Goal: Information Seeking & Learning: Check status

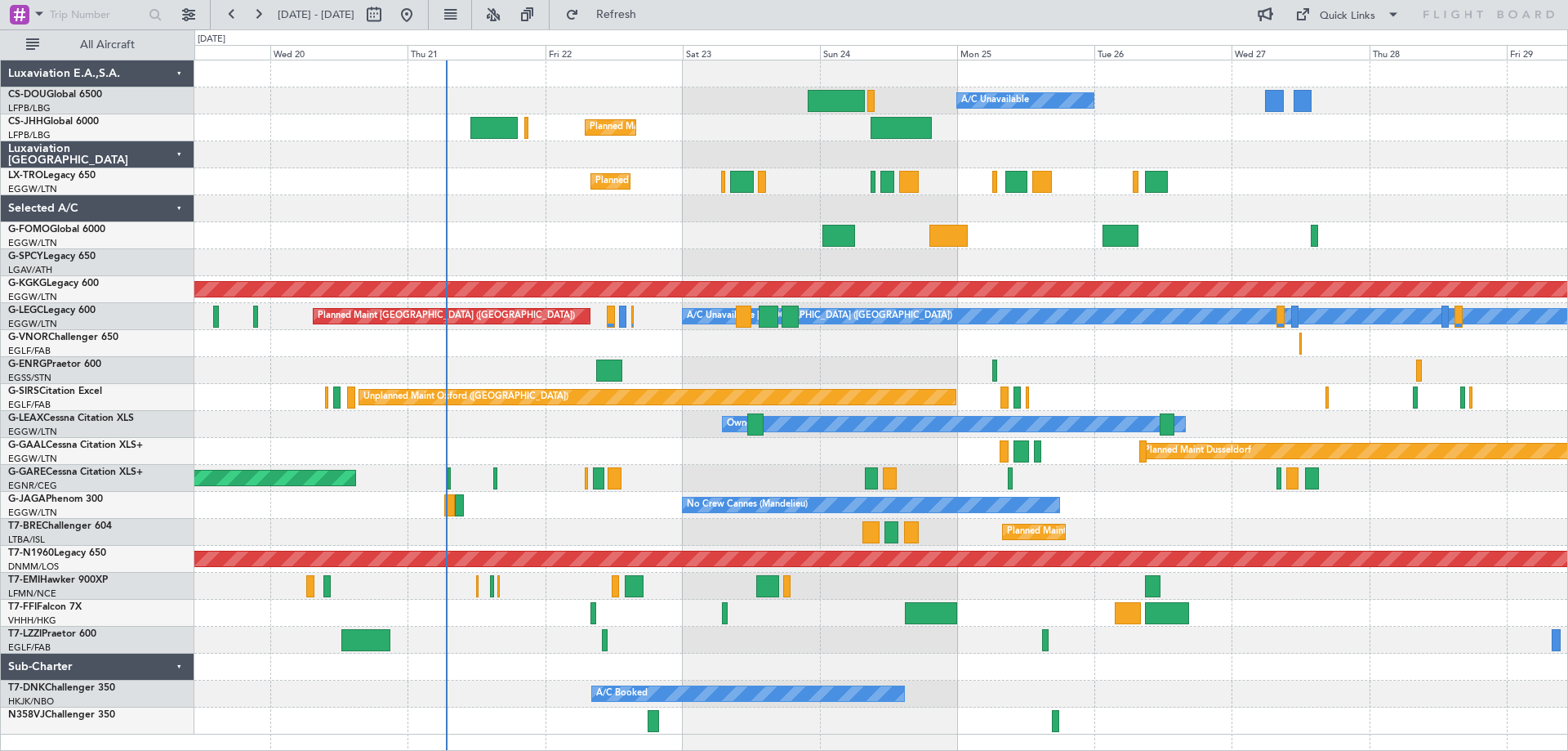
click at [996, 358] on div "Planned Maint [GEOGRAPHIC_DATA] ([GEOGRAPHIC_DATA]) A/C Unavailable Planned Mai…" at bounding box center [880, 398] width 1373 height 674
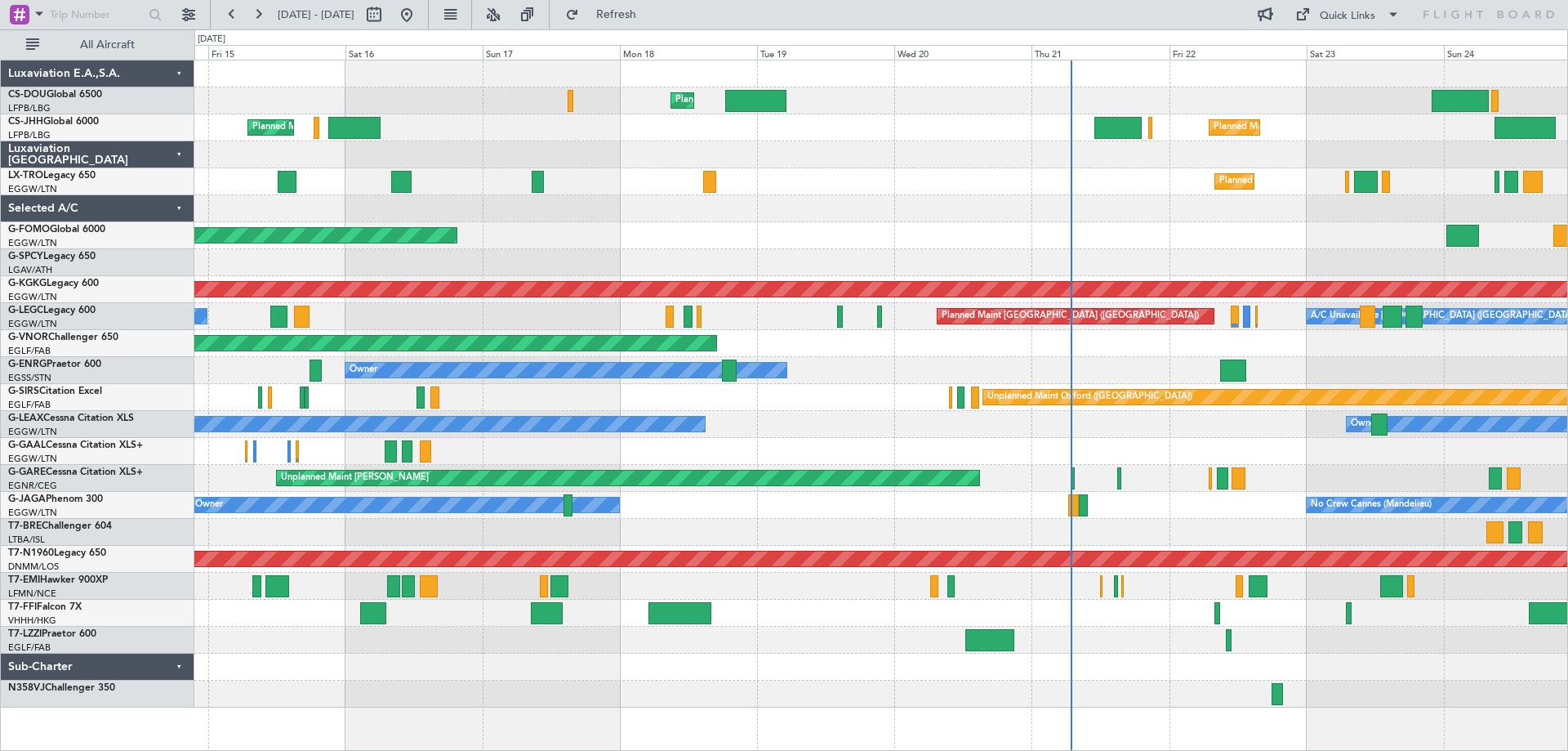
click at [1182, 425] on div "Planned Maint [GEOGRAPHIC_DATA] ([GEOGRAPHIC_DATA]) Unplanned Maint [GEOGRAPHIC…" at bounding box center [880, 384] width 1373 height 647
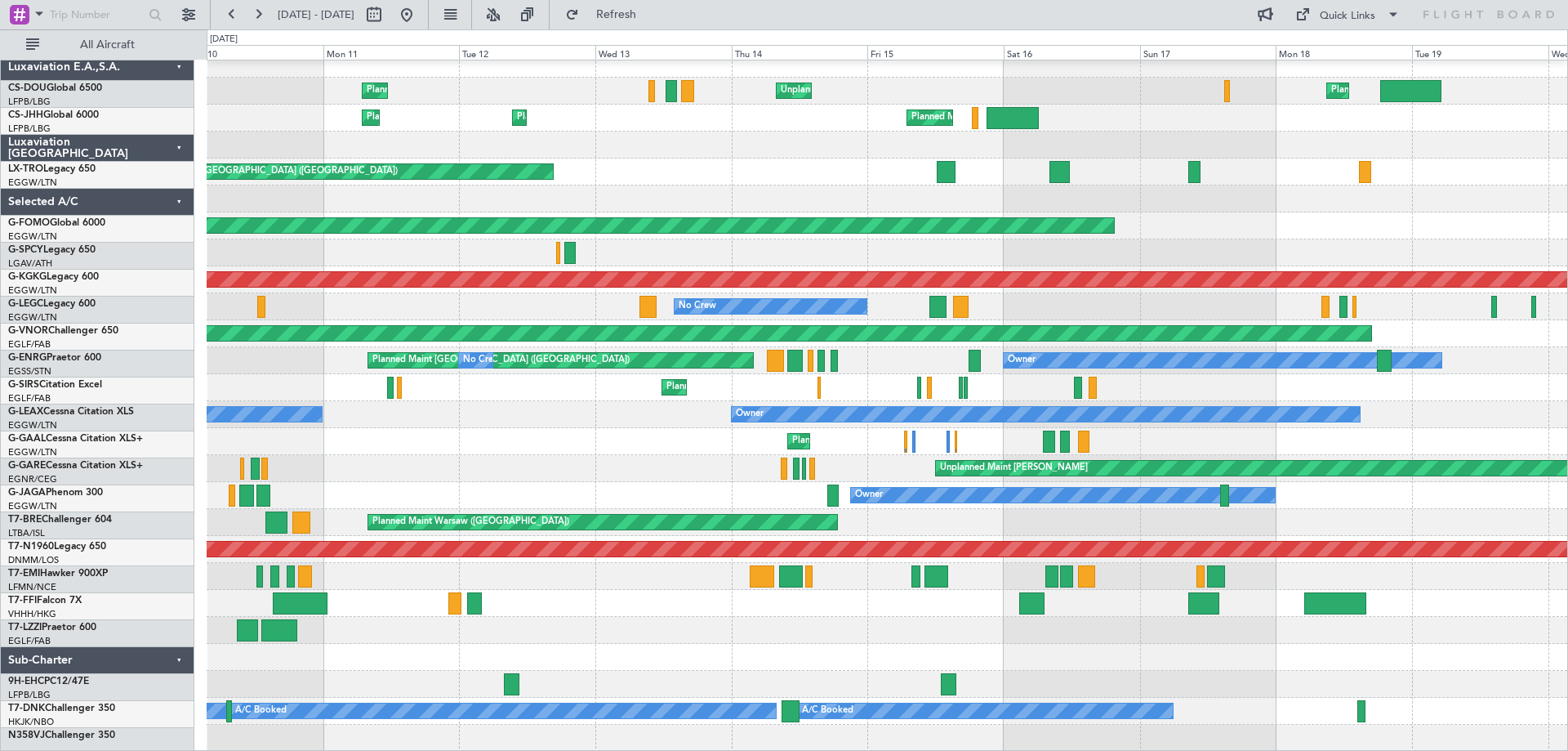
scroll to position [9, 0]
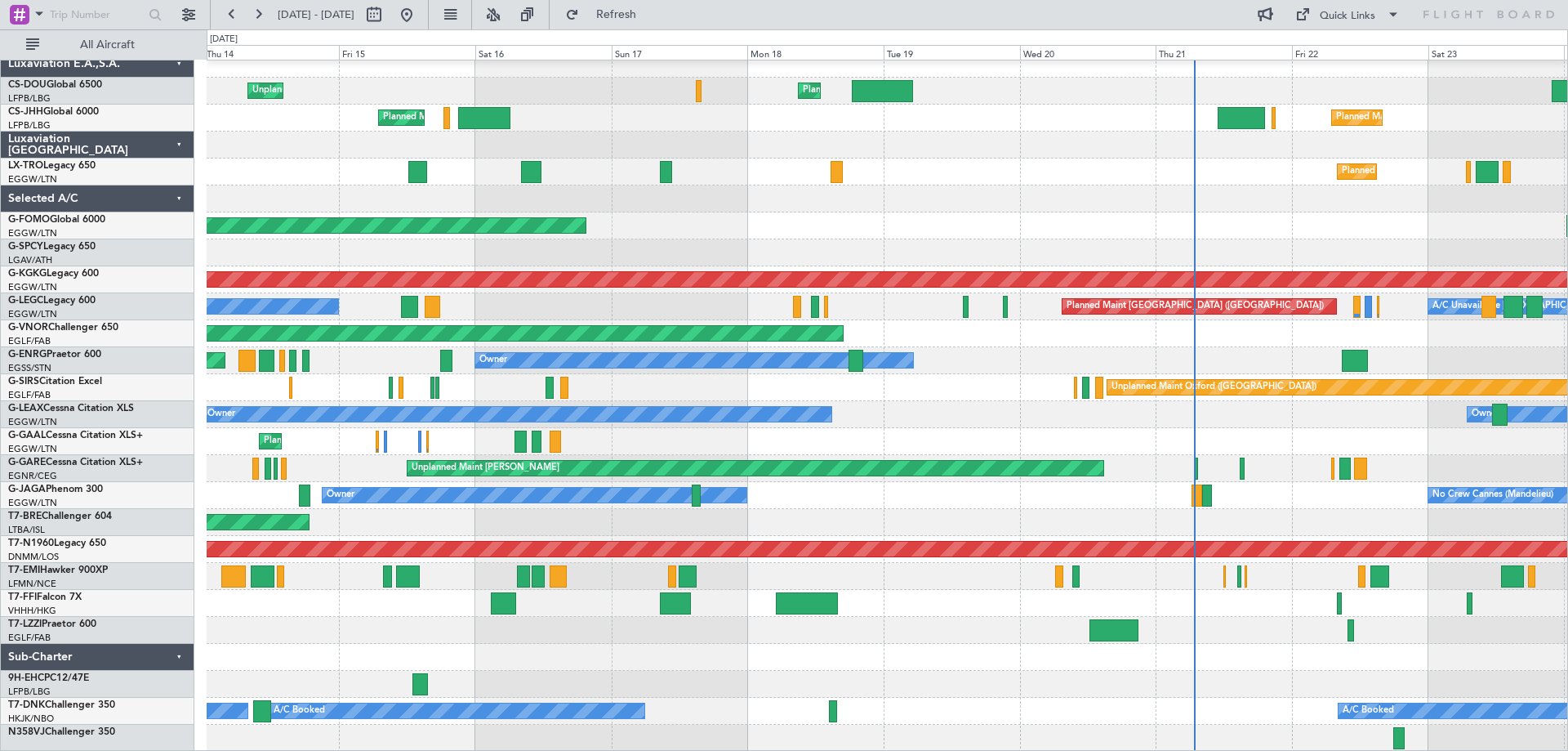
click at [849, 418] on div "Planned Maint London (Luton) Unplanned Maint Paris (Le Bourget) A/C Unavailable…" at bounding box center [886, 400] width 1361 height 701
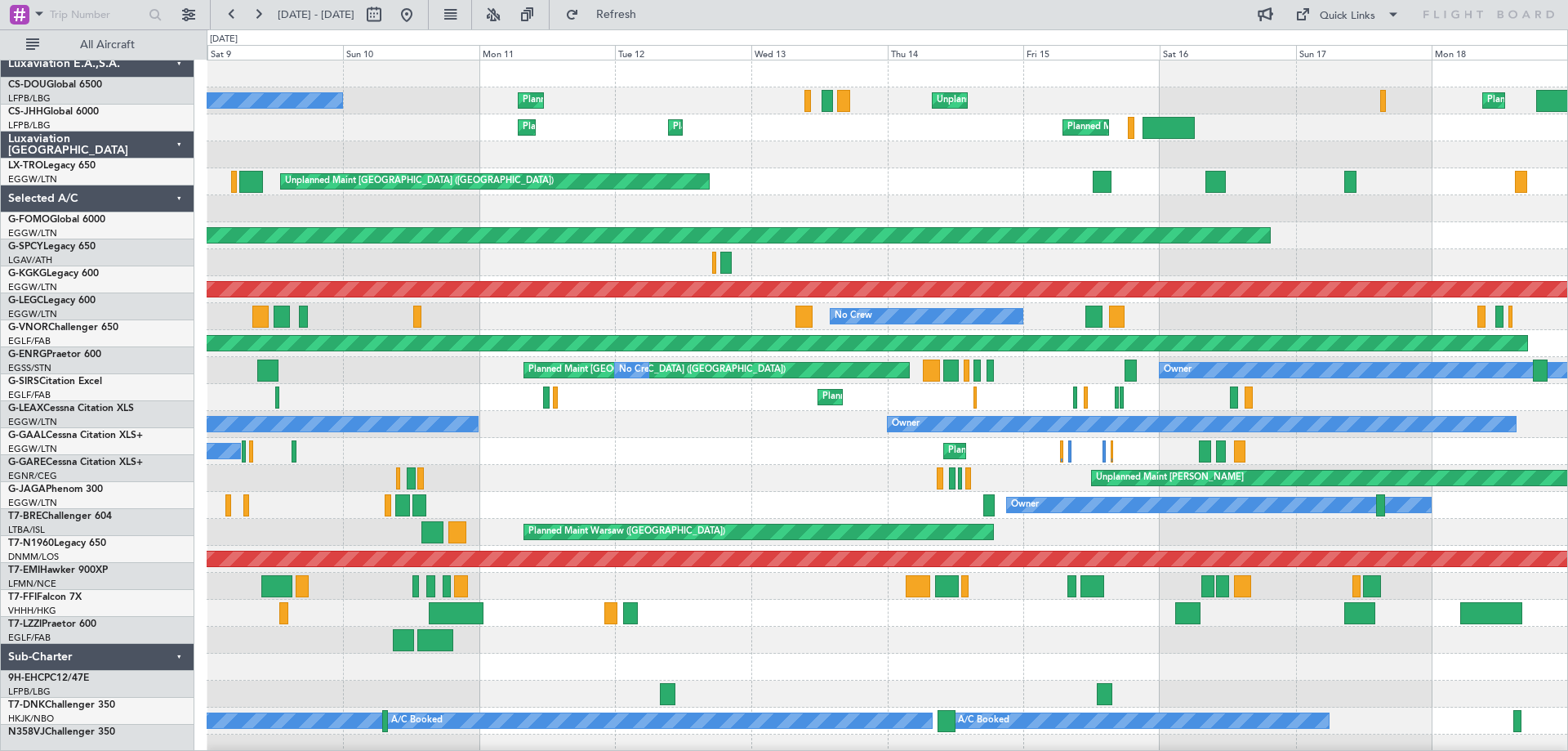
scroll to position [0, 0]
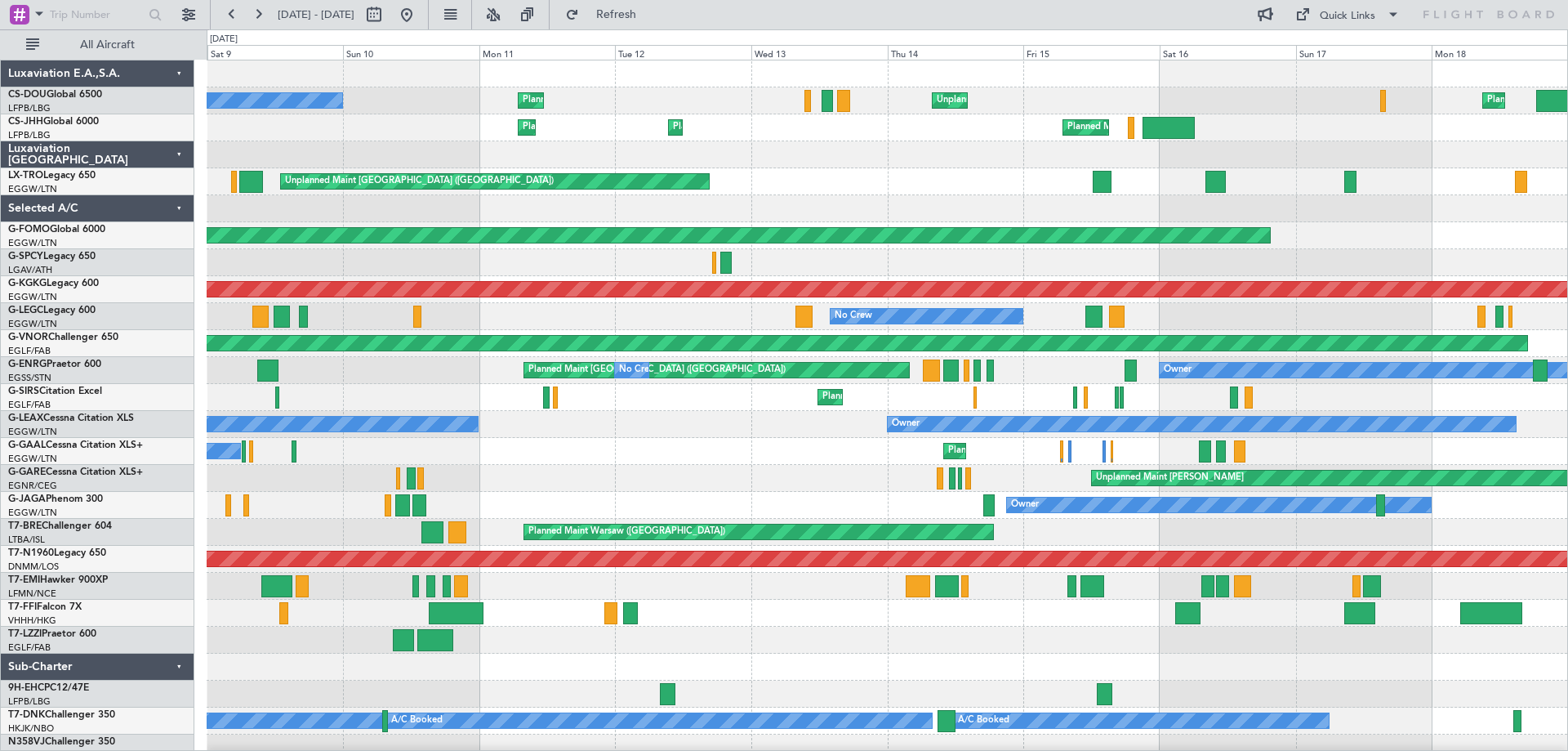
click at [1251, 265] on div at bounding box center [886, 263] width 1361 height 27
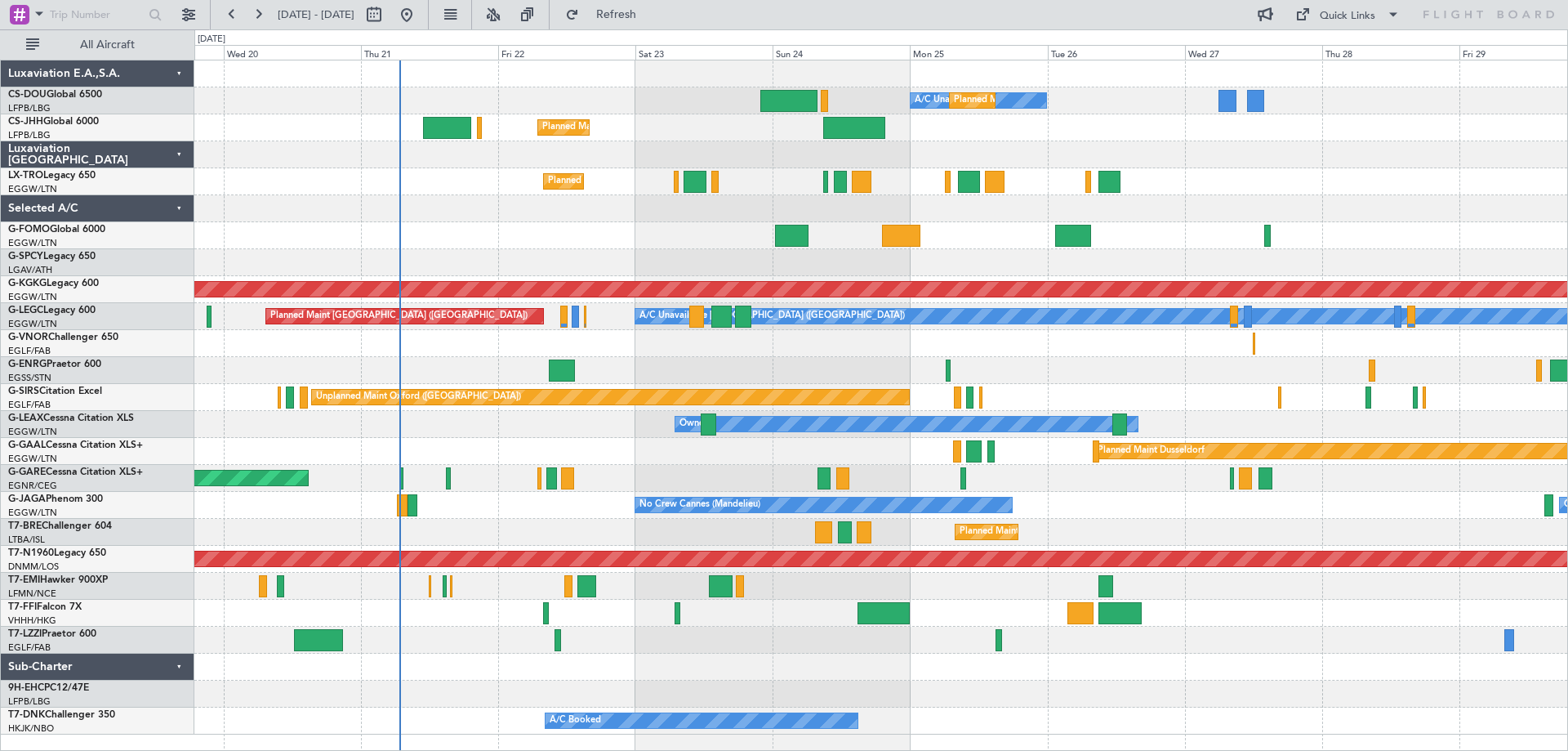
click at [485, 371] on div "A/C Unavailable Planned Maint Paris (Le Bourget) Planned Maint London (Luton) N…" at bounding box center [880, 398] width 1373 height 674
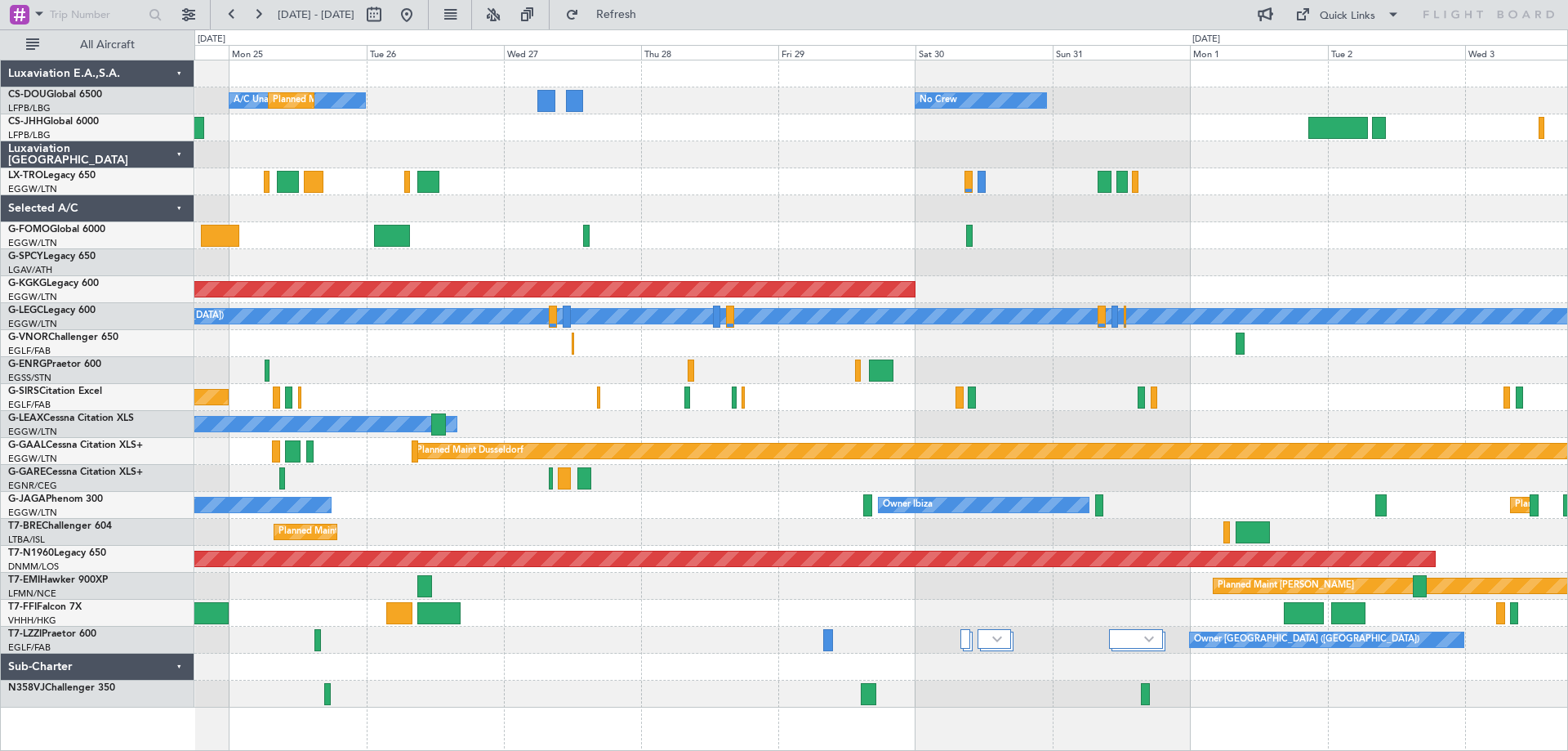
click at [492, 596] on div "A/C Unavailable Planned Maint Paris (Le Bourget) No Crew Planned Maint London (…" at bounding box center [880, 384] width 1373 height 647
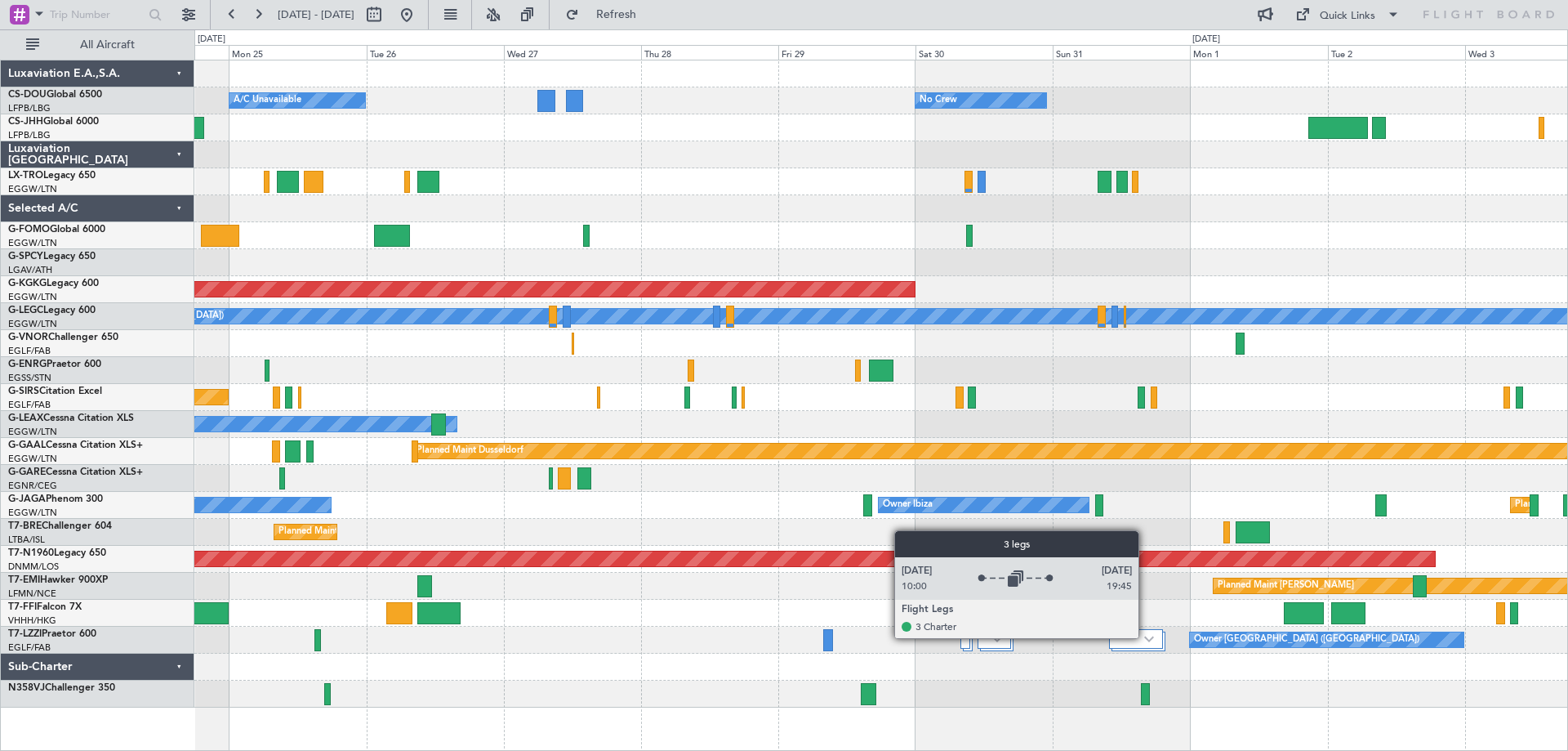
click at [1146, 637] on img at bounding box center [1148, 639] width 9 height 7
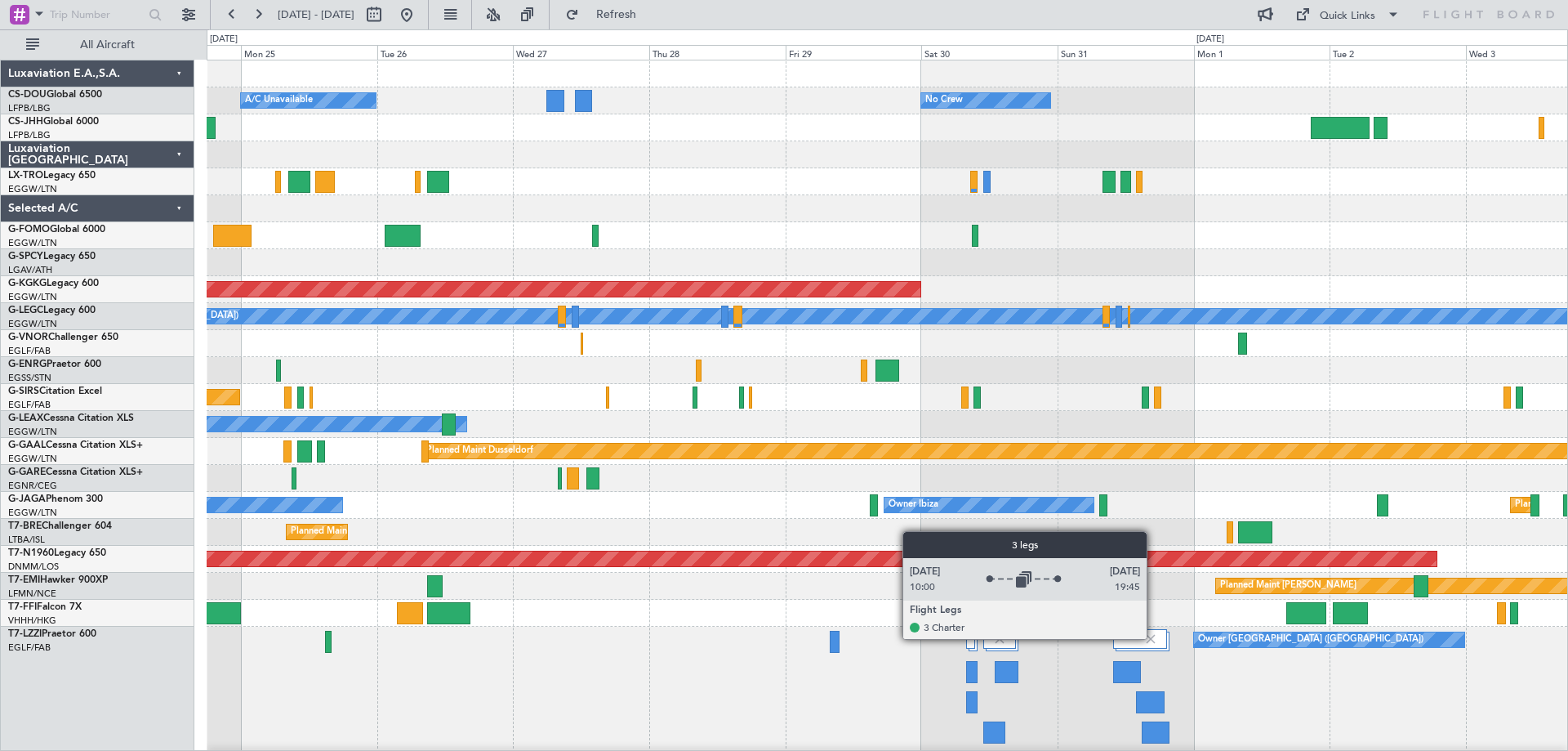
click at [1154, 638] on img at bounding box center [1150, 638] width 15 height 15
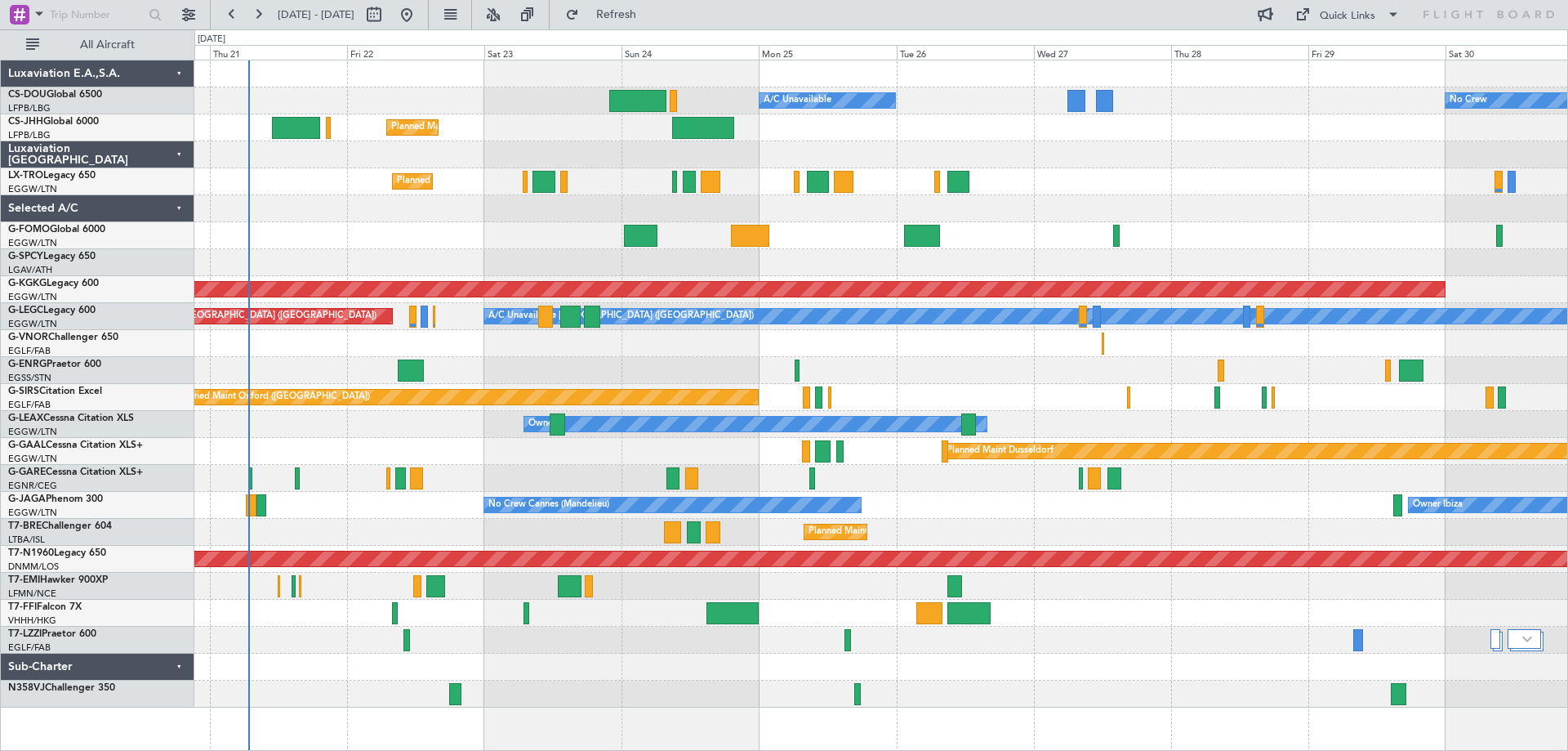
click at [1087, 265] on div at bounding box center [880, 263] width 1373 height 27
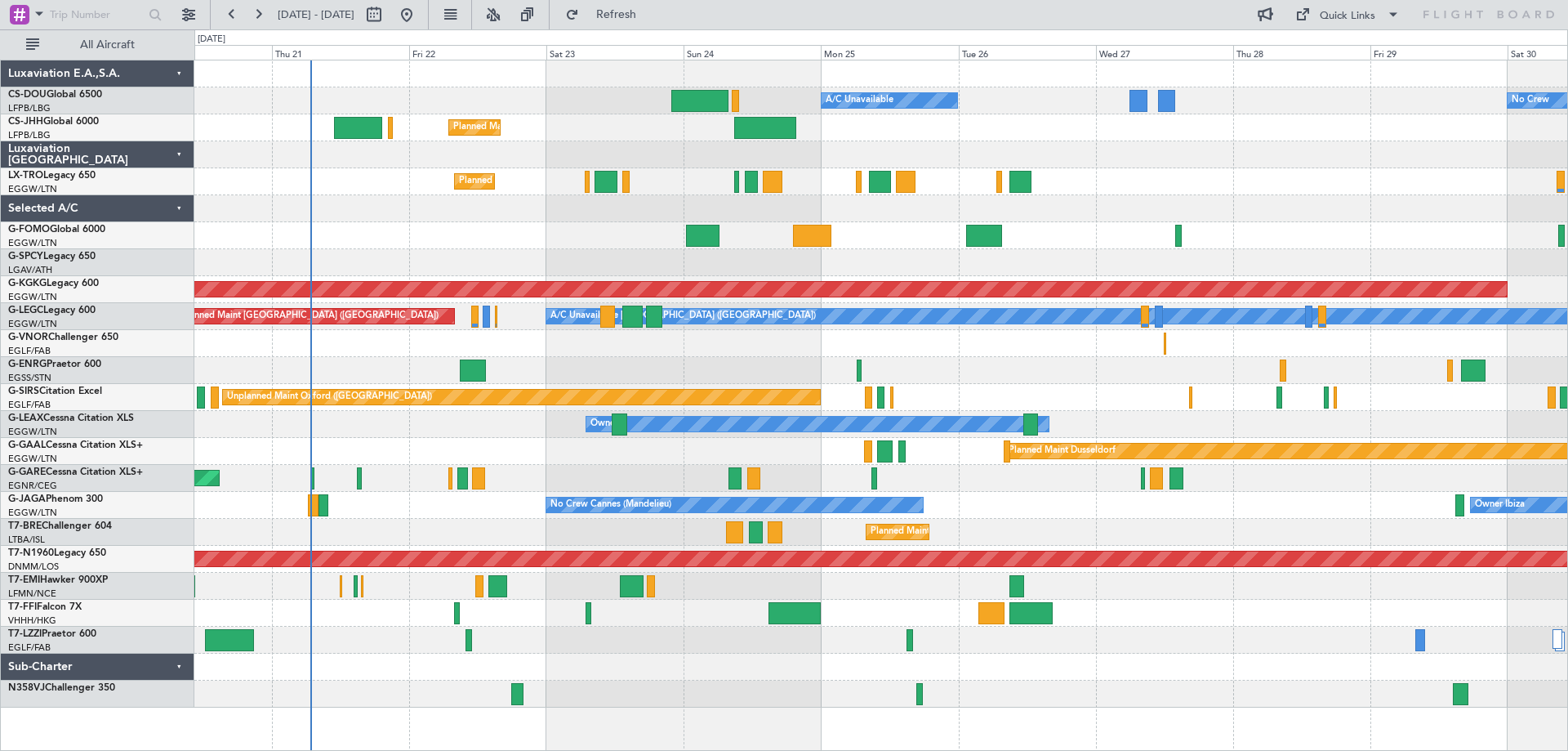
click at [618, 258] on div at bounding box center [880, 263] width 1373 height 27
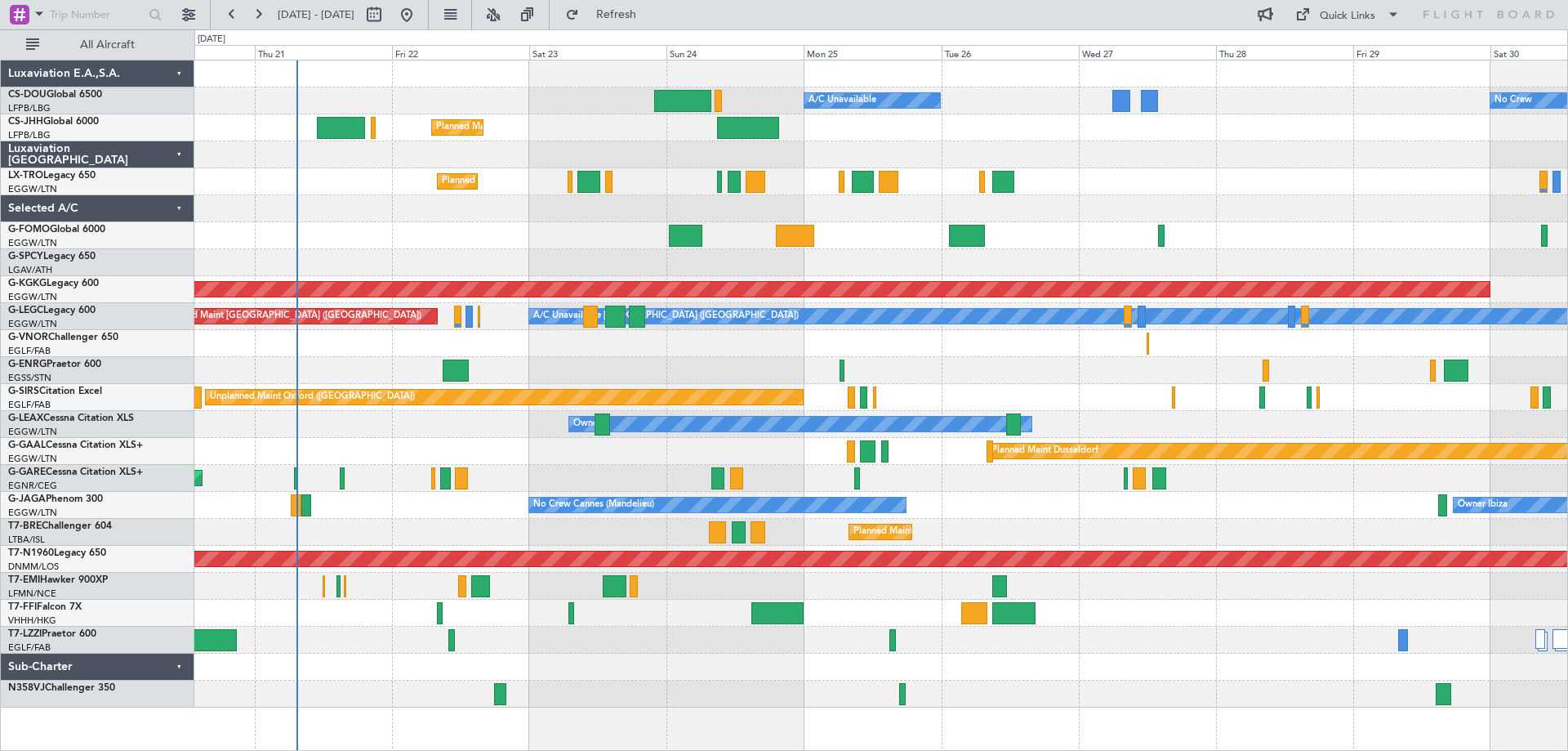
click at [1294, 223] on div at bounding box center [880, 236] width 1373 height 27
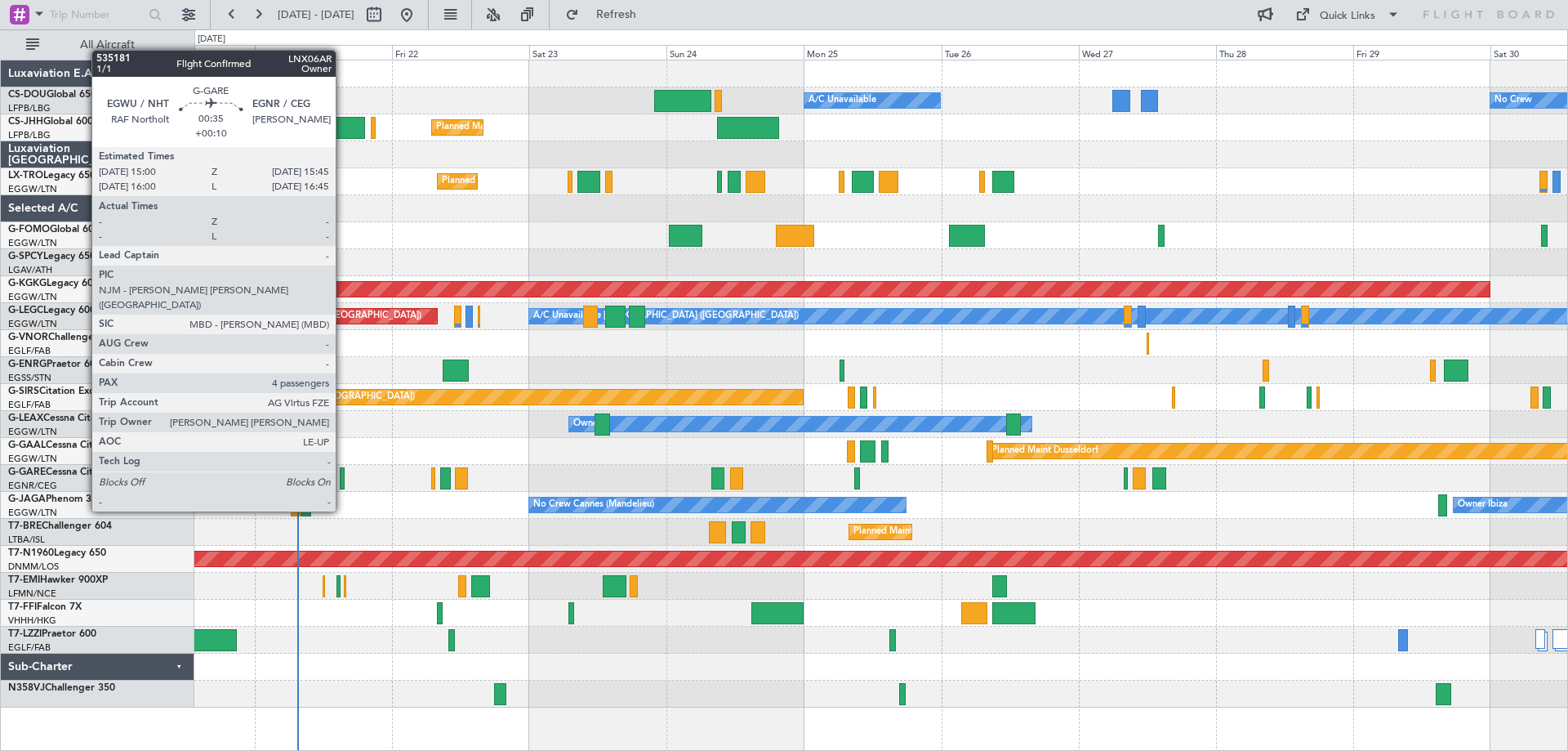
click at [343, 480] on div at bounding box center [342, 479] width 5 height 22
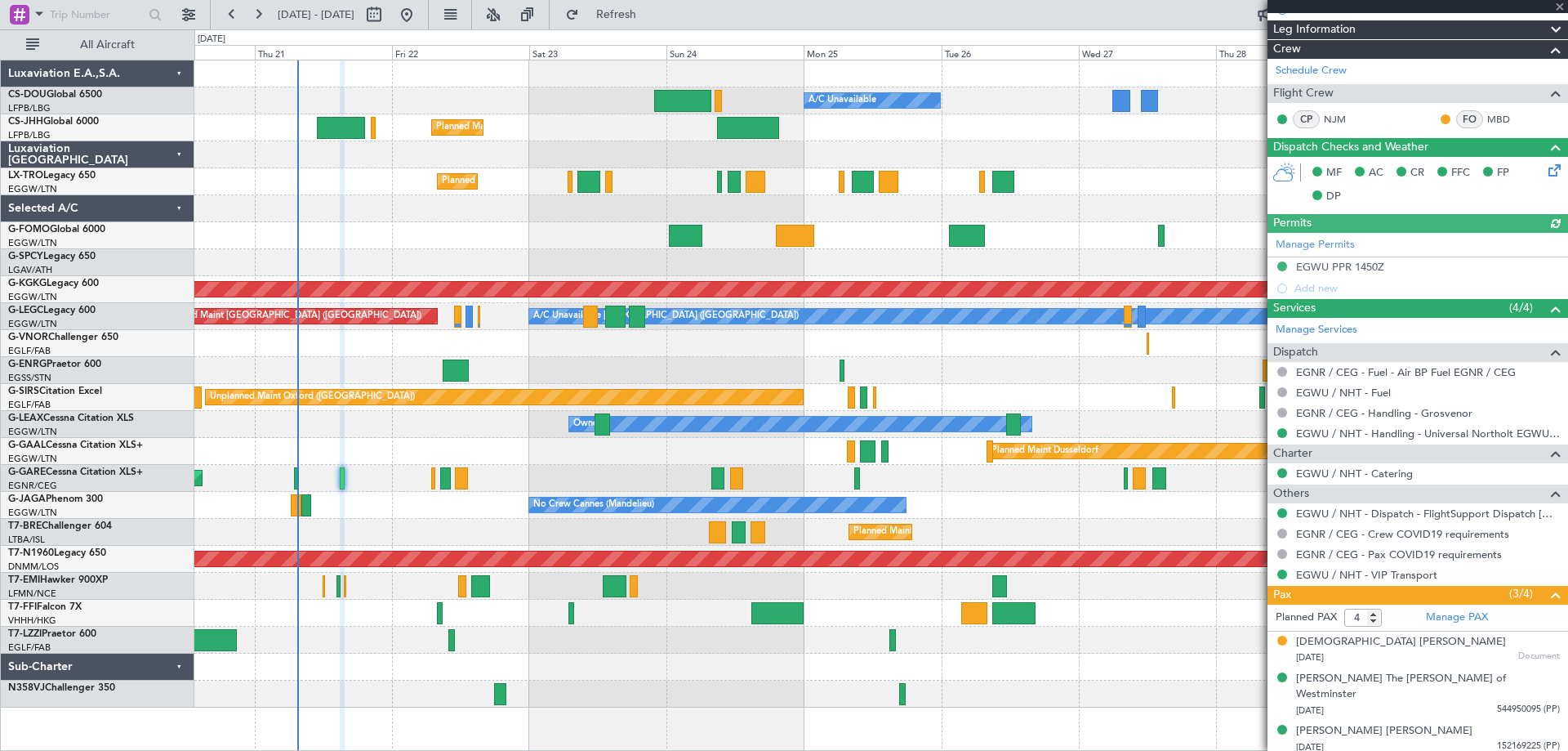
scroll to position [350, 0]
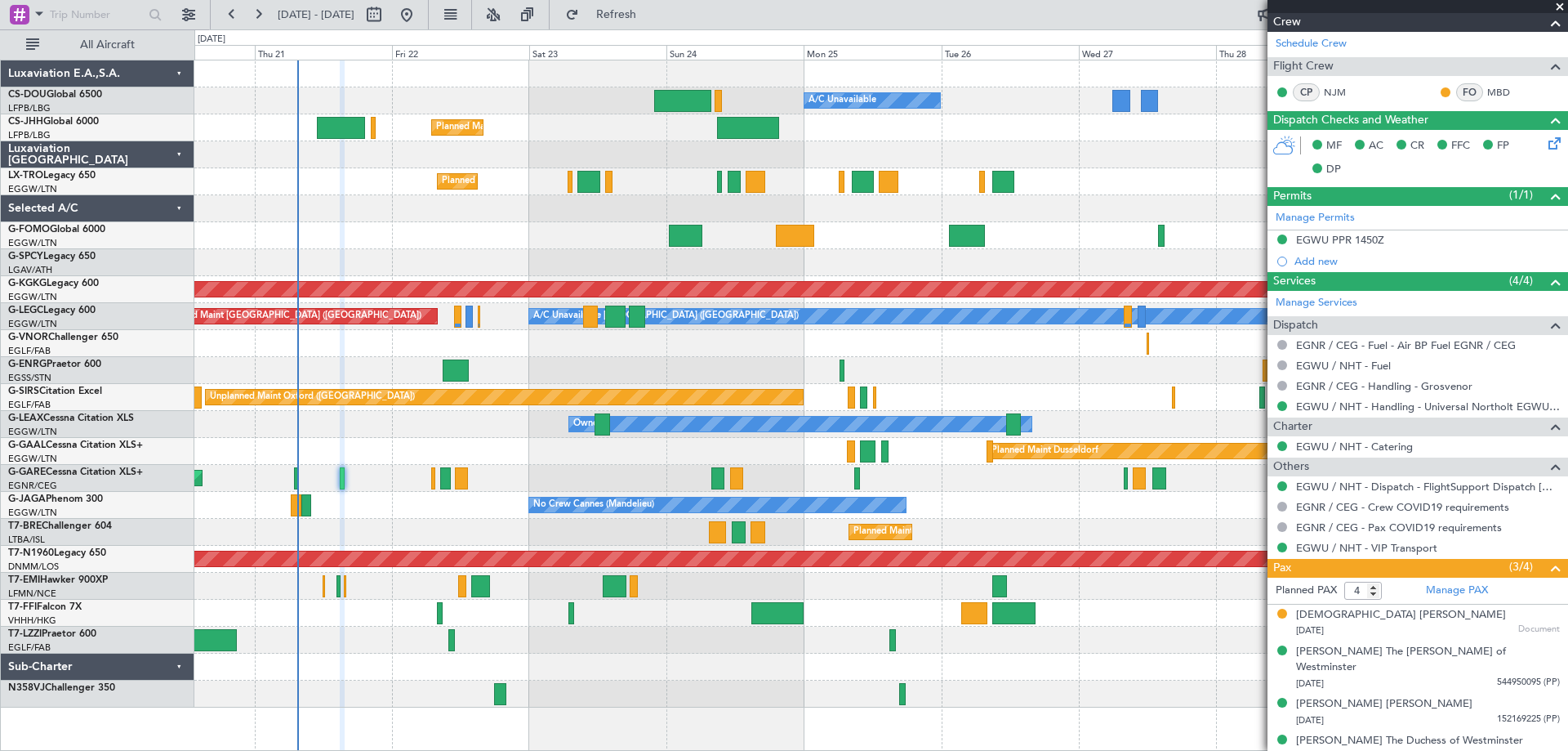
click at [1558, 8] on span at bounding box center [1559, 7] width 16 height 15
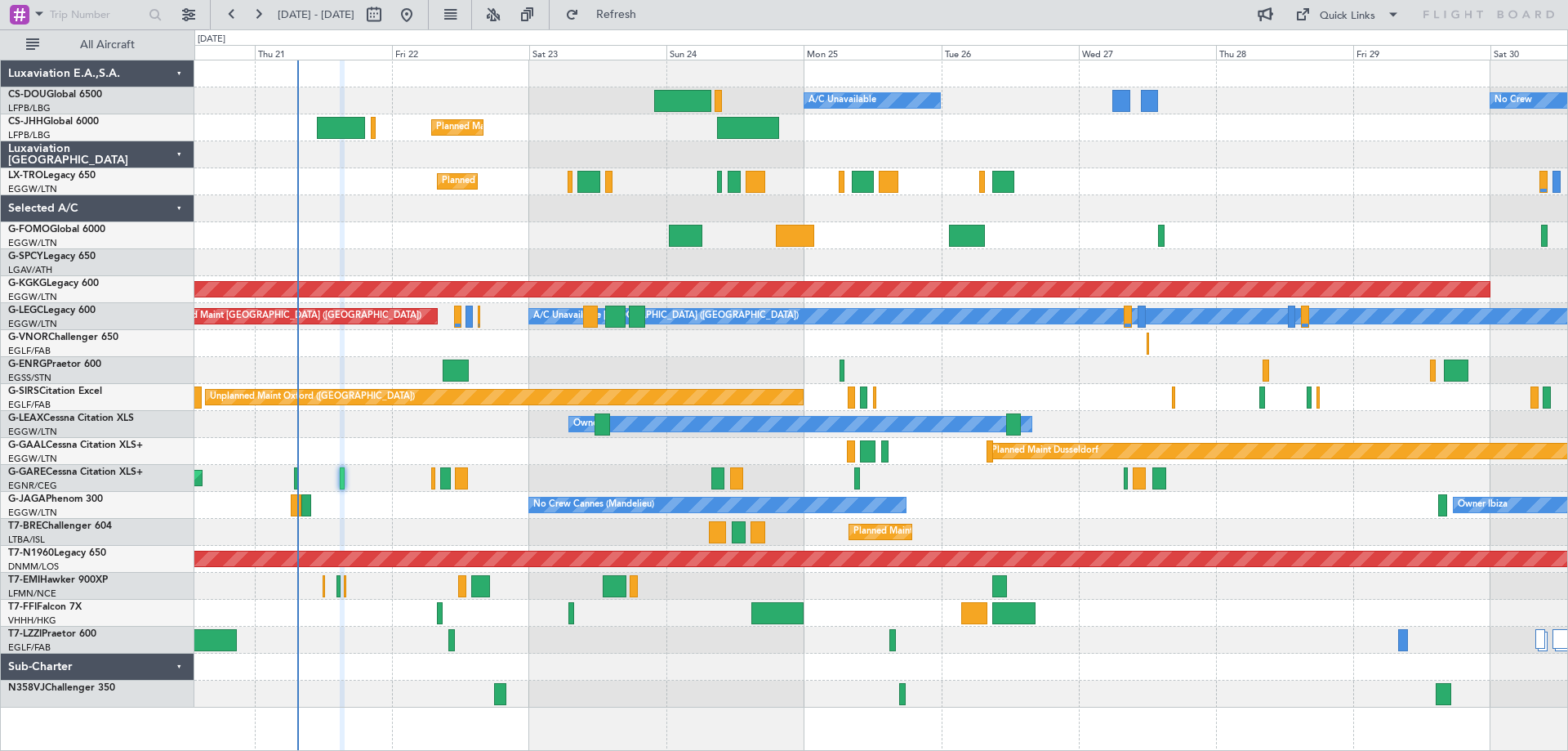
type input "0"
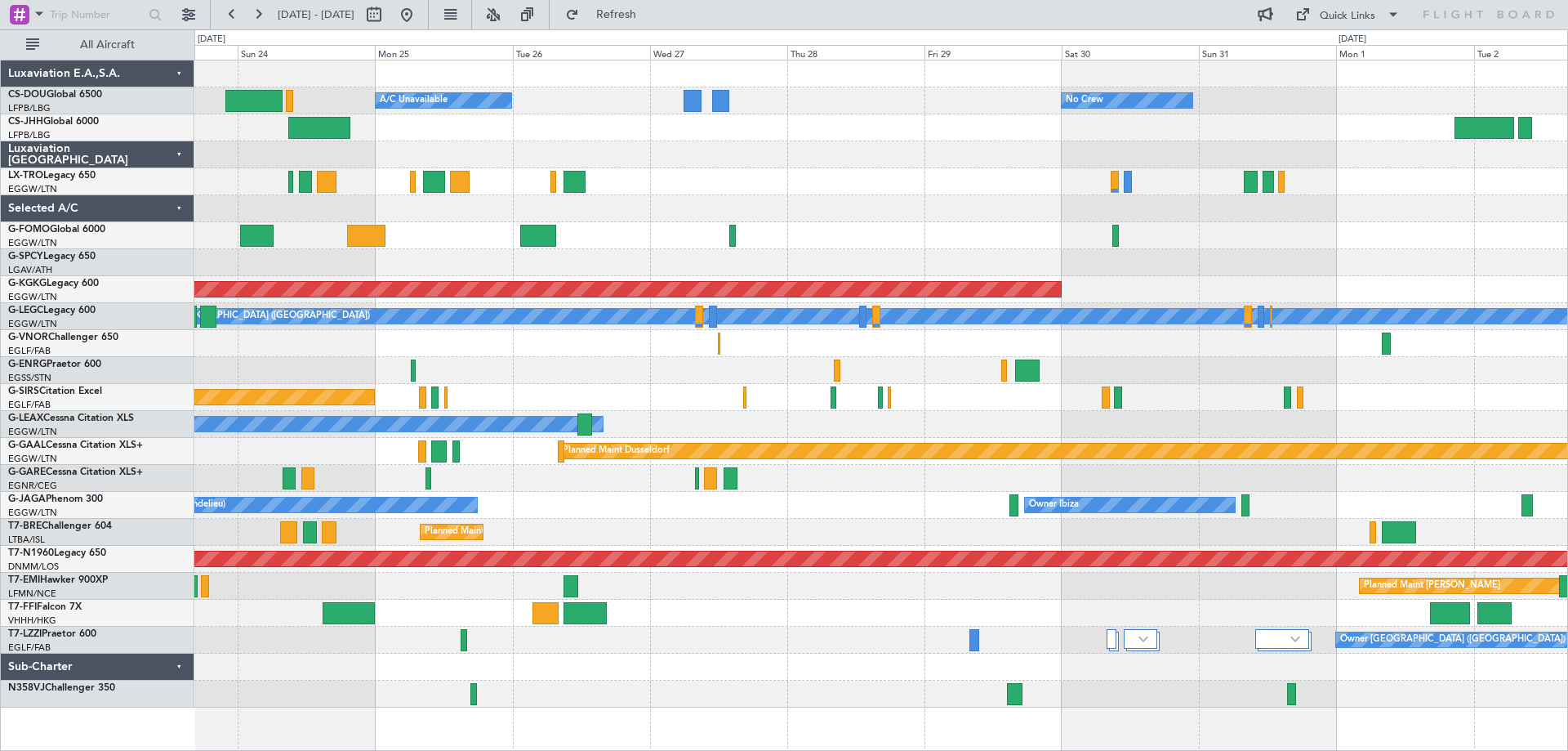
click at [735, 381] on div "No Crew Planned Maint Paris (Le Bourget) A/C Unavailable Planned Maint London (…" at bounding box center [880, 384] width 1373 height 647
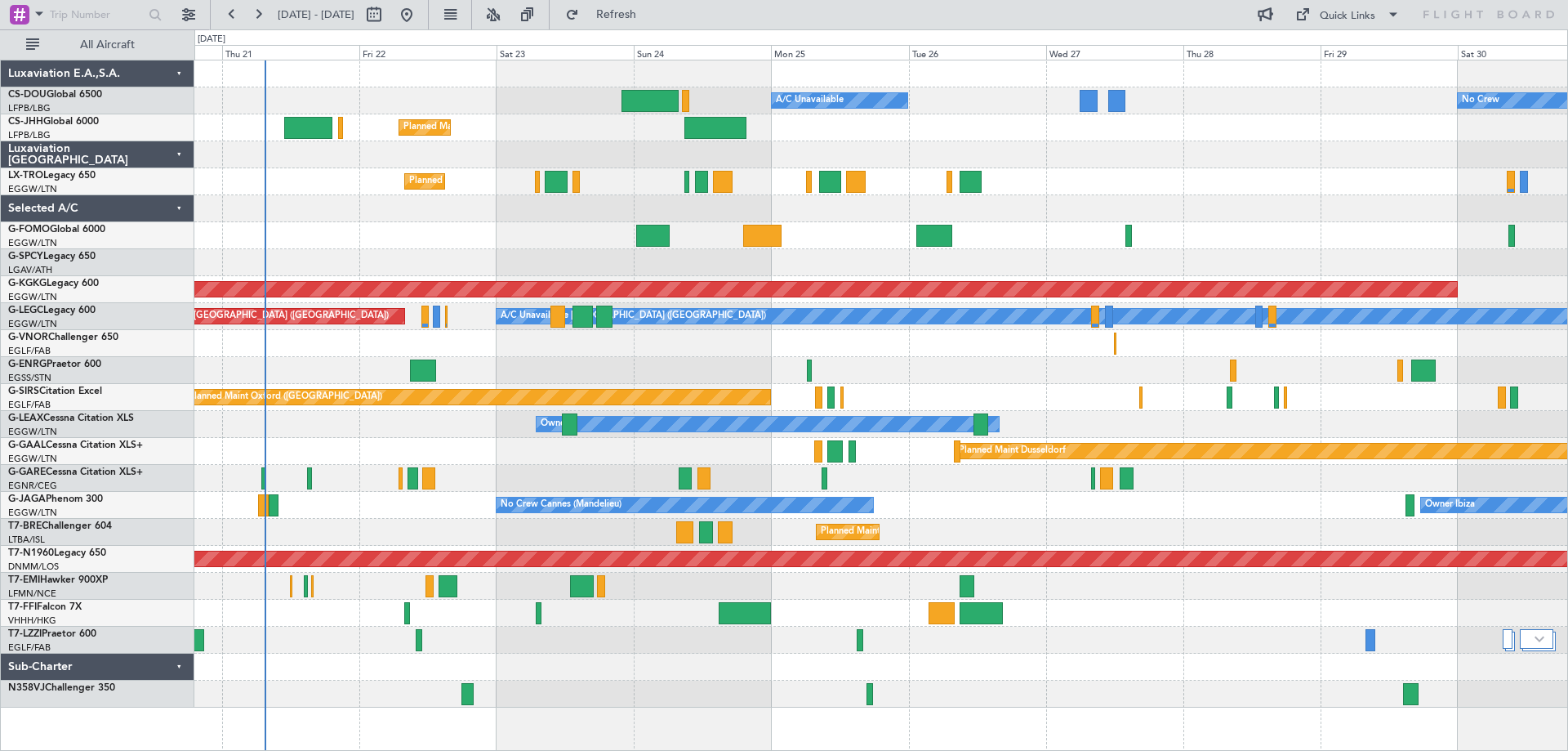
click at [1013, 356] on div "No Crew Planned Maint Paris (Le Bourget) A/C Unavailable Planned Maint London (…" at bounding box center [880, 384] width 1373 height 647
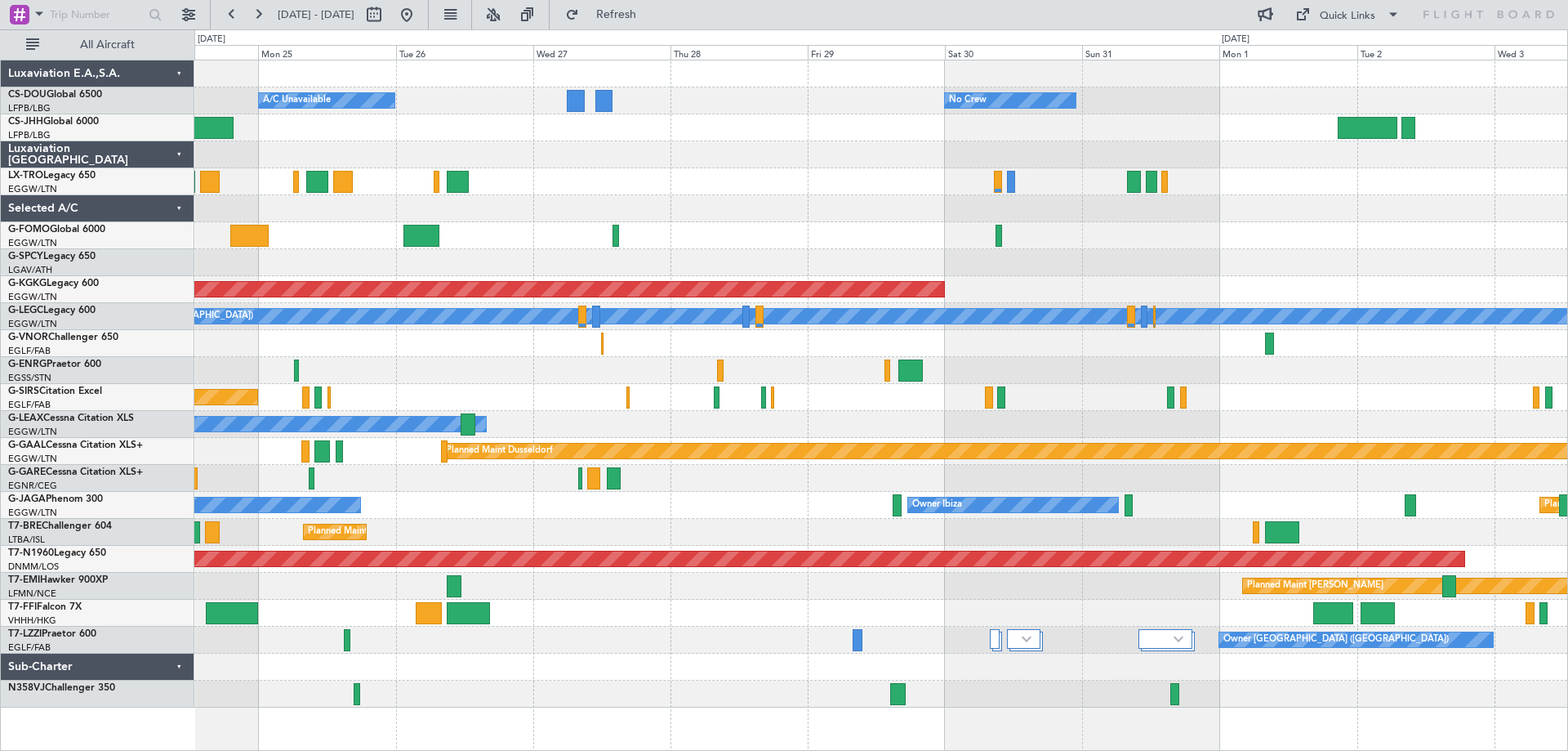
click at [832, 366] on div "No Crew Planned Maint Paris (Le Bourget) A/C Unavailable Planned Maint London (…" at bounding box center [880, 384] width 1373 height 647
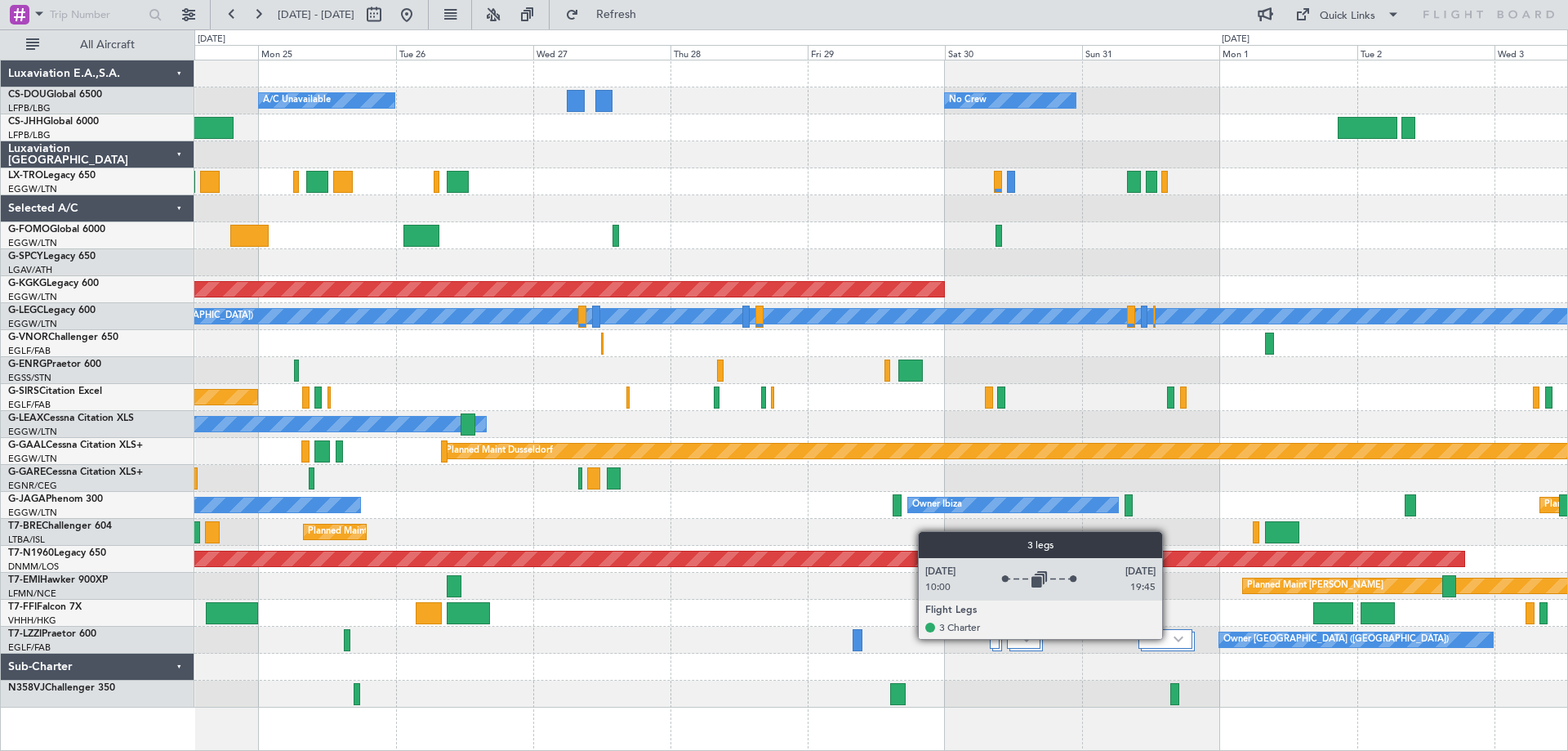
click at [1170, 638] on div at bounding box center [1164, 638] width 54 height 20
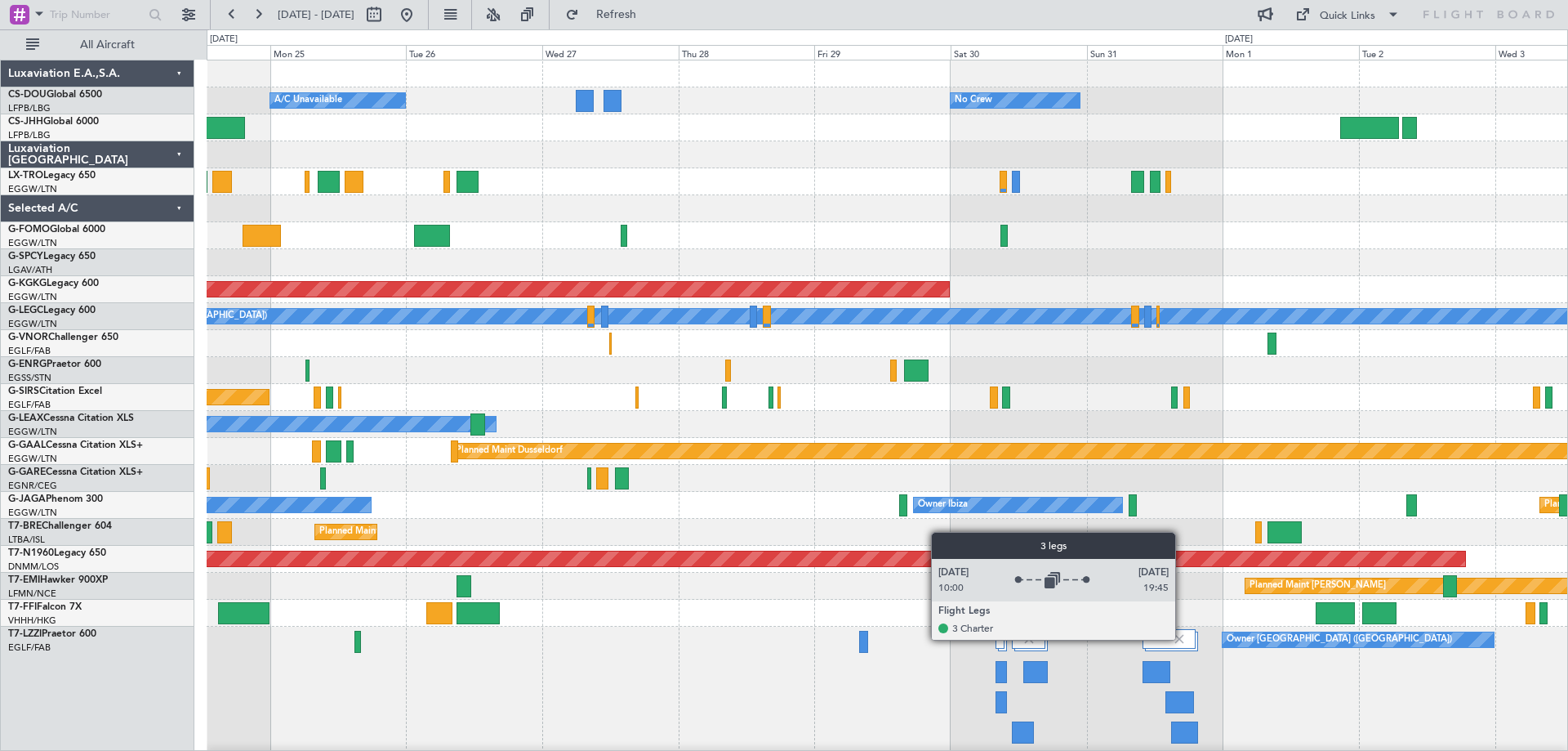
click at [1182, 639] on img at bounding box center [1179, 638] width 15 height 15
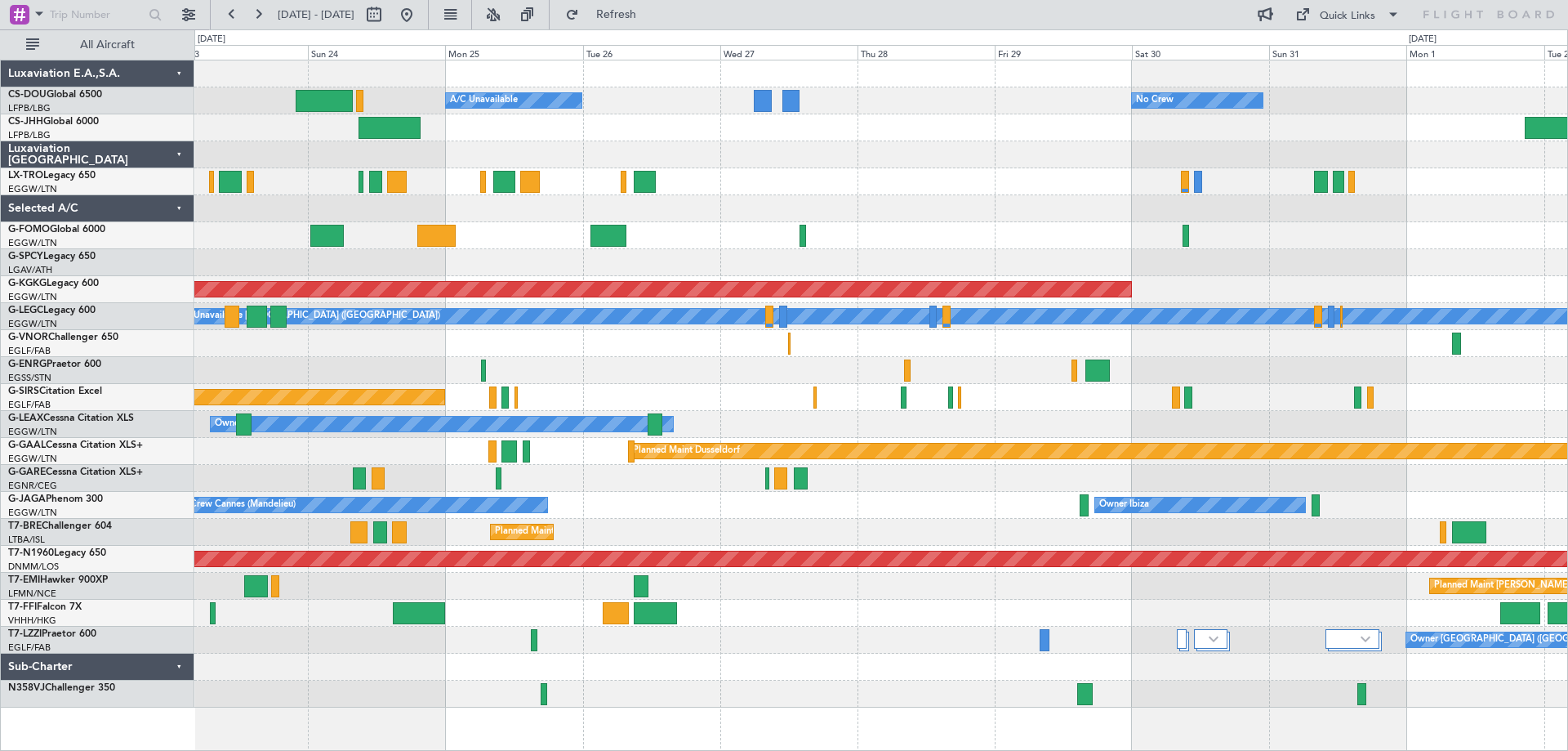
click at [872, 517] on div "No Crew Planned Maint Paris (Le Bourget) A/C Unavailable Planned Maint London (…" at bounding box center [880, 384] width 1373 height 647
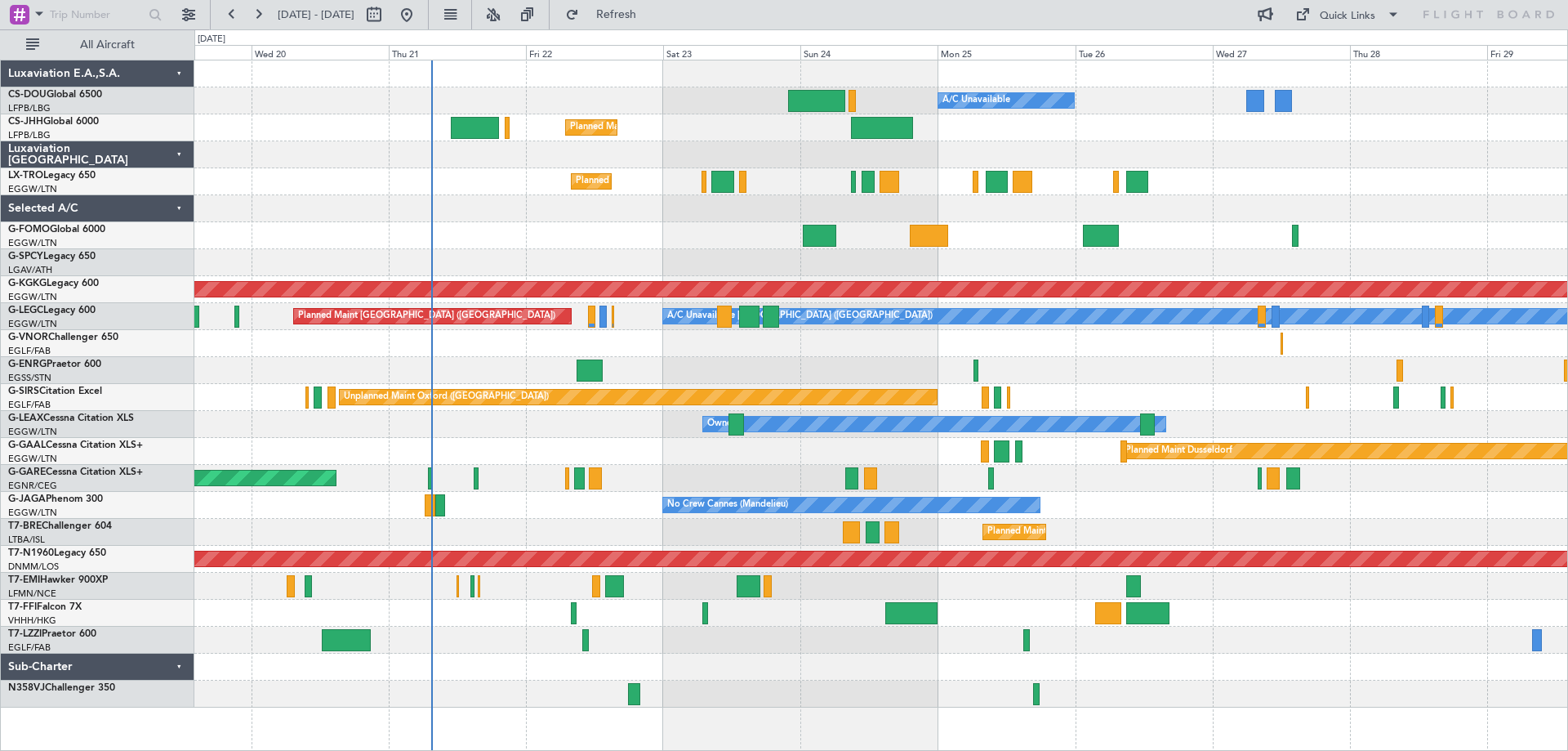
click at [830, 605] on div "Planned Maint Paris (Le Bourget) A/C Unavailable Planned Maint London (Luton) N…" at bounding box center [880, 384] width 1373 height 647
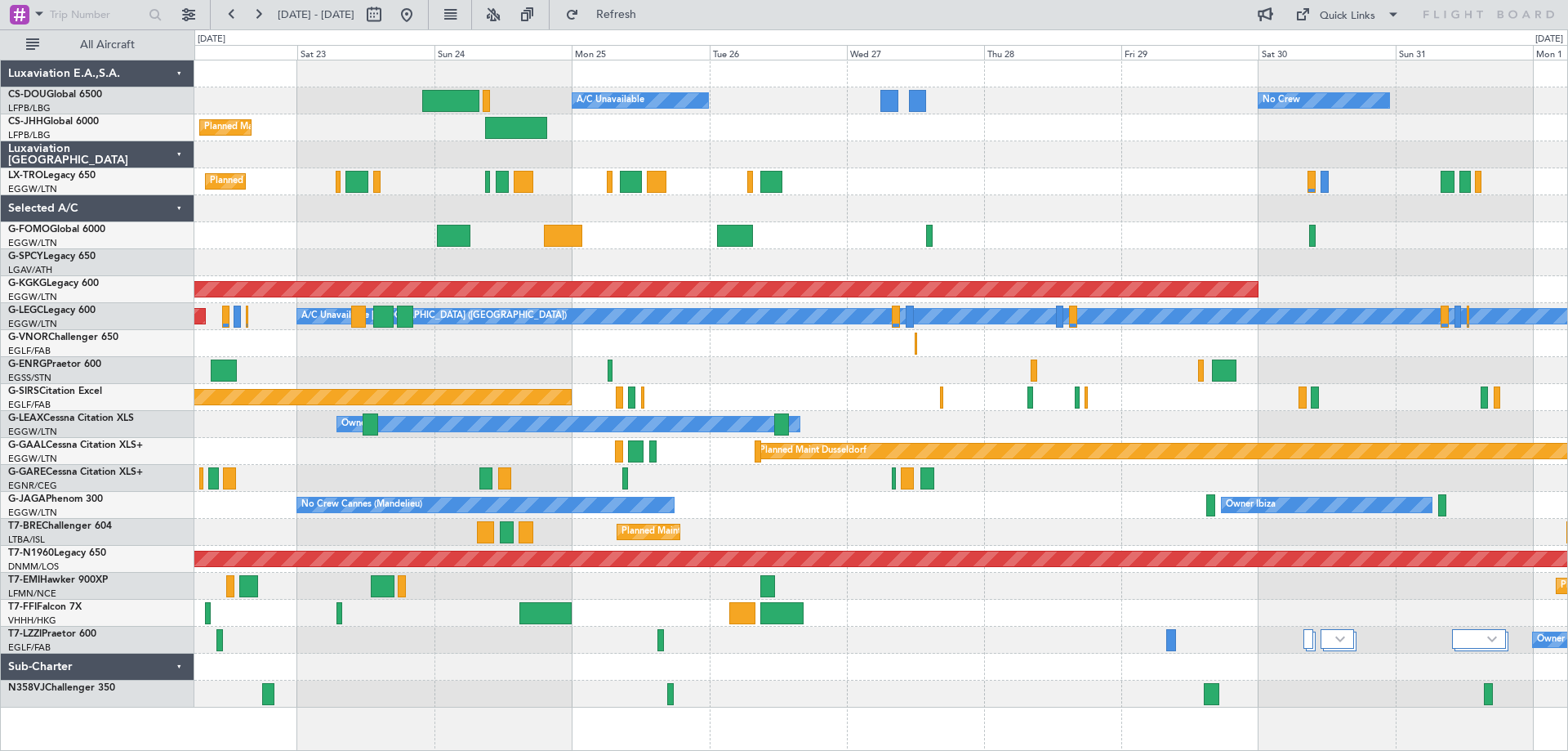
click at [951, 608] on div at bounding box center [880, 614] width 1373 height 27
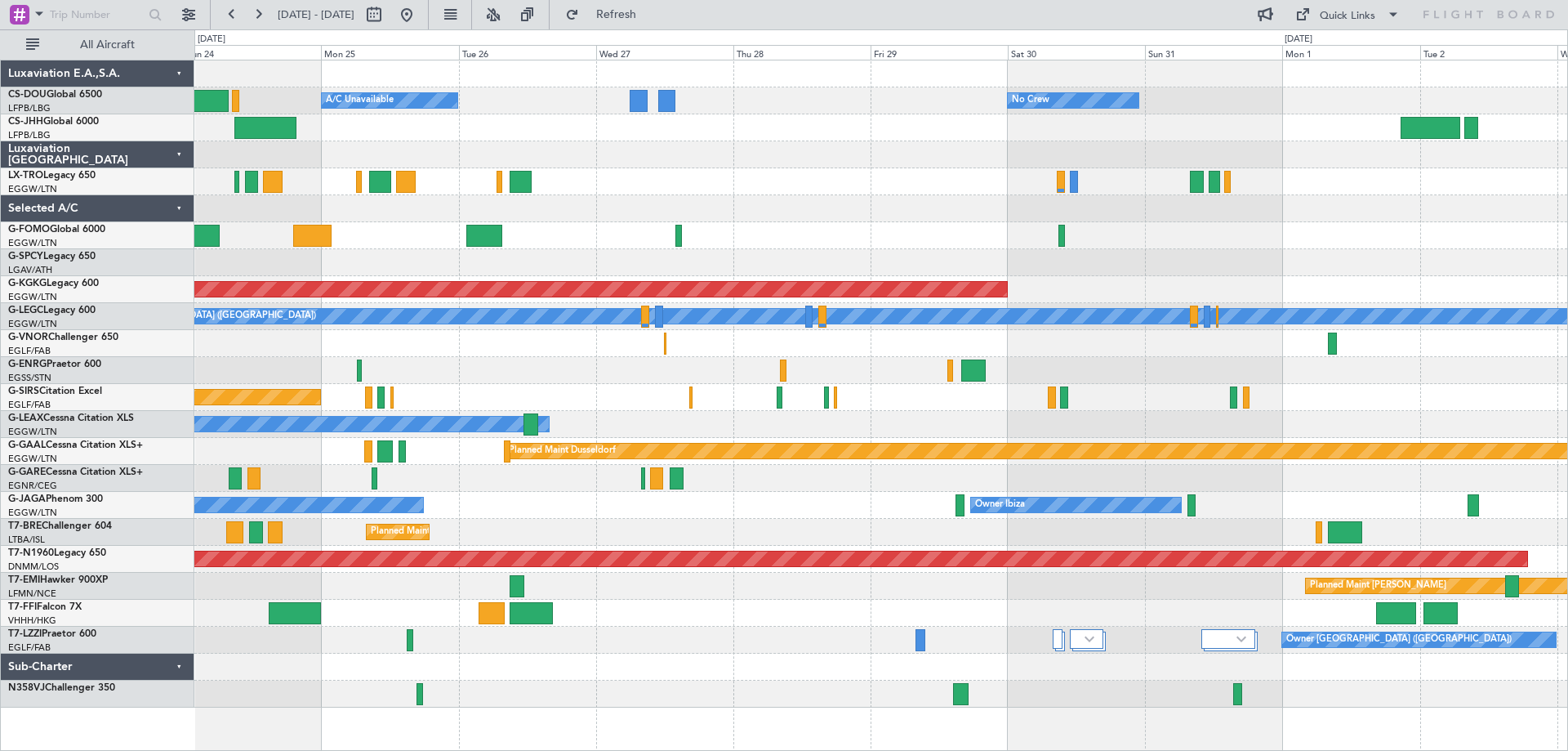
click at [919, 599] on div "Planned Maint Paris (Le Bourget) A/C Unavailable No Crew Planned Maint London (…" at bounding box center [880, 384] width 1373 height 647
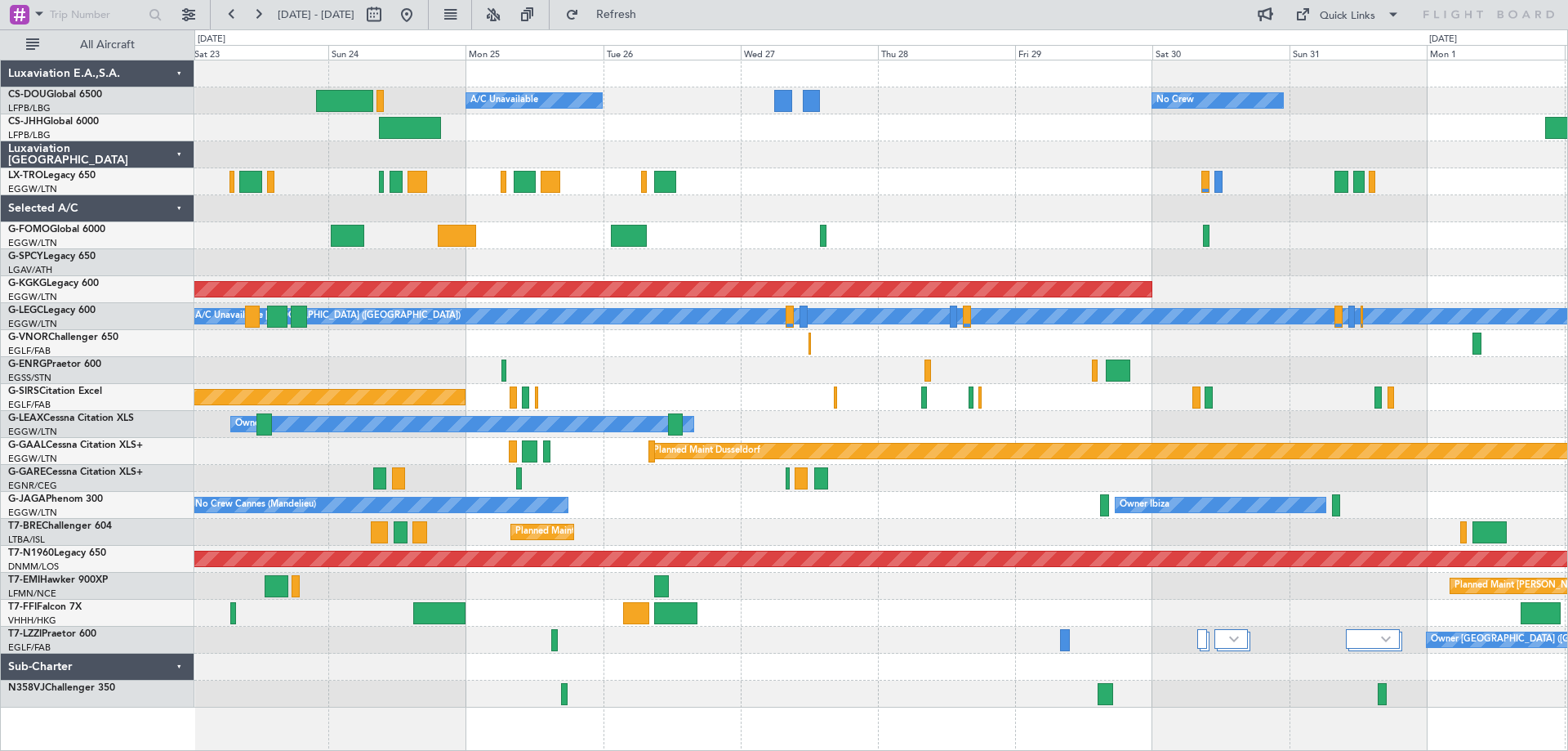
click at [773, 661] on div at bounding box center [880, 667] width 1373 height 27
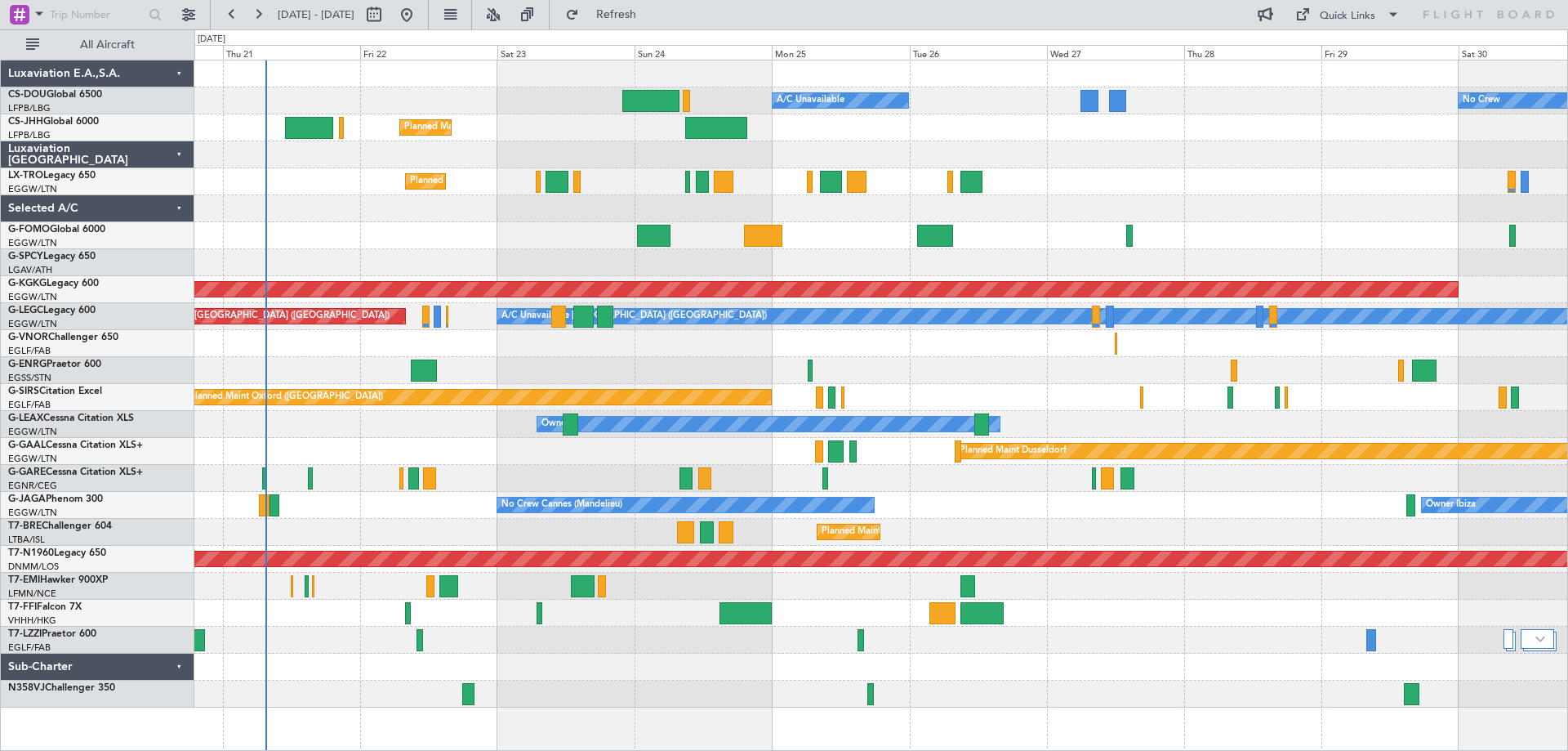
click at [1077, 629] on div "Owner [GEOGRAPHIC_DATA] ([GEOGRAPHIC_DATA])" at bounding box center [880, 640] width 1373 height 27
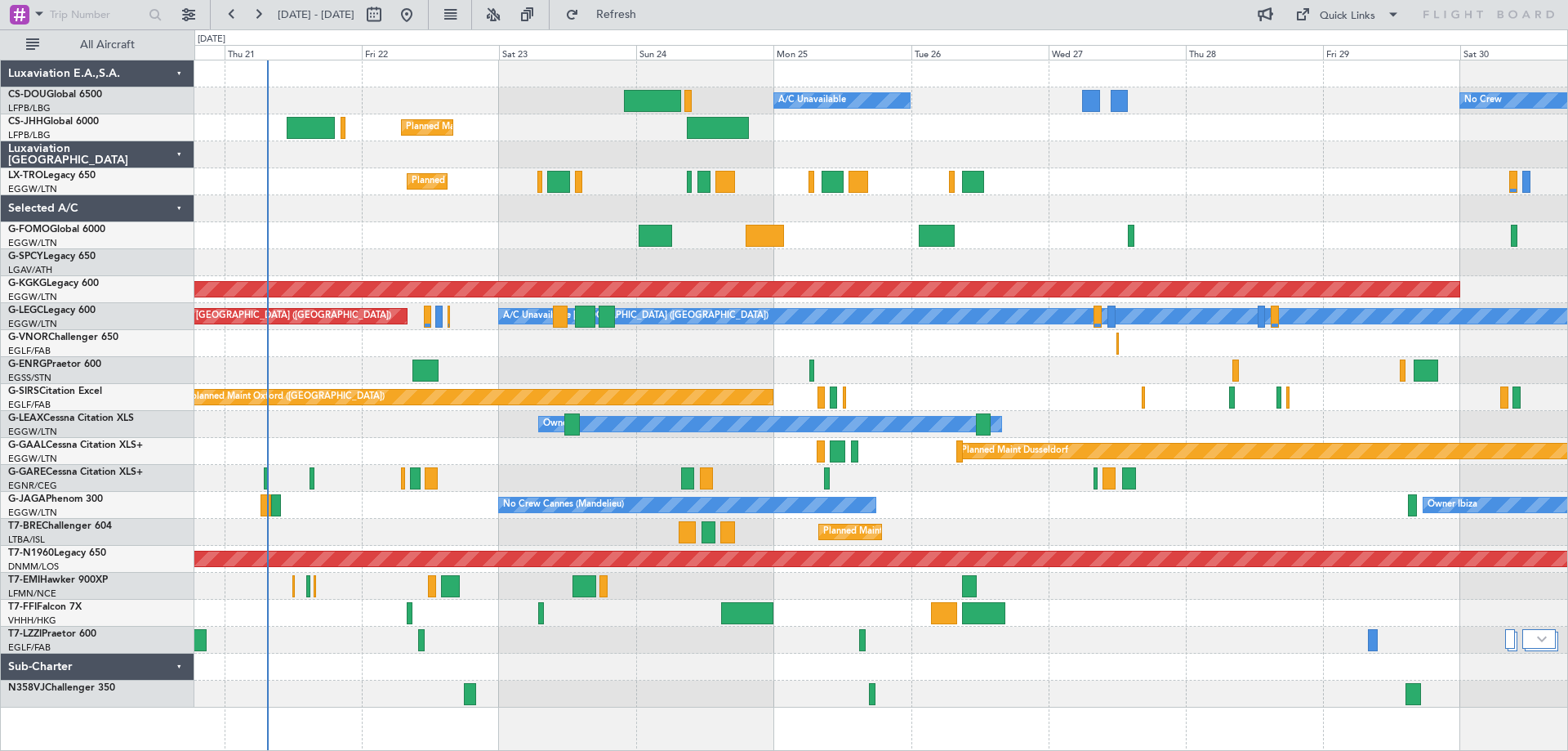
click at [1119, 632] on div "Owner [GEOGRAPHIC_DATA] ([GEOGRAPHIC_DATA])" at bounding box center [880, 640] width 1373 height 27
click at [1118, 598] on div "Planned Maint [PERSON_NAME]" at bounding box center [880, 586] width 1373 height 27
click at [1117, 572] on div "Planned Maint [GEOGRAPHIC_DATA] ([GEOGRAPHIC_DATA])" at bounding box center [880, 559] width 1373 height 27
click at [1122, 516] on div "No Crew Cannes (Mandelieu) Owner Ibiza" at bounding box center [880, 505] width 1373 height 27
click at [1115, 574] on div "Planned Maint [PERSON_NAME]" at bounding box center [880, 586] width 1373 height 27
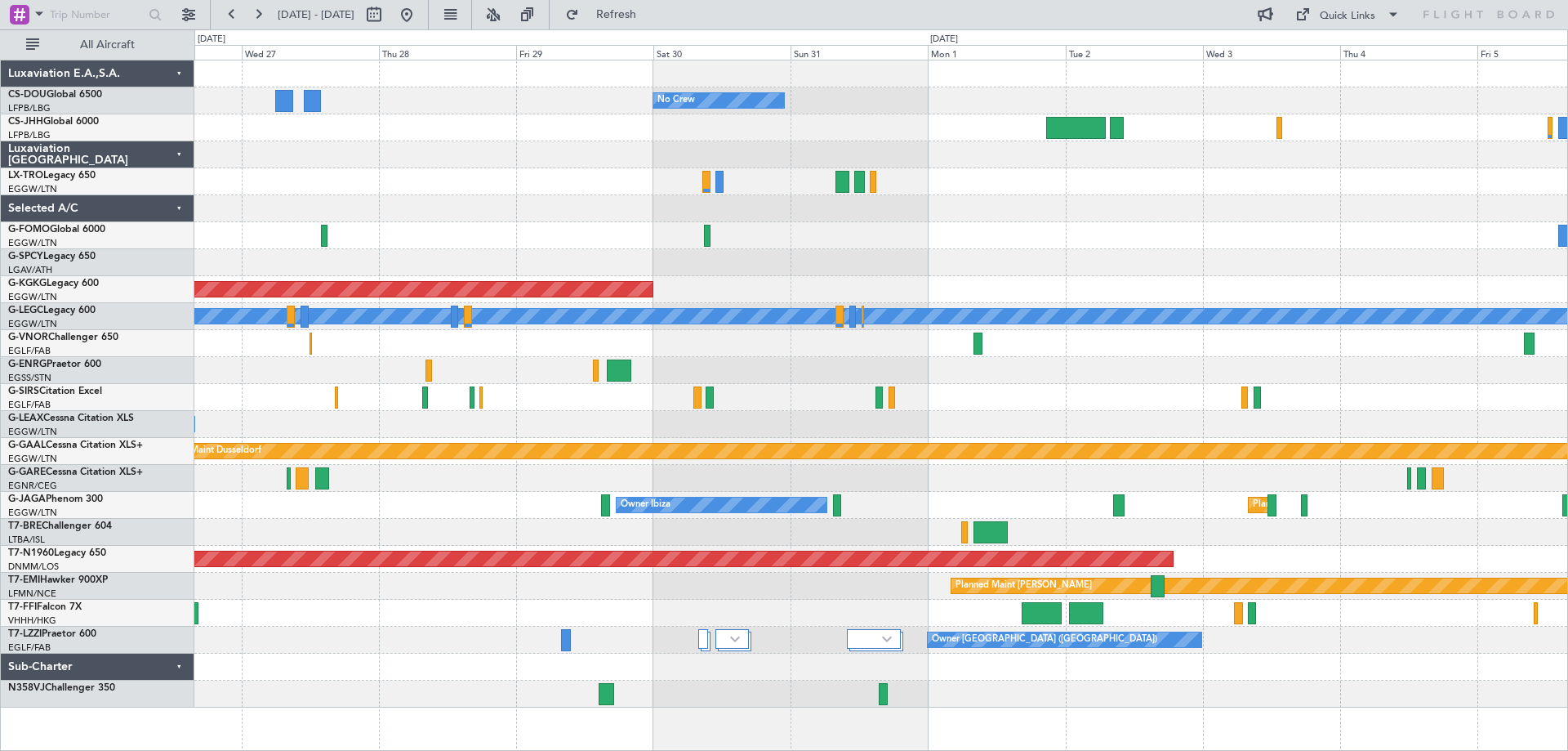
click at [439, 521] on div "Planned Maint [GEOGRAPHIC_DATA] ([GEOGRAPHIC_DATA])" at bounding box center [880, 533] width 1373 height 27
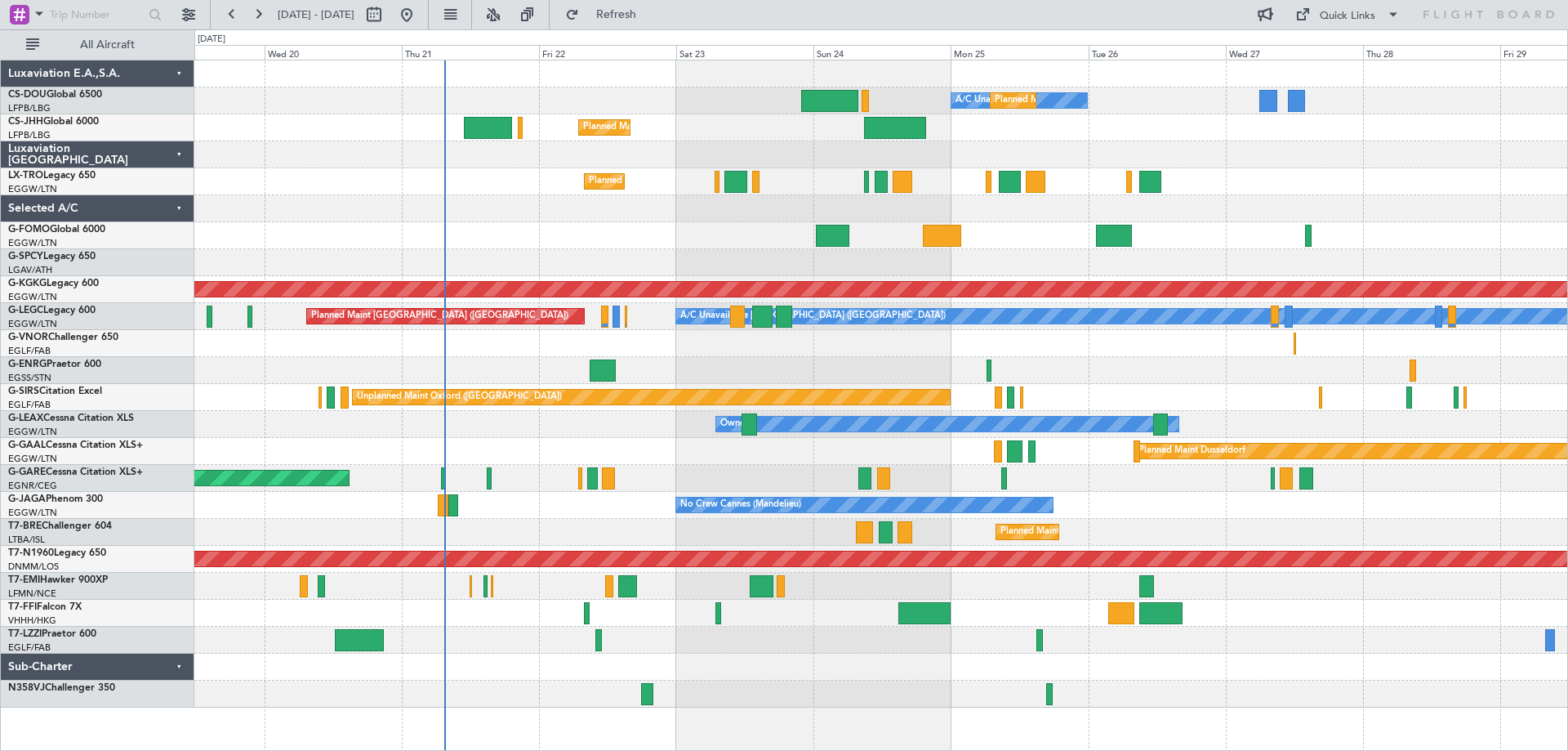
click at [1353, 142] on div at bounding box center [880, 155] width 1373 height 27
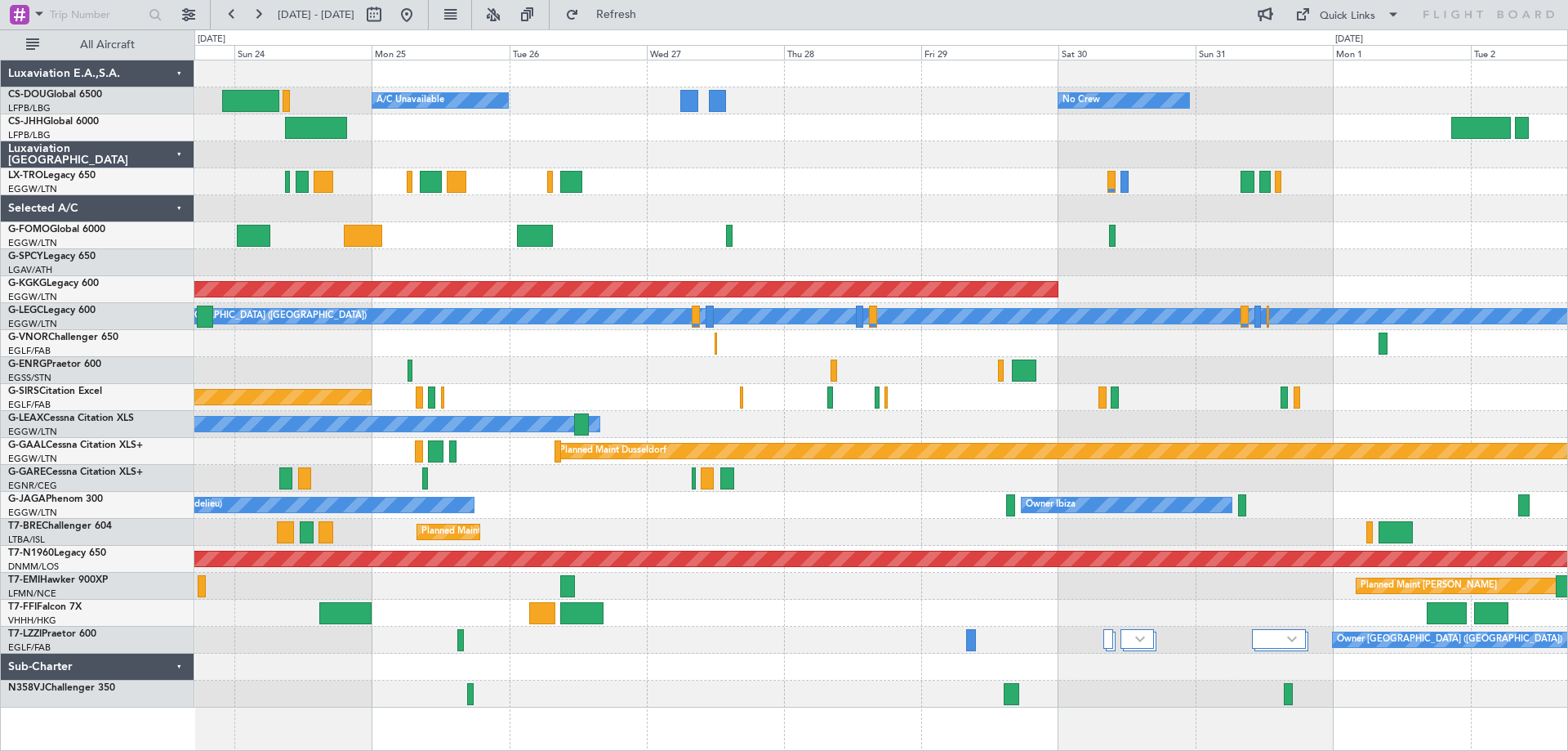
click at [673, 512] on div "Planned Maint Paris (Le Bourget) A/C Unavailable No Crew Planned Maint London (…" at bounding box center [880, 384] width 1373 height 647
click at [651, 14] on span "Refresh" at bounding box center [617, 15] width 68 height 11
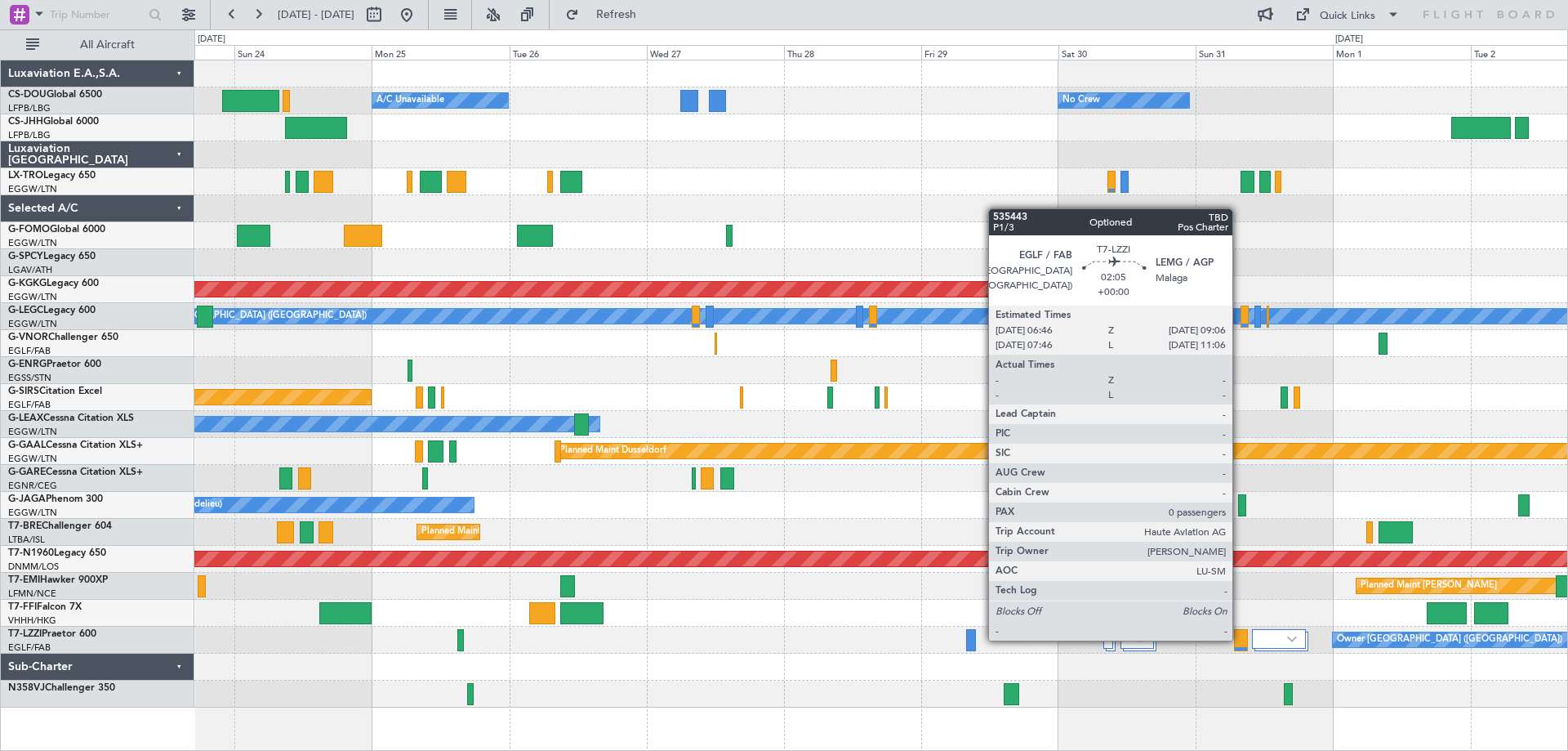
click at [1240, 639] on div at bounding box center [1240, 640] width 14 height 22
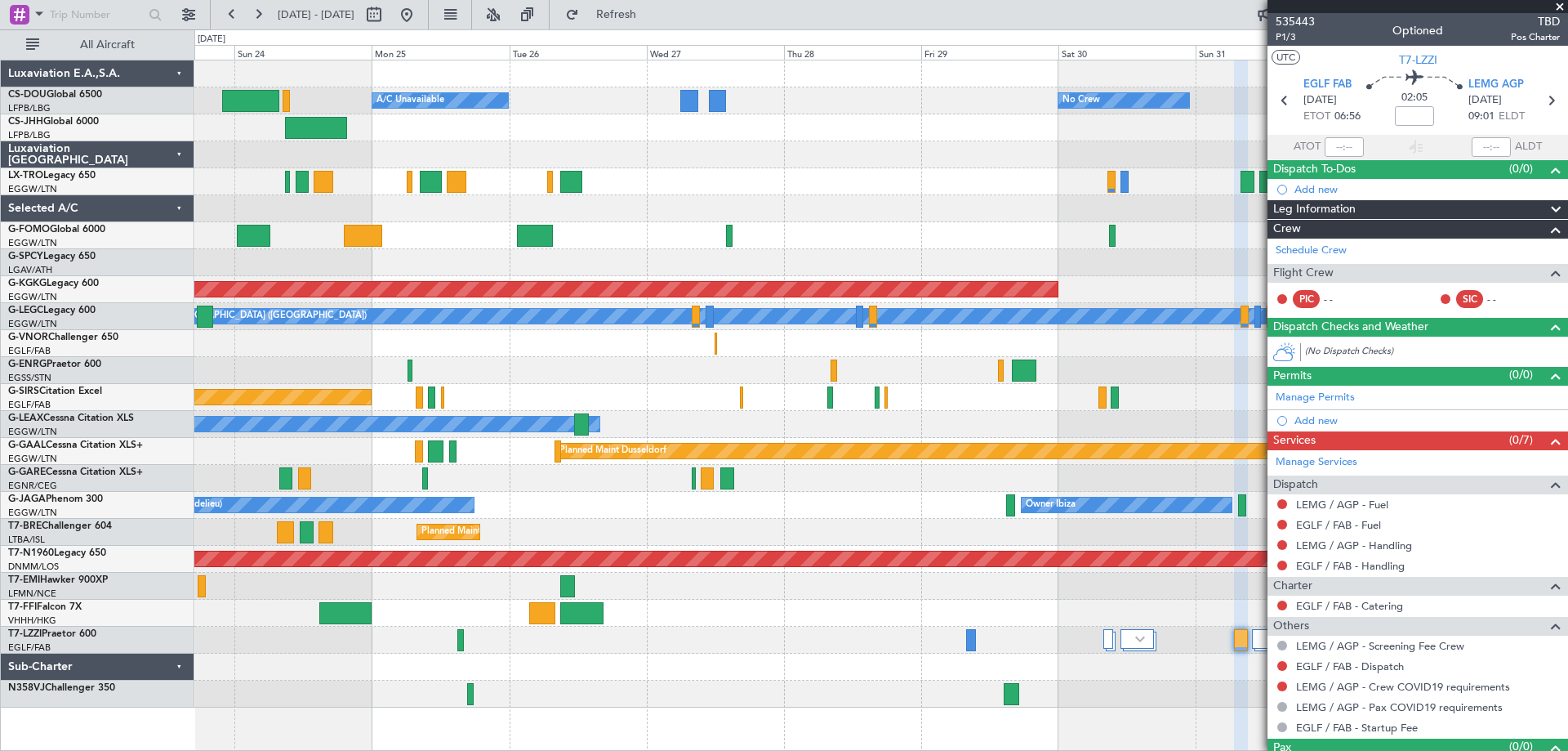
click at [1558, 9] on span at bounding box center [1559, 7] width 16 height 15
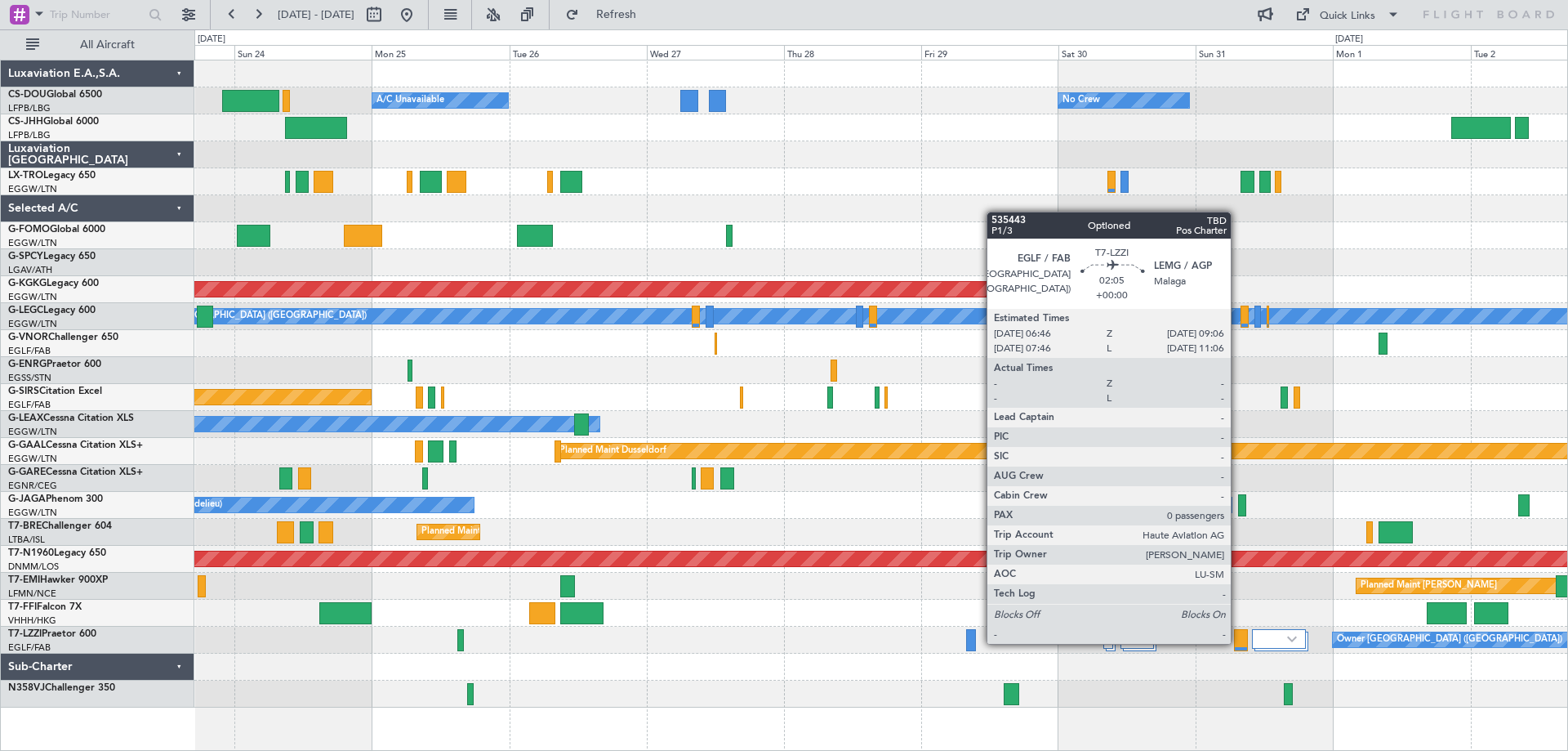
click at [1238, 642] on div at bounding box center [1240, 640] width 14 height 22
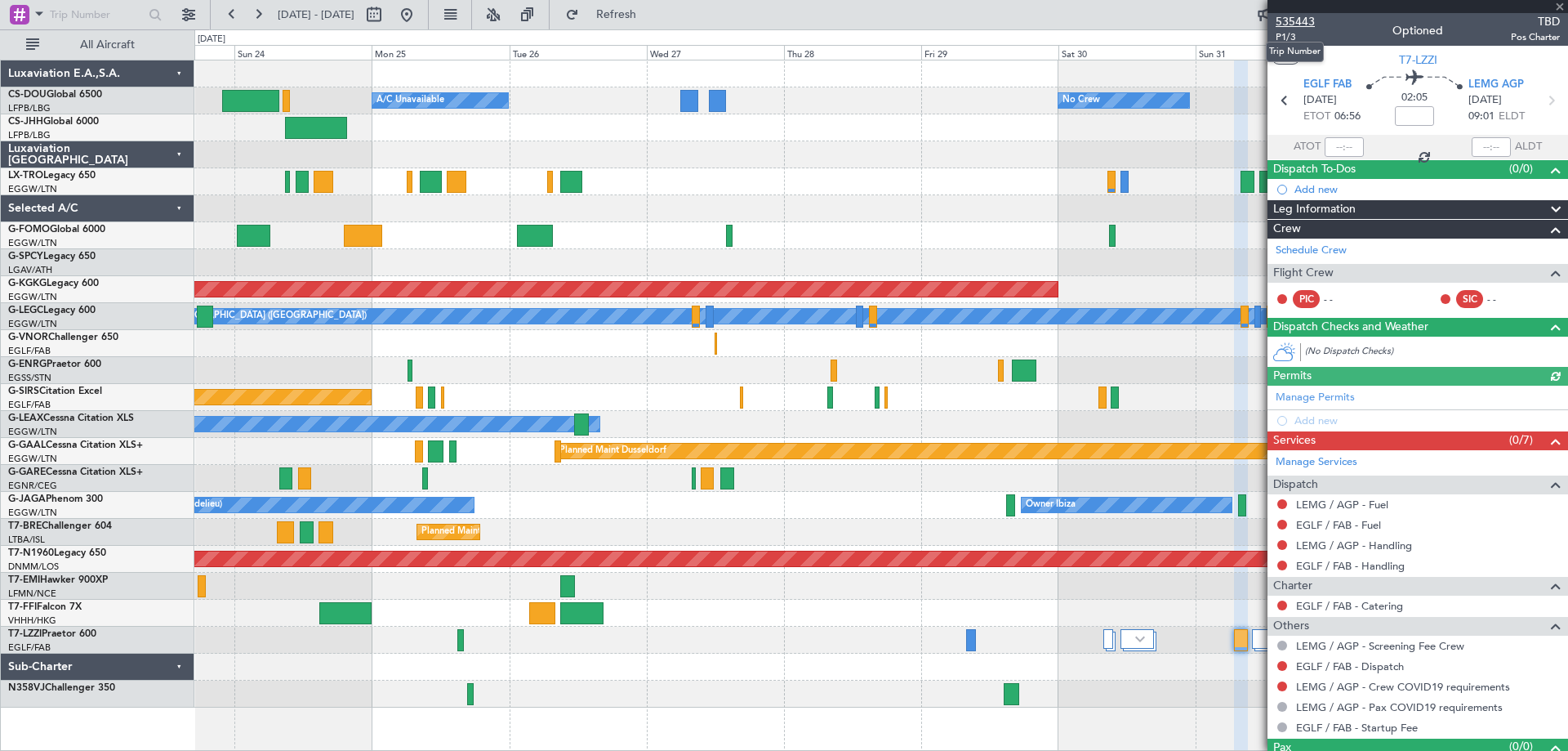
click at [1297, 19] on span "535443" at bounding box center [1295, 21] width 39 height 17
click at [1556, 5] on span at bounding box center [1559, 7] width 16 height 15
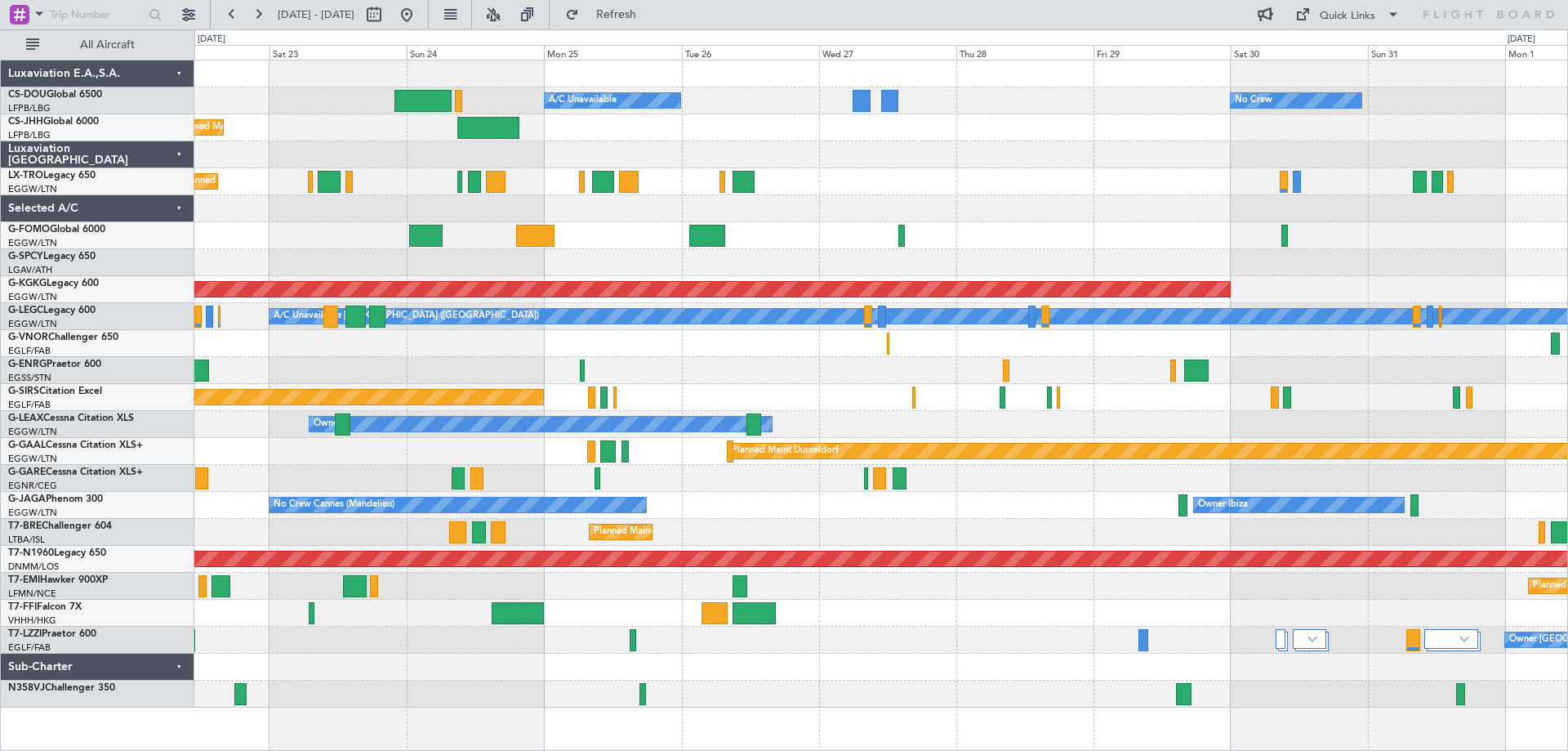
click at [779, 249] on div "Planned Maint Paris (Le Bourget) A/C Unavailable No Crew Planned Maint London (…" at bounding box center [880, 384] width 1373 height 647
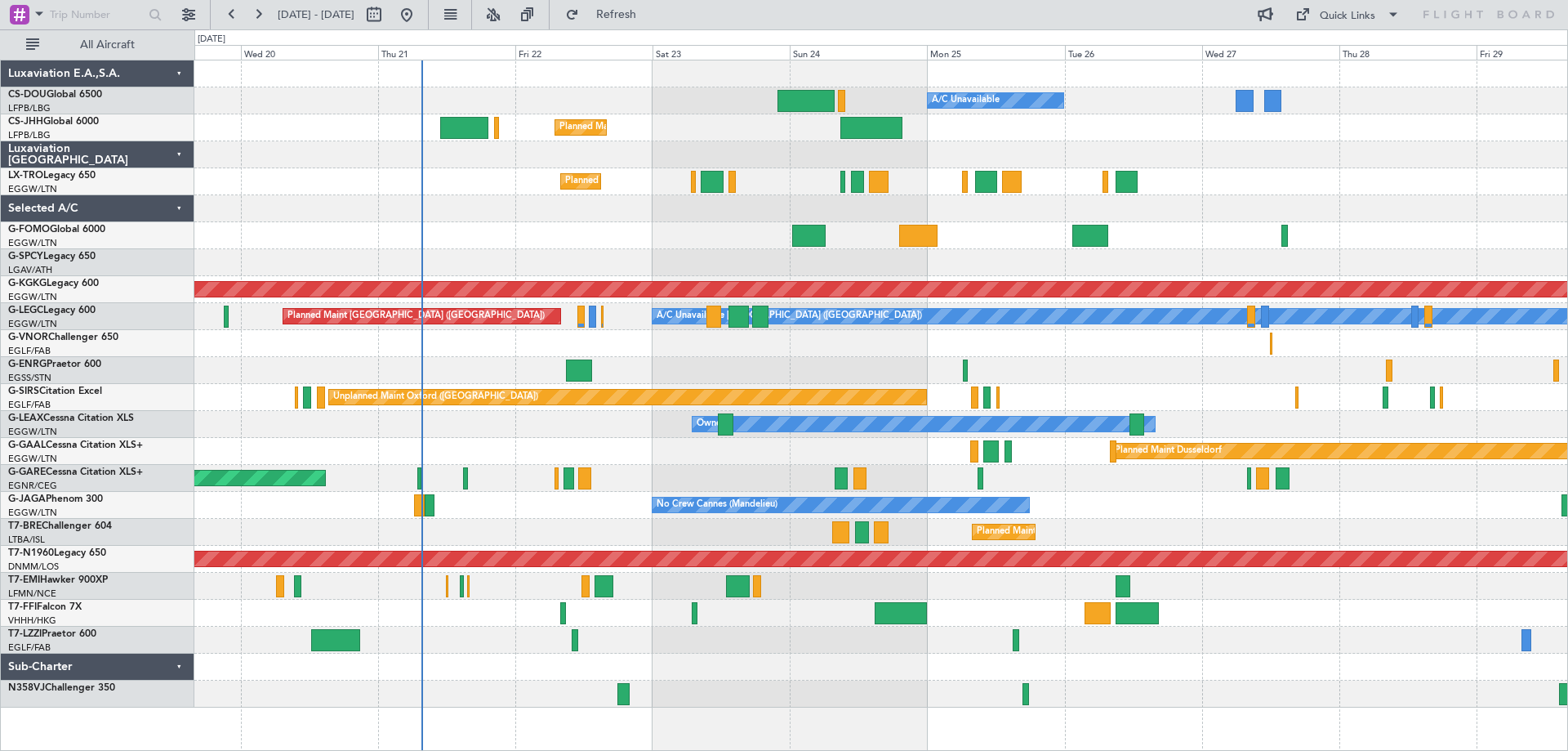
click at [975, 266] on div at bounding box center [880, 263] width 1373 height 27
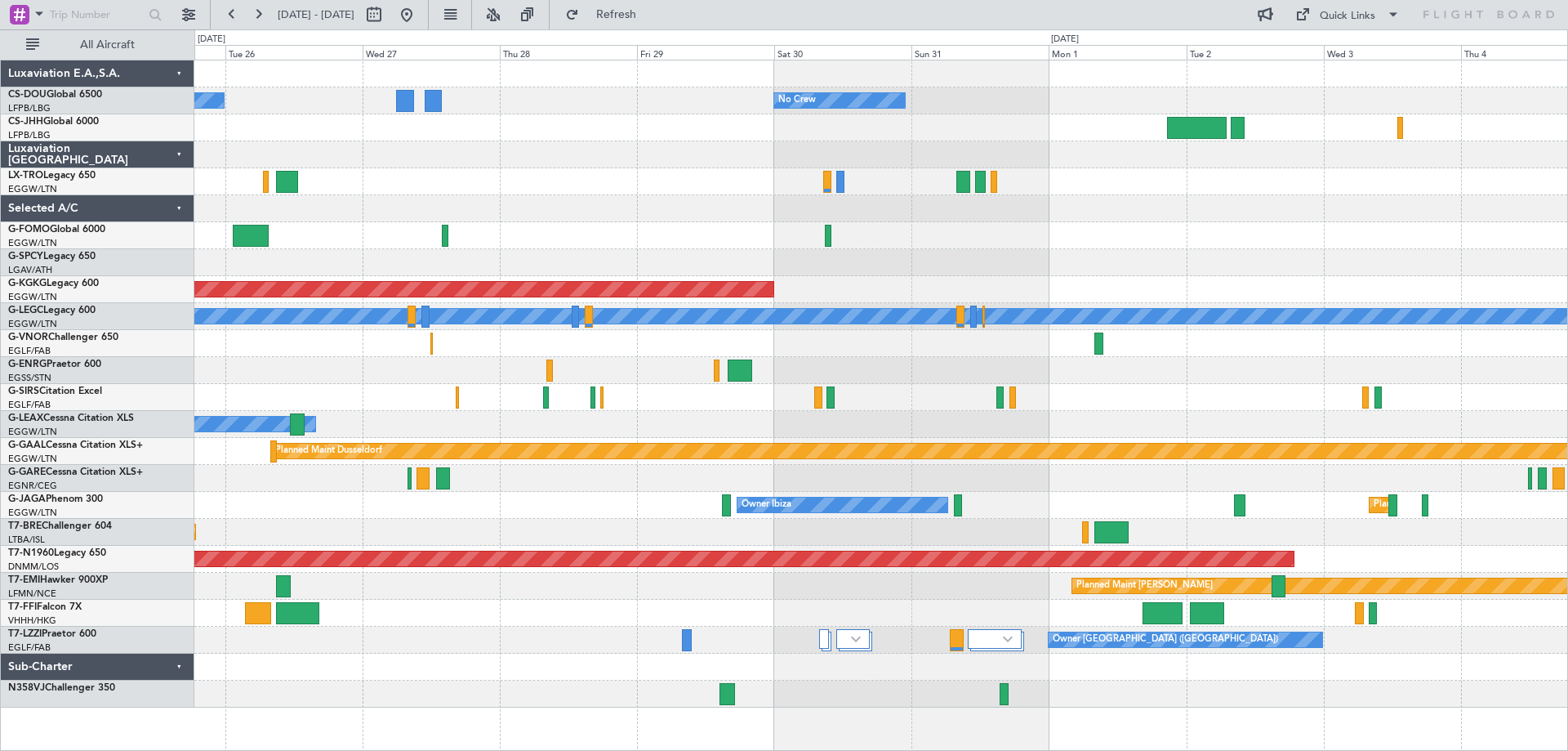
click at [527, 438] on div "A/C Unavailable No Crew Planned Maint Paris (Le Bourget) AOG Maint Istanbul (At…" at bounding box center [880, 384] width 1373 height 647
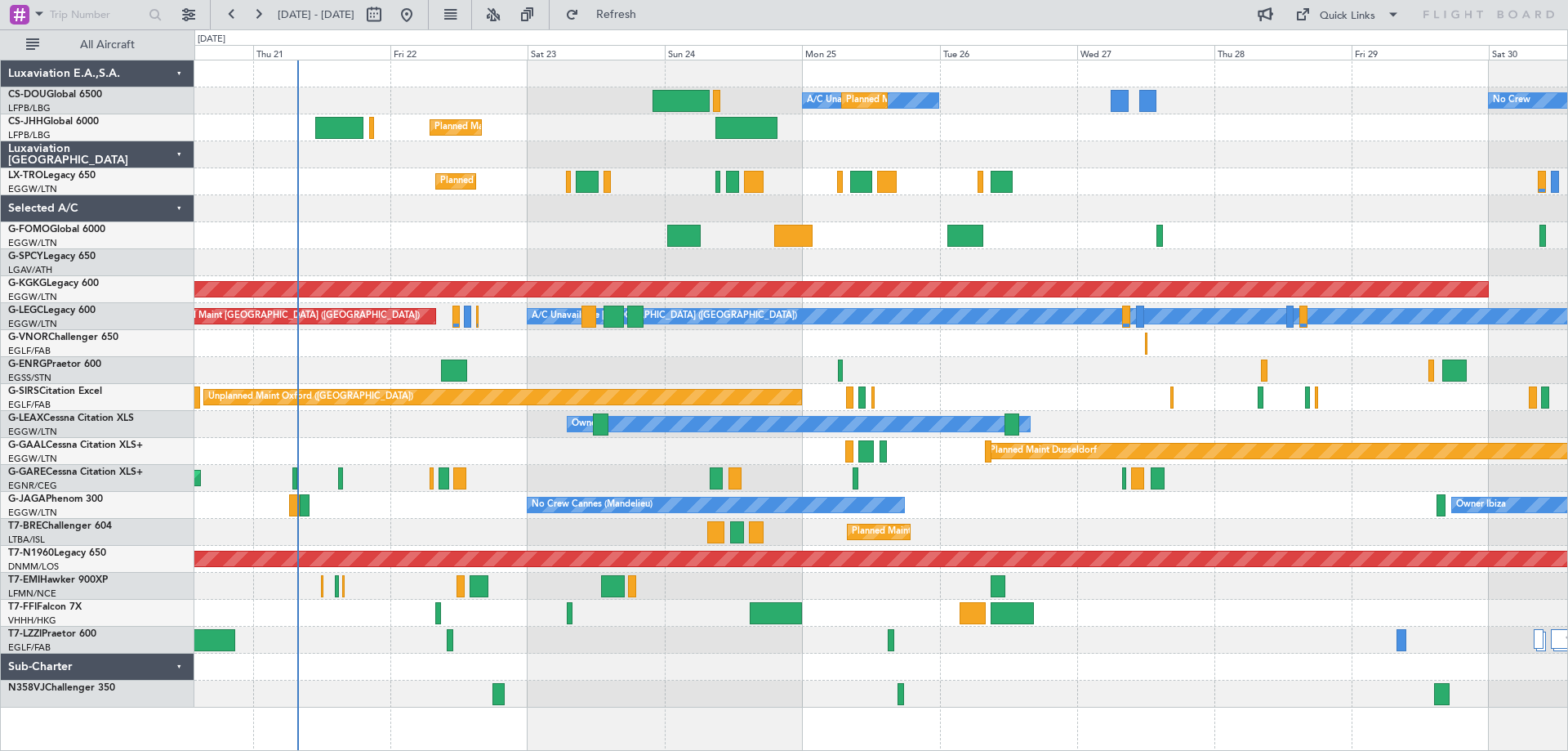
click at [1212, 210] on div at bounding box center [880, 209] width 1373 height 27
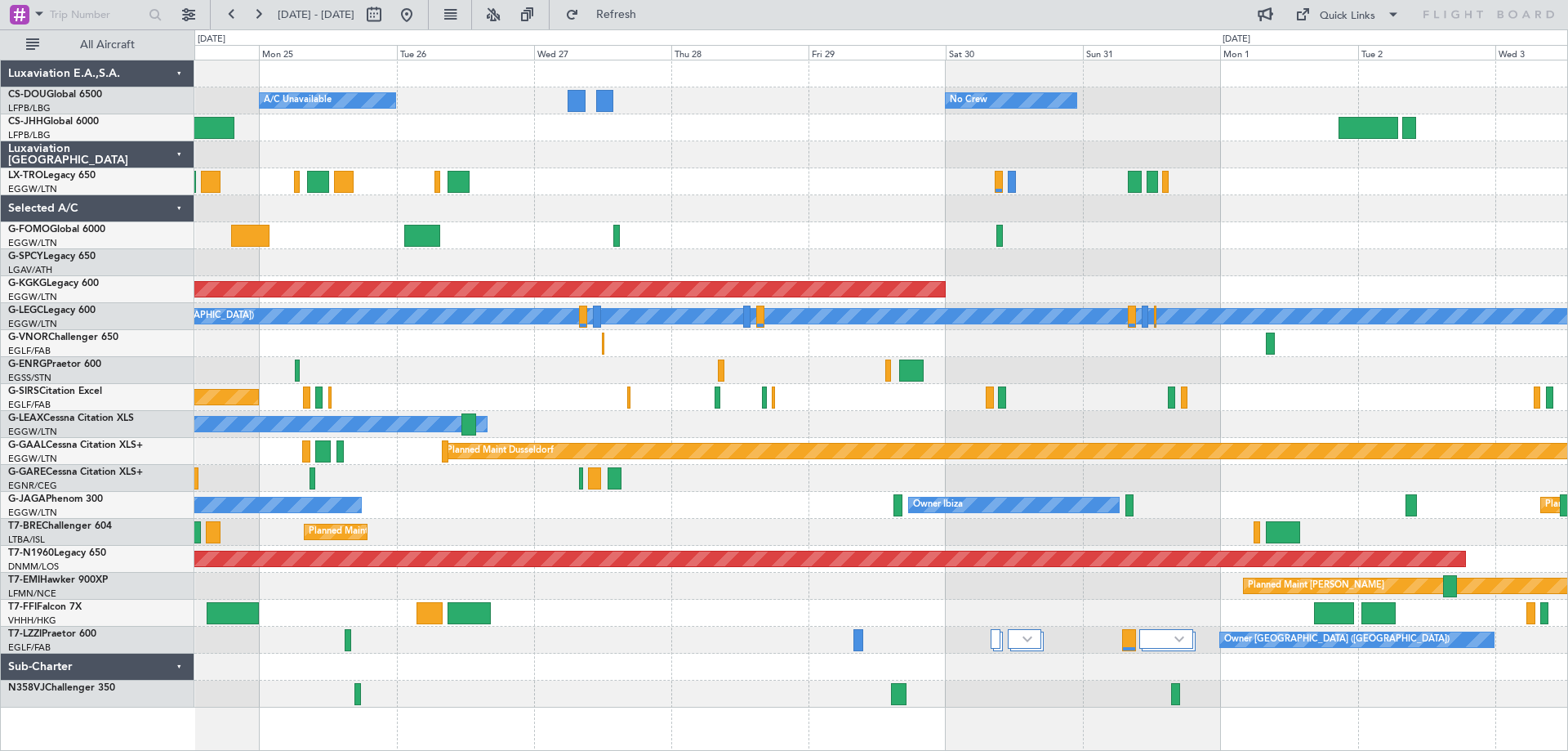
click at [811, 376] on div "No Crew Planned Maint Paris (Le Bourget) A/C Unavailable Planned Maint London (…" at bounding box center [880, 384] width 1373 height 647
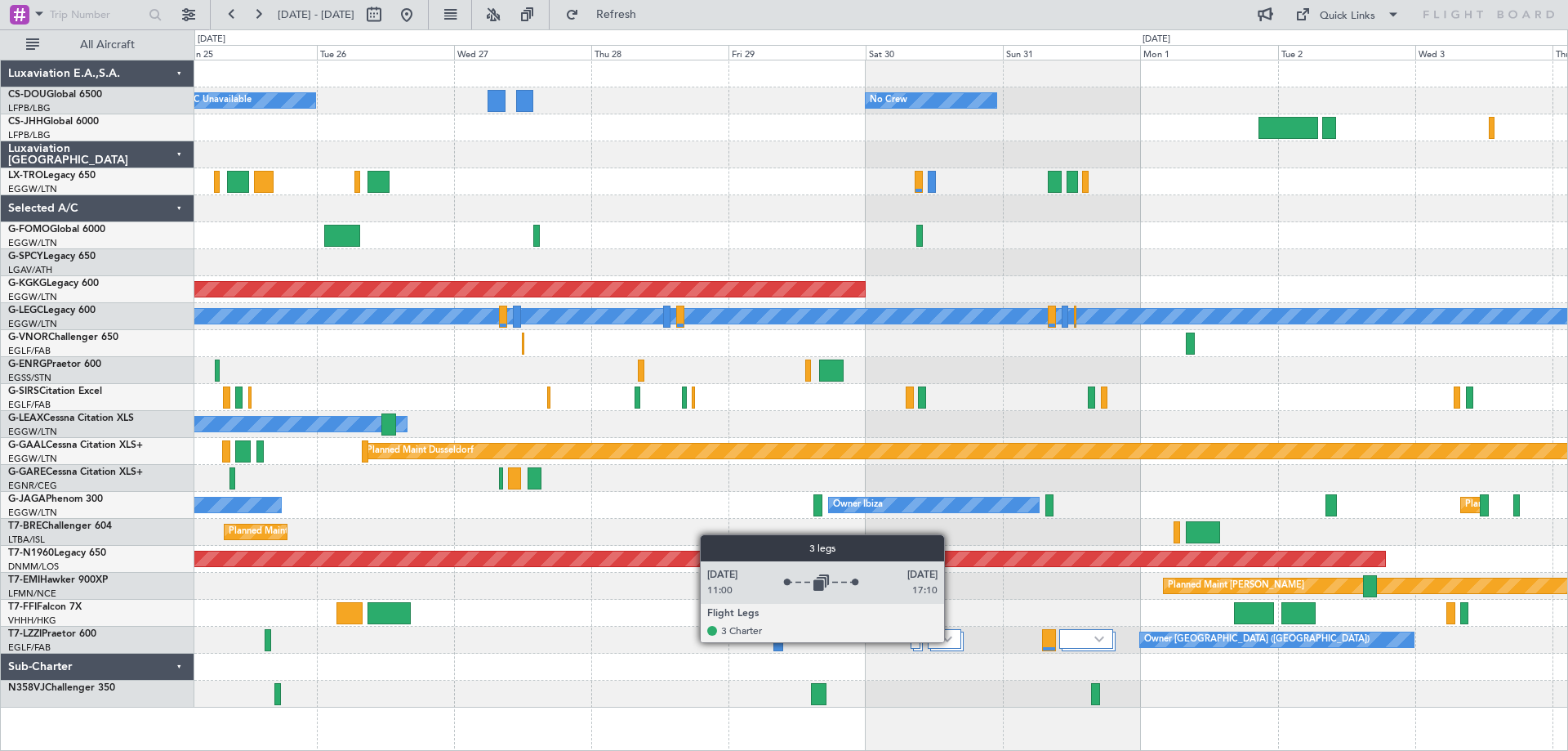
click at [951, 641] on img at bounding box center [947, 639] width 9 height 7
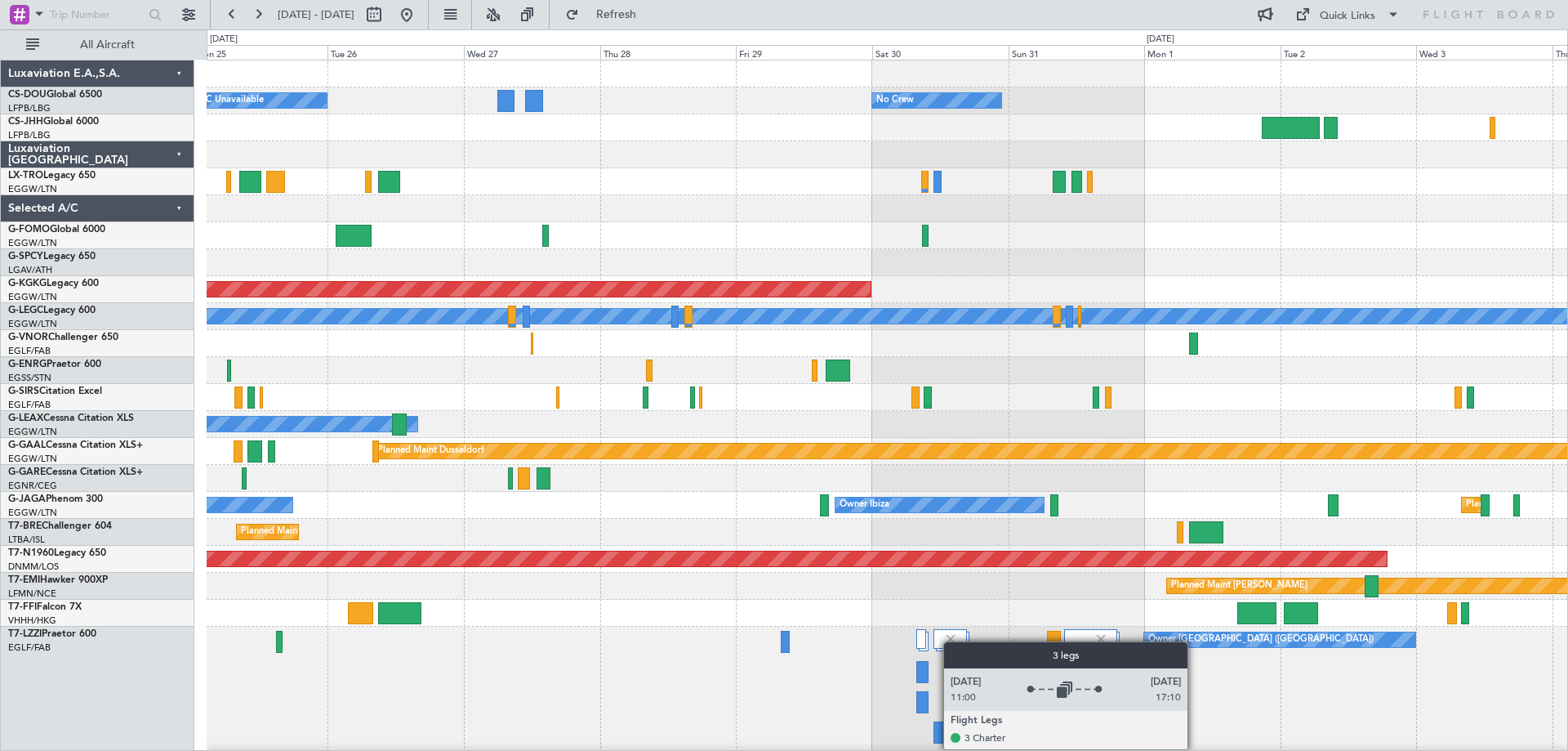
click at [951, 641] on img at bounding box center [950, 638] width 15 height 15
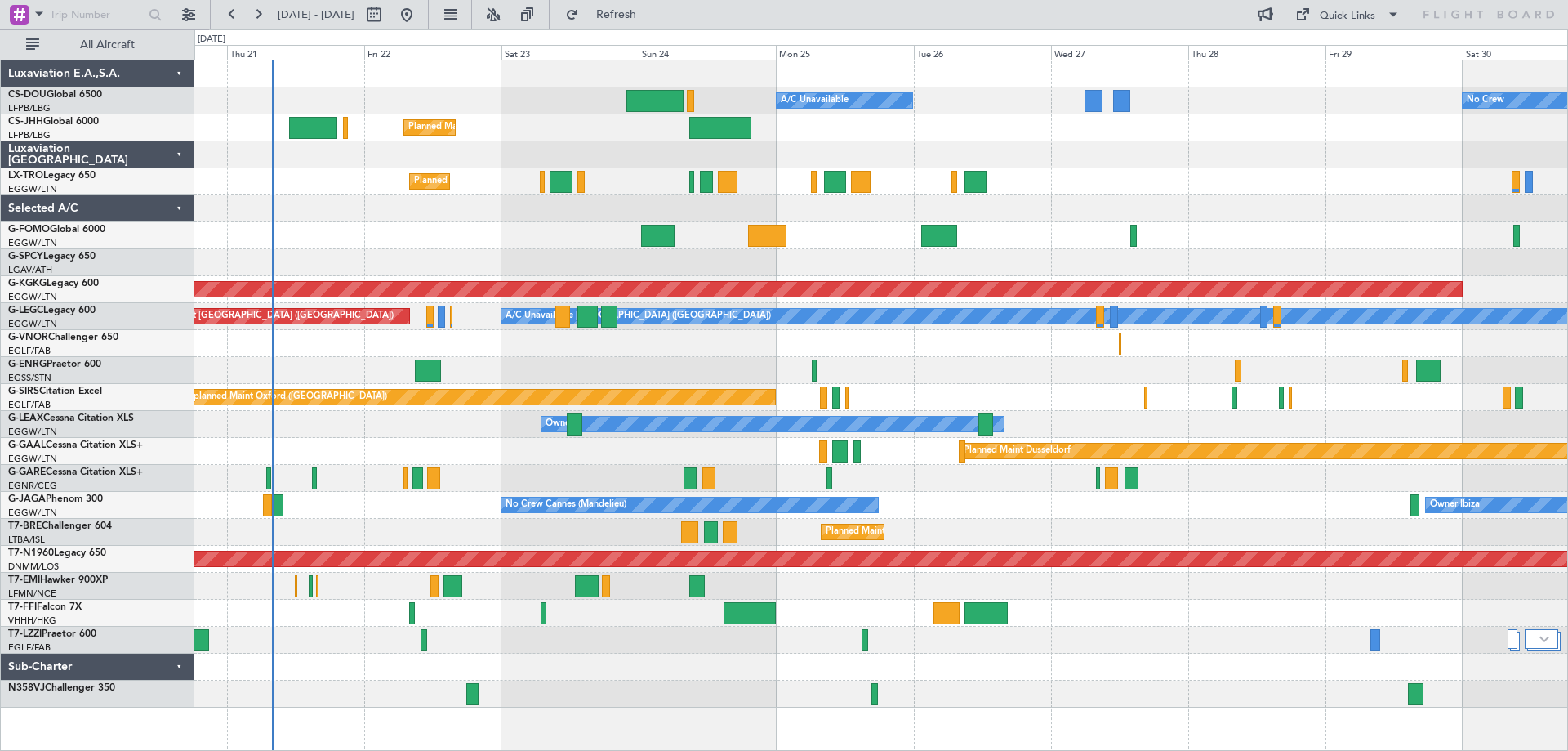
click at [1043, 381] on div "Owner" at bounding box center [880, 370] width 1373 height 27
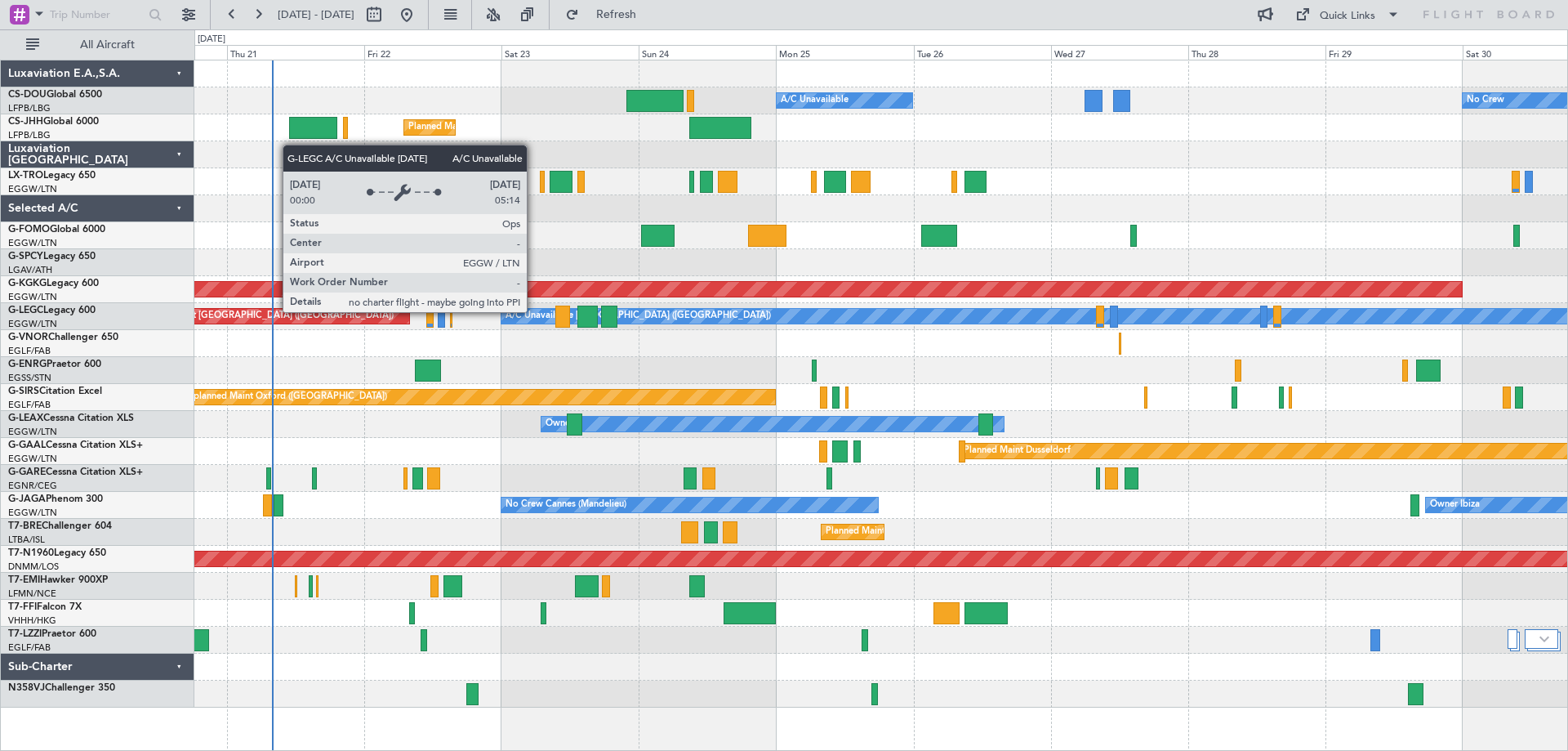
click at [534, 311] on div "A/C Unavailable [GEOGRAPHIC_DATA] ([GEOGRAPHIC_DATA])" at bounding box center [638, 316] width 265 height 25
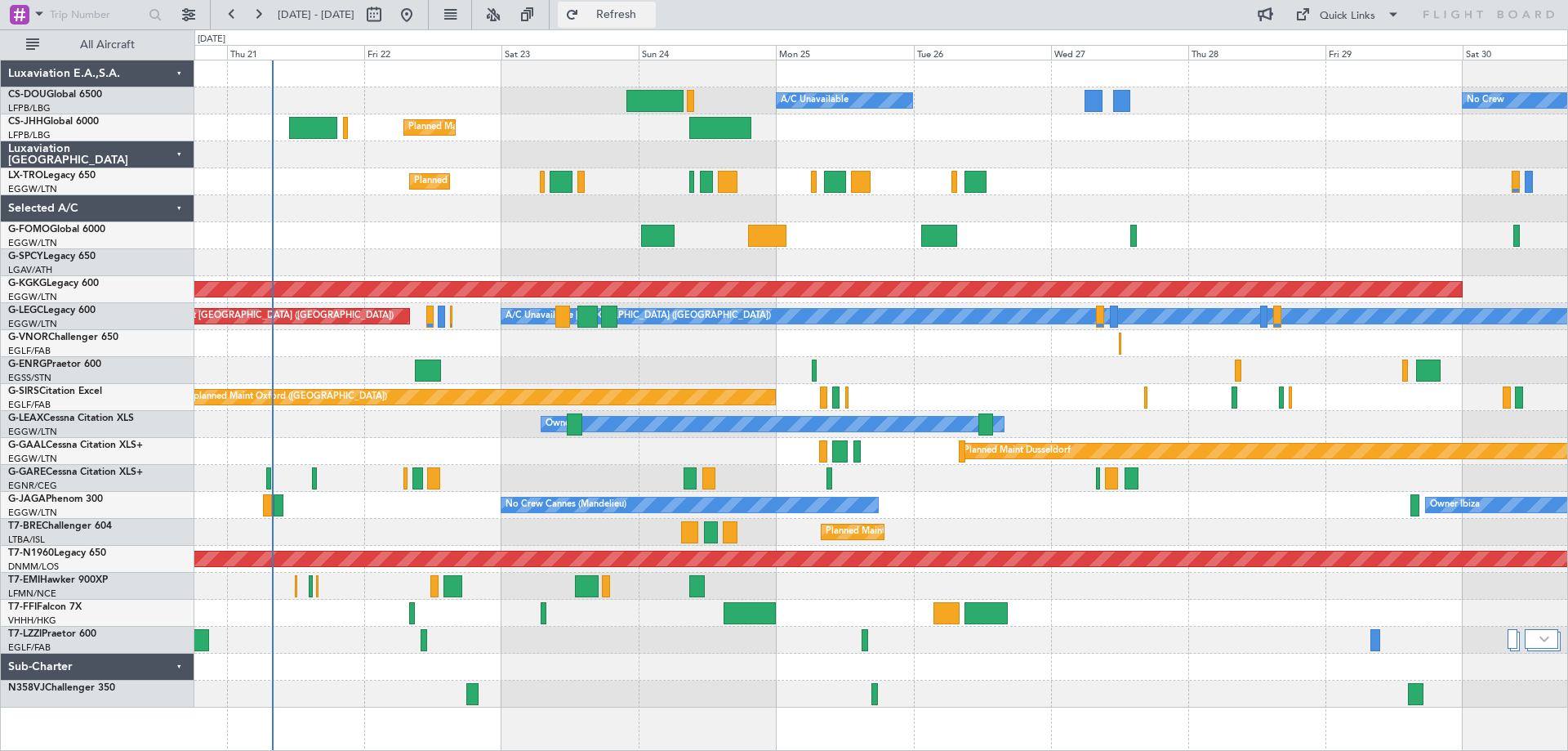
click at [651, 10] on span "Refresh" at bounding box center [617, 15] width 68 height 11
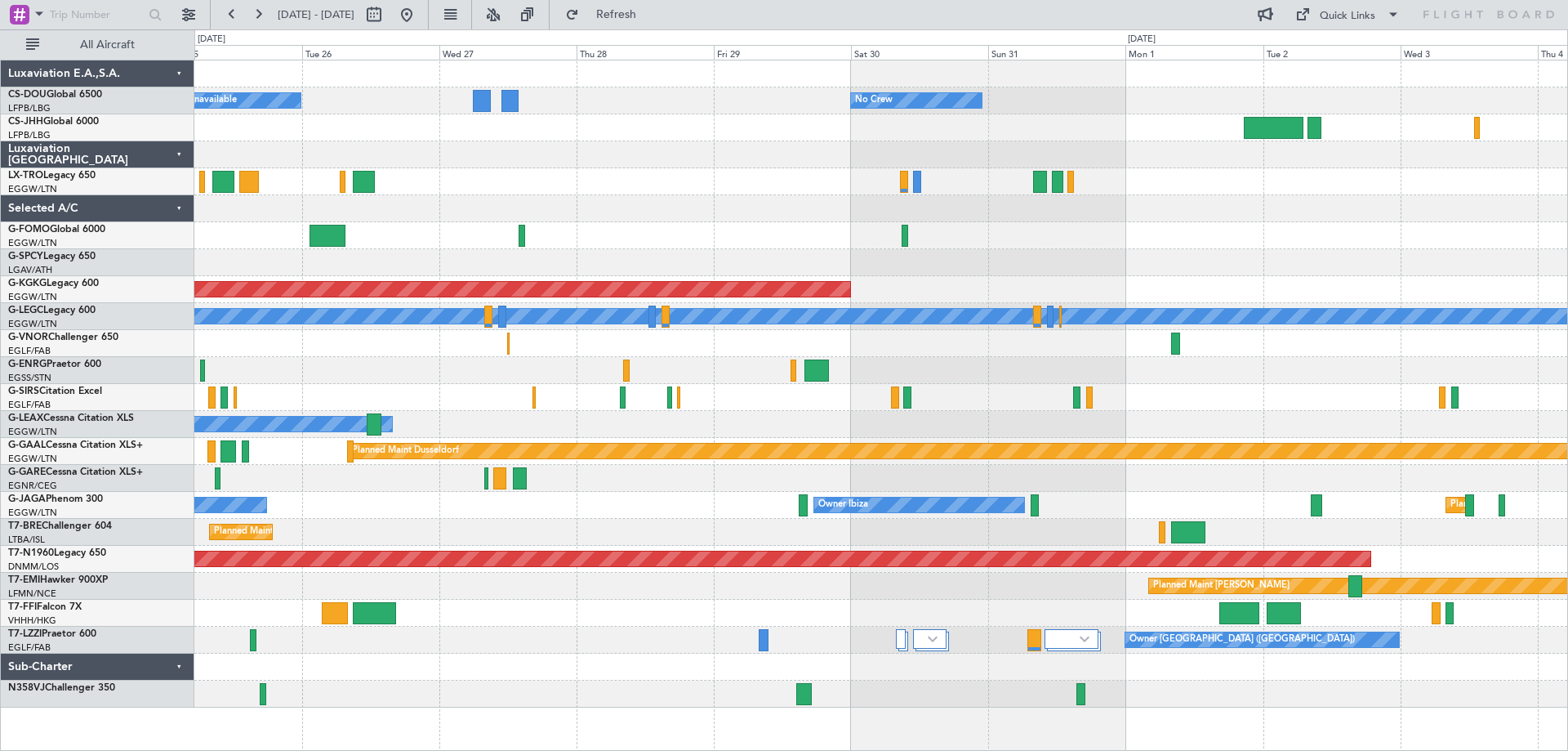
click at [640, 533] on div "Planned Maint [GEOGRAPHIC_DATA] ([GEOGRAPHIC_DATA])" at bounding box center [880, 533] width 1373 height 27
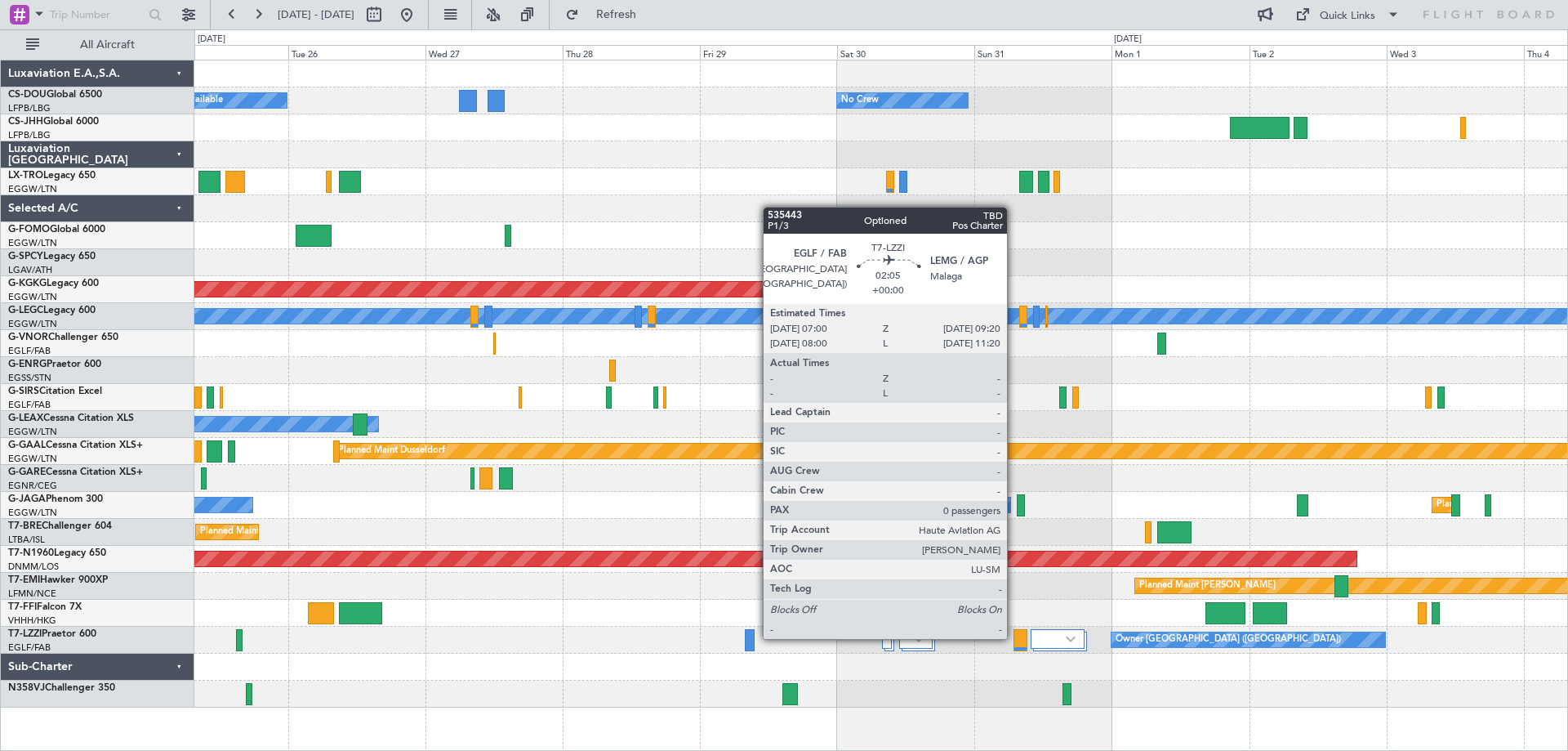
click at [1014, 637] on div at bounding box center [1020, 640] width 14 height 22
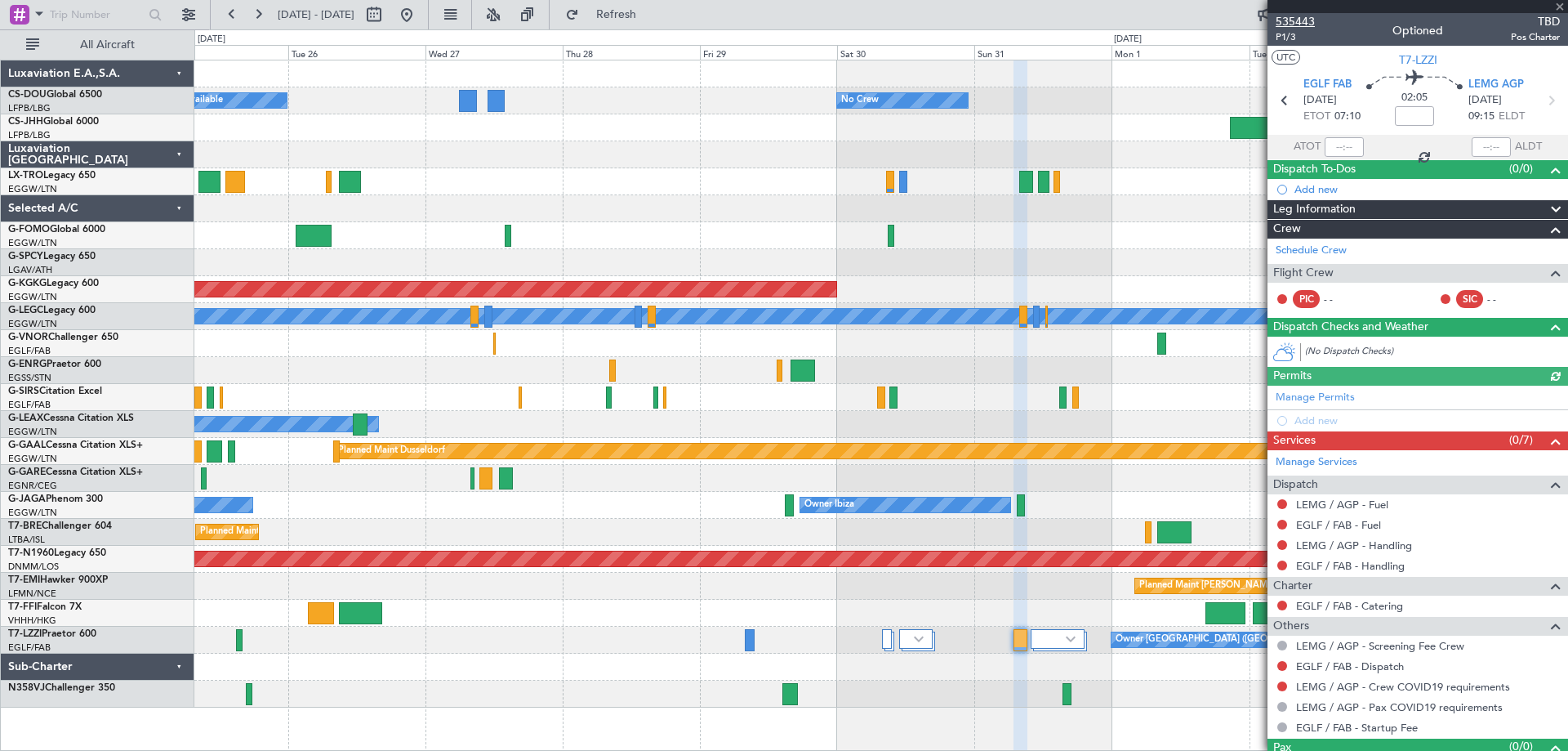
click at [1294, 19] on span "535443" at bounding box center [1295, 21] width 39 height 17
click at [1556, 4] on span at bounding box center [1559, 7] width 16 height 15
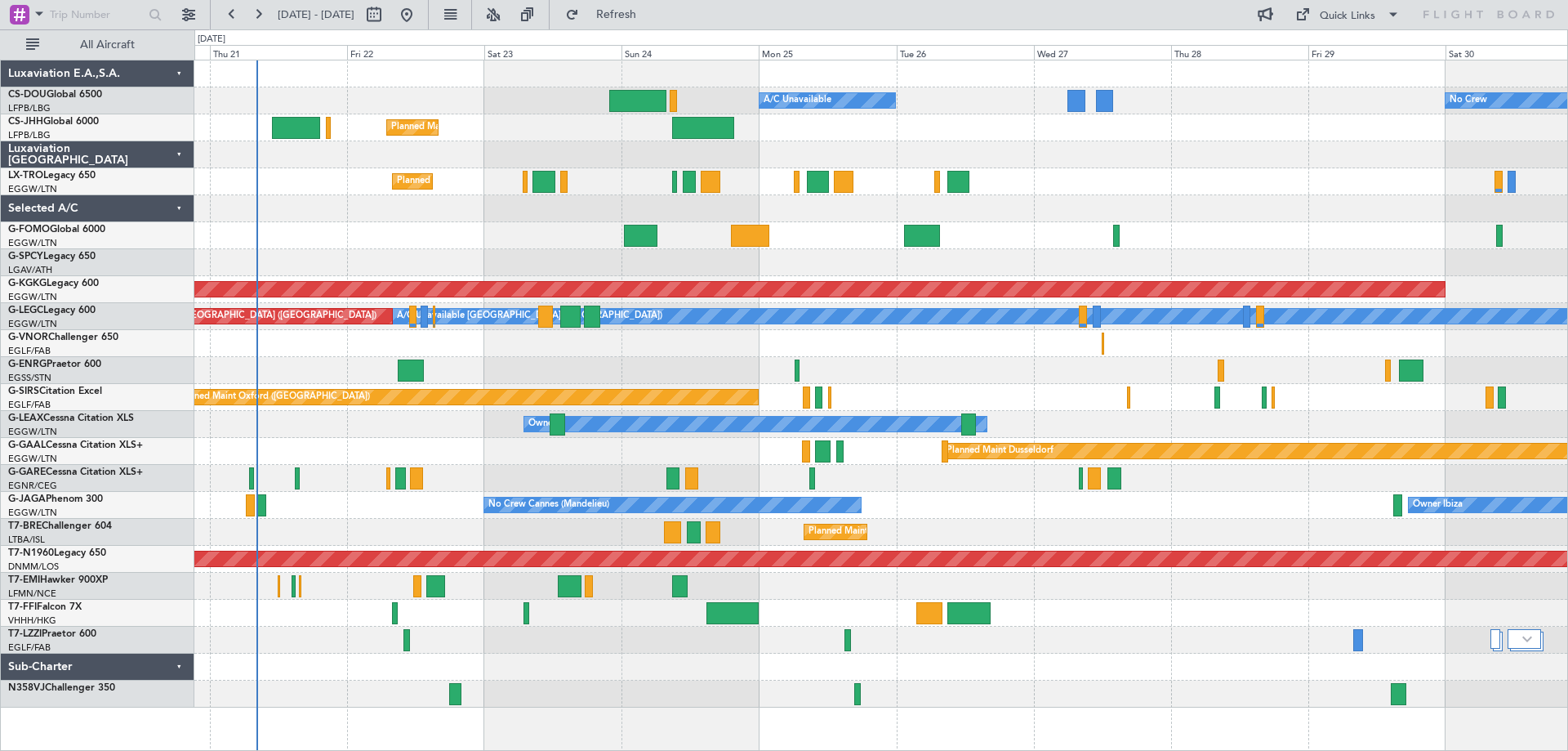
click at [1289, 258] on div at bounding box center [880, 263] width 1373 height 27
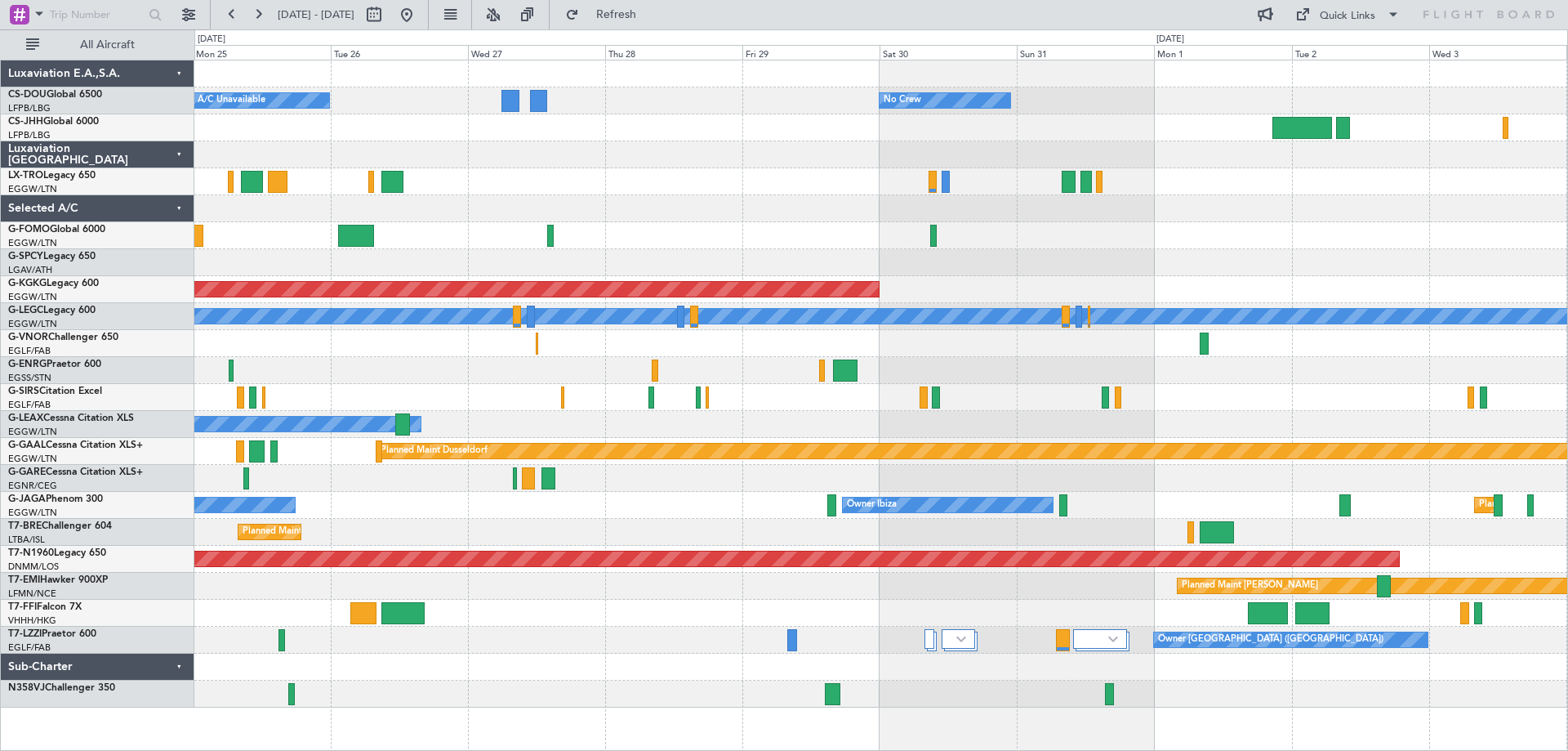
click at [708, 266] on div "No Crew Planned Maint Paris (Le Bourget) A/C Unavailable Planned Maint London (…" at bounding box center [880, 384] width 1373 height 647
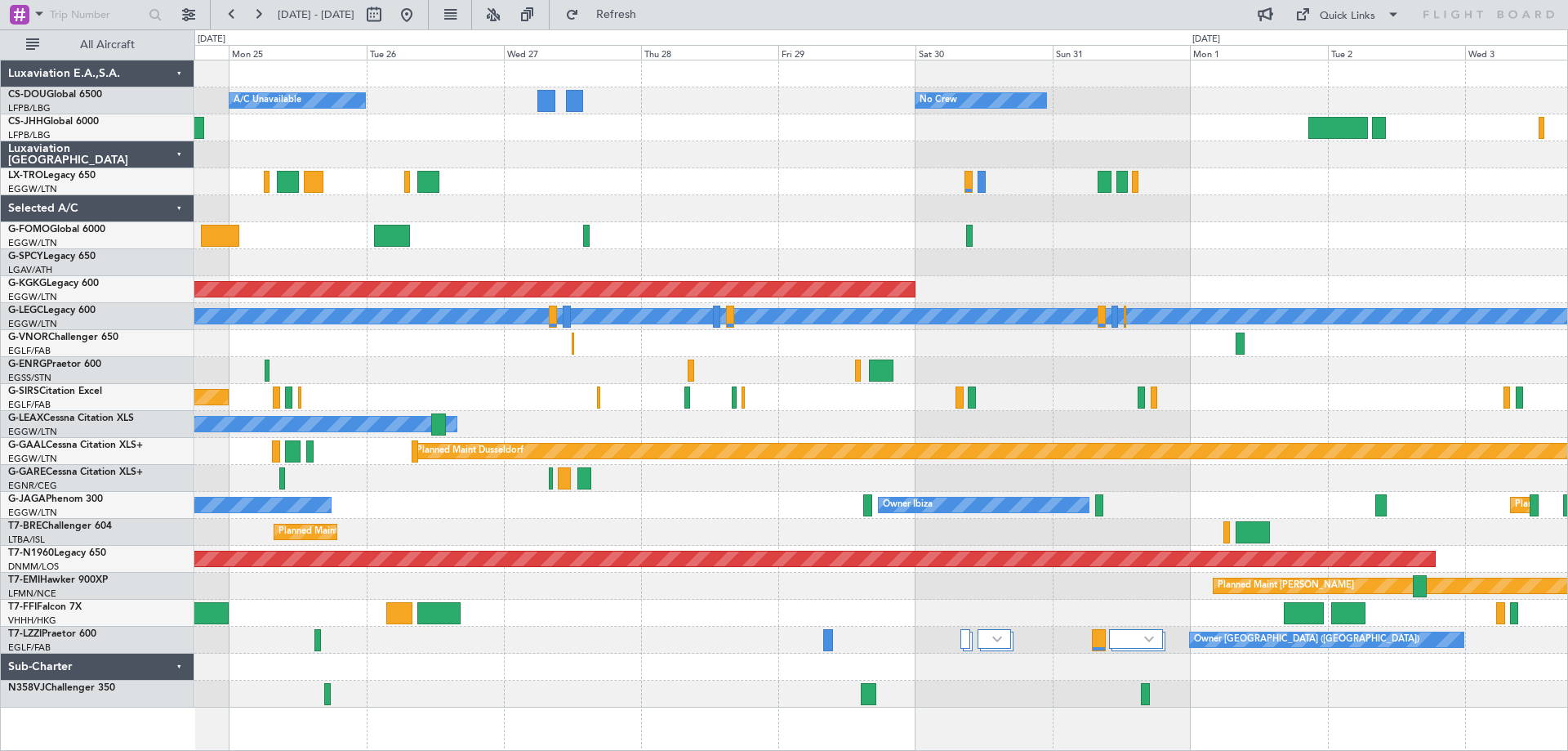
click at [693, 593] on div "Planned Maint [PERSON_NAME]" at bounding box center [880, 586] width 1373 height 27
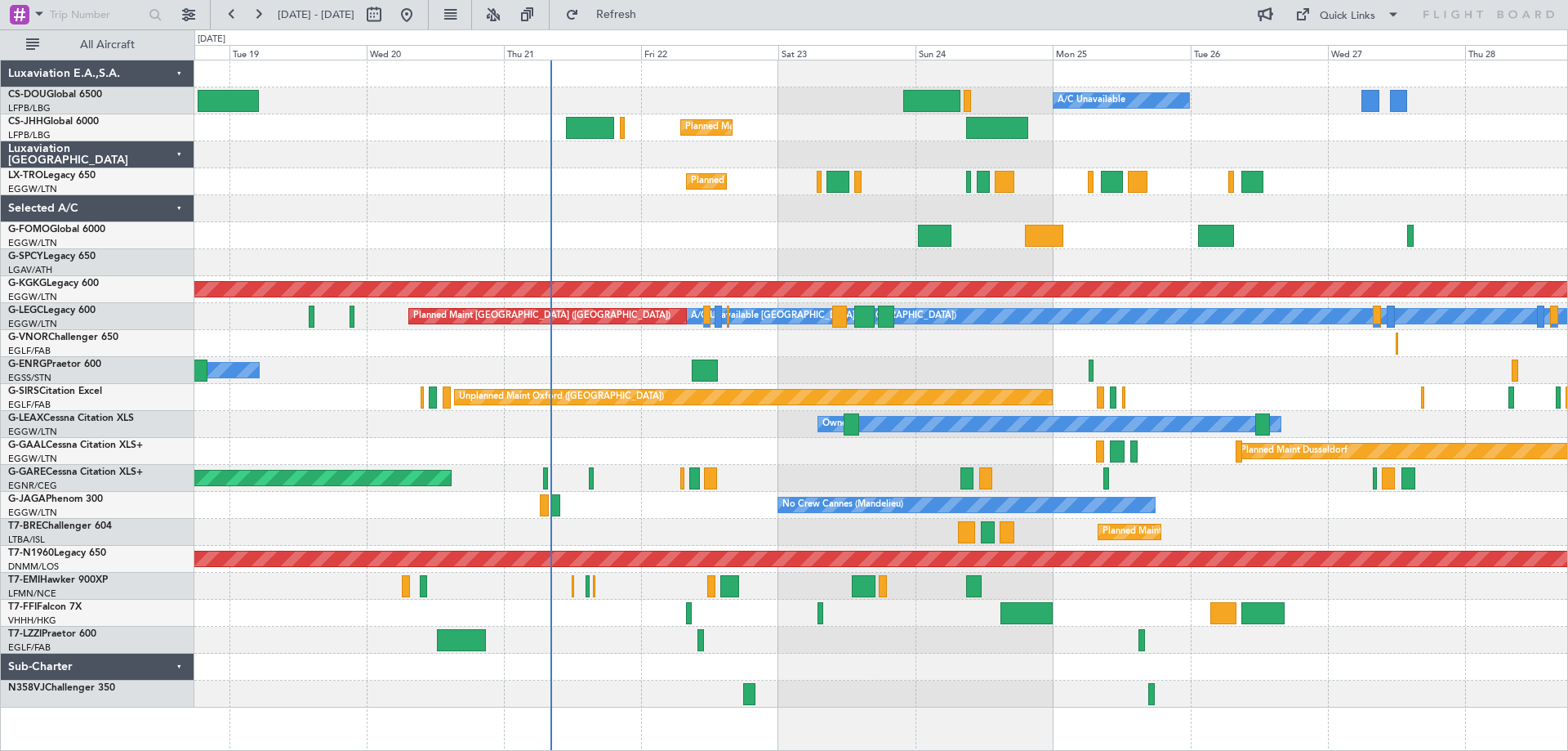
click at [1234, 509] on div "Planned Maint Paris (Le Bourget) A/C Unavailable Planned Maint London (Luton) N…" at bounding box center [880, 384] width 1373 height 647
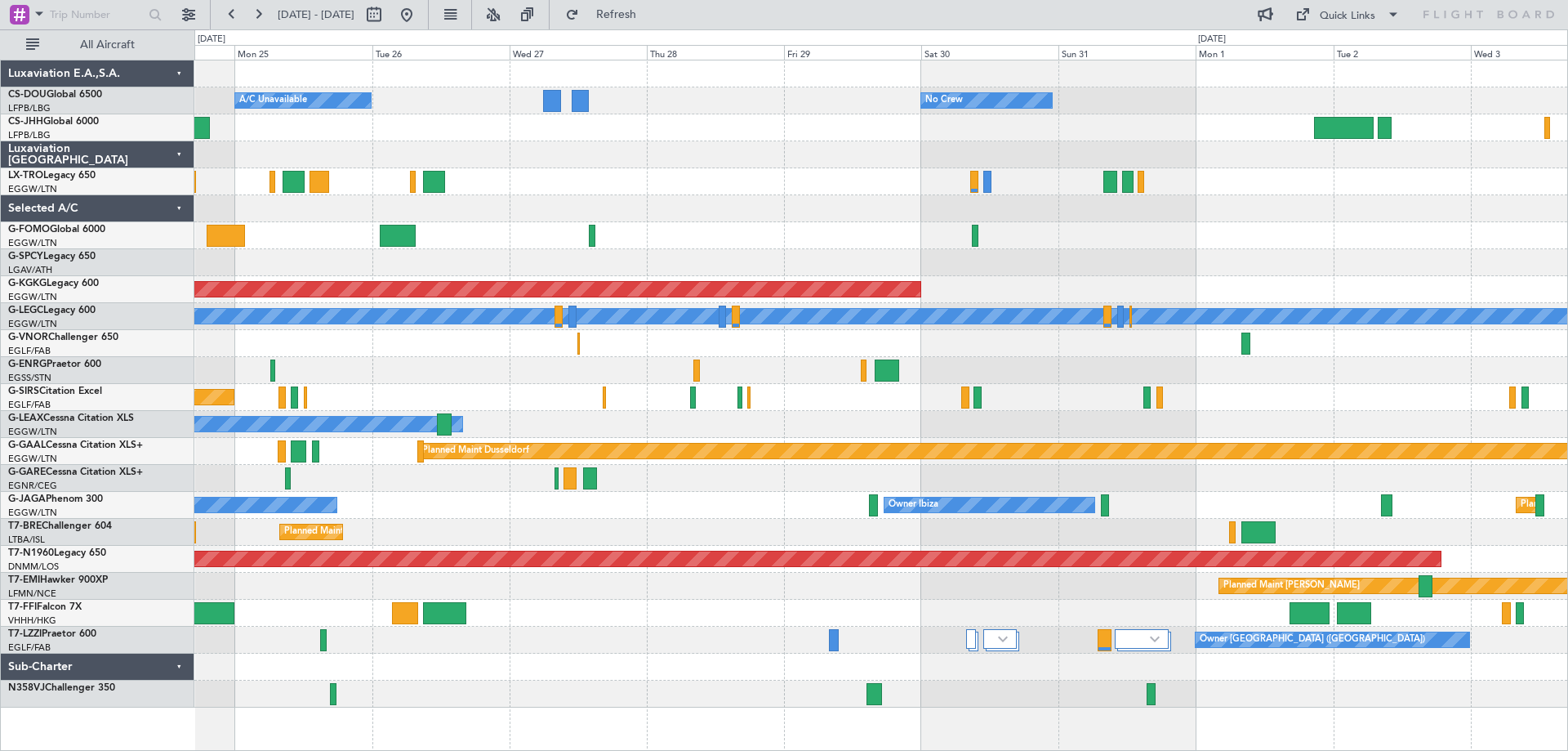
click at [528, 413] on div "Planned Maint Paris (Le Bourget) A/C Unavailable No Crew Planned Maint London (…" at bounding box center [880, 384] width 1373 height 647
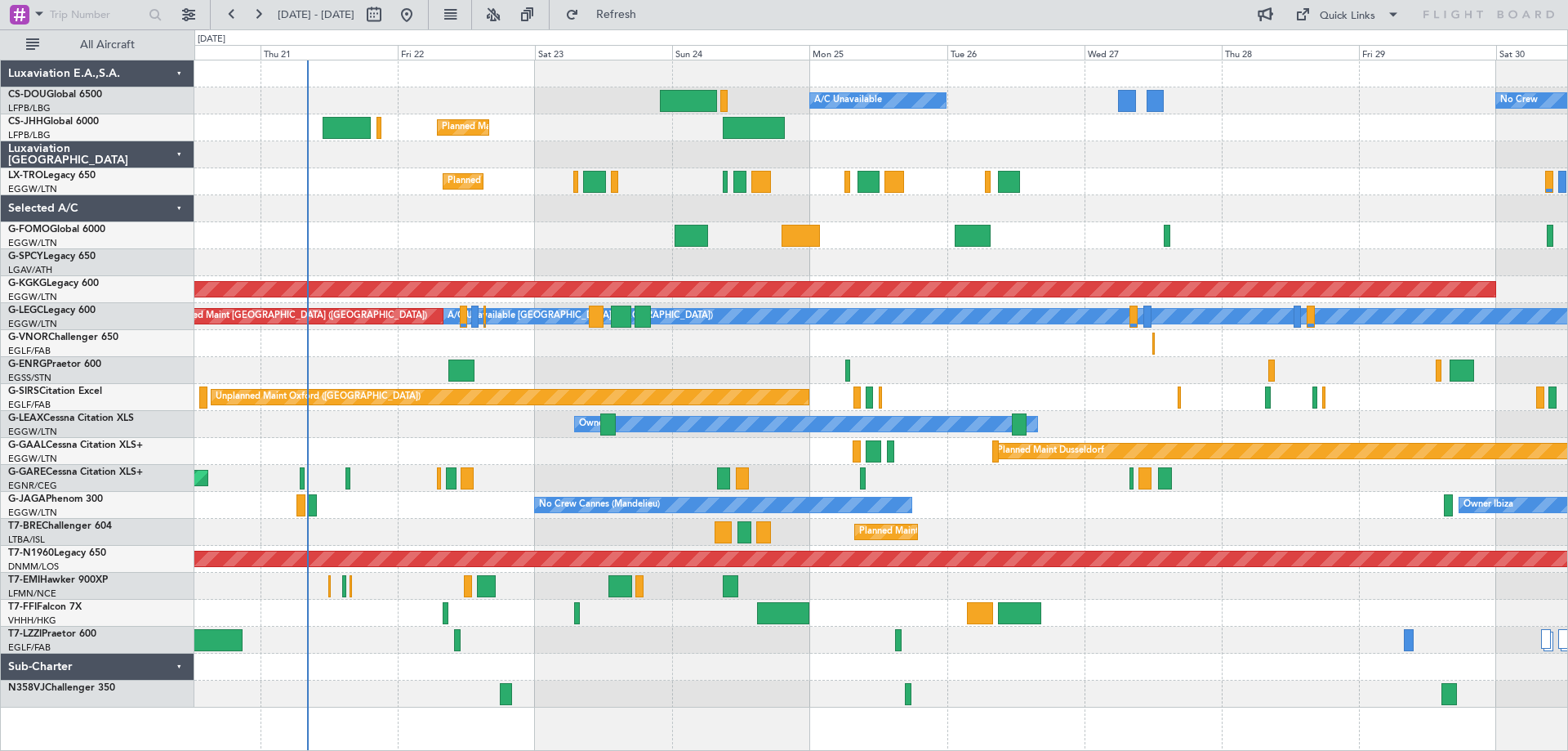
click at [1158, 586] on div "Planned Maint [PERSON_NAME]" at bounding box center [880, 586] width 1373 height 27
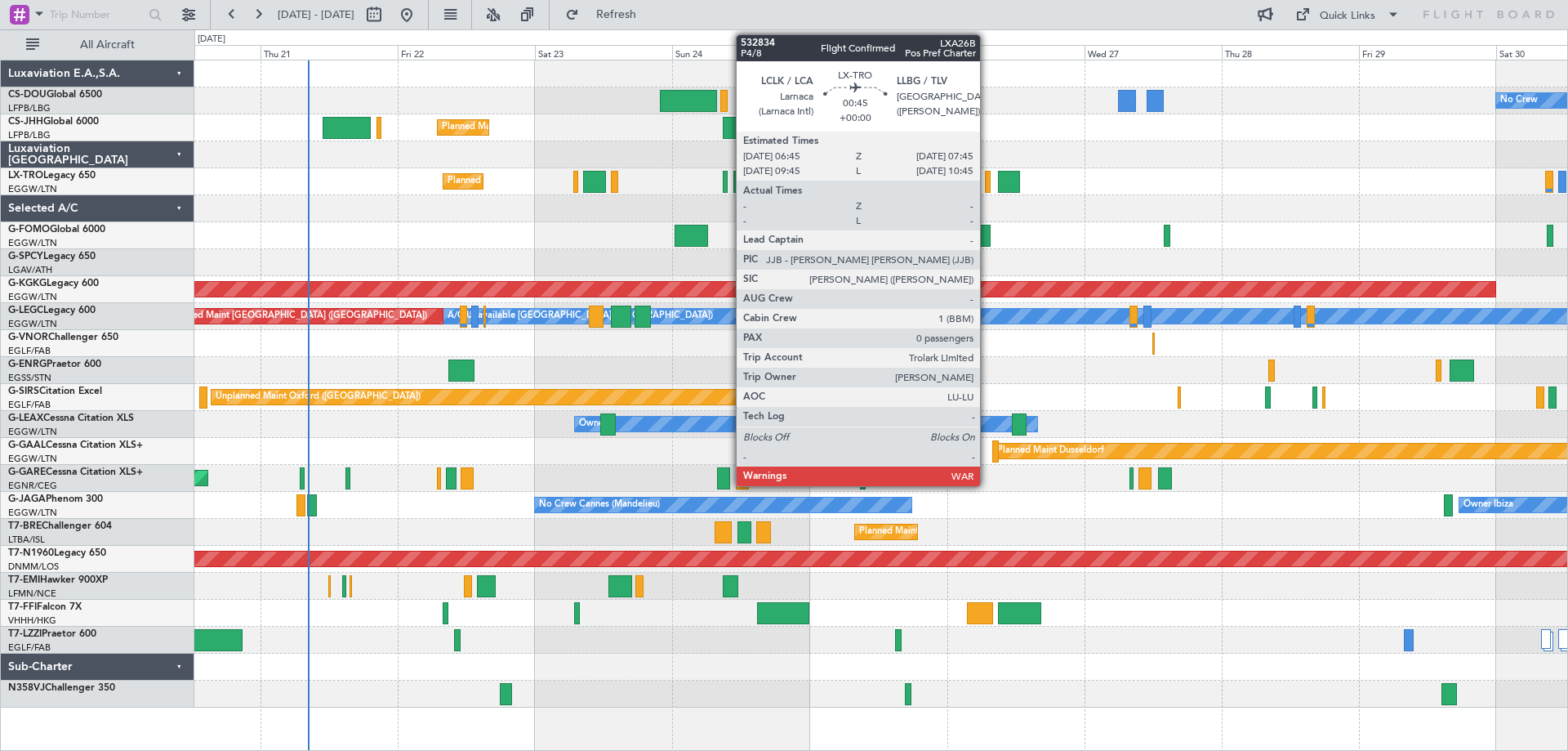
click at [987, 178] on div at bounding box center [988, 182] width 7 height 22
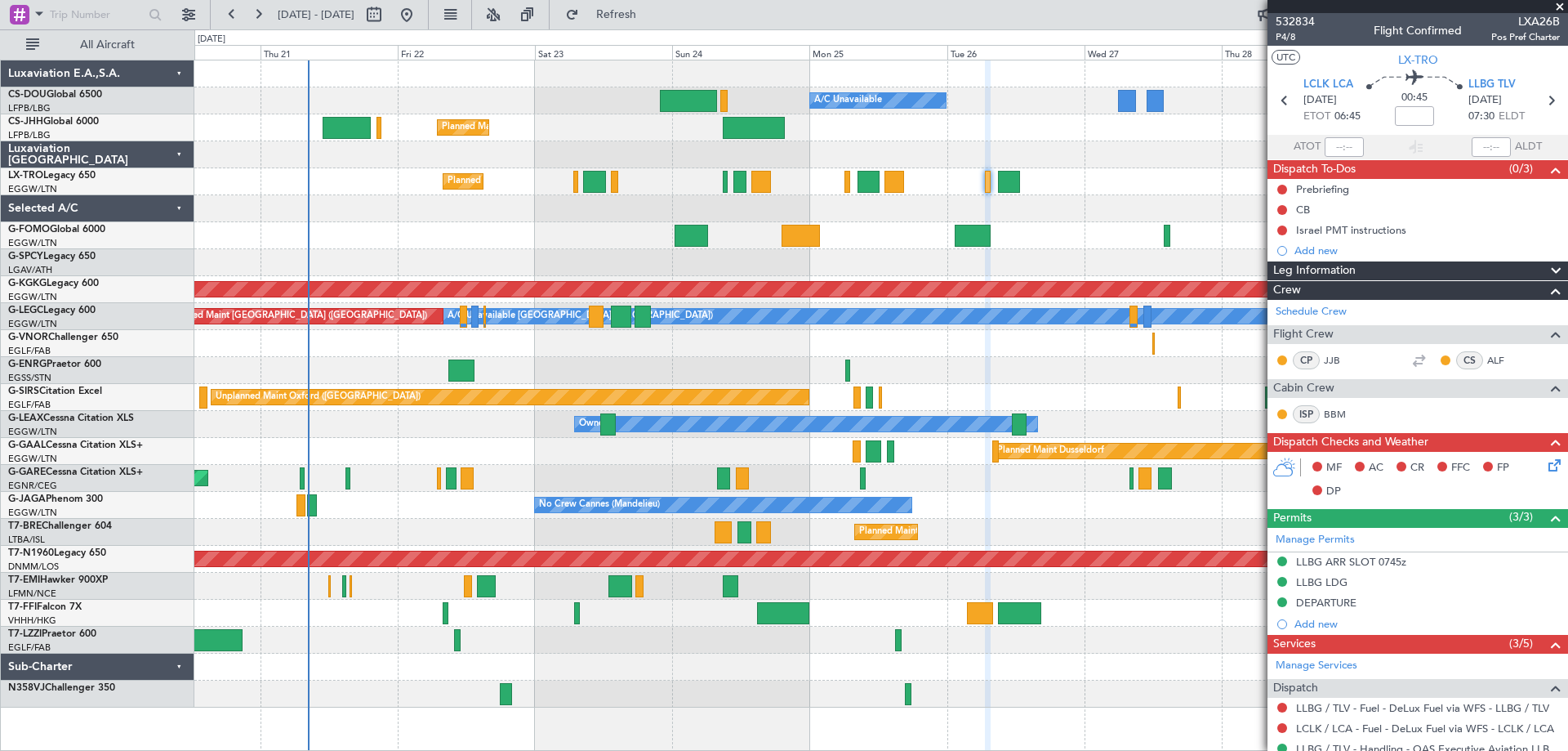
click at [1559, 8] on span at bounding box center [1559, 7] width 16 height 15
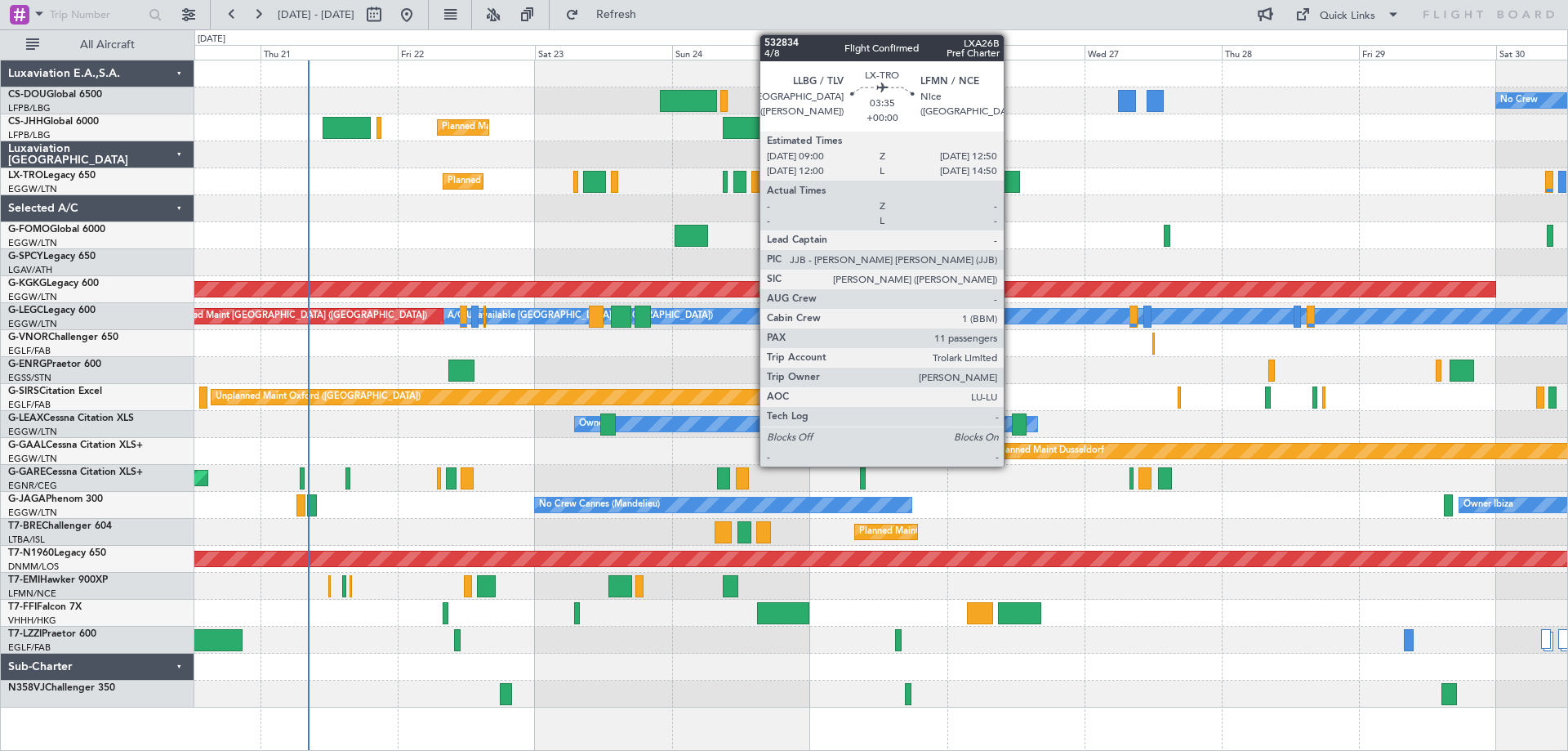
click at [1011, 181] on div at bounding box center [1009, 182] width 22 height 22
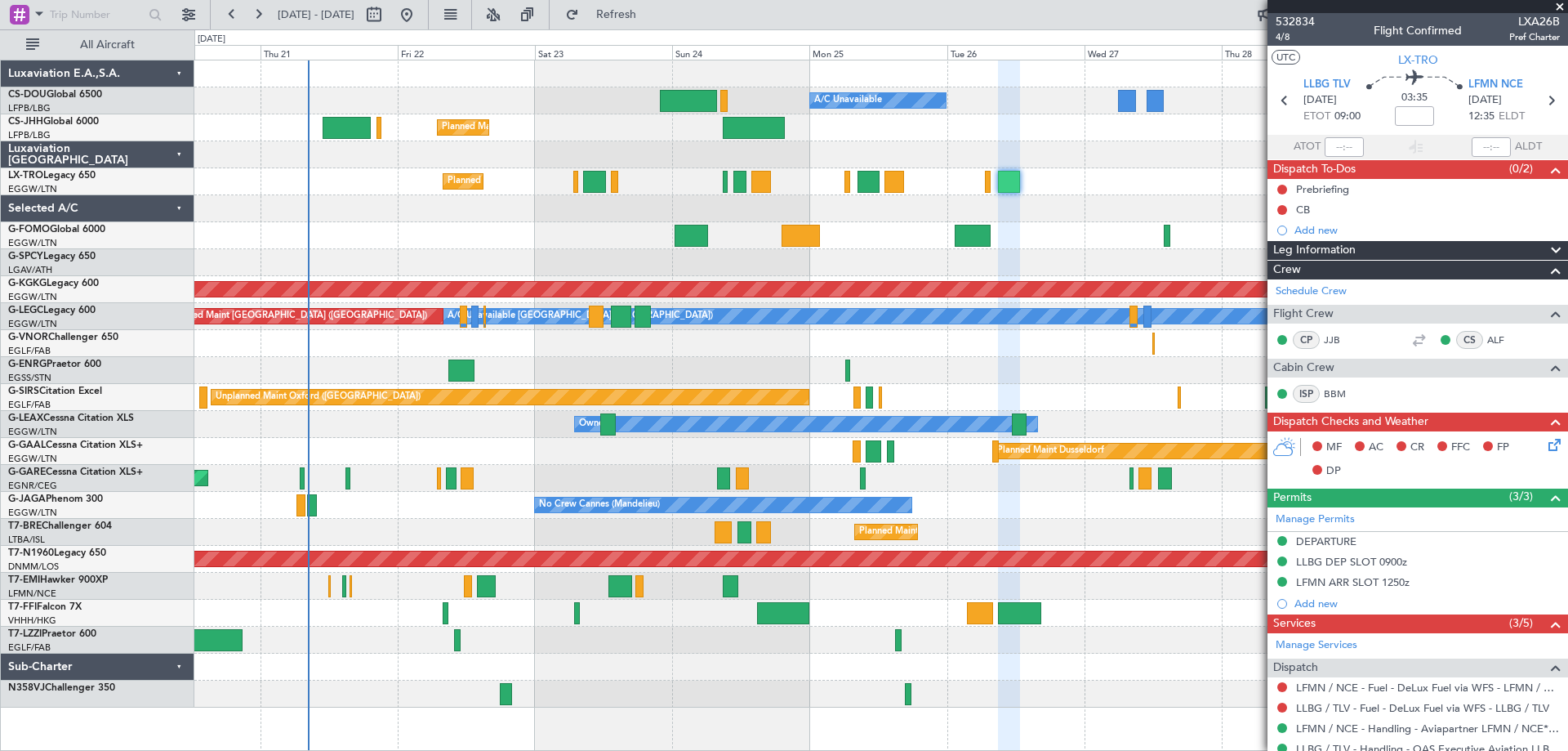
click at [1562, 9] on span at bounding box center [1559, 7] width 16 height 15
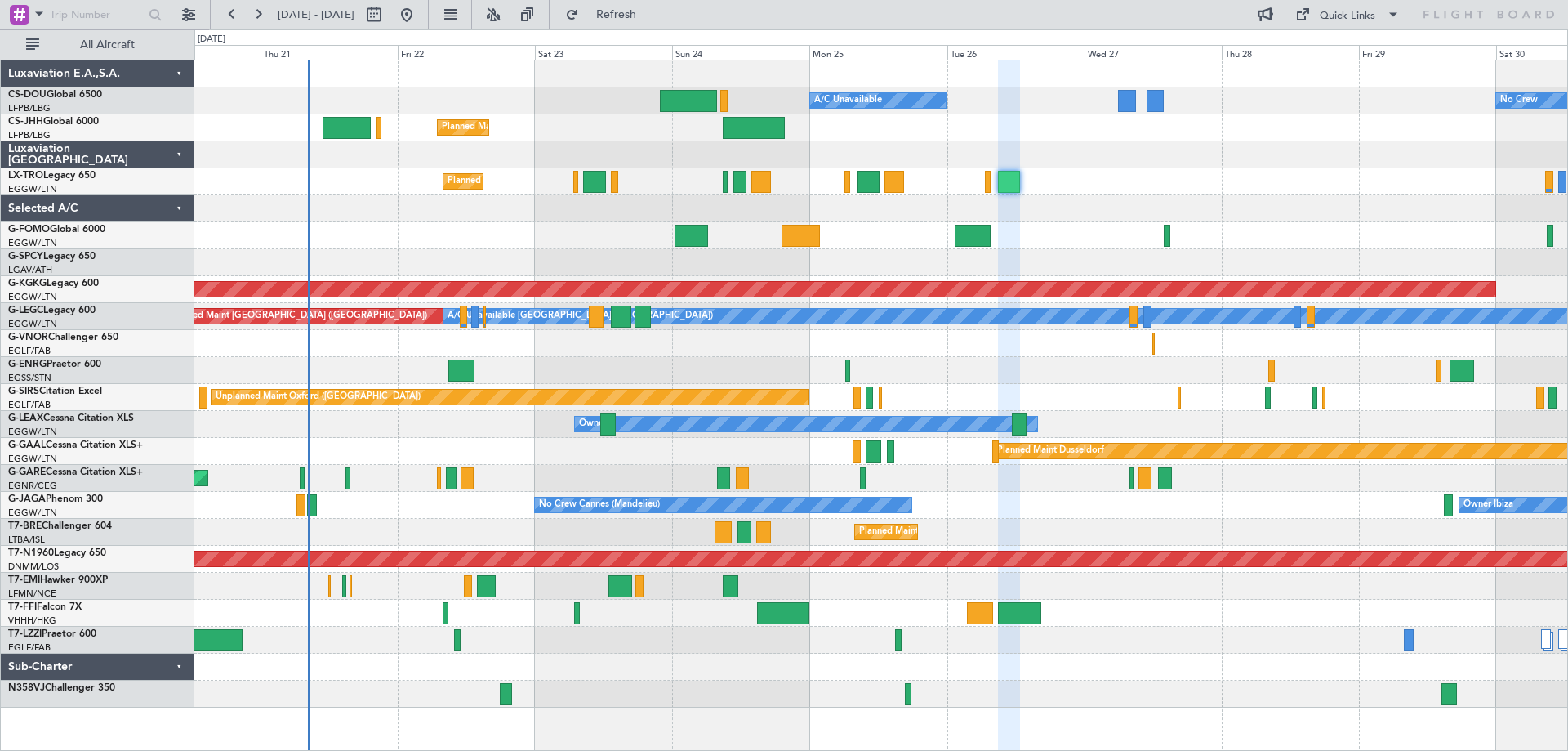
type input "0"
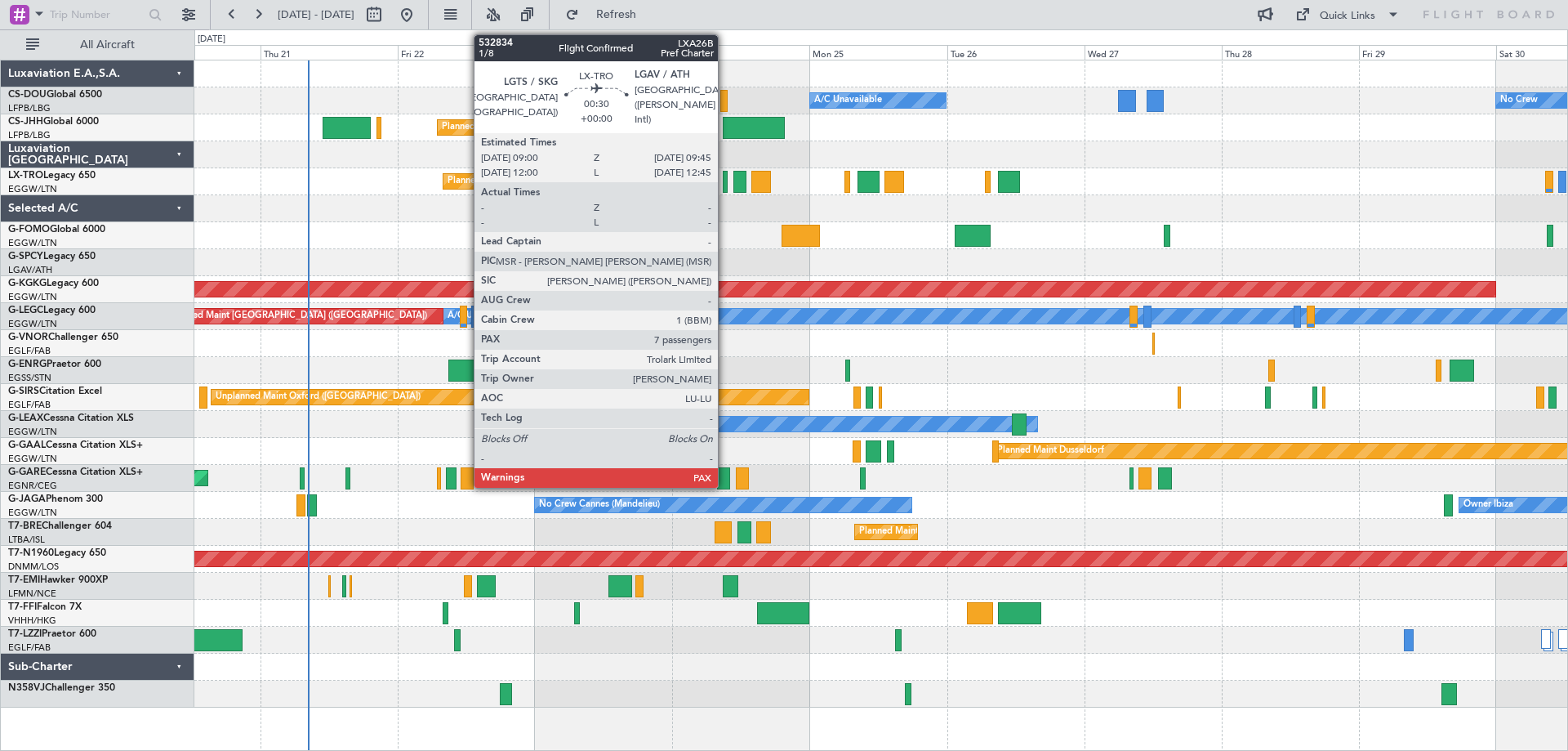
click at [725, 183] on div at bounding box center [725, 182] width 5 height 22
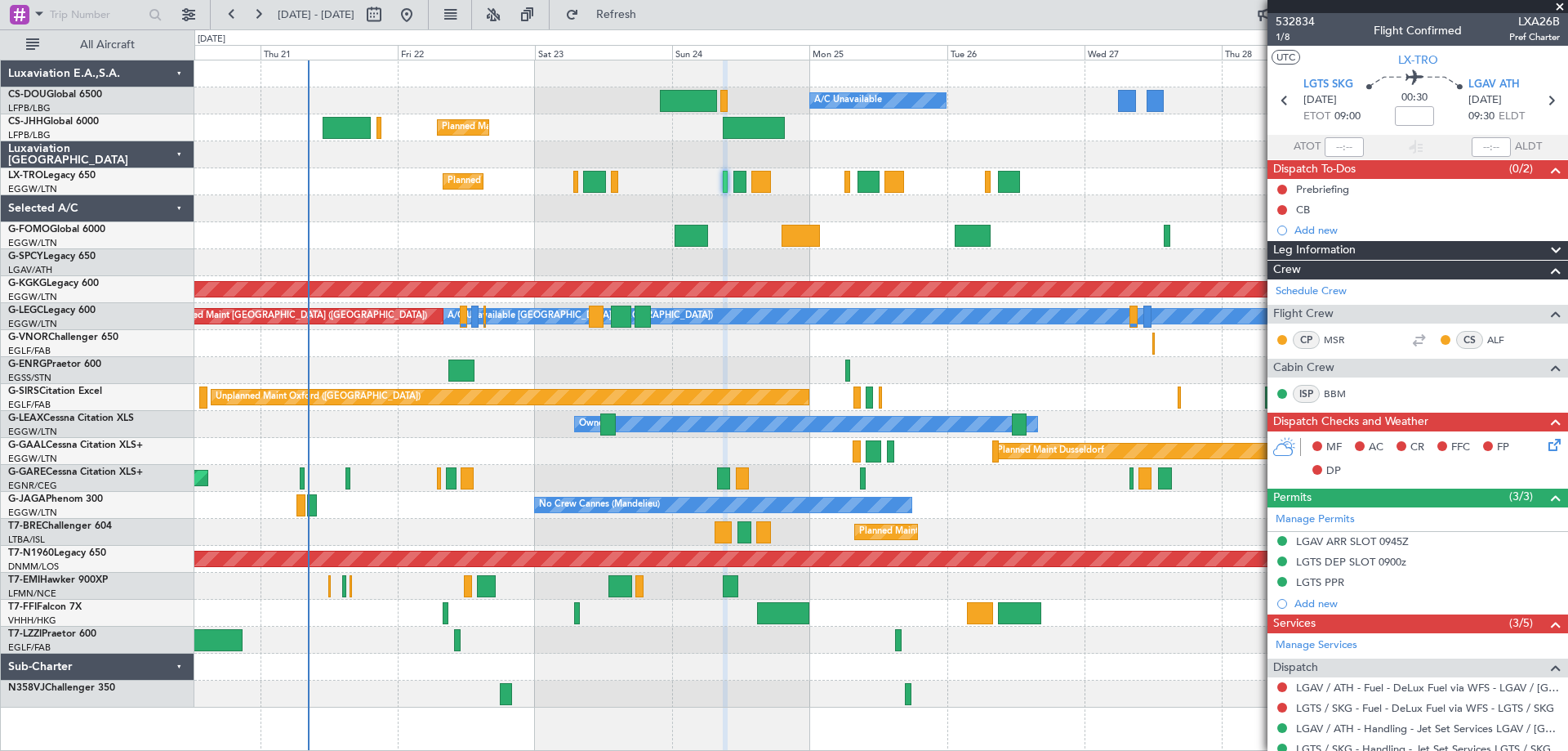
scroll to position [392, 0]
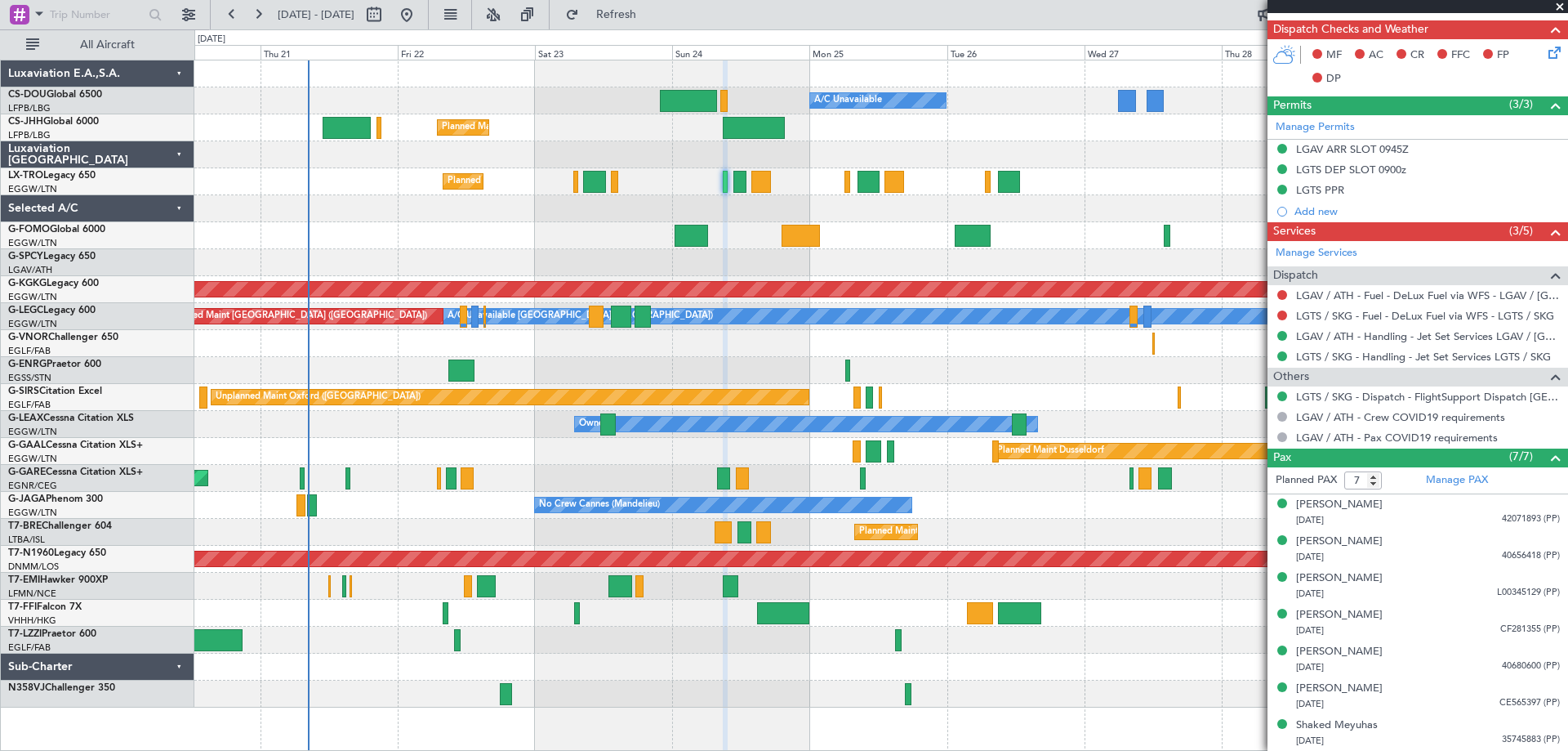
click at [1561, 7] on span at bounding box center [1559, 7] width 16 height 15
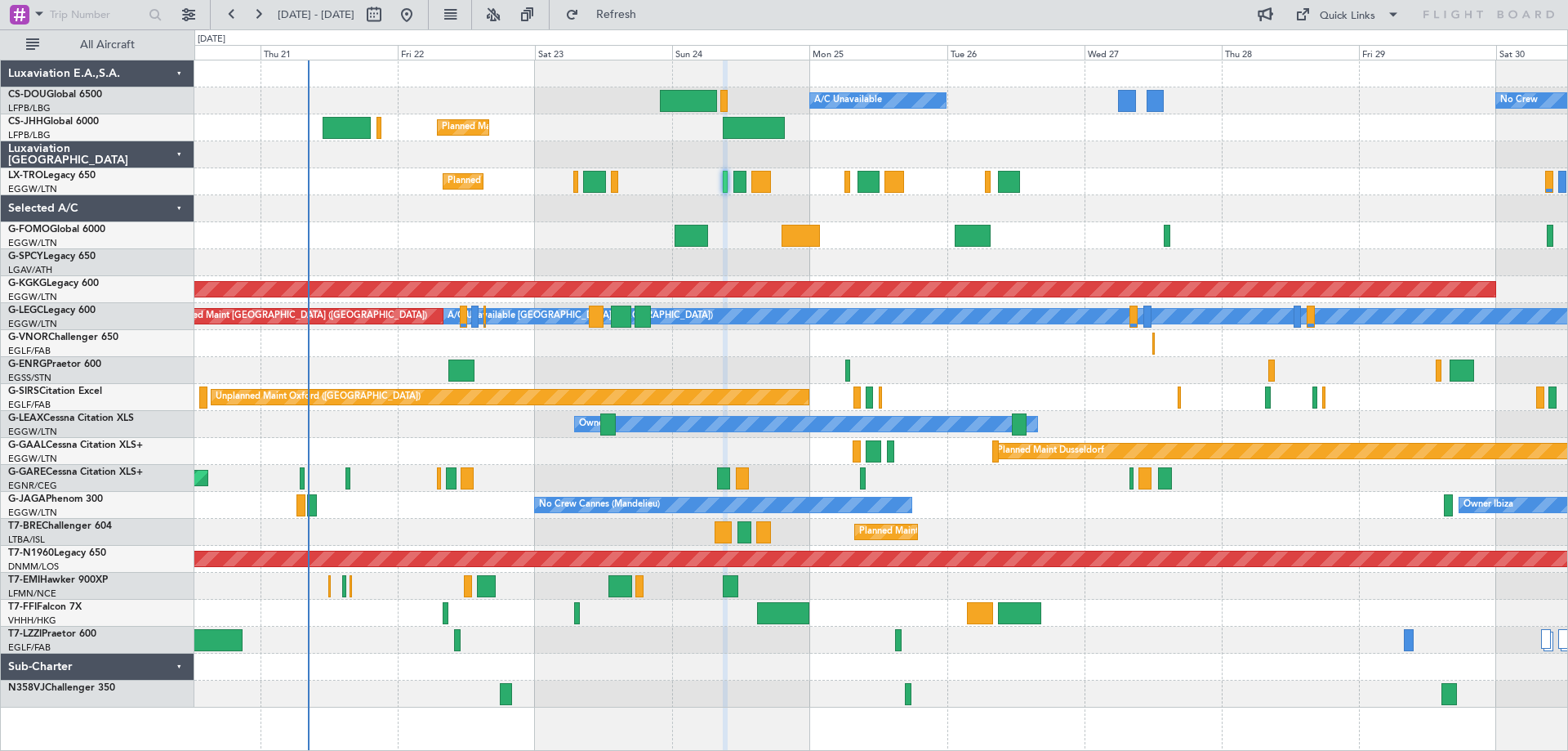
type input "0"
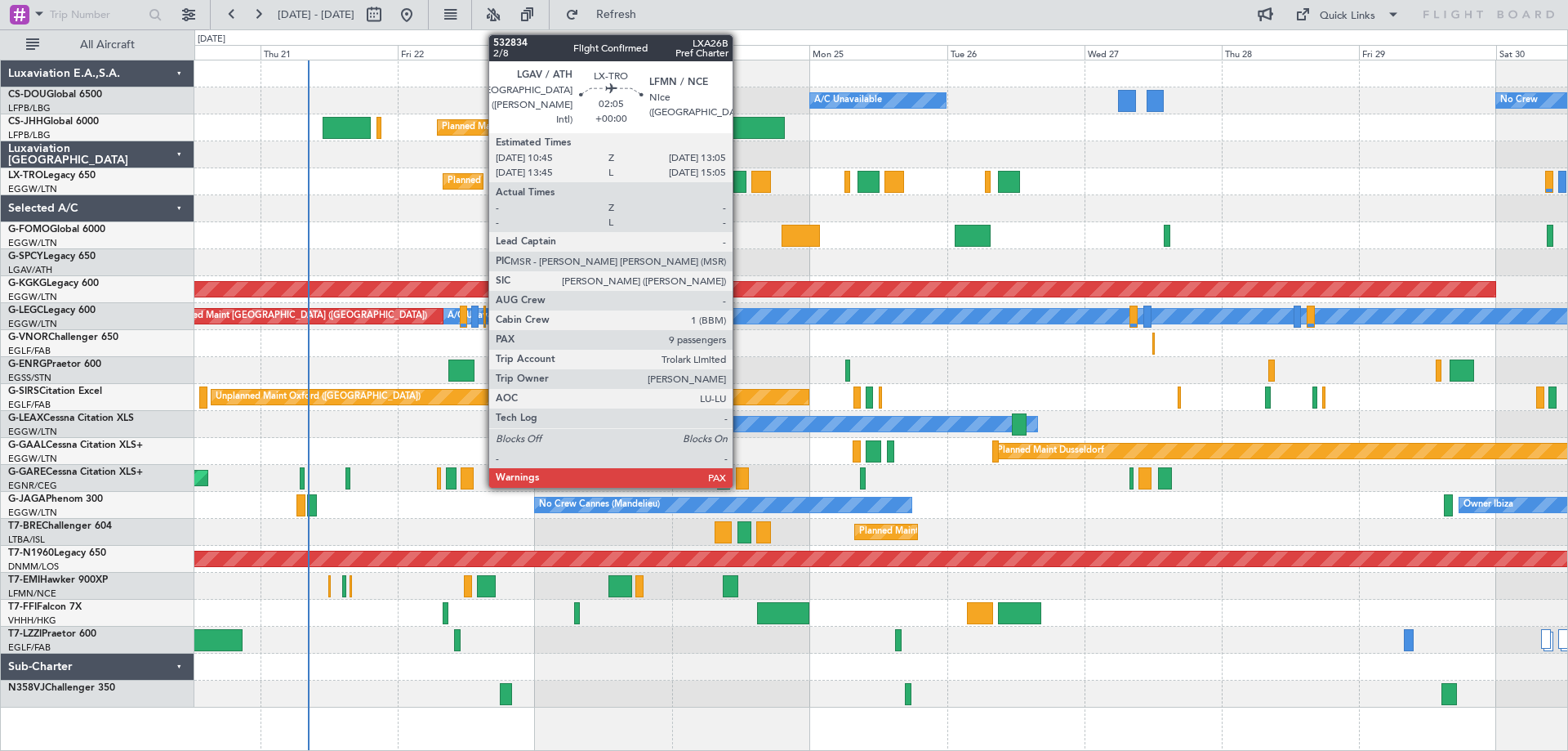
click at [740, 183] on div at bounding box center [740, 182] width 14 height 22
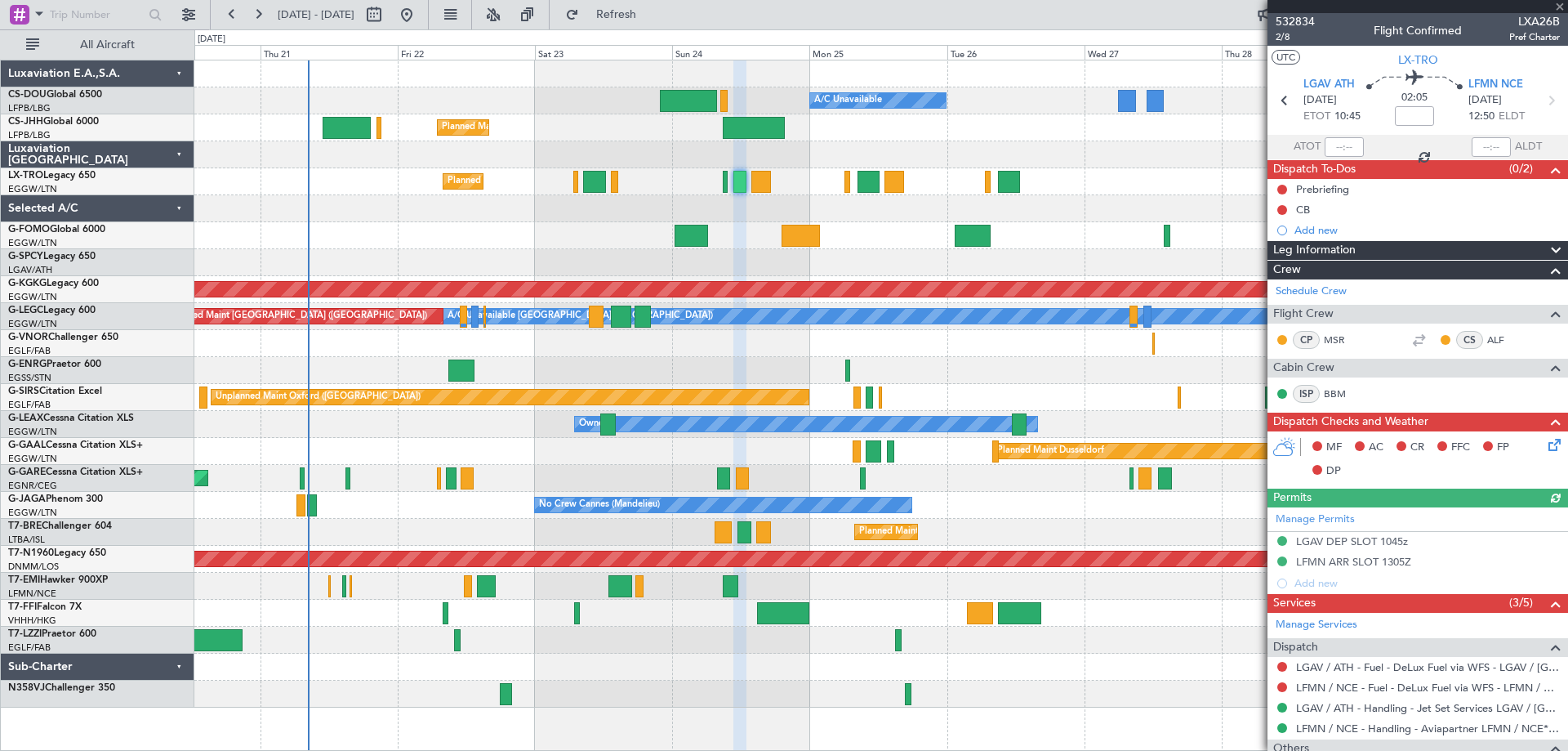
click at [1559, 5] on div at bounding box center [1418, 6] width 300 height 13
click at [1559, 5] on span at bounding box center [1559, 7] width 16 height 15
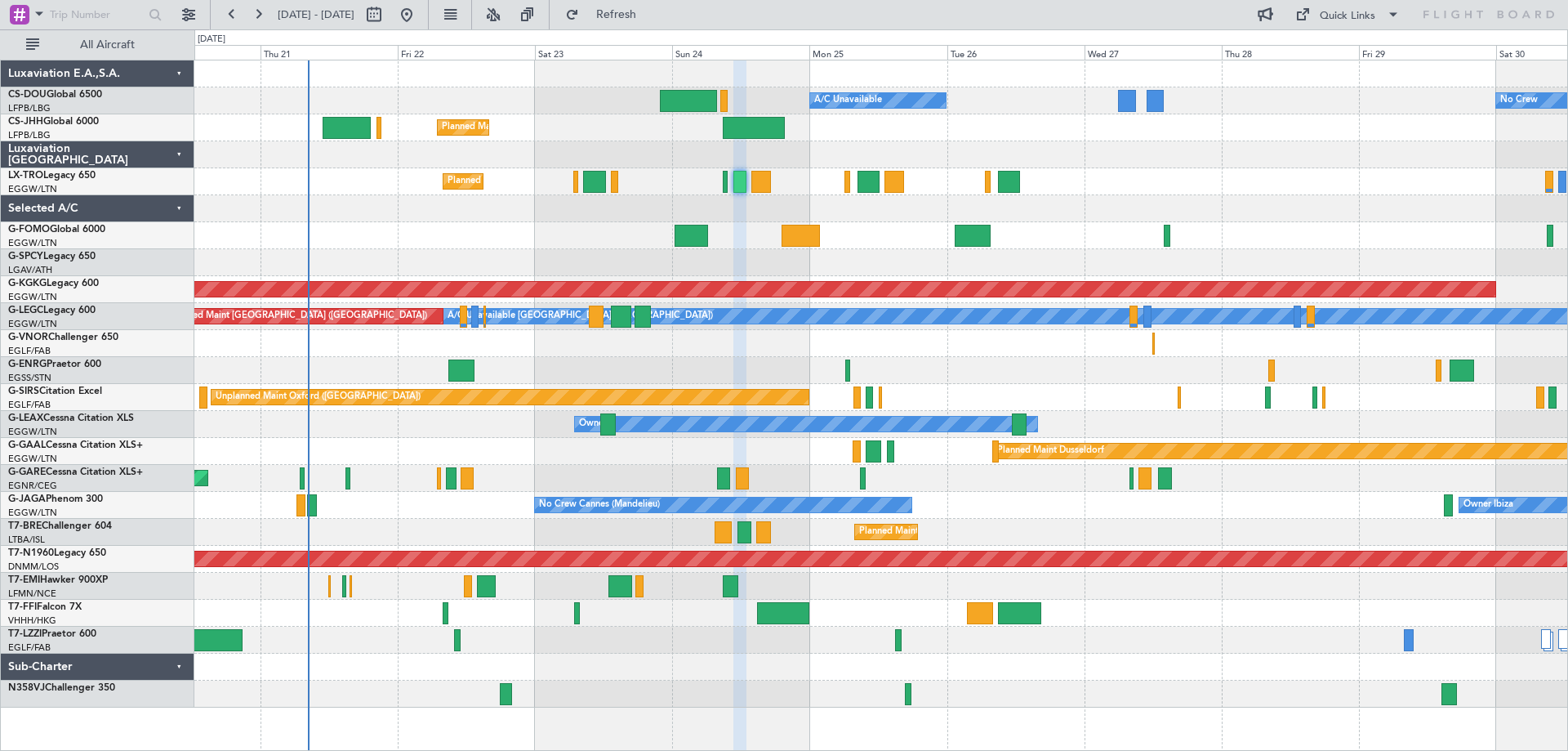
type input "0"
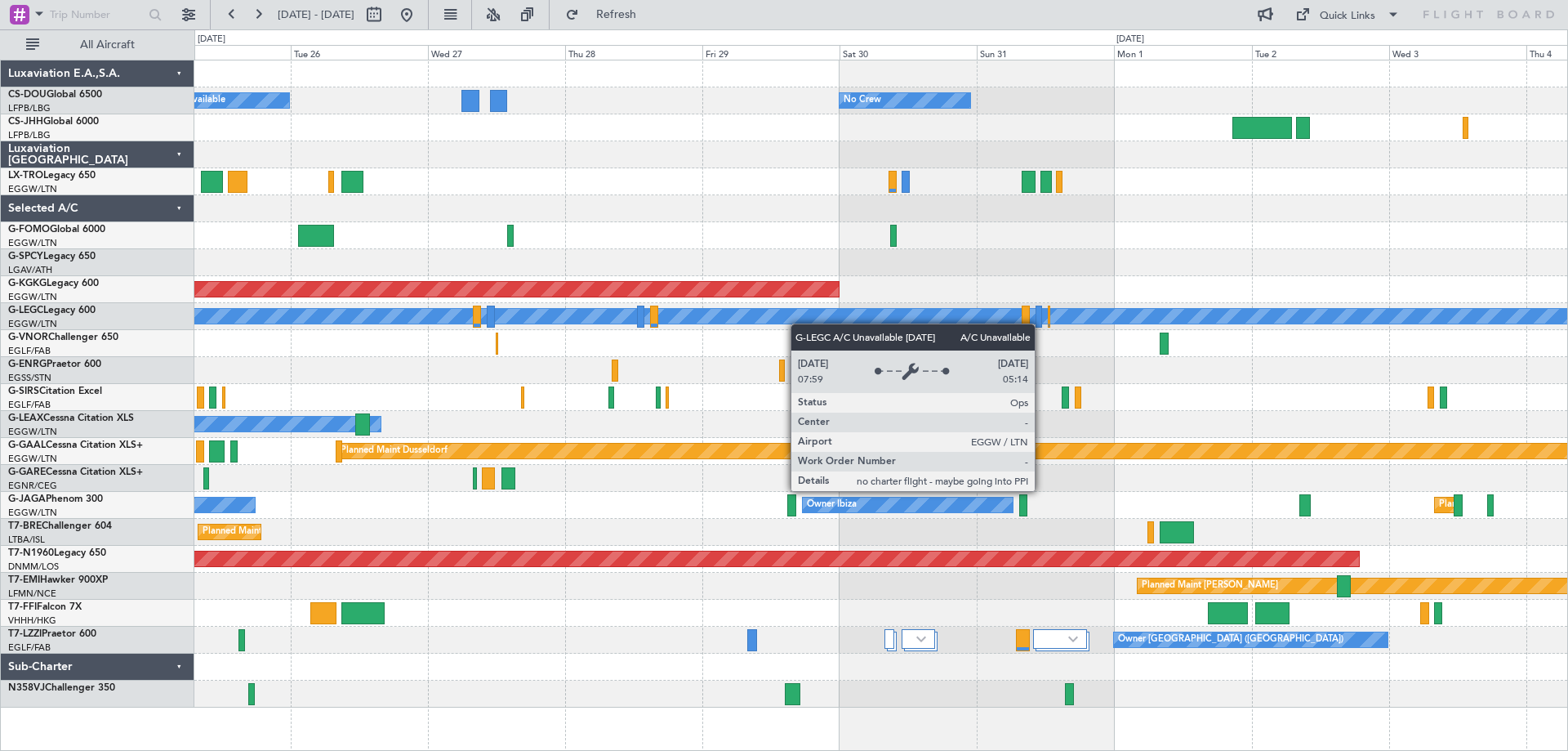
click at [770, 323] on div "Planned Maint Paris (Le Bourget) A/C Unavailable No Crew AOG Maint Istanbul (At…" at bounding box center [880, 384] width 1373 height 647
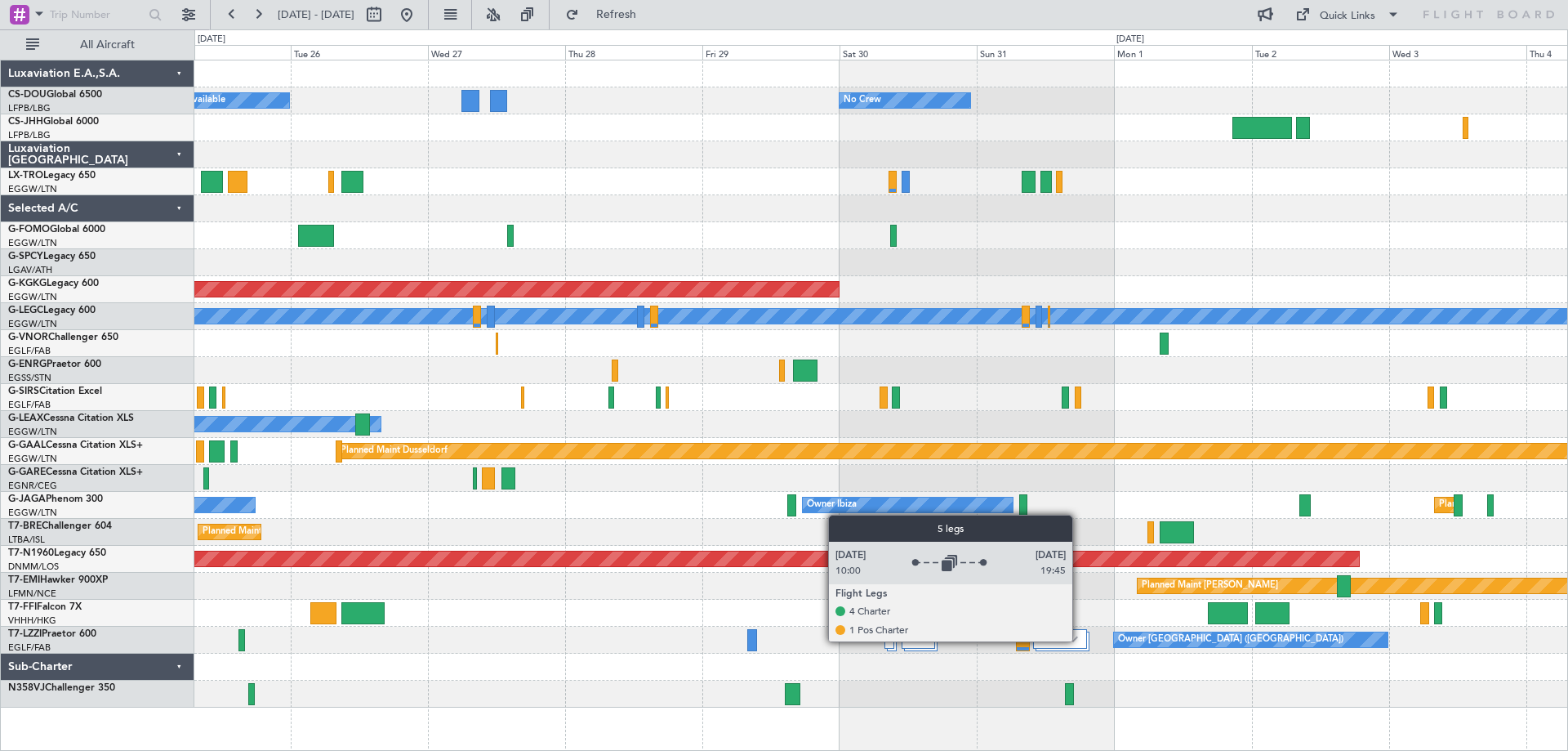
click at [1079, 640] on div at bounding box center [1060, 638] width 54 height 20
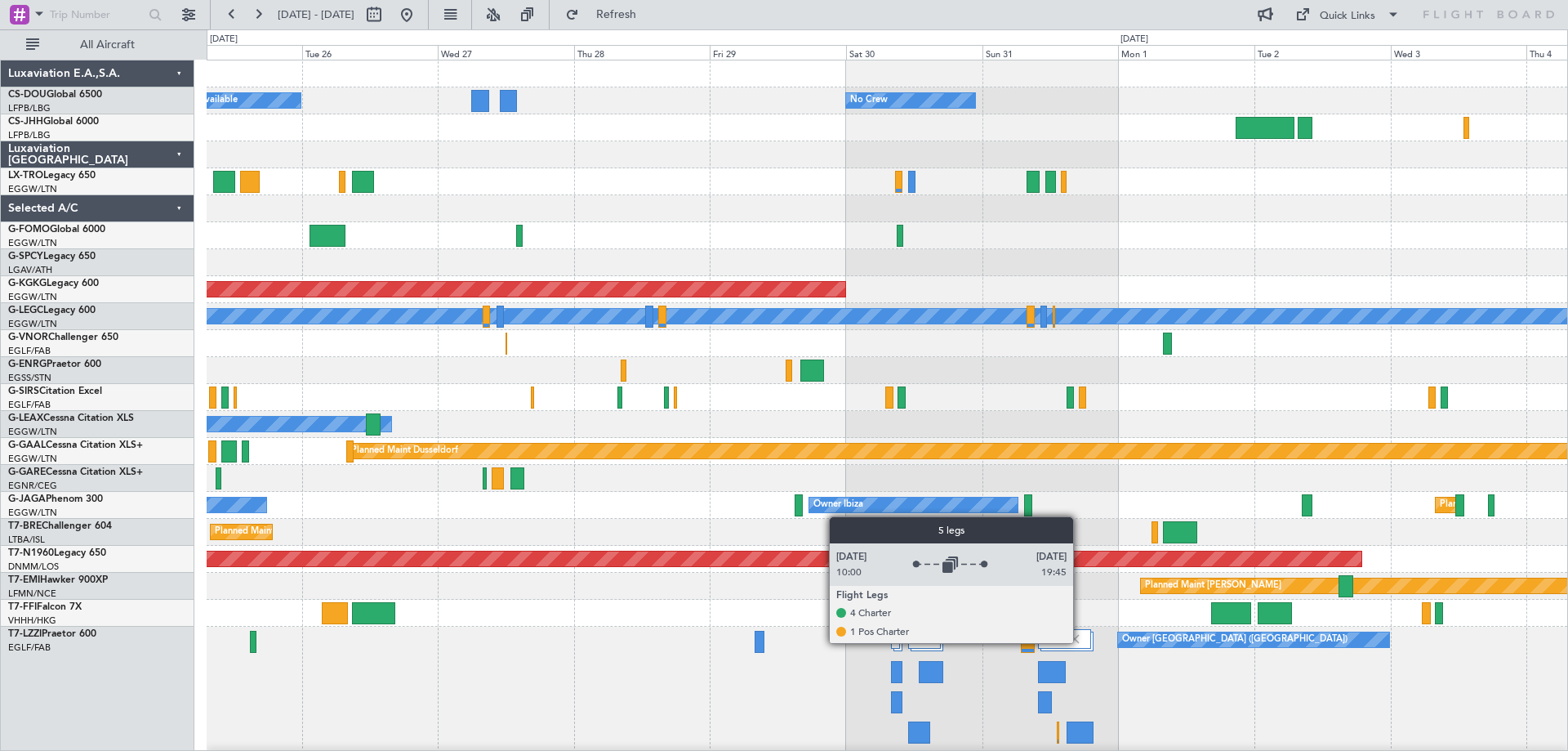
click at [1080, 642] on img at bounding box center [1074, 638] width 15 height 15
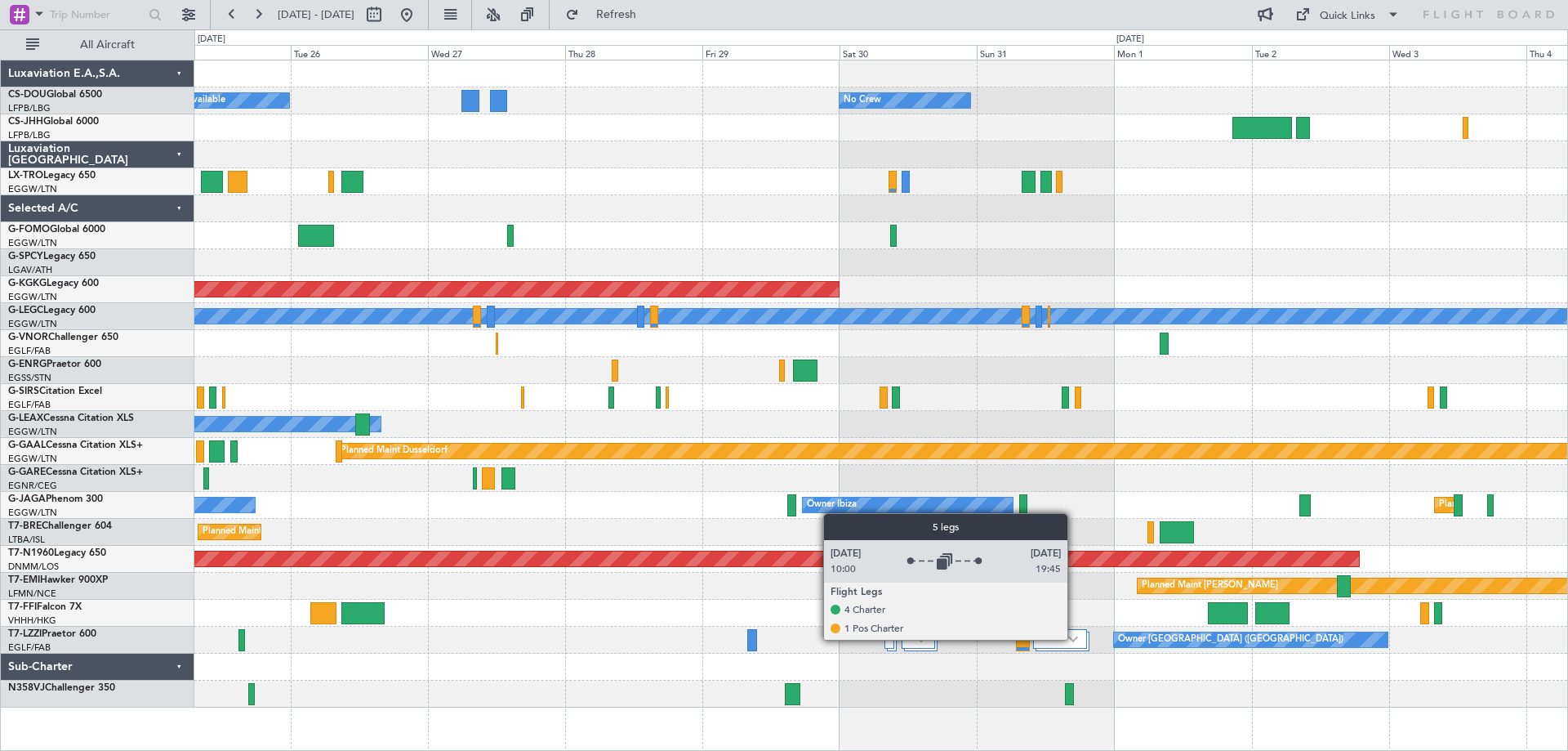
click at [1075, 639] on img at bounding box center [1072, 639] width 9 height 7
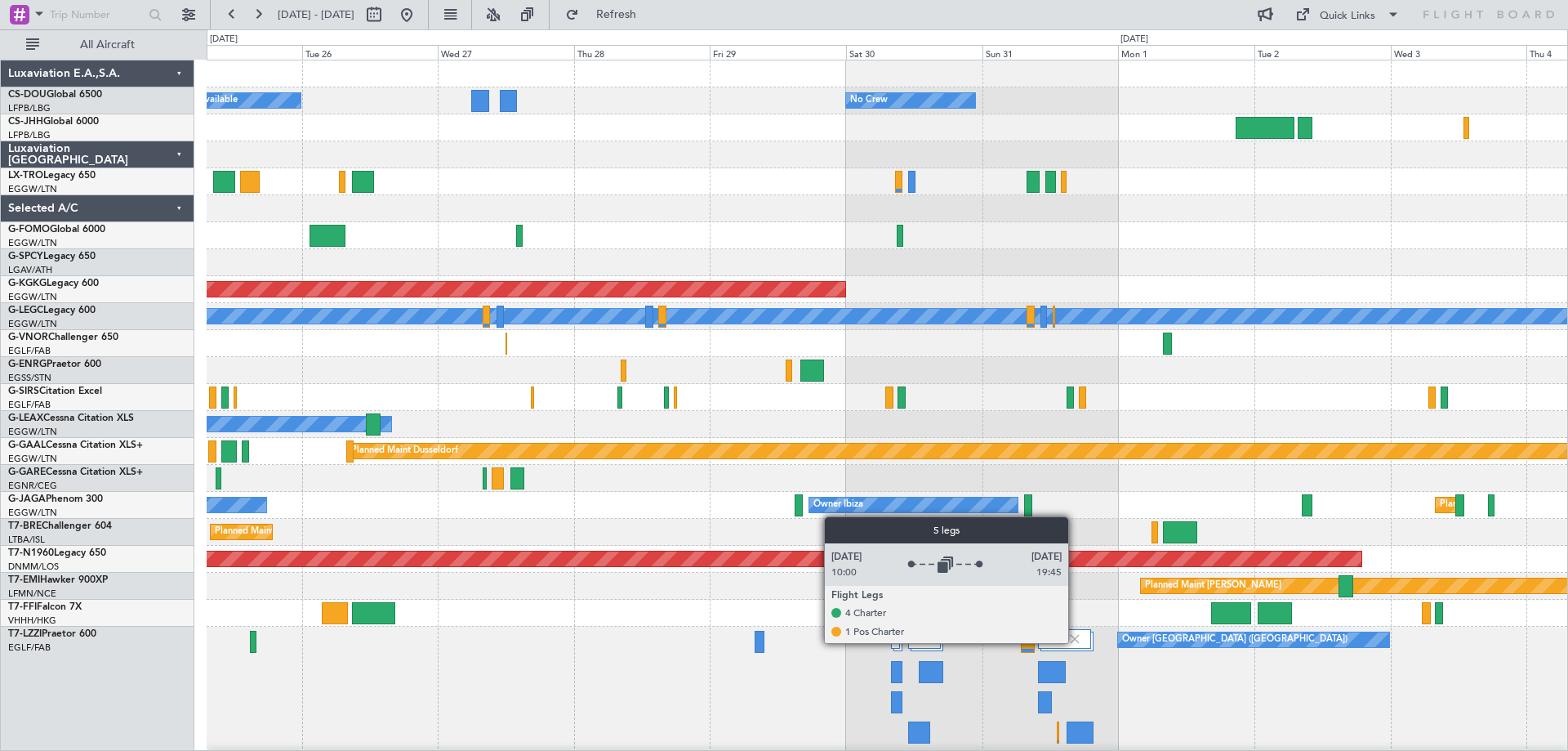
click at [1076, 642] on img at bounding box center [1074, 638] width 15 height 15
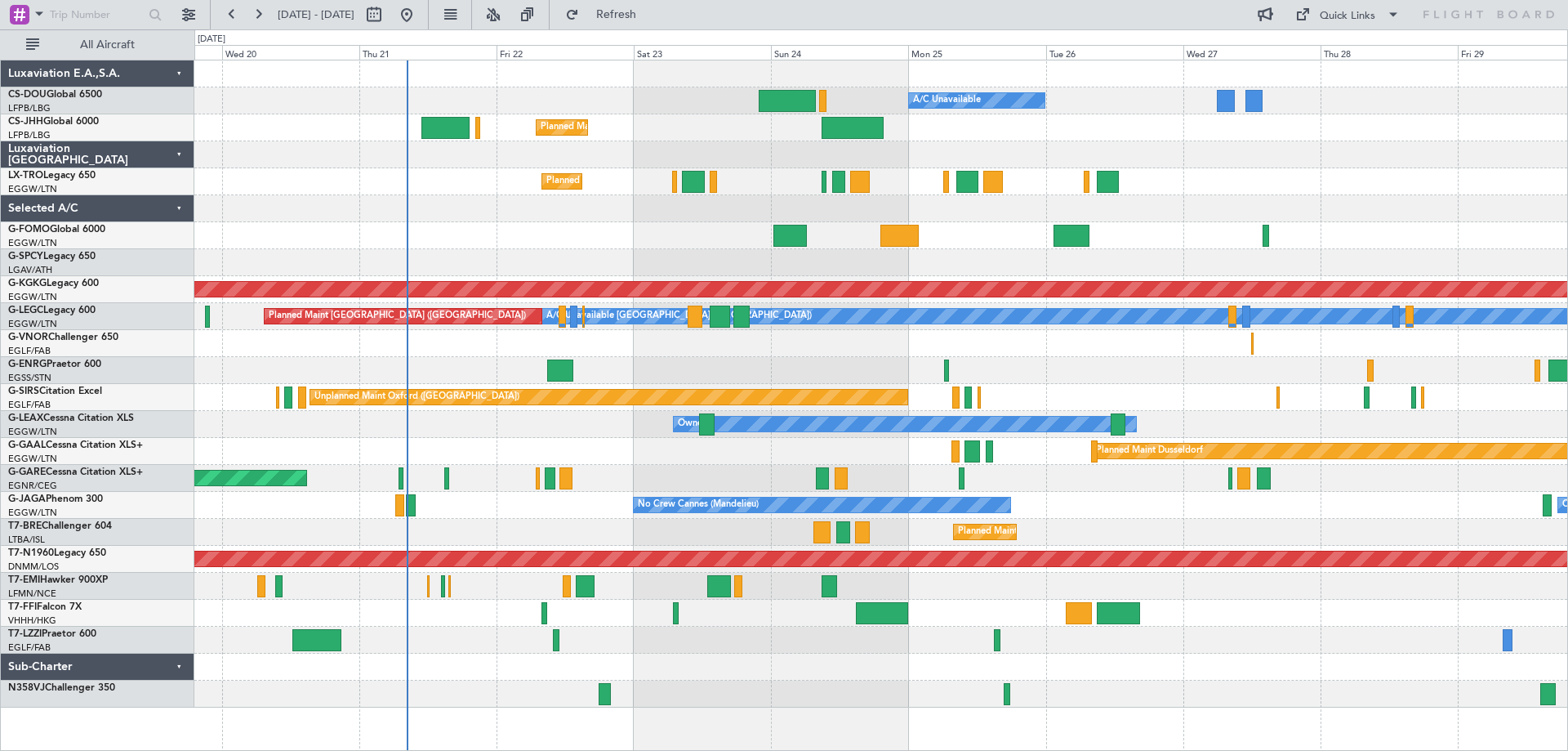
click at [1278, 610] on div at bounding box center [880, 614] width 1373 height 27
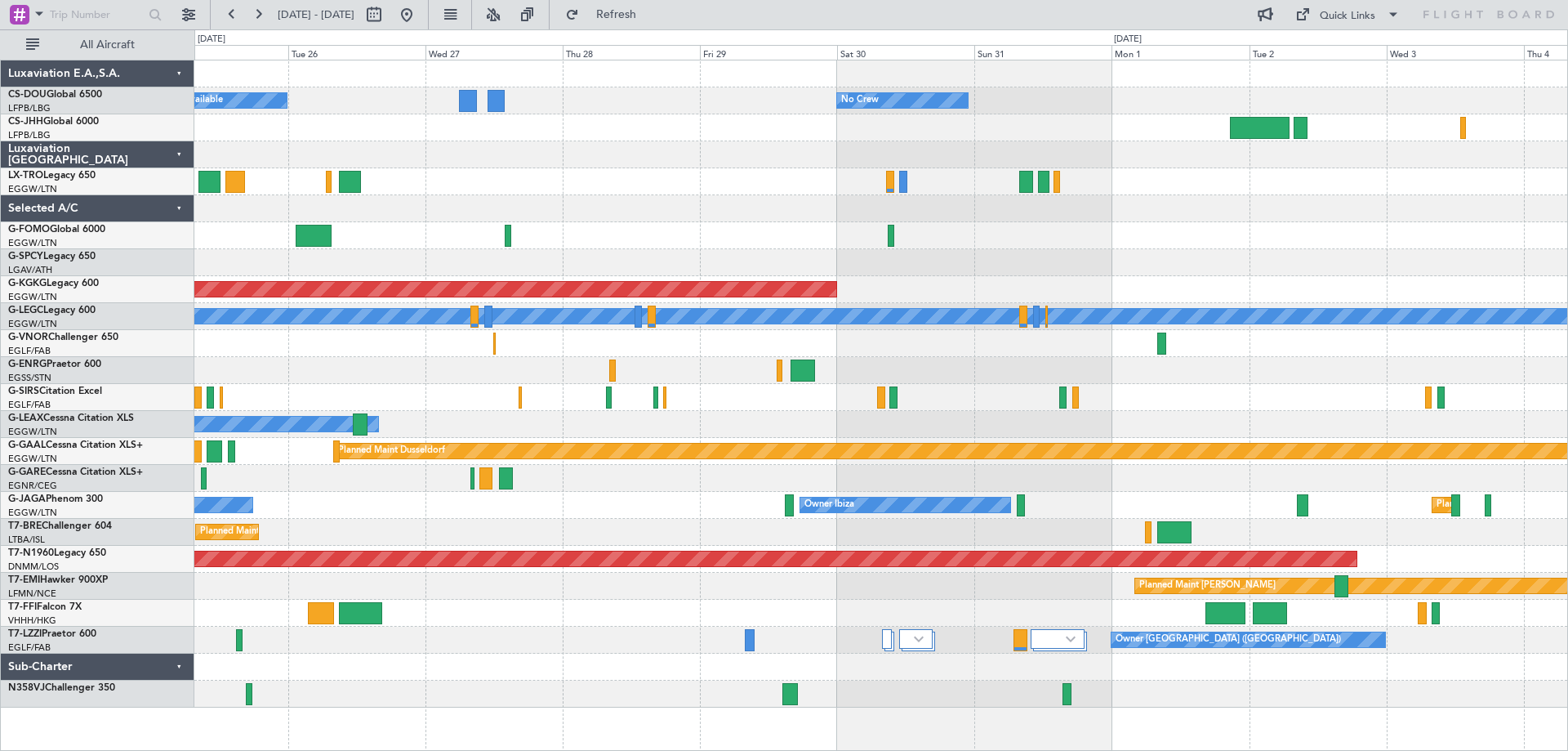
click at [636, 602] on div at bounding box center [880, 614] width 1373 height 27
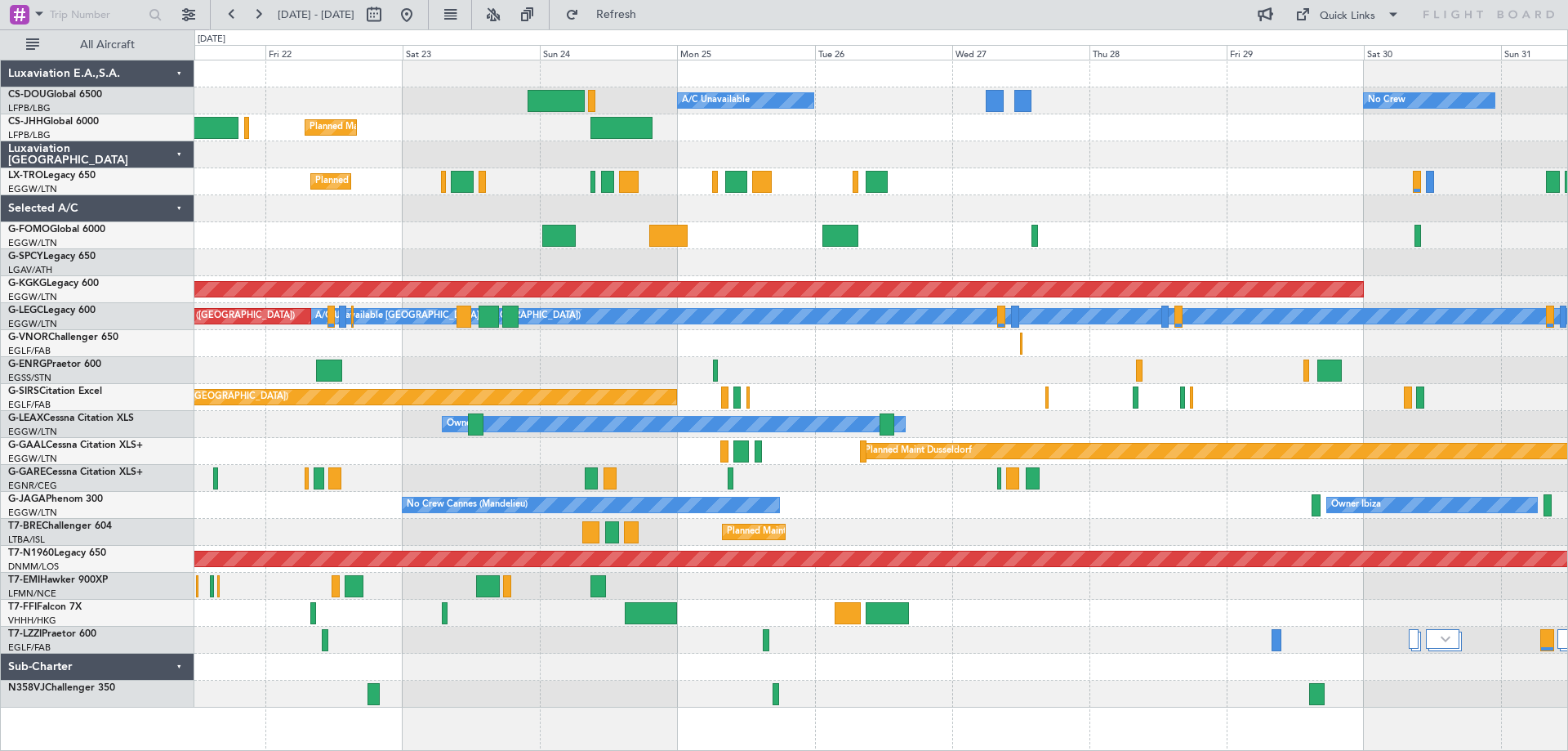
click at [1106, 620] on div at bounding box center [880, 614] width 1373 height 27
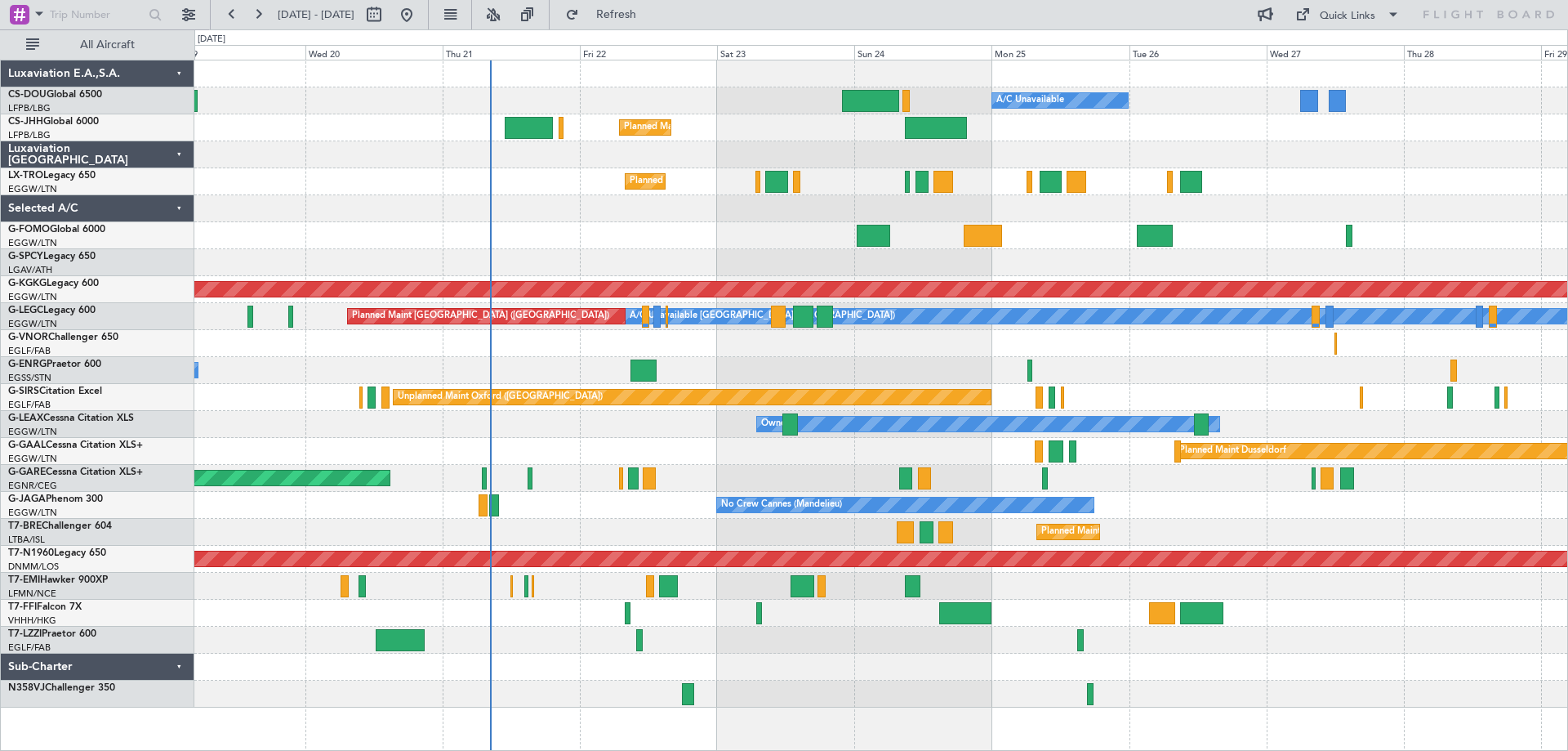
click at [997, 593] on div "Planned Maint Paris (Le Bourget) A/C Unavailable Planned Maint London (Luton) N…" at bounding box center [880, 384] width 1373 height 647
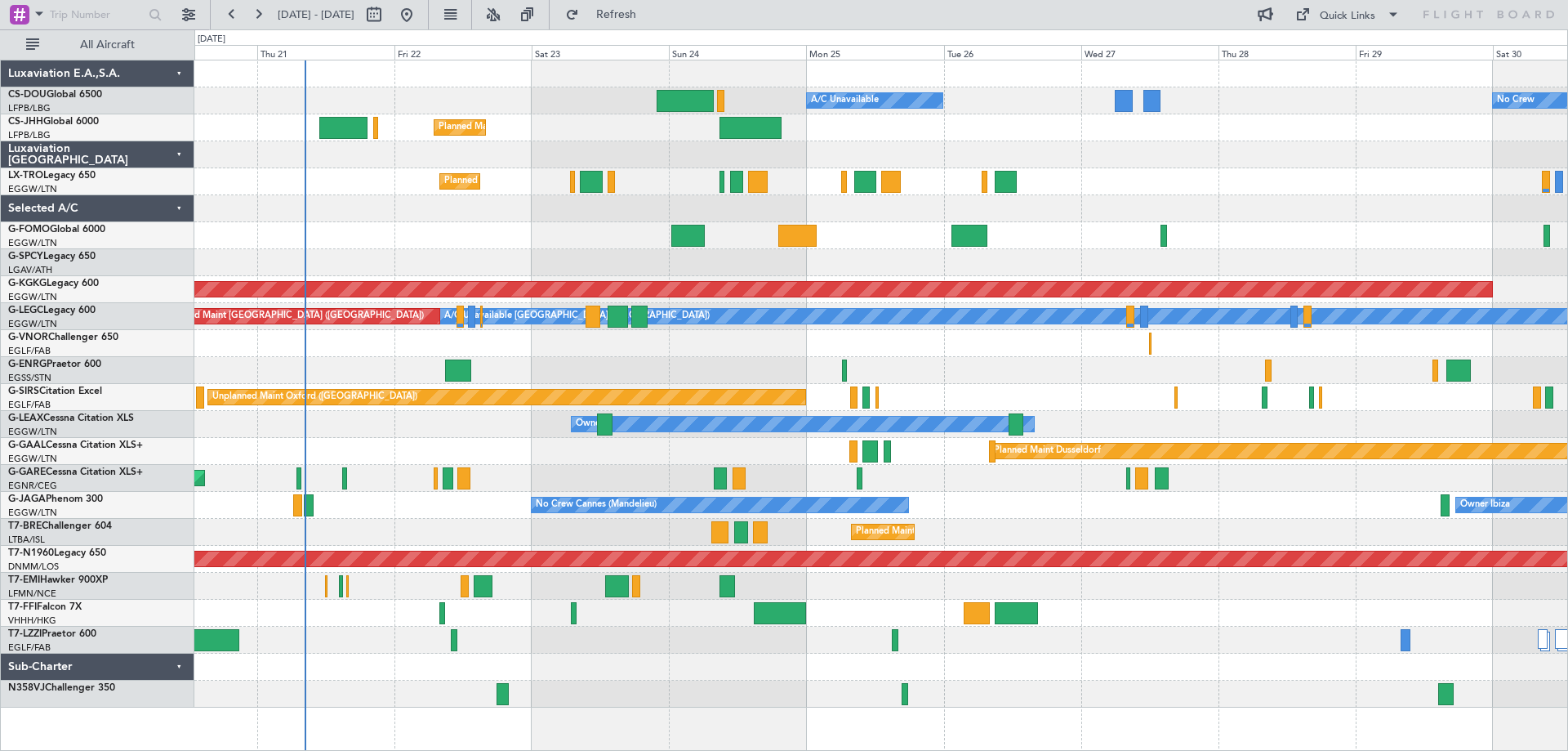
click at [1289, 258] on div at bounding box center [880, 263] width 1373 height 27
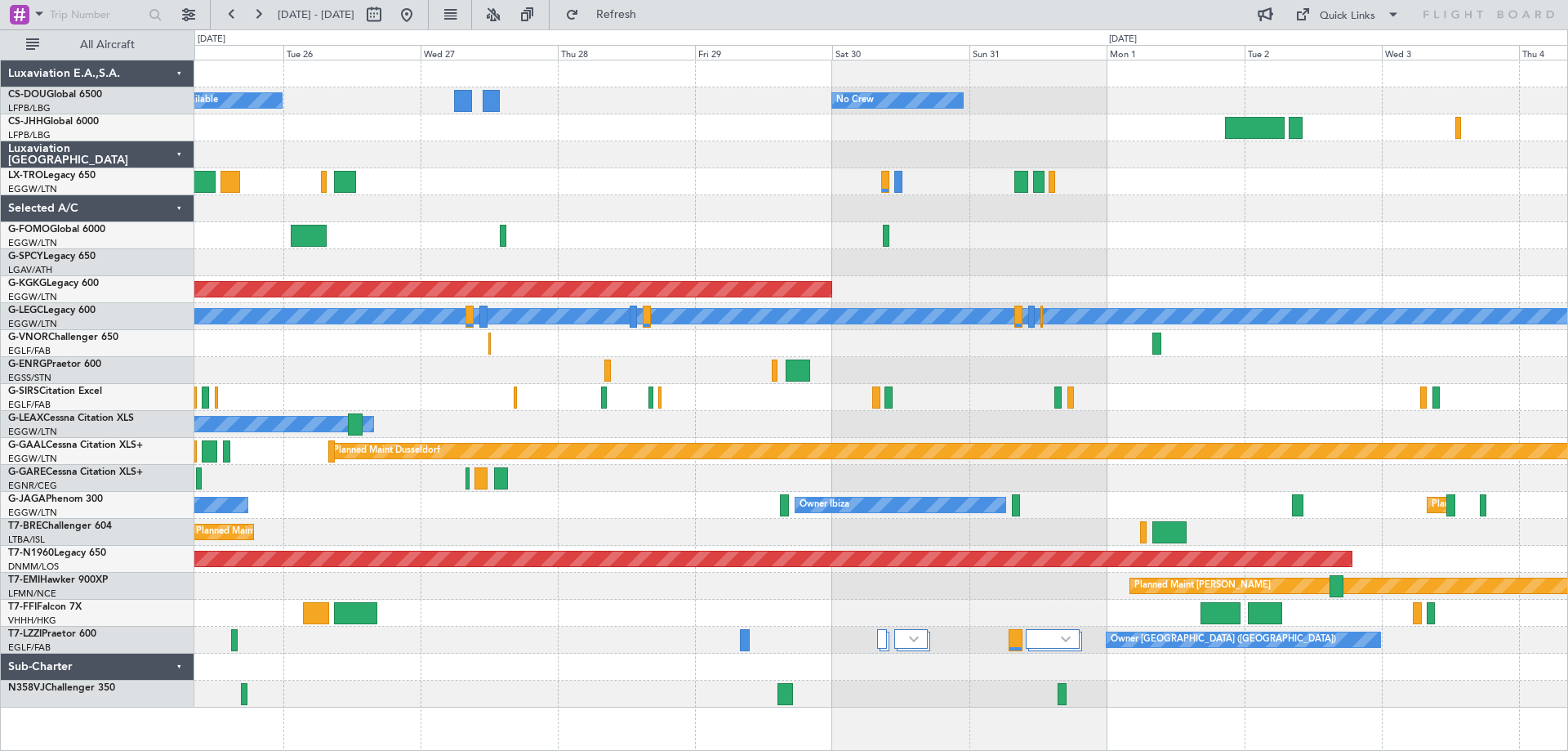
click at [735, 255] on div at bounding box center [880, 263] width 1373 height 27
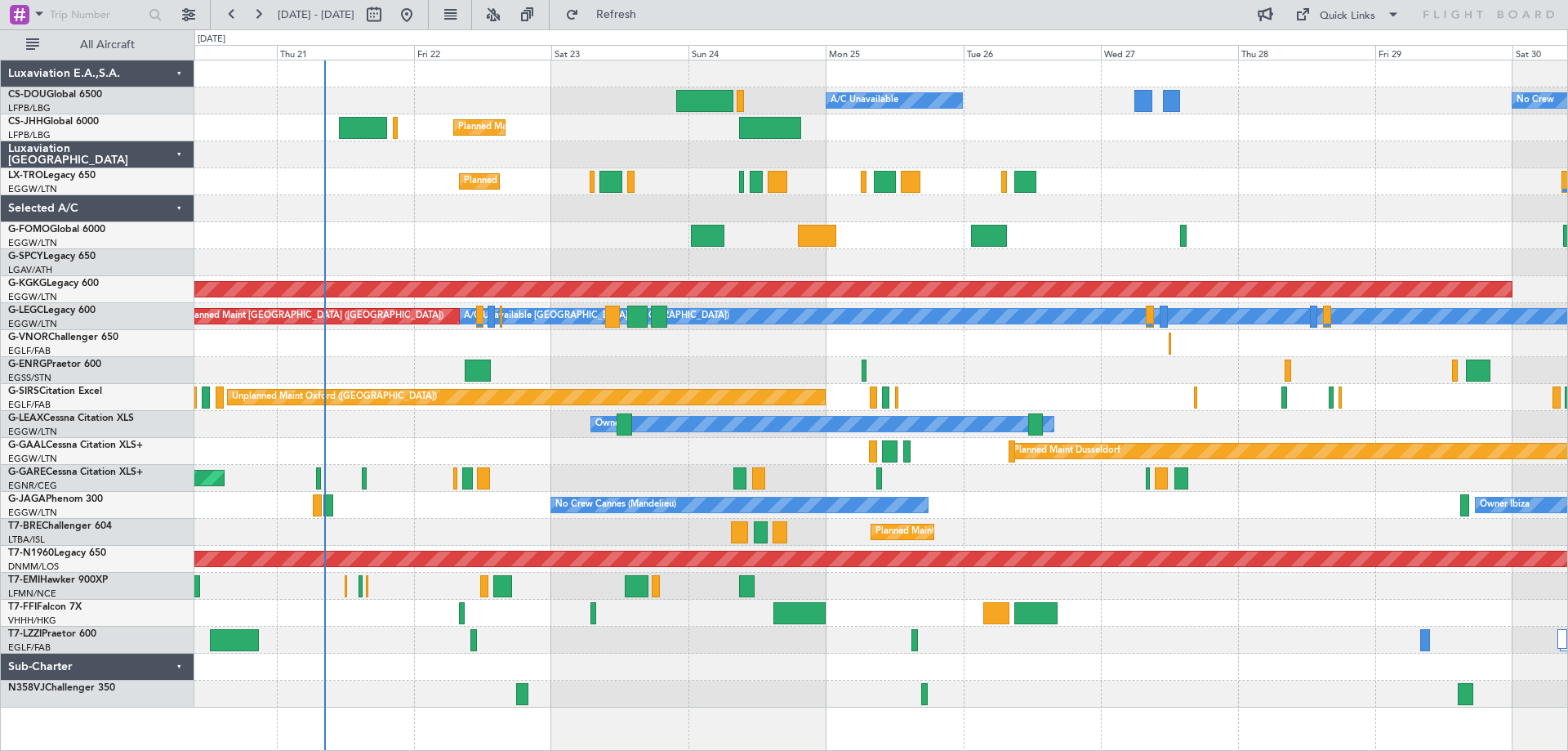
click at [1193, 575] on div "Planned Maint [PERSON_NAME]" at bounding box center [880, 586] width 1373 height 27
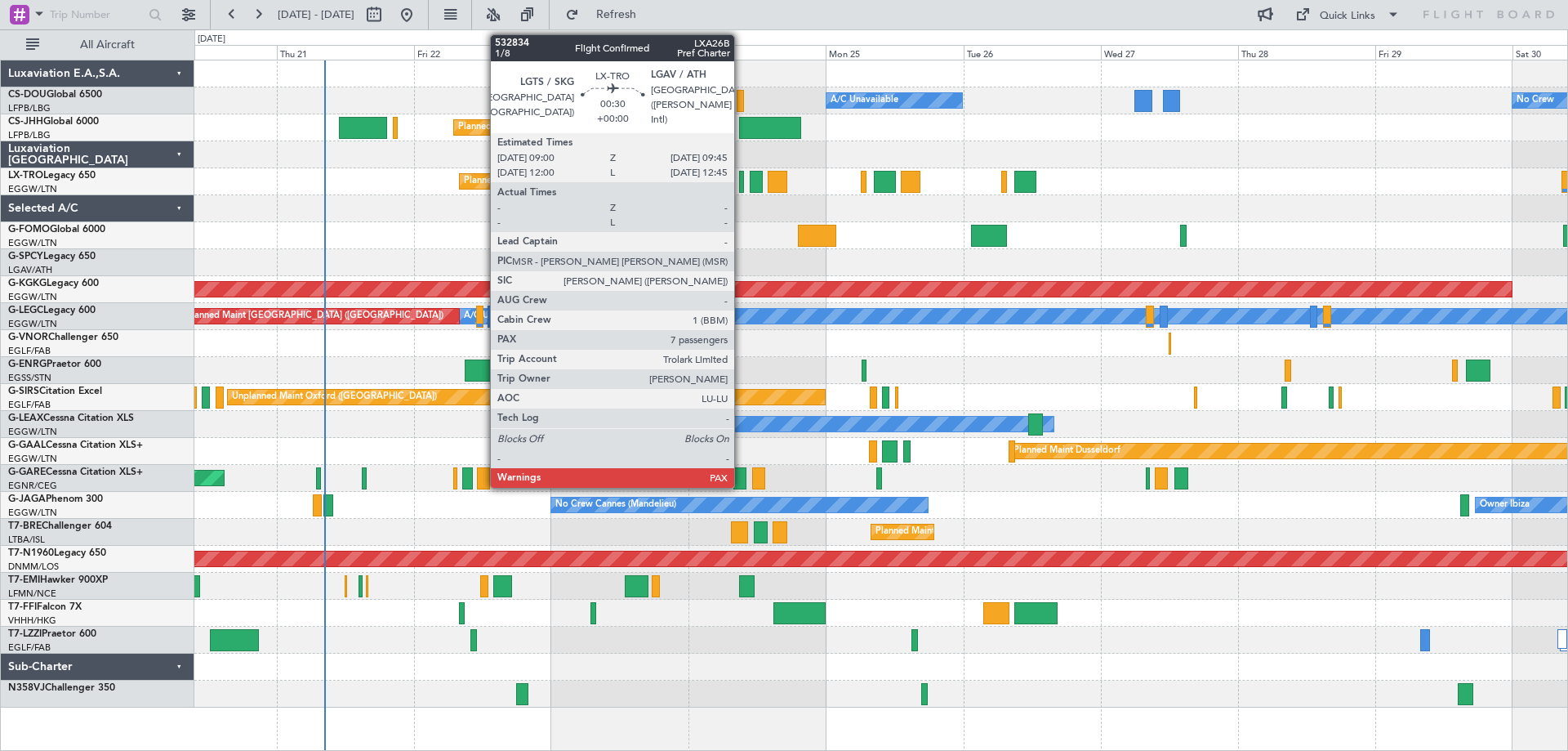
click at [741, 182] on div at bounding box center [741, 182] width 5 height 22
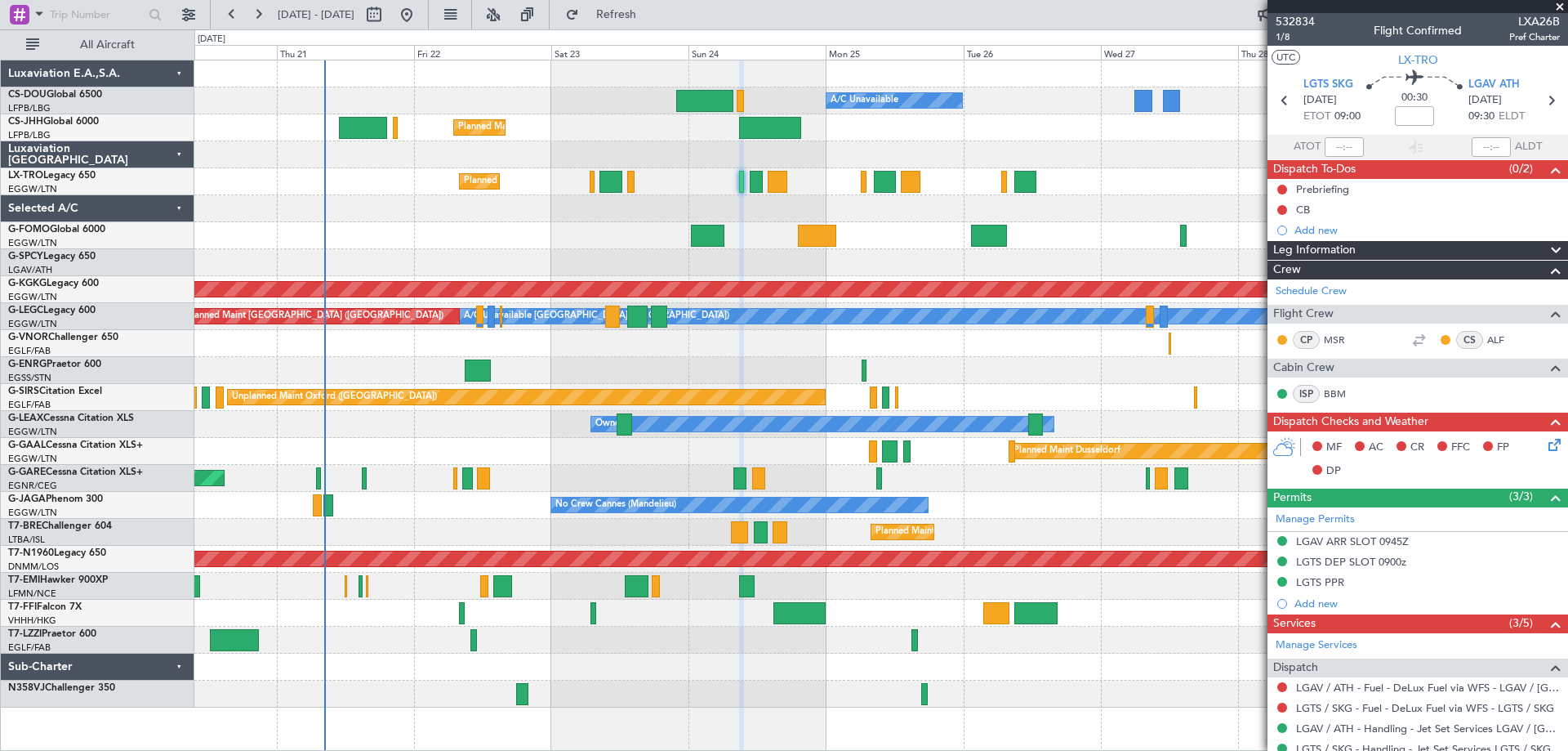
click at [1558, 6] on div at bounding box center [1418, 6] width 300 height 13
click at [1558, 6] on span at bounding box center [1559, 7] width 16 height 15
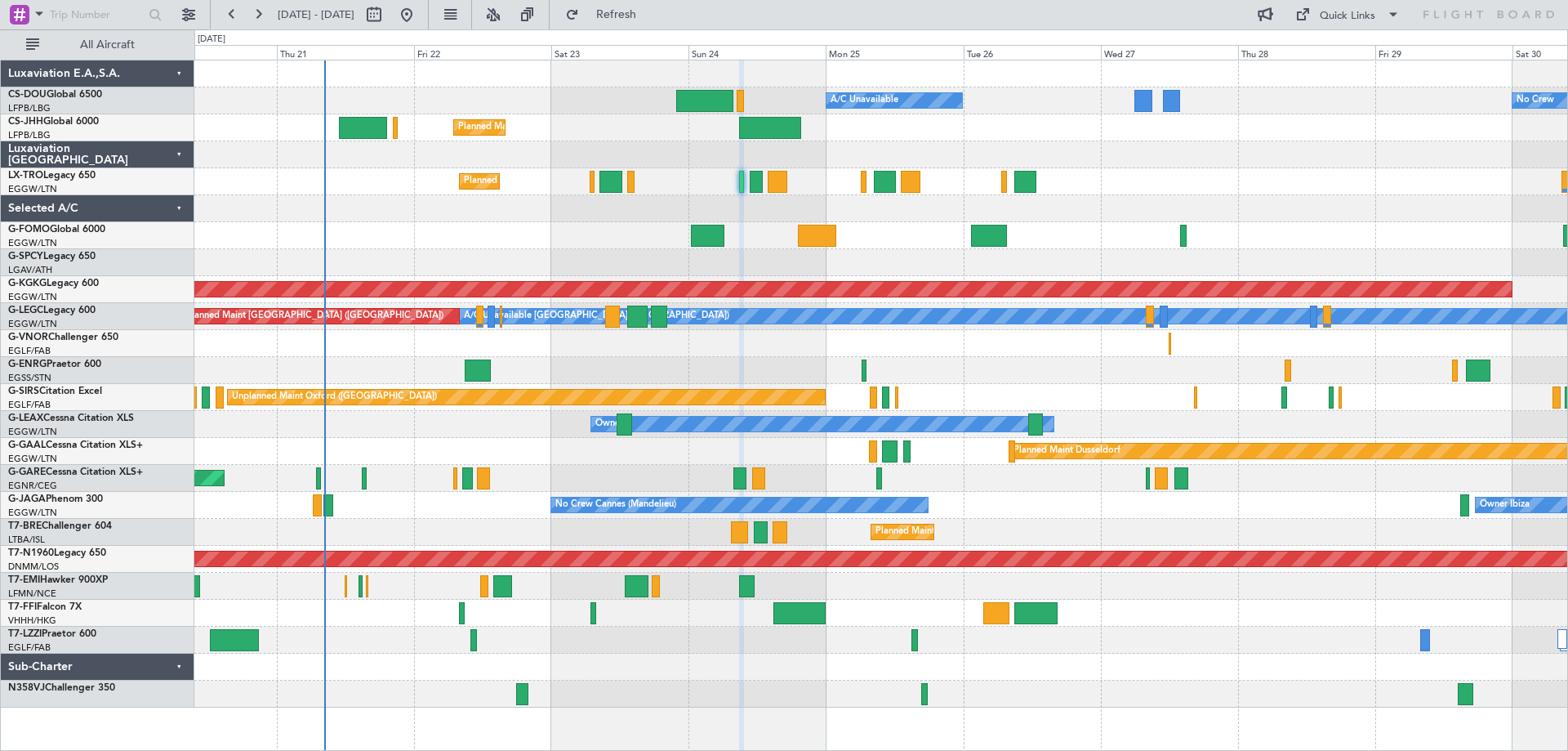
type input "0"
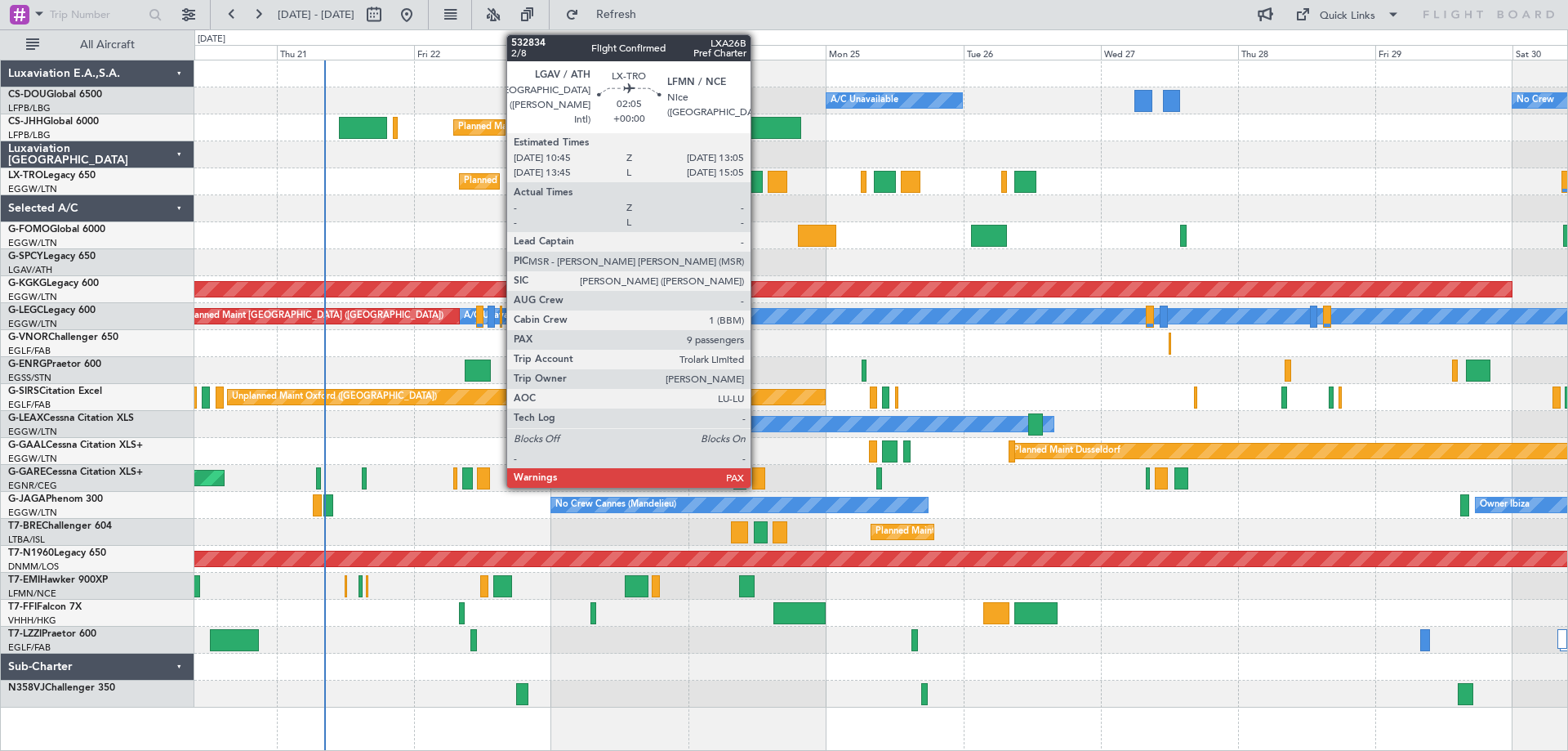
click at [758, 185] on div at bounding box center [757, 182] width 14 height 22
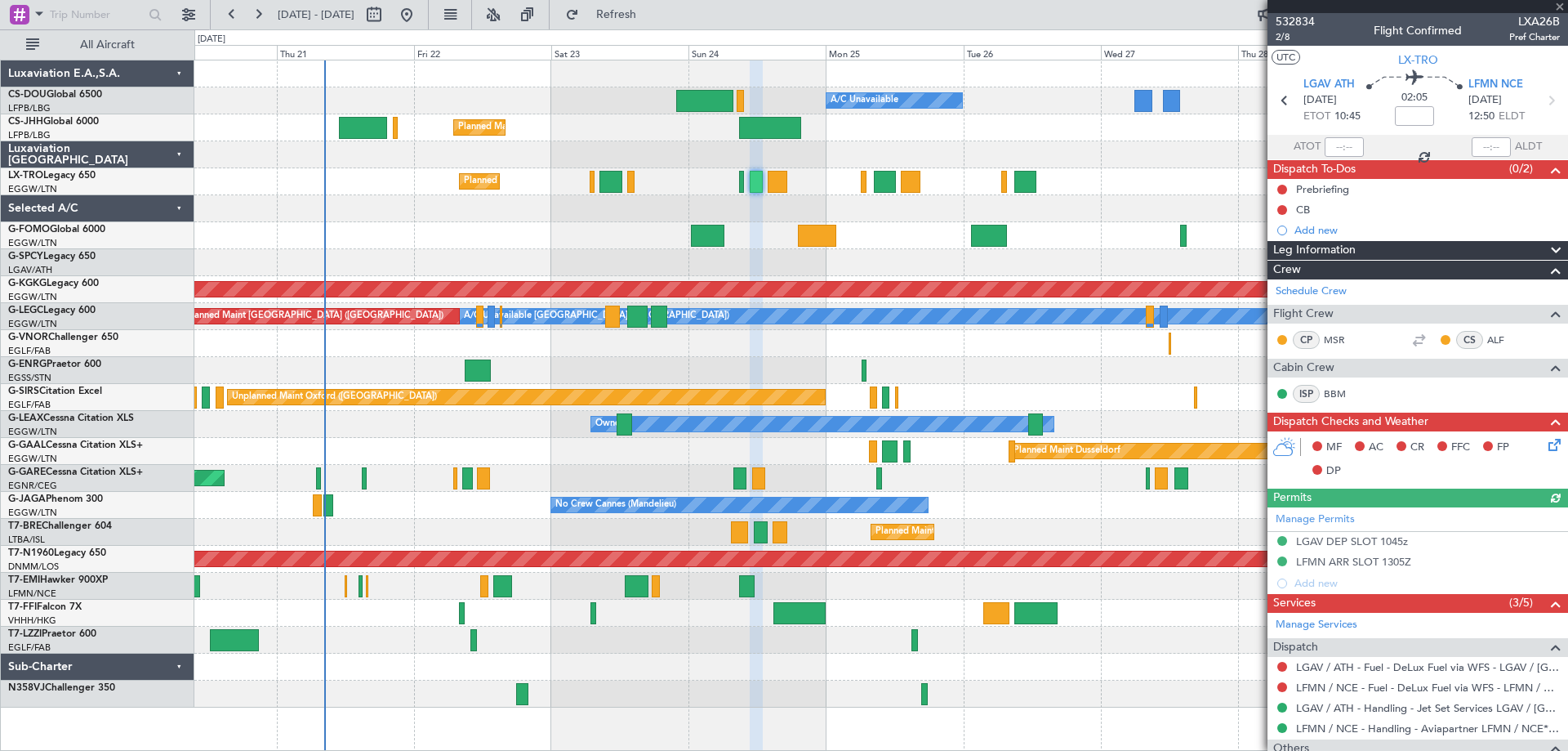
click at [1558, 6] on span at bounding box center [1559, 7] width 16 height 15
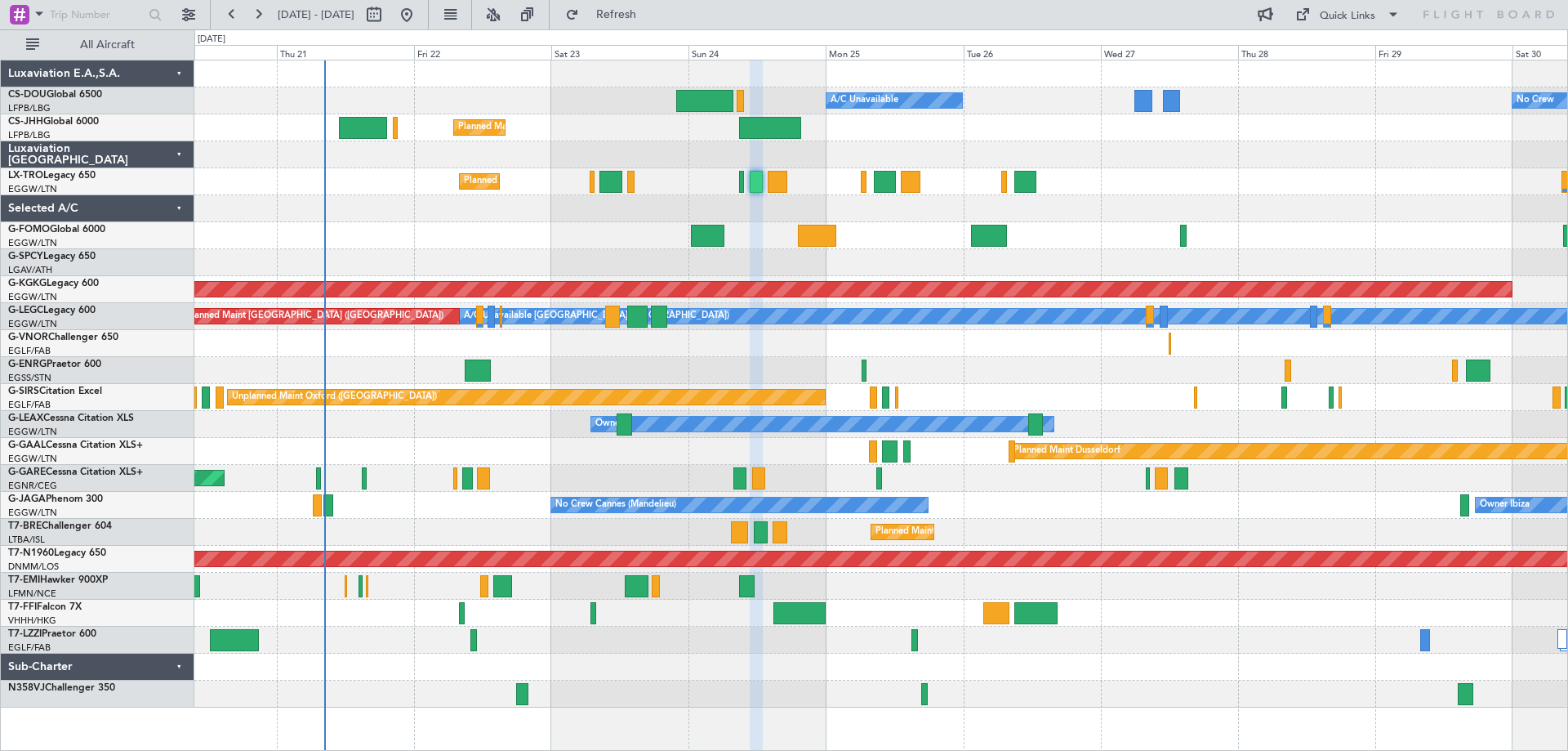
type input "0"
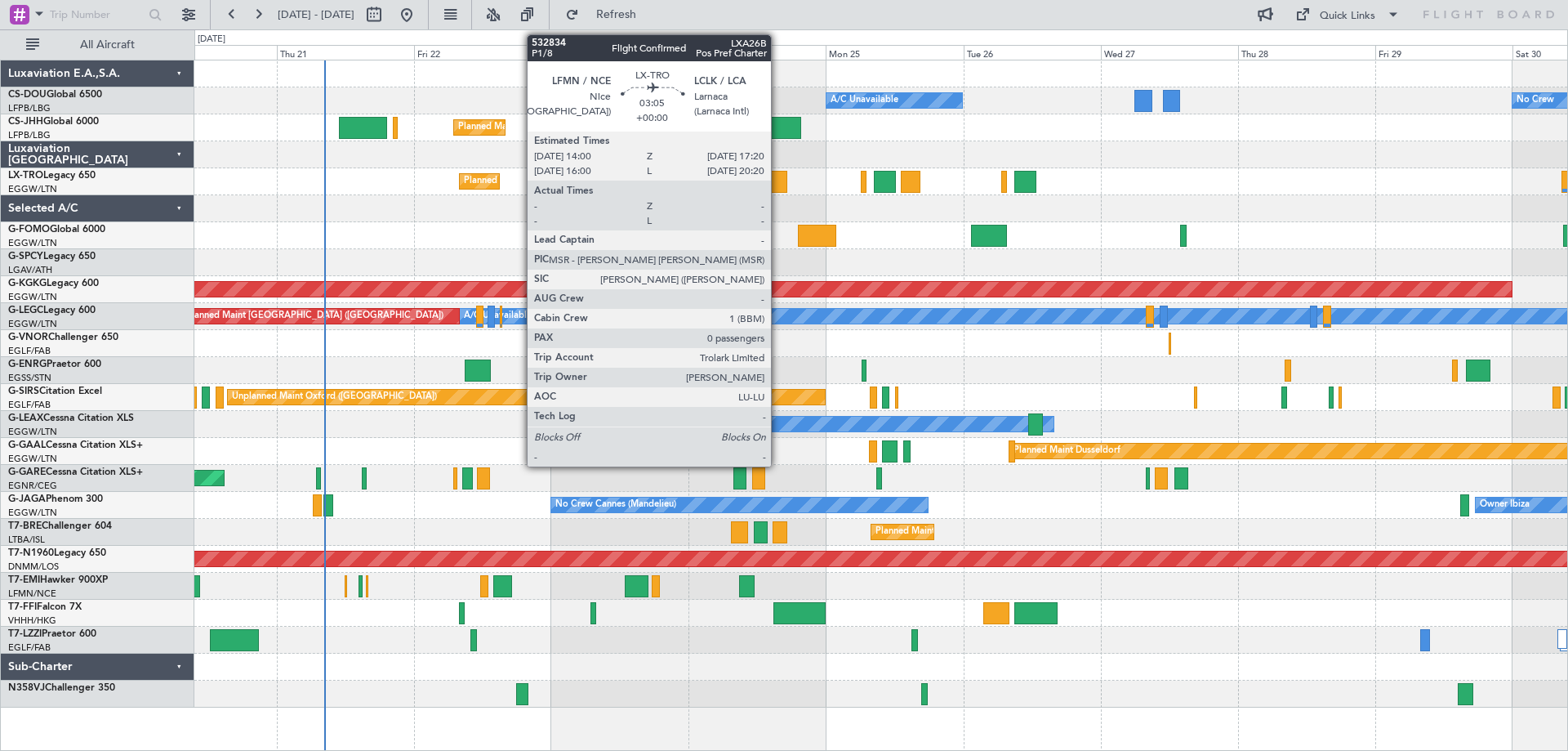
click at [778, 186] on div at bounding box center [777, 182] width 20 height 22
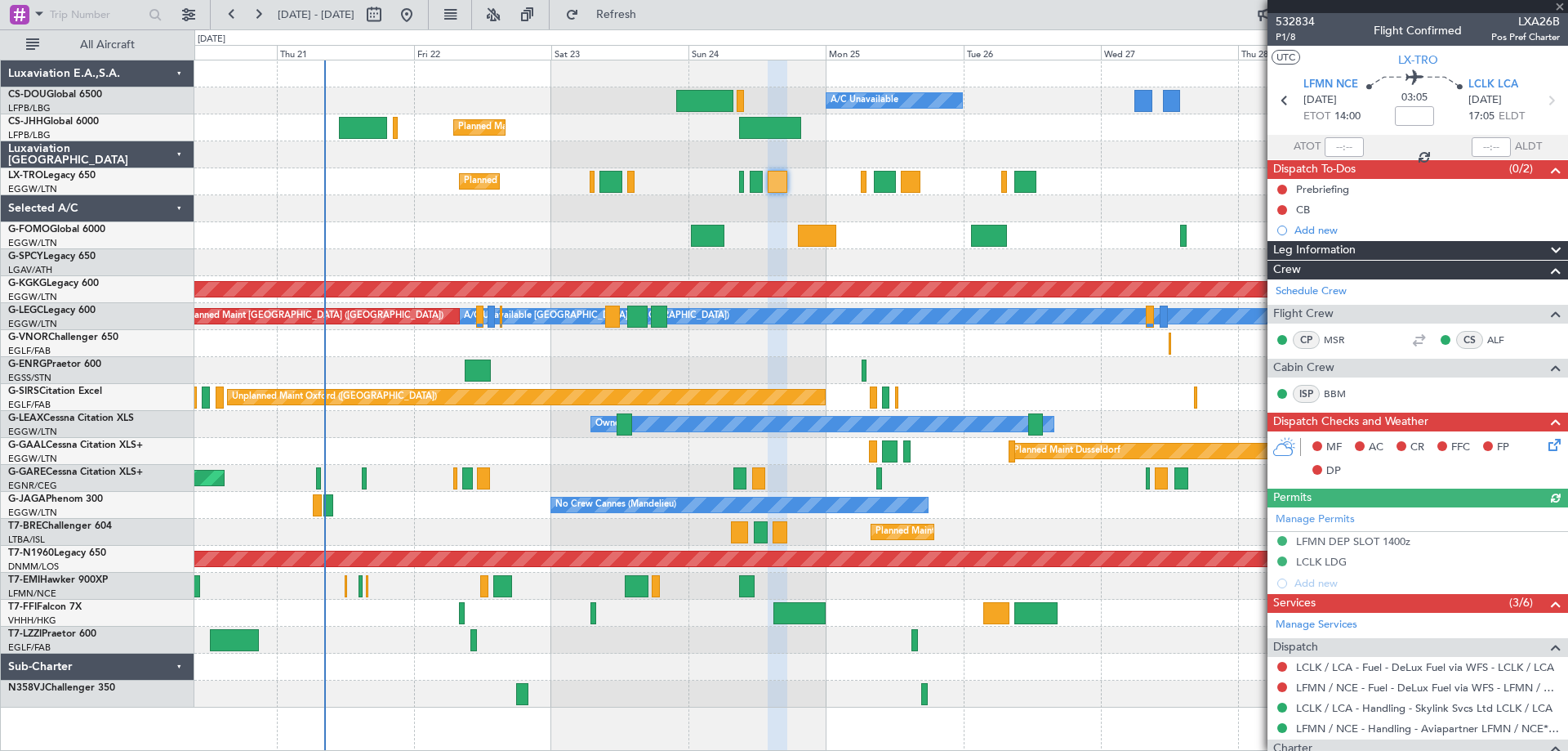
click at [1558, 8] on div at bounding box center [1418, 6] width 300 height 13
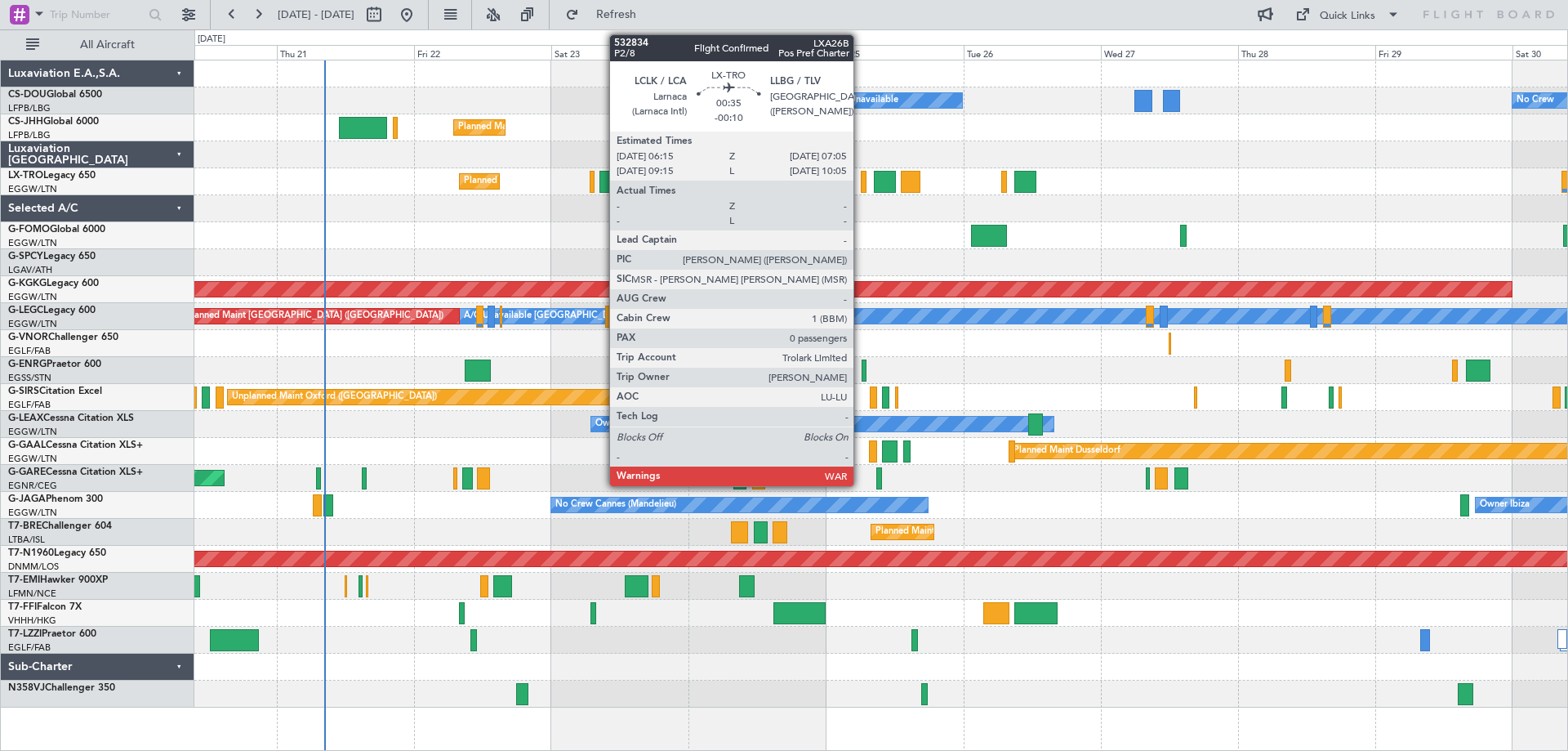
click at [861, 183] on div at bounding box center [863, 182] width 5 height 22
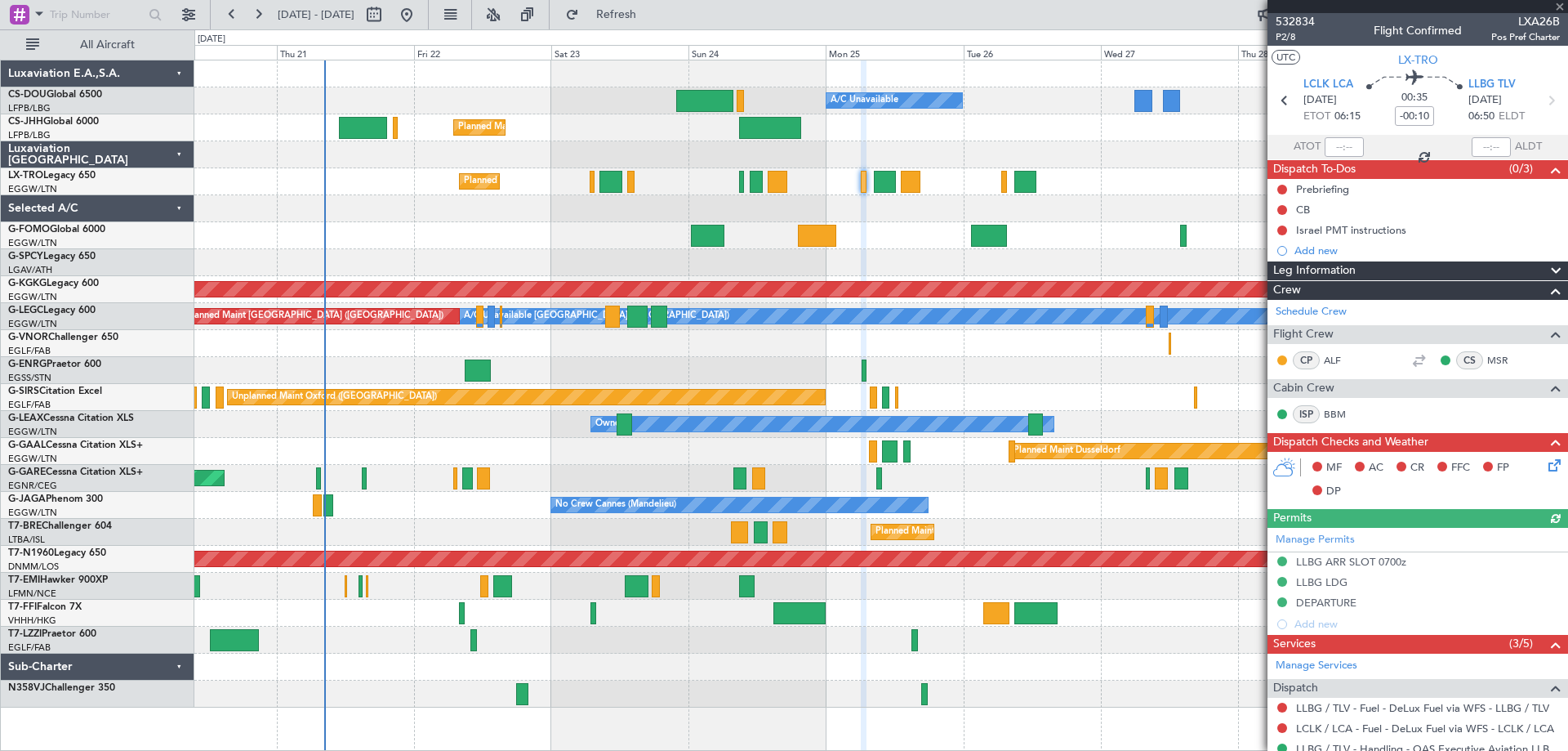
click at [1558, 5] on div at bounding box center [1418, 6] width 300 height 13
click at [1558, 7] on span at bounding box center [1559, 7] width 16 height 15
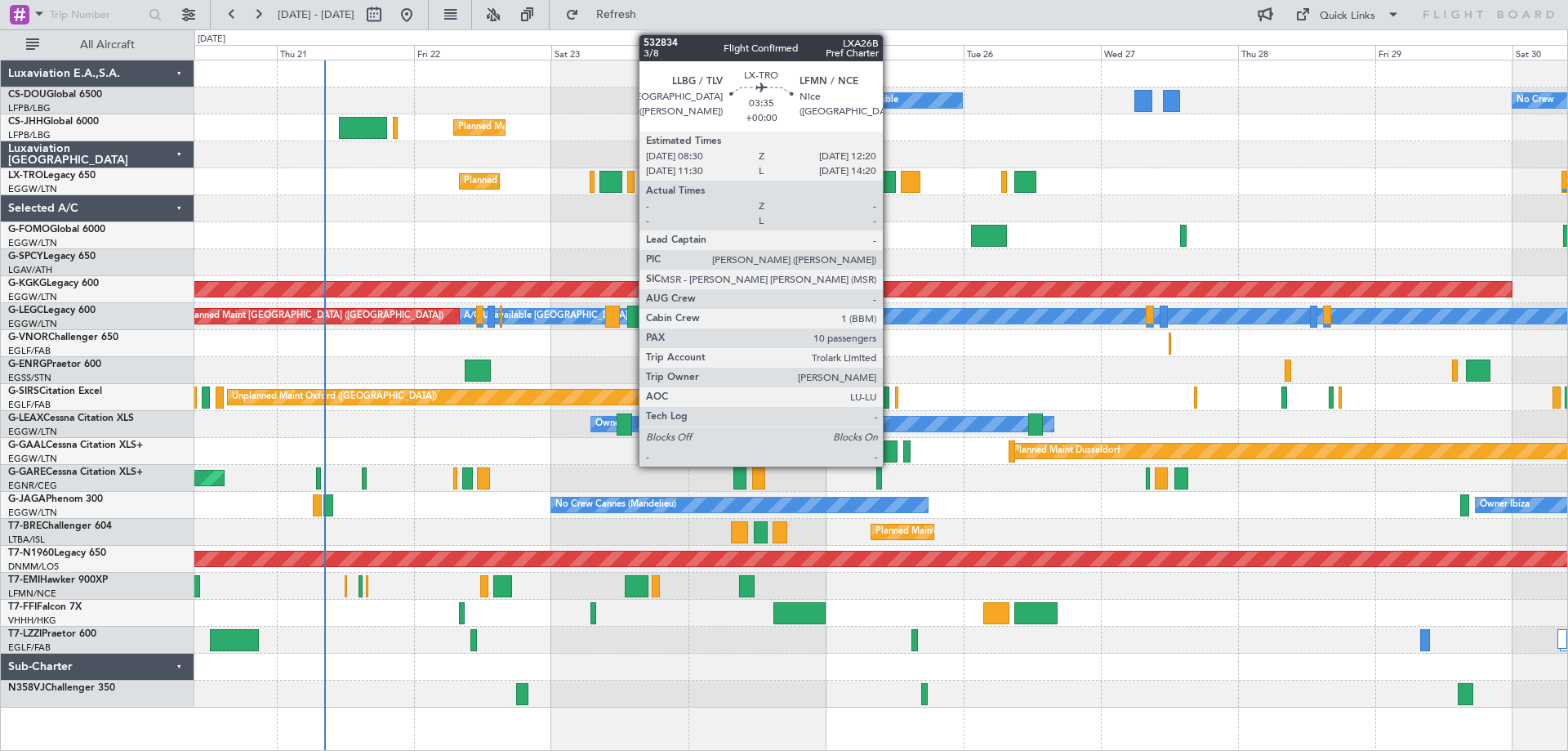
click at [890, 181] on div at bounding box center [885, 182] width 22 height 22
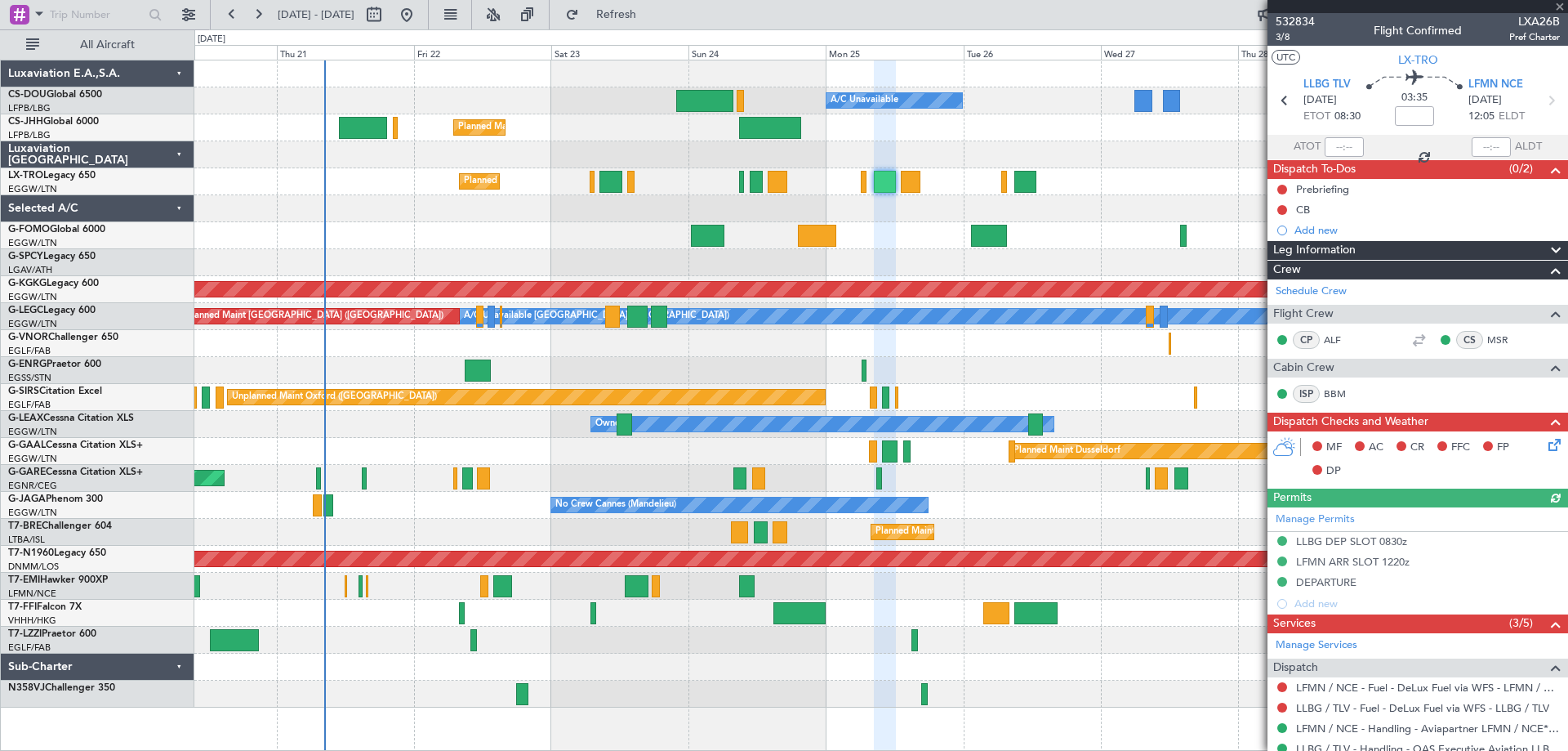
click at [1559, 7] on div at bounding box center [1418, 6] width 300 height 13
click at [1557, 5] on span at bounding box center [1559, 7] width 16 height 15
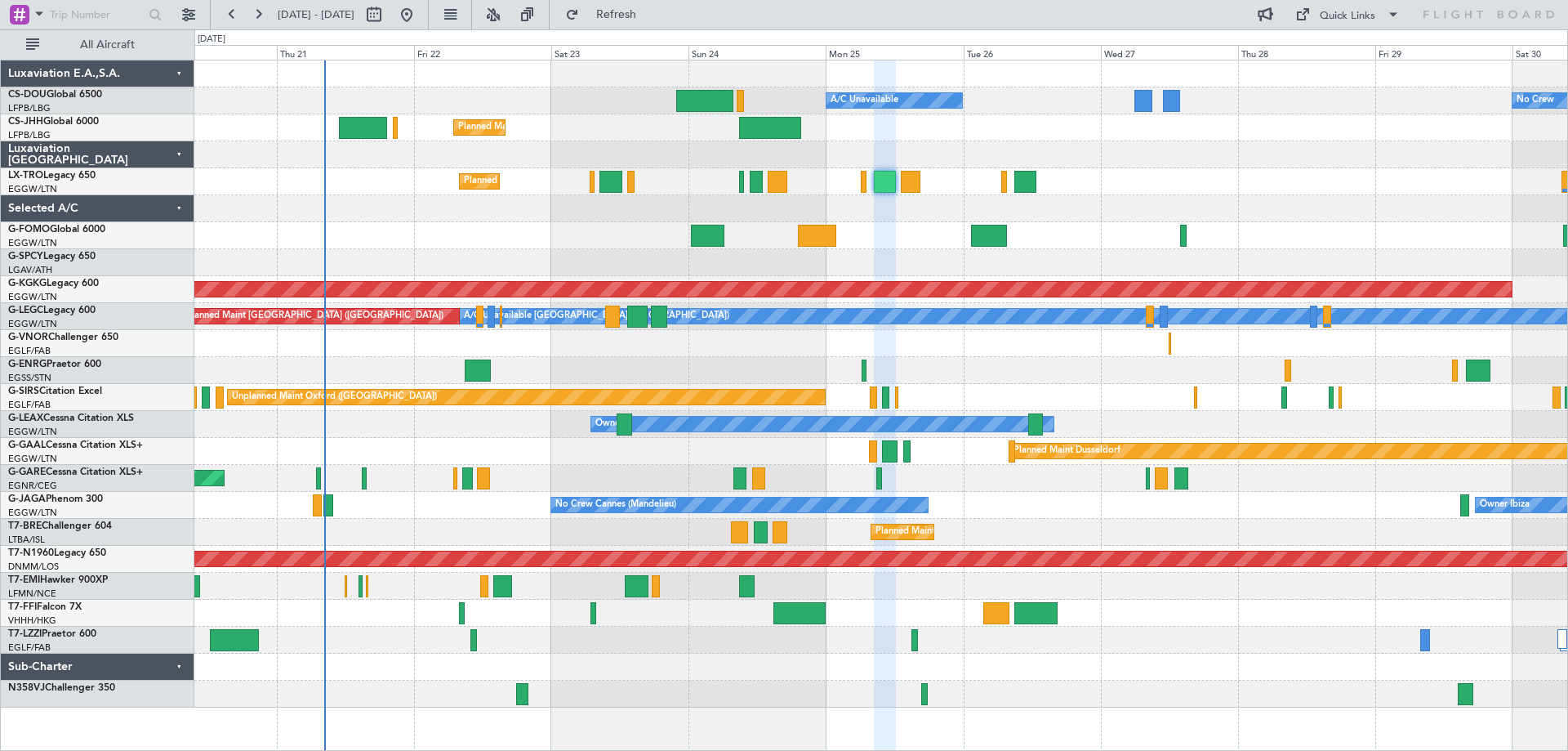
type input "0"
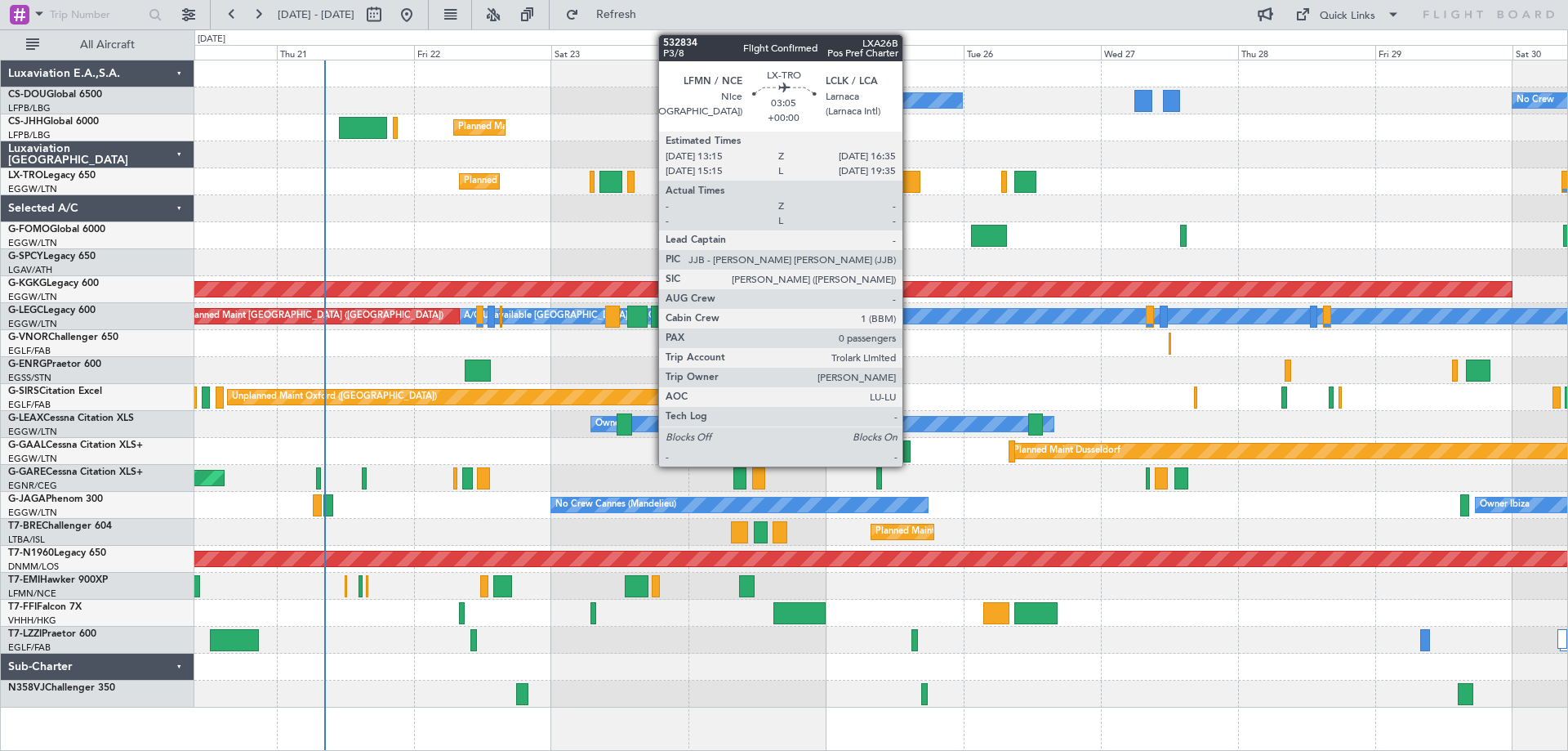
click at [909, 175] on div at bounding box center [910, 182] width 20 height 22
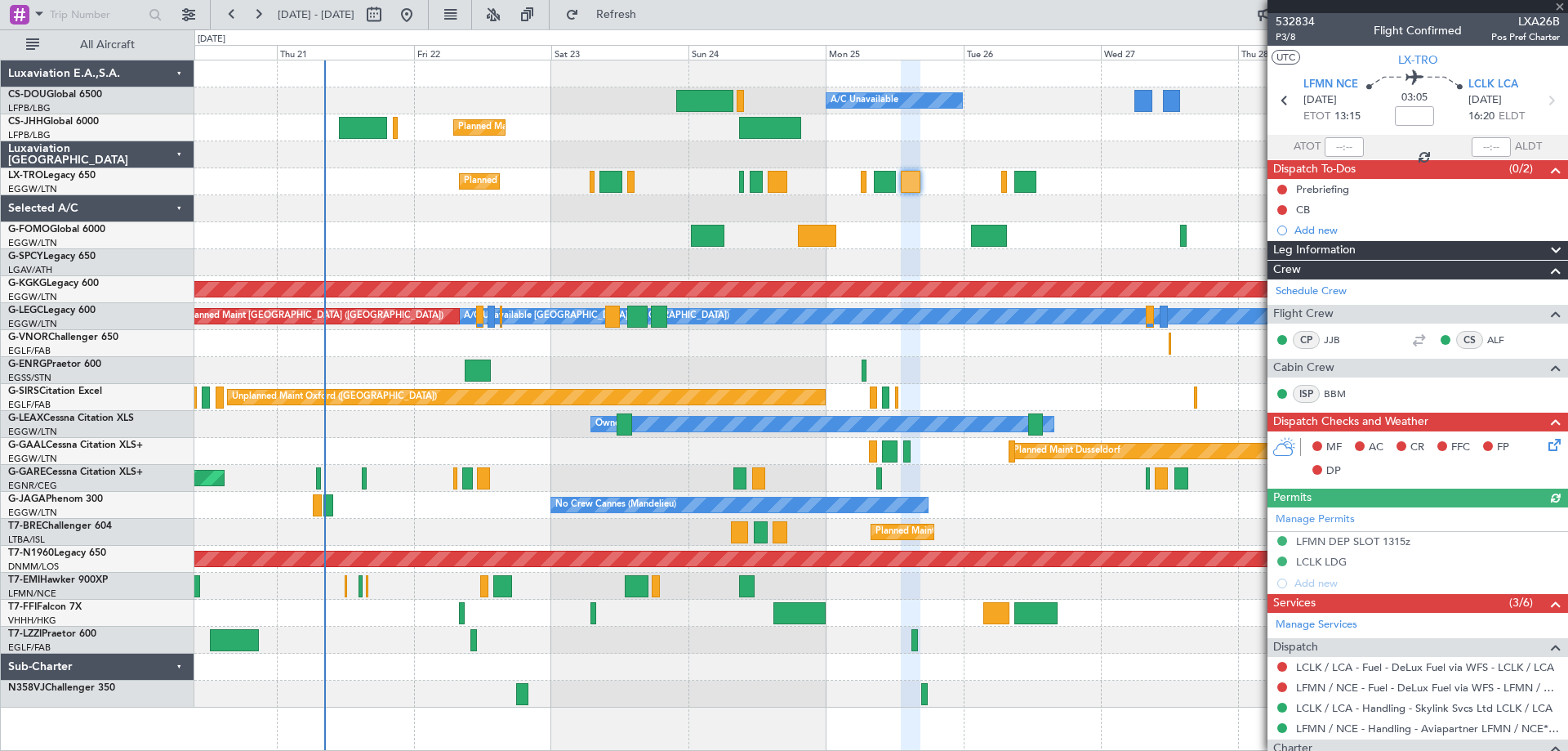
click at [1557, 5] on div at bounding box center [1418, 6] width 300 height 13
click at [1557, 8] on span at bounding box center [1559, 7] width 16 height 15
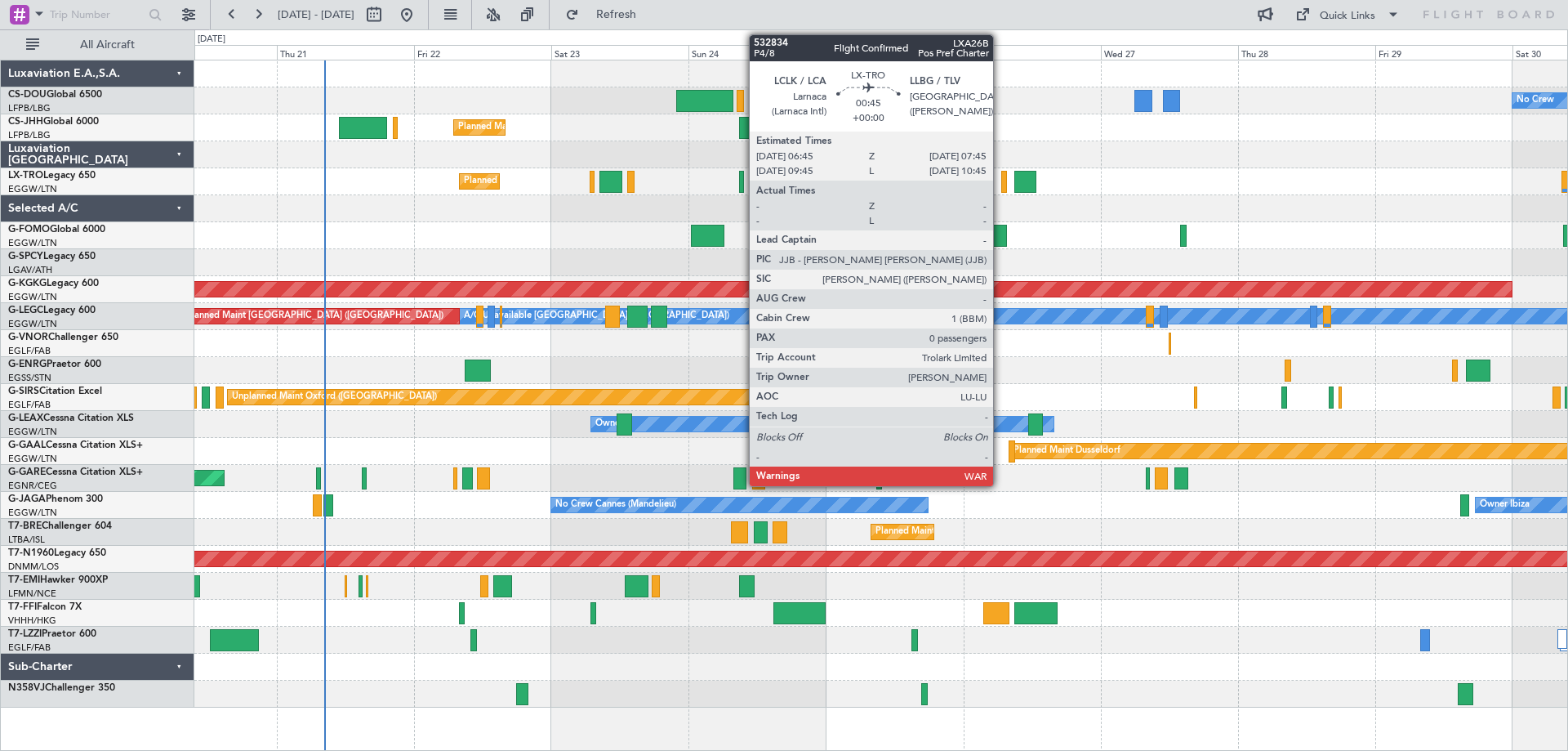
click at [1002, 182] on div at bounding box center [1005, 182] width 7 height 22
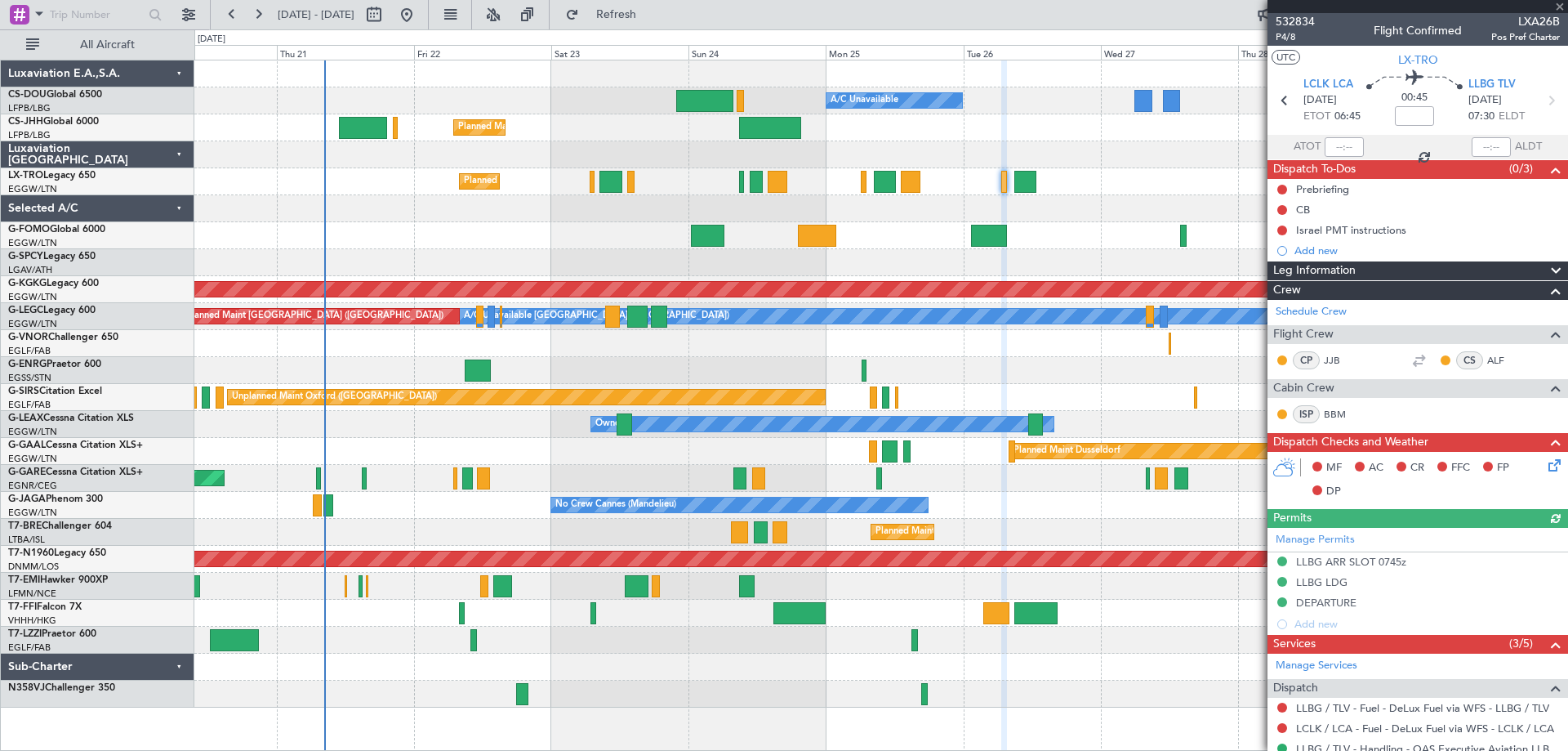
click at [1558, 7] on div at bounding box center [1418, 6] width 300 height 13
click at [1558, 7] on span at bounding box center [1559, 7] width 16 height 15
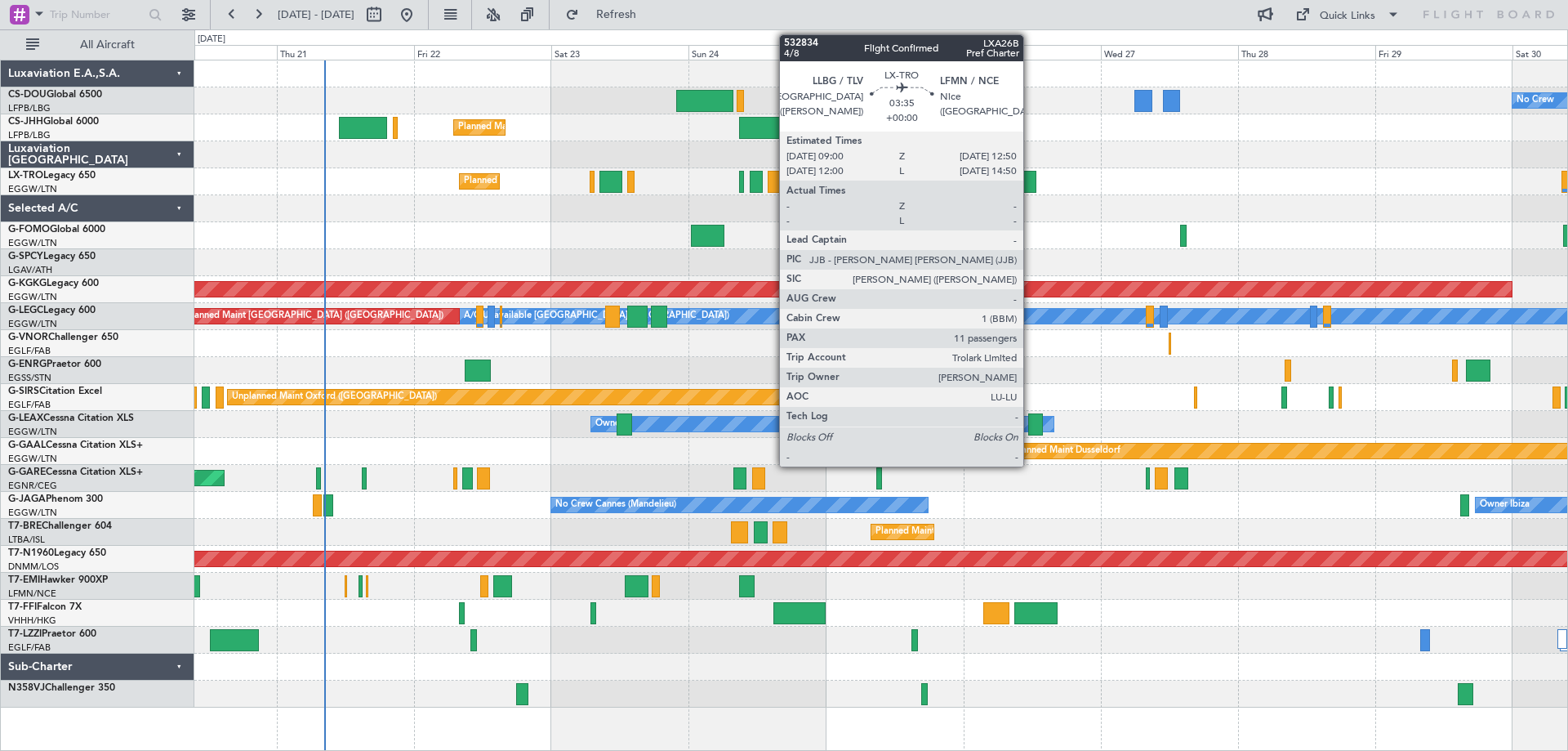
click at [1031, 181] on div at bounding box center [1025, 182] width 22 height 22
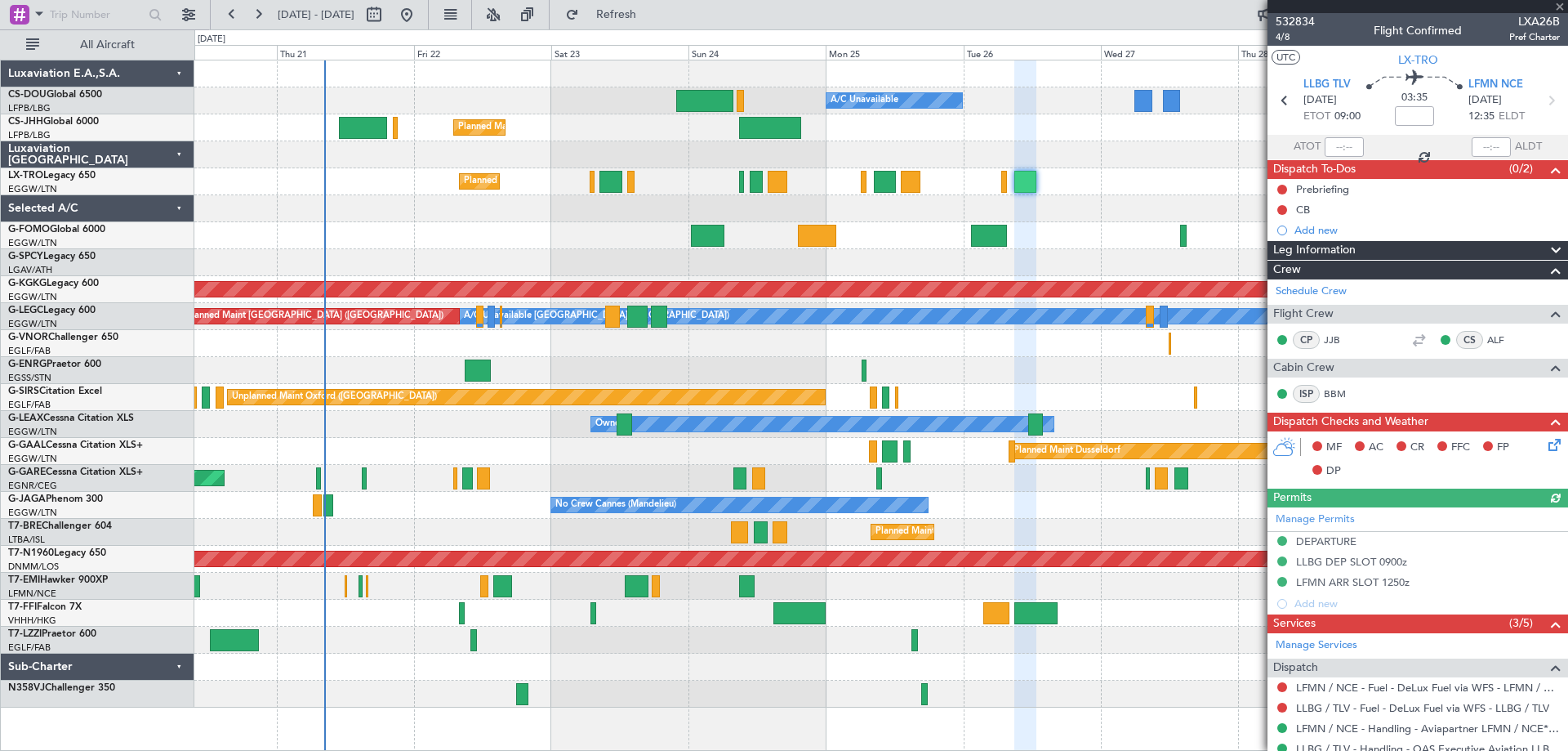
click at [1559, 9] on div at bounding box center [1418, 6] width 300 height 13
click at [1559, 9] on span at bounding box center [1559, 7] width 16 height 15
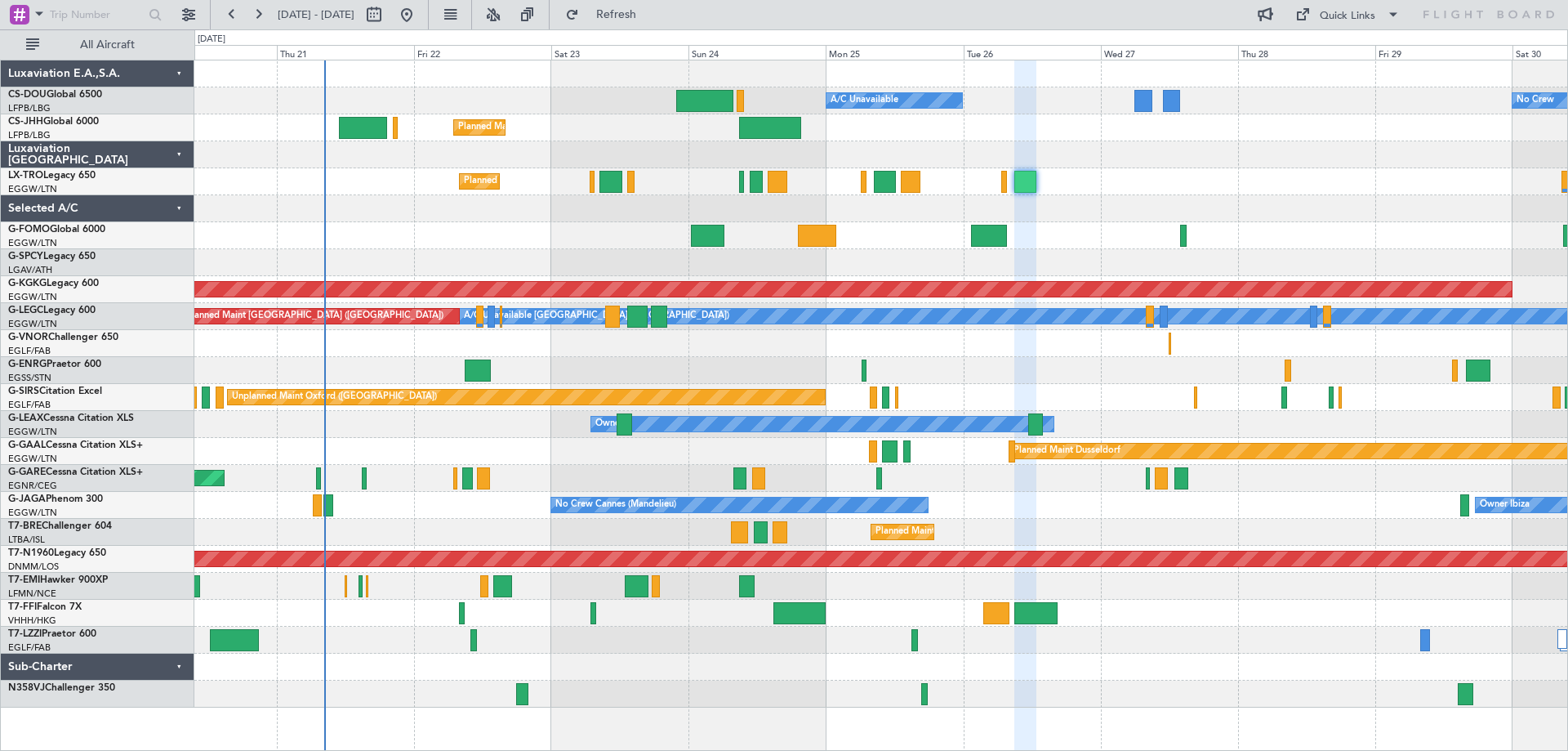
type input "0"
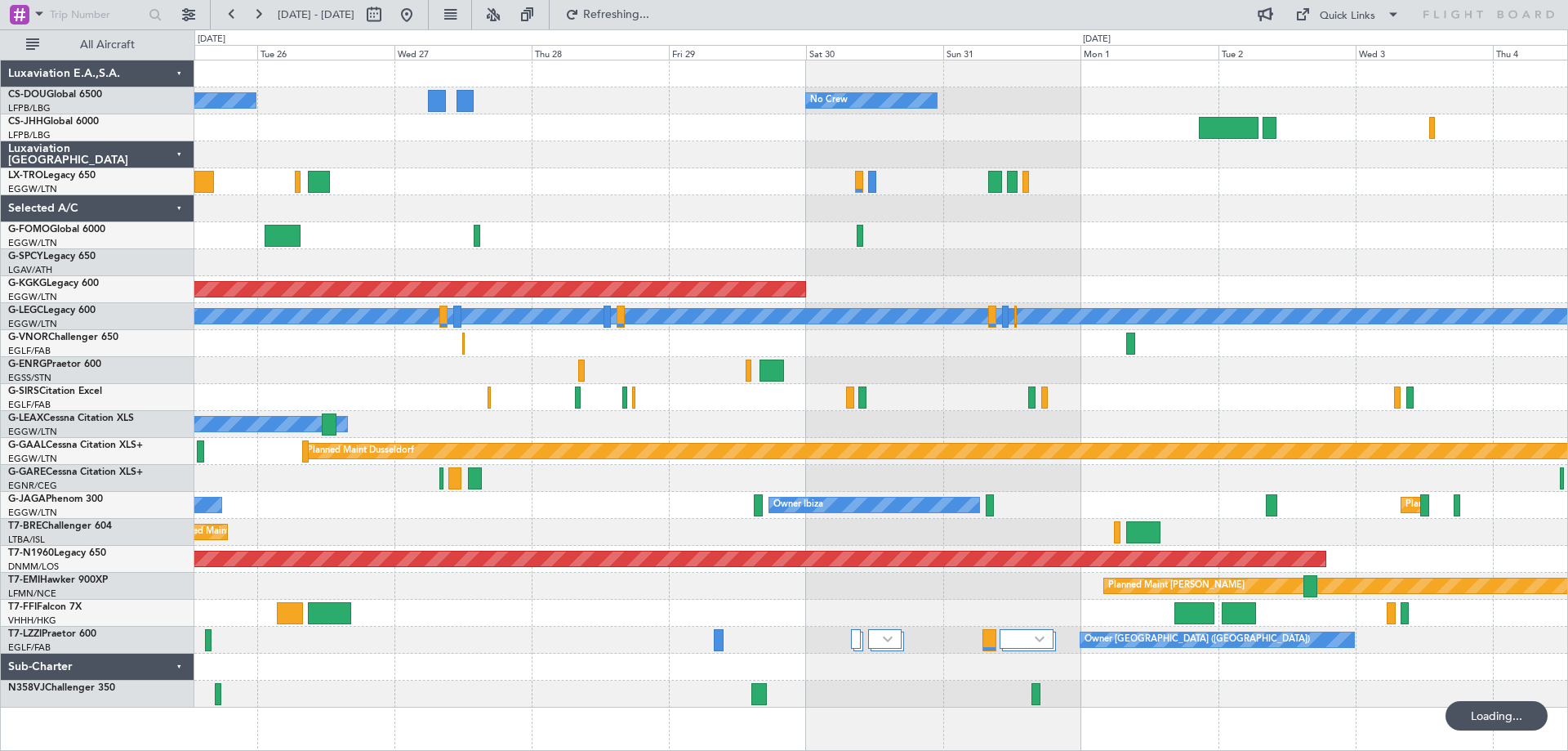
click at [720, 174] on div "Planned Maint Paris (Le Bourget) A/C Unavailable No Crew AOG Maint Istanbul (At…" at bounding box center [880, 384] width 1373 height 647
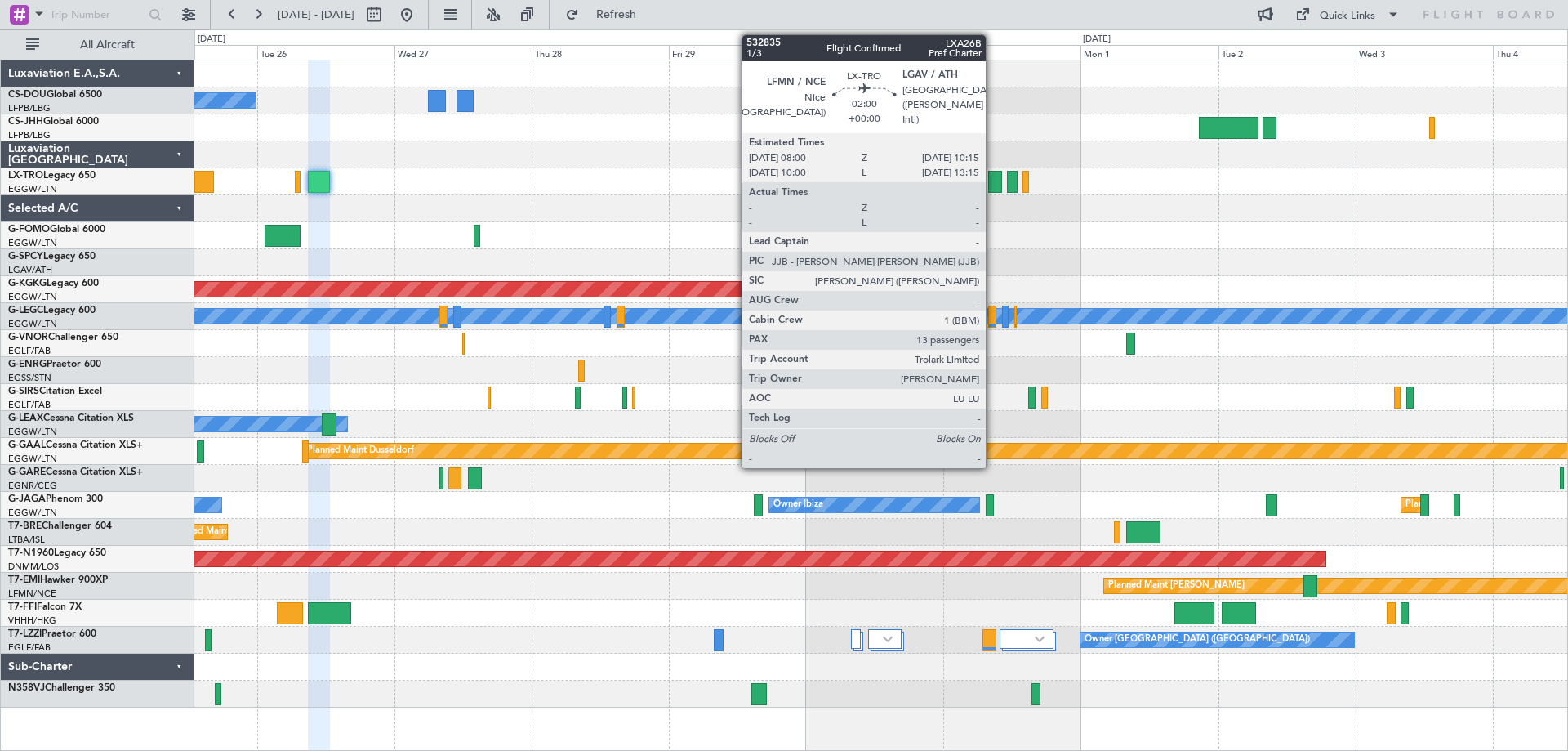
click at [993, 182] on div at bounding box center [994, 182] width 13 height 22
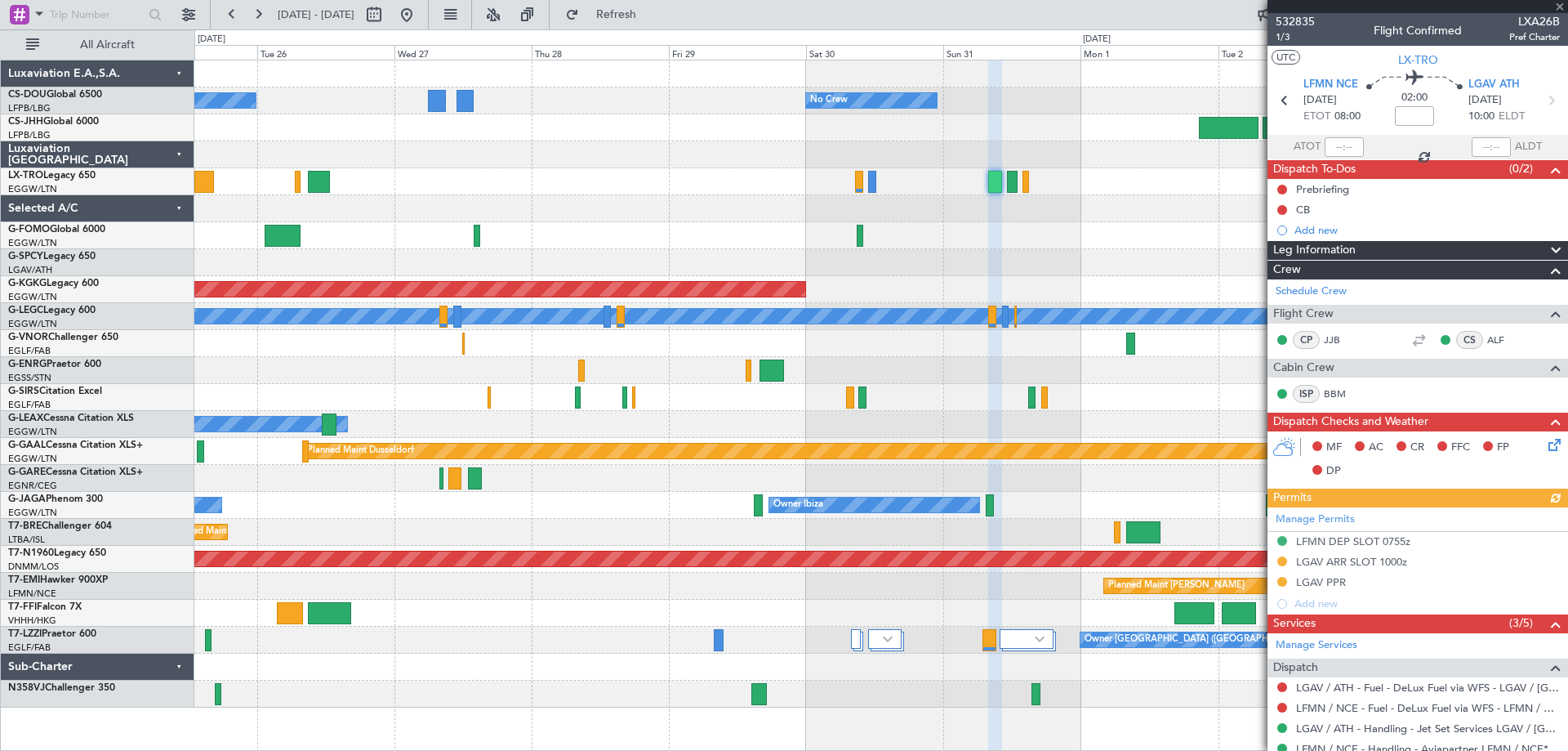
click at [1558, 7] on span at bounding box center [1559, 7] width 16 height 15
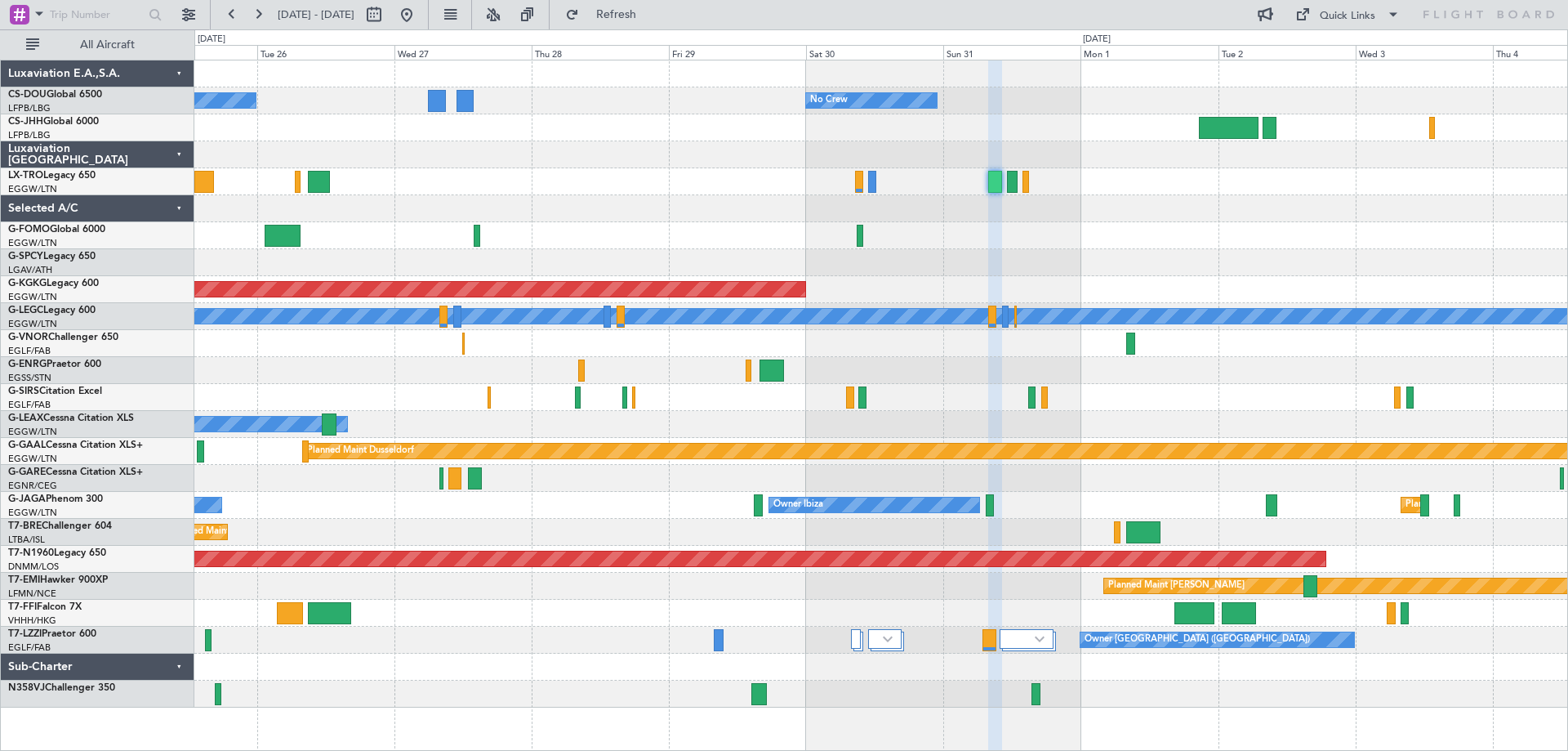
type input "0"
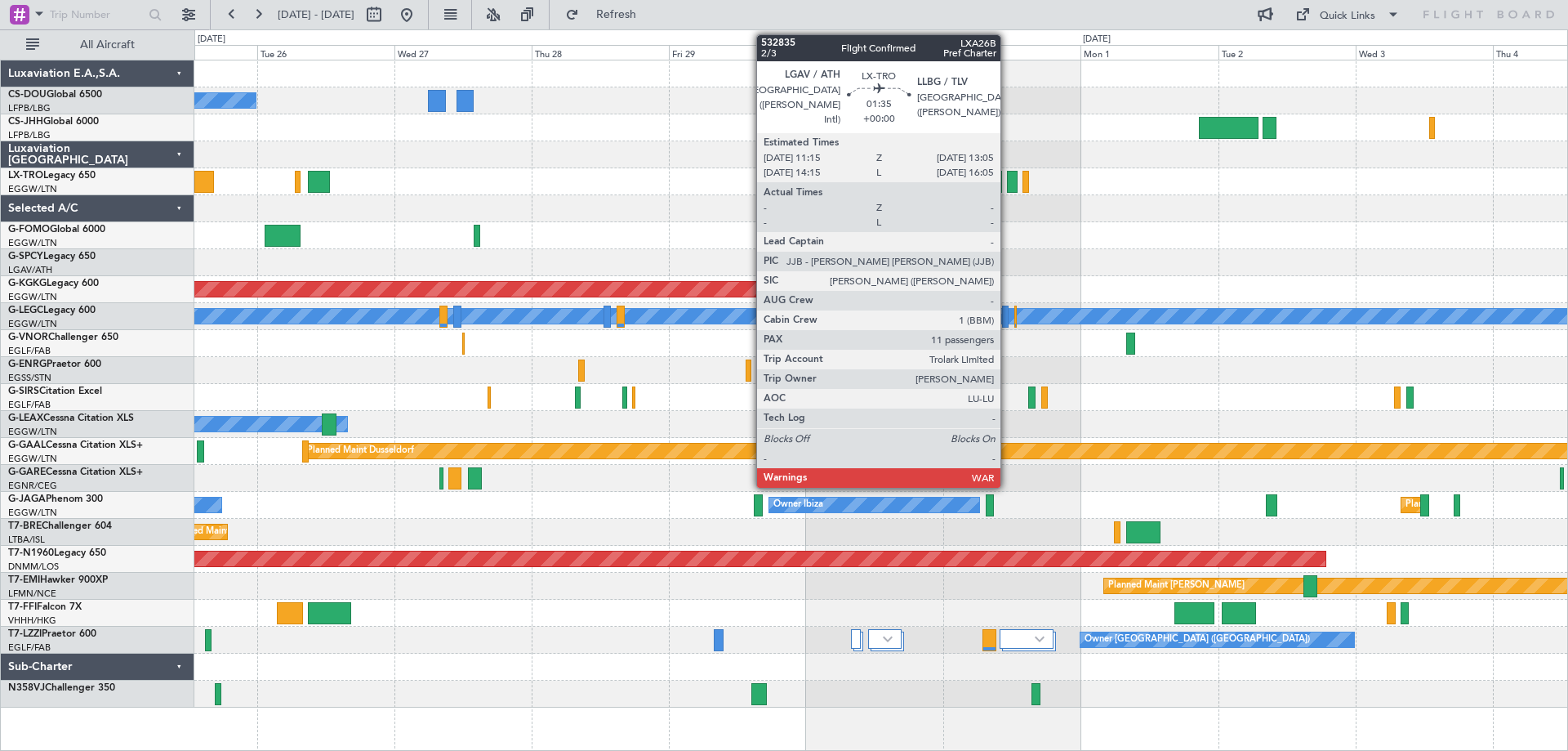
click at [1008, 179] on div at bounding box center [1012, 182] width 10 height 22
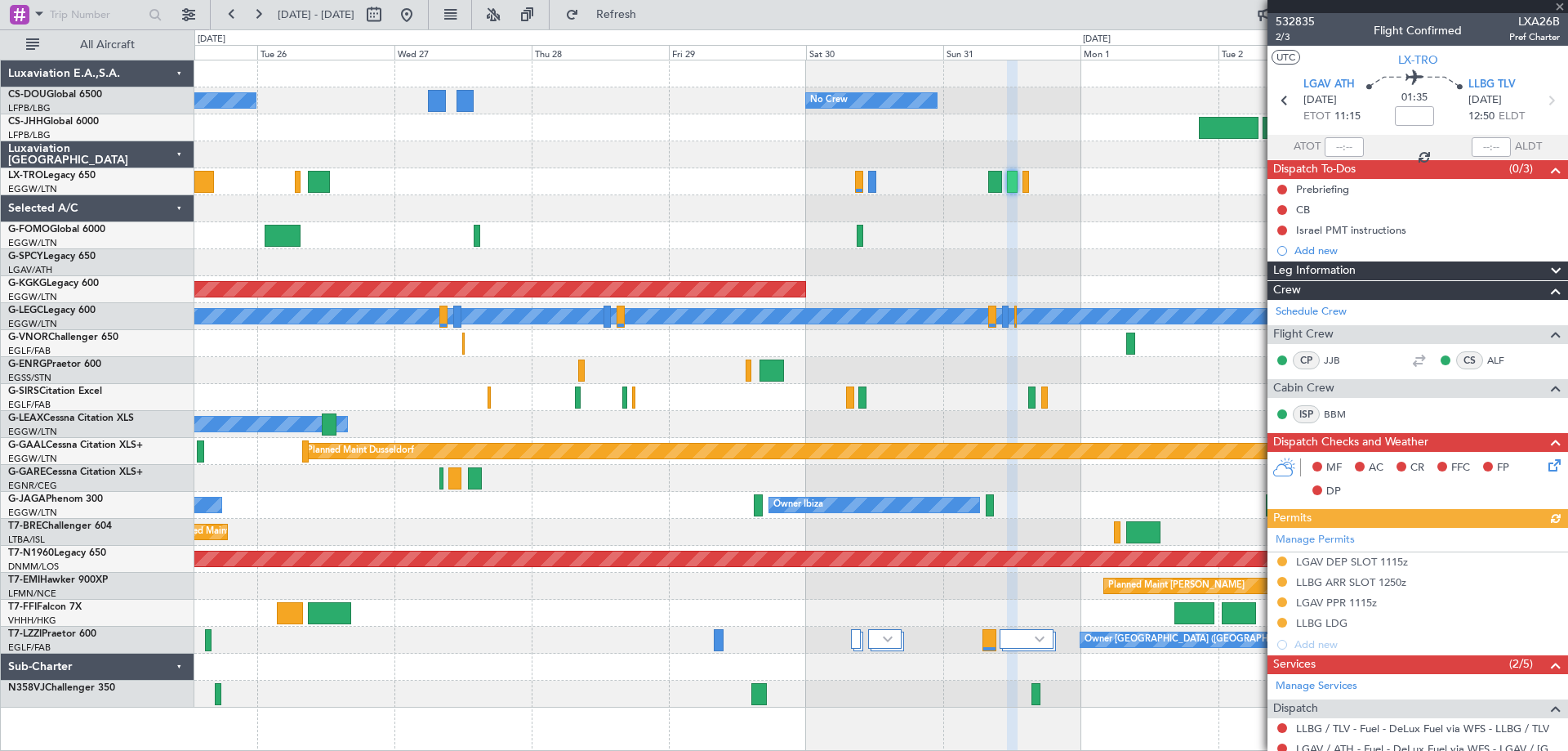
click at [1559, 6] on div at bounding box center [1418, 6] width 300 height 13
click at [1559, 6] on div at bounding box center [1418, 6] width 300 height 13
click at [1559, 6] on span at bounding box center [1559, 7] width 16 height 15
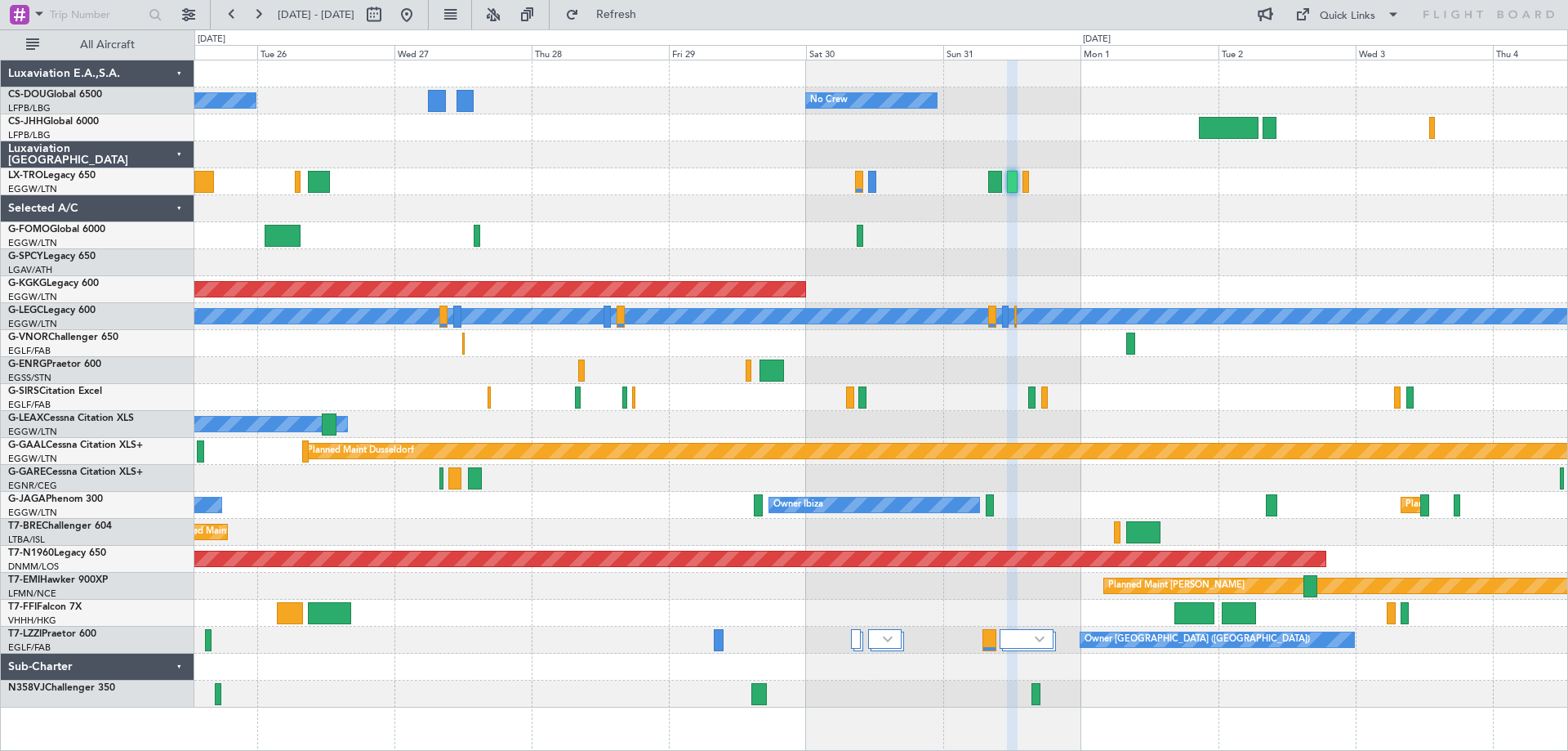
type input "0"
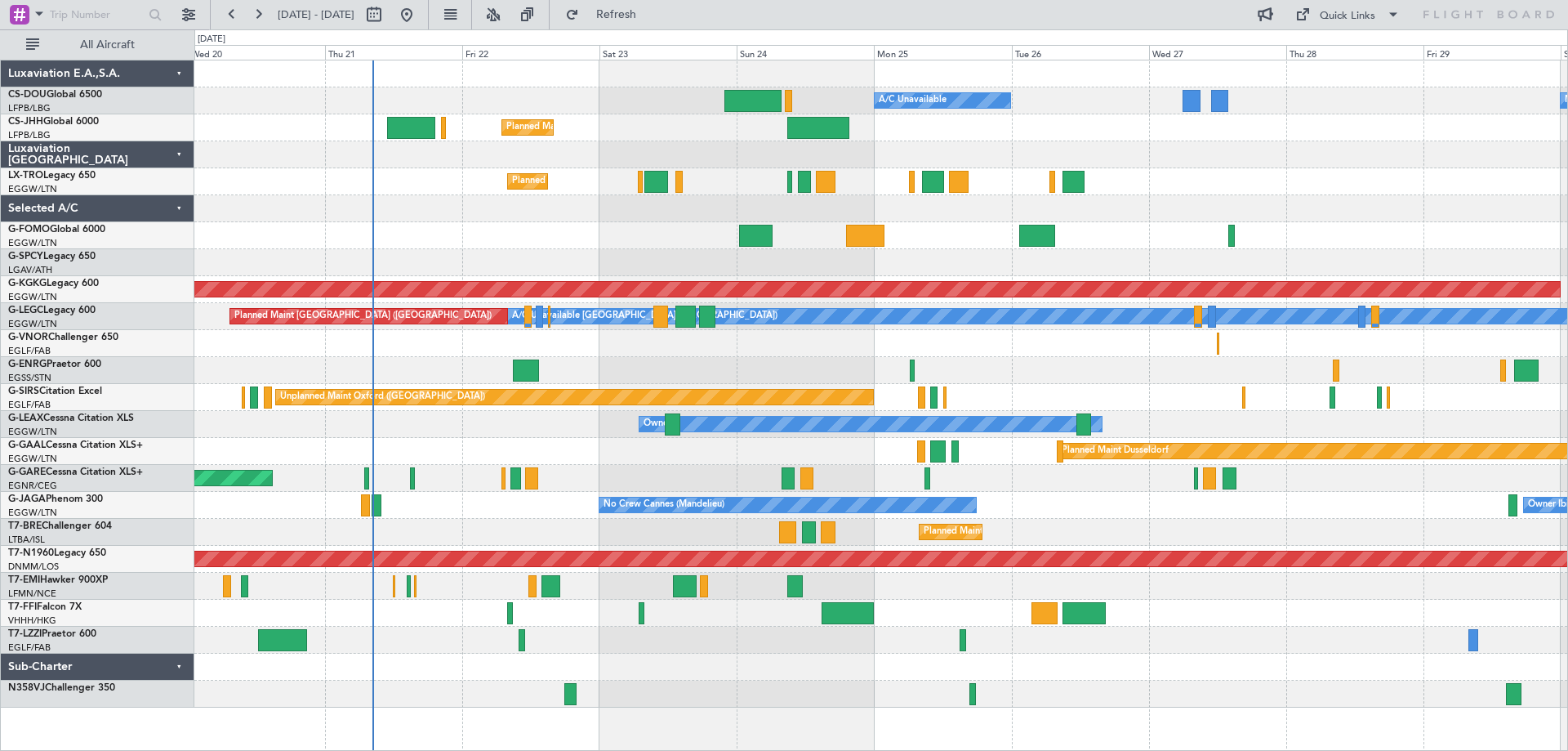
click at [1214, 188] on div "Planned Maint [GEOGRAPHIC_DATA] ([GEOGRAPHIC_DATA])" at bounding box center [880, 182] width 1373 height 27
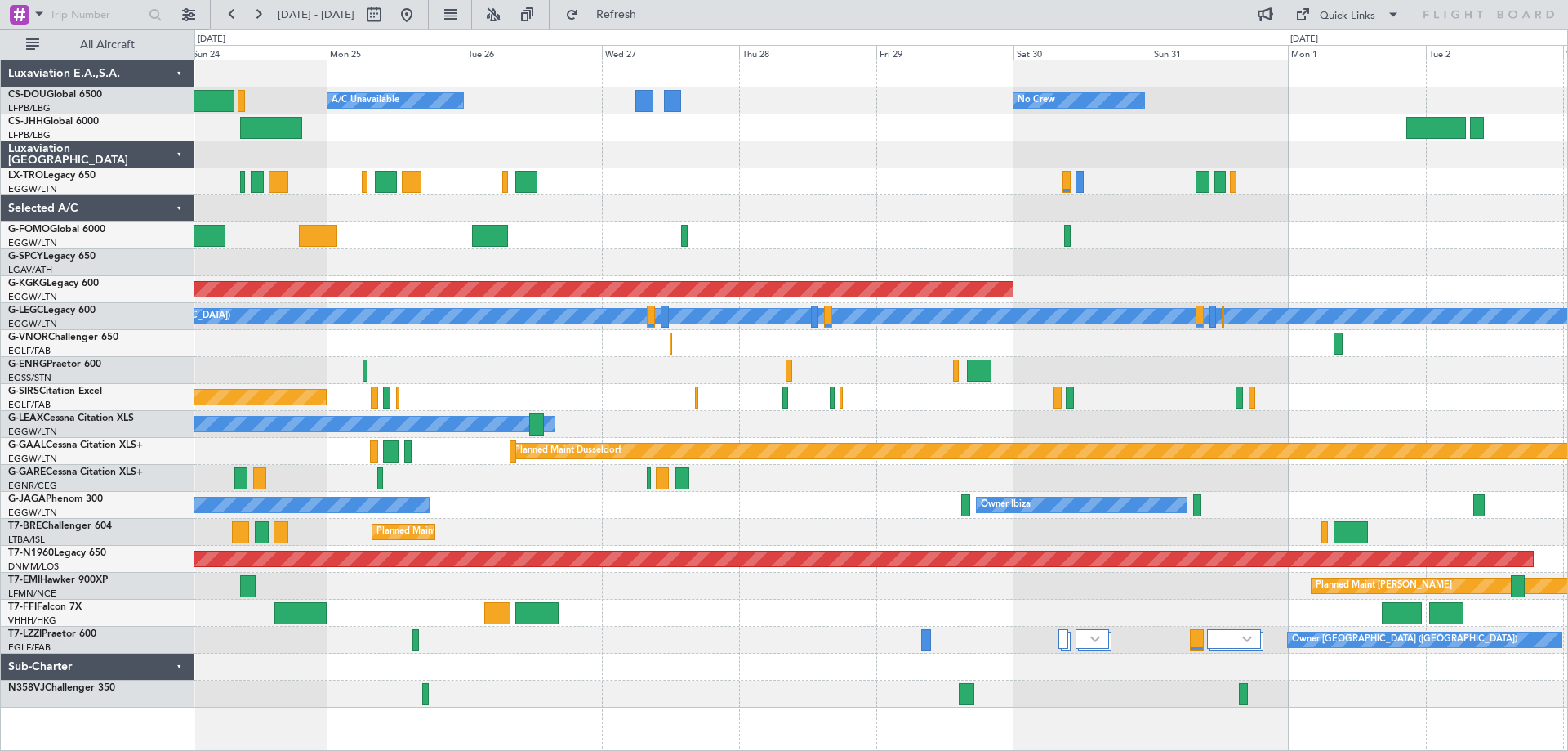
click at [857, 244] on div at bounding box center [880, 236] width 1373 height 27
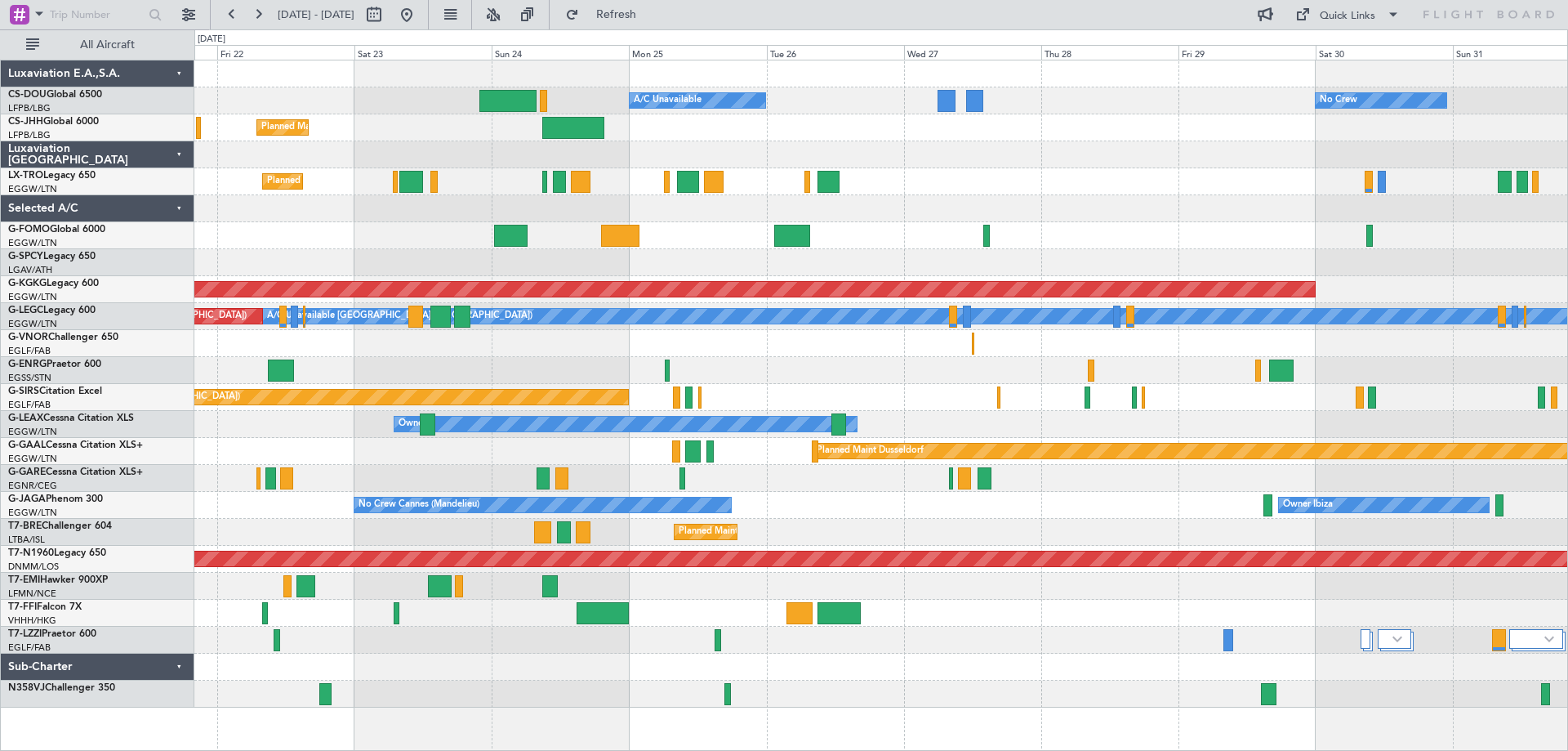
click at [683, 341] on div at bounding box center [880, 344] width 1373 height 27
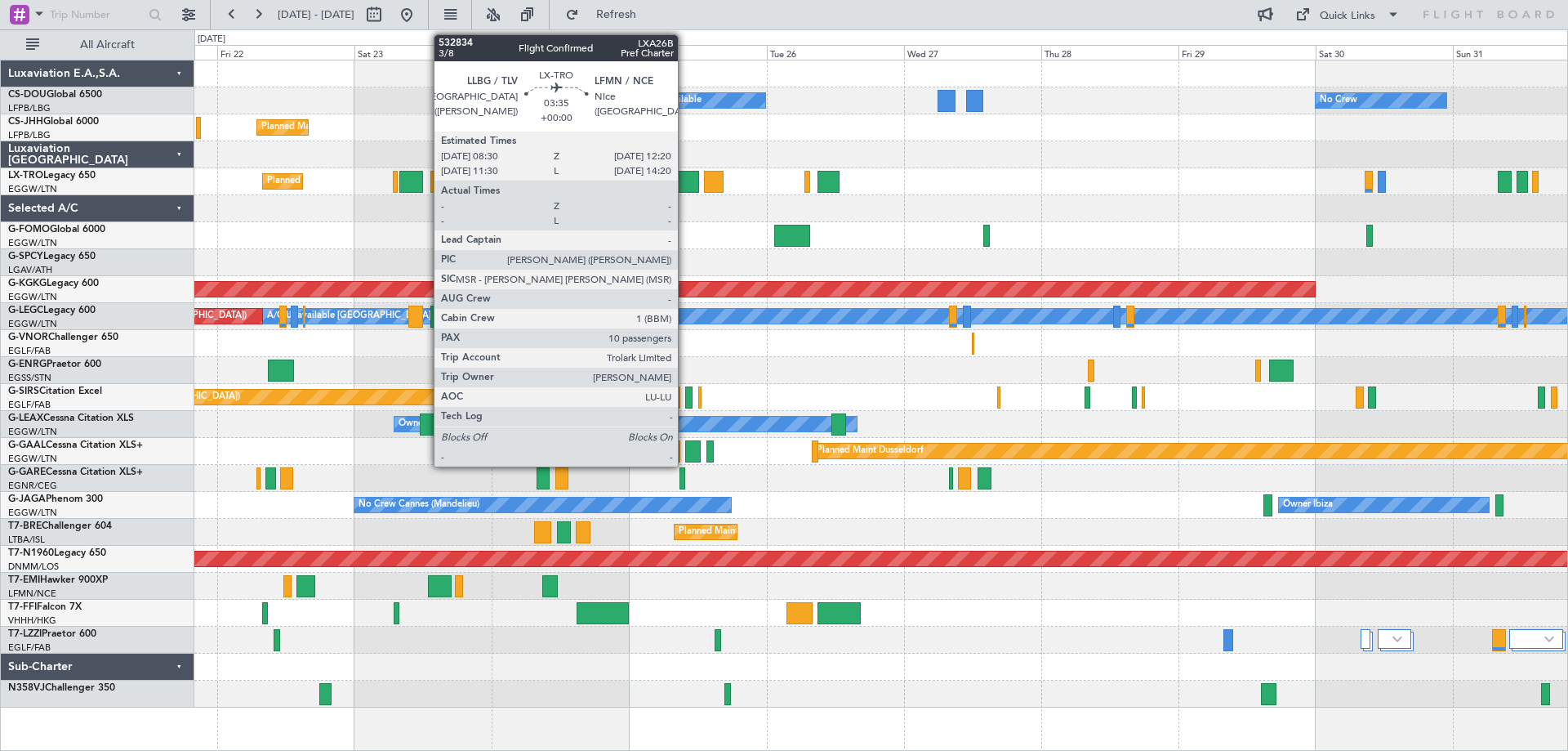
click at [685, 185] on div at bounding box center [688, 182] width 22 height 22
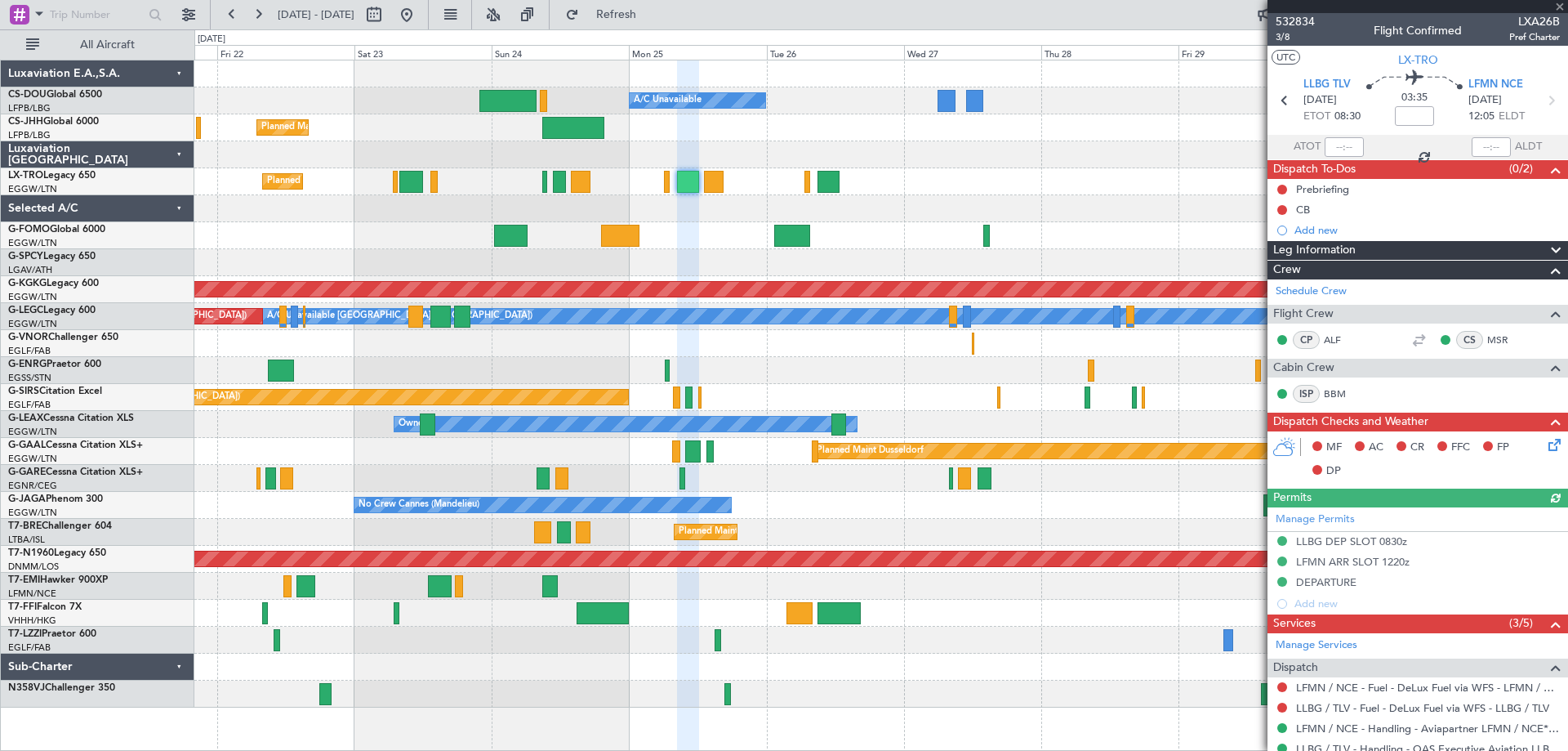
scroll to position [503, 0]
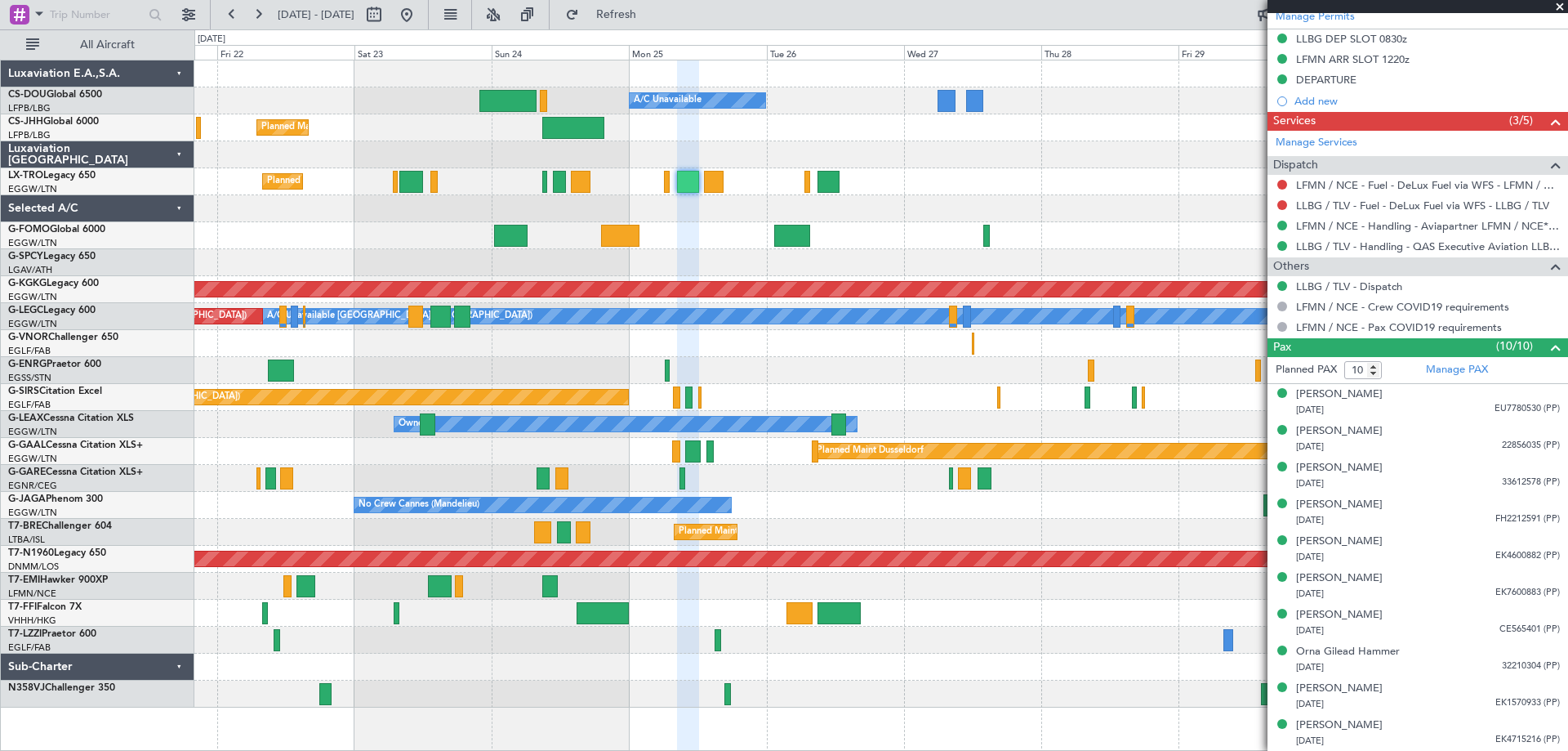
click at [1556, 7] on span at bounding box center [1559, 7] width 16 height 15
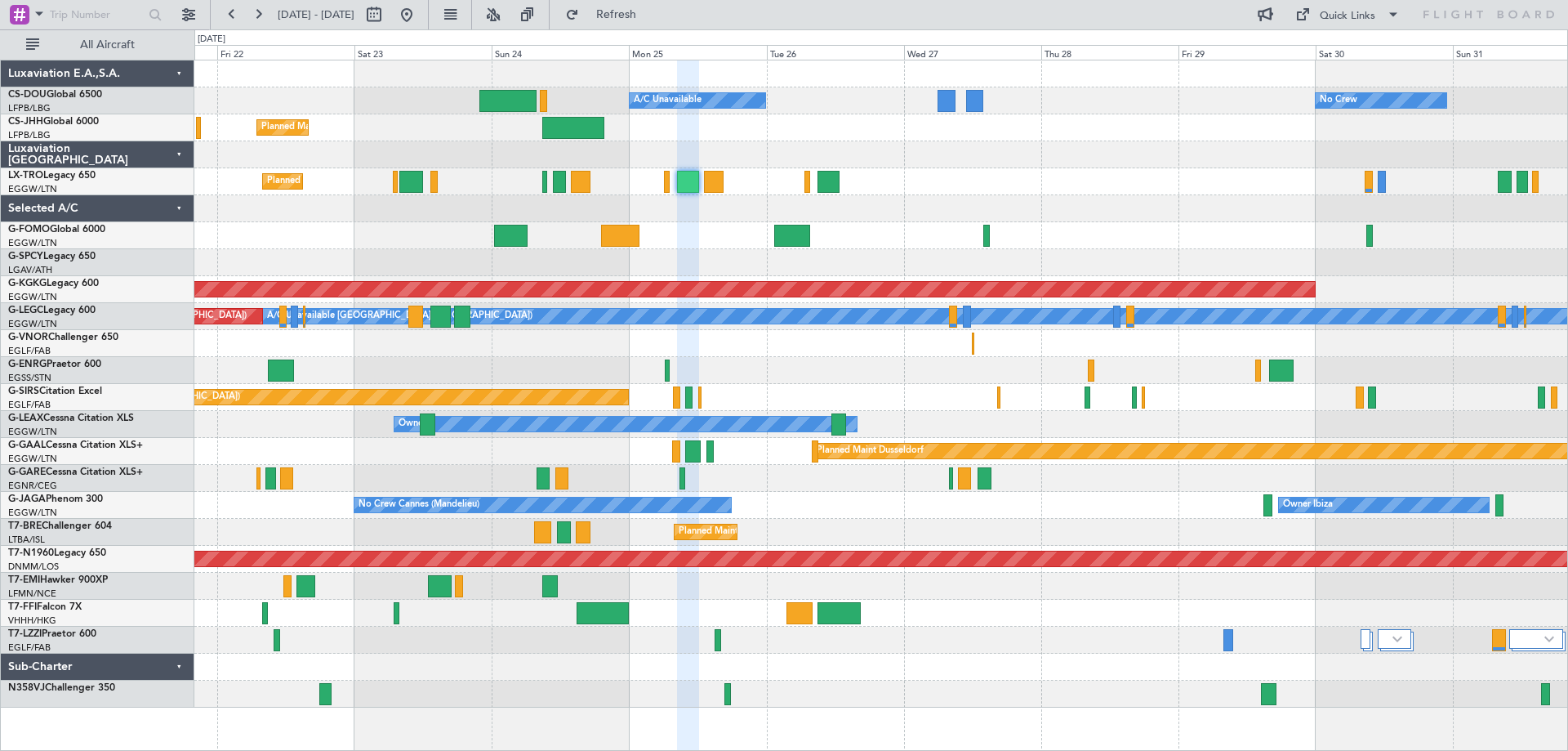
type input "0"
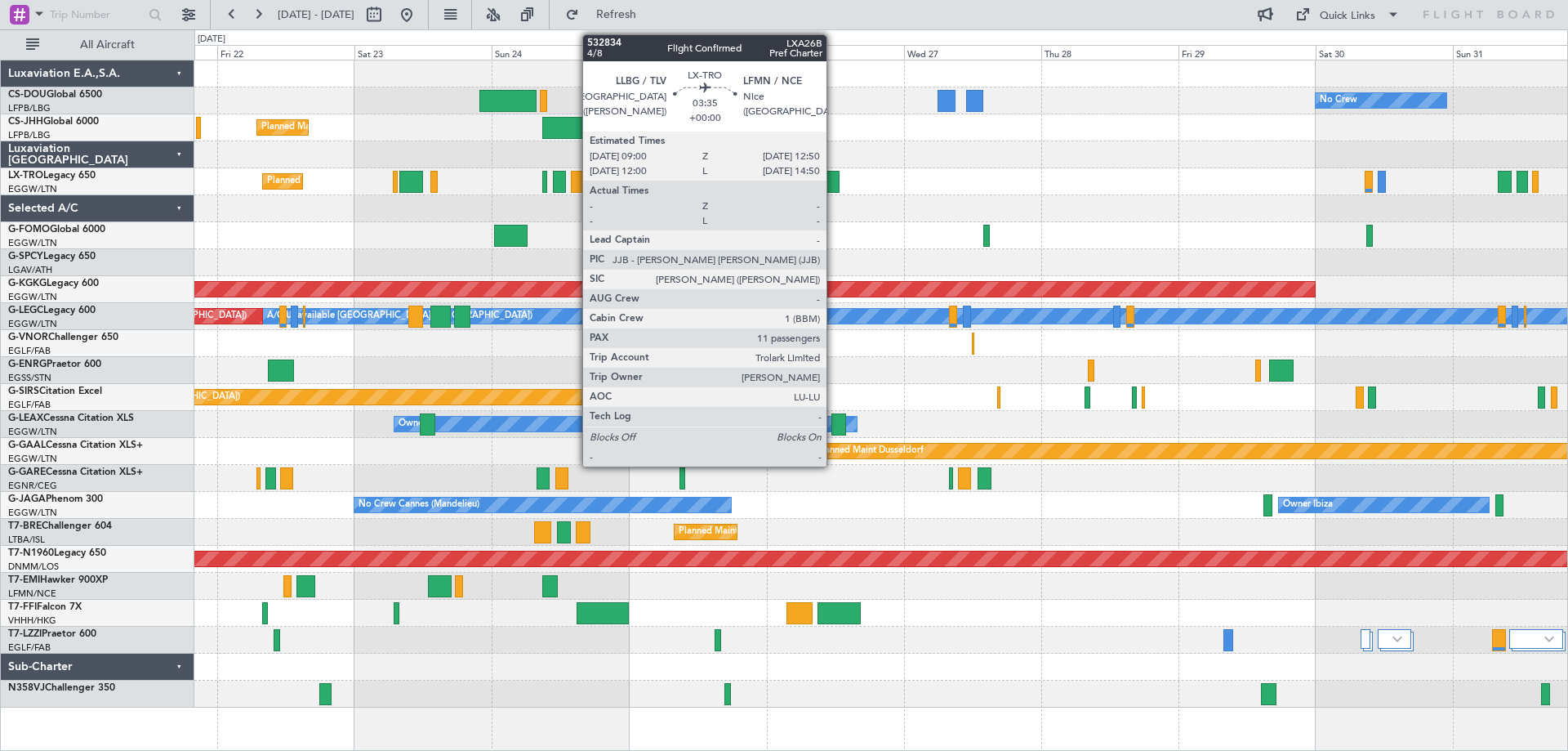
click at [833, 183] on div at bounding box center [828, 182] width 22 height 22
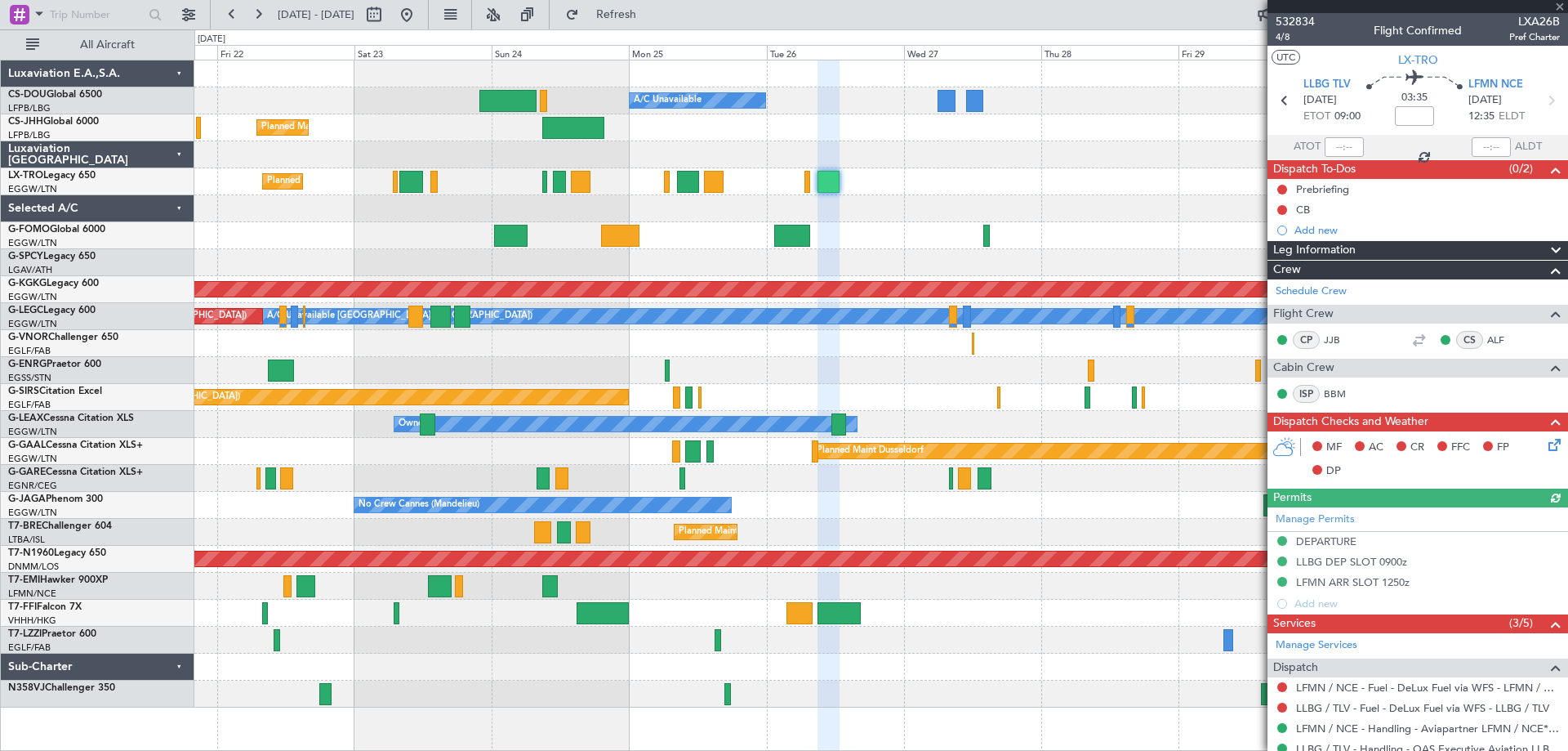
scroll to position [539, 0]
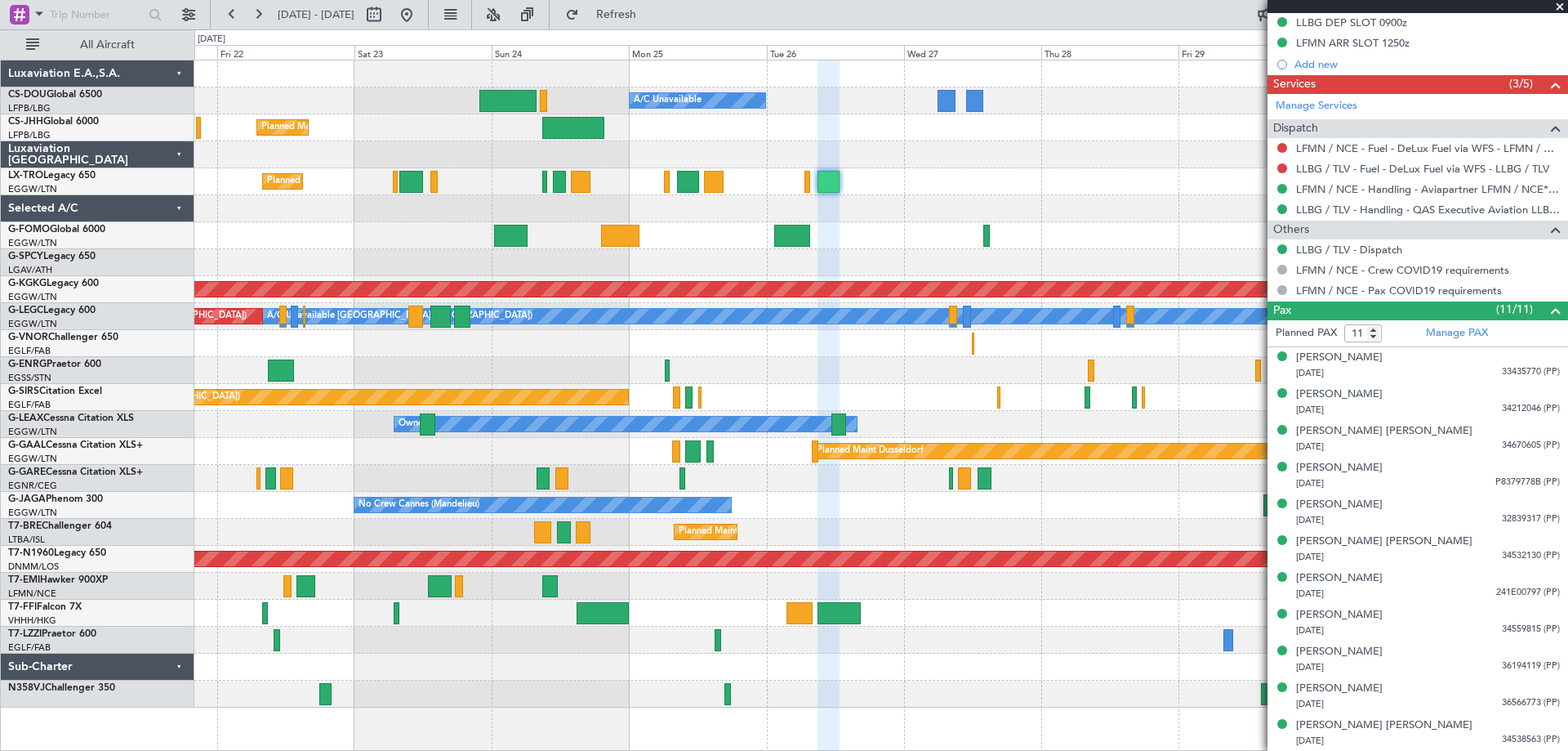
click at [1557, 10] on span at bounding box center [1559, 7] width 16 height 15
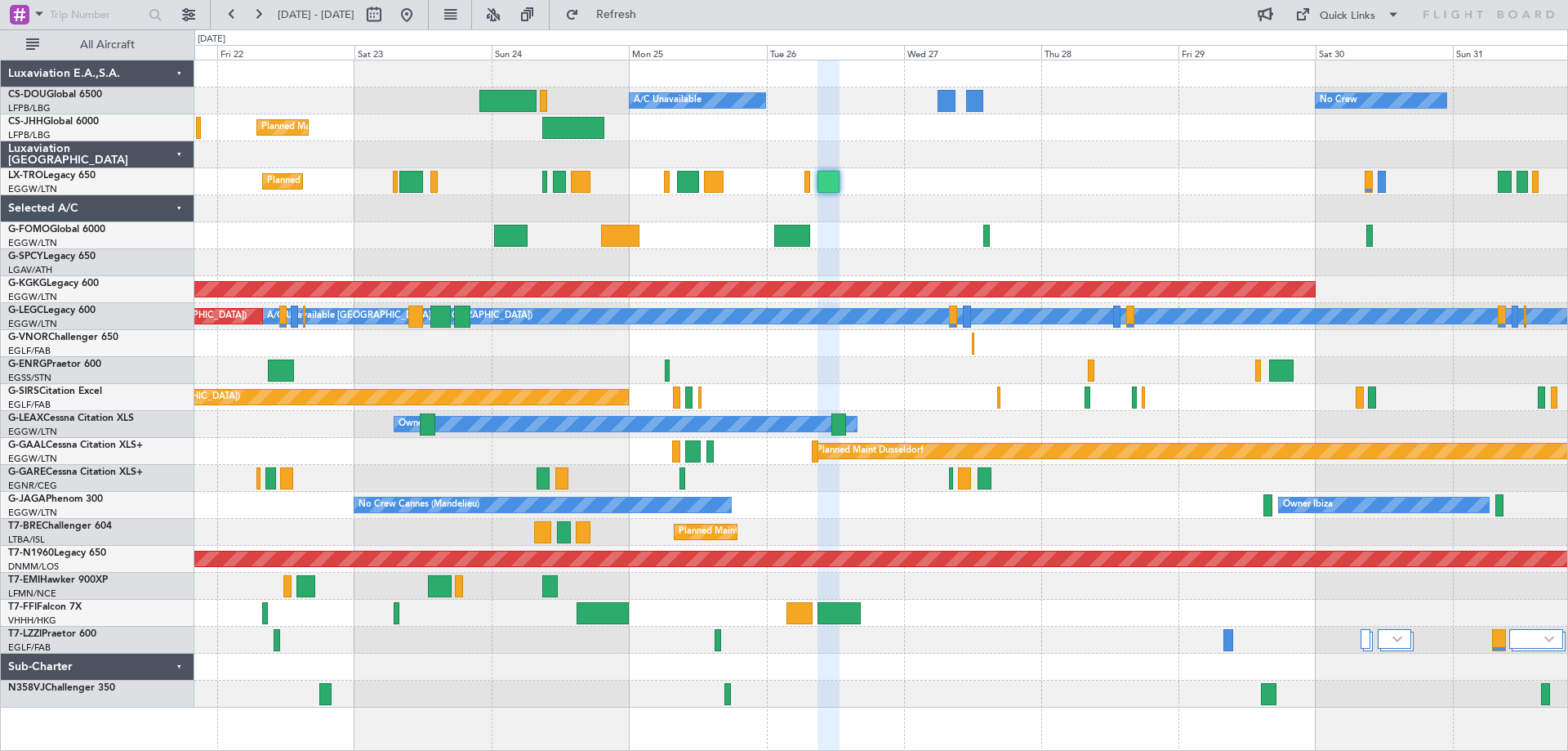
type input "0"
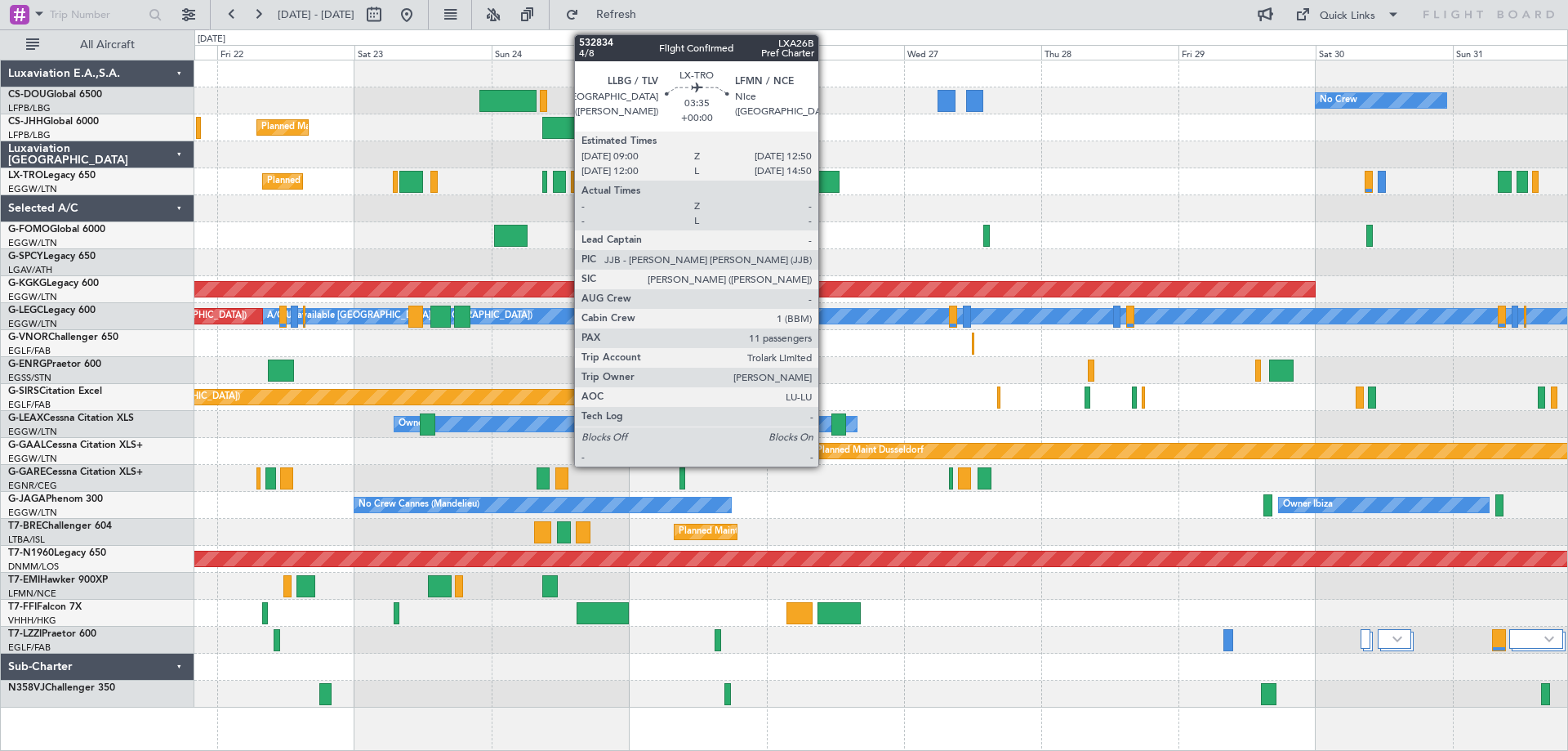
click at [826, 183] on div at bounding box center [828, 182] width 22 height 22
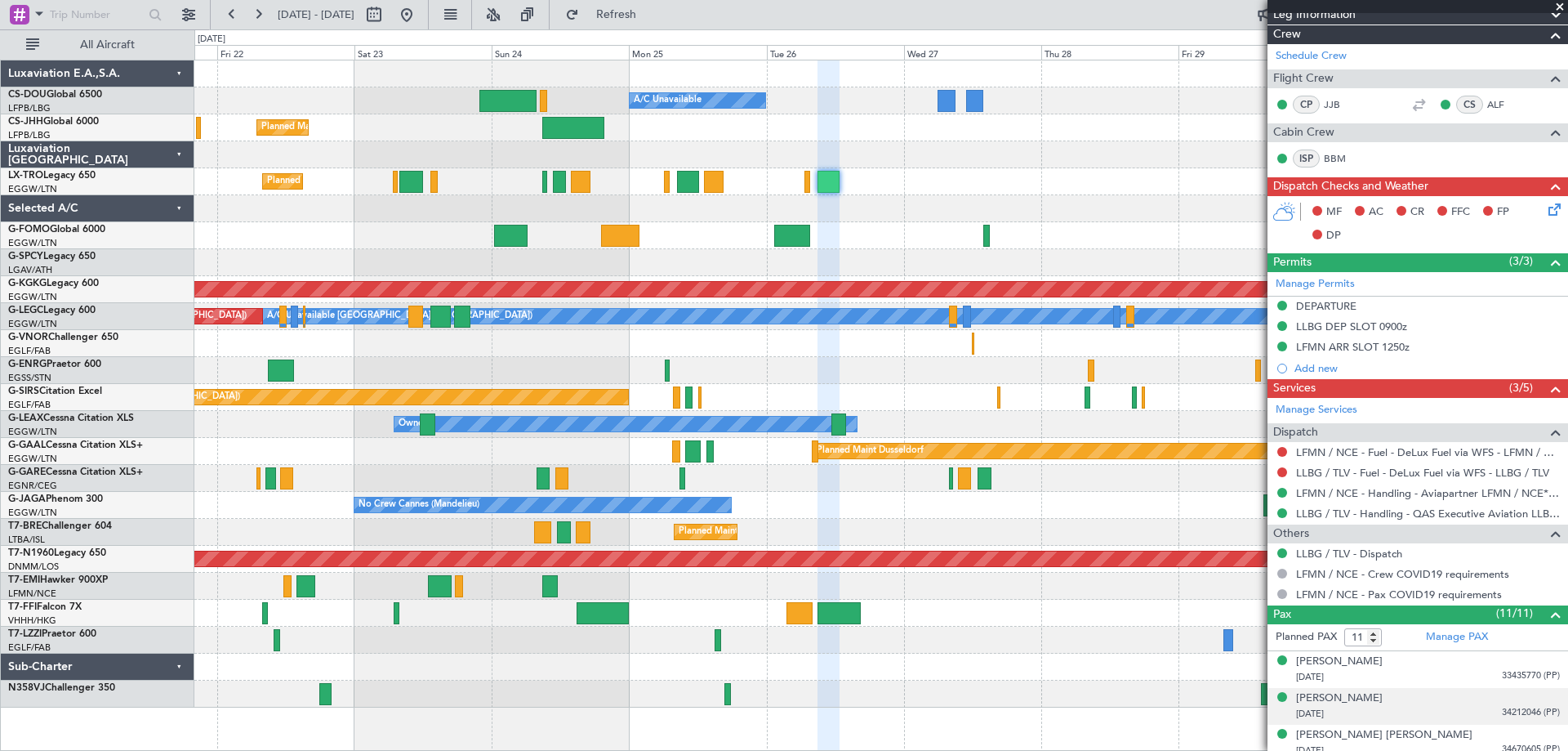
scroll to position [212, 0]
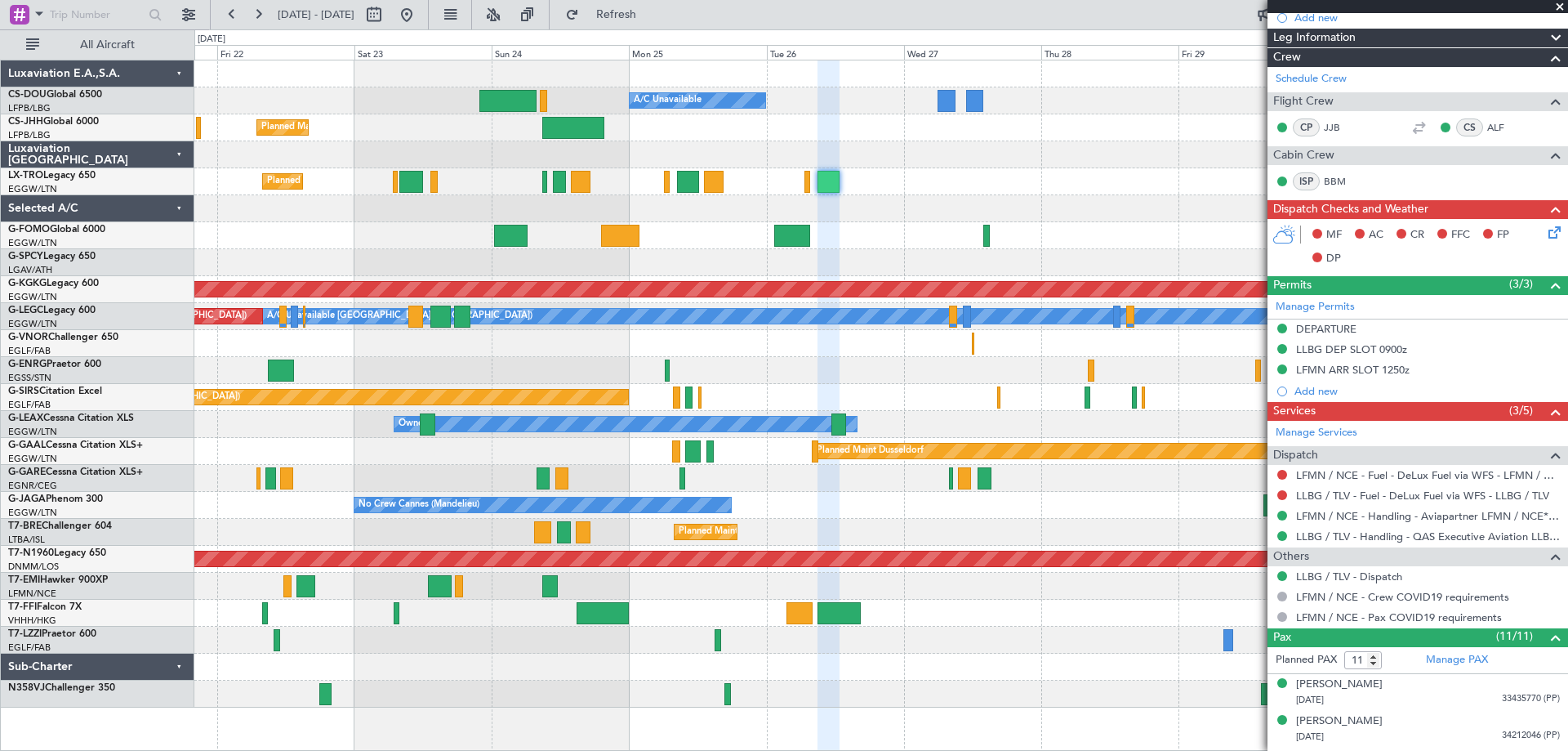
click at [1559, 5] on span at bounding box center [1559, 7] width 16 height 15
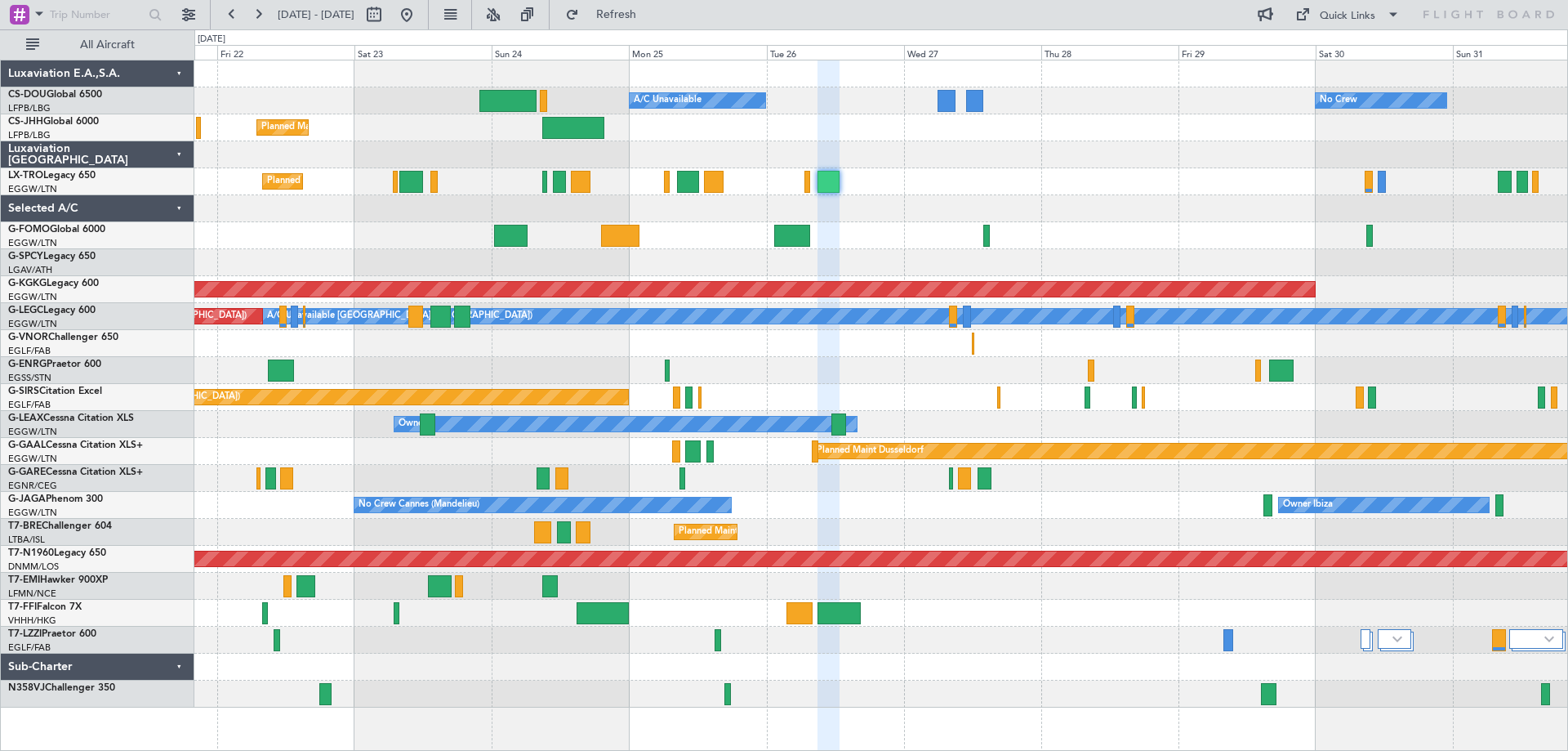
type input "0"
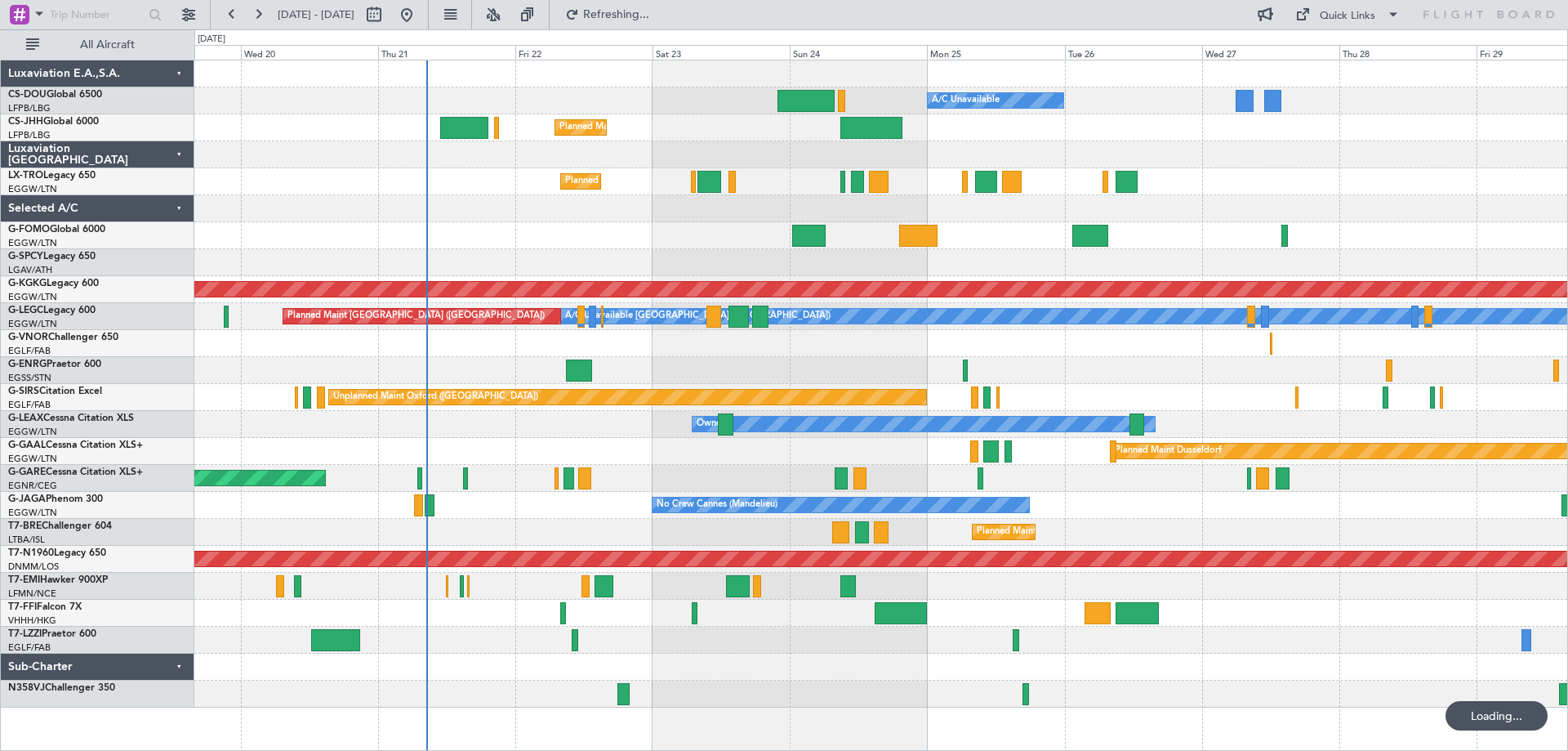
click at [698, 213] on div at bounding box center [880, 209] width 1373 height 27
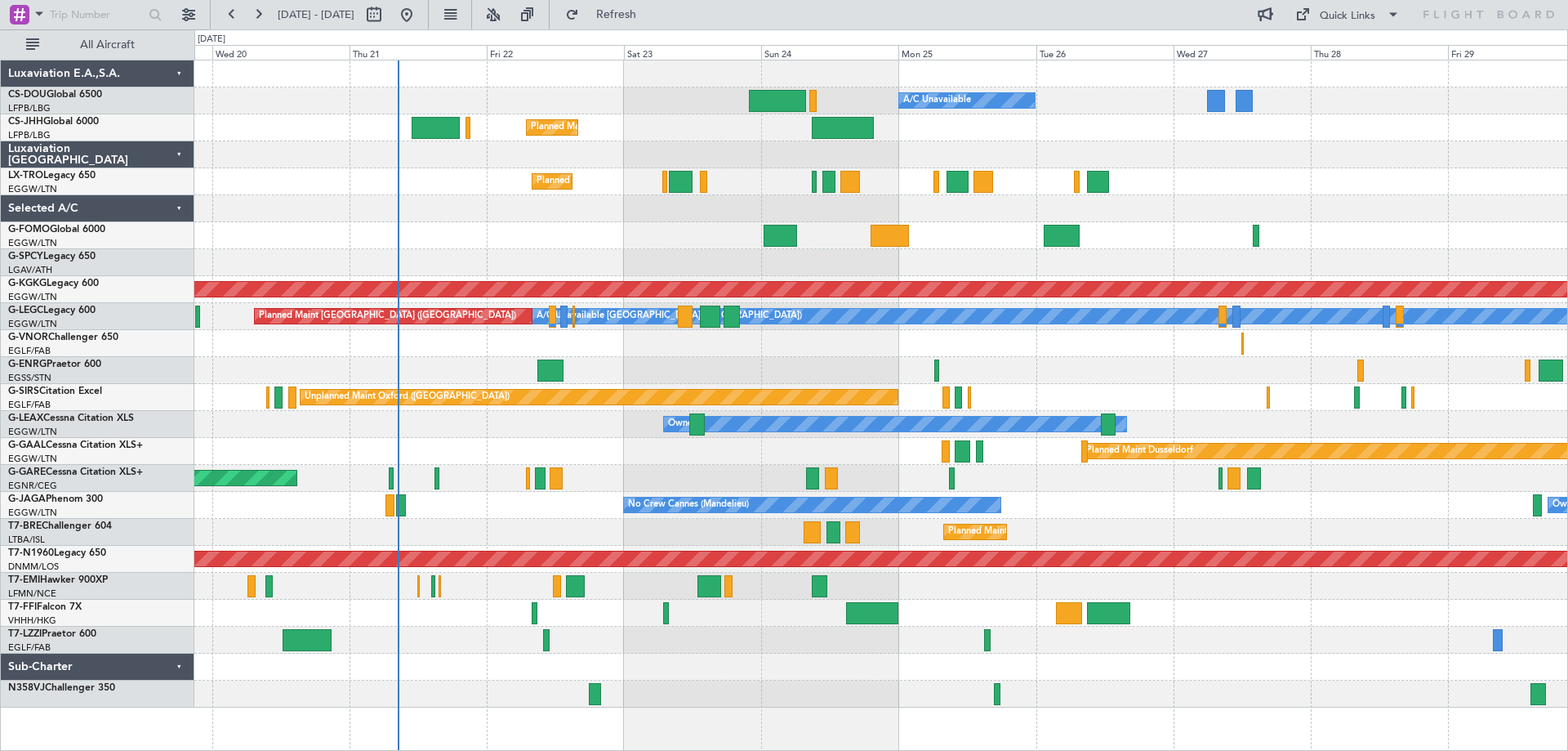
click at [834, 255] on div at bounding box center [880, 263] width 1373 height 27
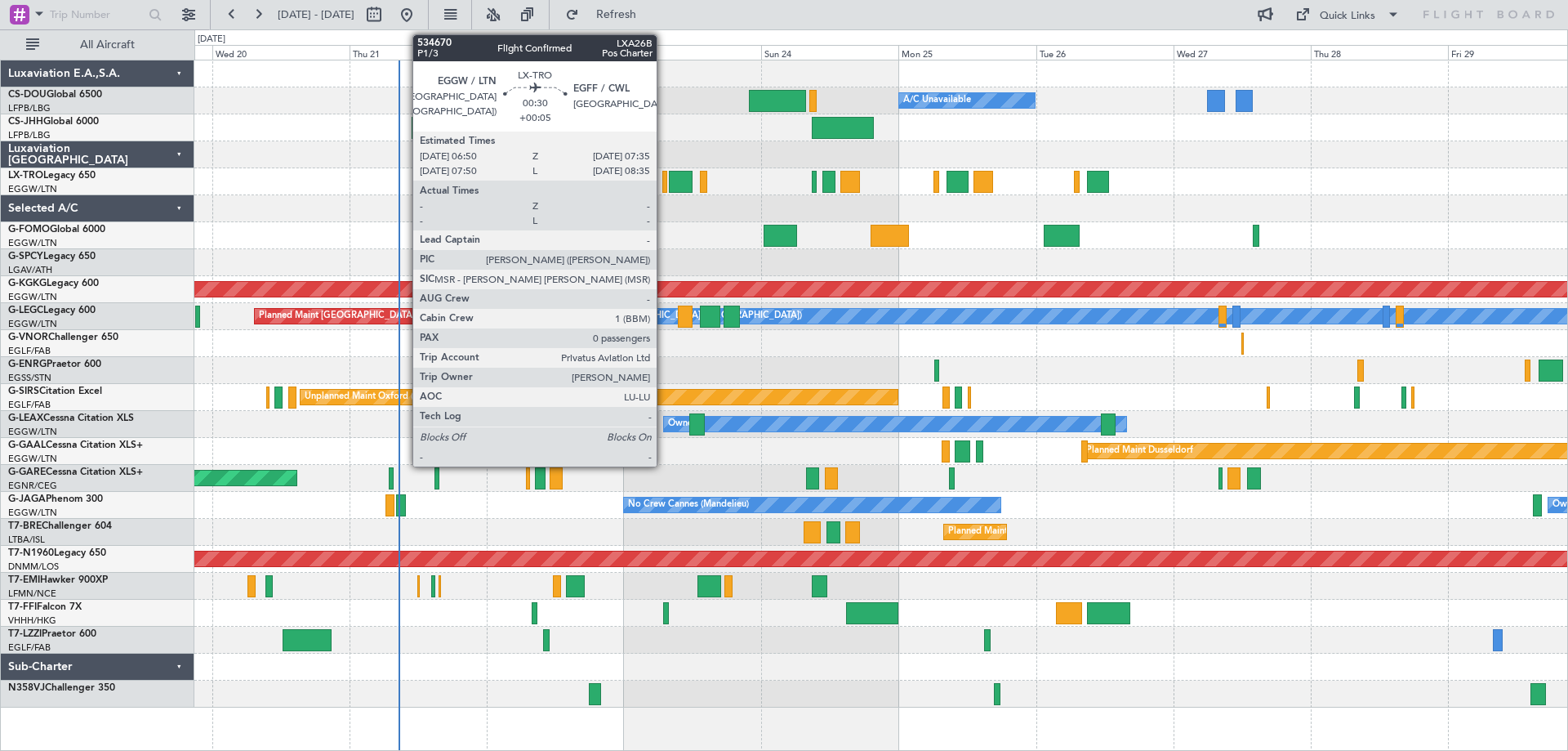
click at [664, 186] on div at bounding box center [665, 182] width 5 height 22
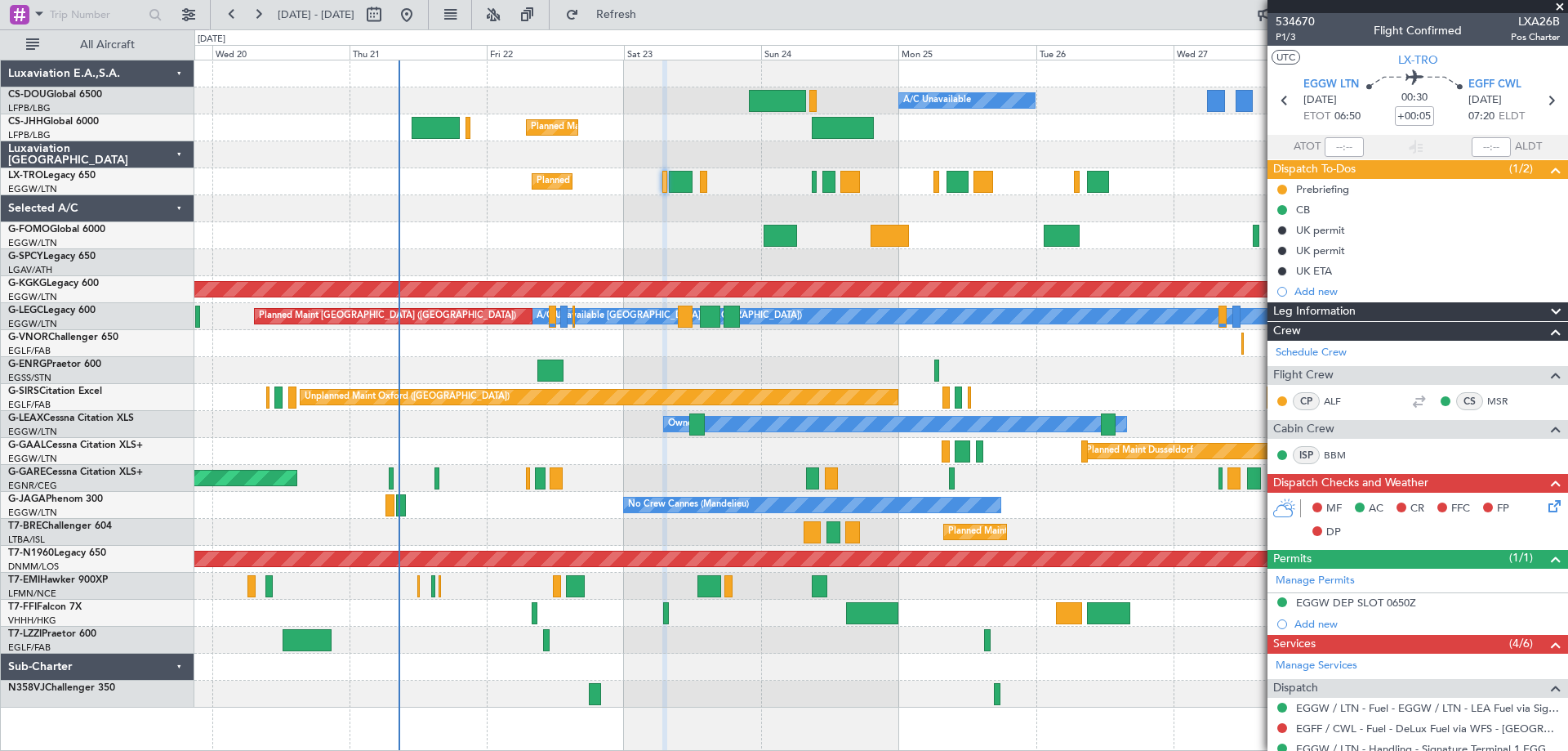
click at [1559, 7] on span at bounding box center [1559, 7] width 16 height 15
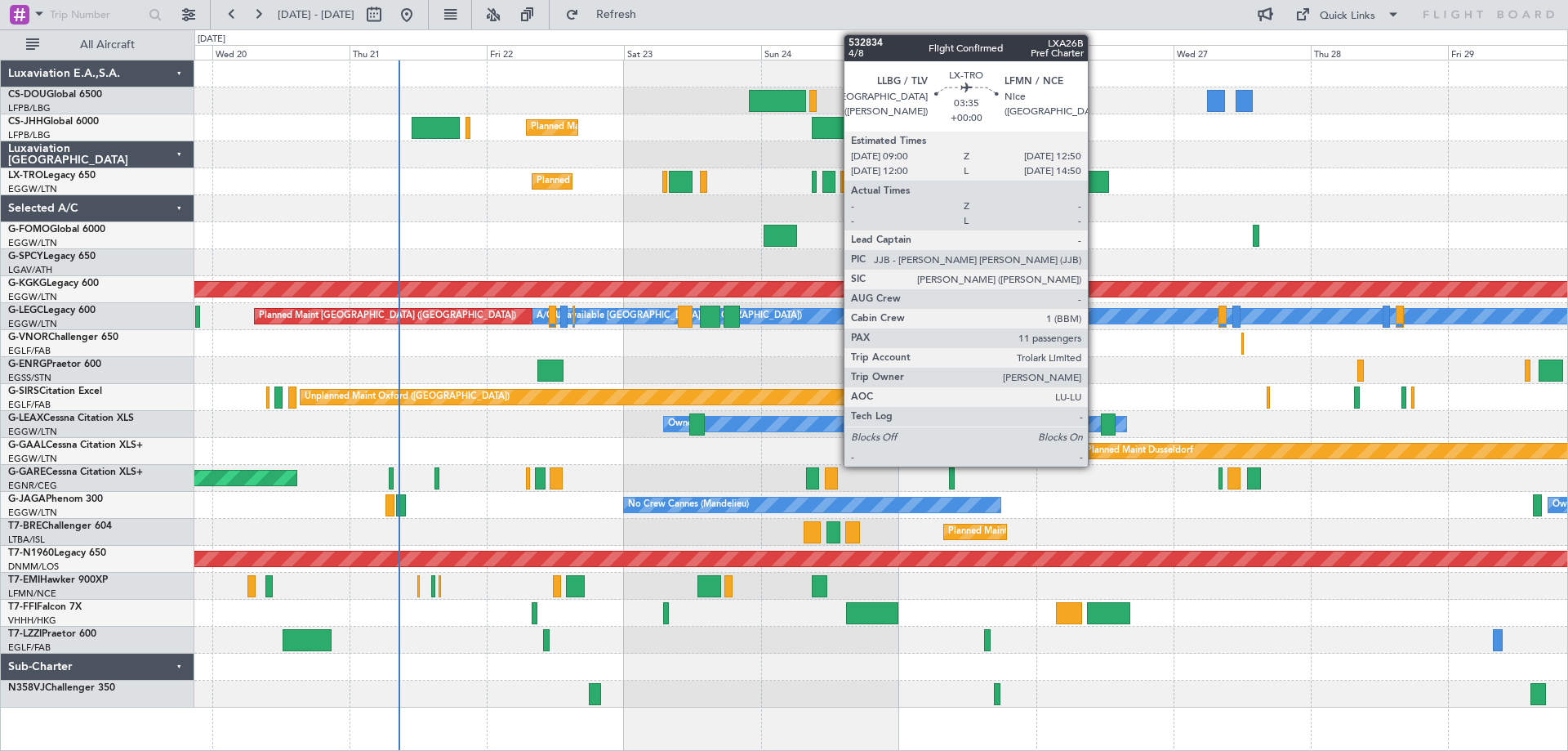
click at [1095, 181] on div at bounding box center [1098, 182] width 22 height 22
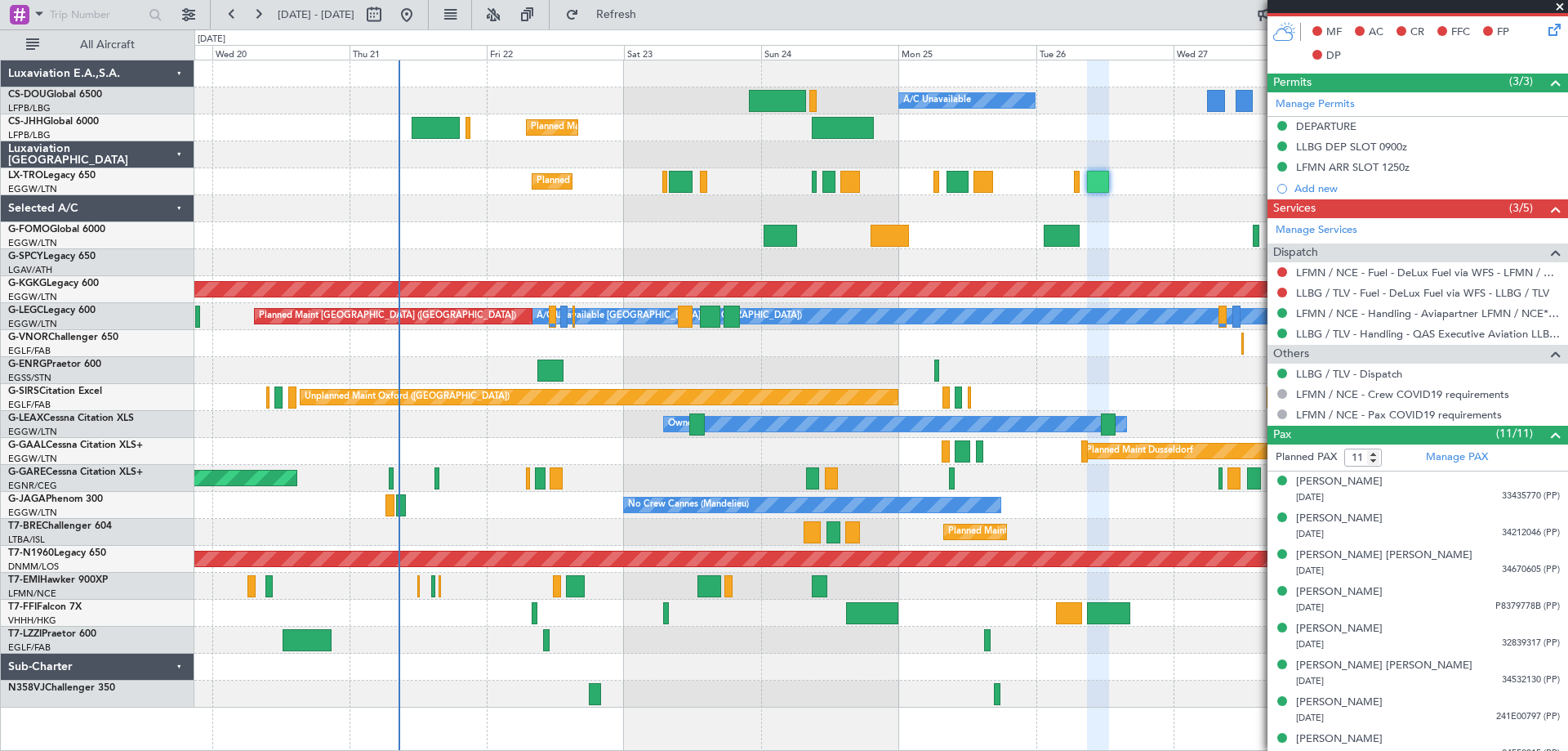
scroll to position [539, 0]
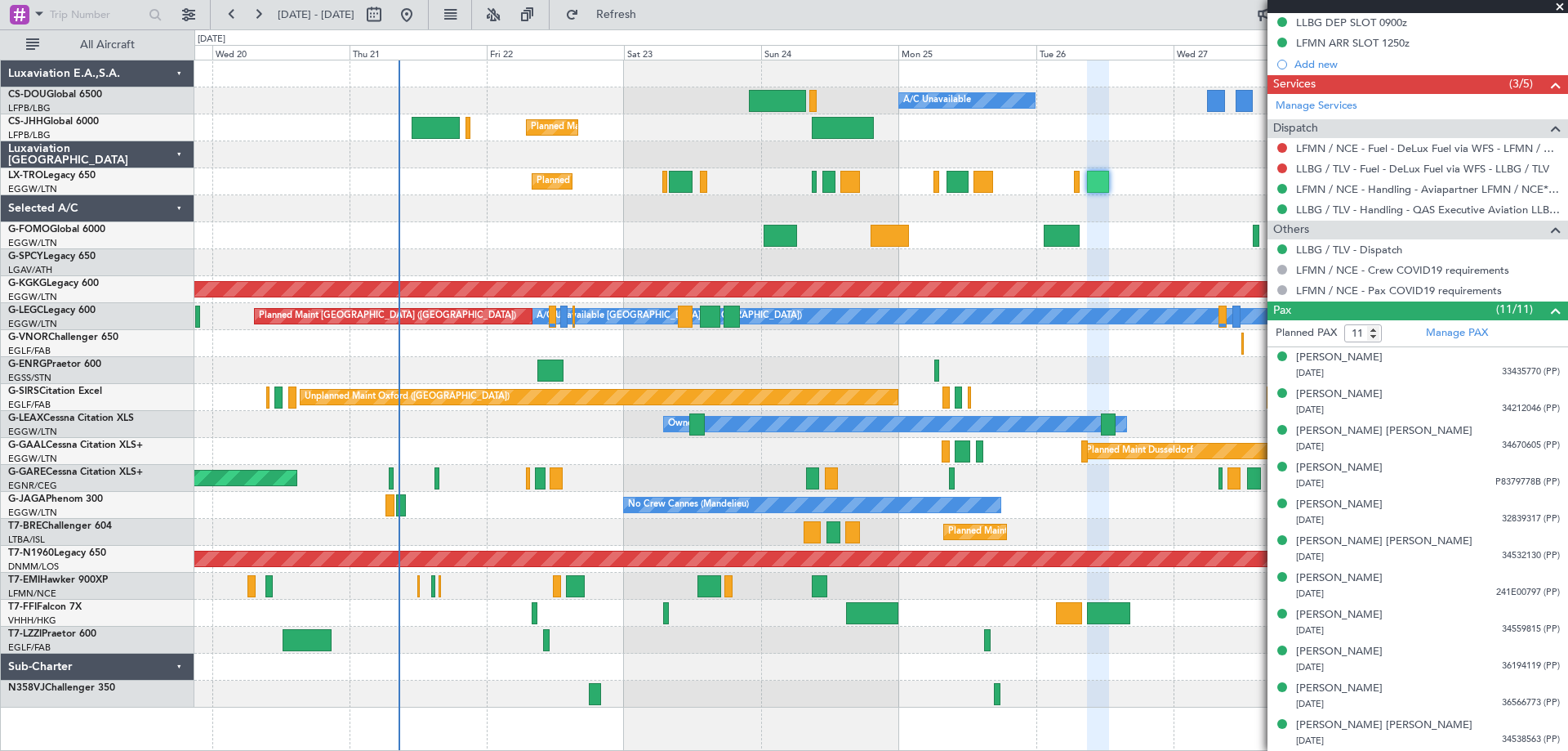
click at [1560, 5] on span at bounding box center [1559, 7] width 16 height 15
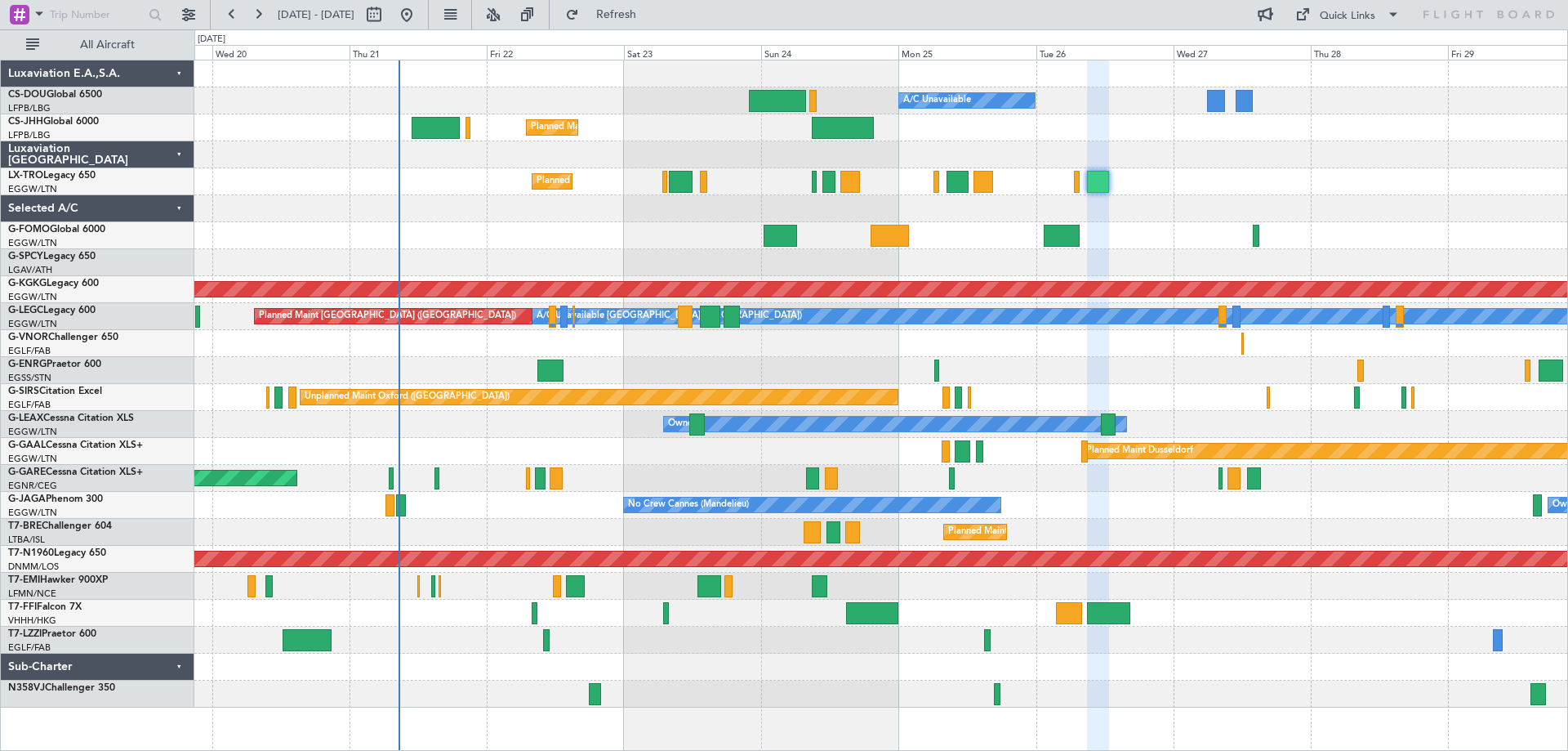
type input "0"
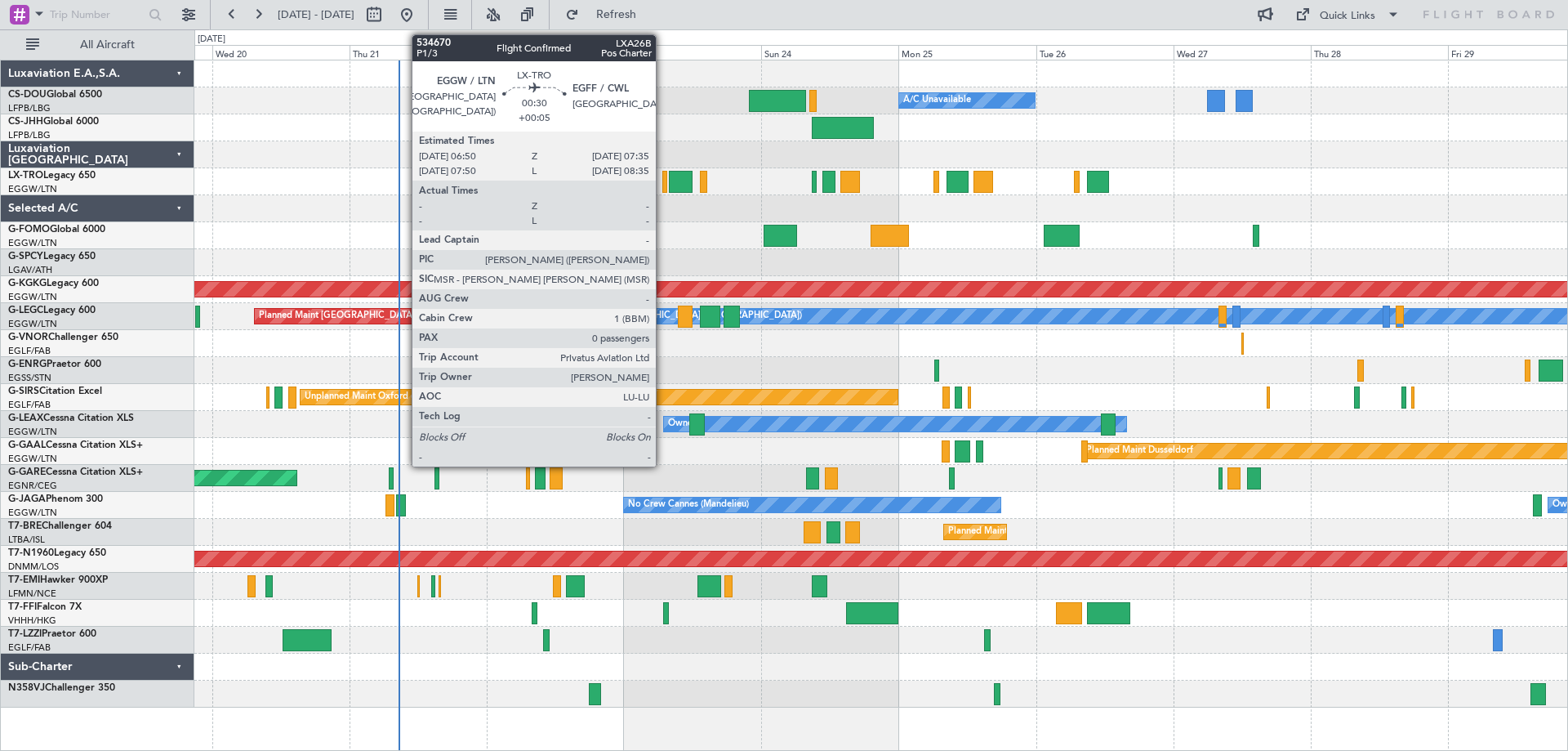
click at [663, 180] on div at bounding box center [665, 182] width 5 height 22
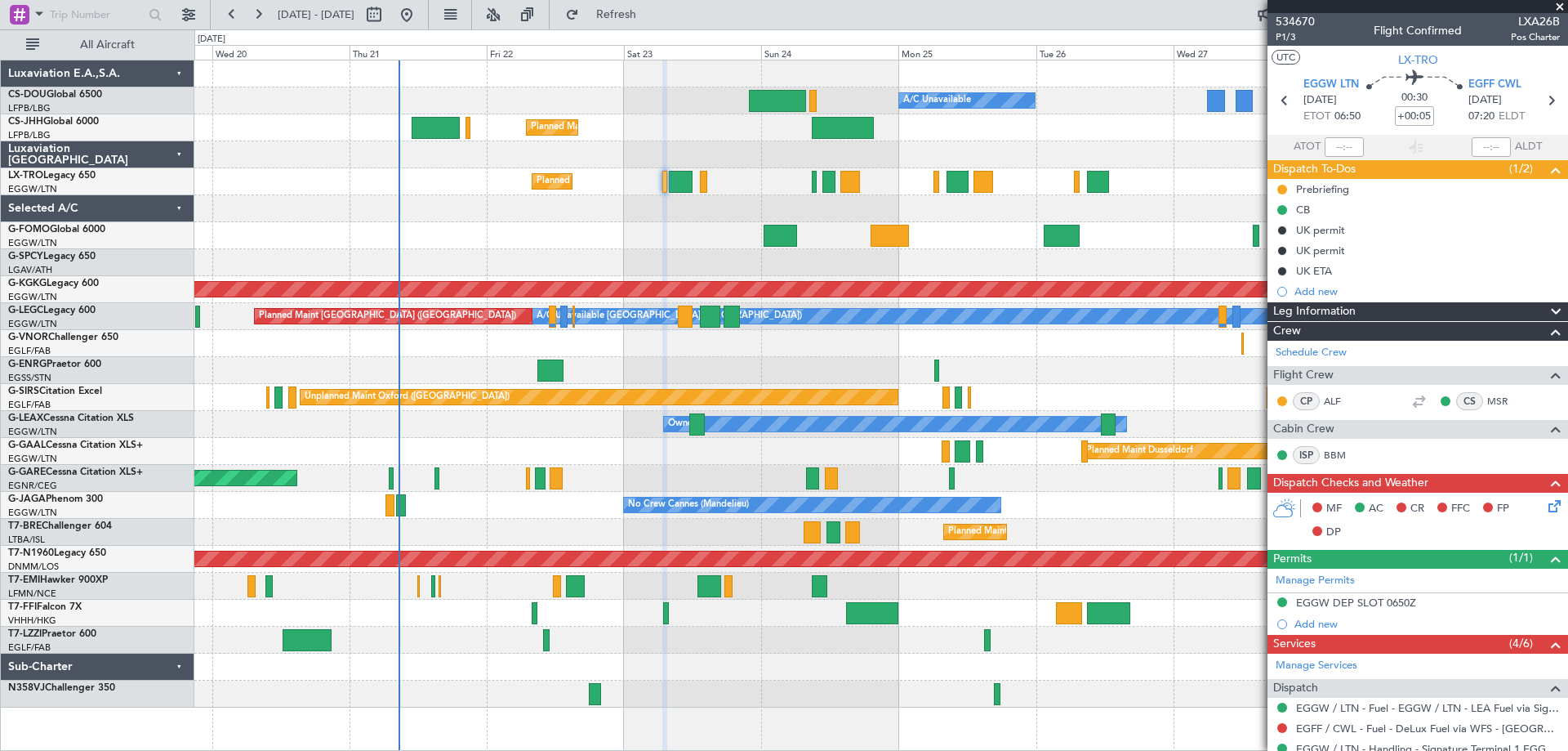
click at [1560, 7] on span at bounding box center [1559, 7] width 16 height 15
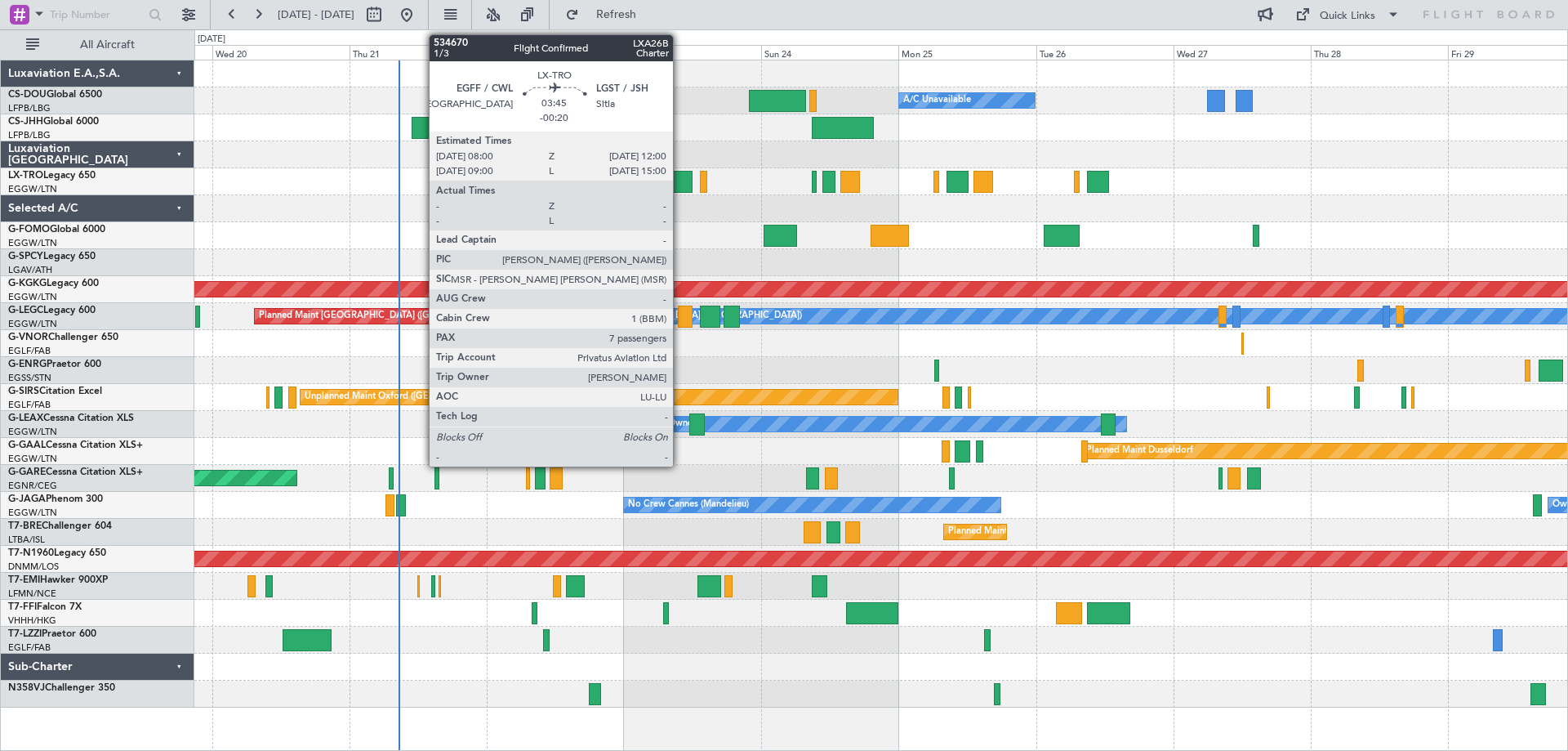
click at [680, 183] on div at bounding box center [681, 182] width 24 height 22
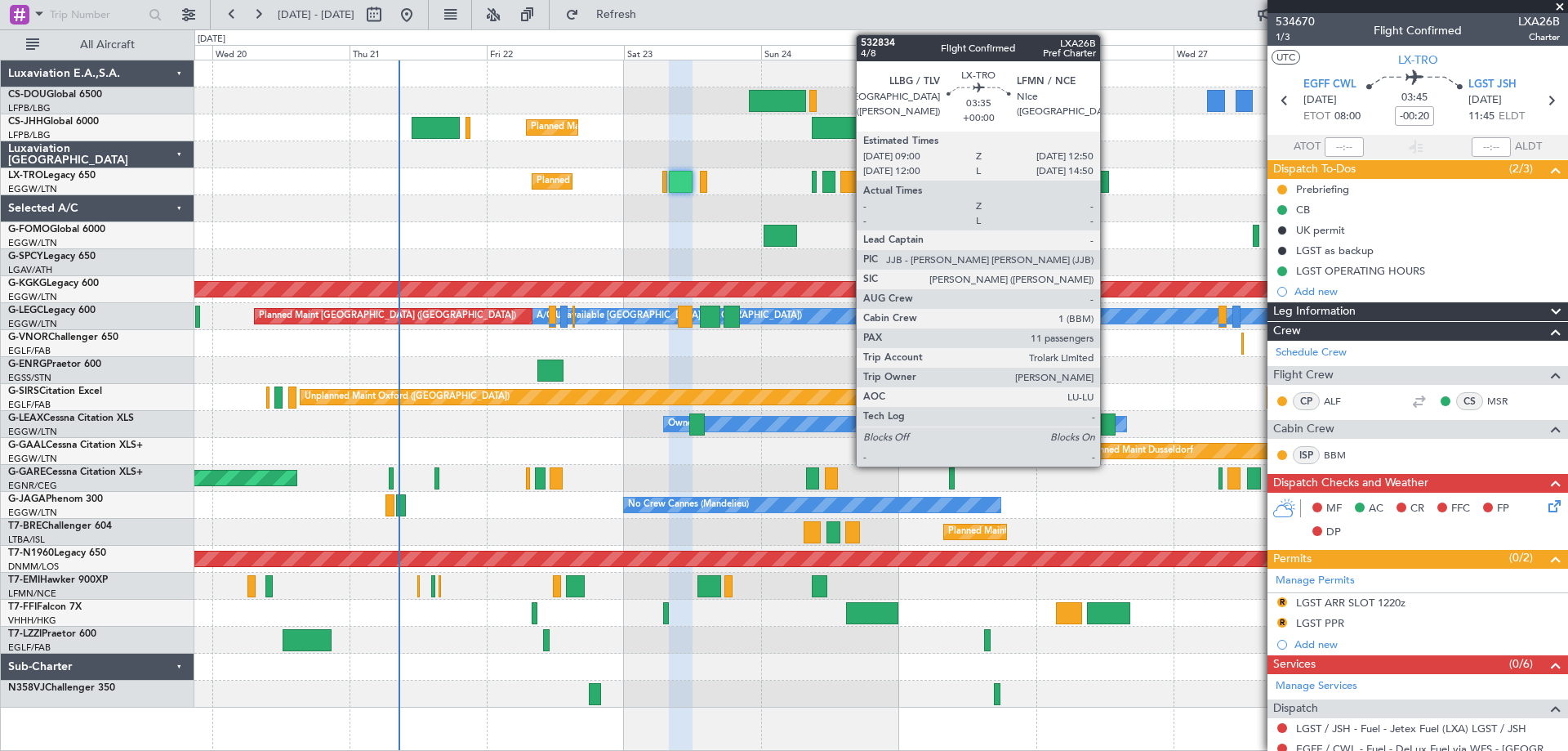
click at [1559, 7] on span at bounding box center [1559, 7] width 16 height 15
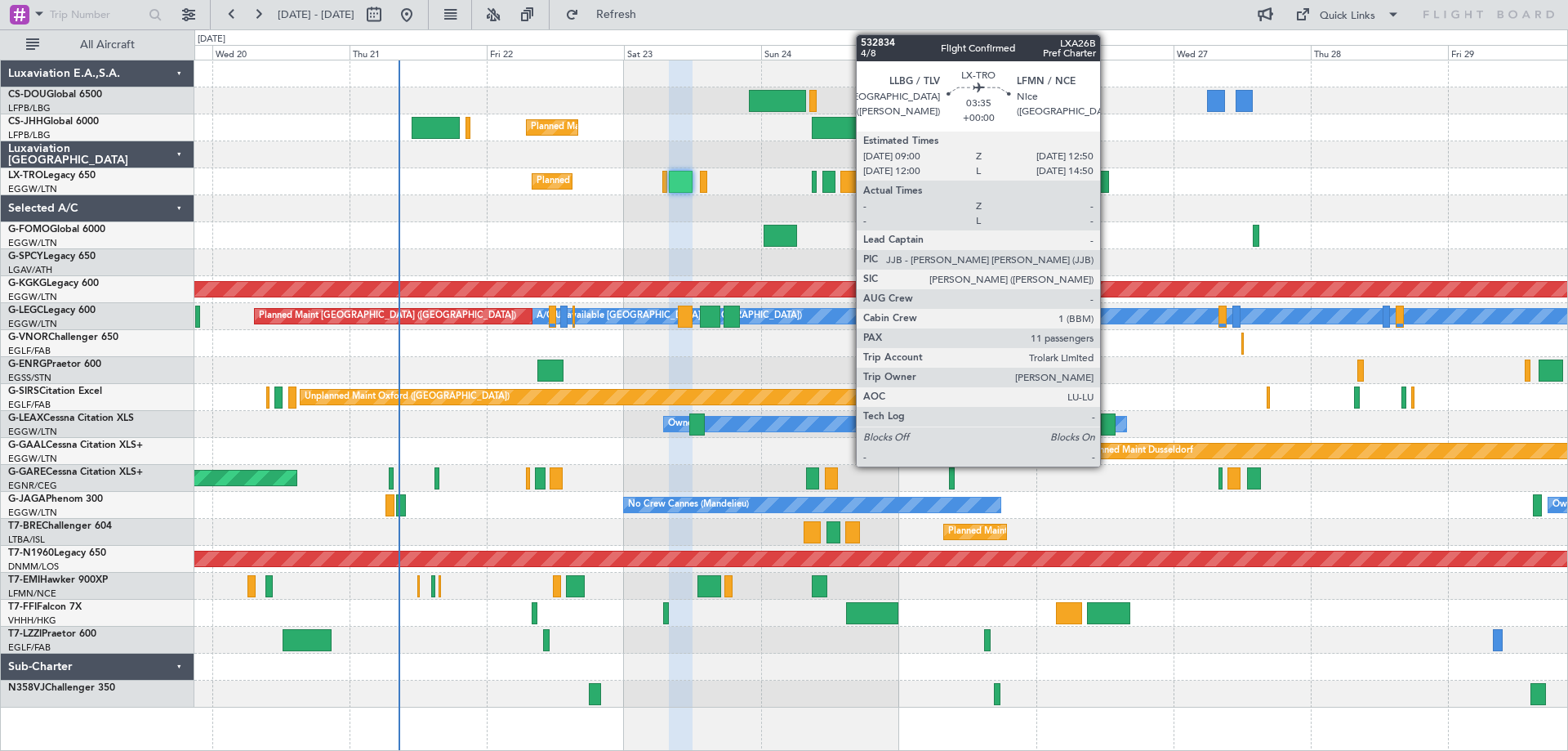
type input "0"
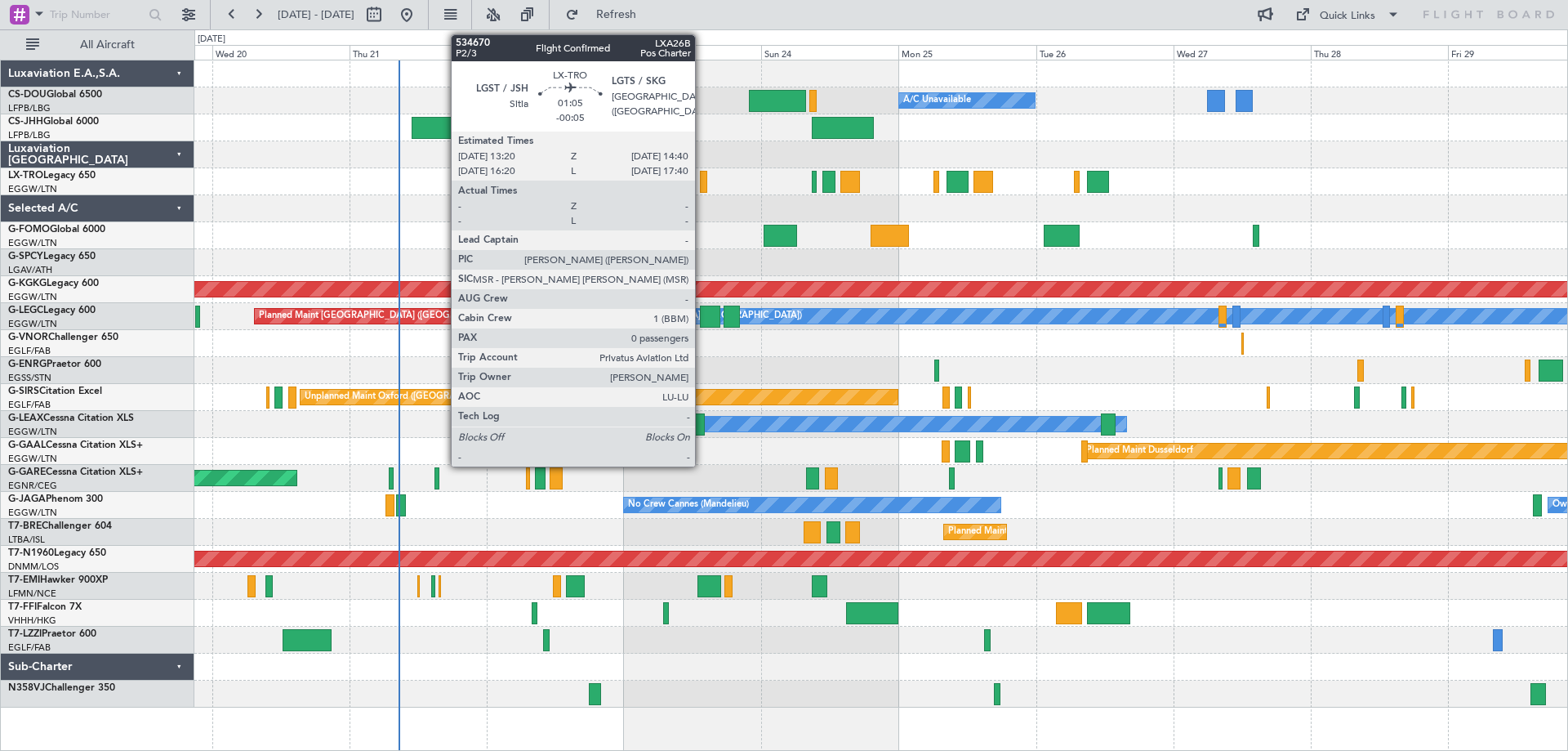
click at [702, 181] on div at bounding box center [704, 182] width 9 height 22
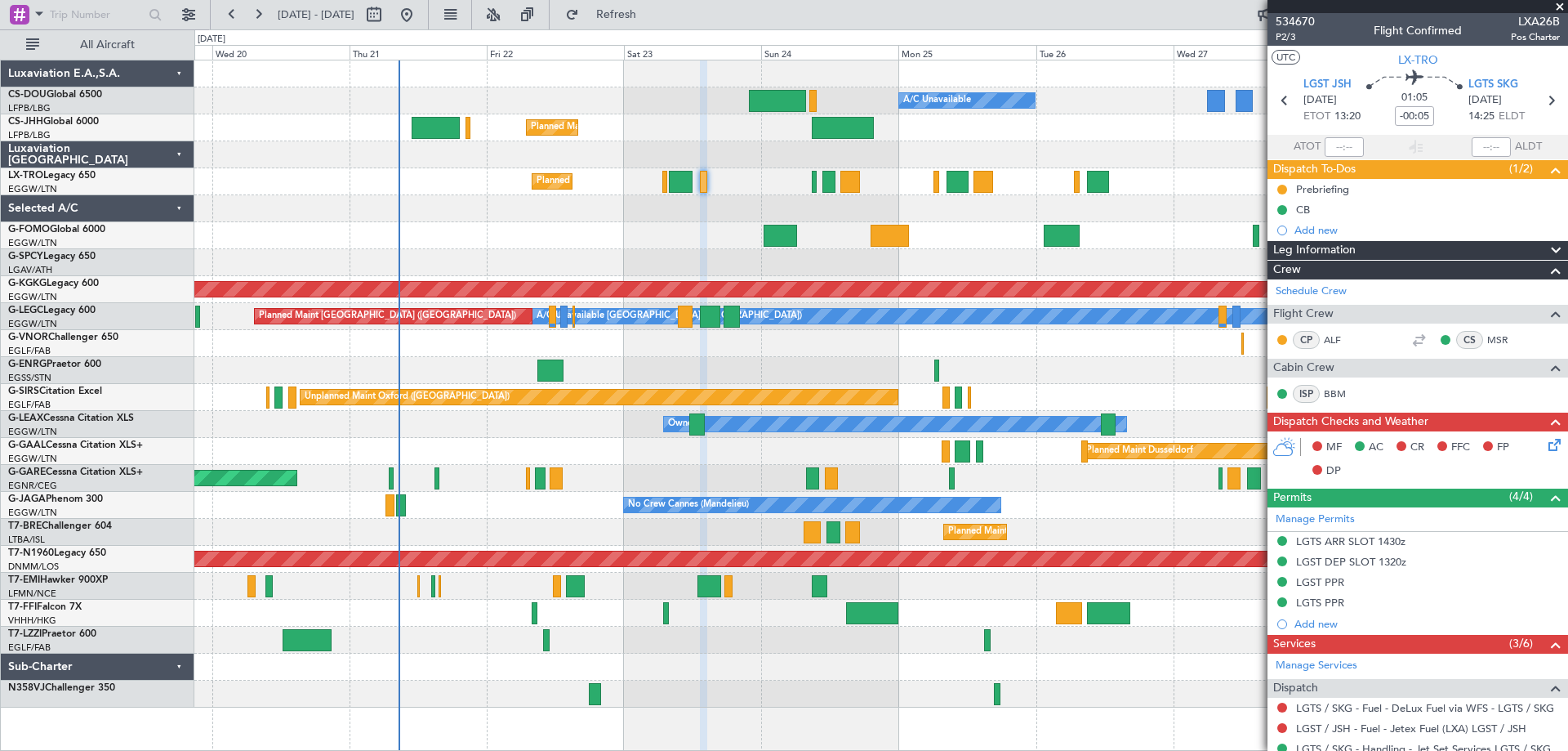
click at [1557, 4] on span at bounding box center [1559, 7] width 16 height 15
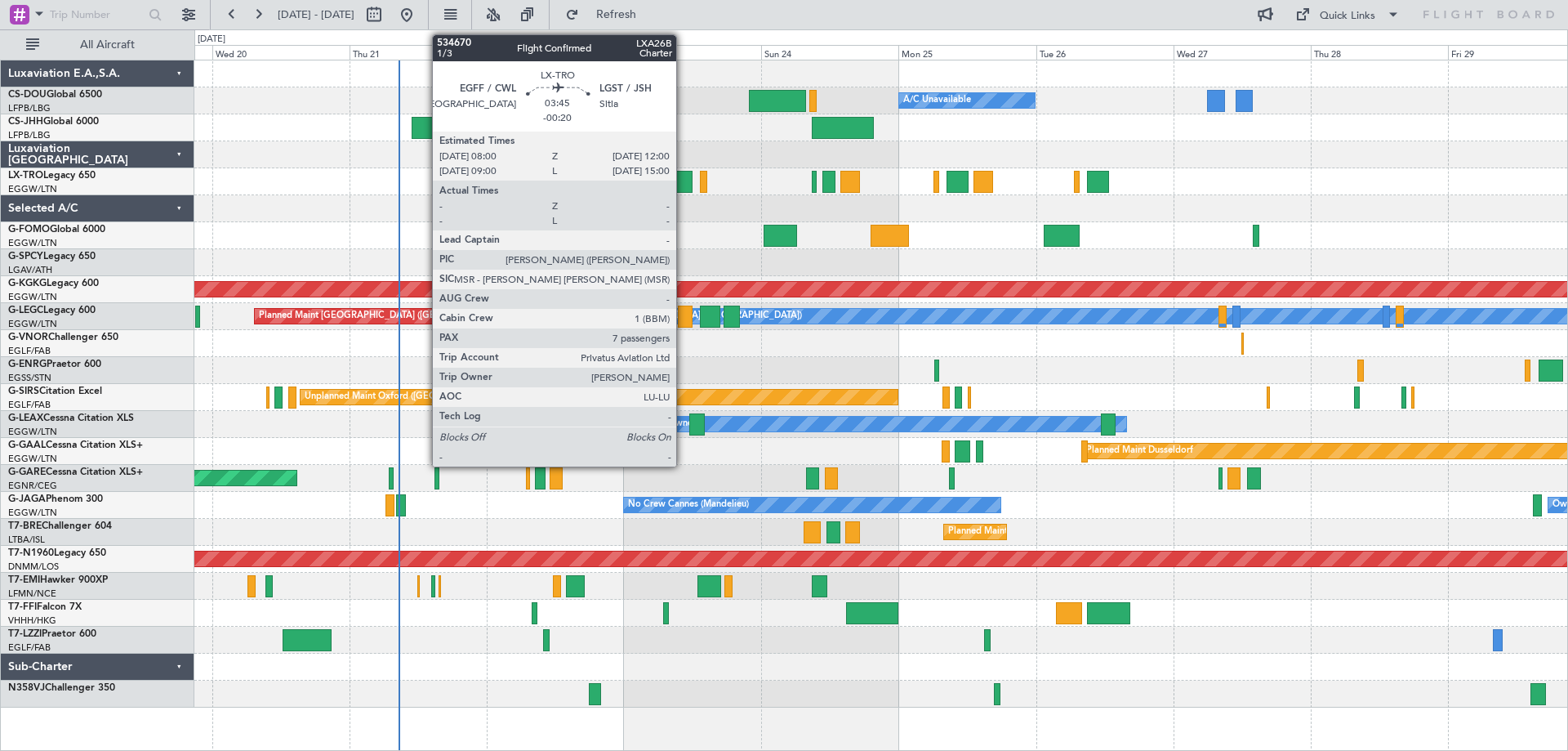
click at [683, 181] on div at bounding box center [681, 182] width 24 height 22
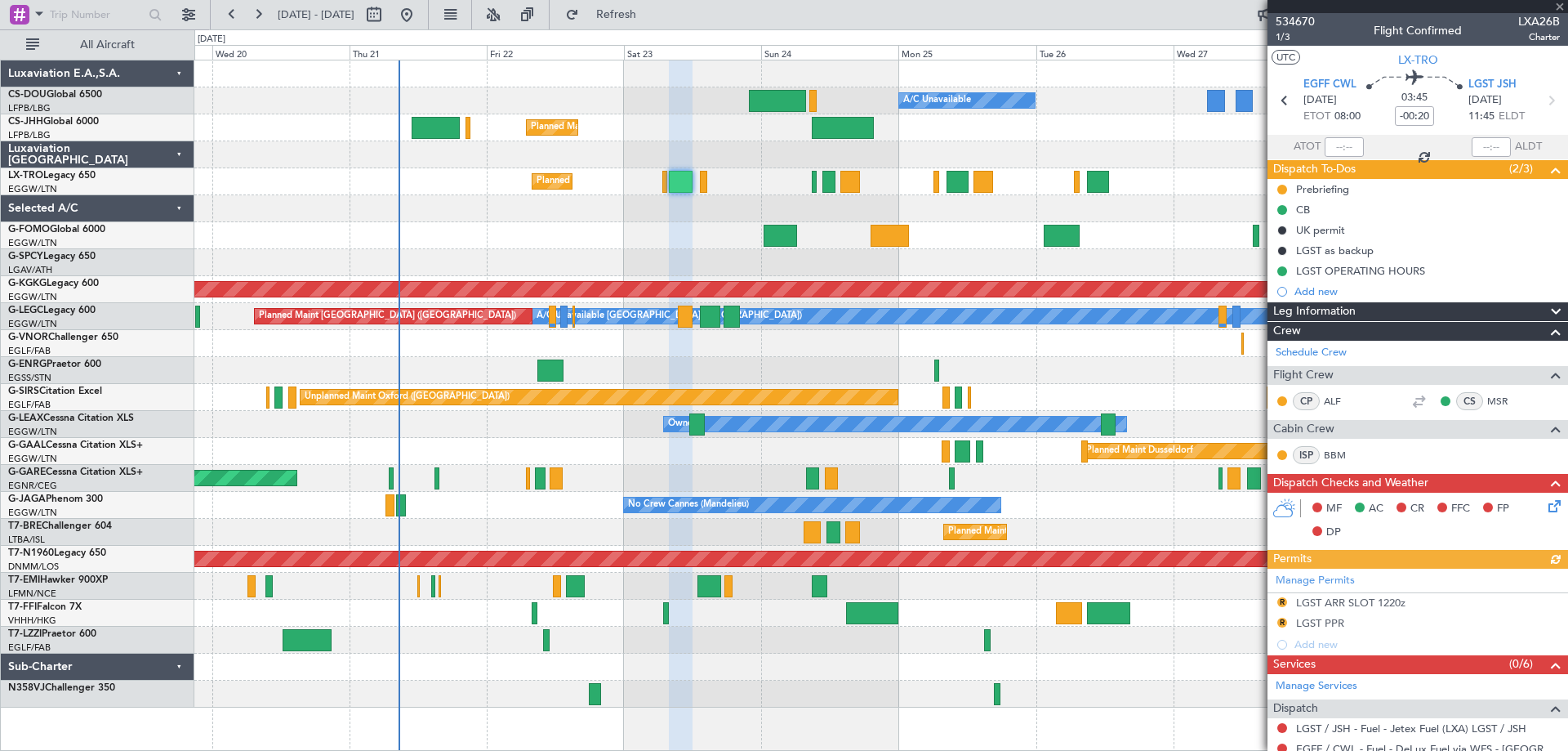
click at [1559, 7] on div at bounding box center [1418, 6] width 300 height 13
click at [1559, 8] on span at bounding box center [1559, 7] width 16 height 15
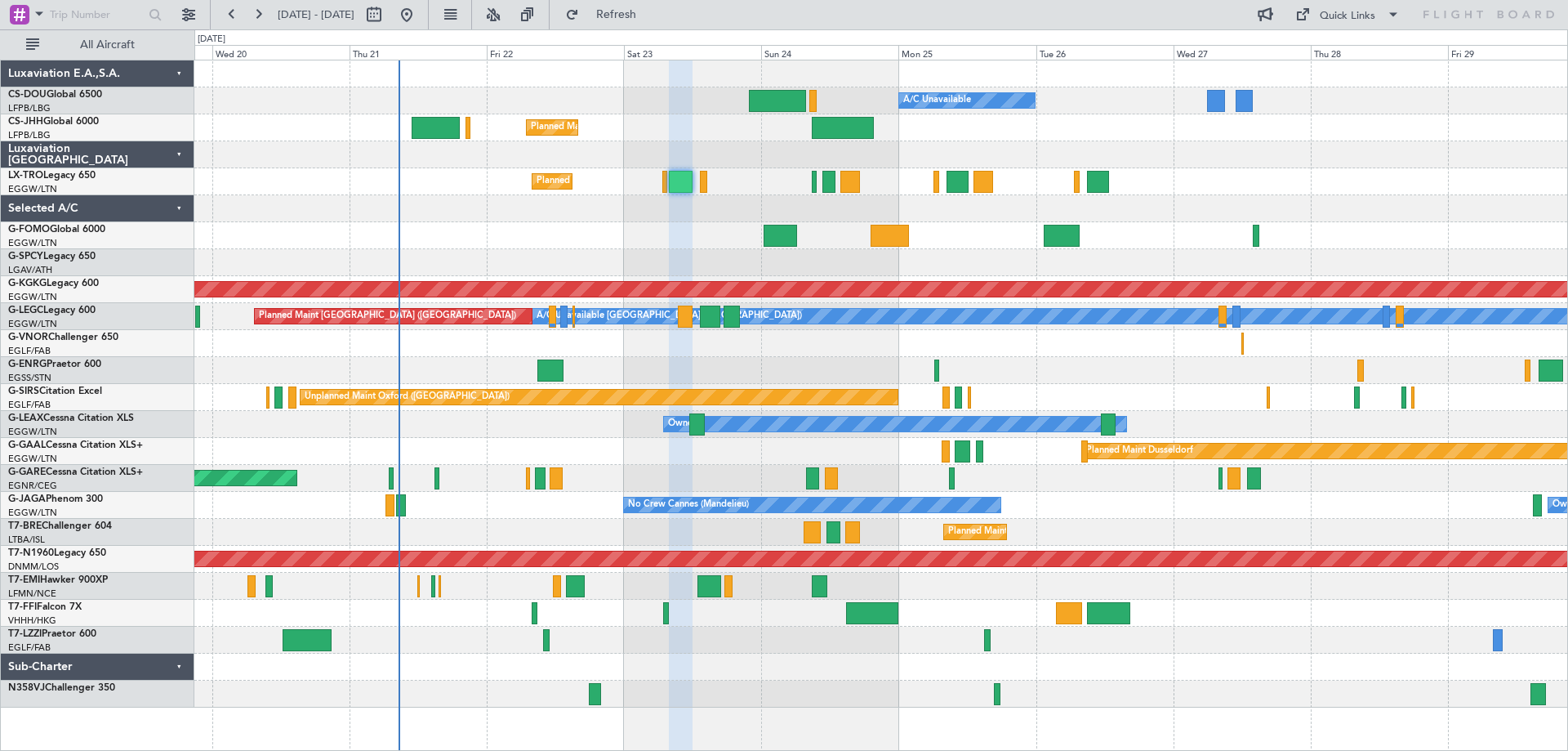
type input "0"
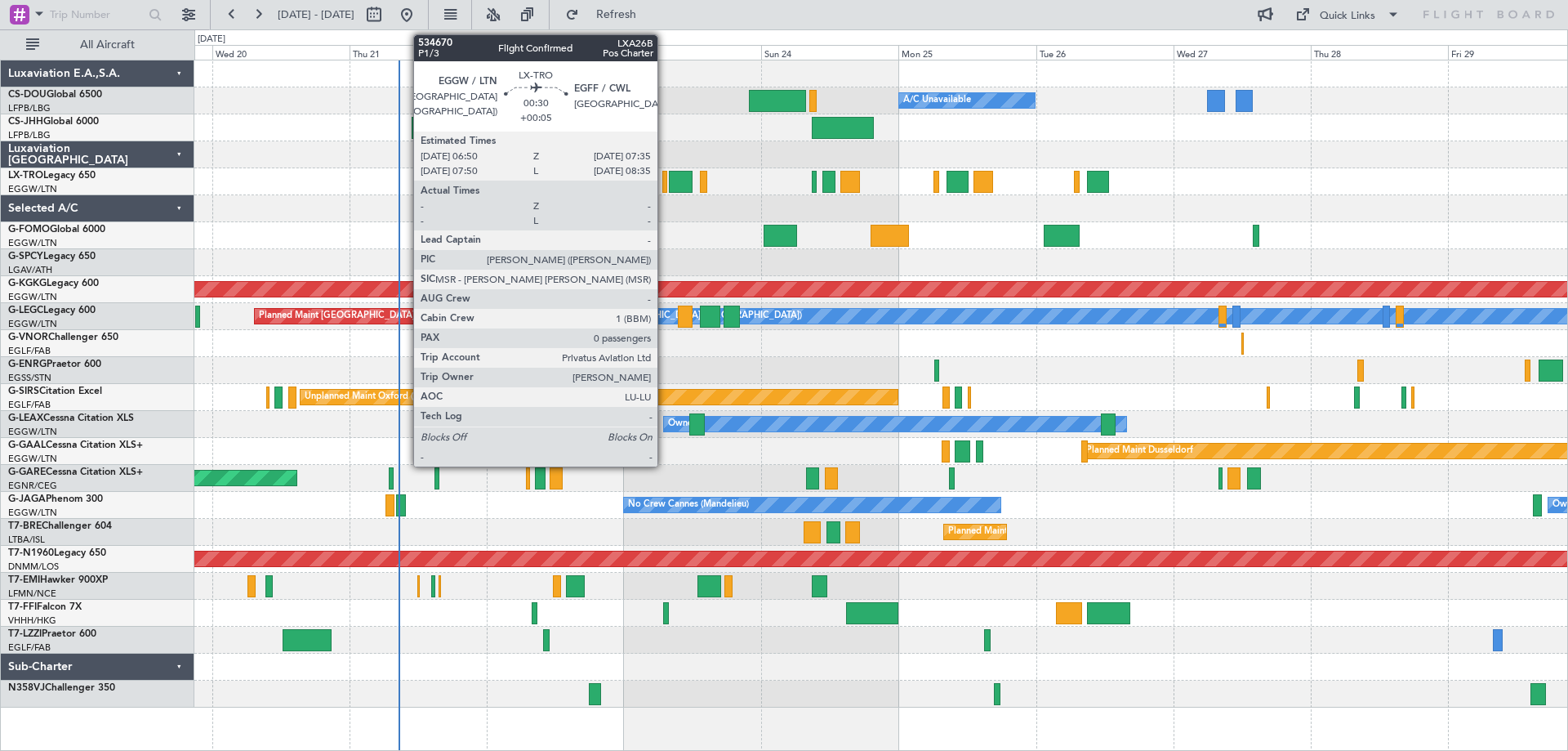
click at [665, 183] on div at bounding box center [665, 182] width 5 height 22
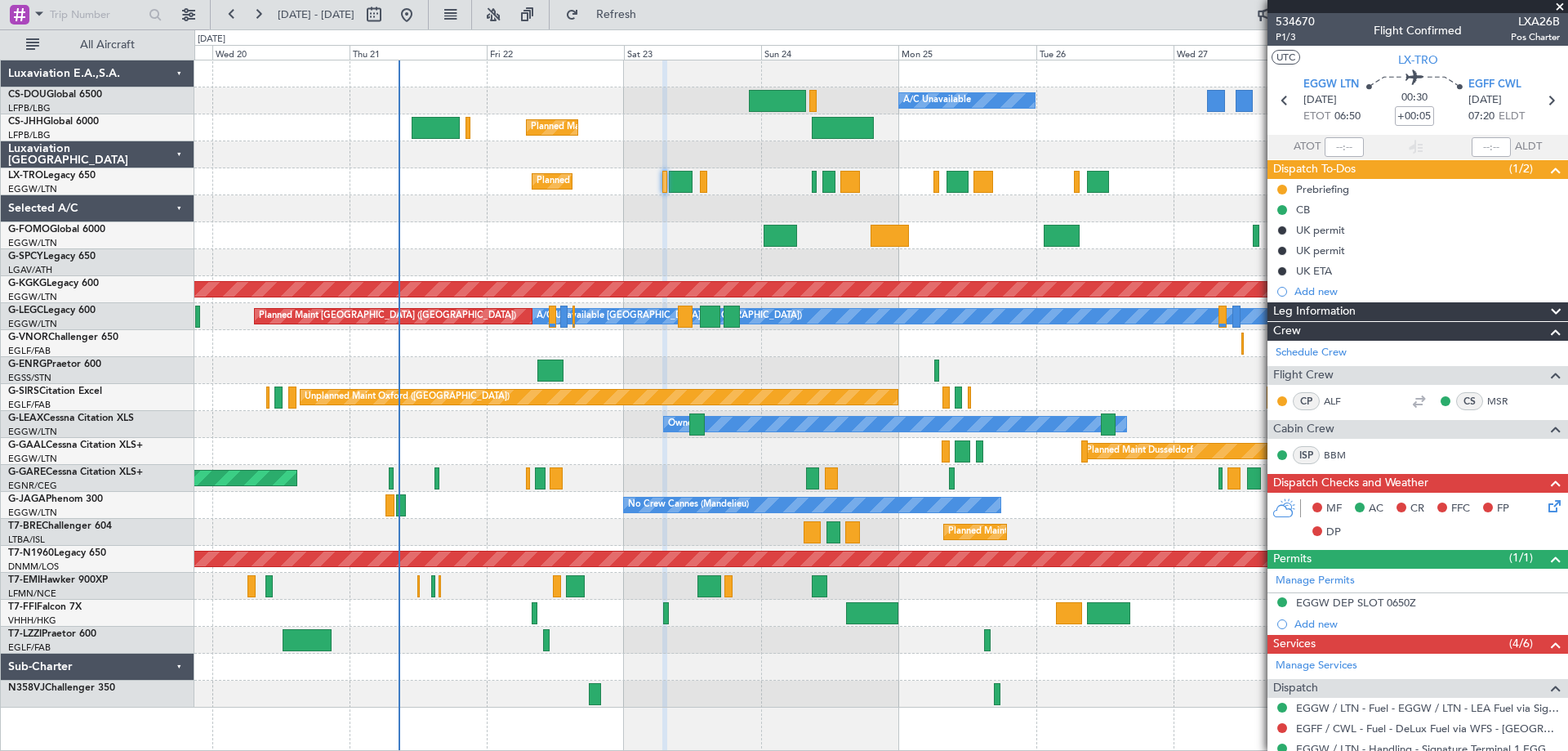
click at [1558, 6] on span at bounding box center [1559, 7] width 16 height 15
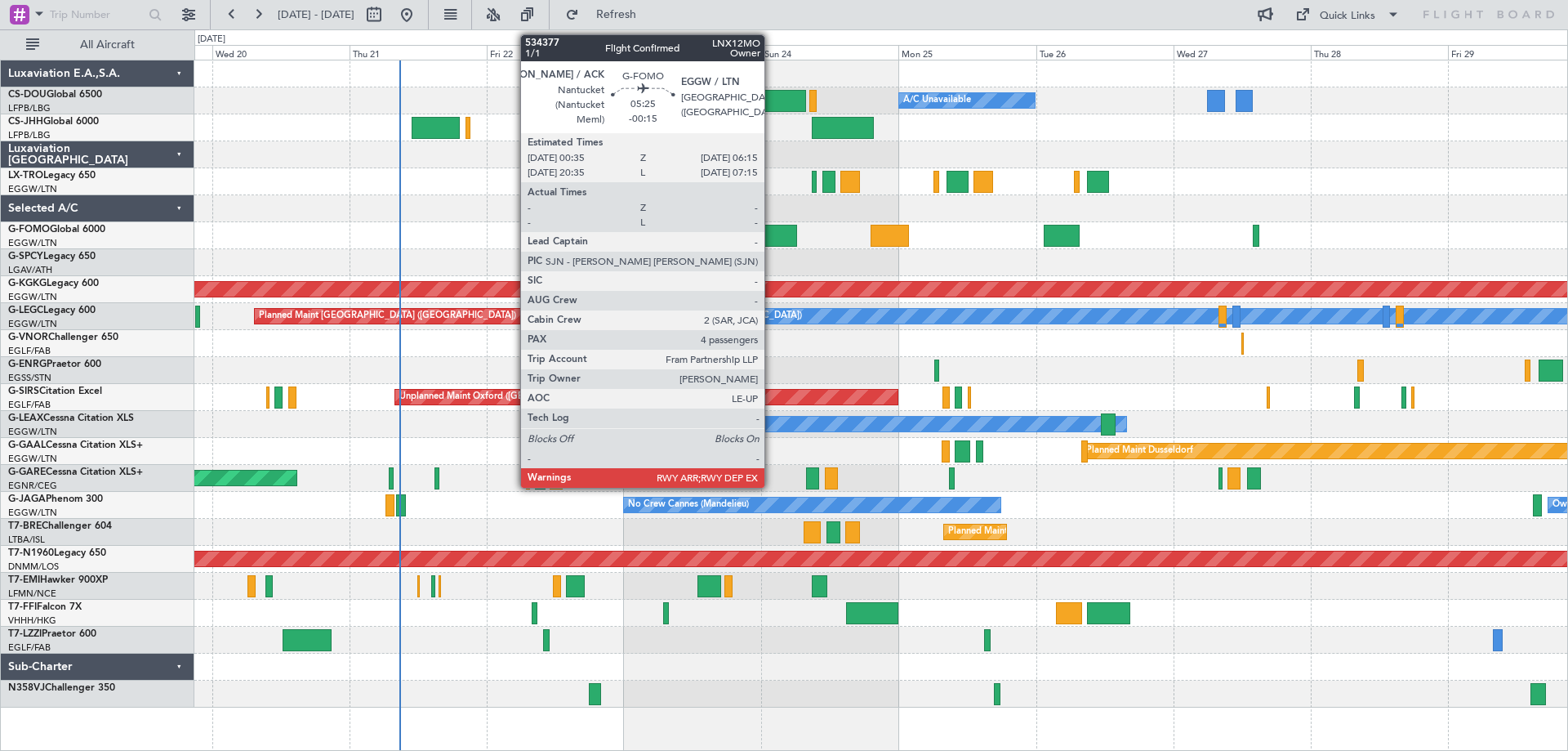
click at [772, 230] on div at bounding box center [780, 236] width 32 height 22
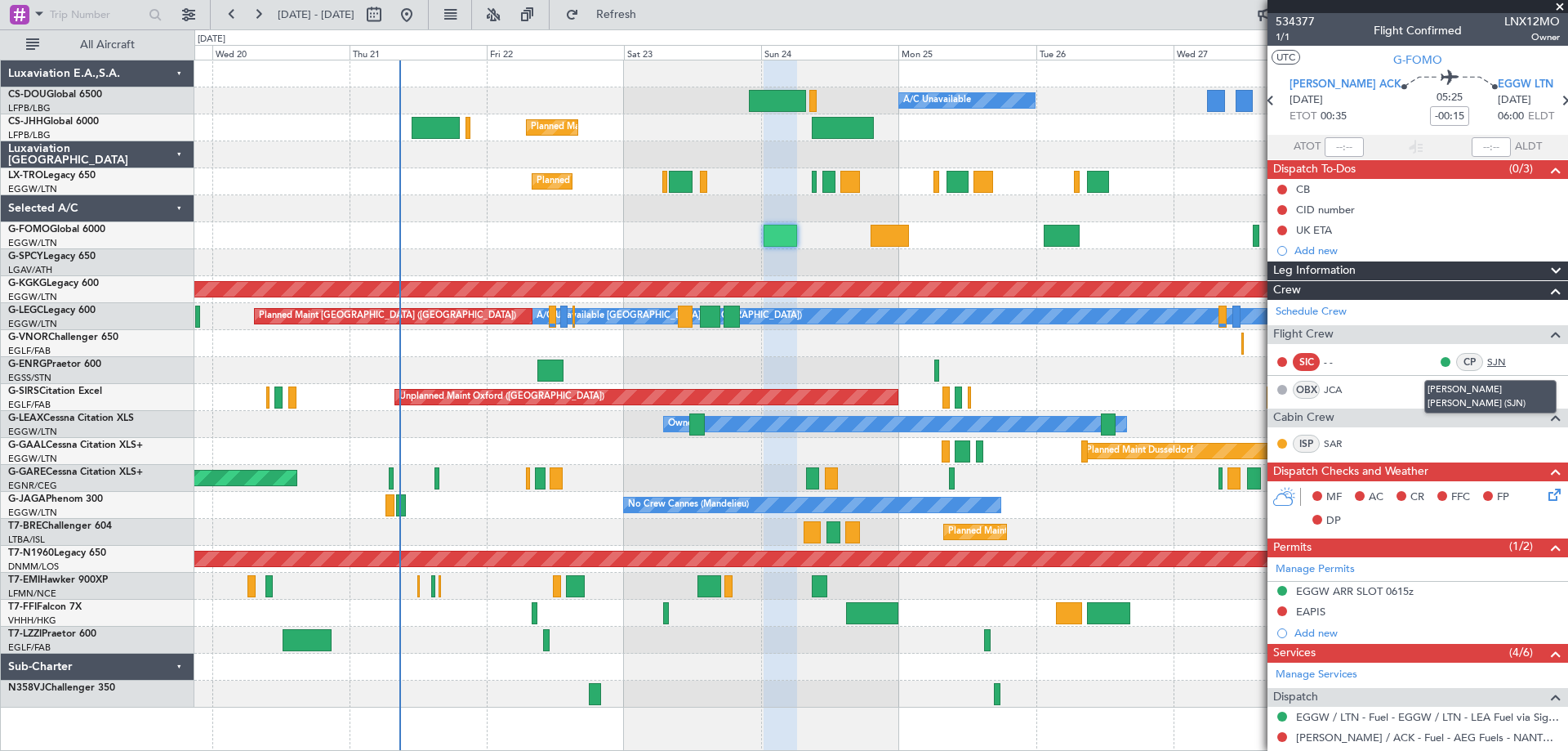
click at [1489, 364] on link "SJN" at bounding box center [1505, 361] width 37 height 15
click at [1559, 6] on span at bounding box center [1559, 7] width 16 height 15
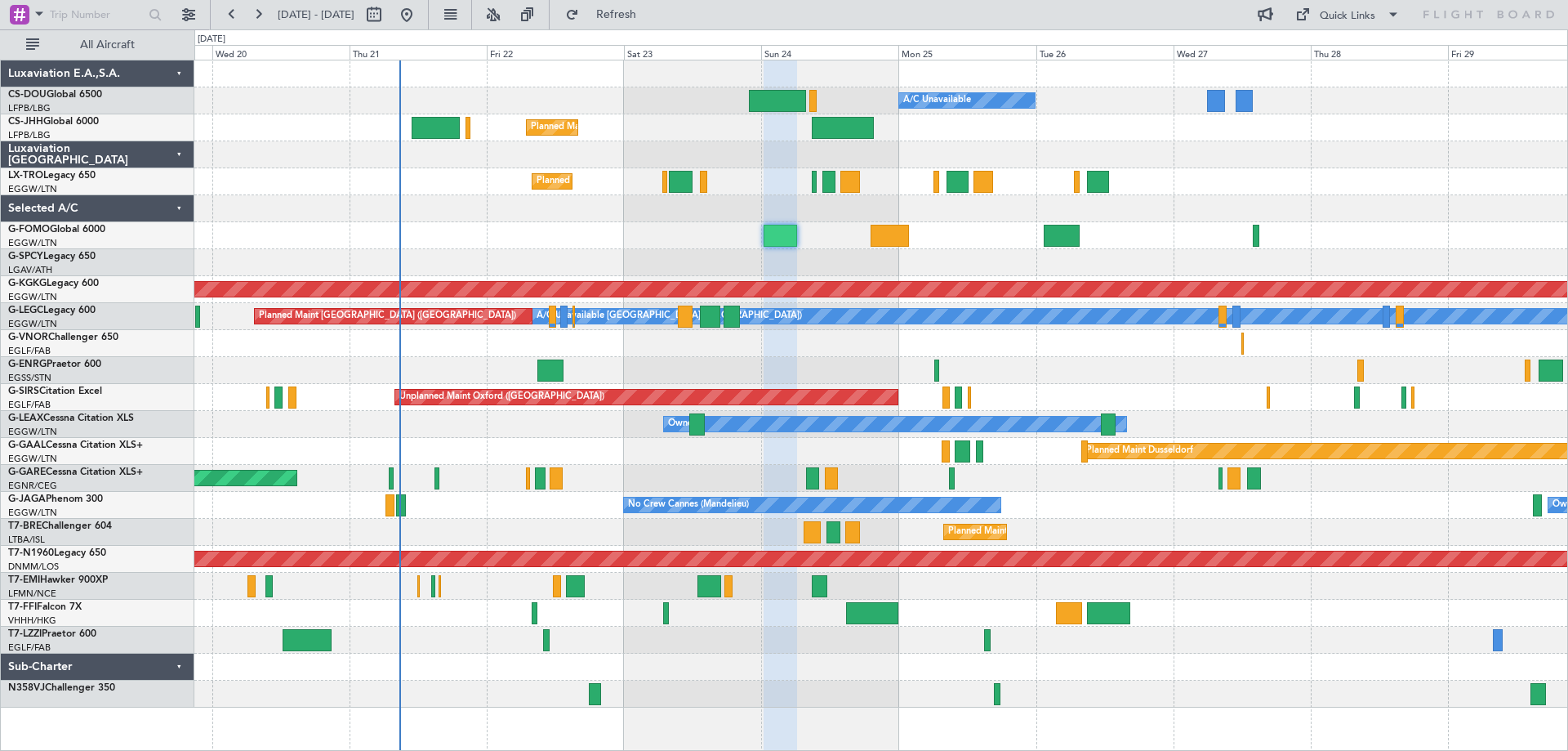
type input "0"
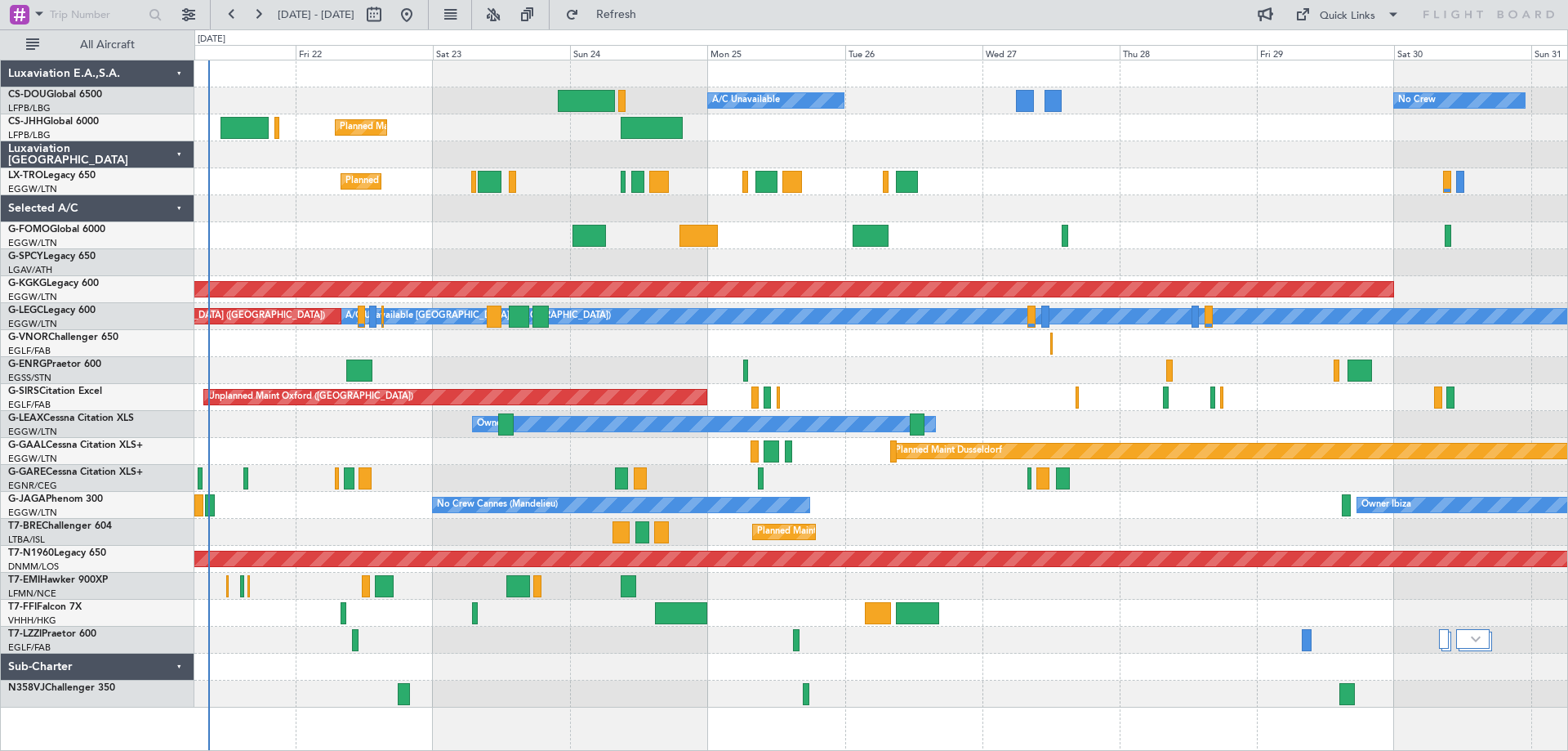
click at [955, 233] on div at bounding box center [880, 236] width 1373 height 27
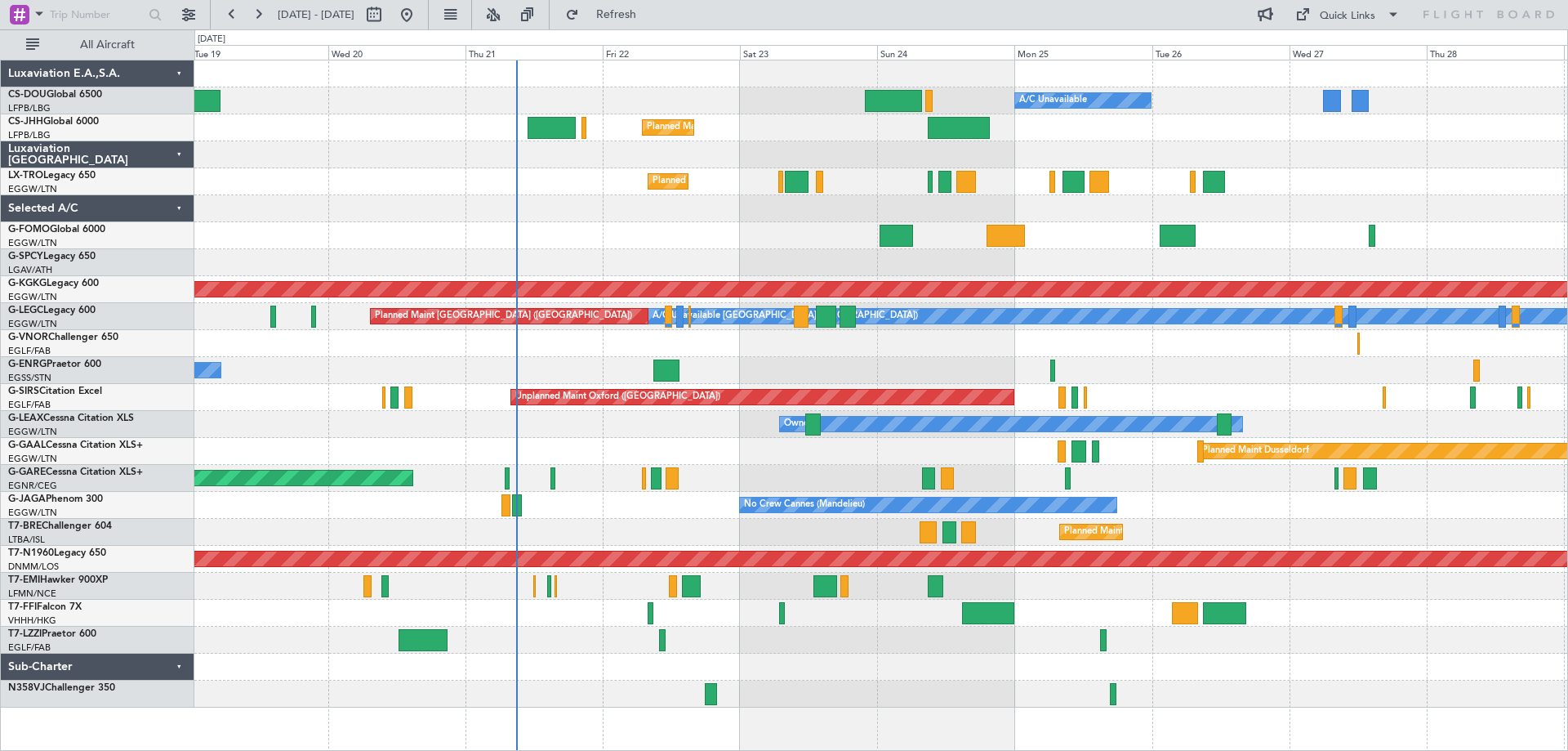
click at [1310, 214] on div at bounding box center [880, 209] width 1373 height 27
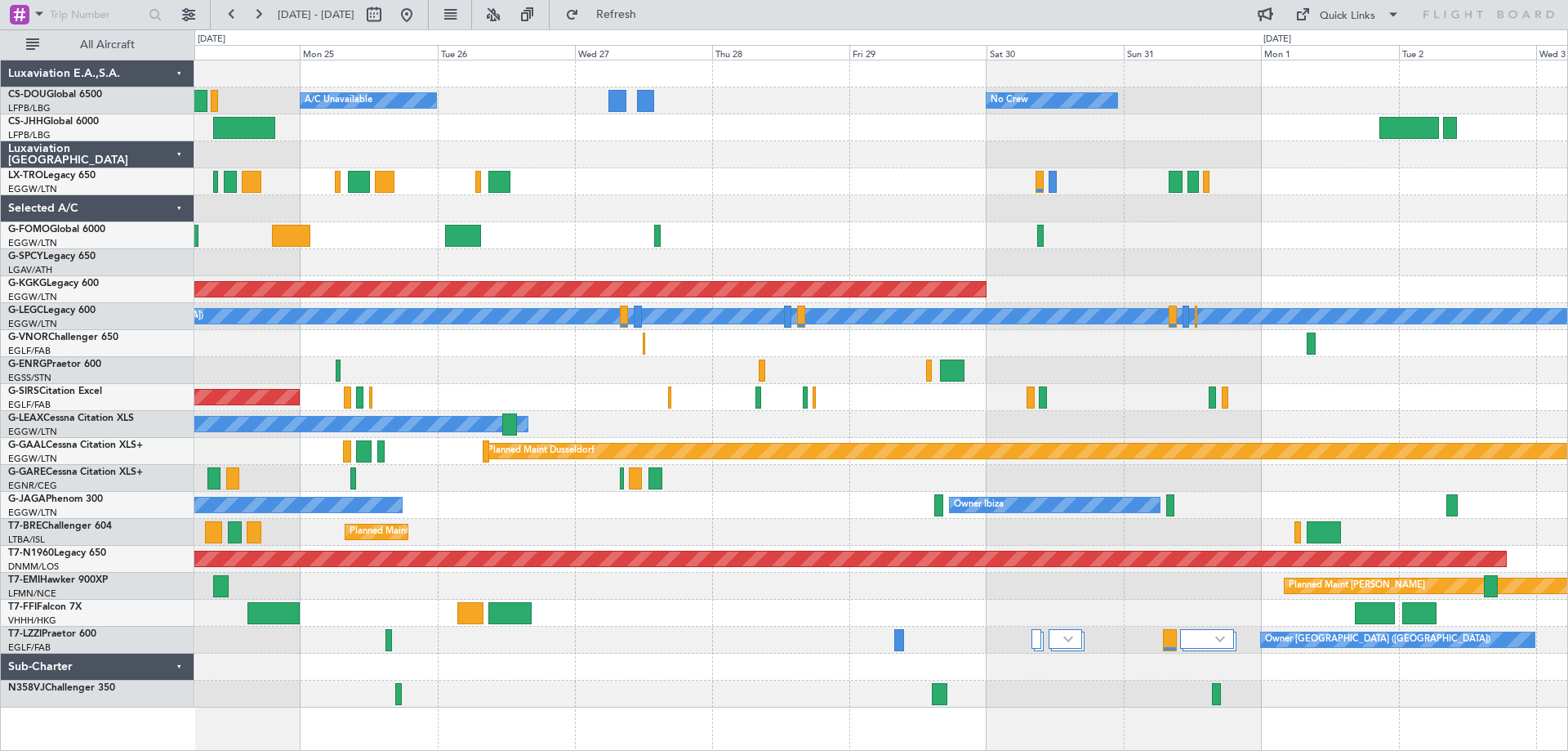
click at [717, 377] on div at bounding box center [880, 370] width 1373 height 27
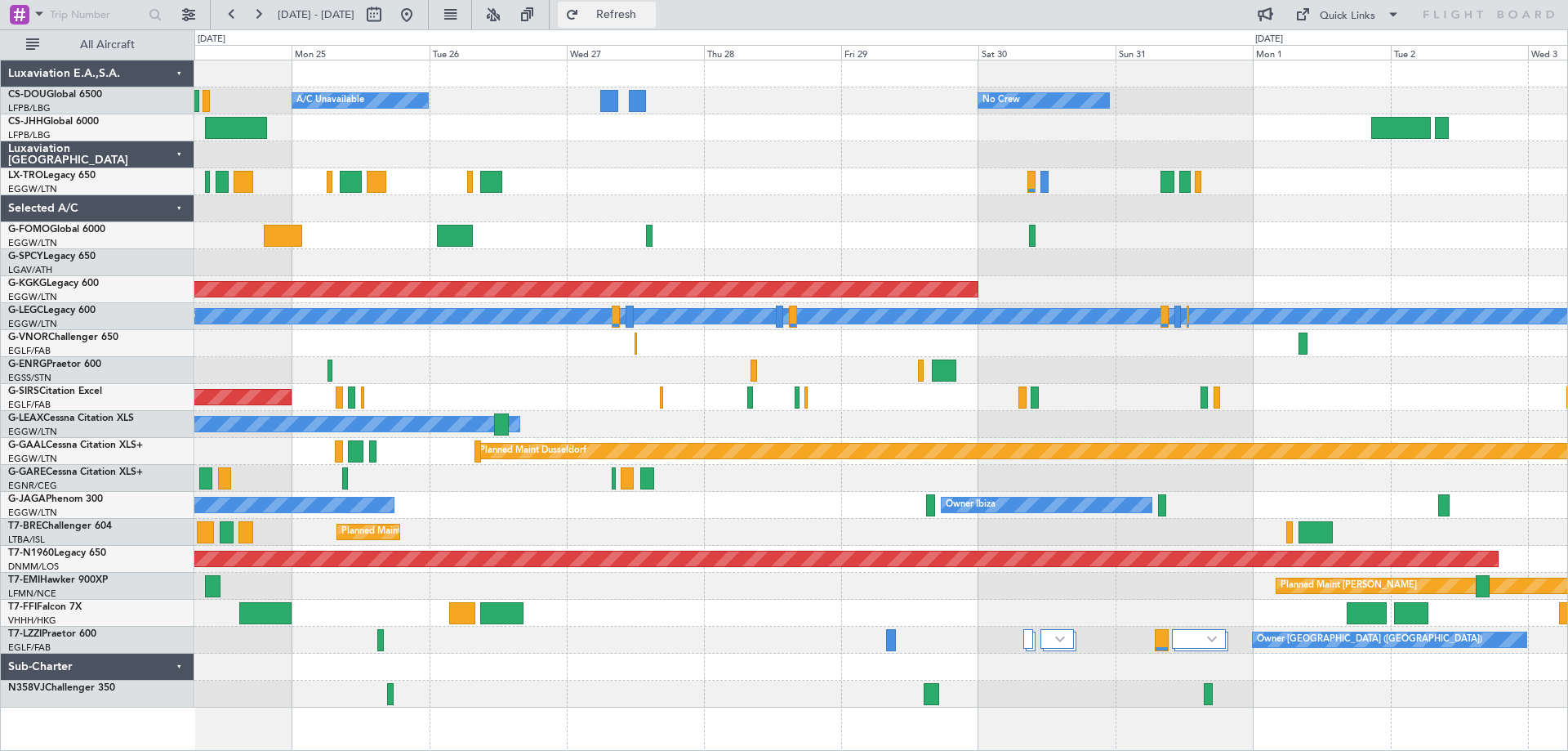
click at [651, 20] on span "Refresh" at bounding box center [617, 15] width 68 height 11
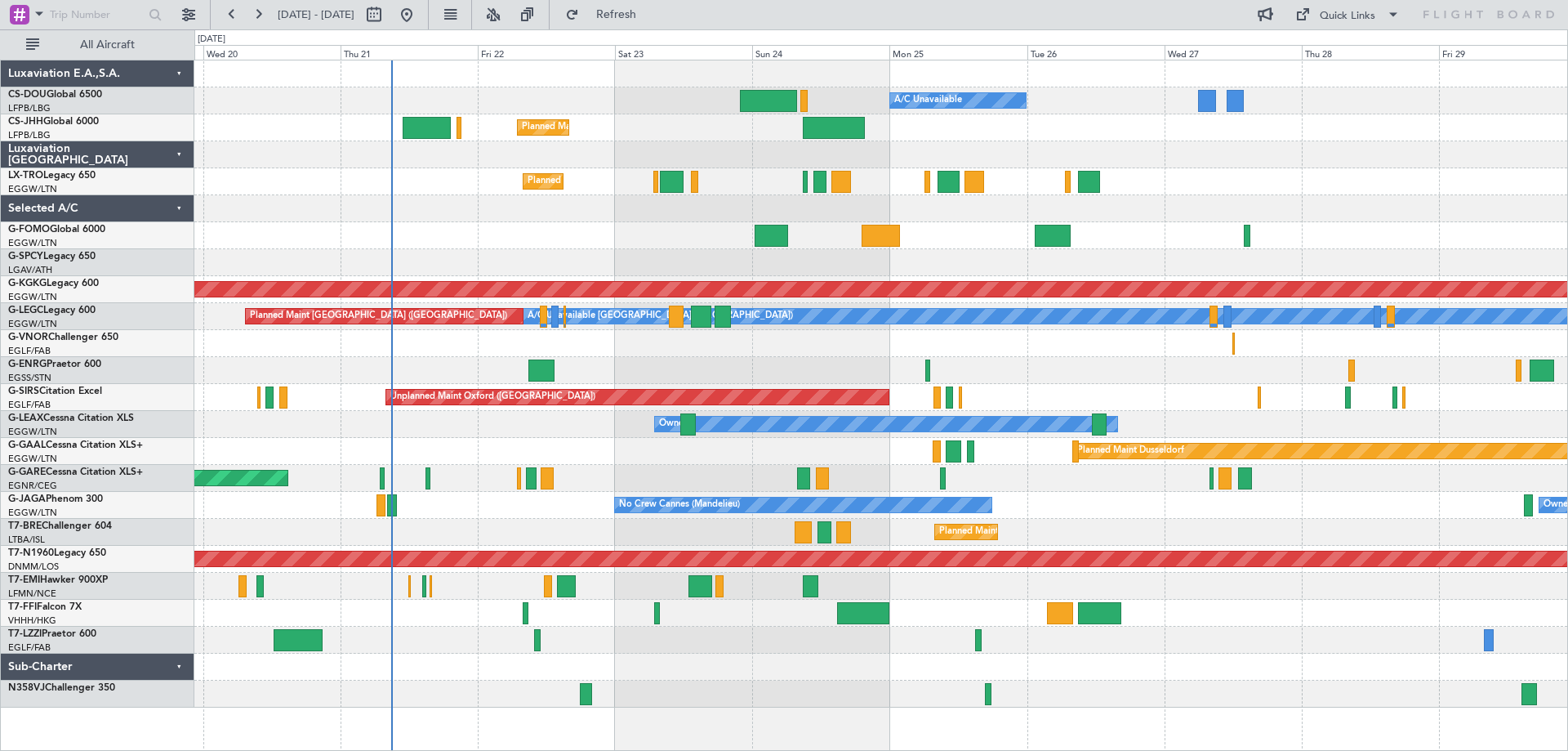
click at [1258, 230] on div "Planned Maint Paris (Le Bourget) A/C Unavailable Planned Maint London (Luton) N…" at bounding box center [880, 384] width 1373 height 647
click at [1022, 256] on div at bounding box center [880, 263] width 1373 height 27
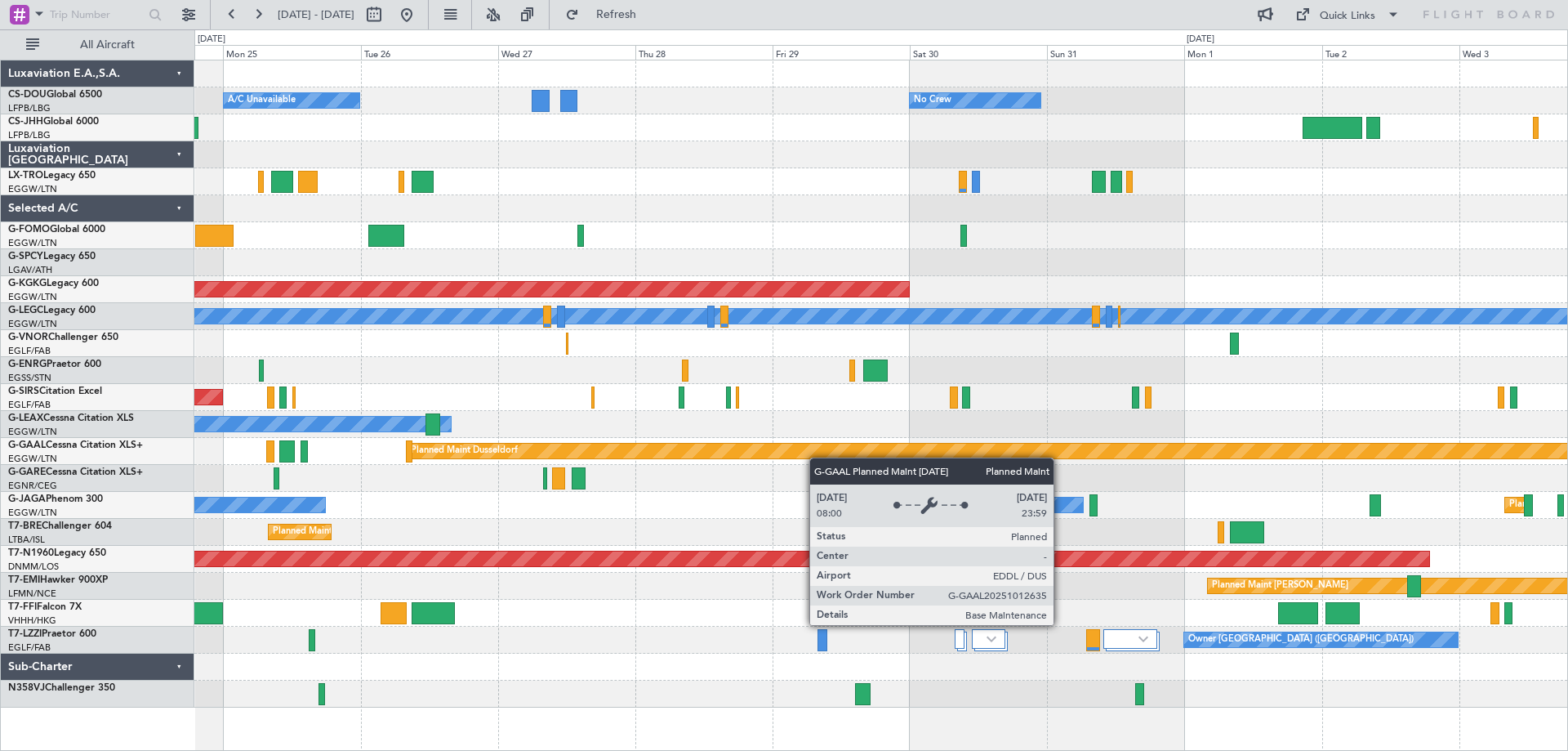
click at [695, 447] on div "Planned Maint Paris (Le Bourget) A/C Unavailable No Crew Planned Maint London (…" at bounding box center [880, 384] width 1373 height 647
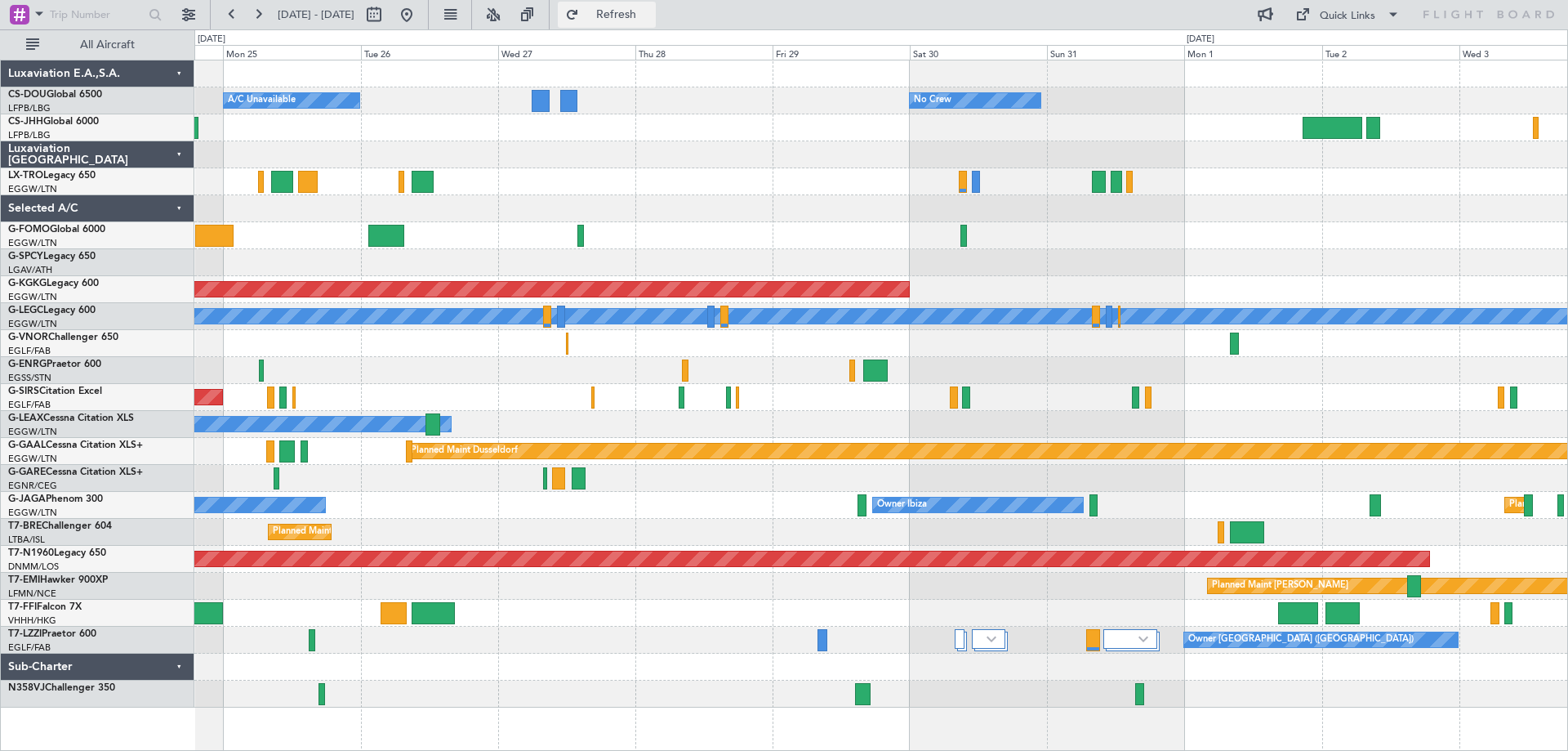
click at [651, 9] on span "Refresh" at bounding box center [617, 15] width 68 height 11
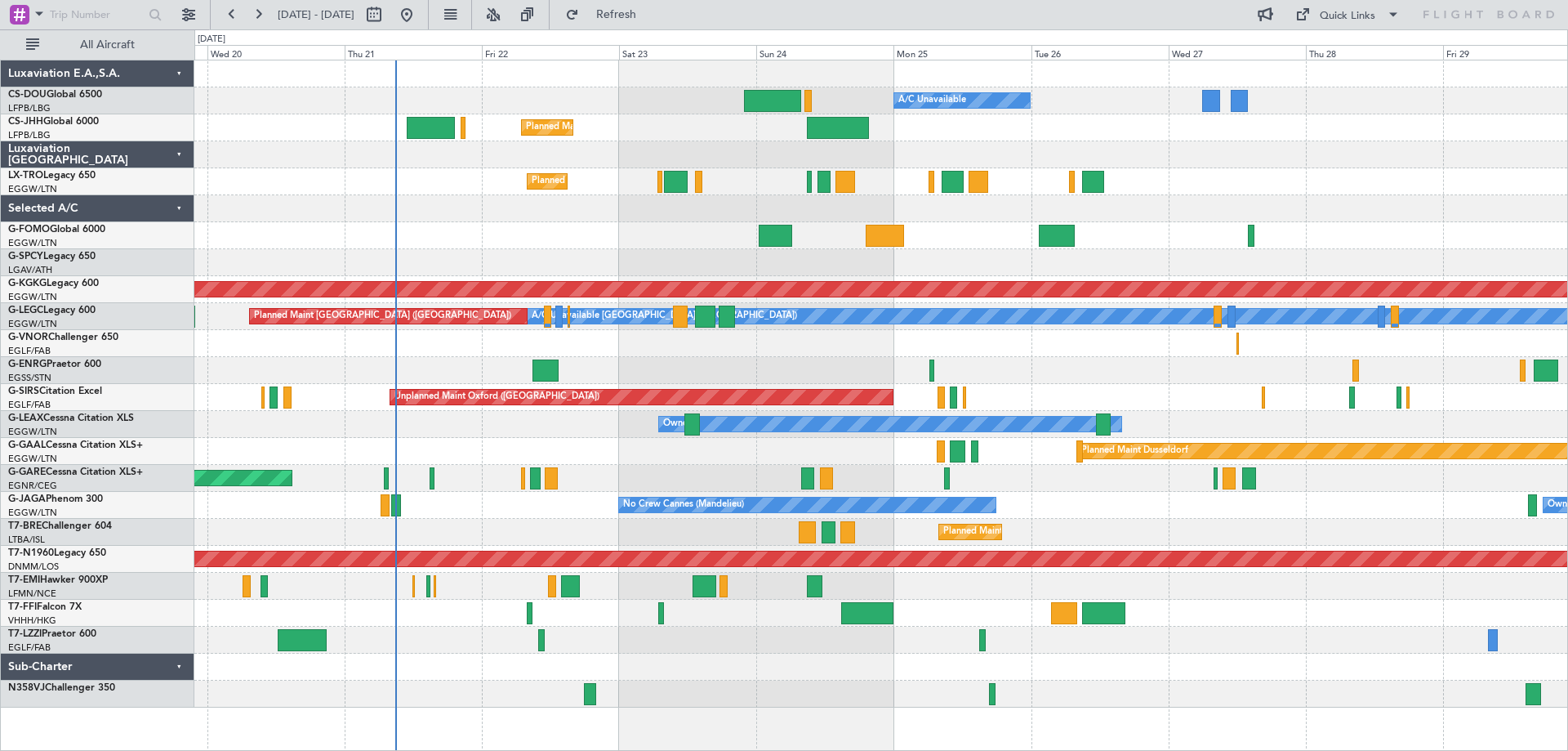
click at [1205, 206] on div at bounding box center [880, 209] width 1373 height 27
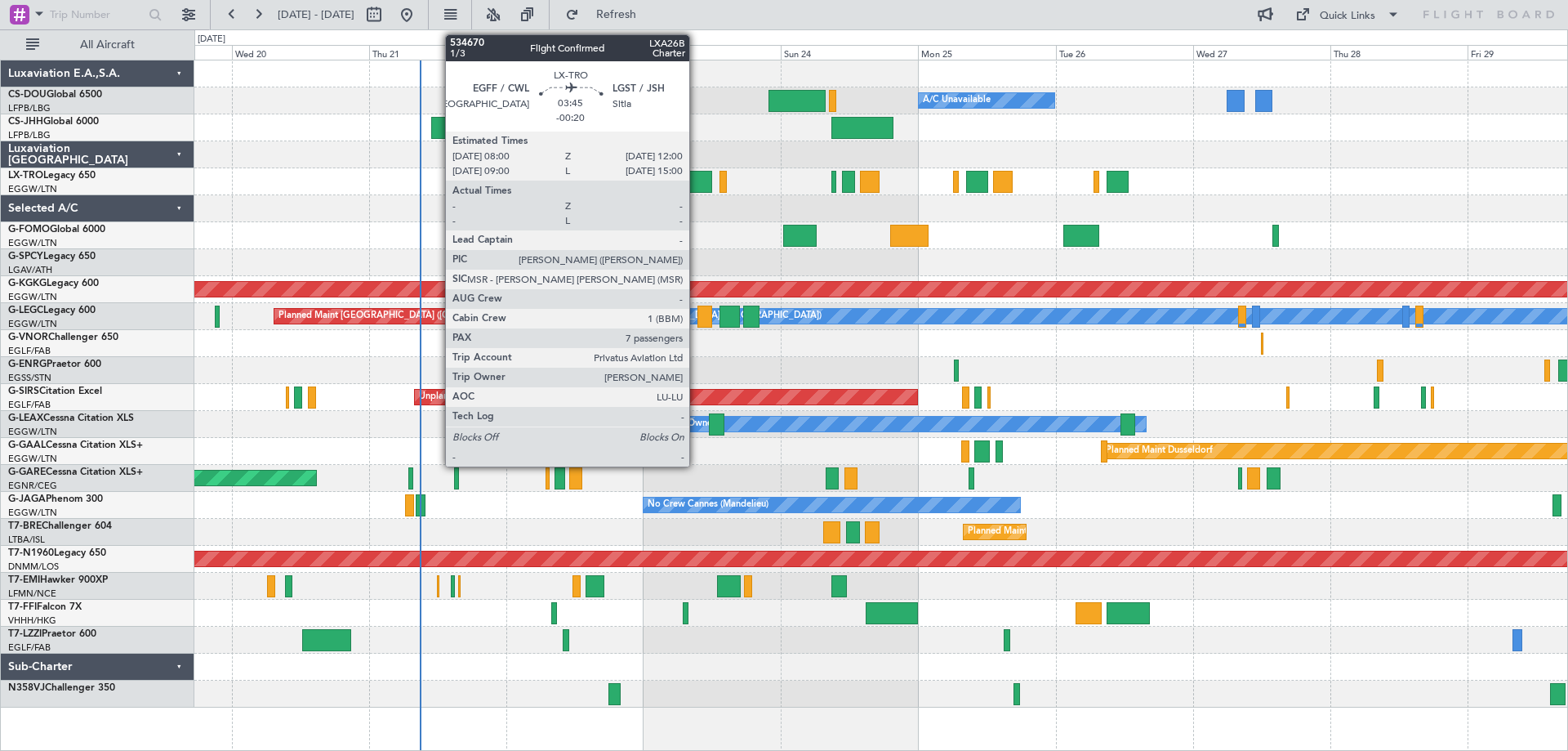
click at [697, 183] on div at bounding box center [700, 182] width 24 height 22
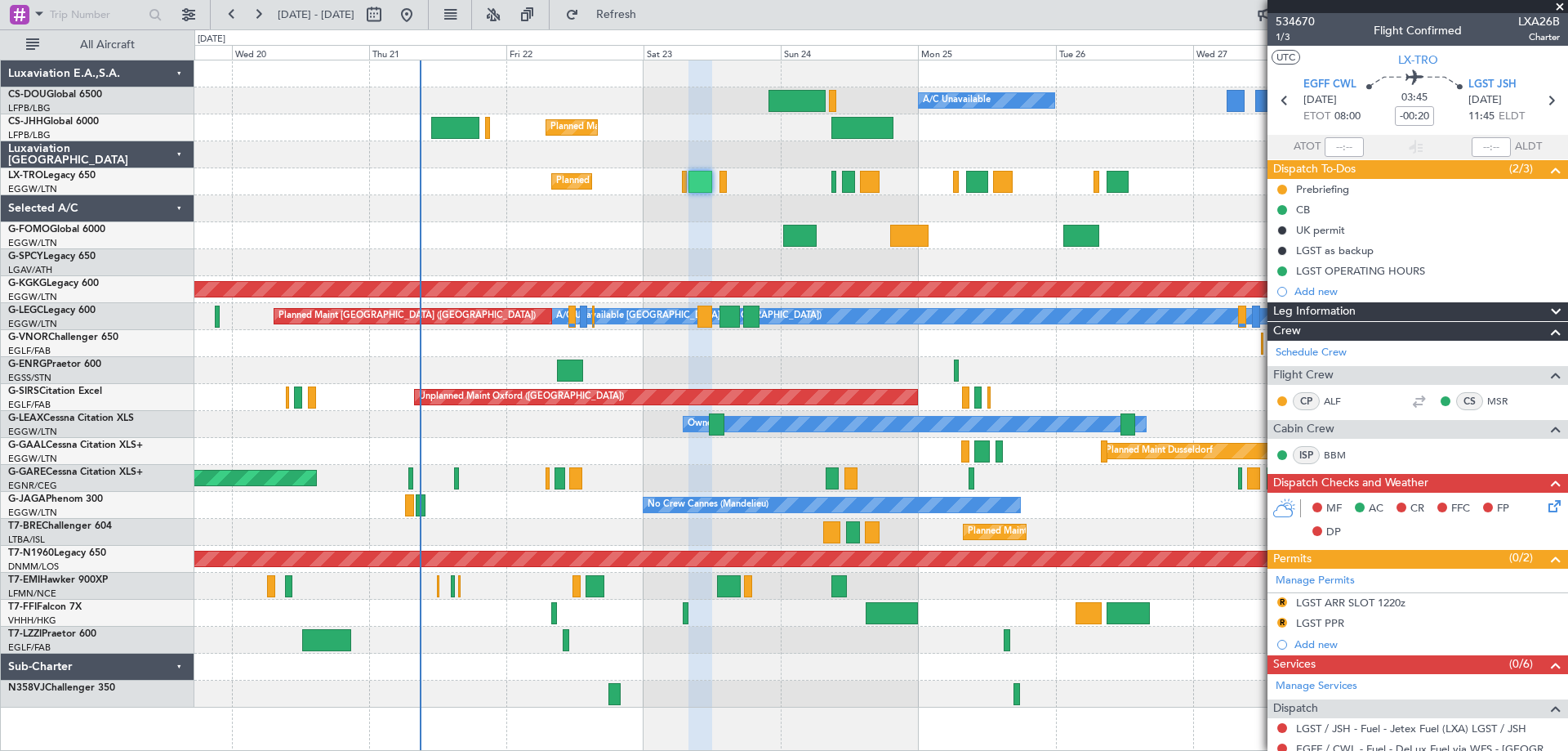
click at [1559, 8] on span at bounding box center [1559, 7] width 16 height 15
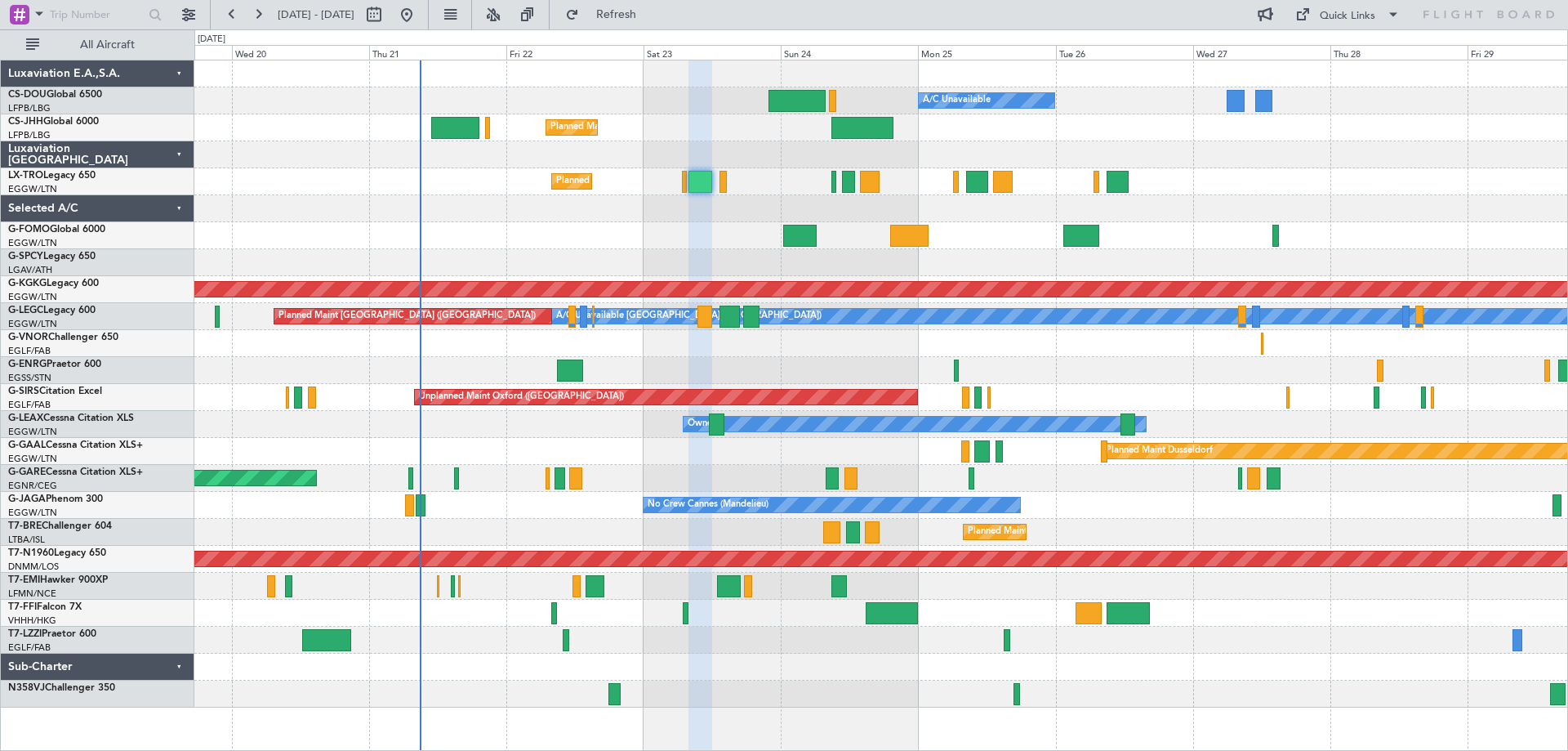
type input "0"
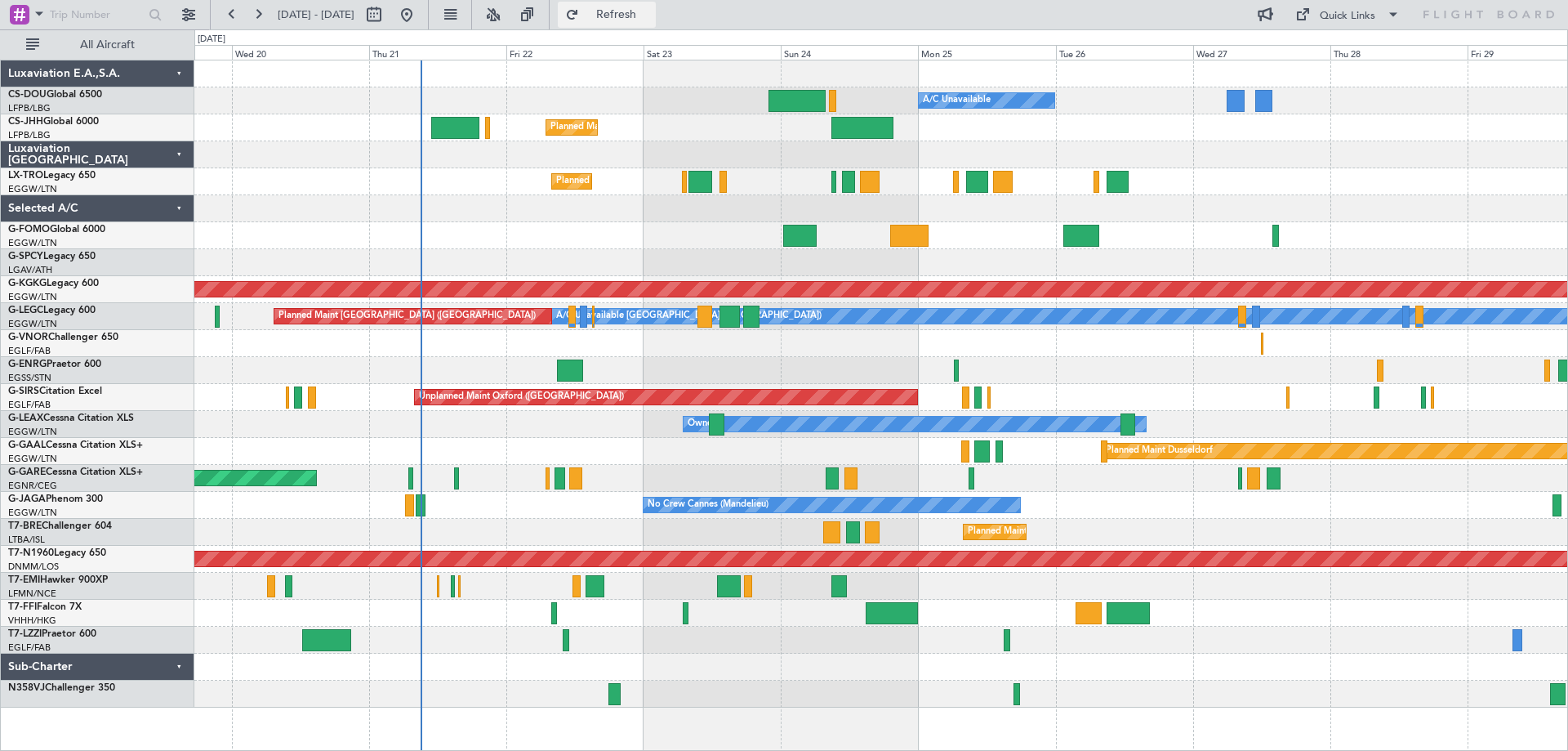
click at [651, 9] on span "Refresh" at bounding box center [617, 15] width 68 height 11
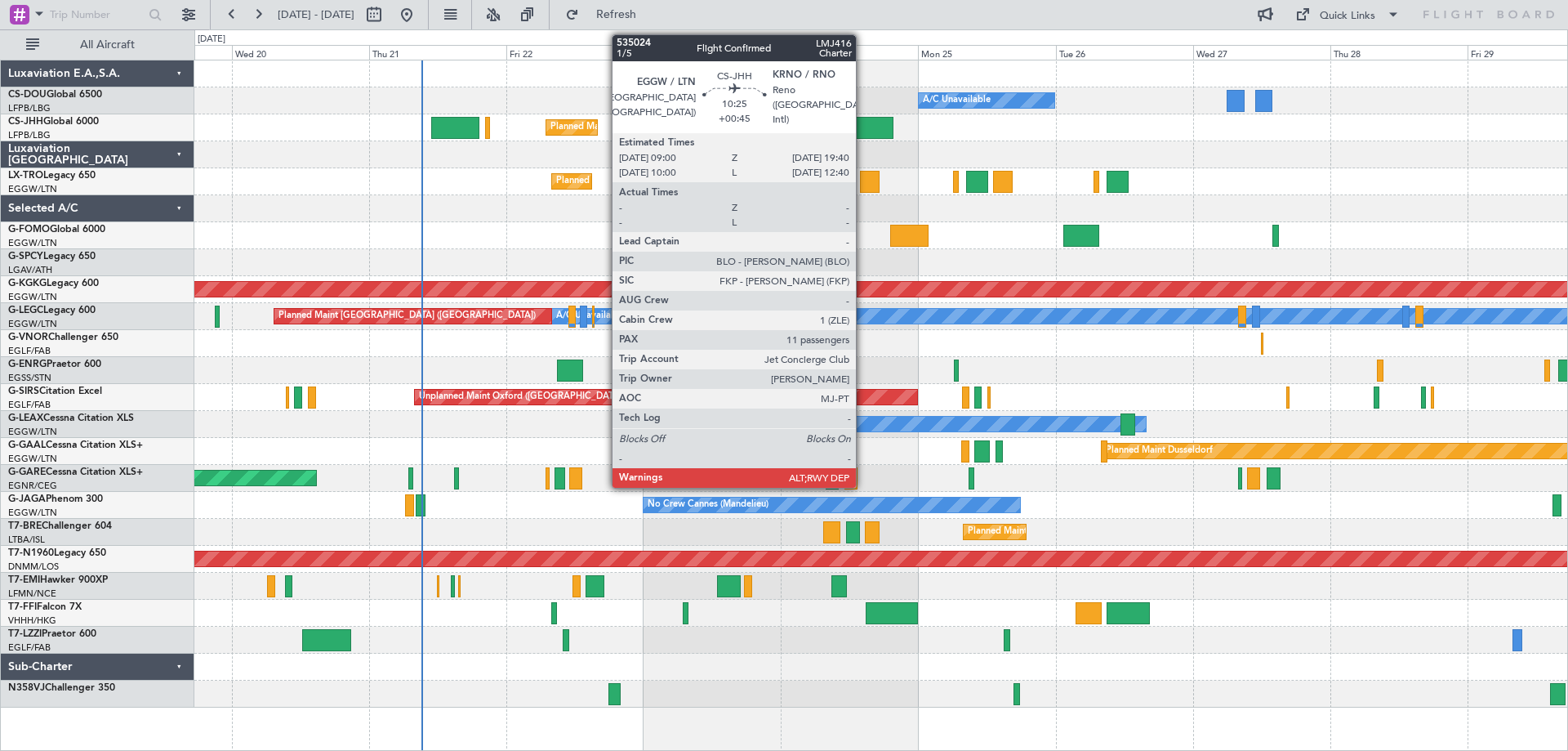
click at [863, 124] on div at bounding box center [862, 128] width 61 height 22
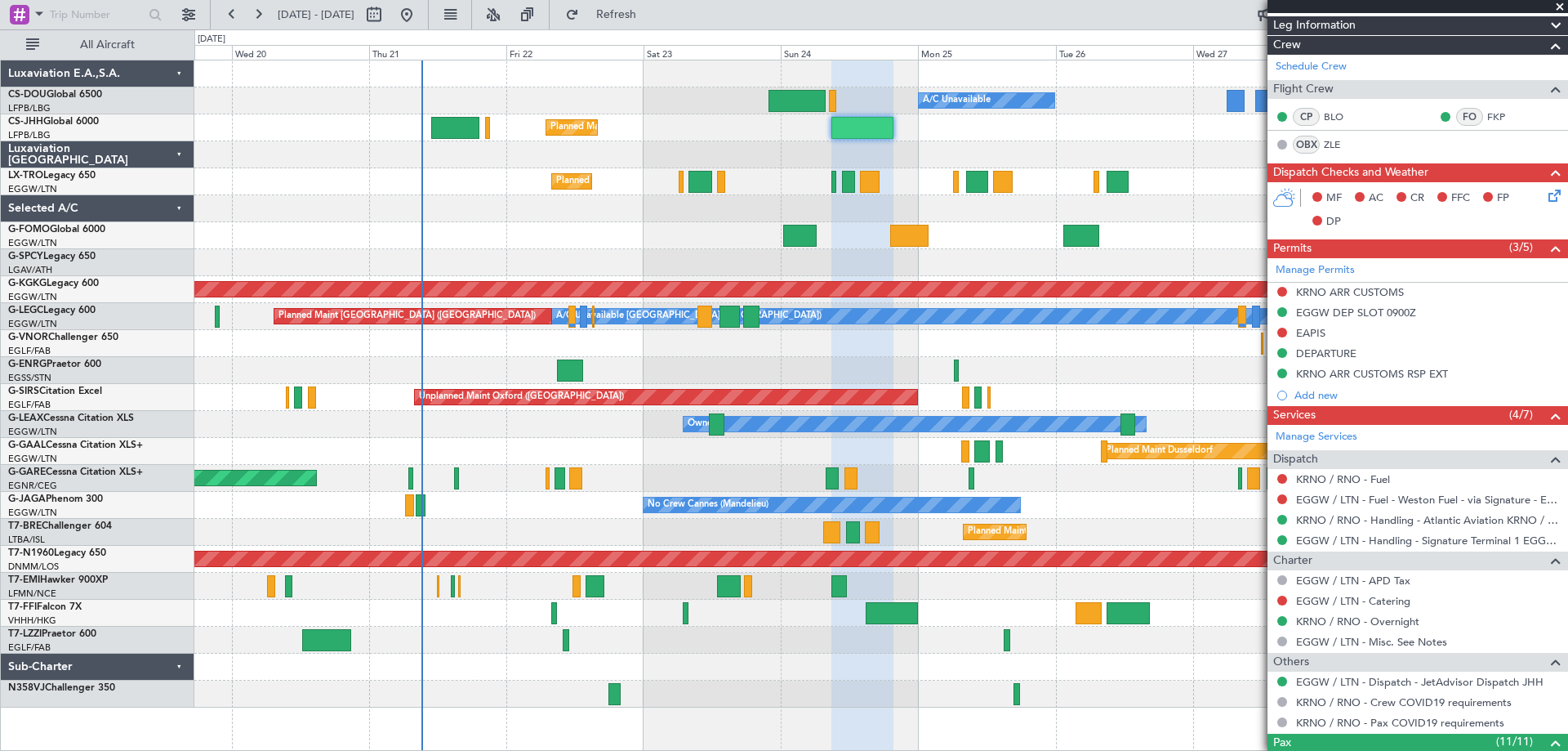
scroll to position [759, 0]
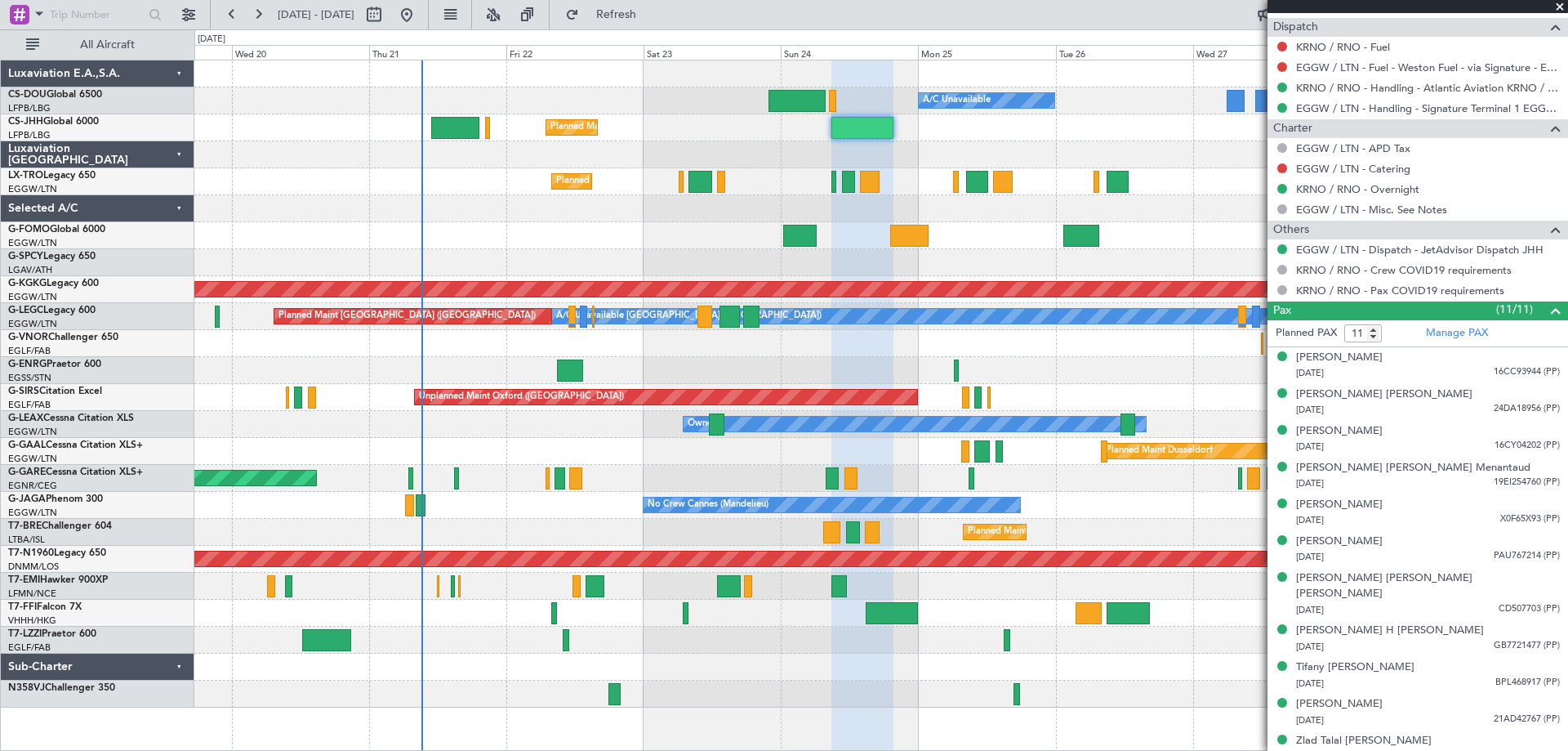
click at [1558, 6] on span at bounding box center [1559, 7] width 16 height 15
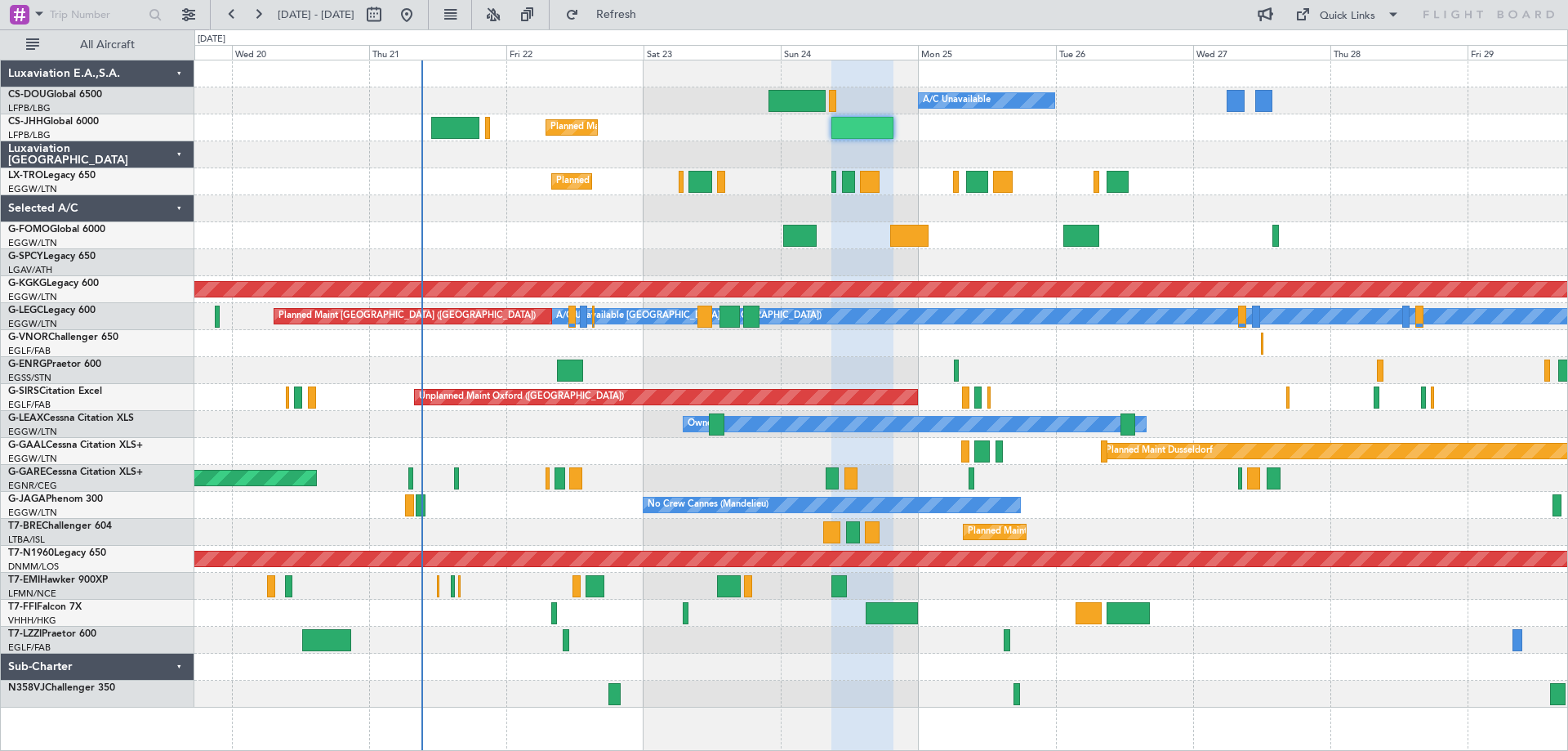
type input "0"
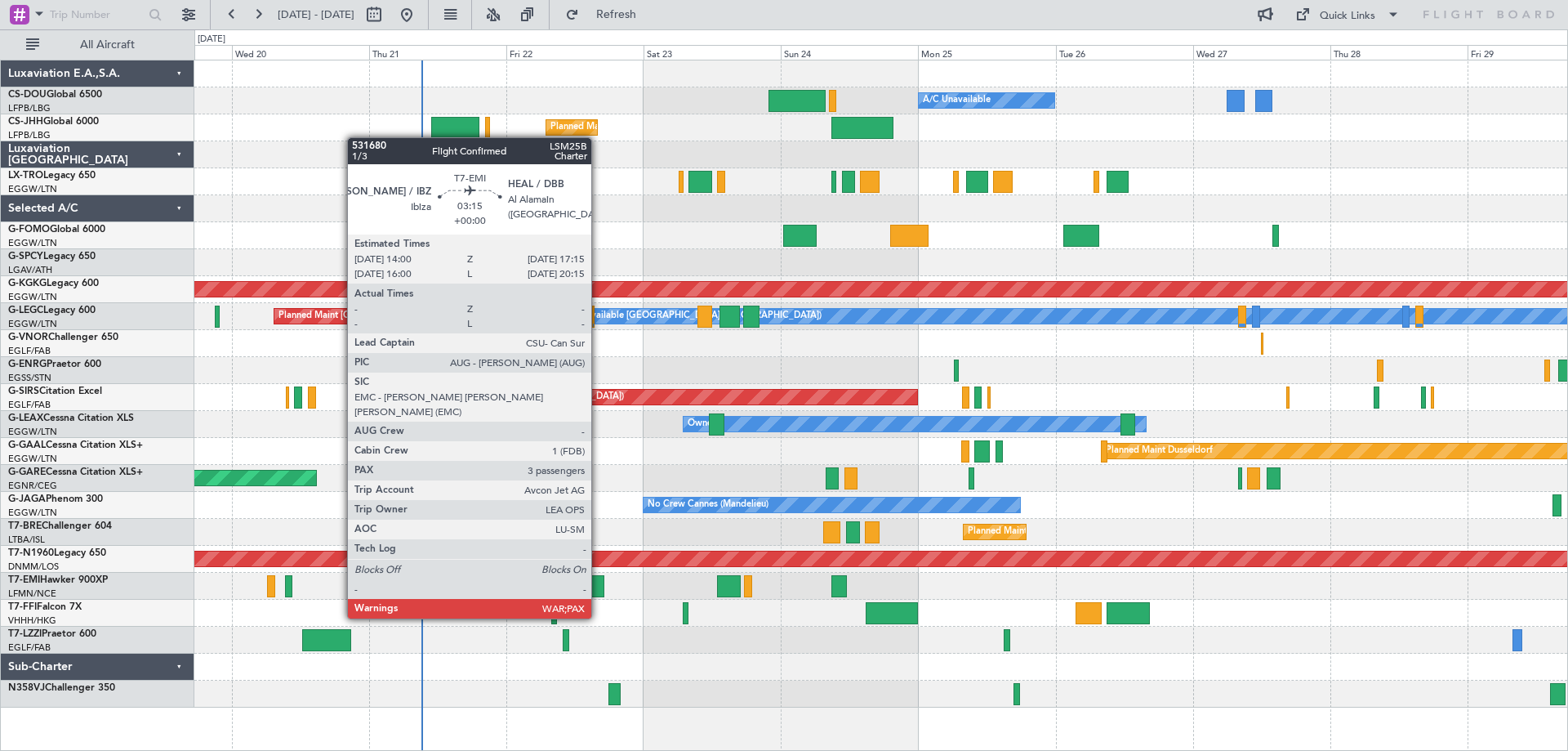
click at [599, 587] on div at bounding box center [595, 586] width 19 height 22
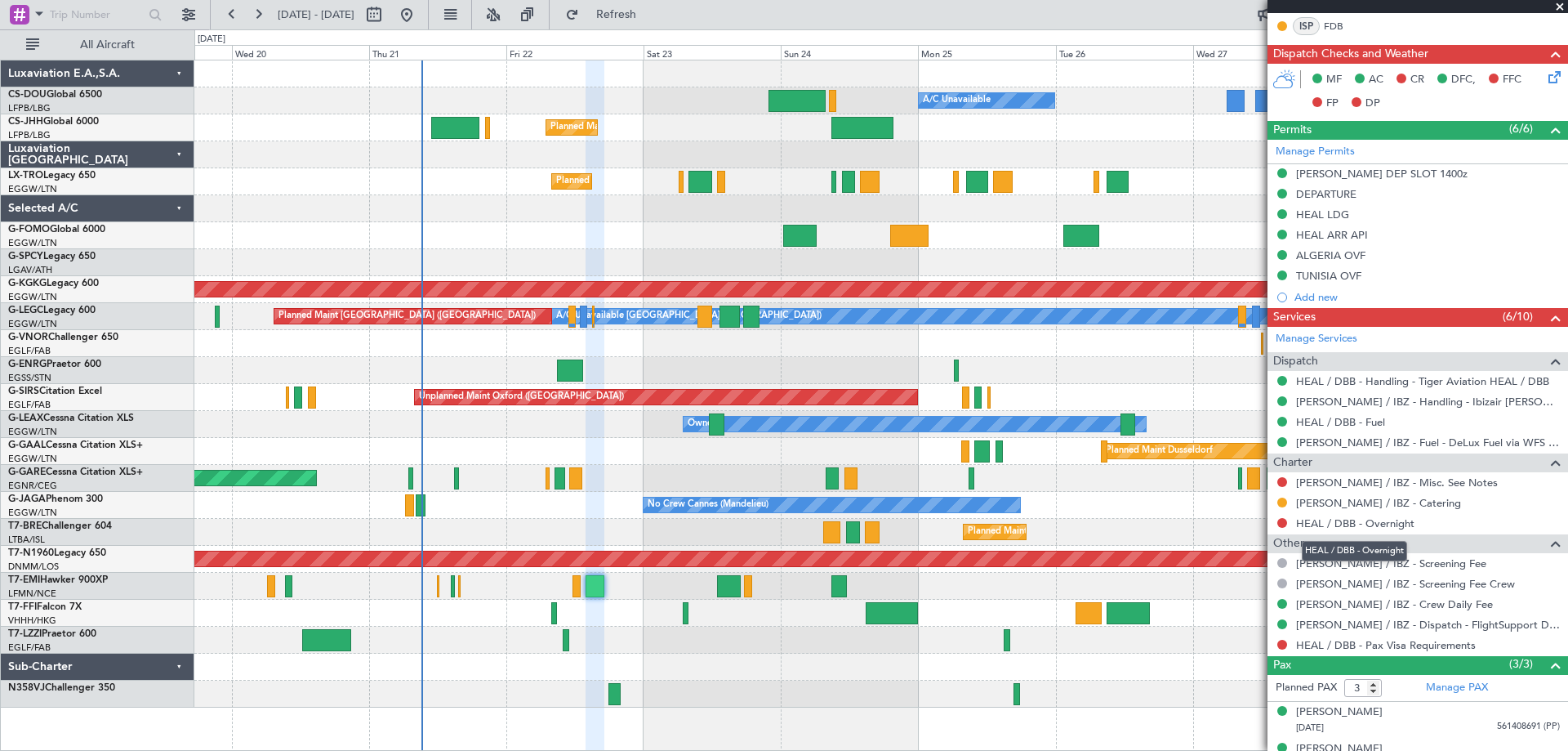
scroll to position [469, 0]
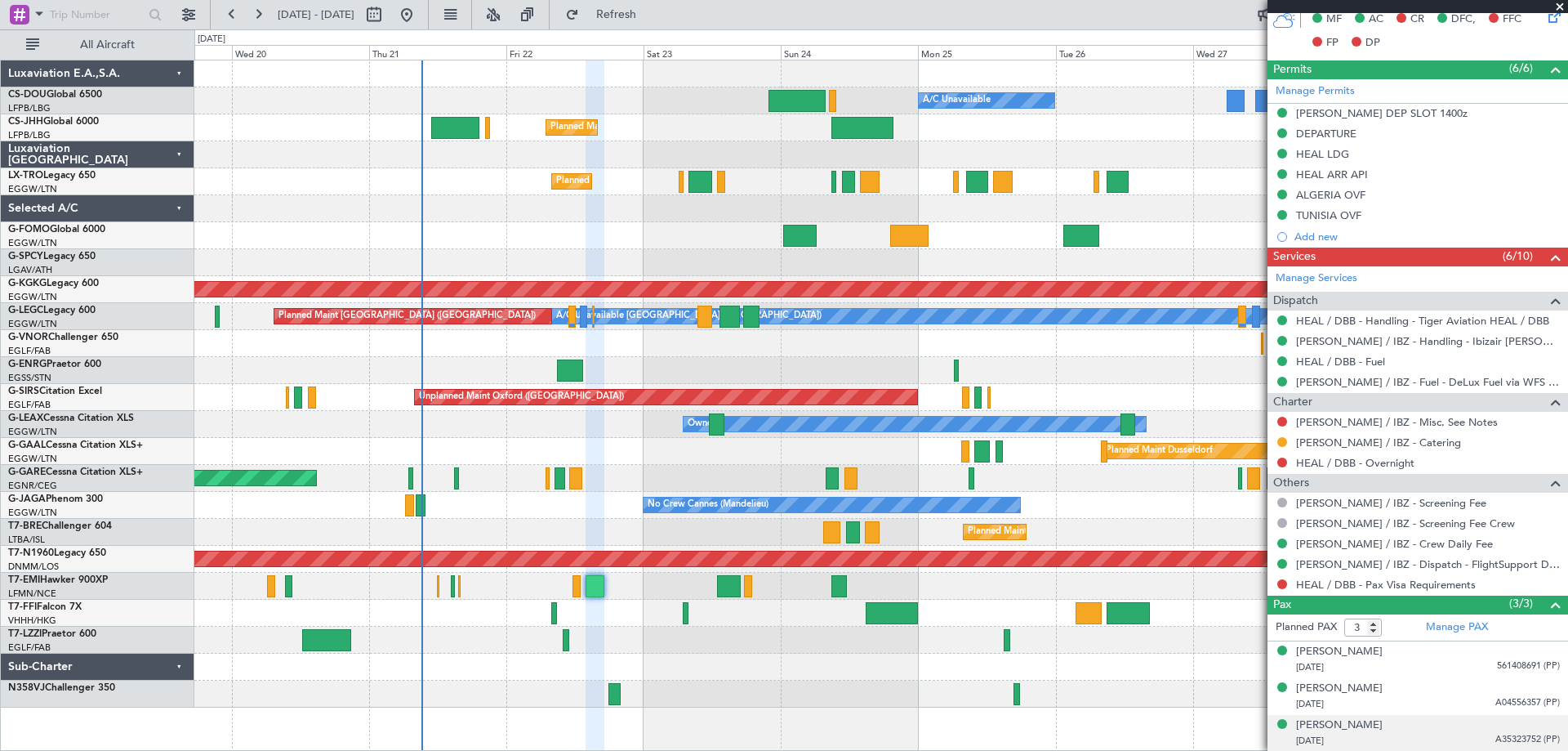
click at [1507, 735] on span "A35323752 (PP)" at bounding box center [1528, 740] width 65 height 14
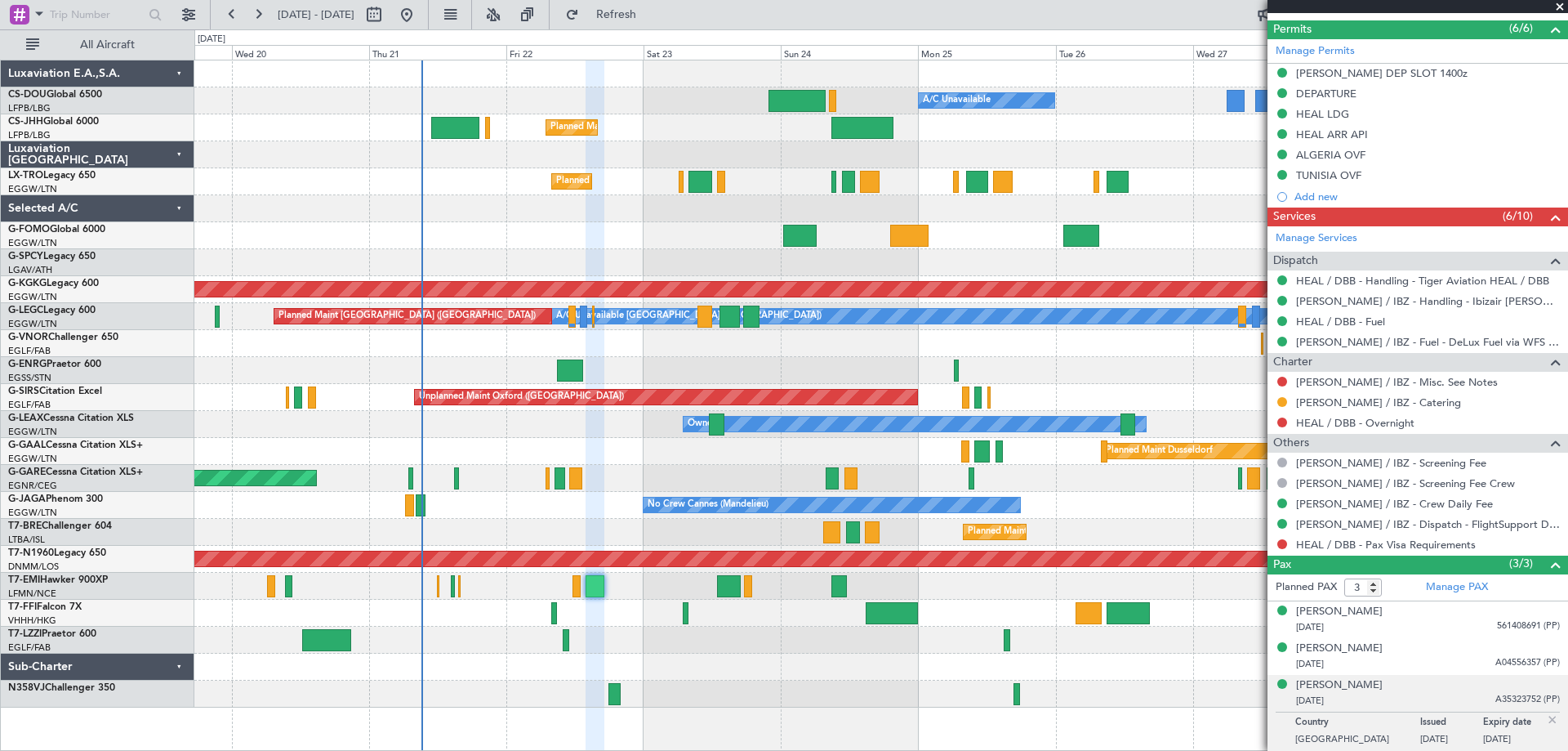
click at [1545, 719] on img at bounding box center [1552, 719] width 15 height 15
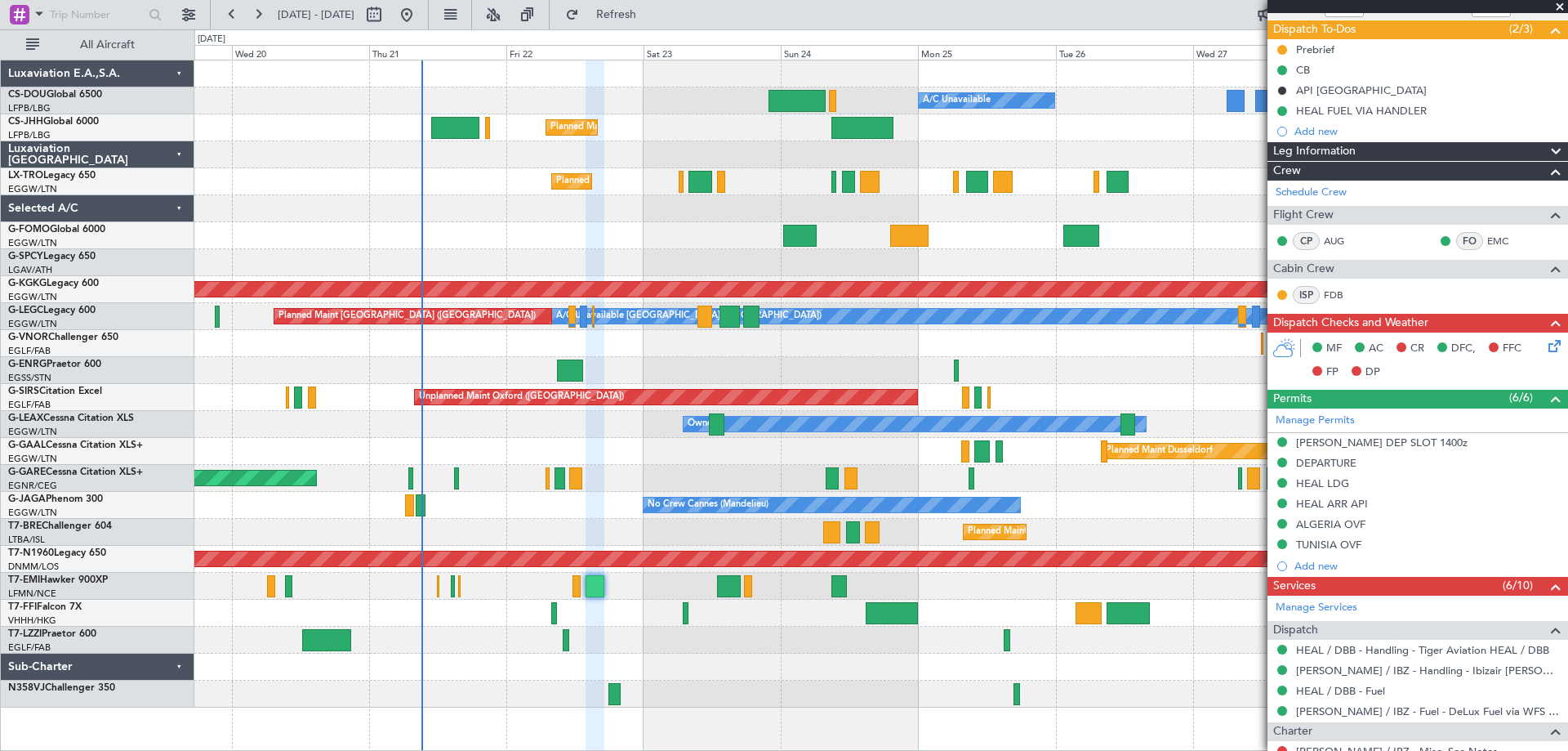
scroll to position [61, 0]
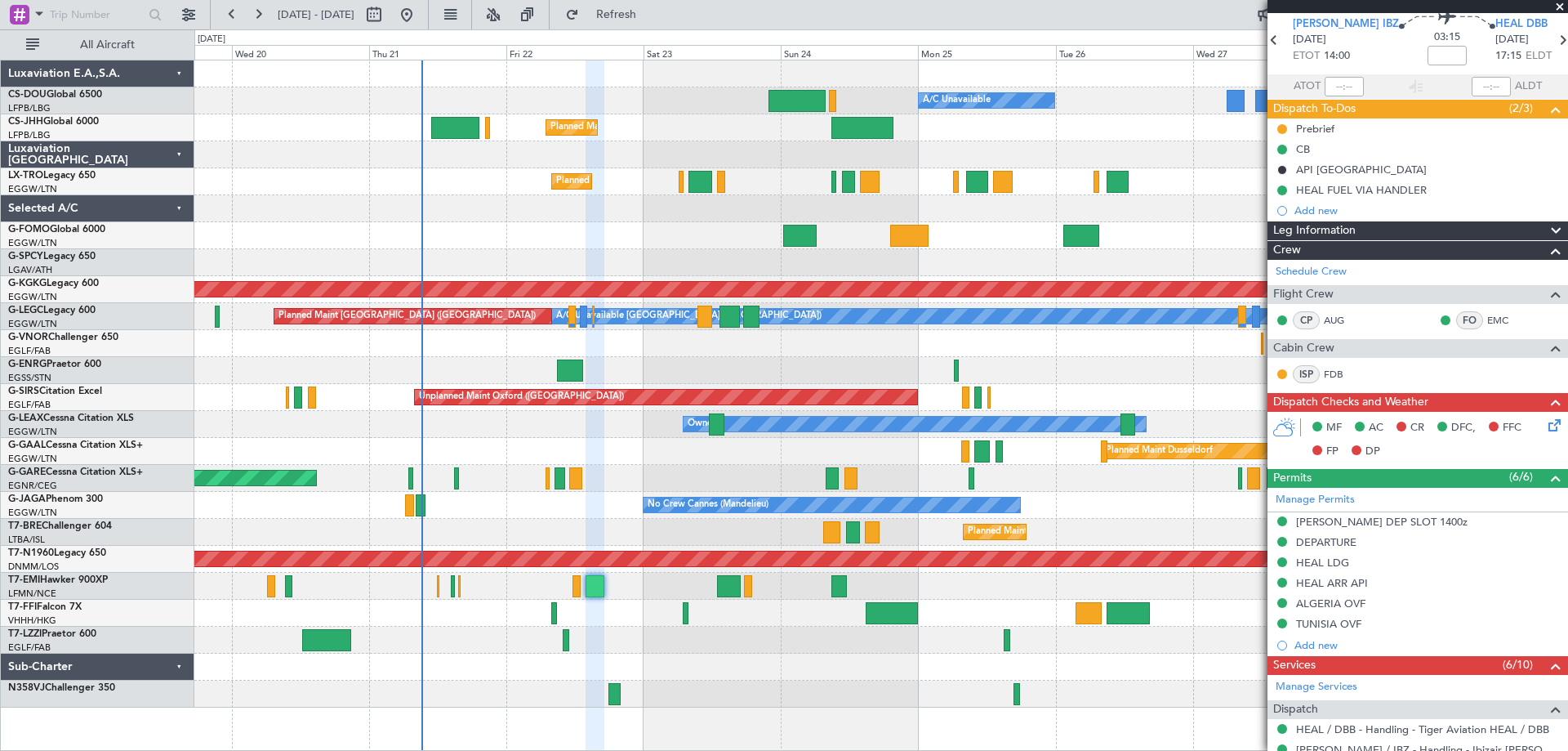
click at [1559, 4] on span at bounding box center [1559, 7] width 16 height 15
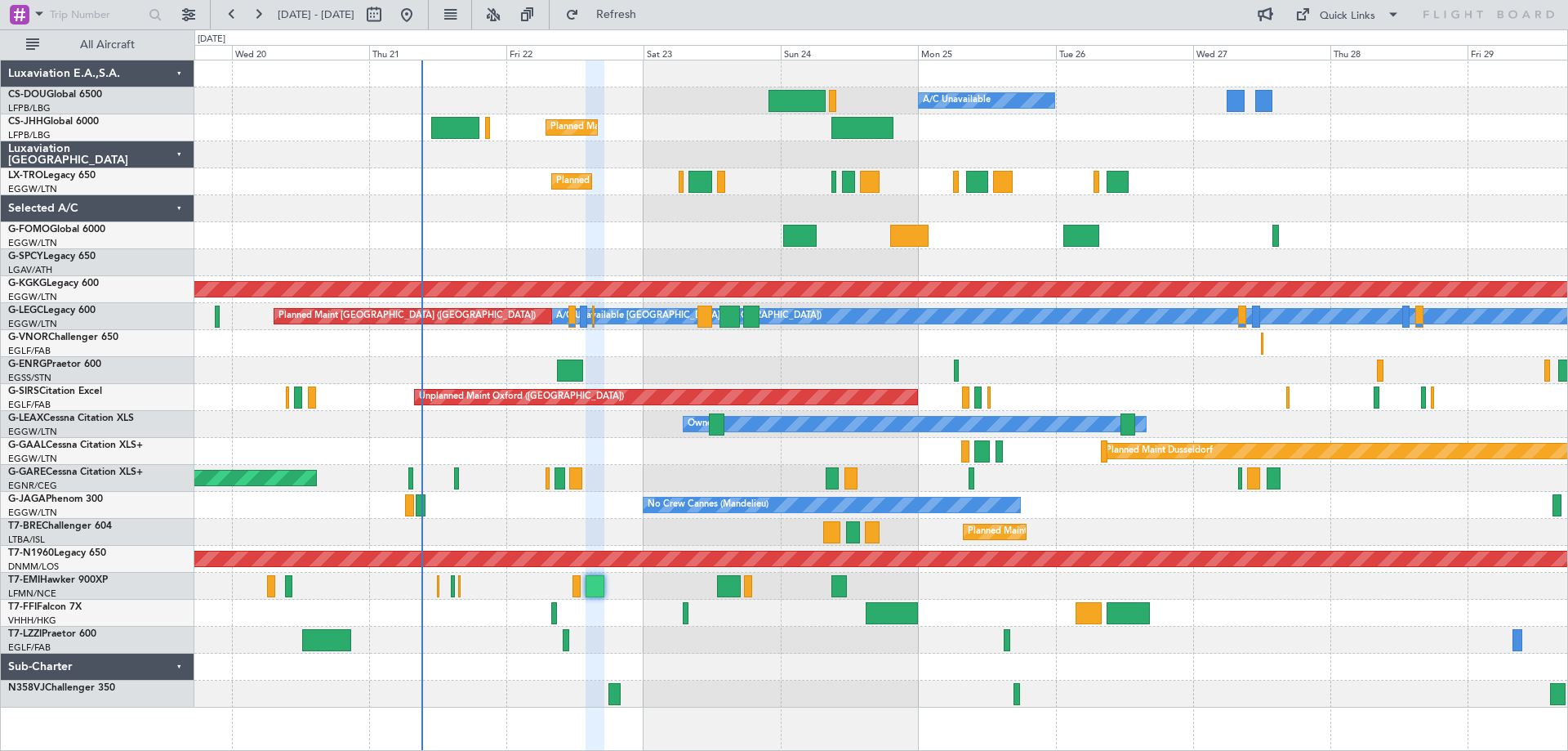
type input "0"
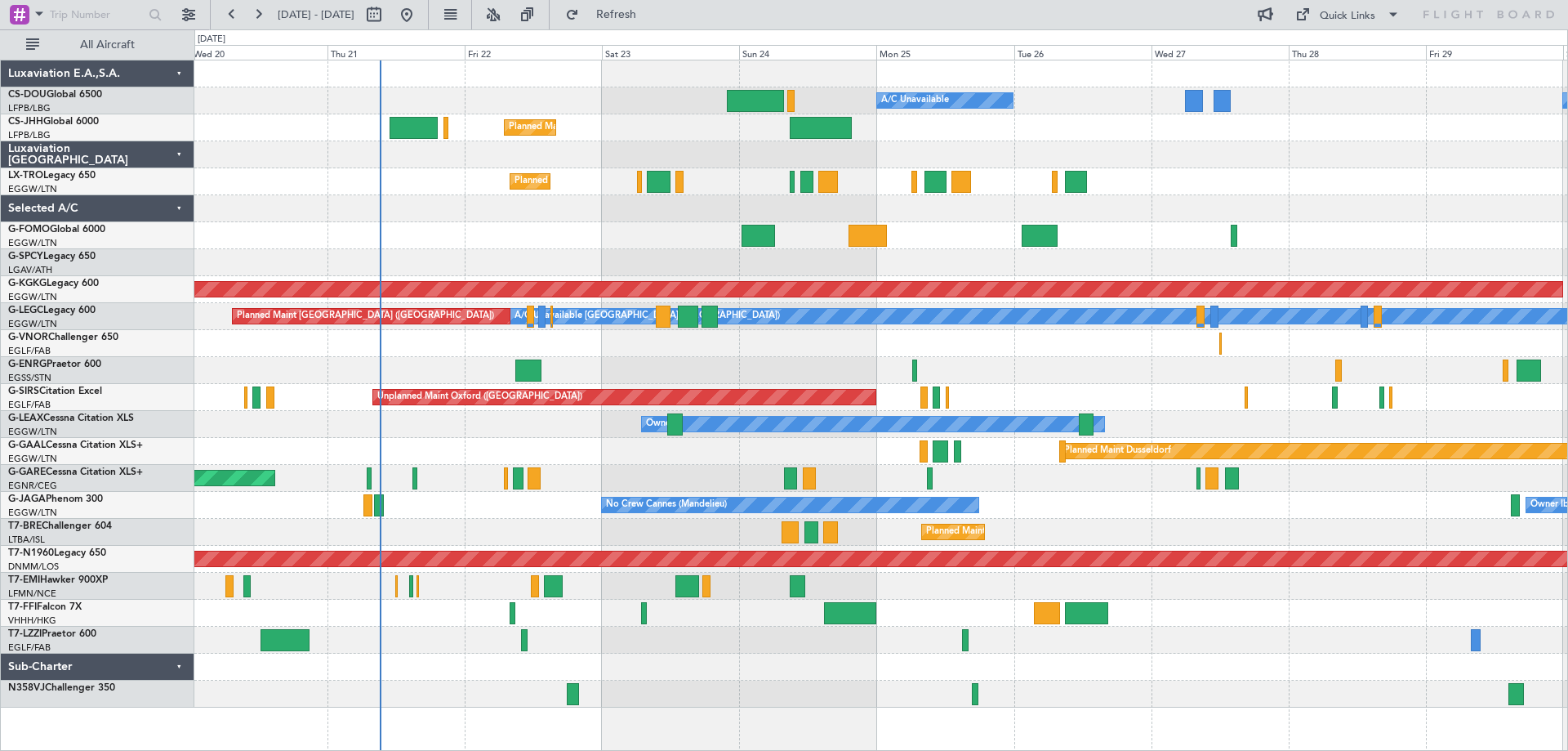
click at [1232, 189] on div "Planned Maint [GEOGRAPHIC_DATA] ([GEOGRAPHIC_DATA])" at bounding box center [880, 182] width 1373 height 27
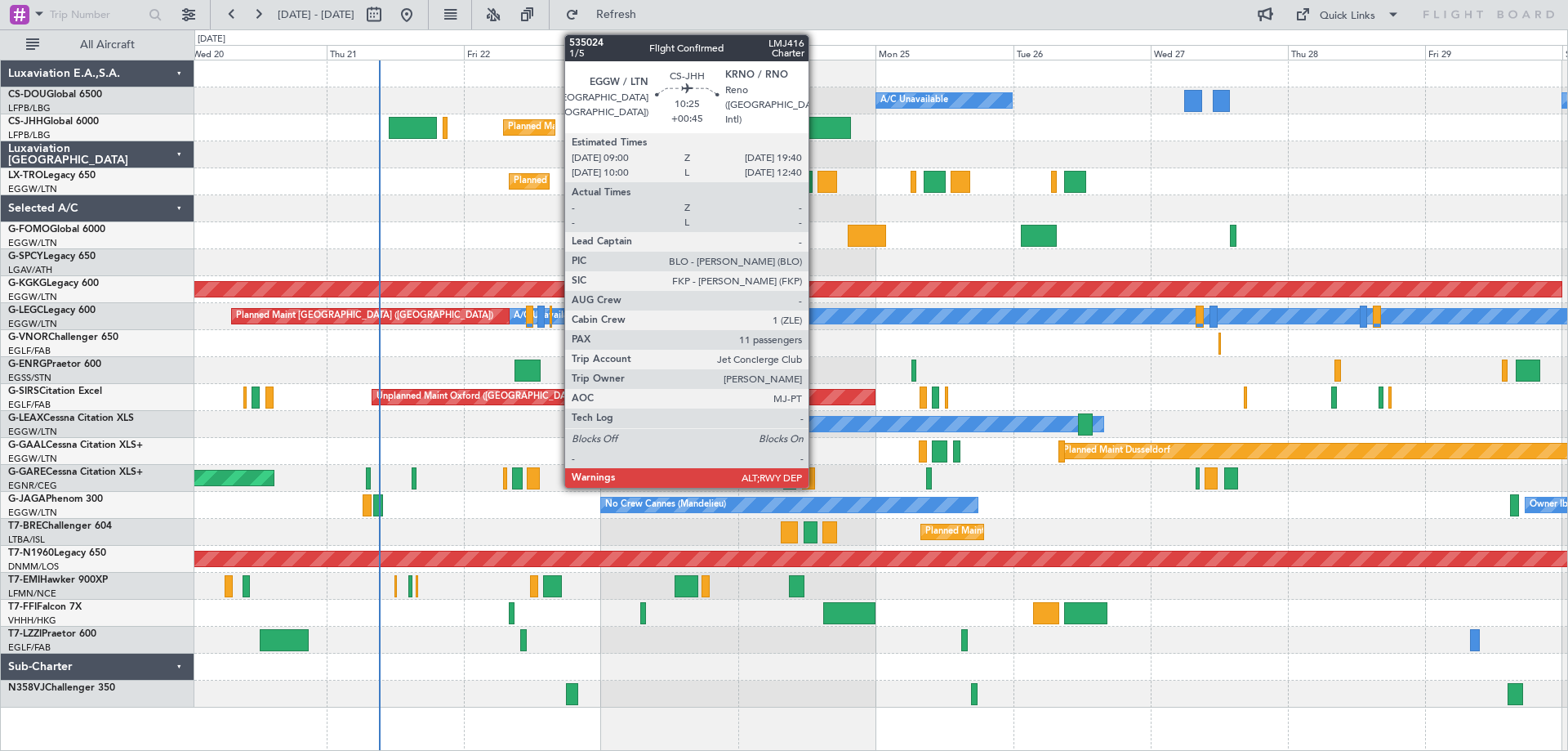
click at [816, 122] on div at bounding box center [820, 128] width 61 height 22
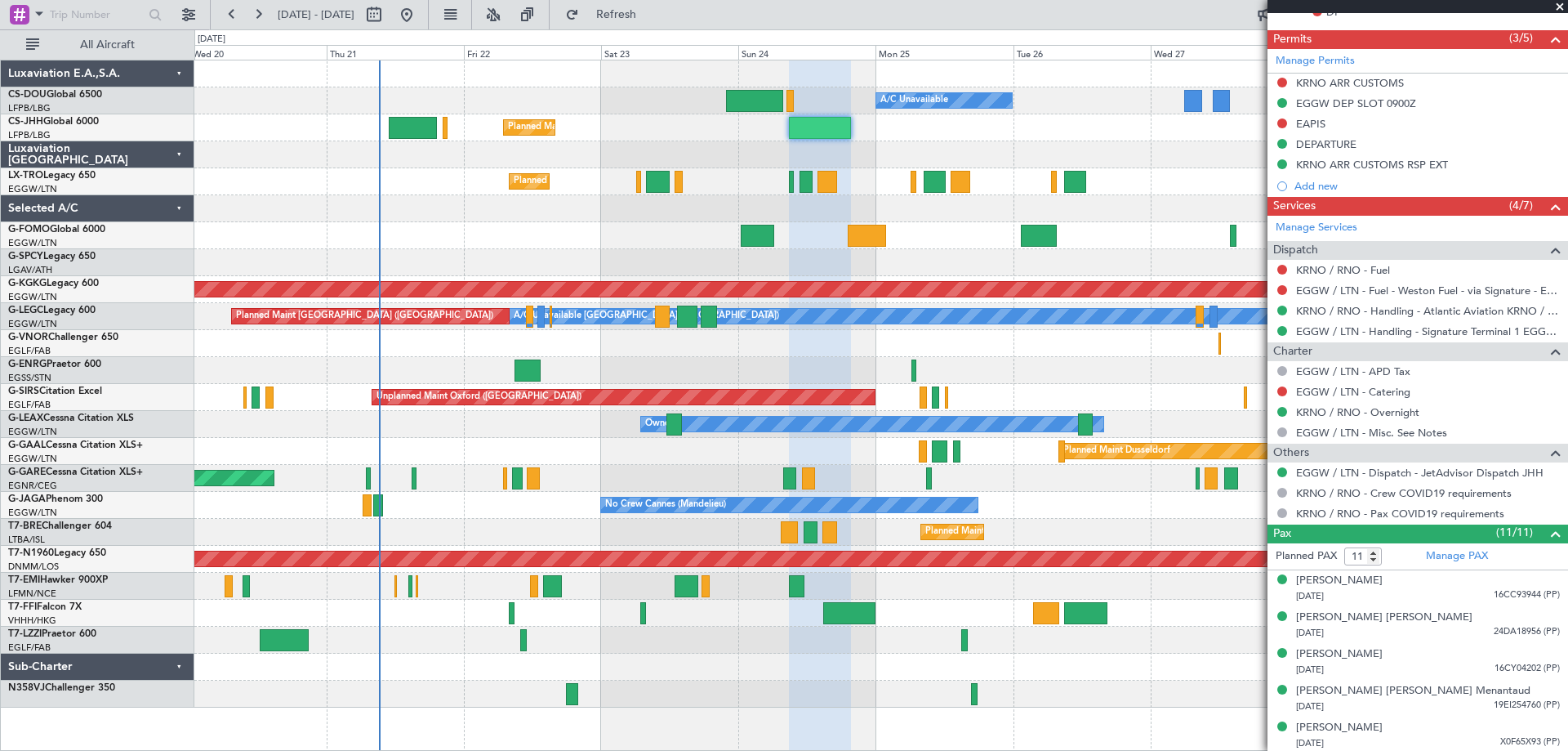
scroll to position [654, 0]
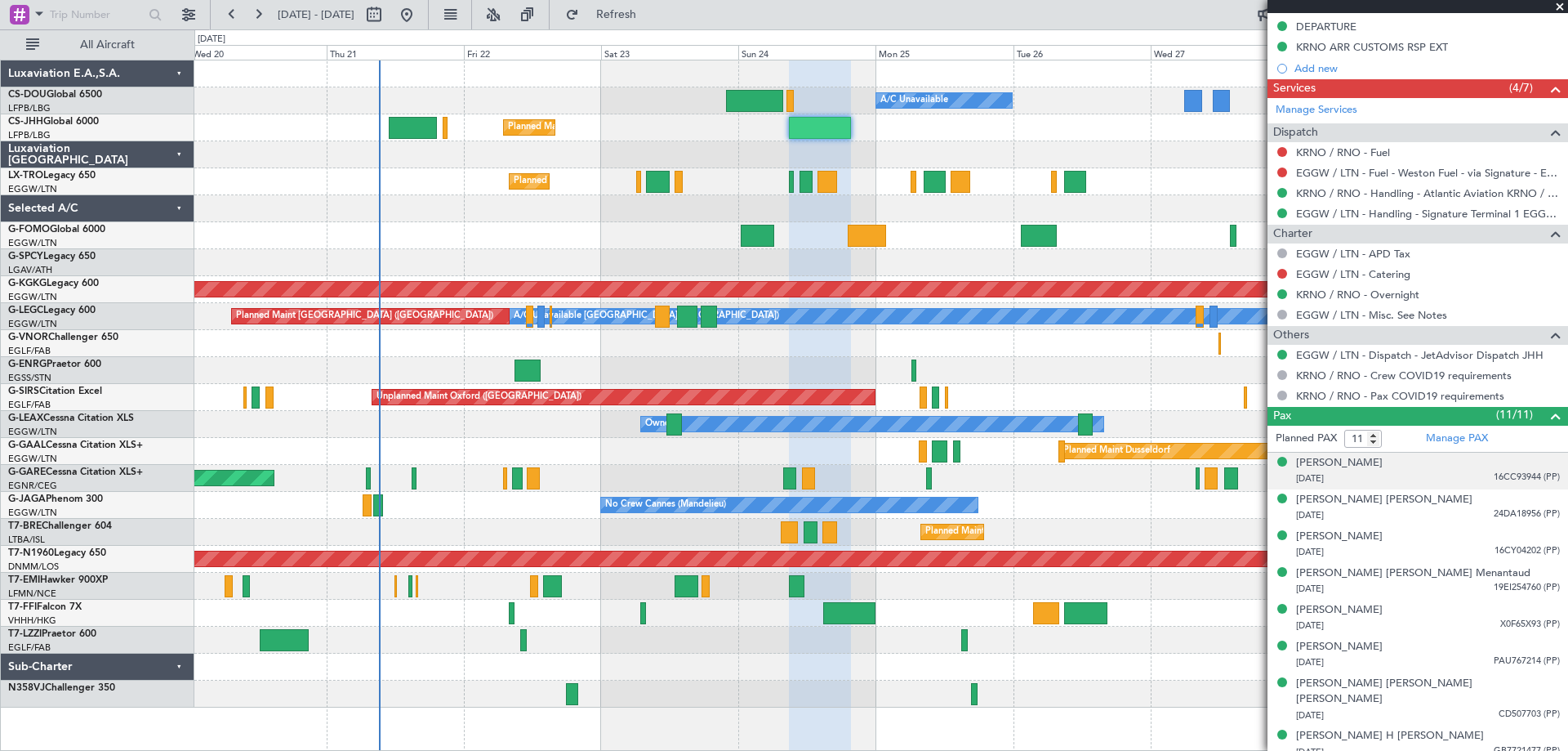
click at [1516, 480] on span "16CC93944 (PP)" at bounding box center [1527, 477] width 67 height 14
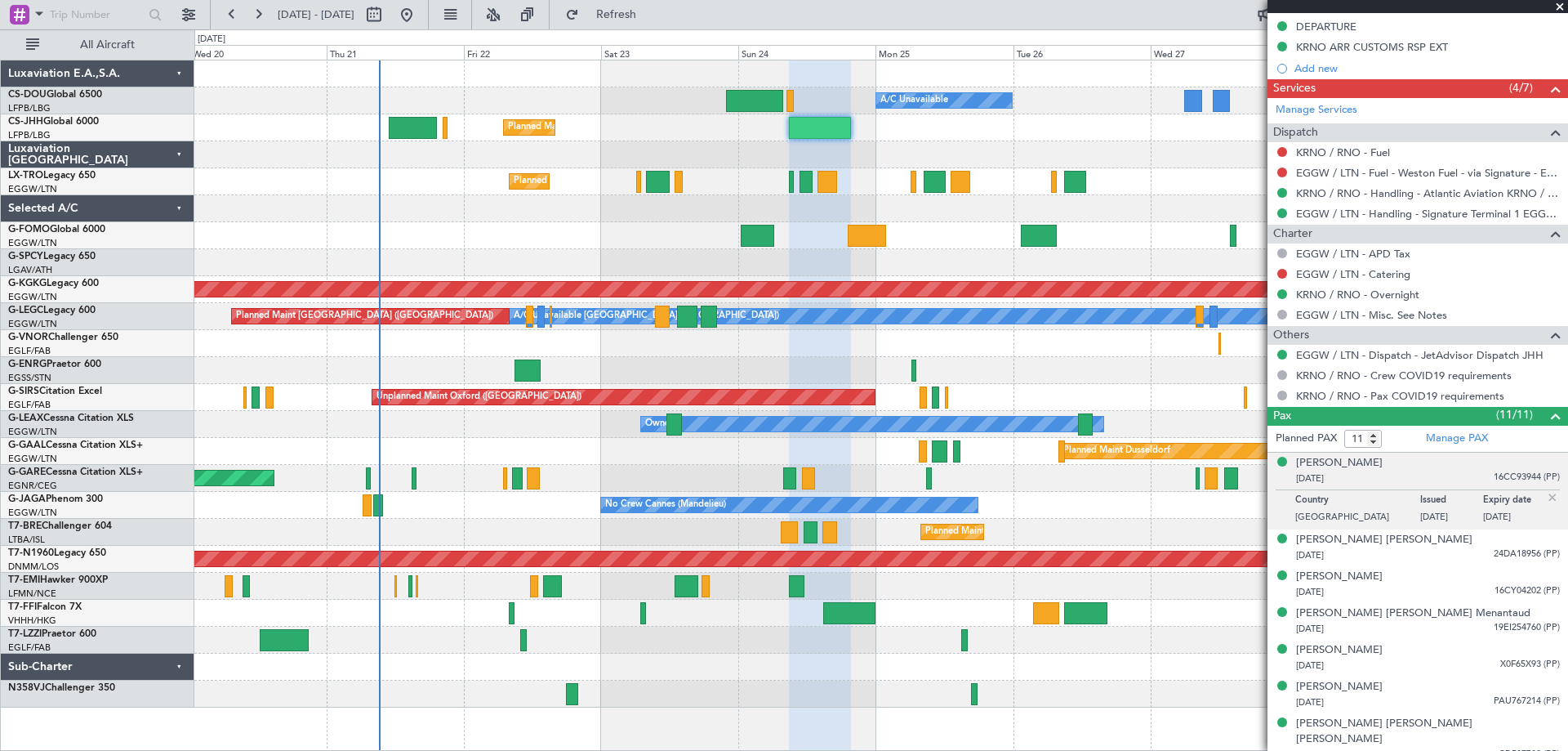
click at [1545, 497] on img at bounding box center [1552, 497] width 15 height 15
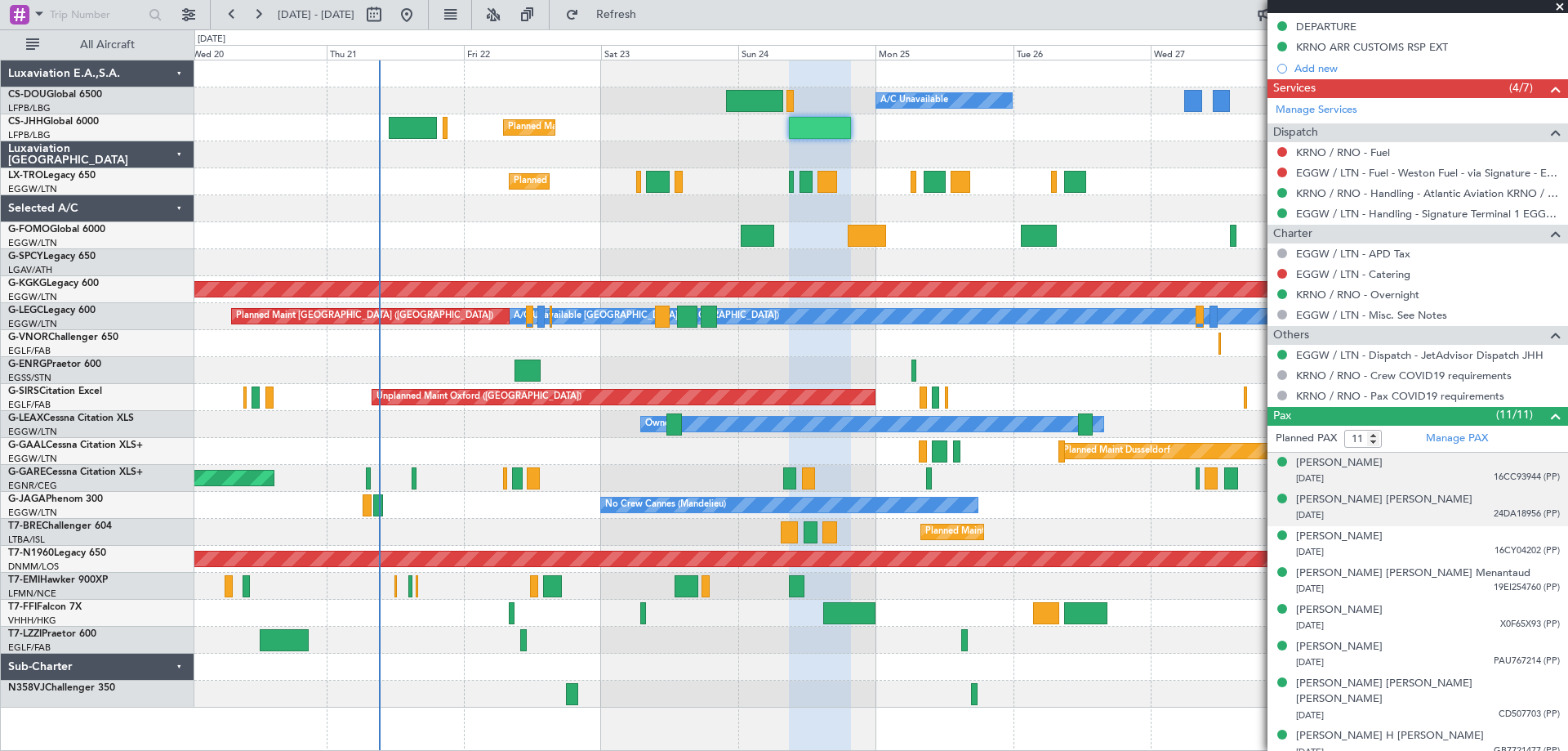
scroll to position [759, 0]
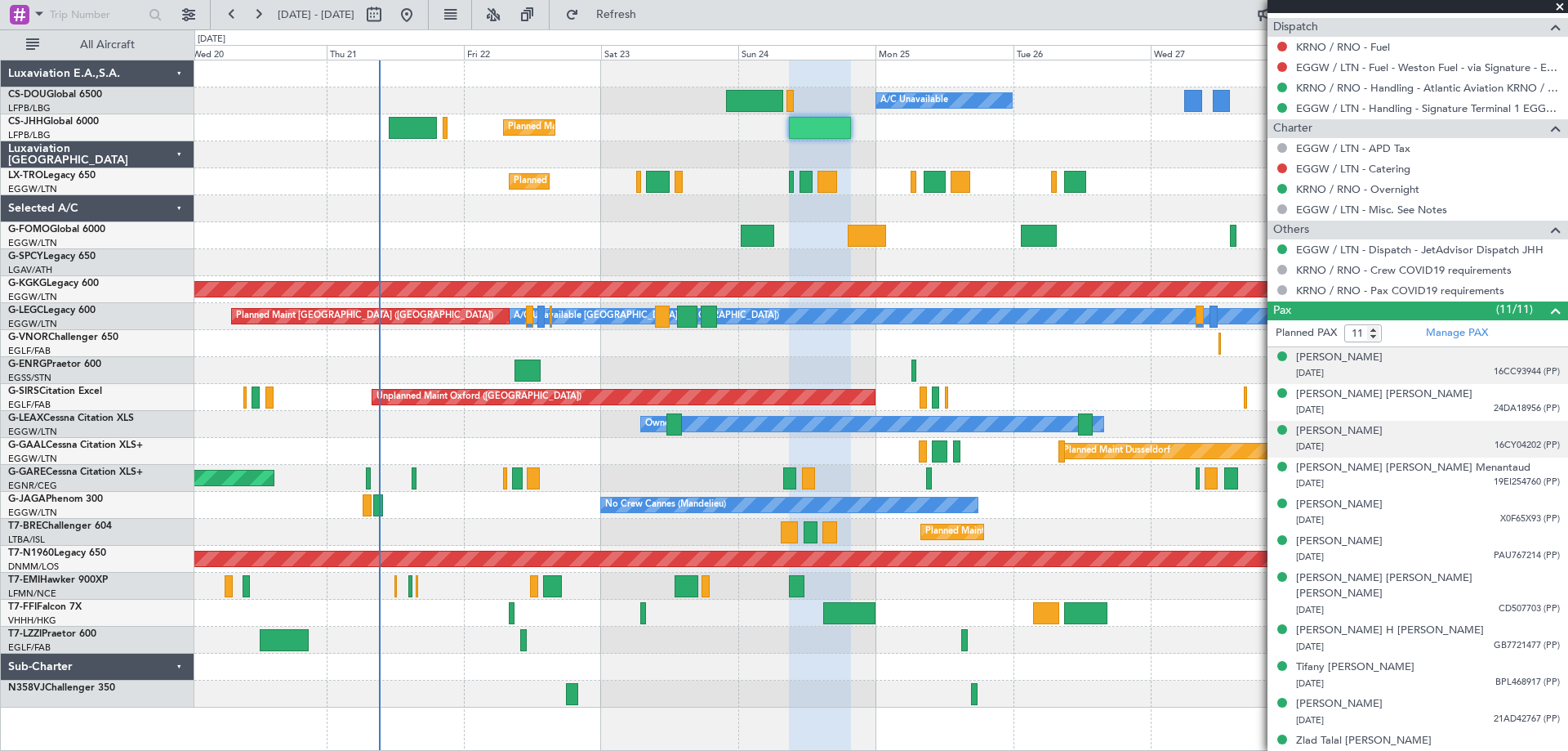
click at [1507, 443] on span "16CY04202 (PP)" at bounding box center [1527, 445] width 66 height 14
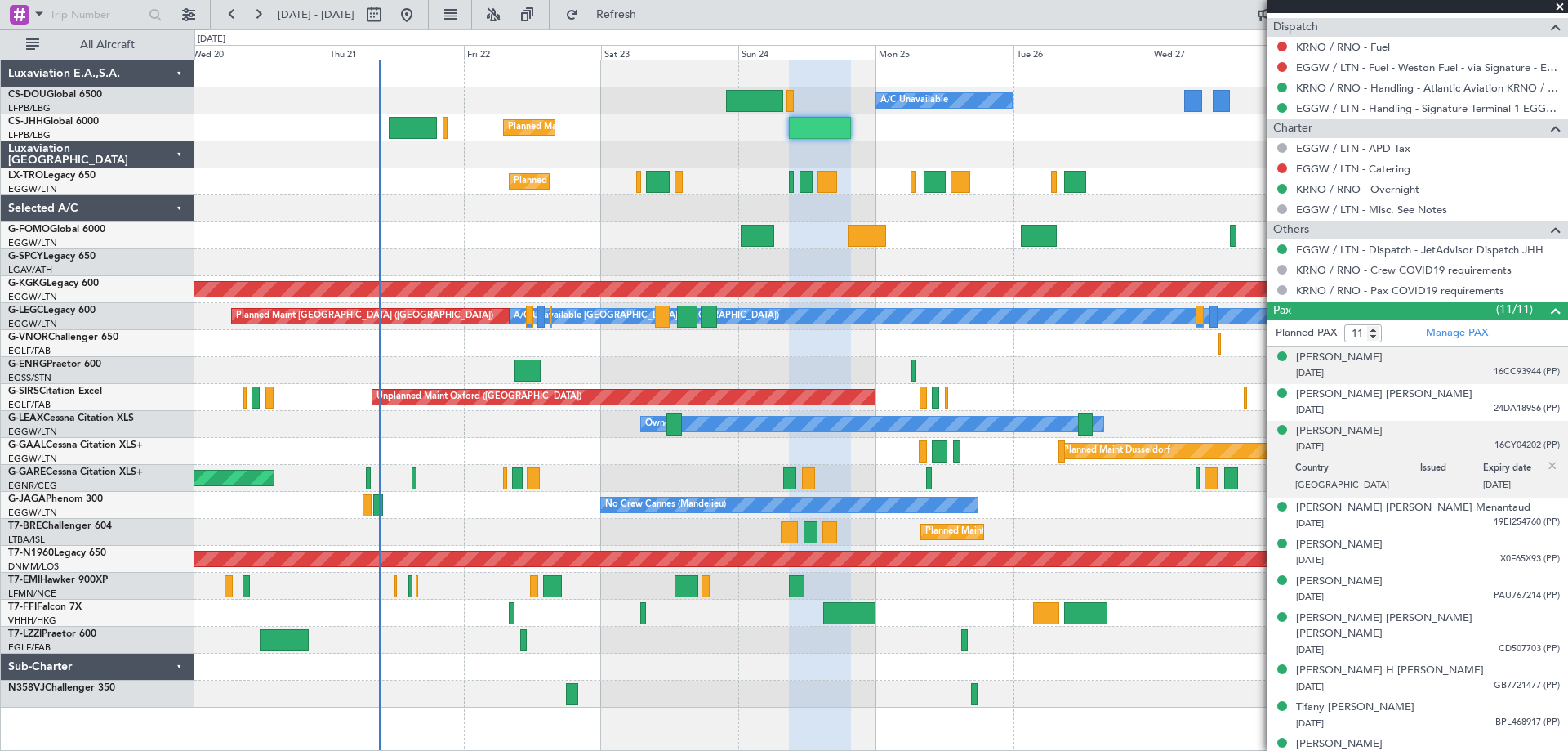
click at [1545, 463] on img at bounding box center [1552, 465] width 15 height 15
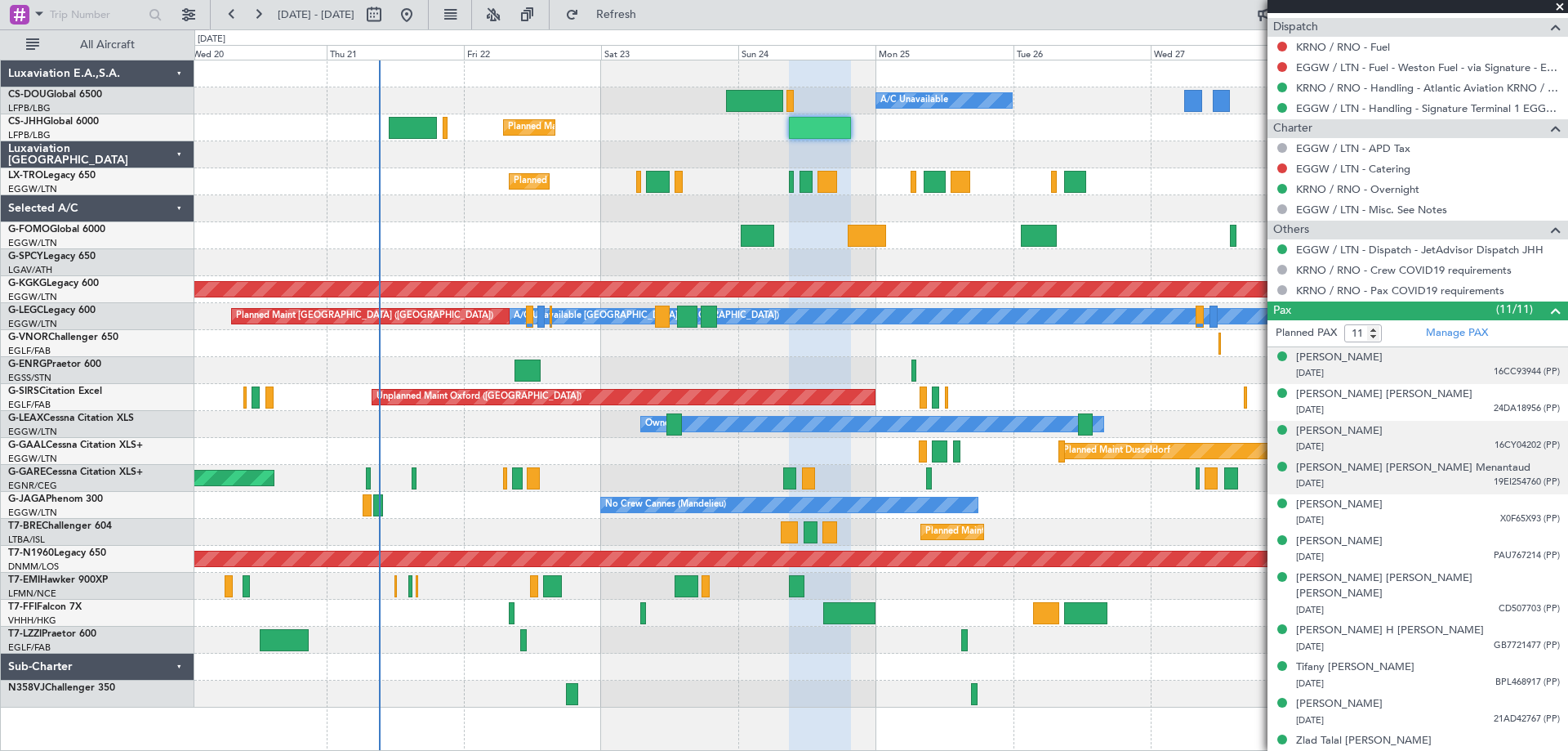
click at [1515, 482] on span "19EI254760 (PP)" at bounding box center [1527, 482] width 67 height 14
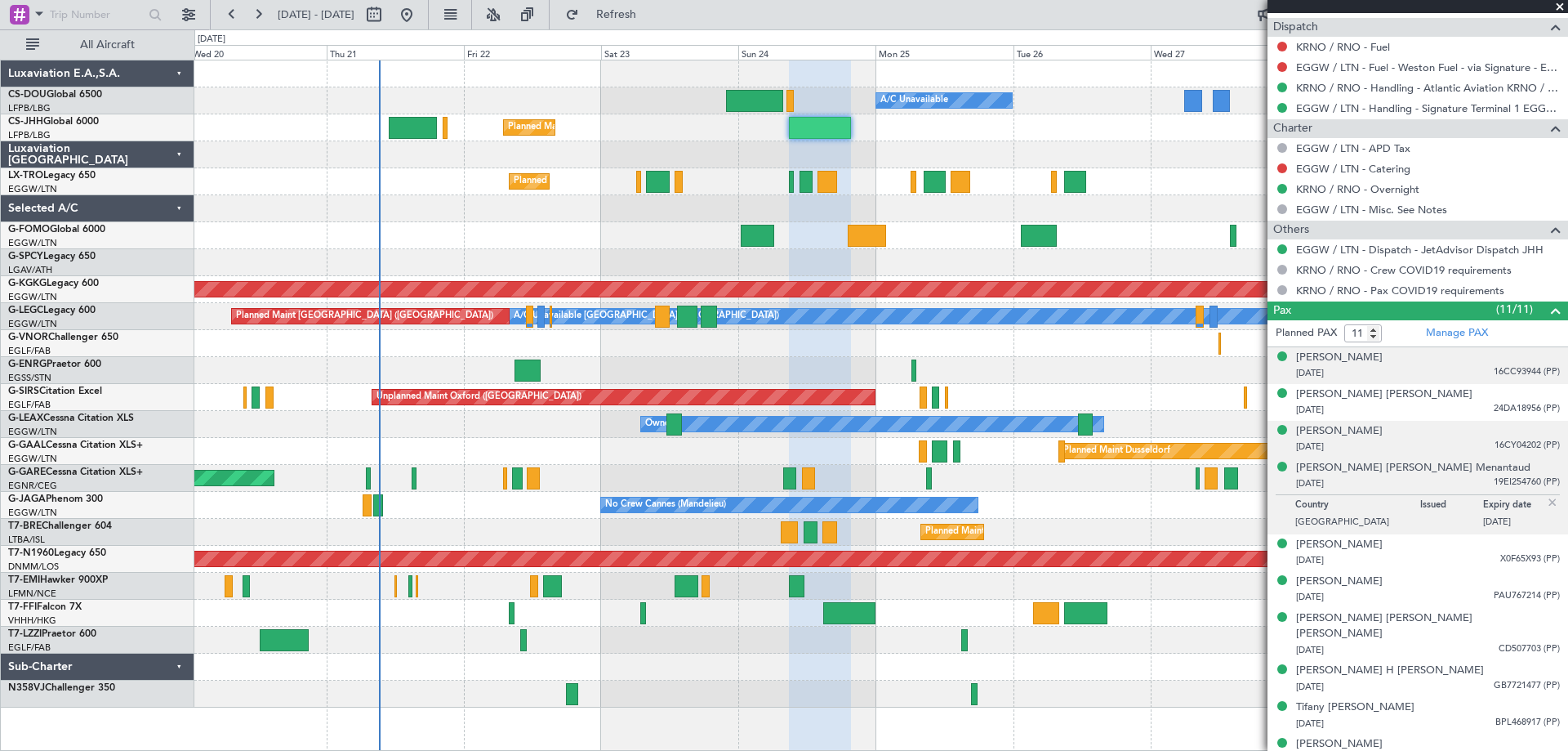
click at [1545, 498] on img at bounding box center [1552, 502] width 15 height 15
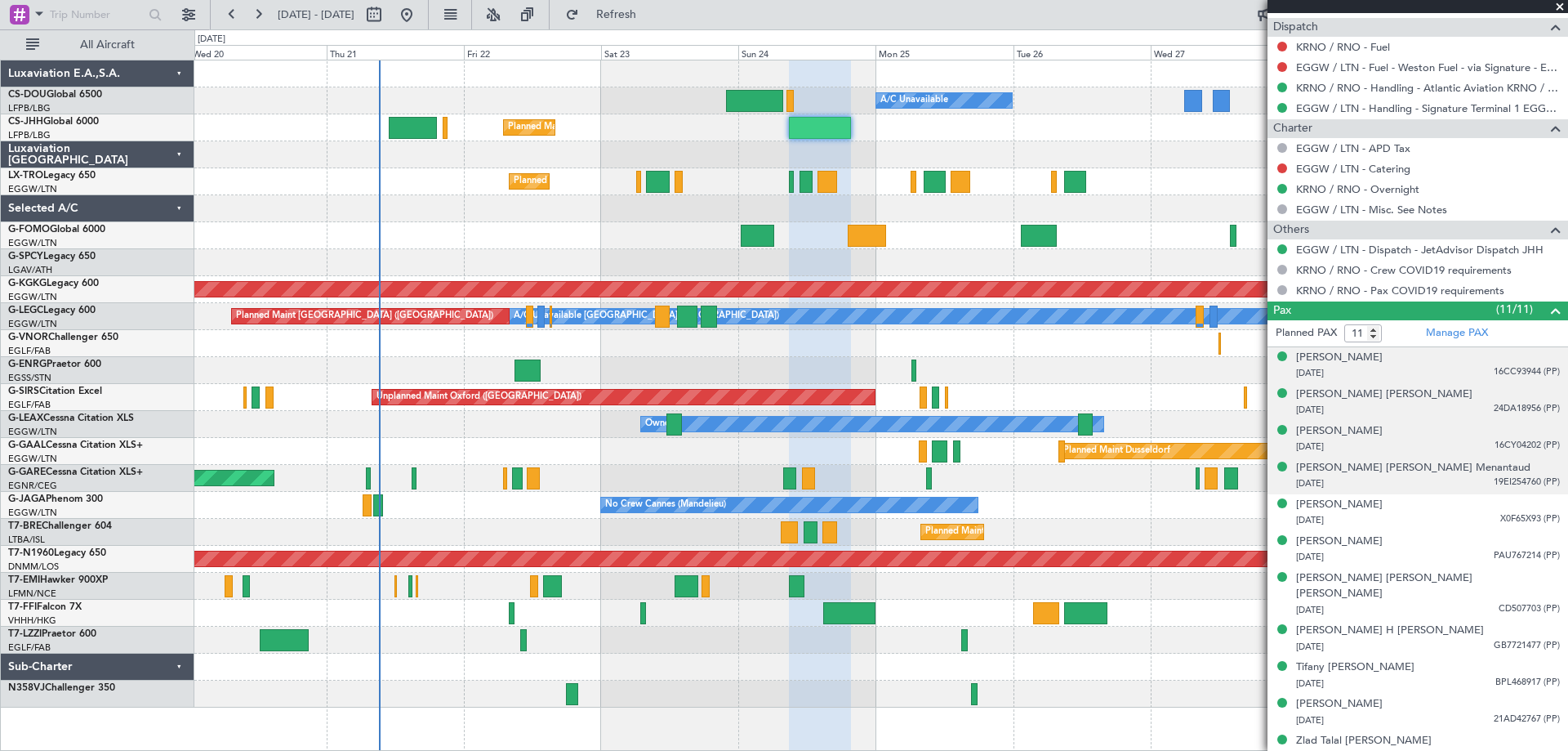
click at [1509, 410] on span "24DA18956 (PP)" at bounding box center [1527, 409] width 67 height 14
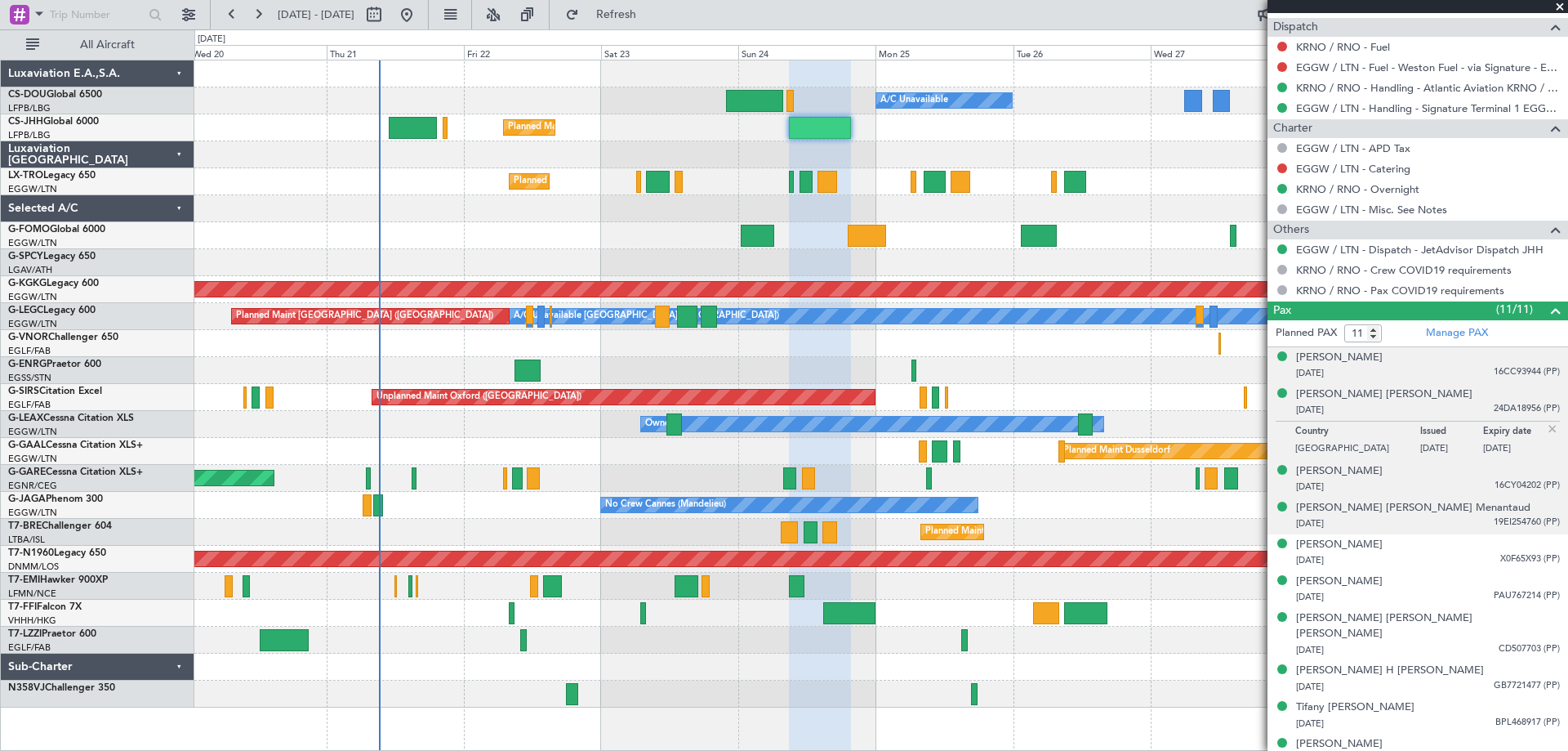
click at [1545, 424] on img at bounding box center [1552, 428] width 15 height 15
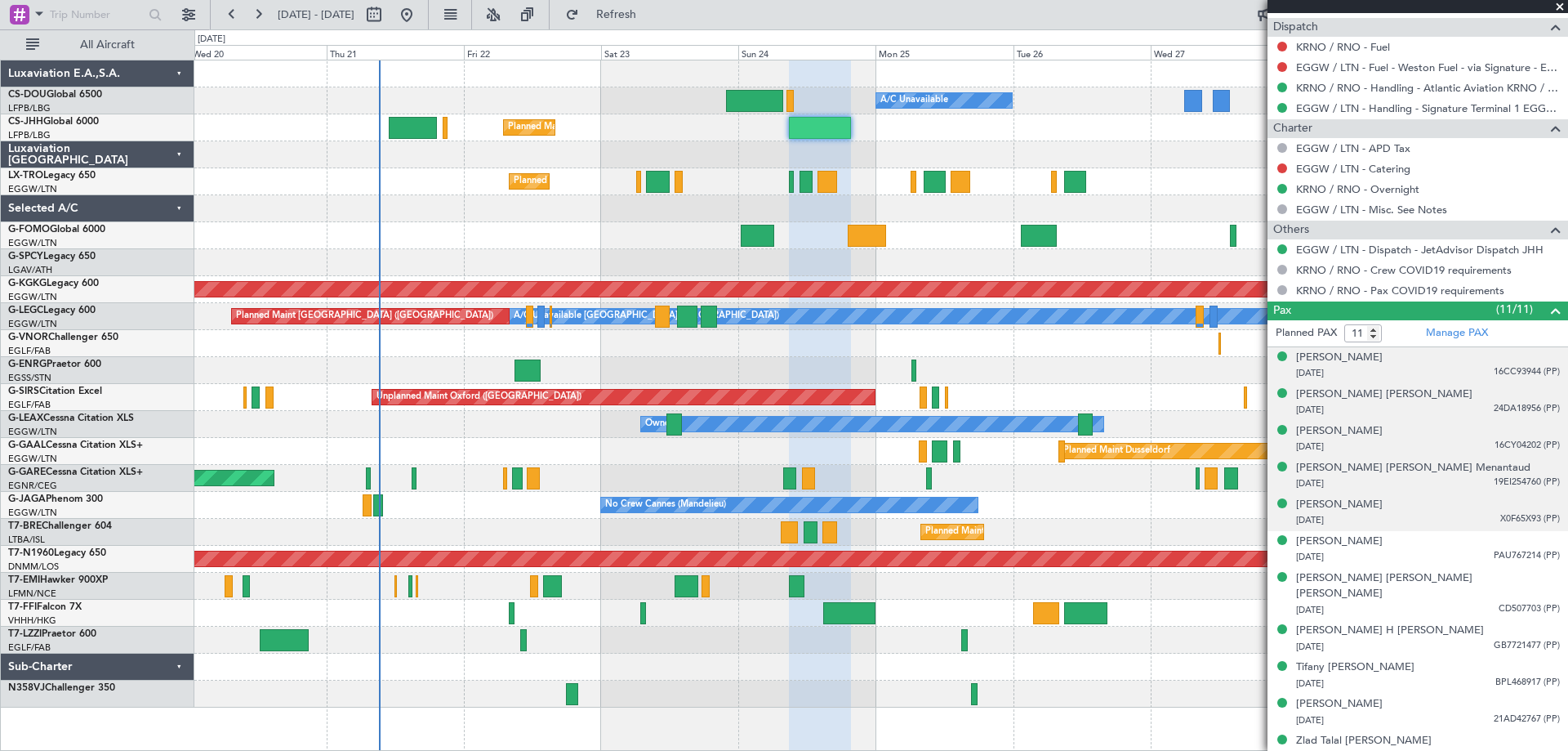
click at [1506, 523] on span "X0F65X93 (PP)" at bounding box center [1530, 519] width 60 height 14
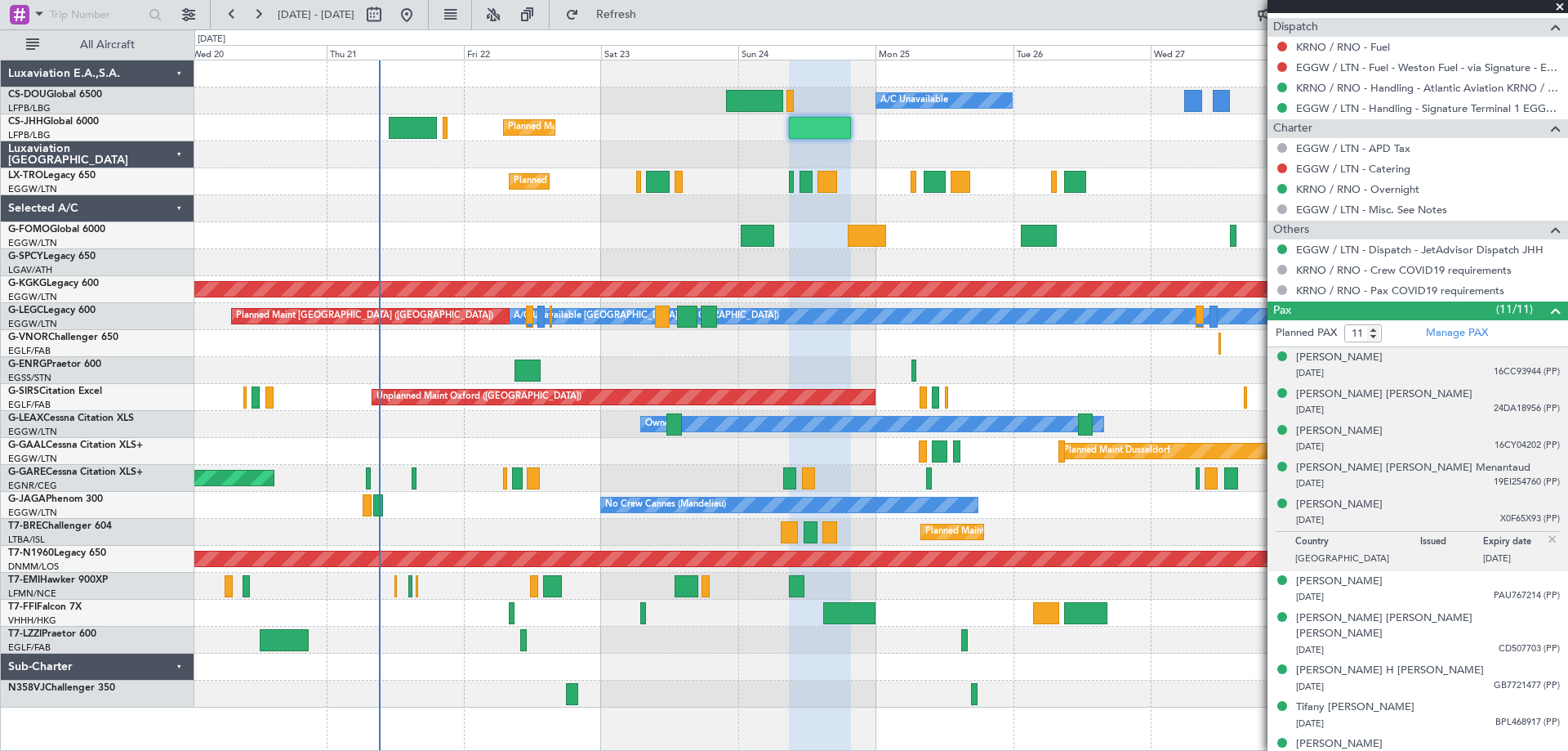
click at [1545, 533] on img at bounding box center [1552, 539] width 15 height 15
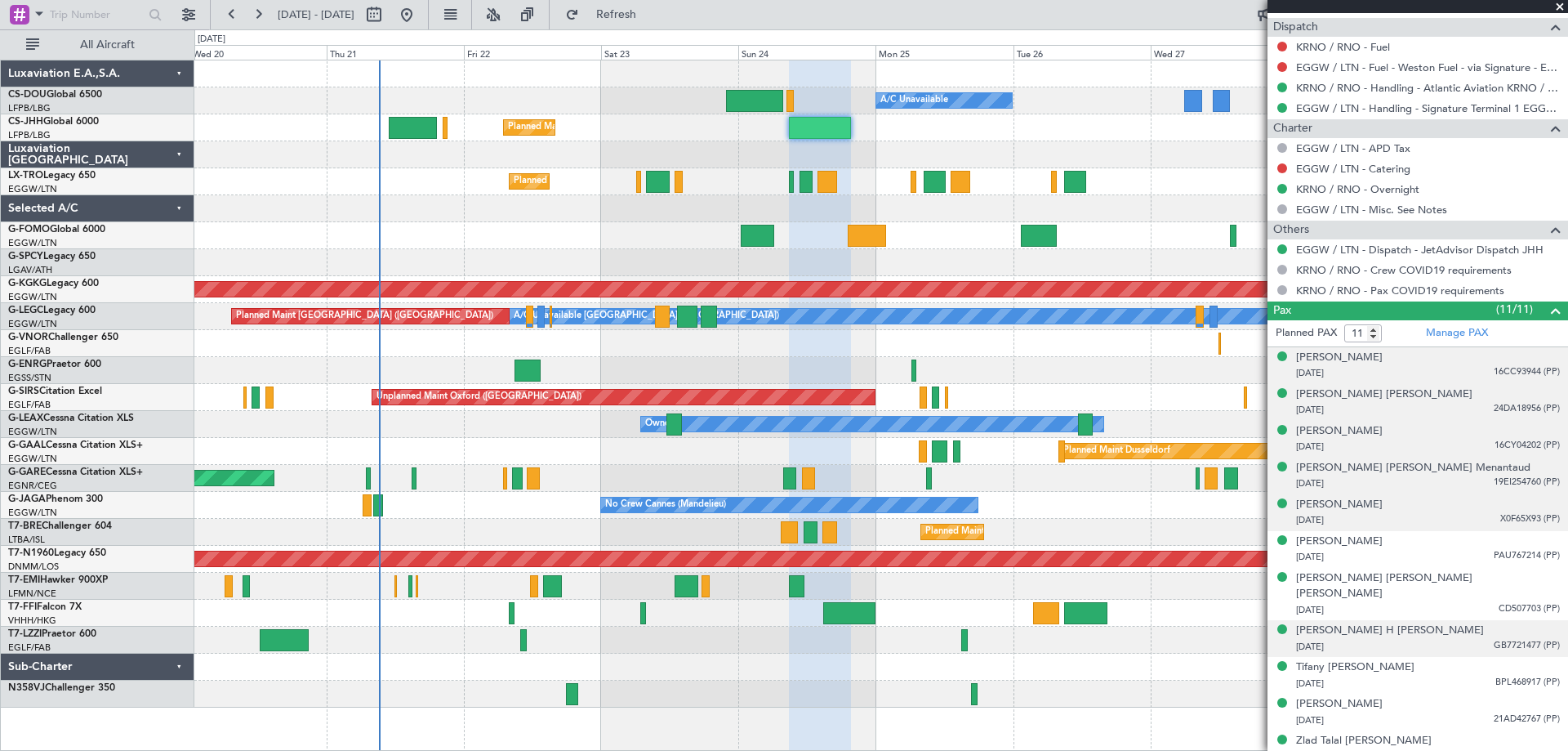
click at [1513, 639] on span "GB7721477 (PP)" at bounding box center [1527, 646] width 67 height 14
click at [1545, 658] on img at bounding box center [1552, 665] width 15 height 15
click at [1513, 676] on span "BPL468917 (PP)" at bounding box center [1528, 683] width 65 height 14
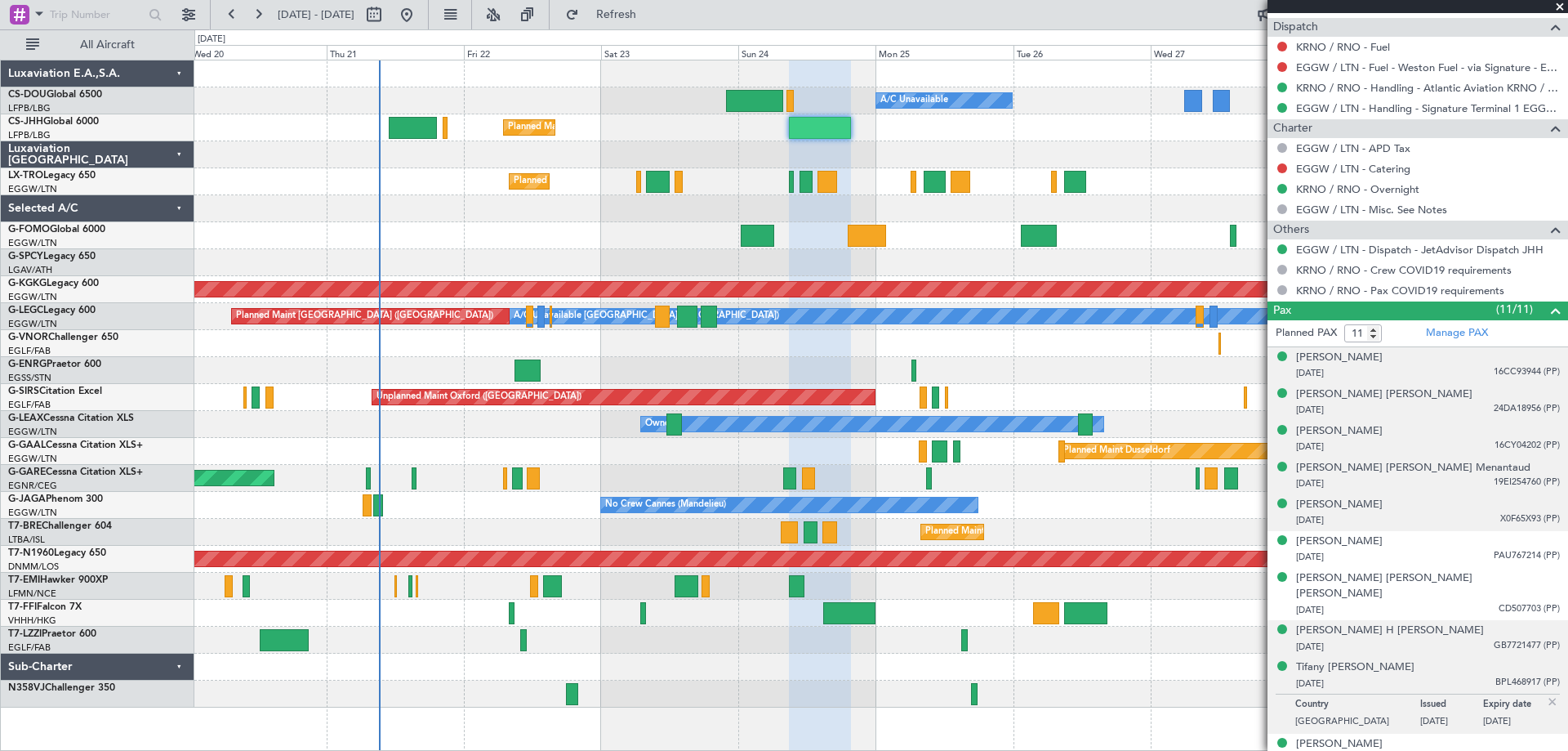
click at [1545, 695] on img at bounding box center [1552, 702] width 15 height 15
click at [1514, 713] on span "21AD42767 (PP)" at bounding box center [1527, 719] width 67 height 14
click at [1545, 731] on img at bounding box center [1552, 738] width 15 height 15
click at [1516, 484] on span "19EI254760 (PP)" at bounding box center [1527, 482] width 67 height 14
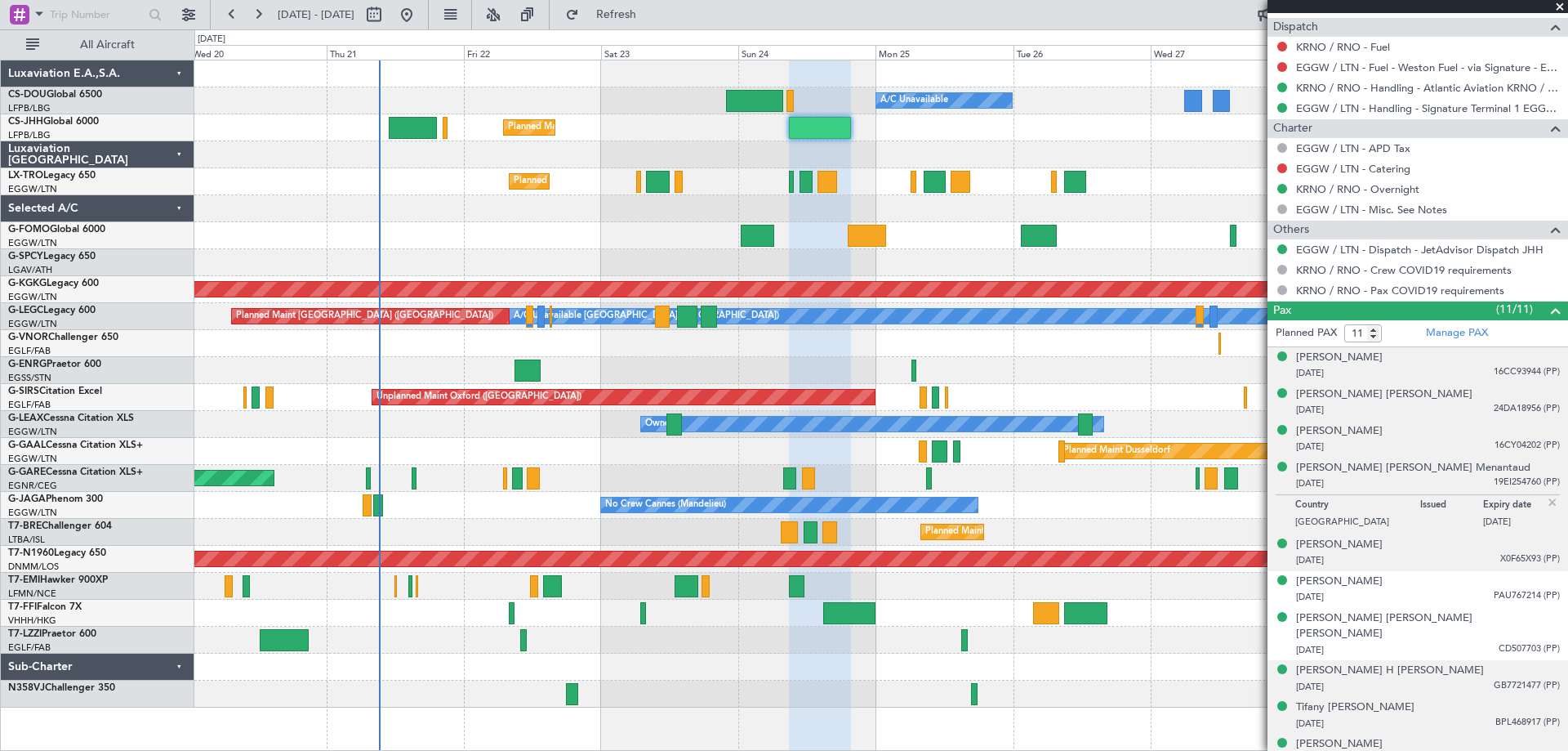
click at [1514, 482] on span "19EI254760 (PP)" at bounding box center [1527, 482] width 67 height 14
click at [1545, 499] on img at bounding box center [1552, 502] width 15 height 15
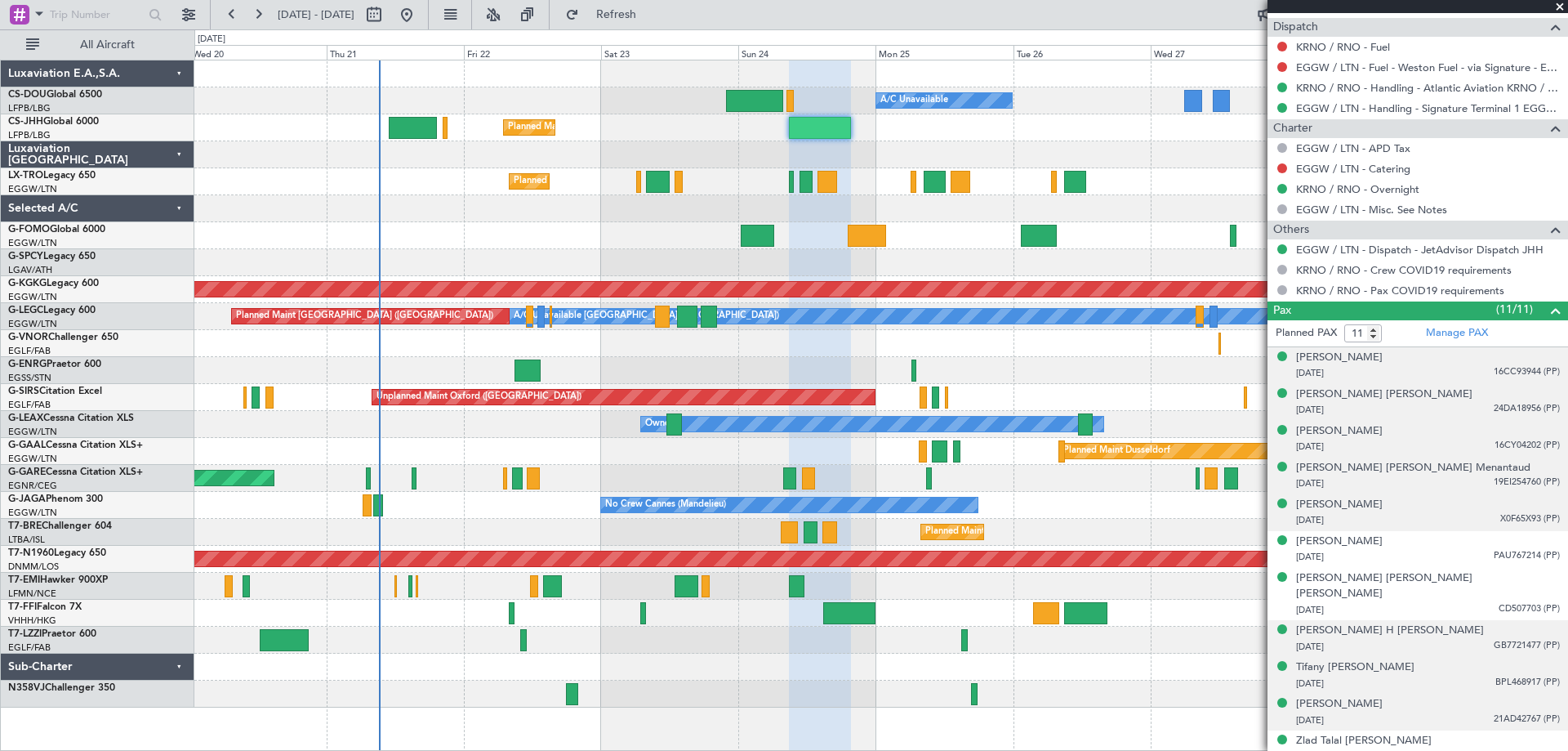
click at [1515, 477] on span "19EI254760 (PP)" at bounding box center [1527, 482] width 67 height 14
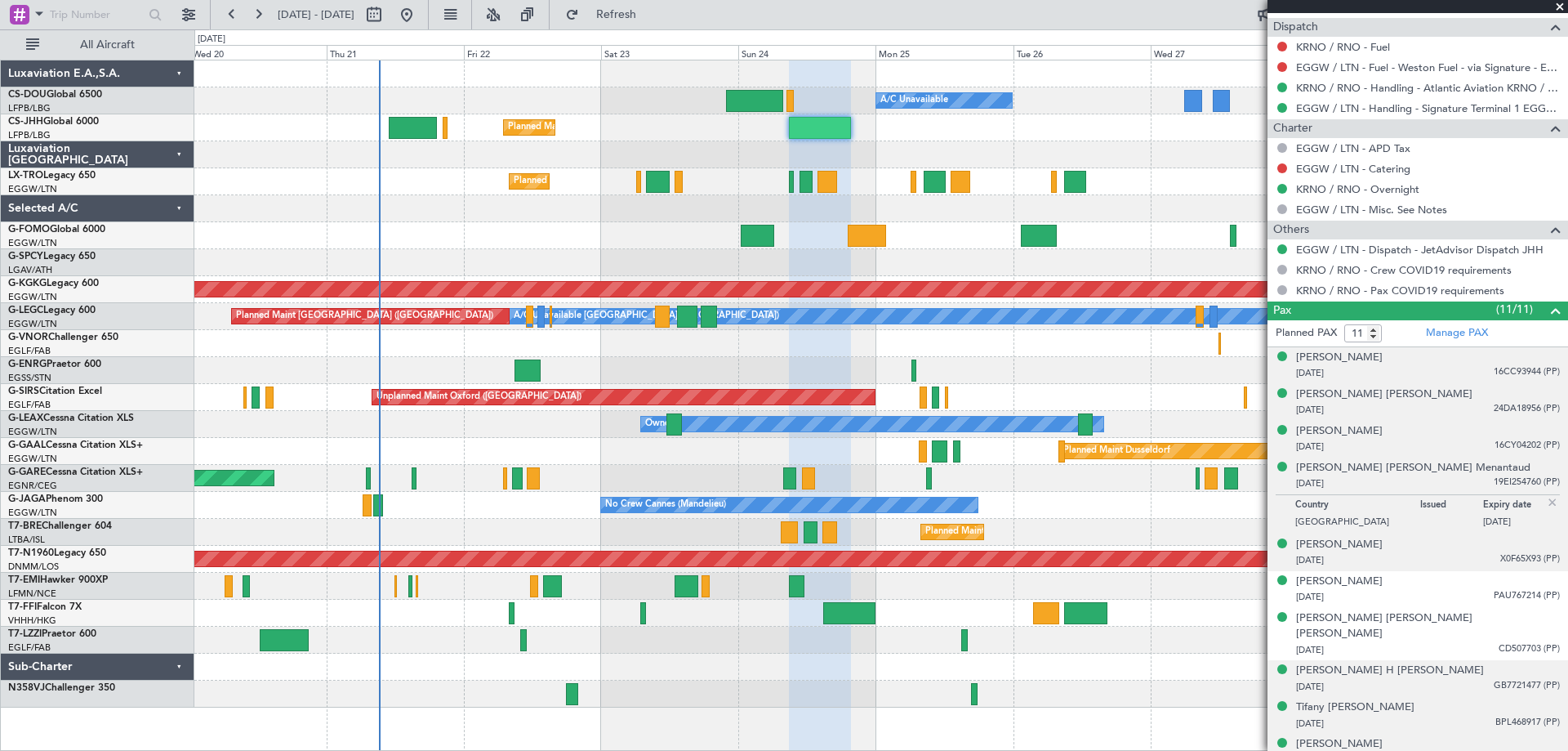
click at [1545, 501] on img at bounding box center [1552, 502] width 15 height 15
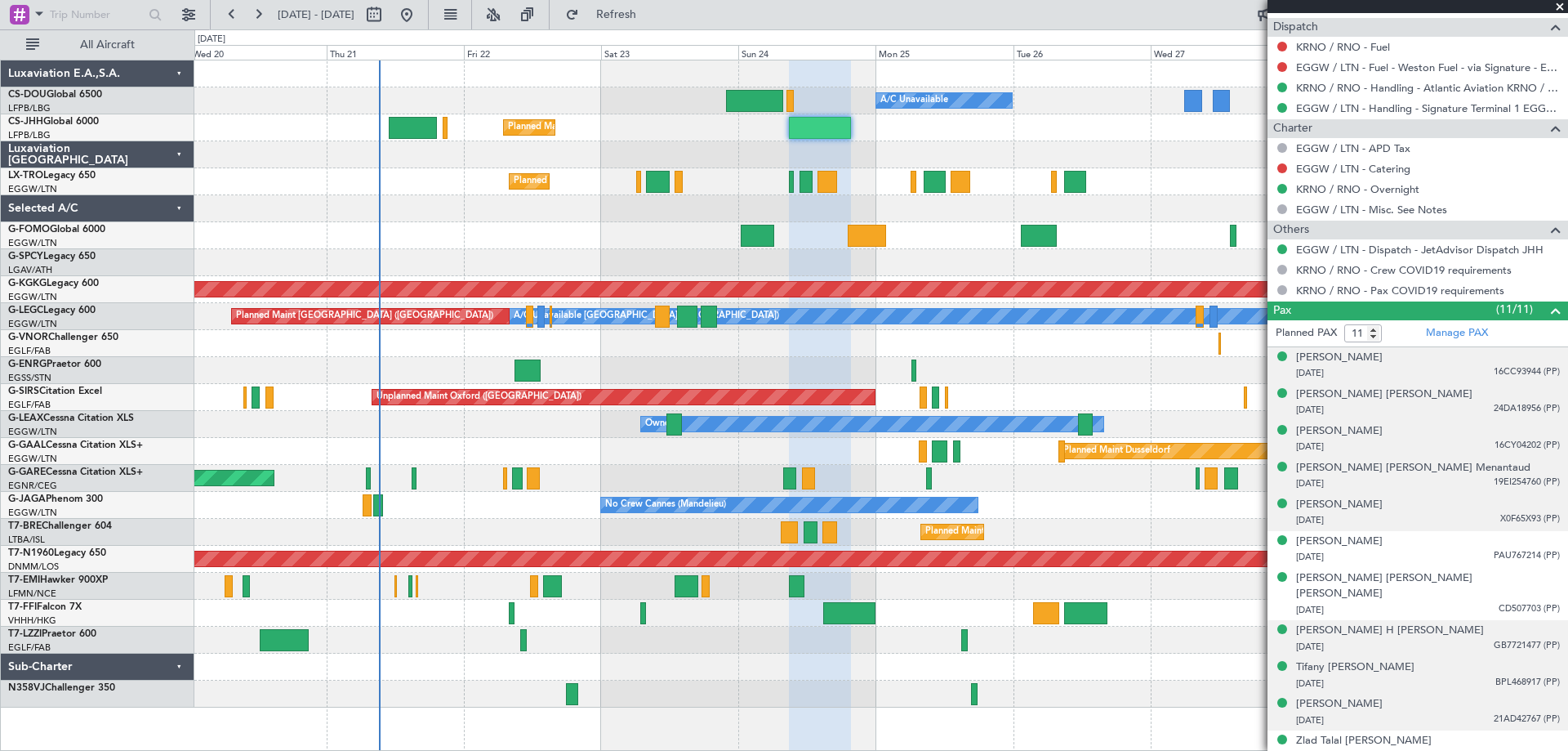
click at [1520, 713] on span "21AD42767 (PP)" at bounding box center [1527, 719] width 67 height 14
click at [1545, 731] on img at bounding box center [1552, 738] width 15 height 15
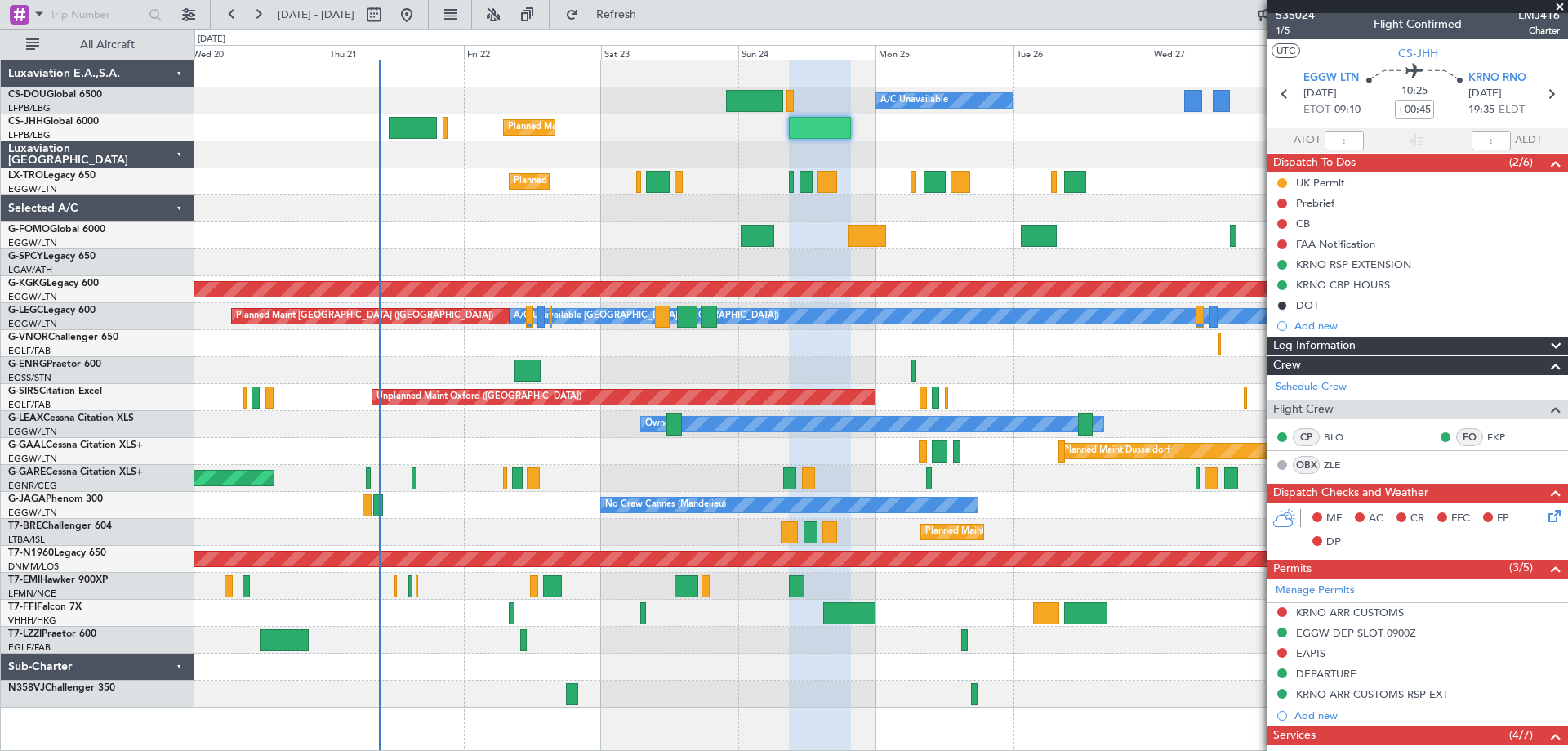
scroll to position [0, 0]
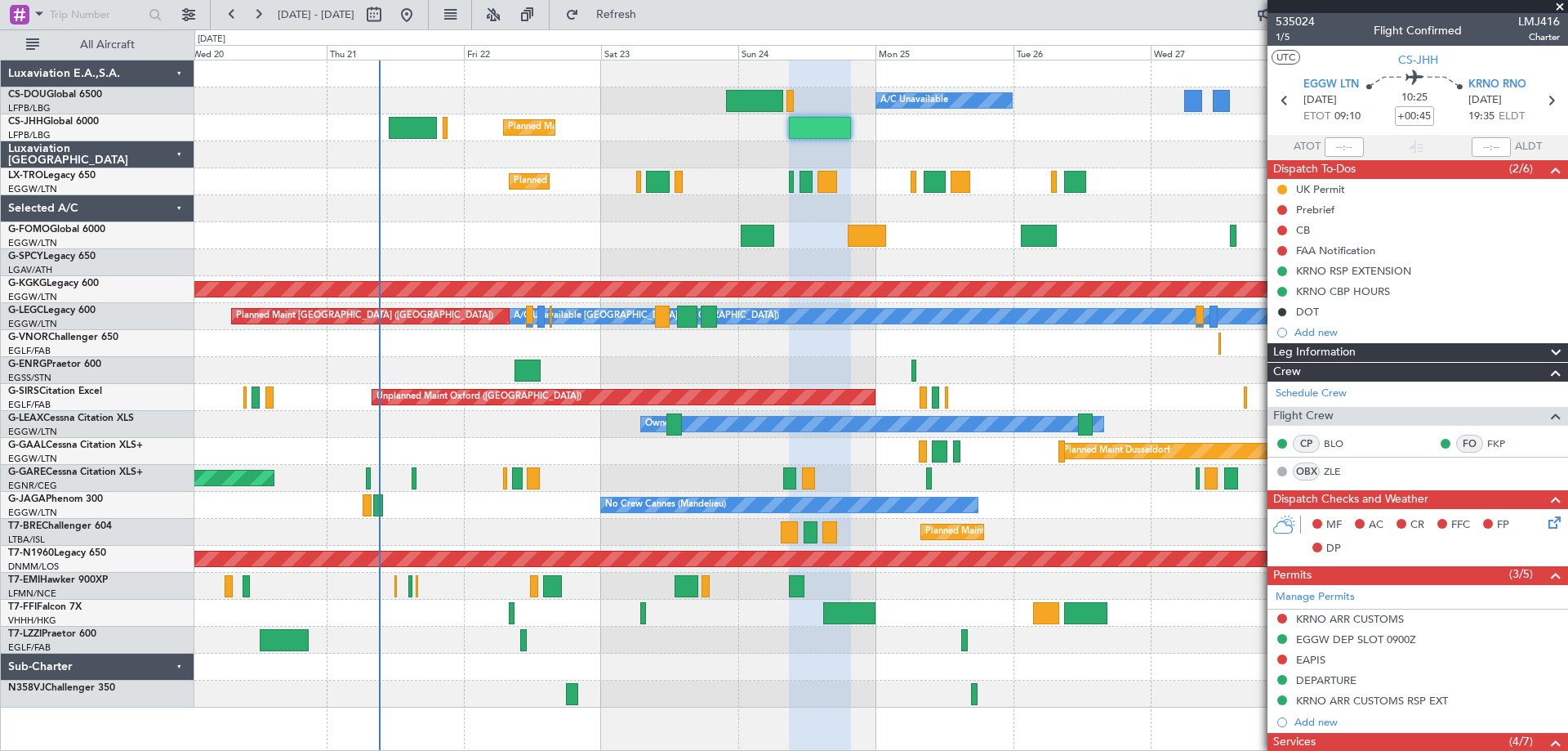
click at [1559, 3] on span at bounding box center [1559, 7] width 16 height 15
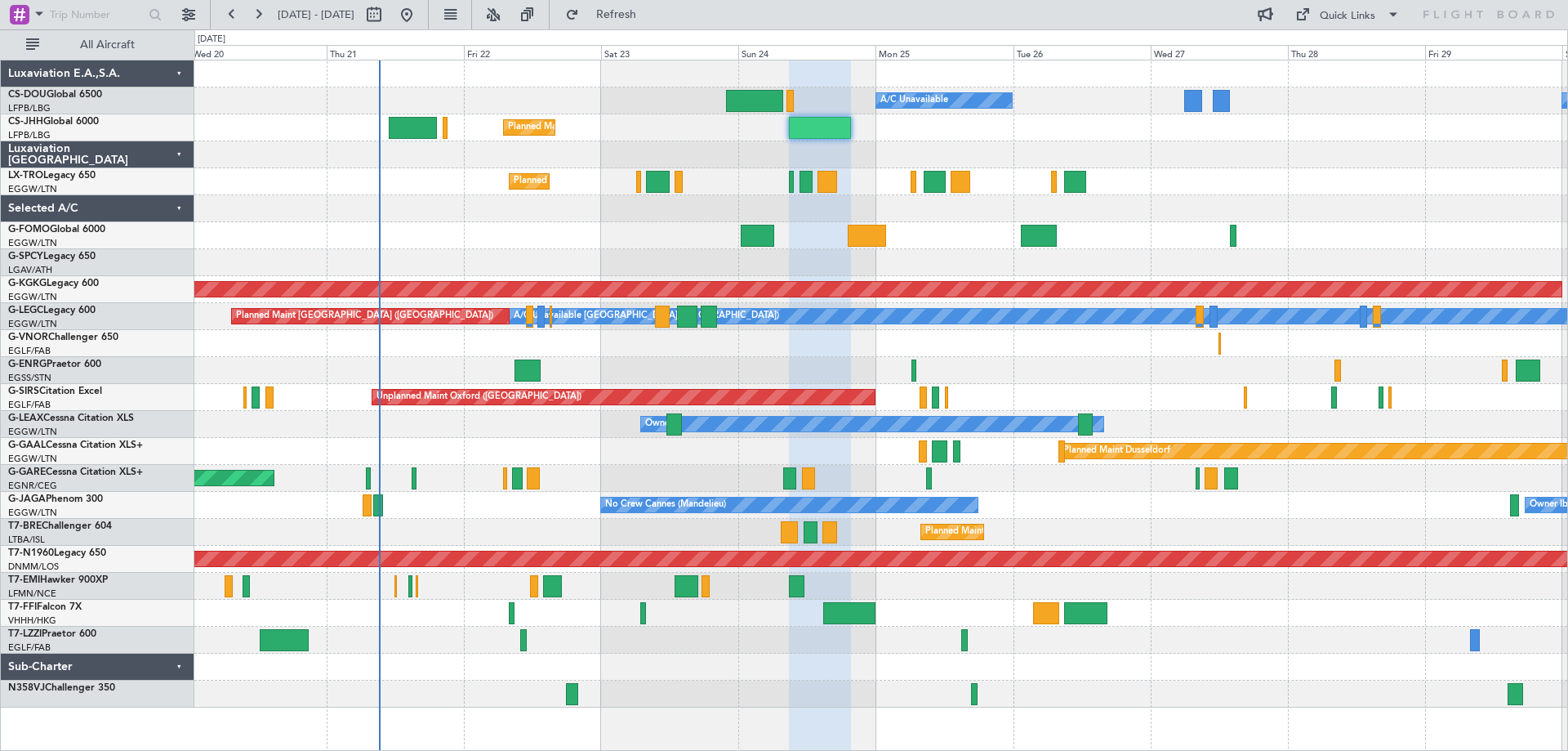
type input "0"
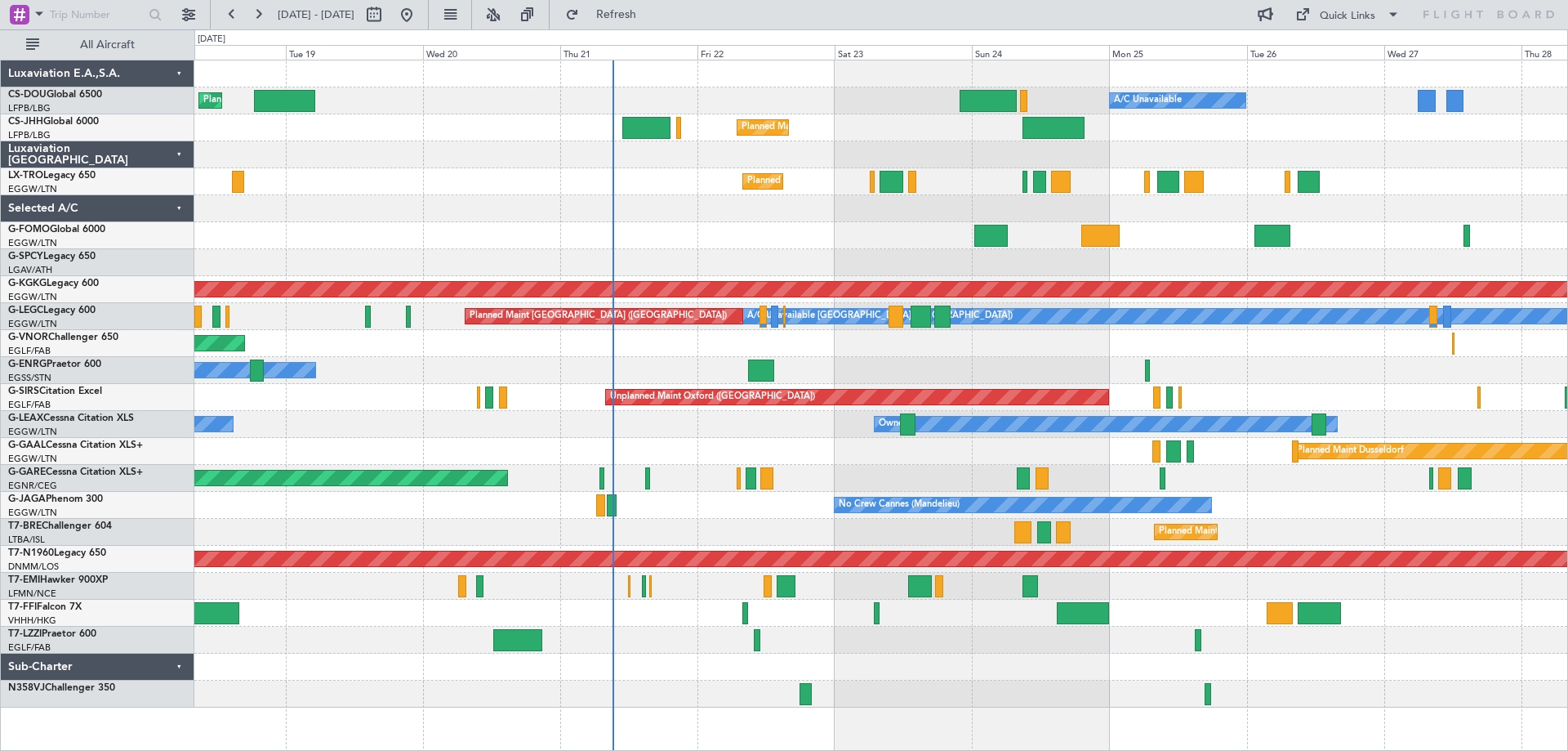
click at [747, 235] on div "Planned Maint Windsor Locks ([PERSON_NAME] Intl)" at bounding box center [880, 236] width 1373 height 27
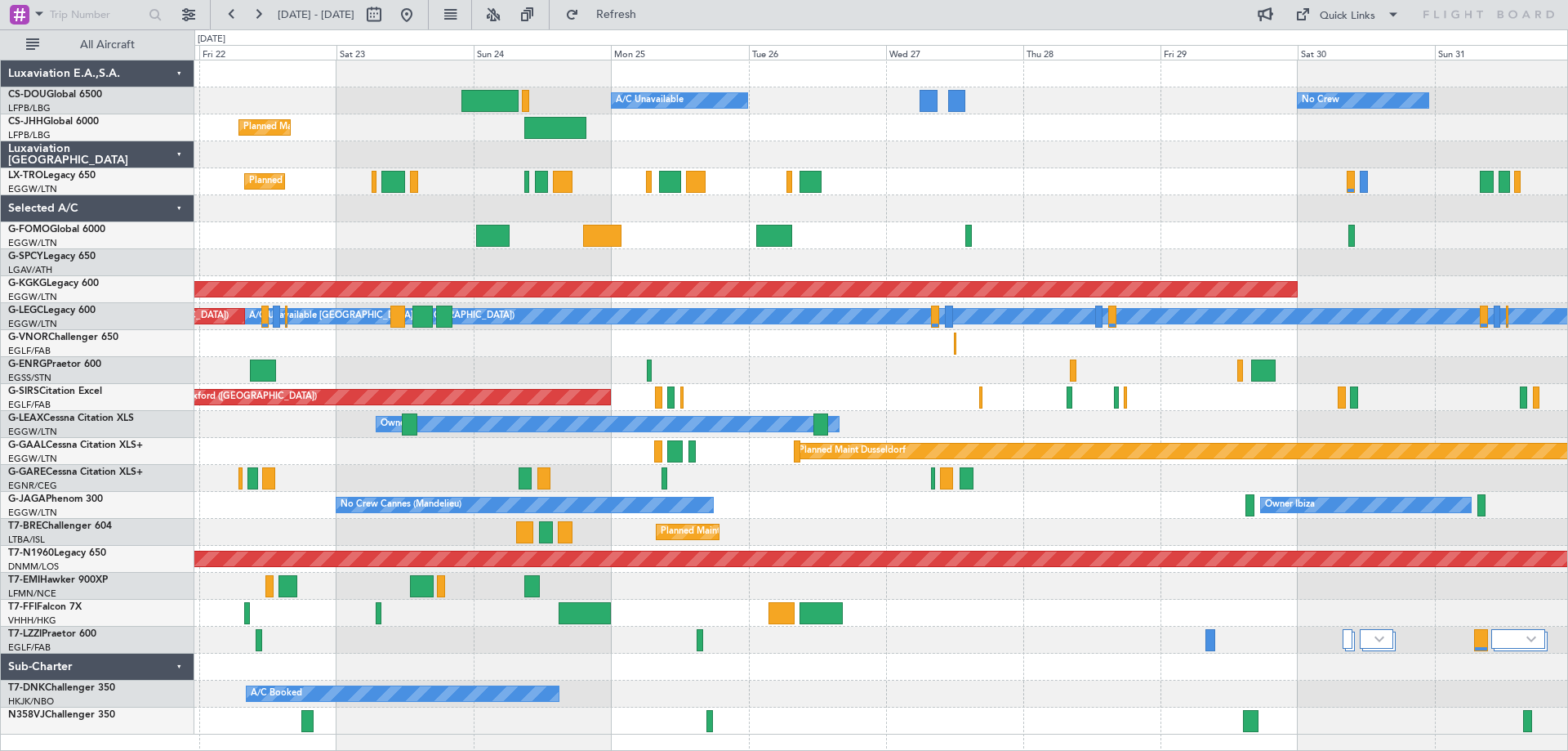
click at [973, 371] on div "Planned Maint Paris (Le Bourget) A/C Unavailable No Crew Planned Maint London (…" at bounding box center [880, 398] width 1373 height 674
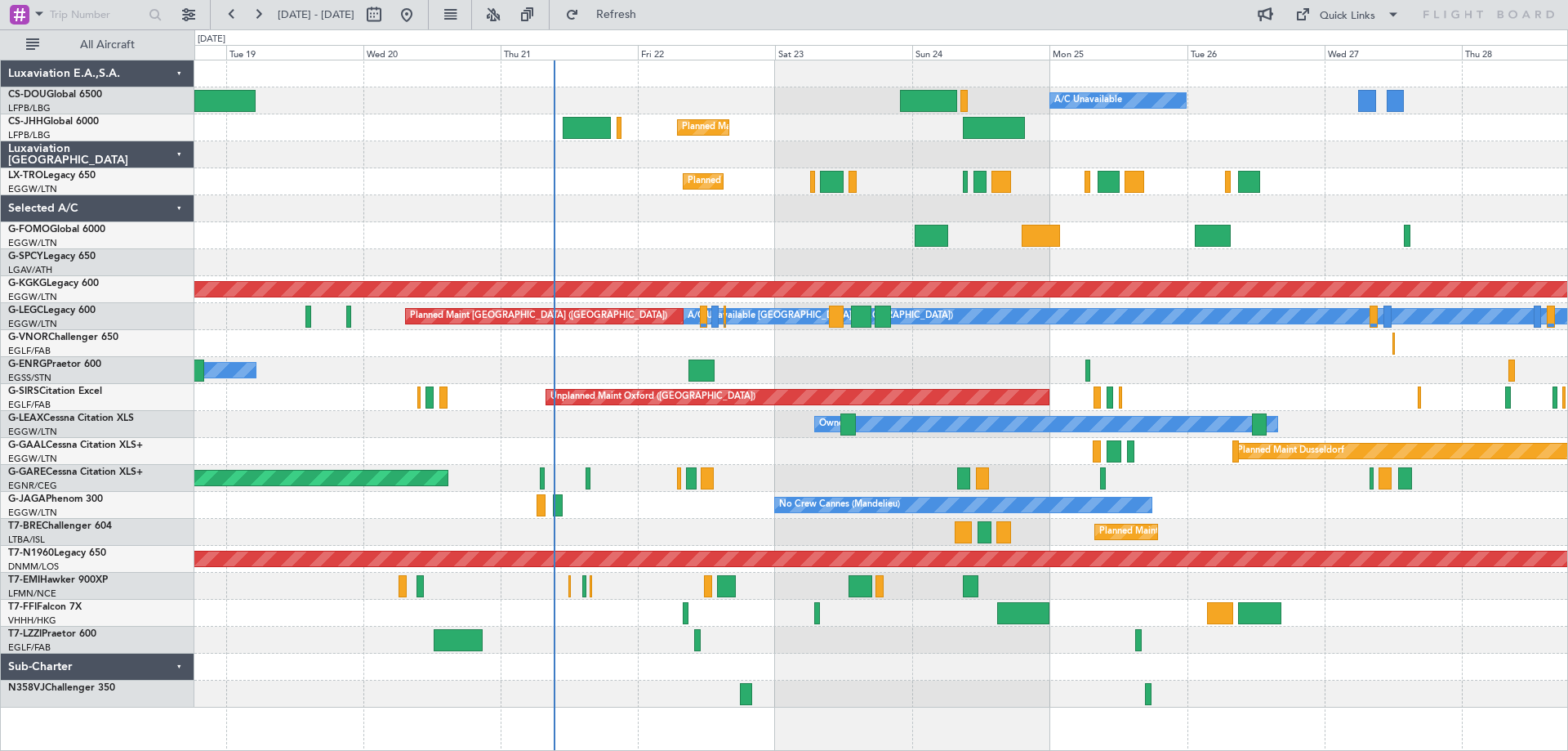
click at [947, 352] on div "Planned Maint London ([GEOGRAPHIC_DATA])" at bounding box center [880, 344] width 1373 height 27
click at [651, 12] on span "Refresh" at bounding box center [617, 15] width 68 height 11
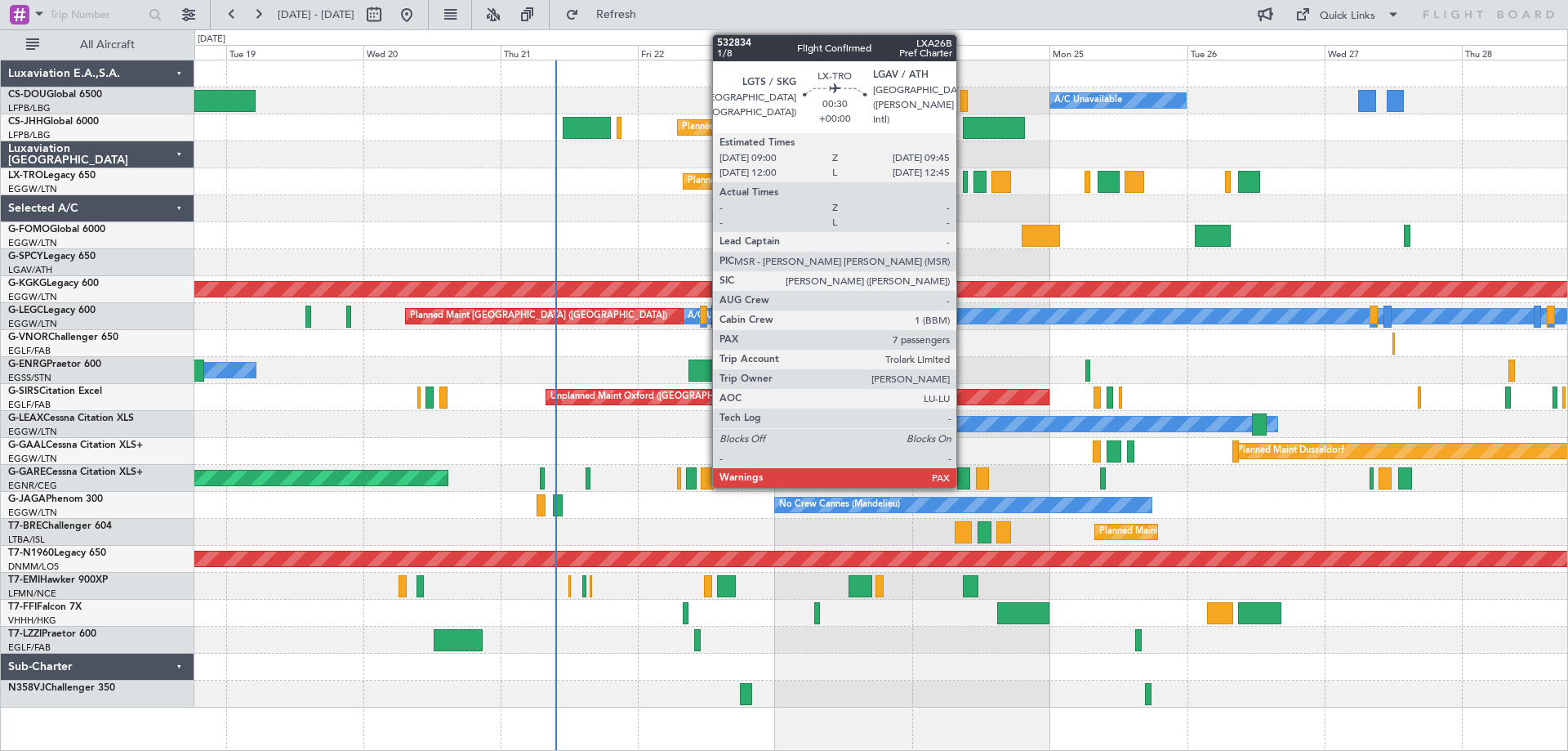
click at [963, 188] on div at bounding box center [966, 182] width 5 height 22
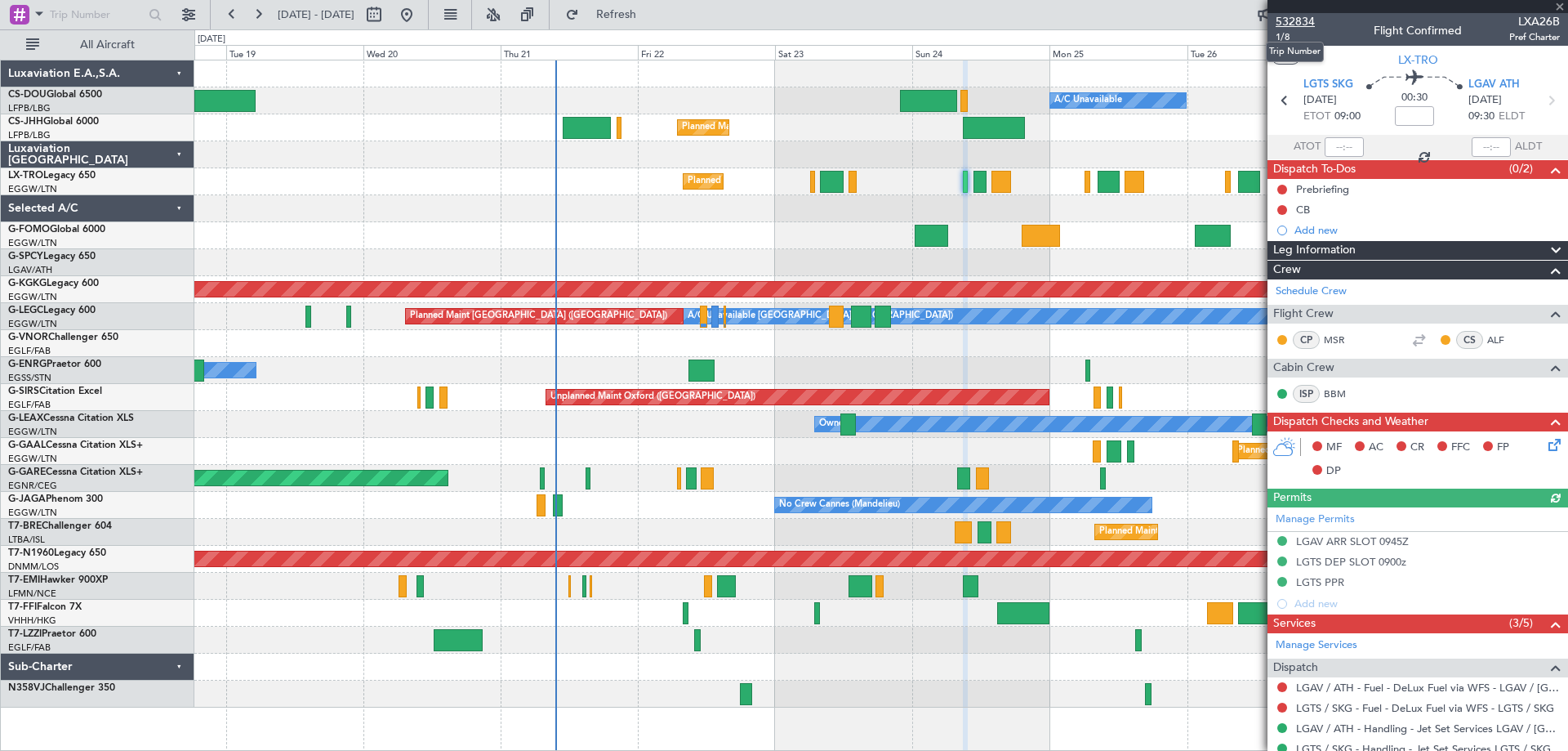
click at [1304, 21] on span "532834" at bounding box center [1295, 21] width 39 height 17
click at [1563, 3] on span at bounding box center [1559, 7] width 16 height 15
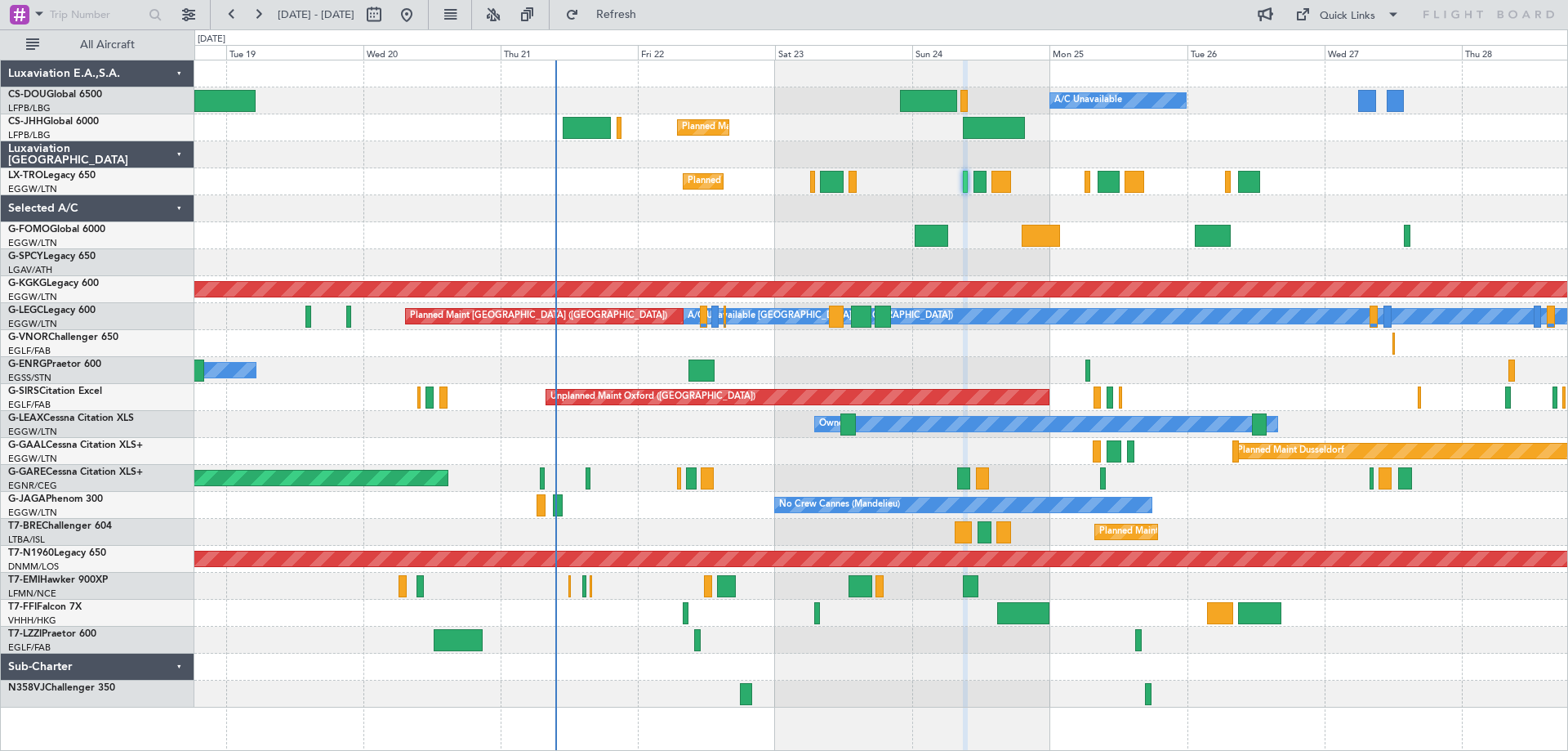
type input "0"
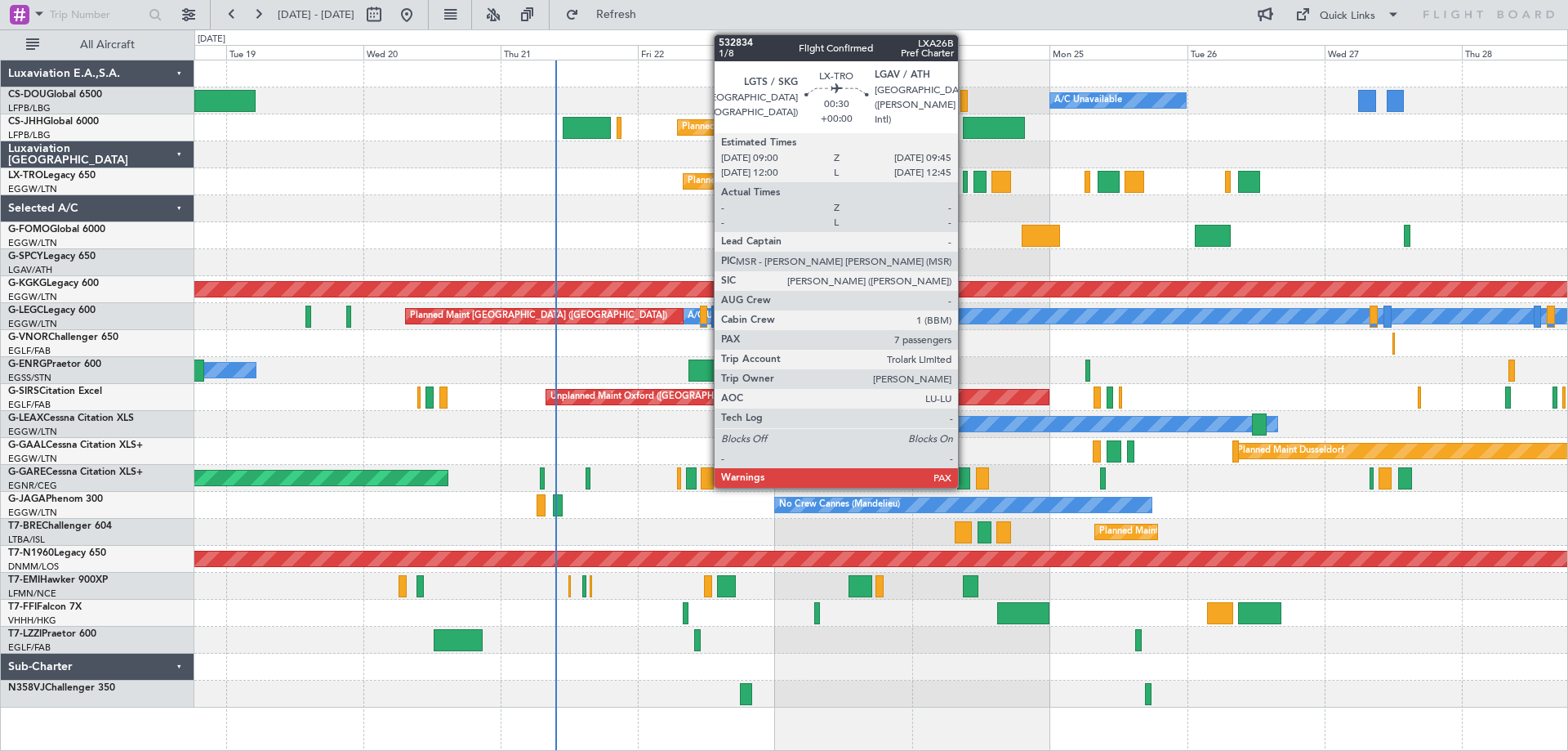
click at [965, 186] on div at bounding box center [966, 182] width 5 height 22
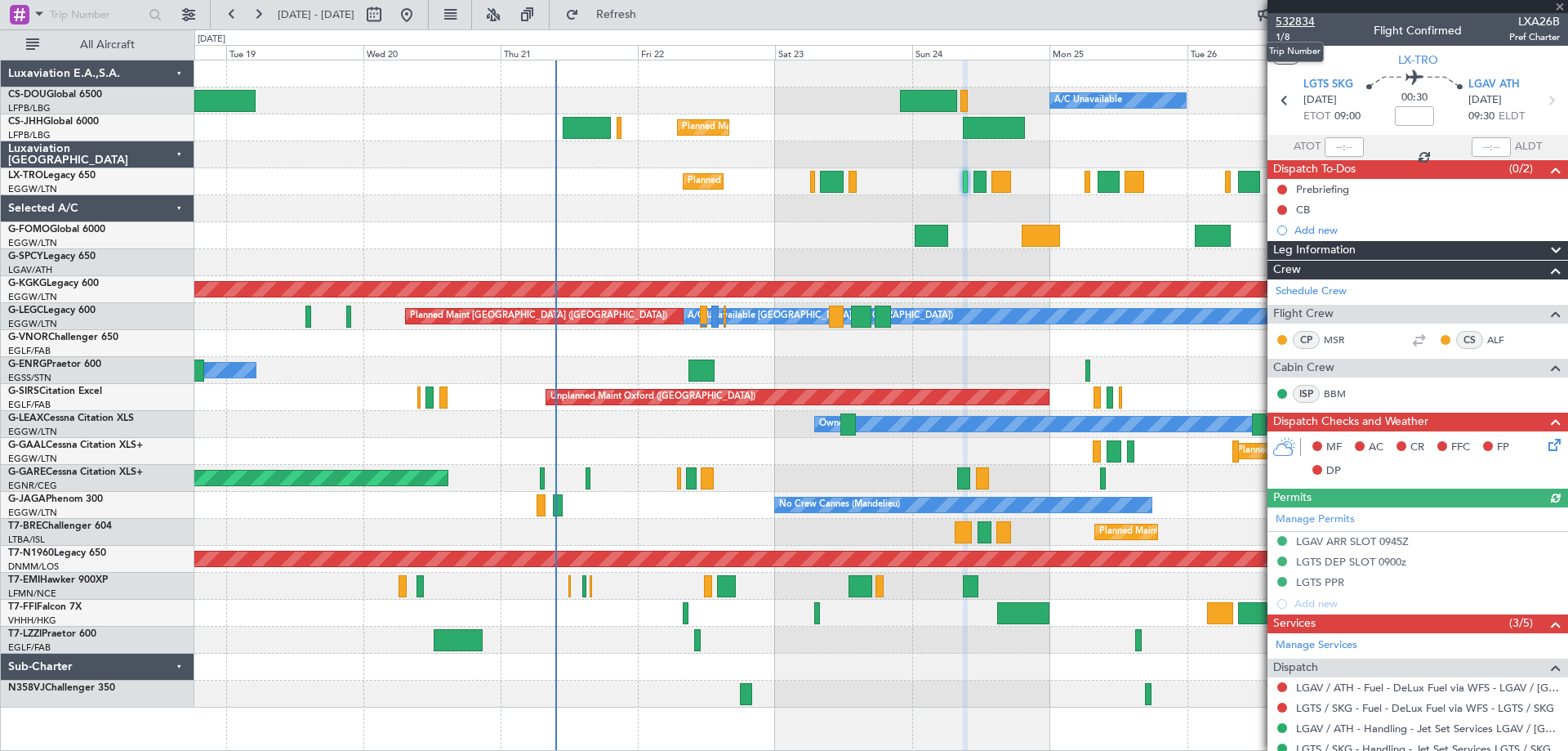
click at [1300, 20] on span "532834" at bounding box center [1295, 21] width 39 height 17
click at [1559, 6] on span at bounding box center [1559, 7] width 16 height 15
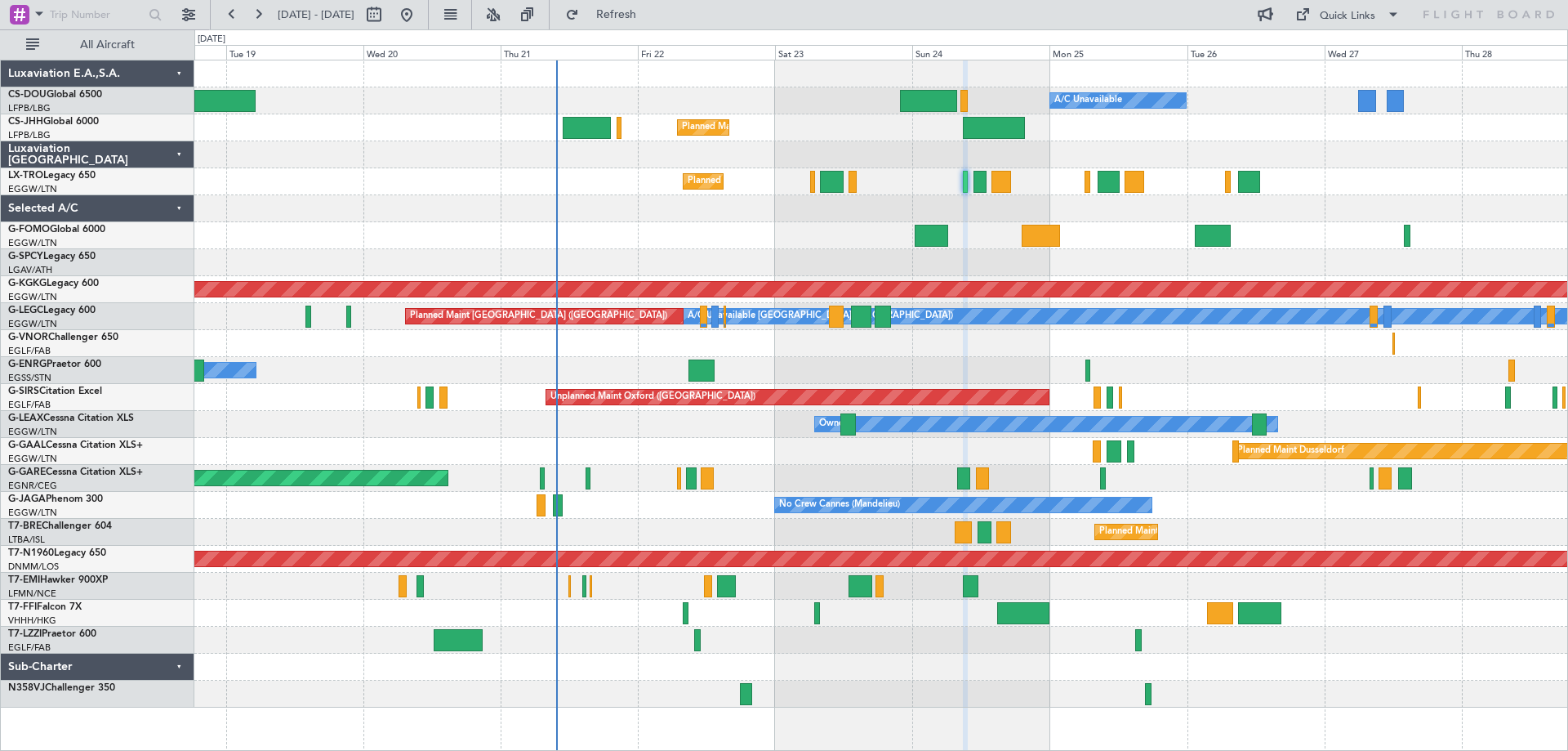
type input "0"
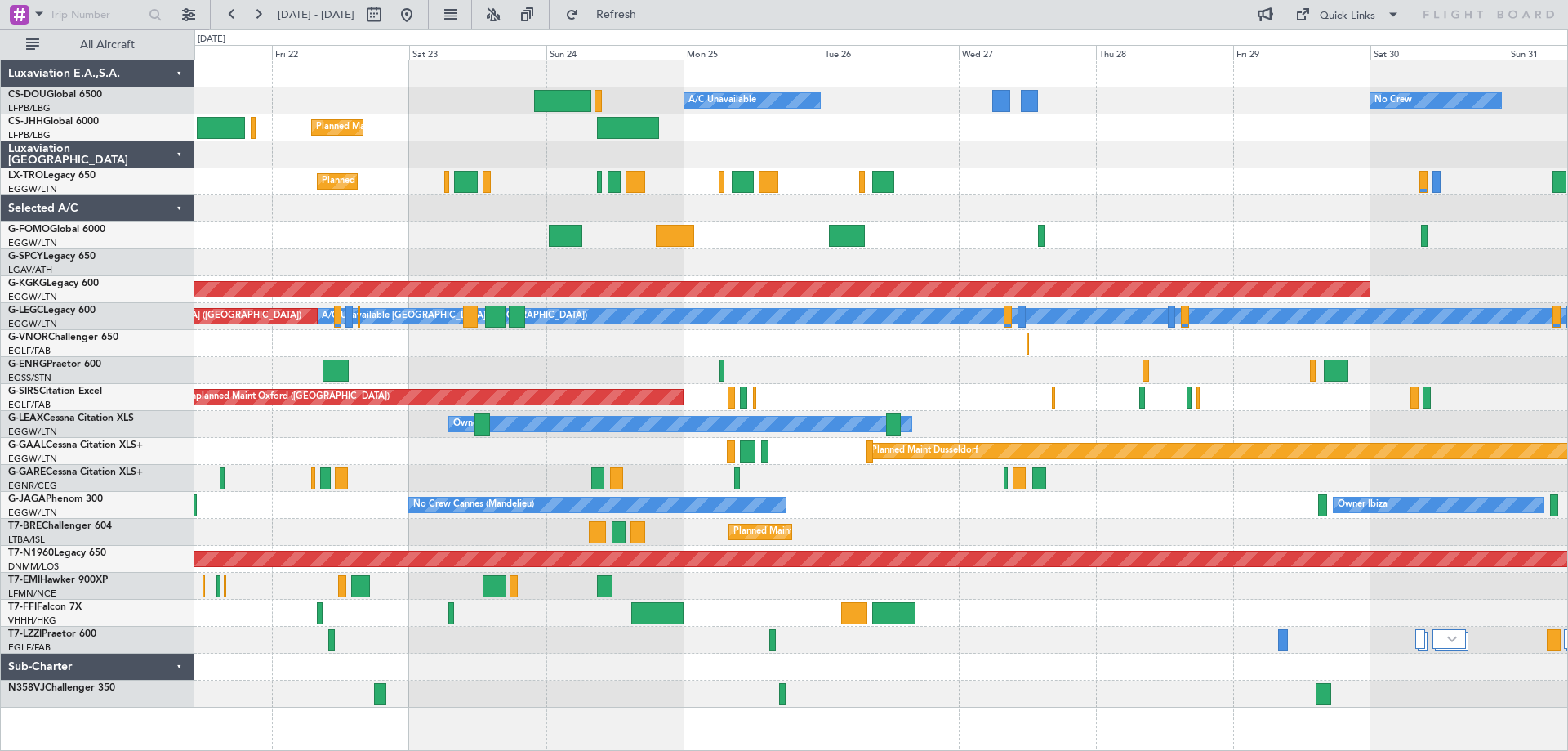
click at [1057, 171] on div "Planned Maint [GEOGRAPHIC_DATA] ([GEOGRAPHIC_DATA])" at bounding box center [880, 182] width 1373 height 27
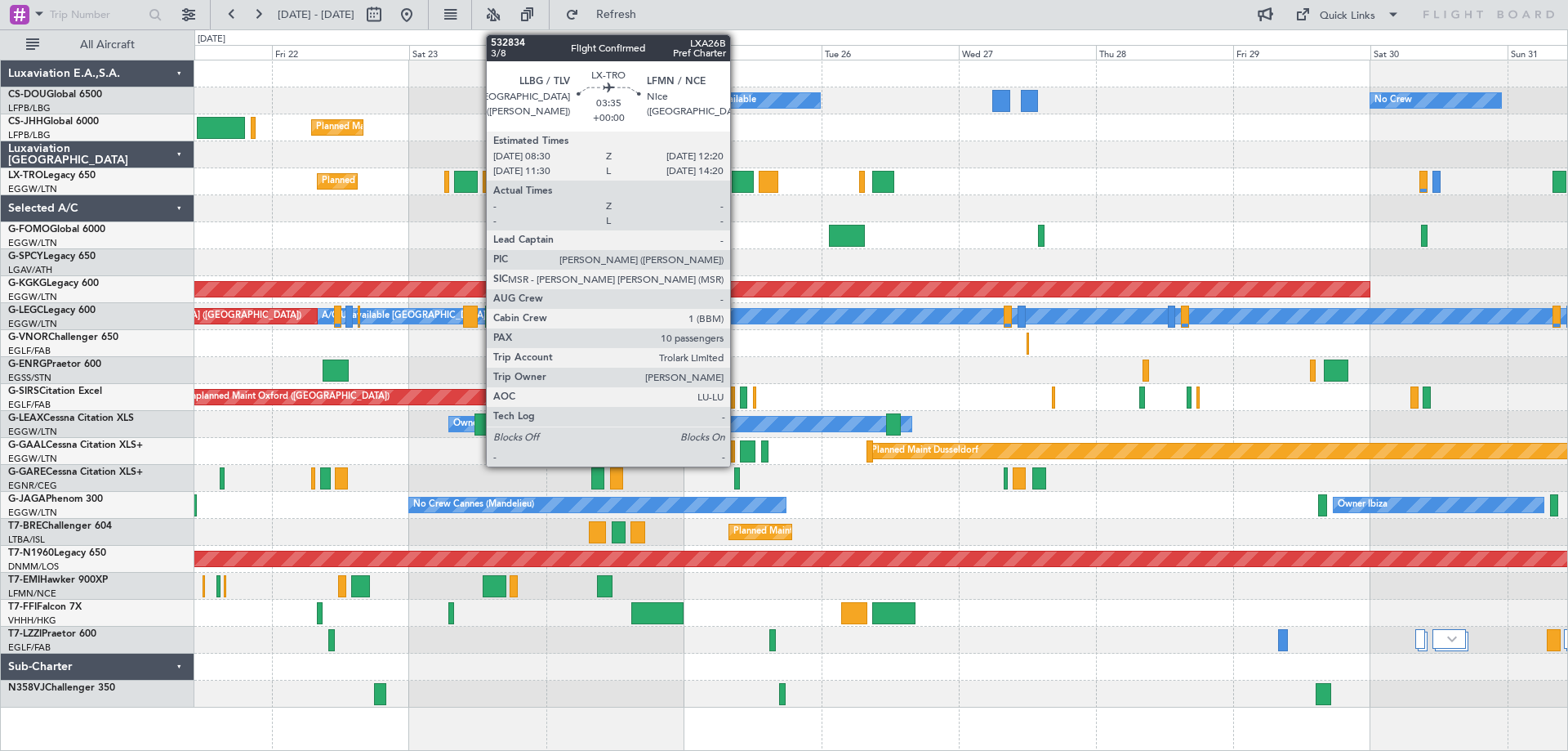
click at [737, 182] on div at bounding box center [743, 182] width 22 height 22
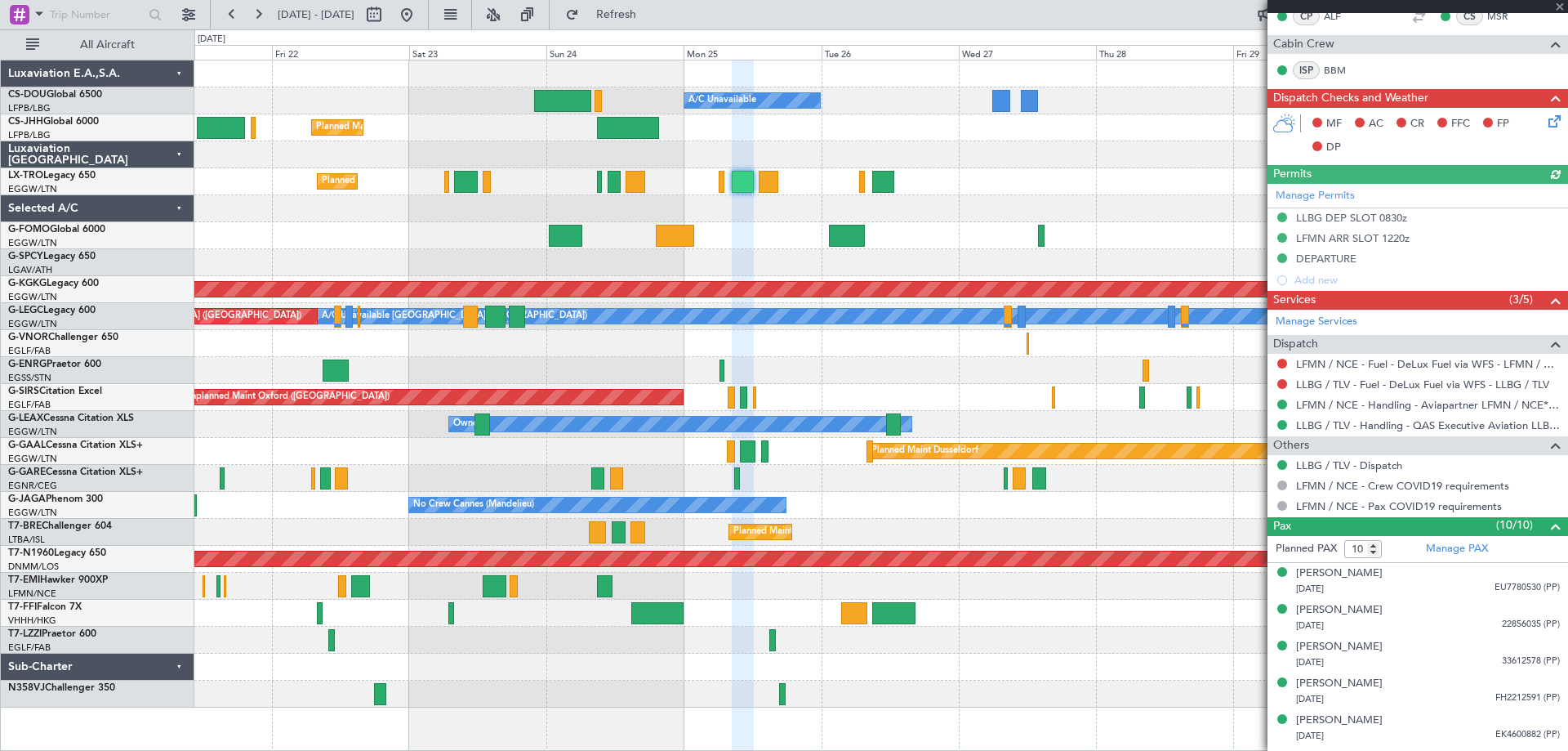
scroll to position [503, 0]
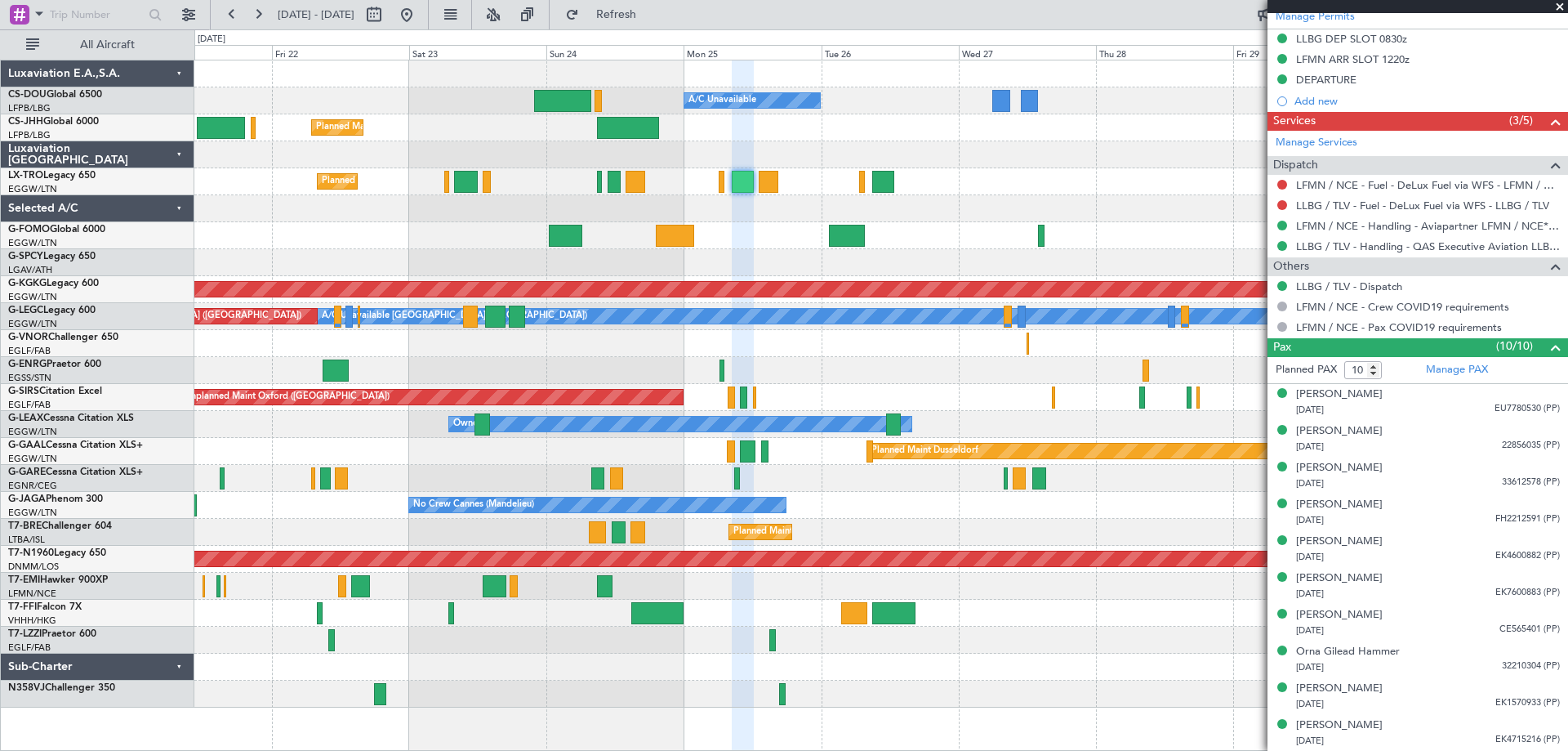
click at [1557, 8] on span at bounding box center [1559, 7] width 16 height 15
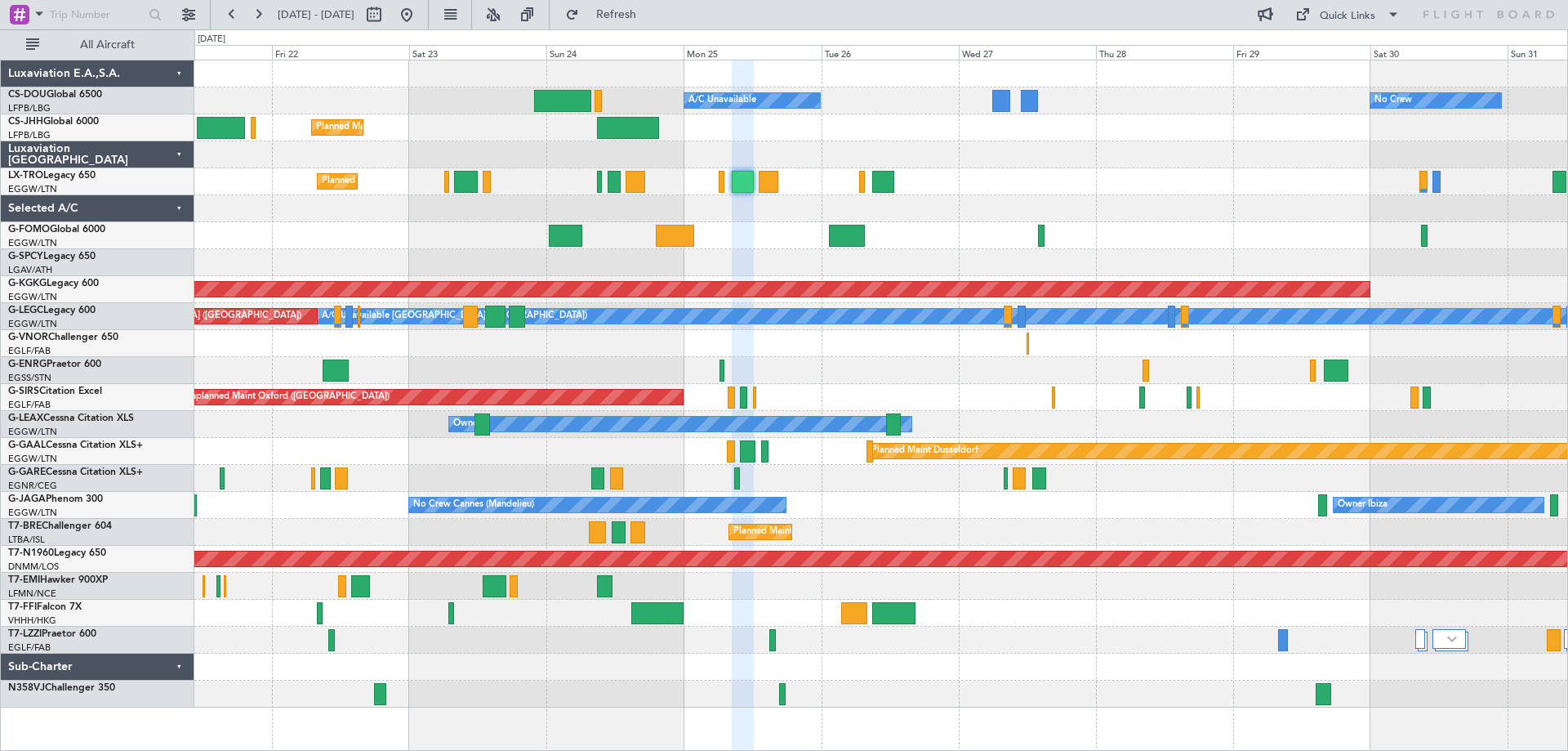
type input "0"
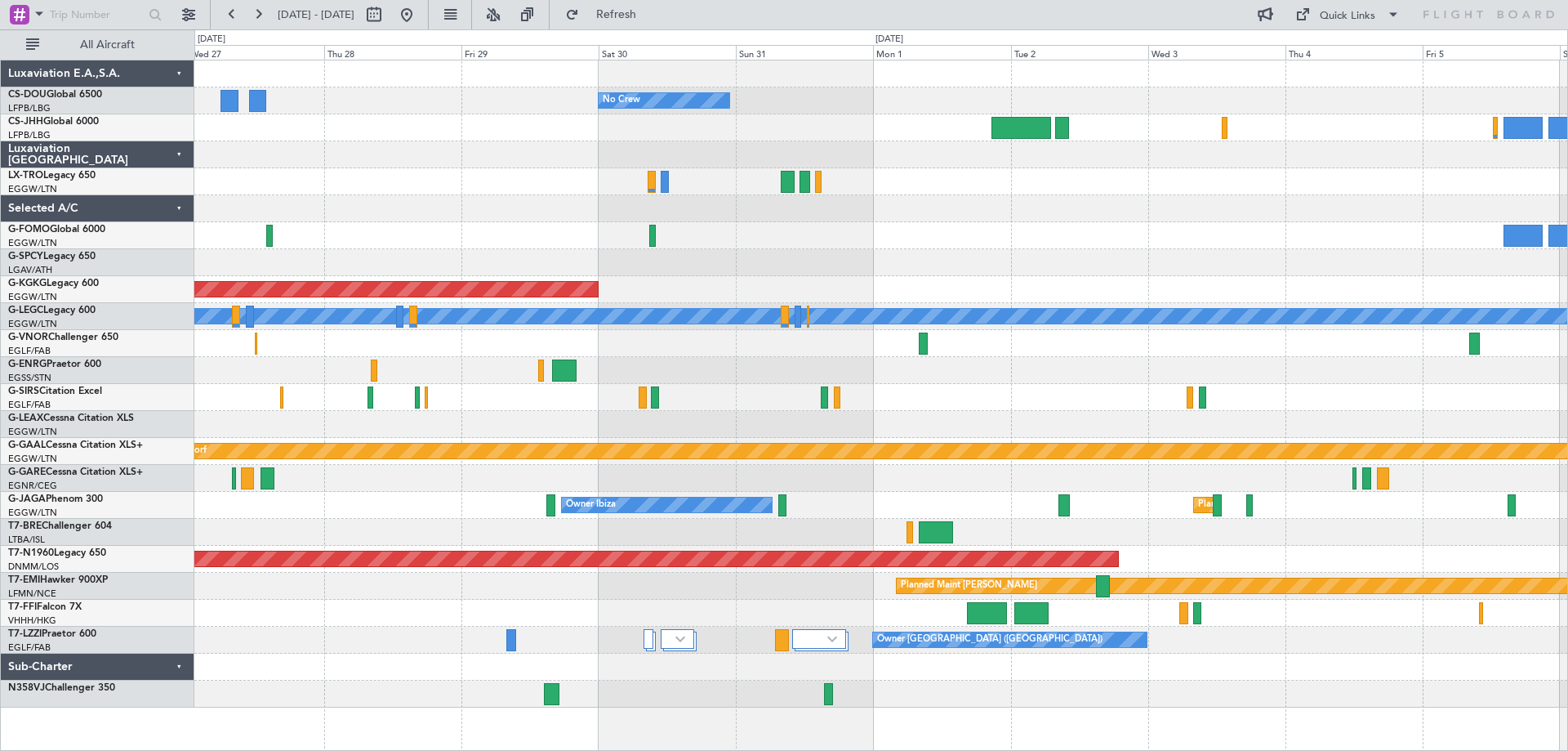
click at [291, 158] on div at bounding box center [880, 155] width 1373 height 27
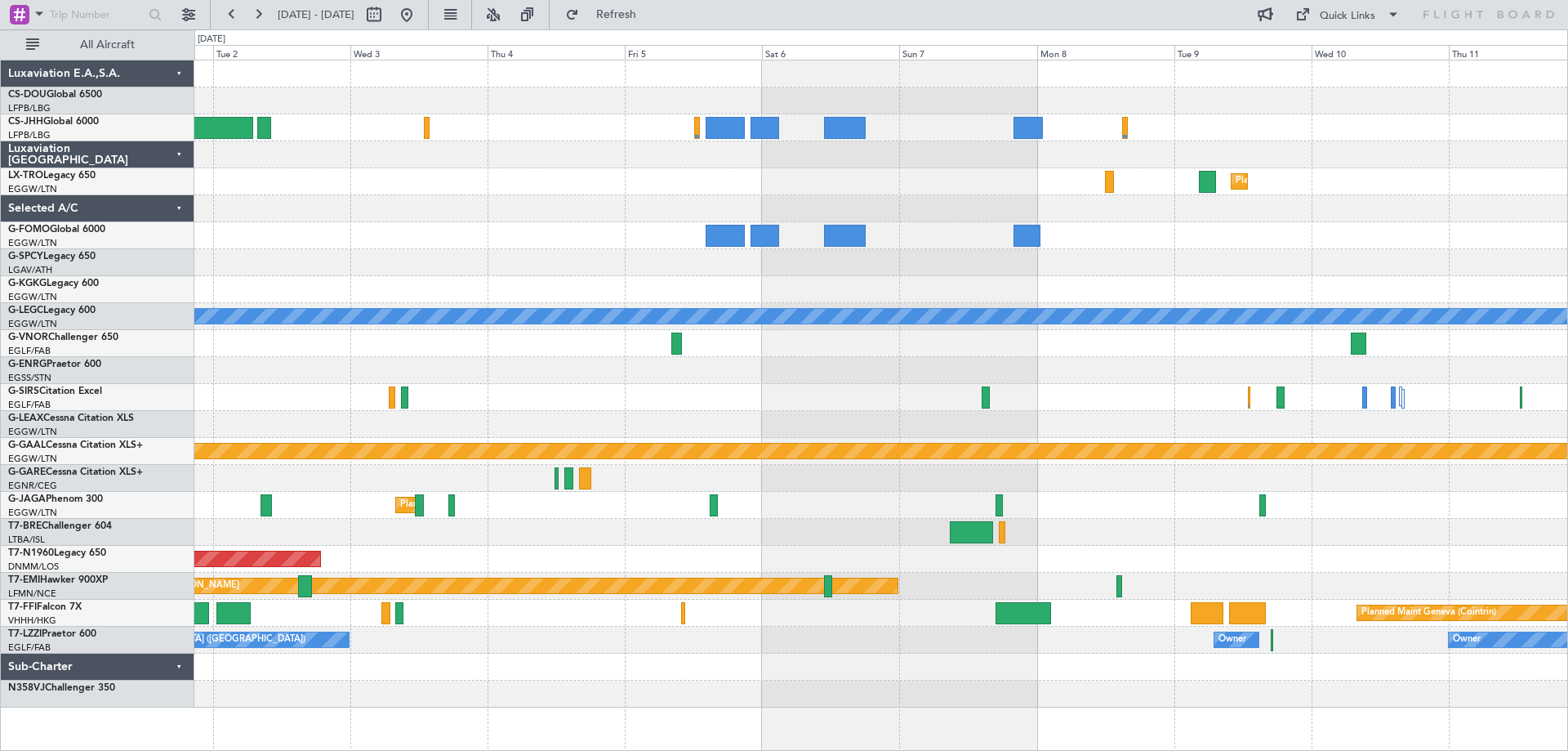
click at [440, 228] on div "No Crew Planned Maint Dusseldorf A/C Unavailable London (Luton) Planned Maint D…" at bounding box center [880, 384] width 1373 height 647
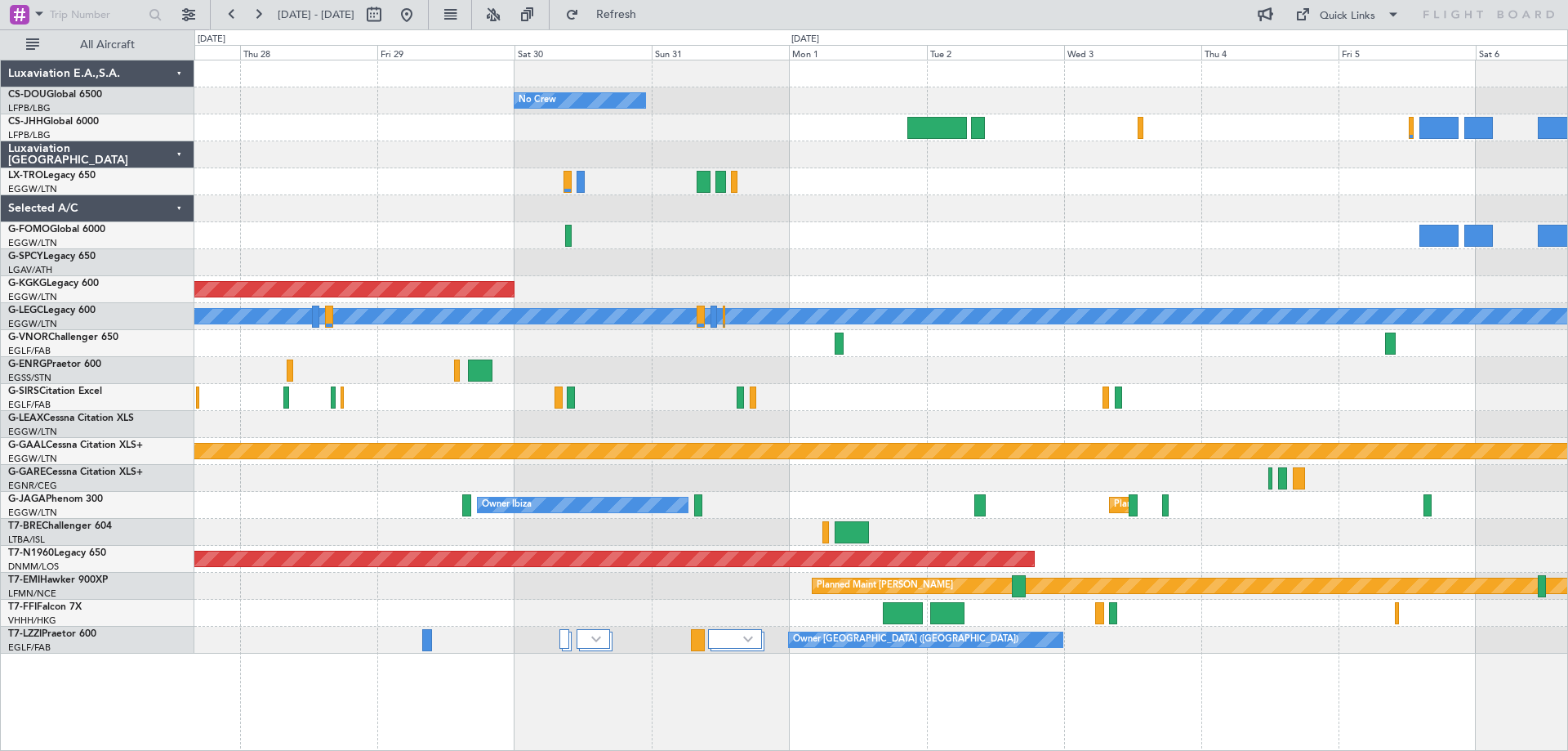
click at [1096, 245] on div "No Crew Planned Maint Paris (Le Bourget) A/C Unavailable AOG Maint Istanbul (At…" at bounding box center [880, 357] width 1373 height 593
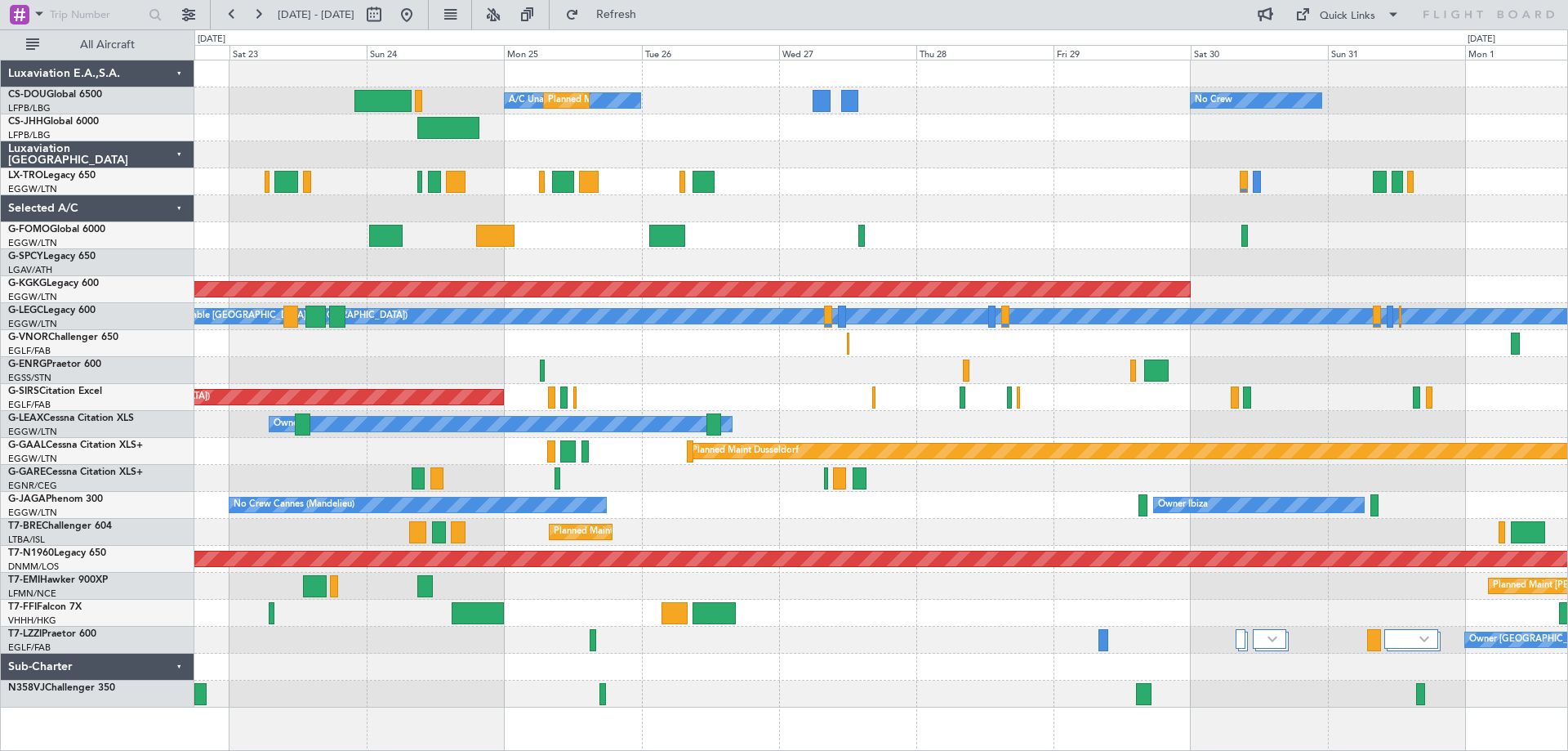
click at [1062, 227] on div "No Crew A/C Unavailable Planned Maint Paris (Le Bourget) Planned Maint London (…" at bounding box center [880, 384] width 1373 height 647
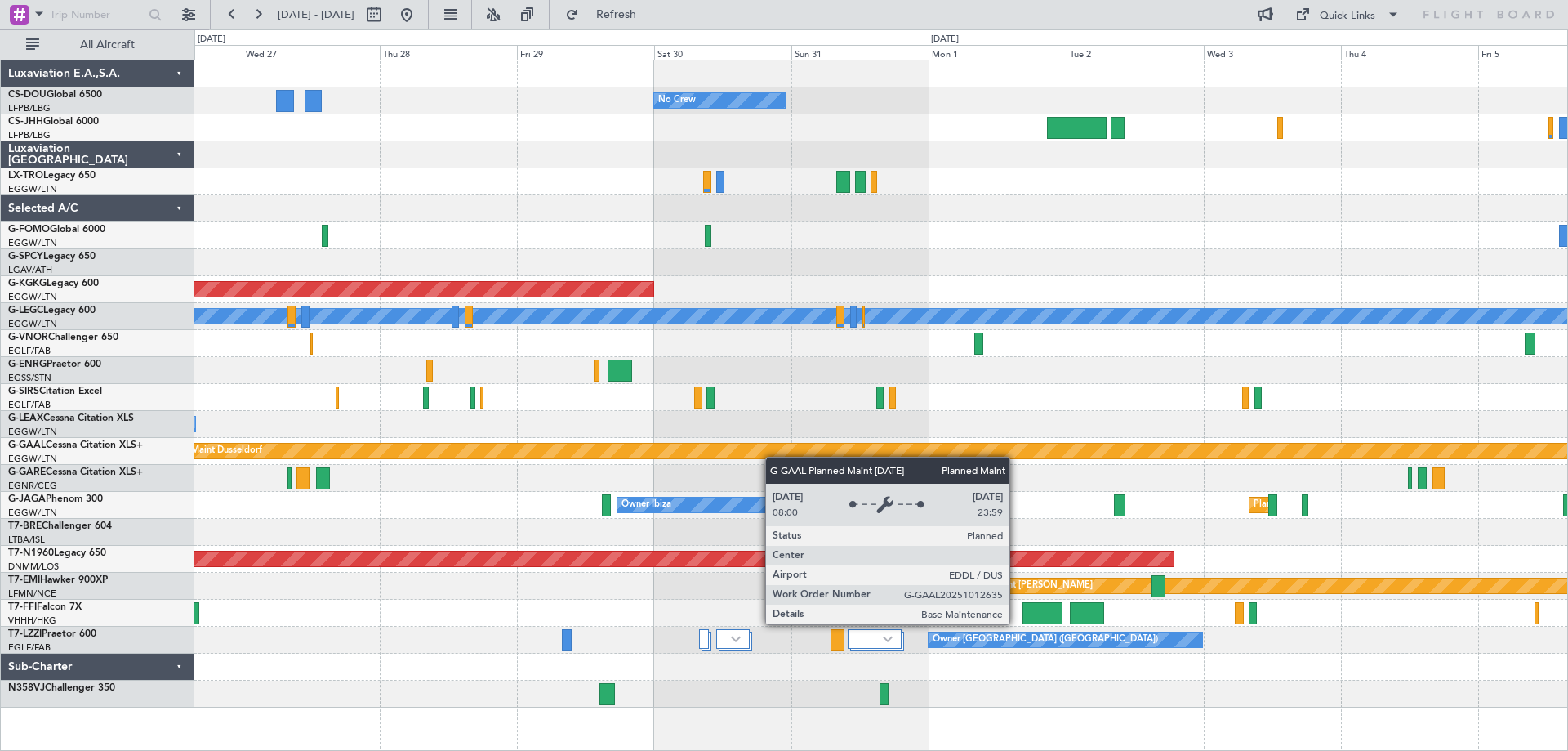
click at [417, 450] on div "Planned Maint Dusseldorf" at bounding box center [880, 451] width 1373 height 27
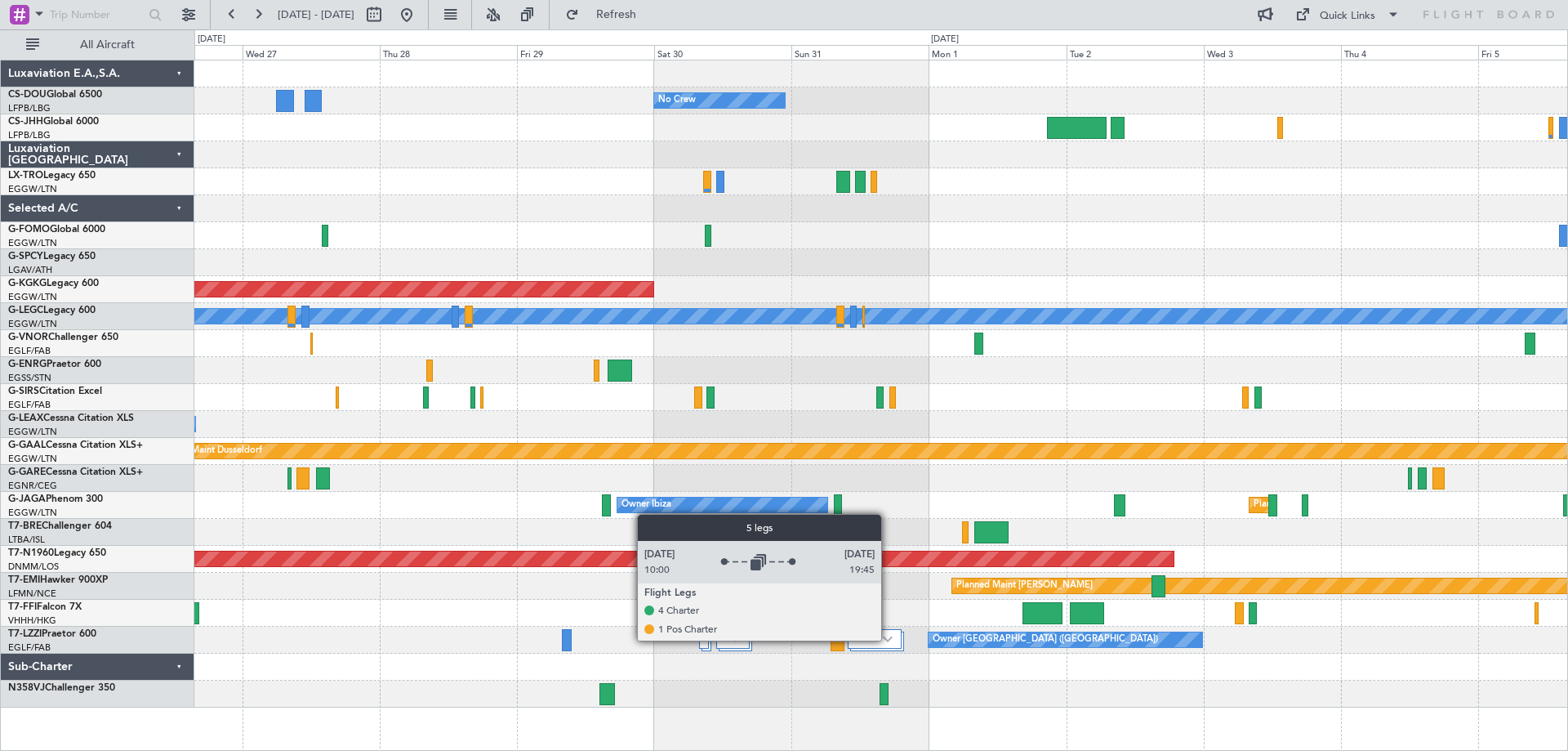
click at [888, 640] on img at bounding box center [887, 639] width 9 height 7
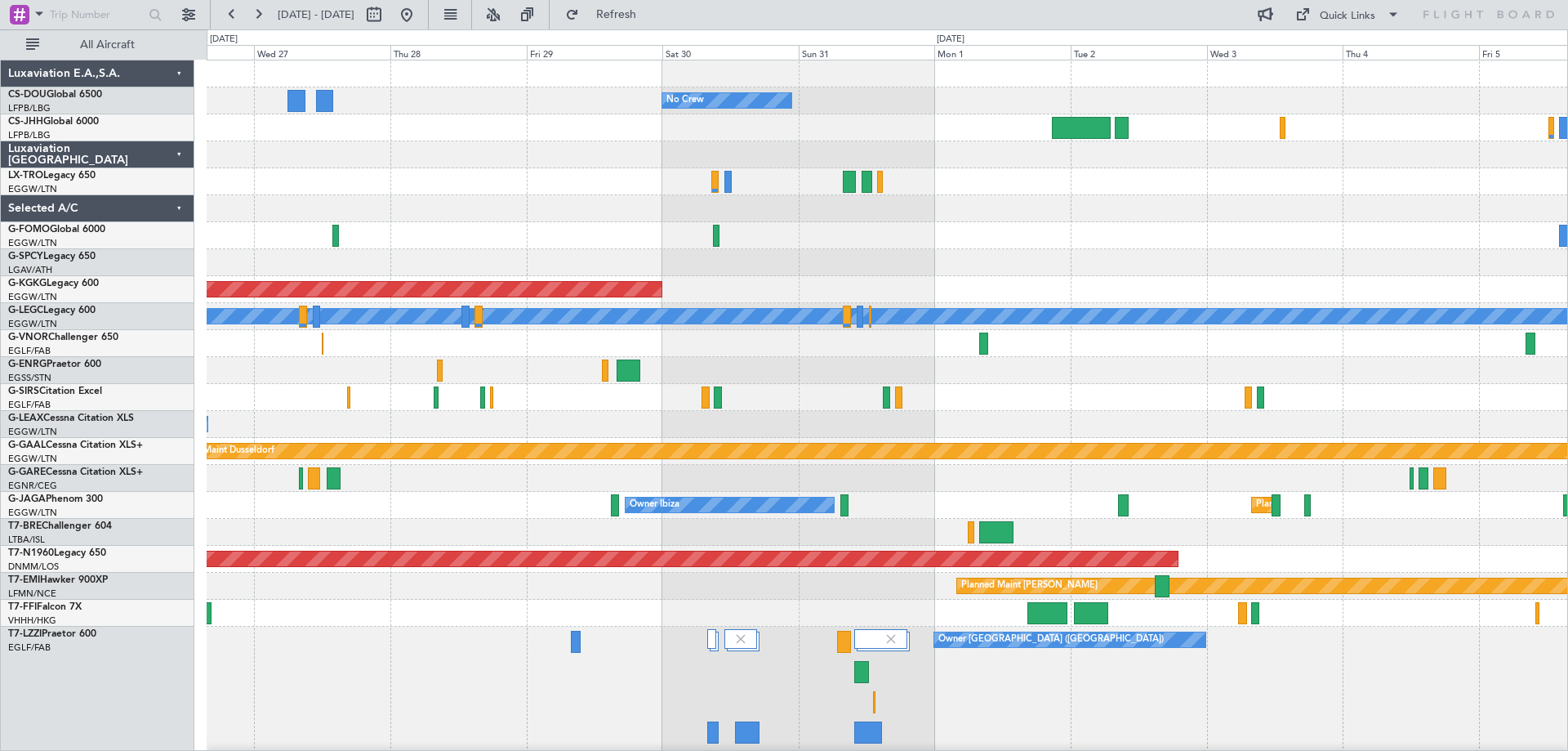
scroll to position [141, 0]
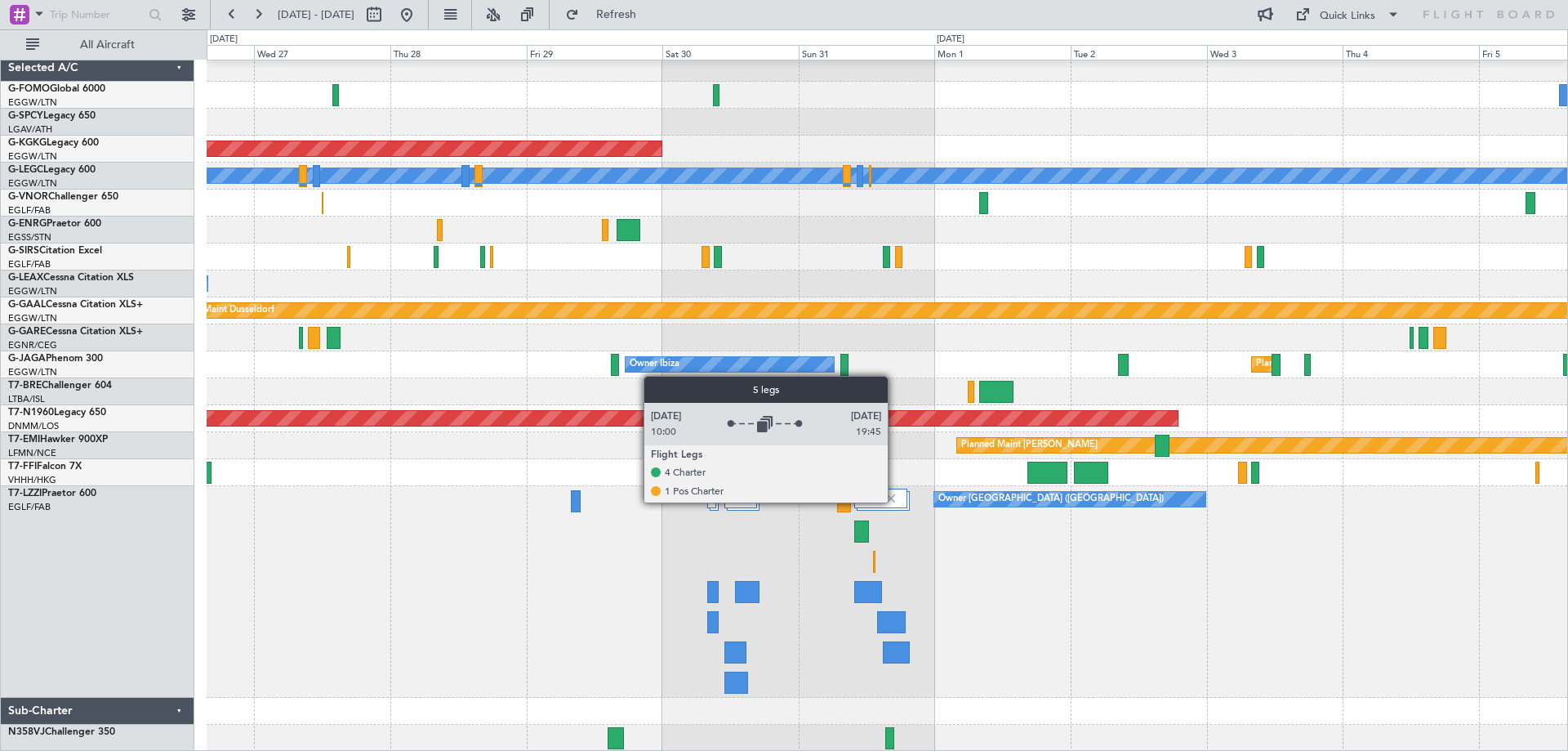
click at [895, 502] on img at bounding box center [891, 498] width 15 height 15
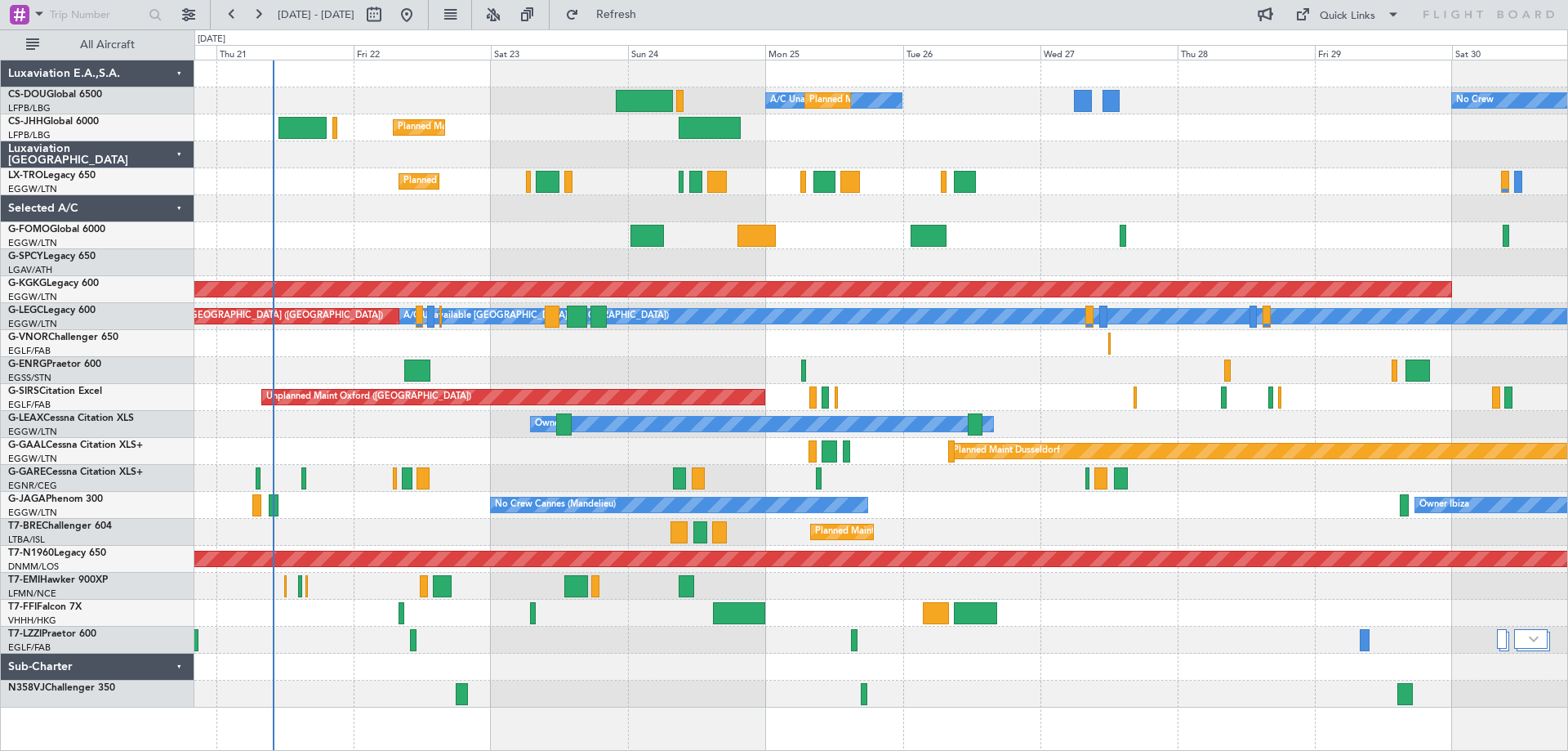
click at [1144, 583] on div "No Crew A/C Unavailable Planned Maint Paris (Le Bourget) Planned Maint London (…" at bounding box center [880, 384] width 1373 height 647
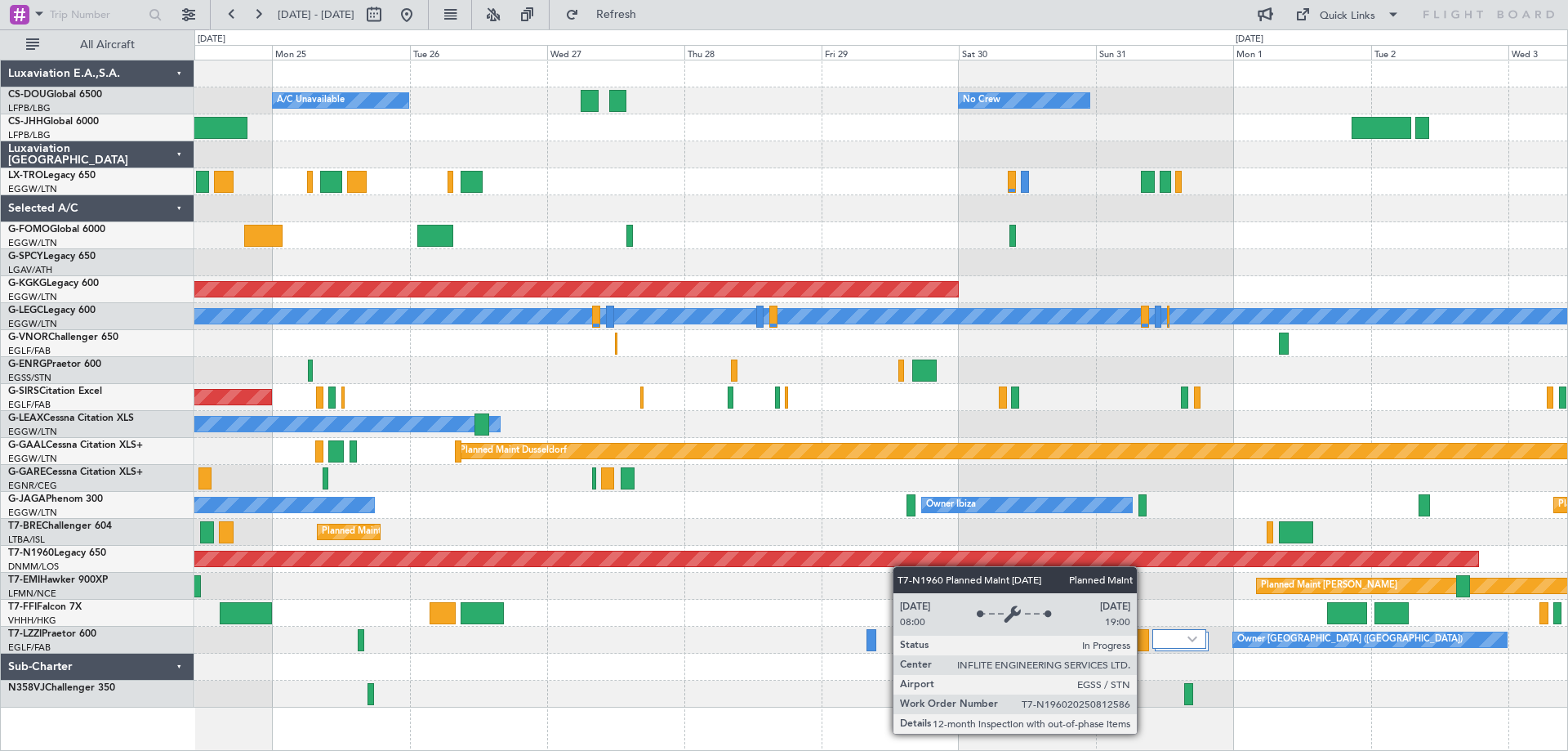
click at [852, 561] on div "No Crew Planned Maint [GEOGRAPHIC_DATA] ([GEOGRAPHIC_DATA]) A/C Unavailable Pla…" at bounding box center [880, 384] width 1373 height 647
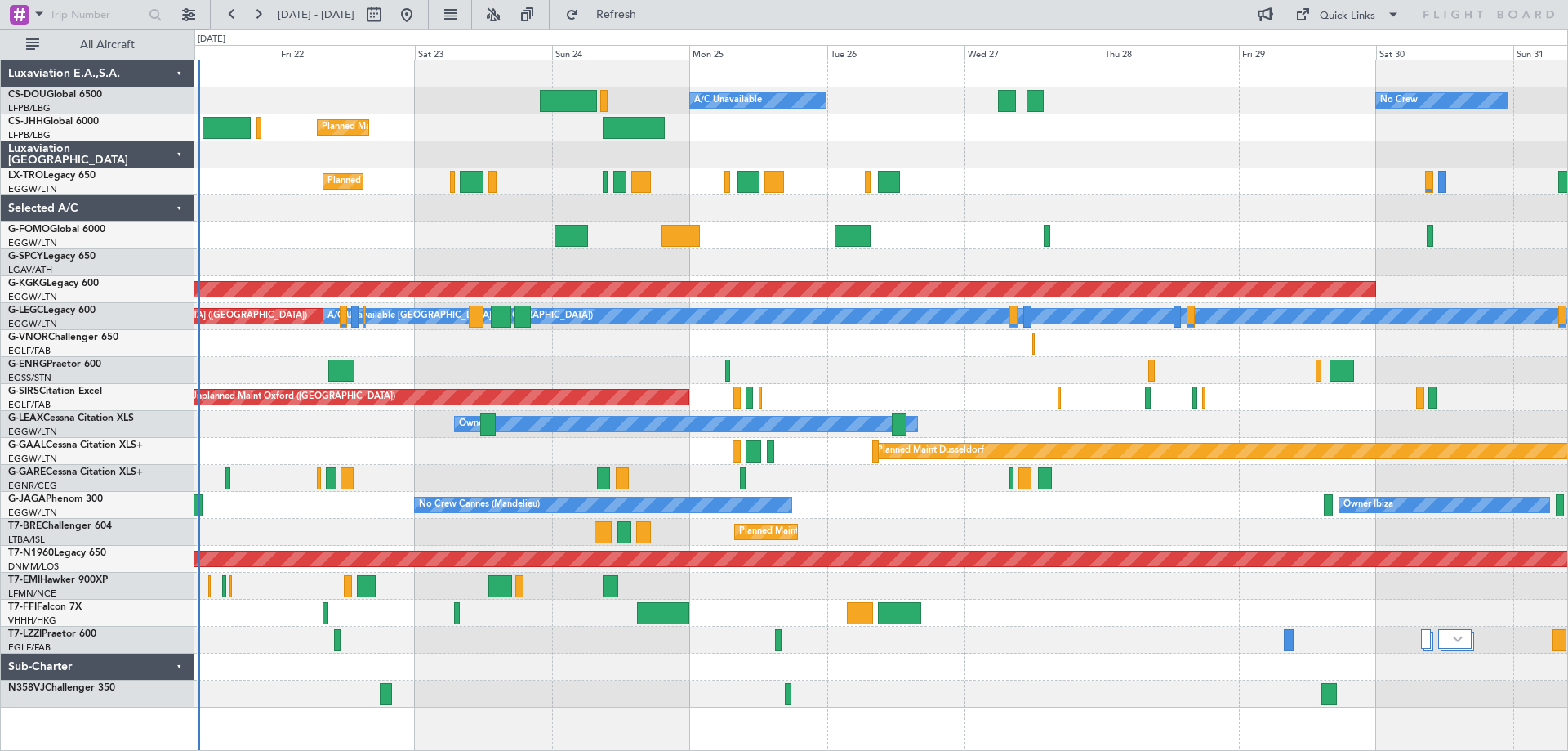
click at [886, 540] on div "Planned Maint [GEOGRAPHIC_DATA] ([GEOGRAPHIC_DATA])" at bounding box center [880, 533] width 1373 height 27
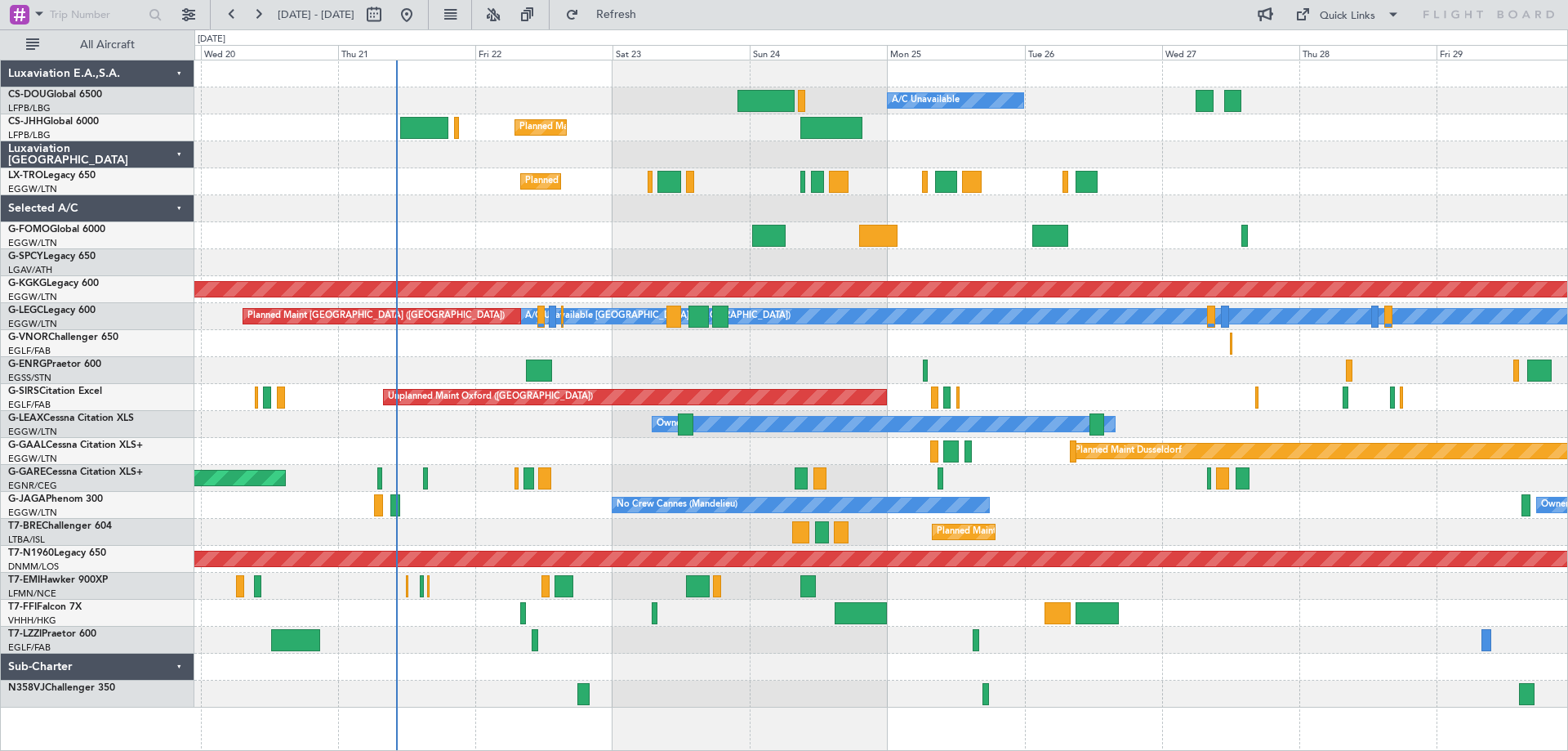
click at [659, 474] on div "Planned Maint Paris (Le Bourget) A/C Unavailable Planned Maint London (Luton) N…" at bounding box center [880, 384] width 1373 height 647
click at [1092, 355] on div "Planned Maint London ([GEOGRAPHIC_DATA])" at bounding box center [880, 344] width 1373 height 27
click at [1092, 357] on div "Owner" at bounding box center [880, 370] width 1373 height 27
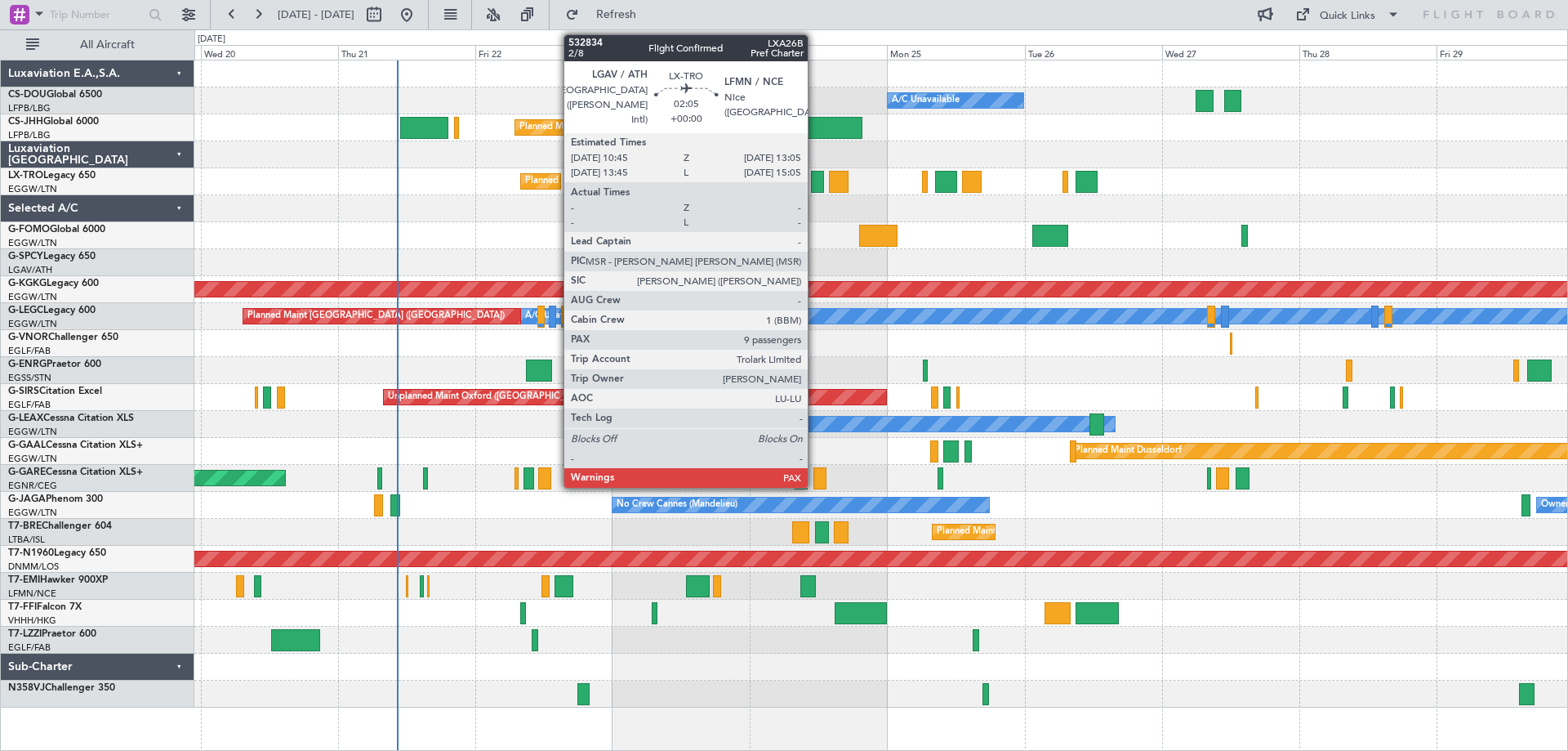
click at [815, 187] on div at bounding box center [818, 182] width 14 height 22
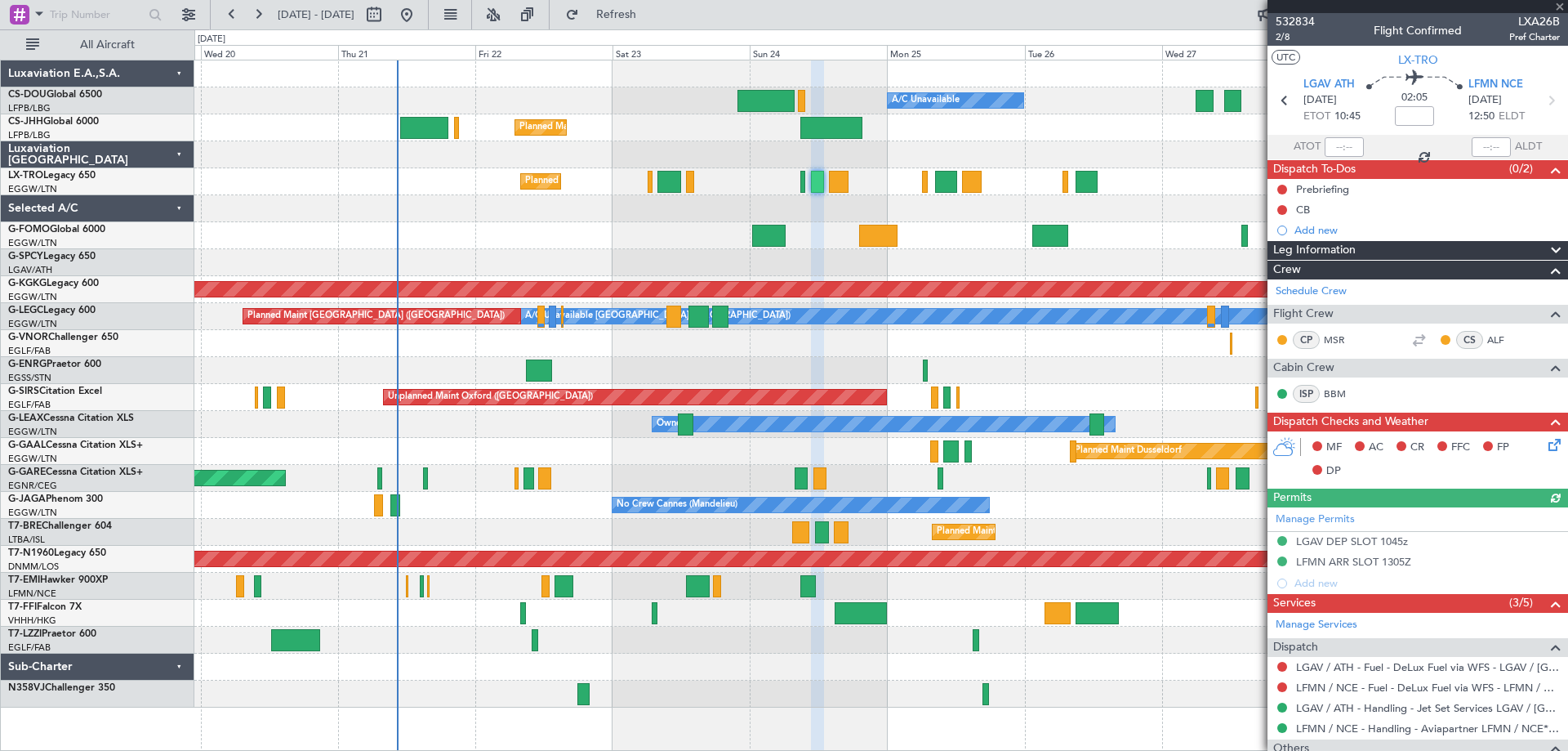
click at [1558, 8] on div at bounding box center [1418, 6] width 300 height 13
click at [1558, 8] on span at bounding box center [1559, 7] width 16 height 15
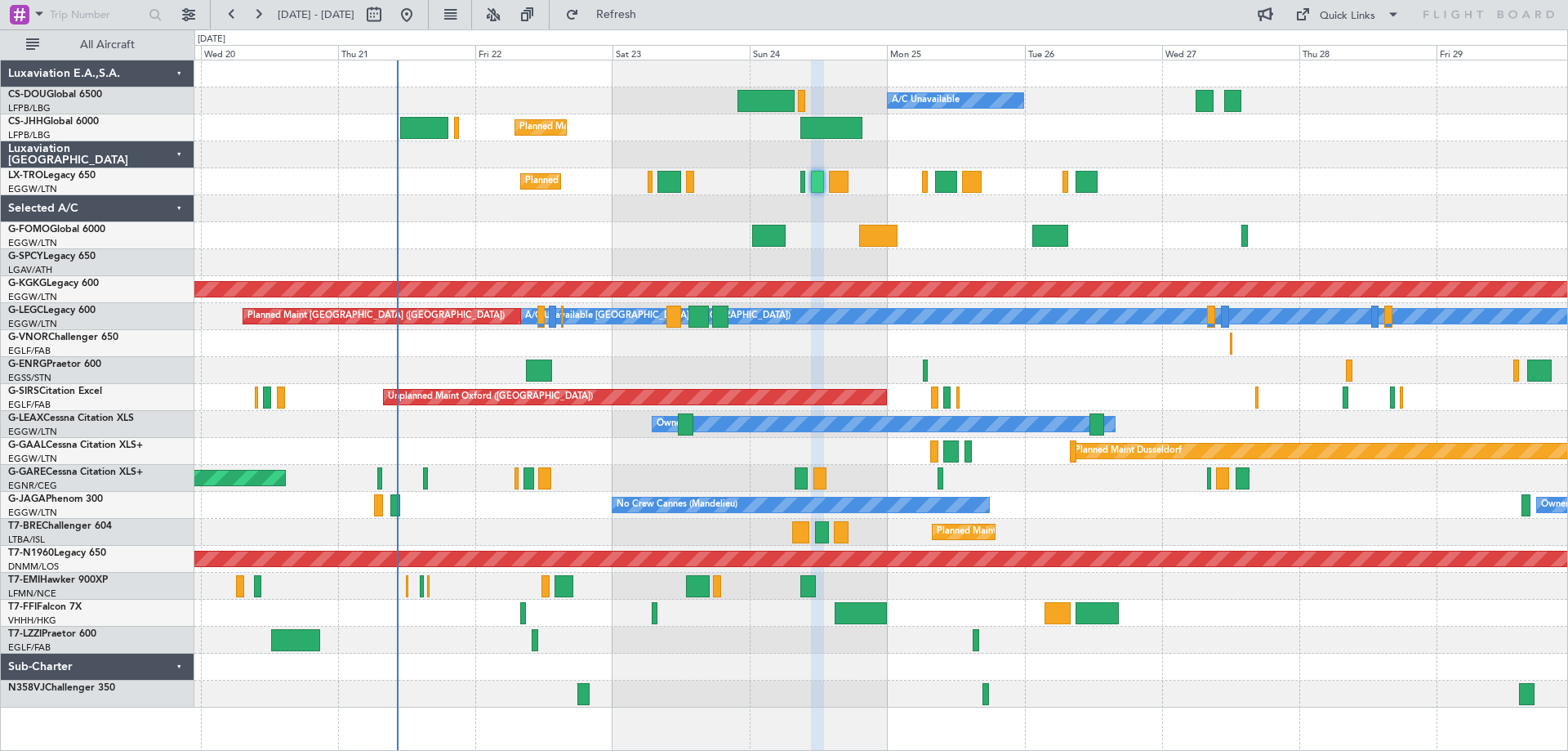
type input "0"
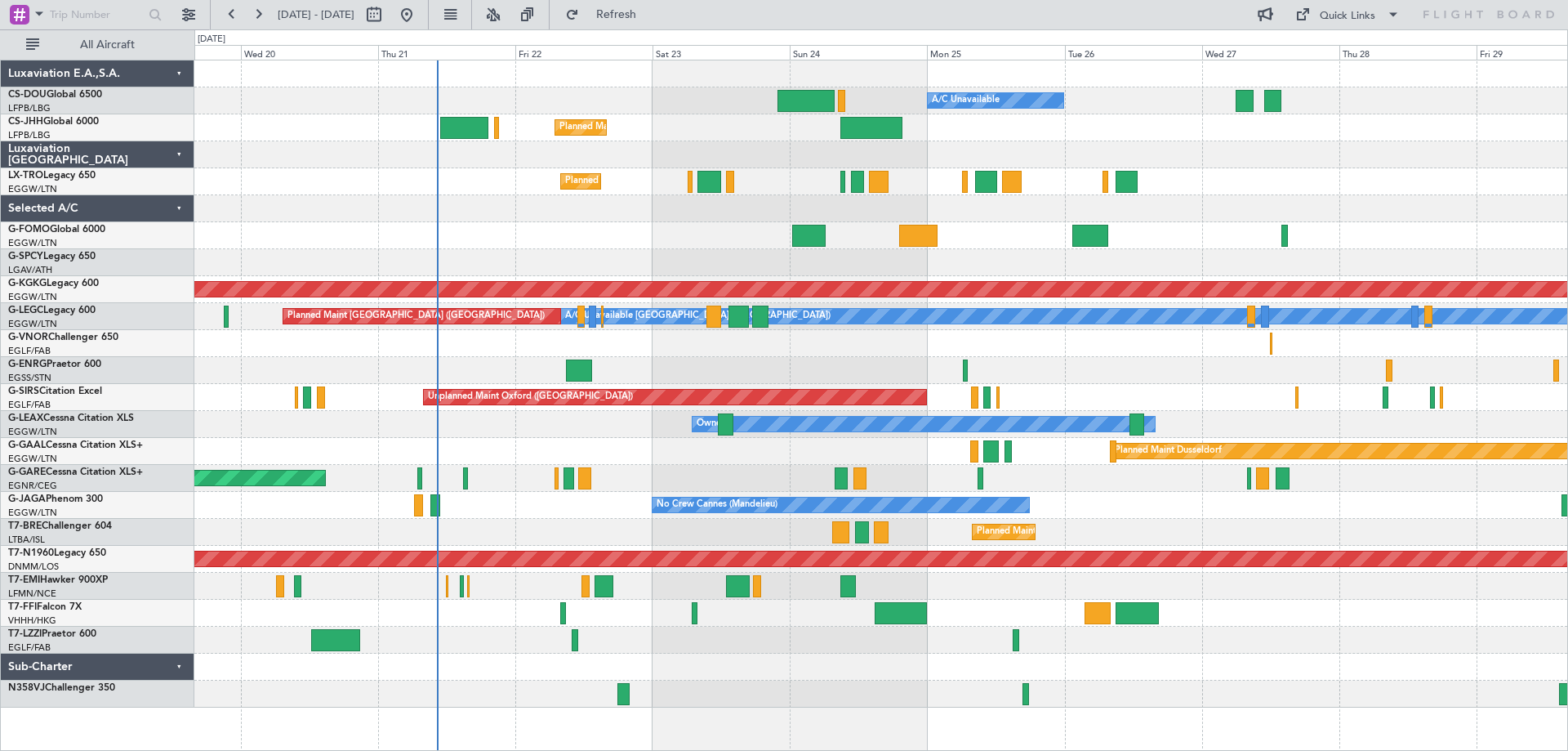
click at [1162, 370] on div "Owner" at bounding box center [880, 370] width 1373 height 27
click at [700, 238] on div at bounding box center [880, 236] width 1373 height 27
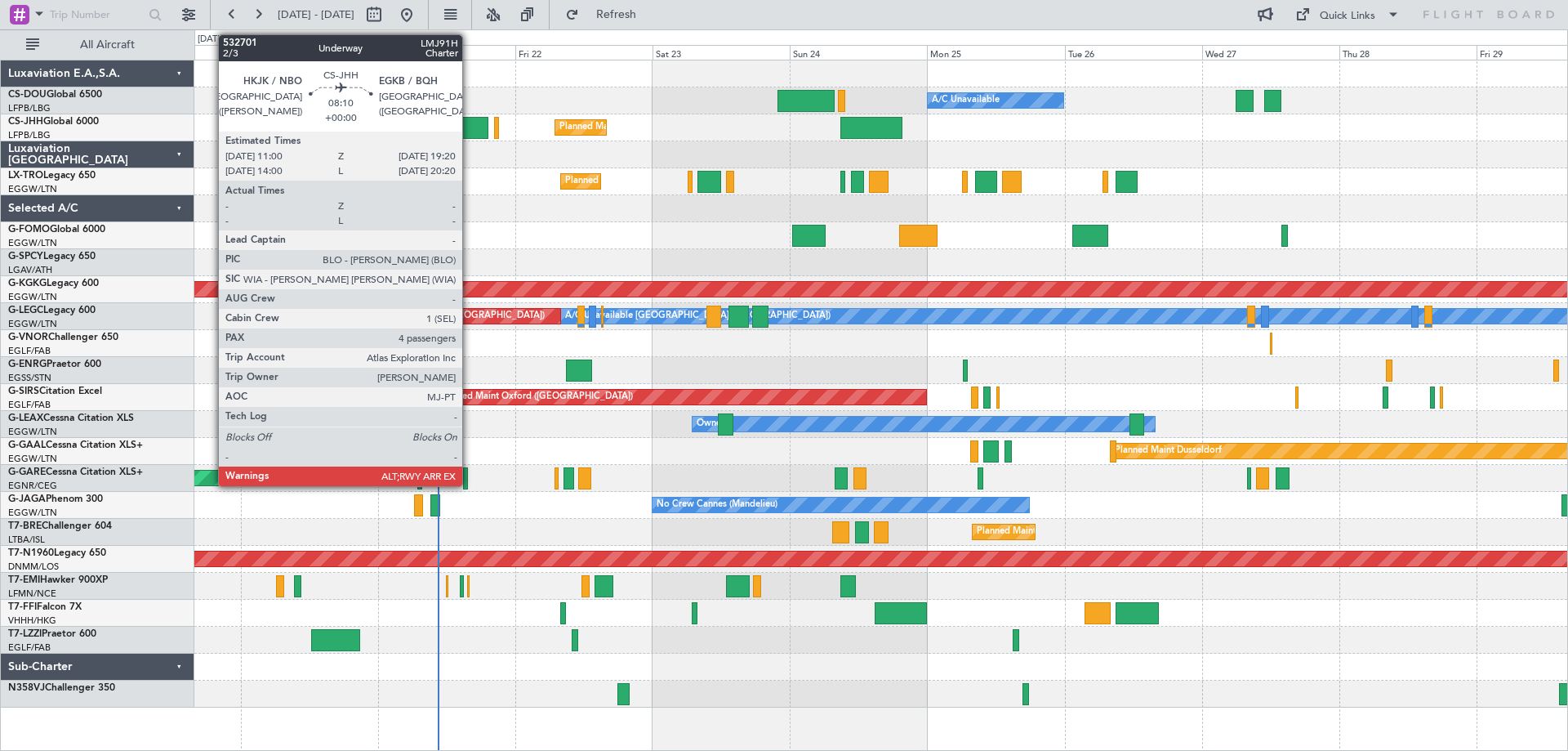
click at [469, 129] on div at bounding box center [464, 128] width 48 height 22
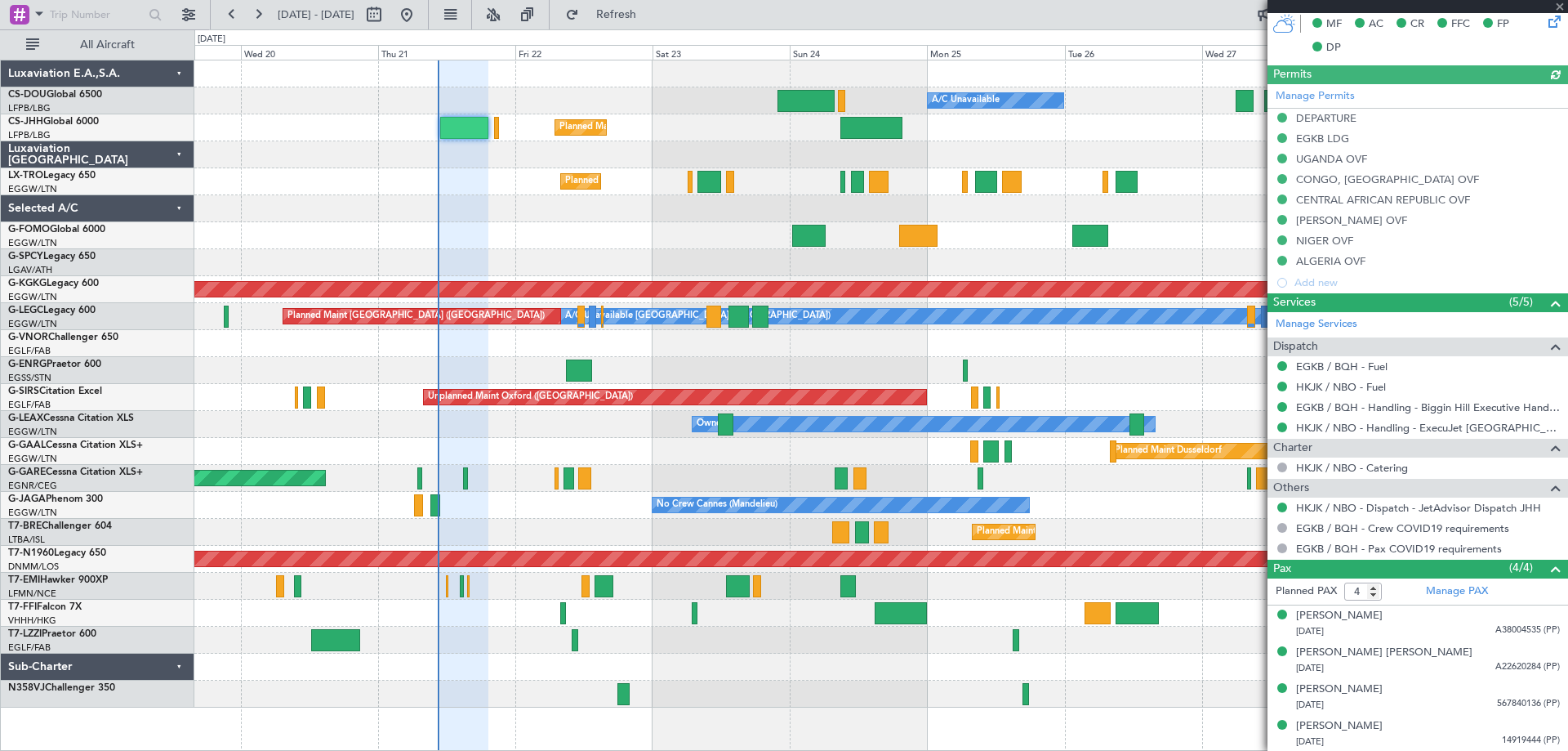
scroll to position [502, 0]
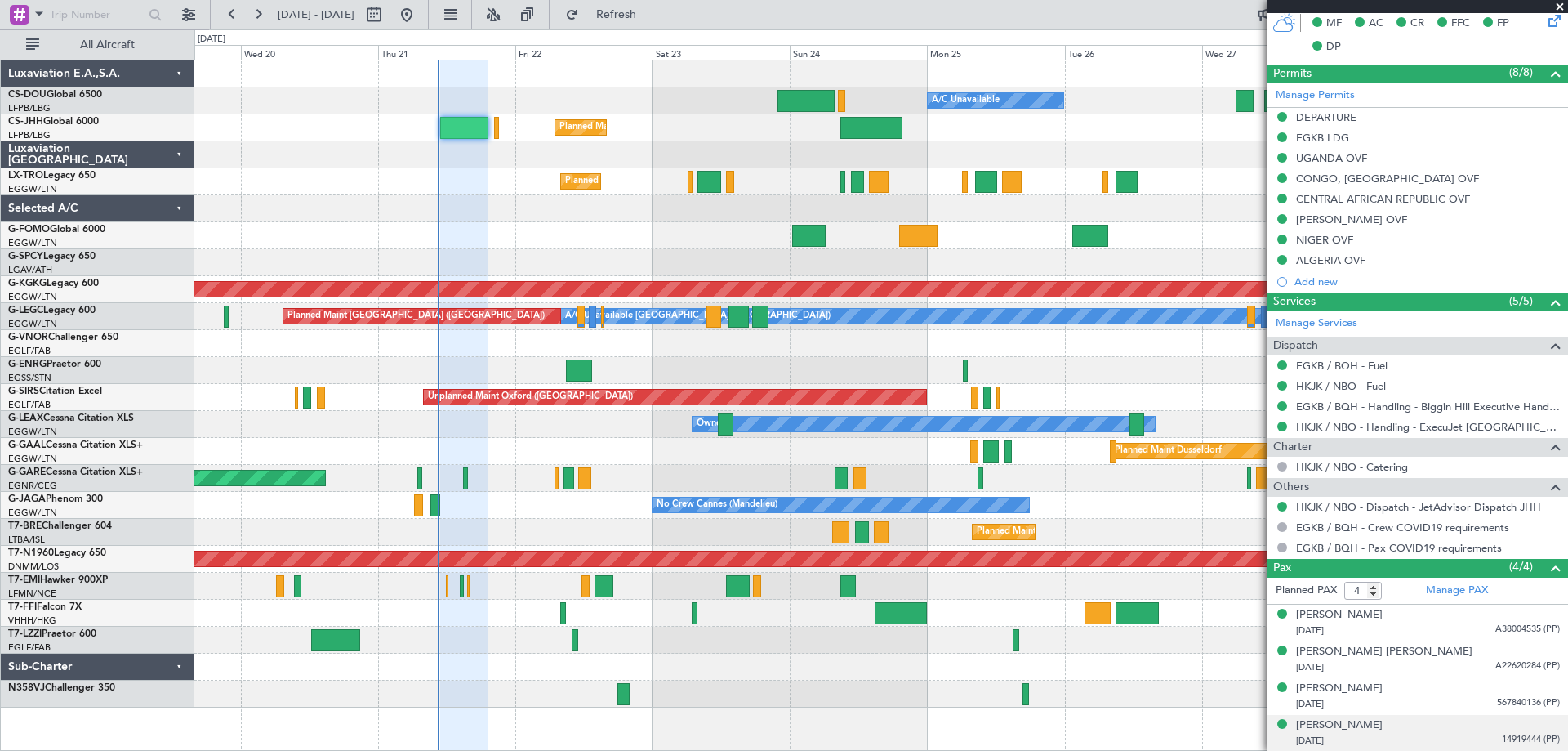
click at [1513, 736] on span "14919444 (PP)" at bounding box center [1530, 740] width 58 height 14
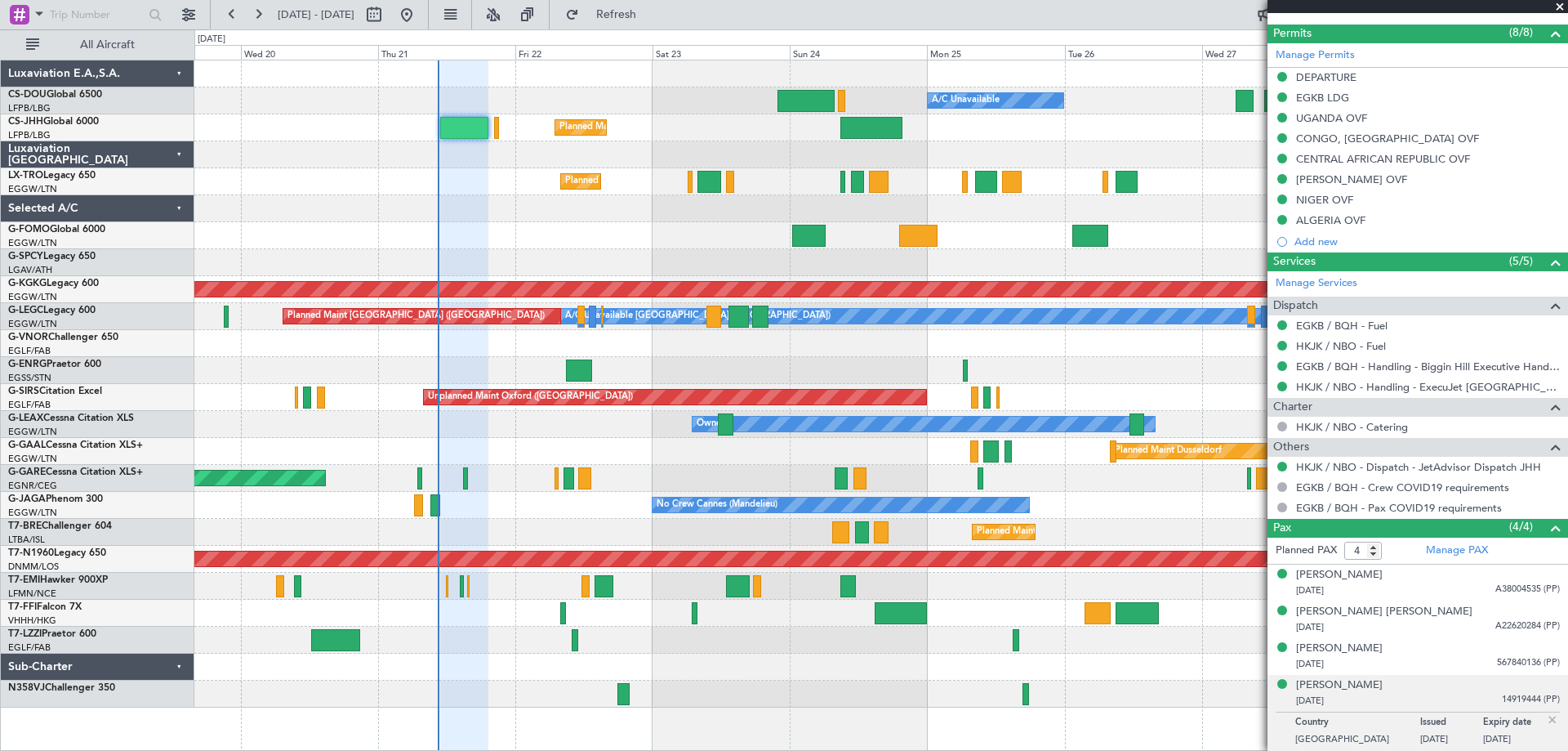
click at [1545, 718] on img at bounding box center [1552, 719] width 15 height 15
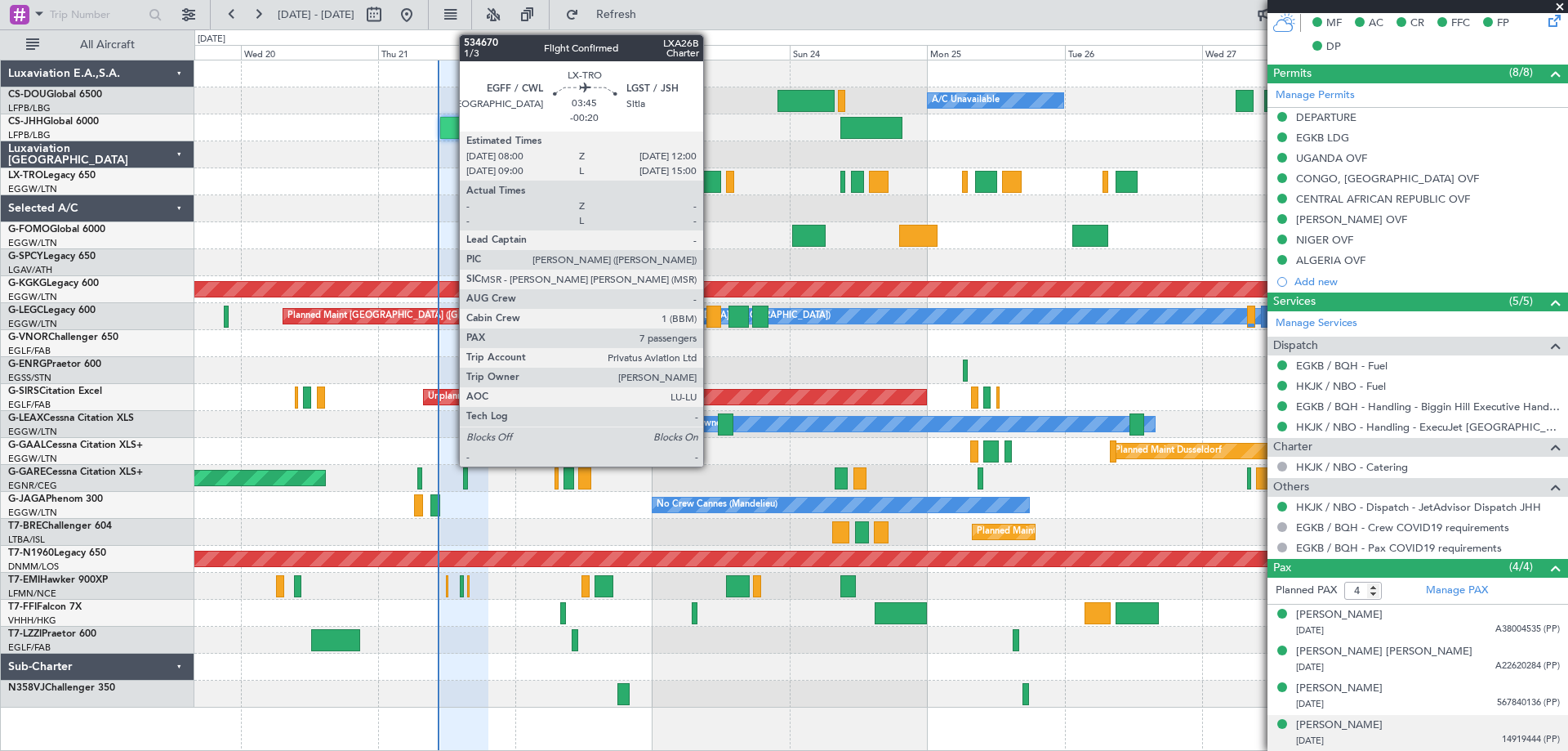
click at [711, 180] on div at bounding box center [709, 182] width 24 height 22
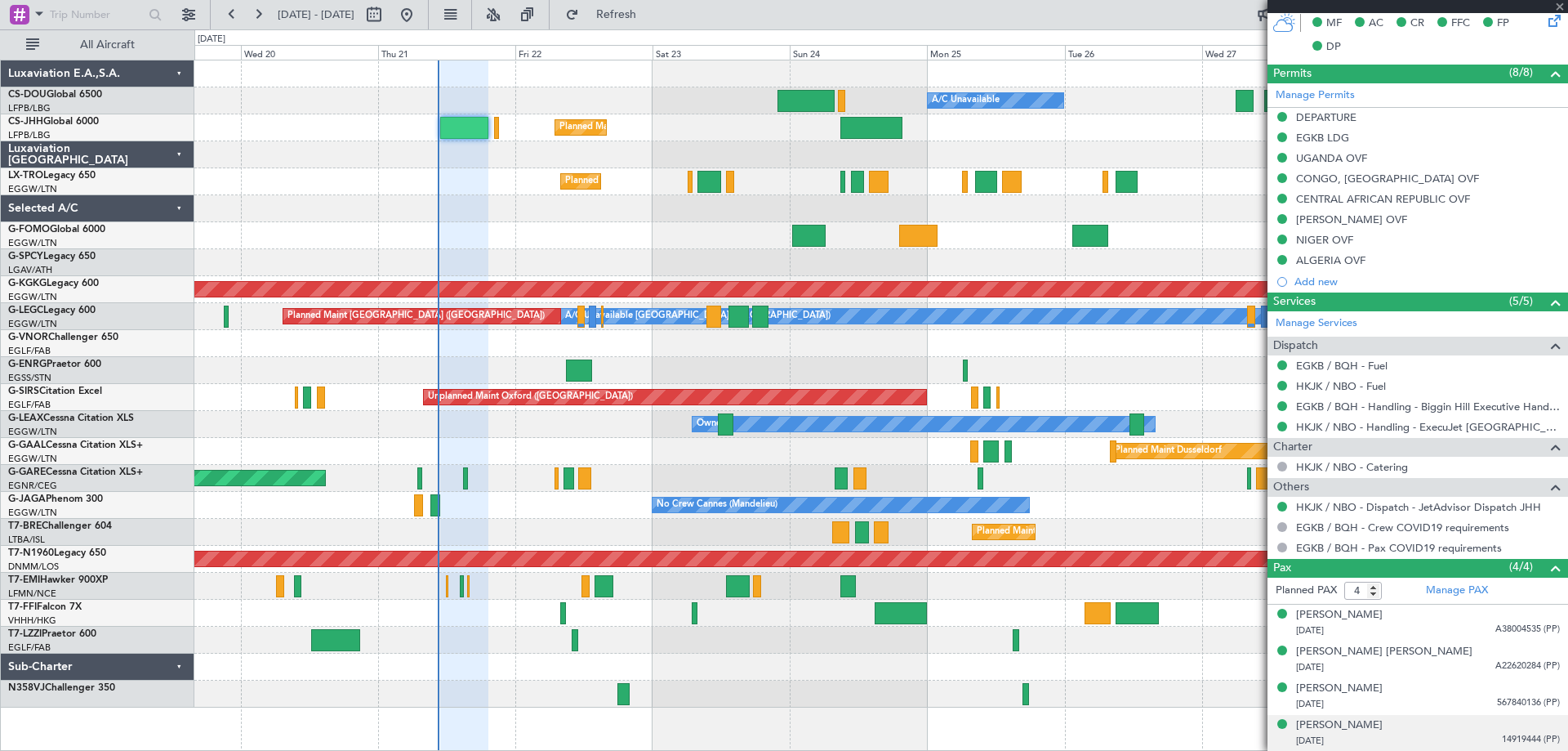
type input "-00:20"
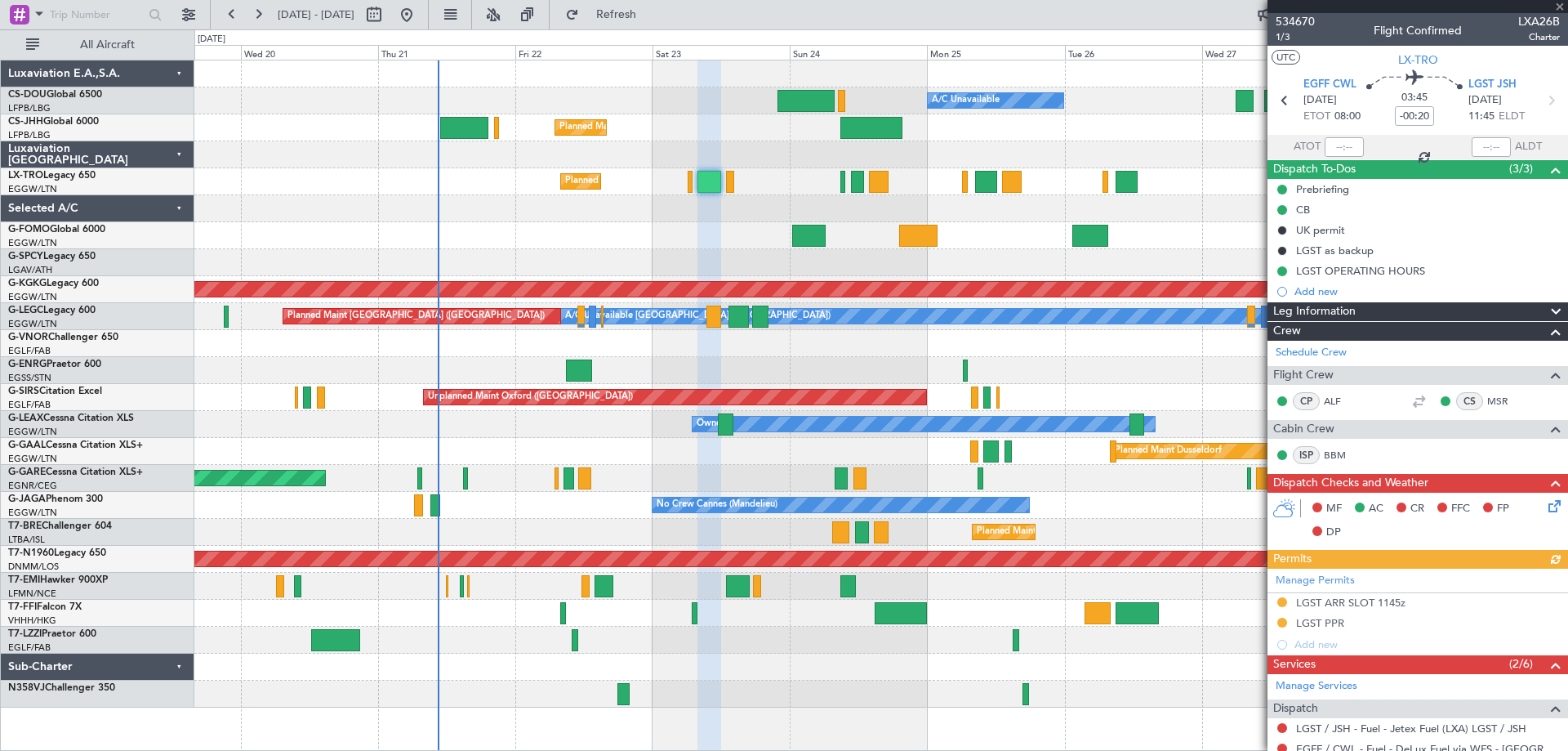
scroll to position [514, 0]
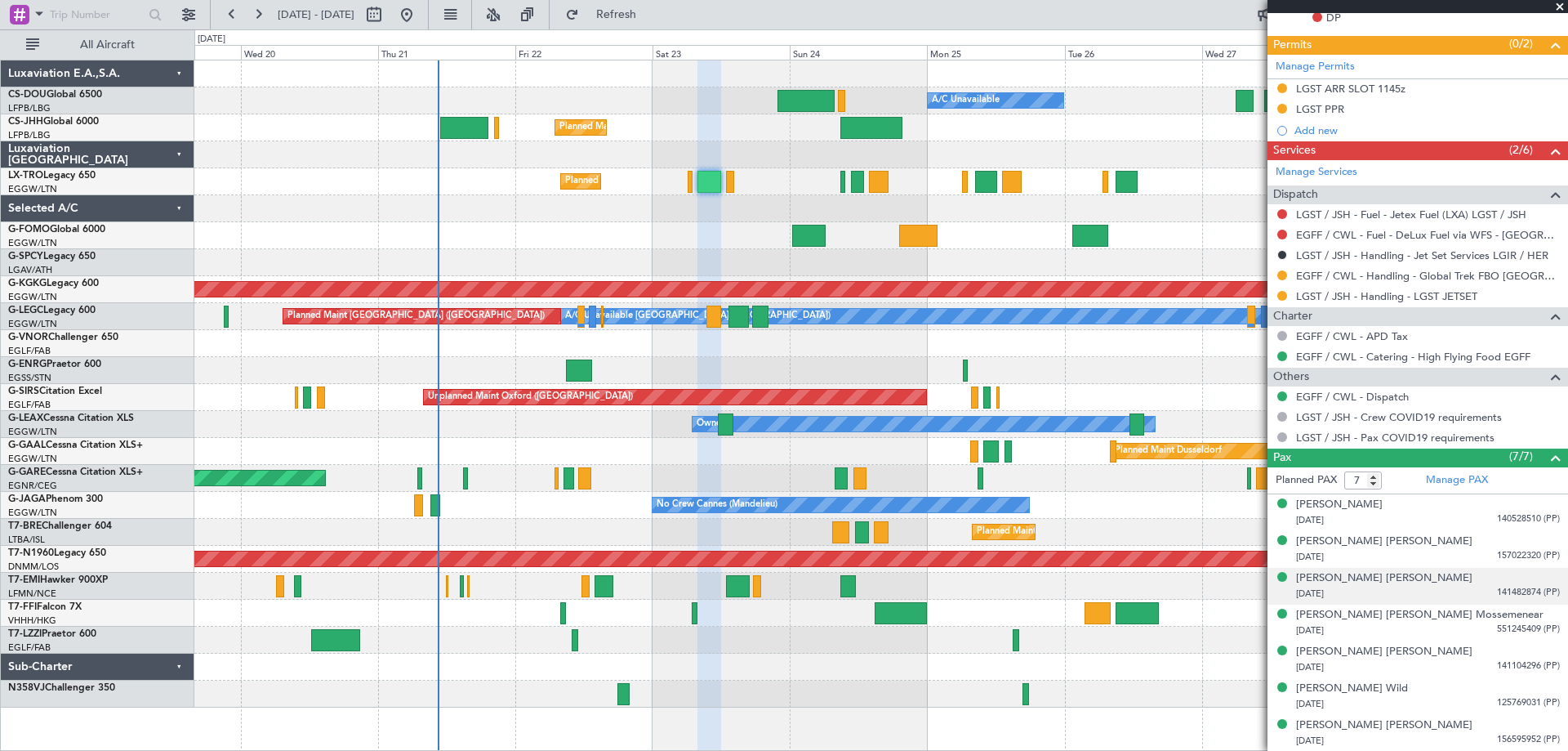
click at [1512, 595] on span "141482874 (PP)" at bounding box center [1529, 592] width 63 height 14
click at [1518, 592] on span "141482874 (PP)" at bounding box center [1529, 592] width 63 height 14
click at [1545, 610] on img at bounding box center [1552, 612] width 15 height 15
click at [1509, 519] on span "140528510 (PP)" at bounding box center [1529, 519] width 63 height 14
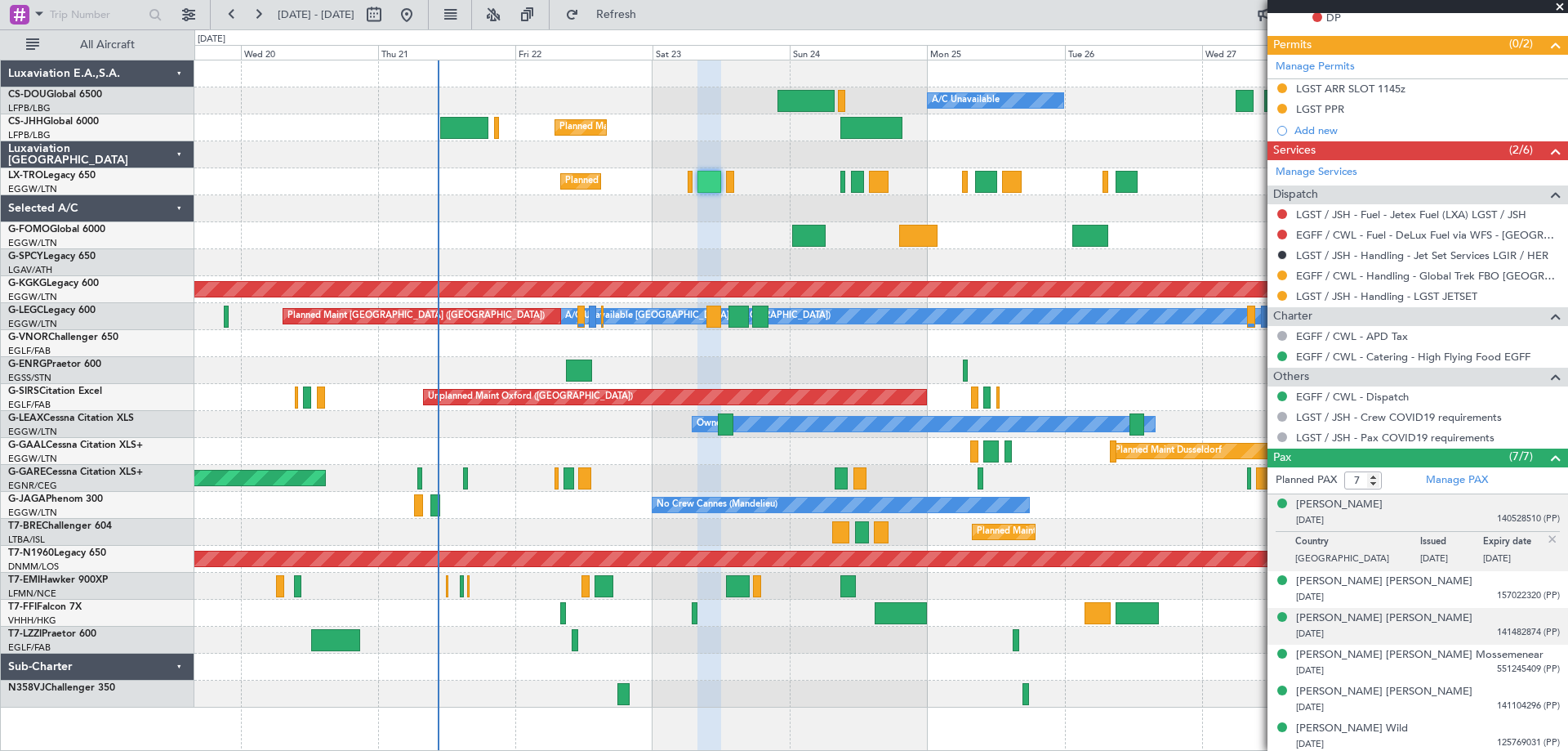
click at [1546, 539] on img at bounding box center [1552, 539] width 15 height 15
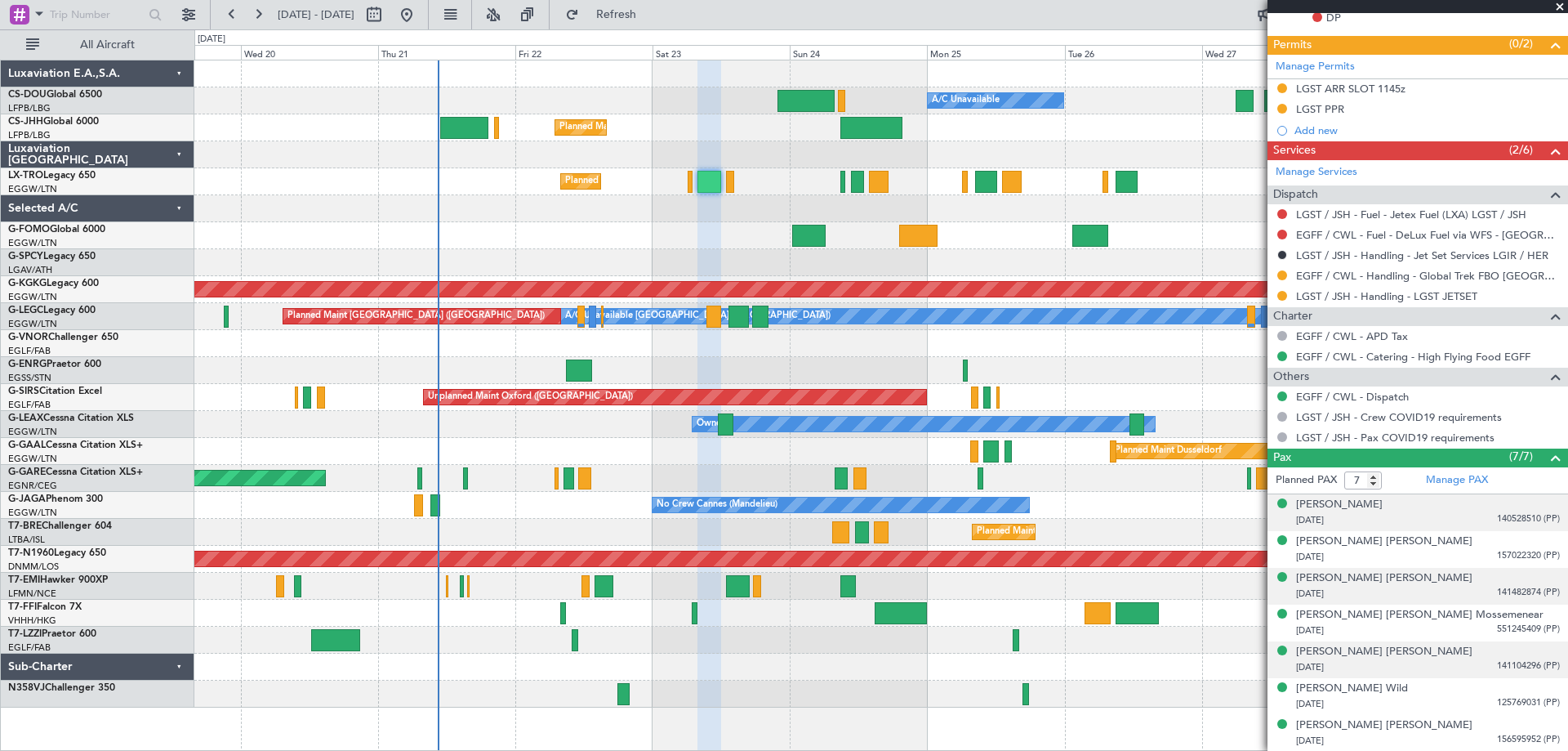
click at [1512, 665] on span "141104296 (PP)" at bounding box center [1529, 666] width 63 height 14
click at [1545, 679] on img at bounding box center [1552, 685] width 15 height 15
click at [1560, 9] on span at bounding box center [1559, 7] width 16 height 15
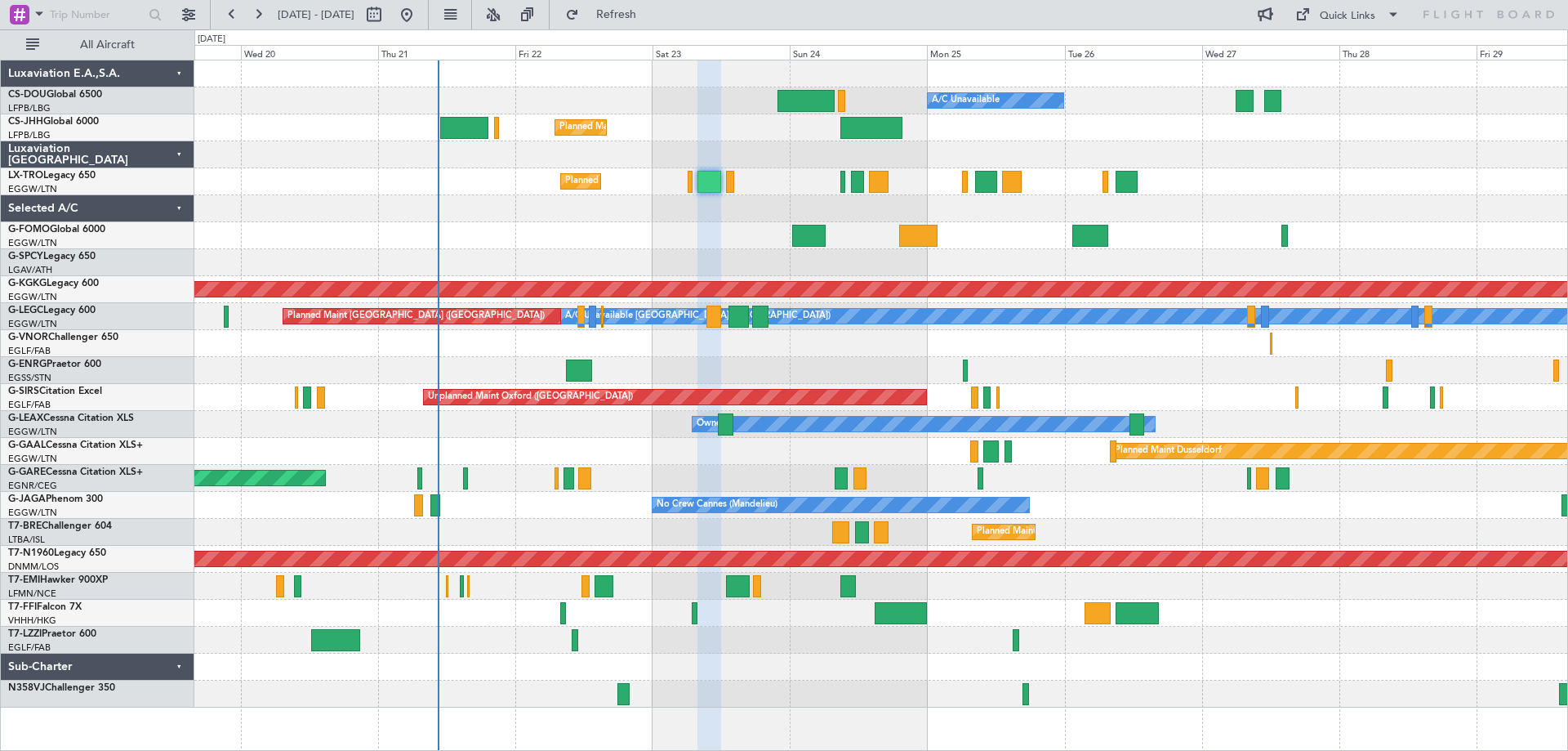
type input "0"
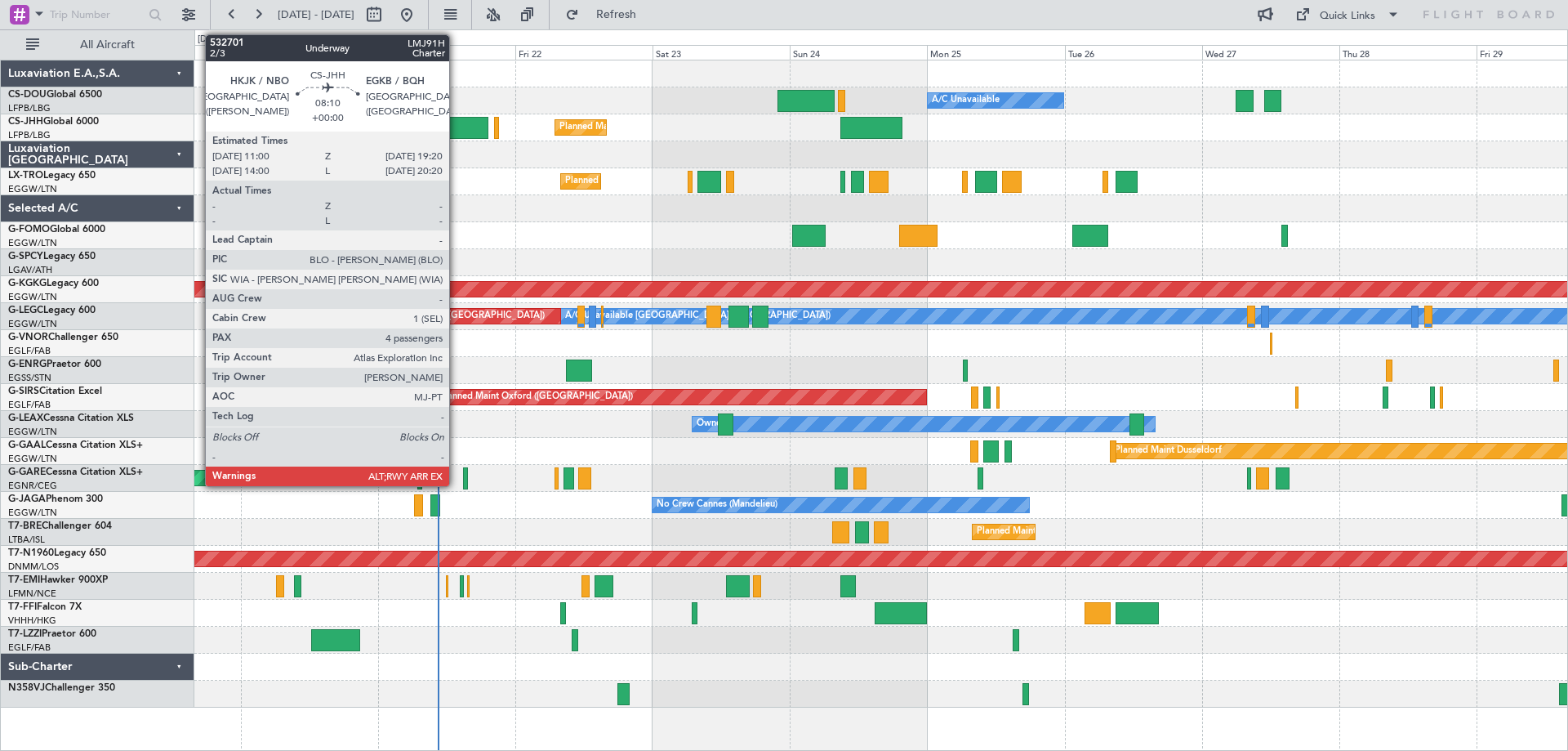
click at [456, 124] on div at bounding box center [464, 128] width 48 height 22
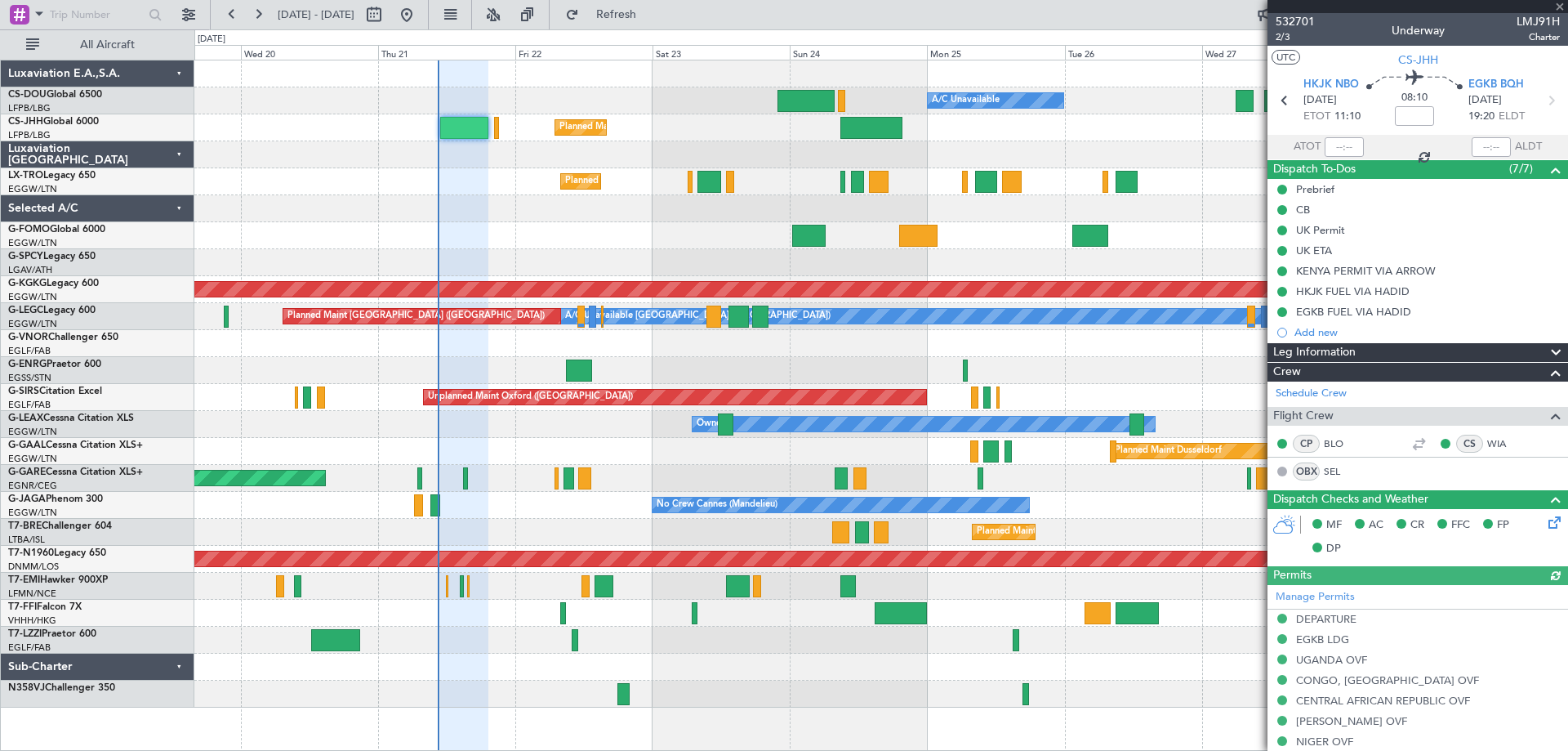
scroll to position [502, 0]
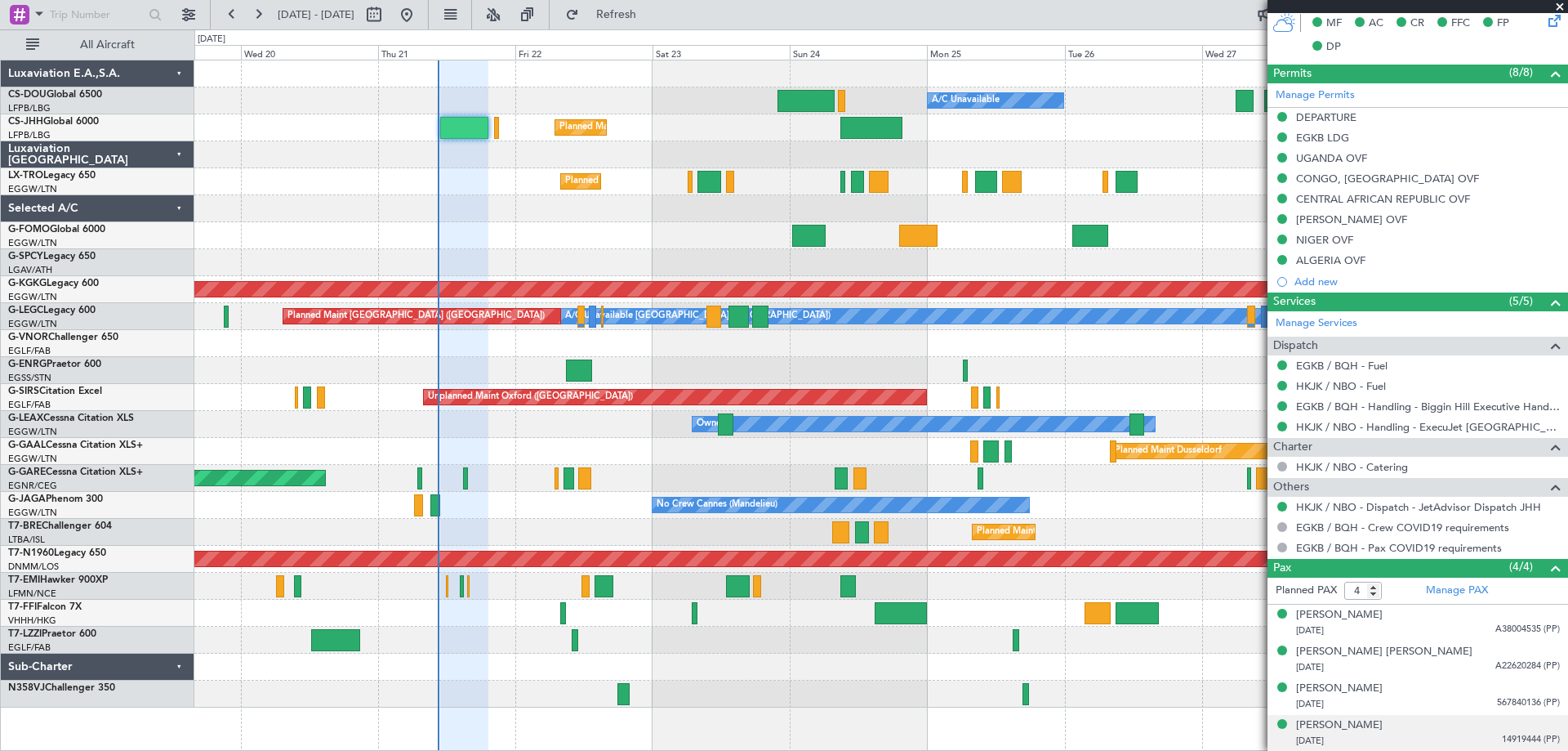
click at [1513, 739] on span "14919444 (PP)" at bounding box center [1530, 740] width 58 height 14
click at [1557, 6] on span at bounding box center [1559, 7] width 16 height 15
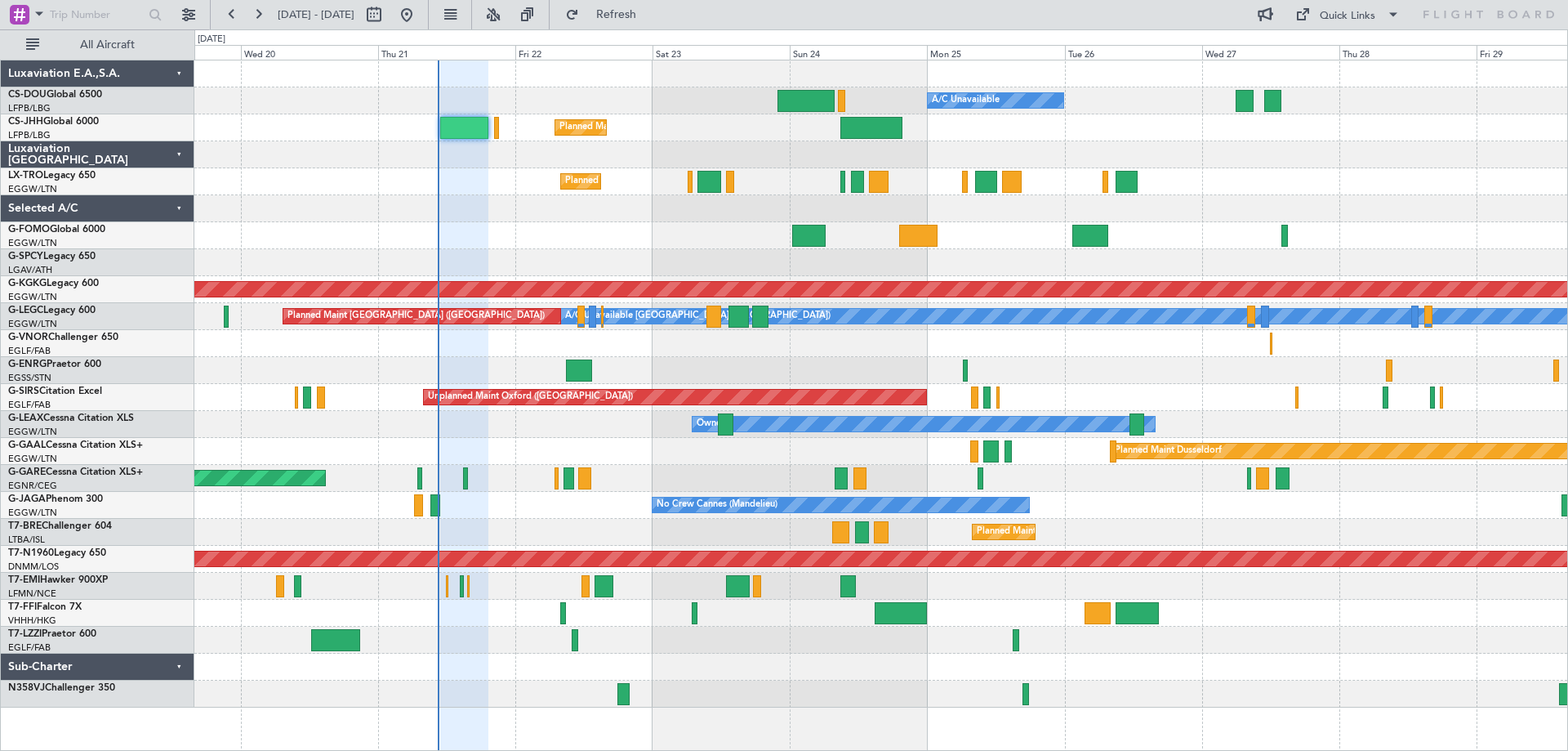
type input "0"
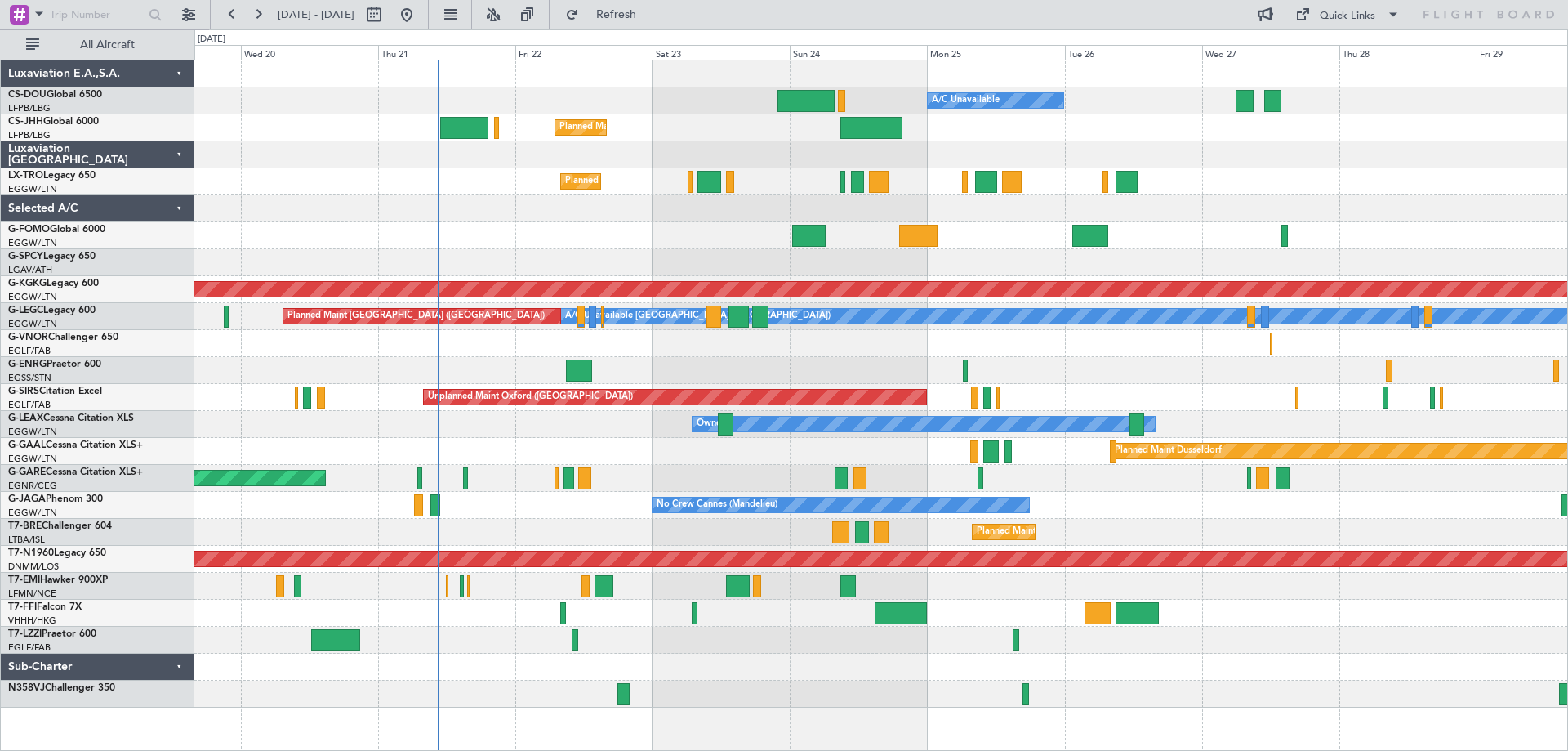
scroll to position [0, 0]
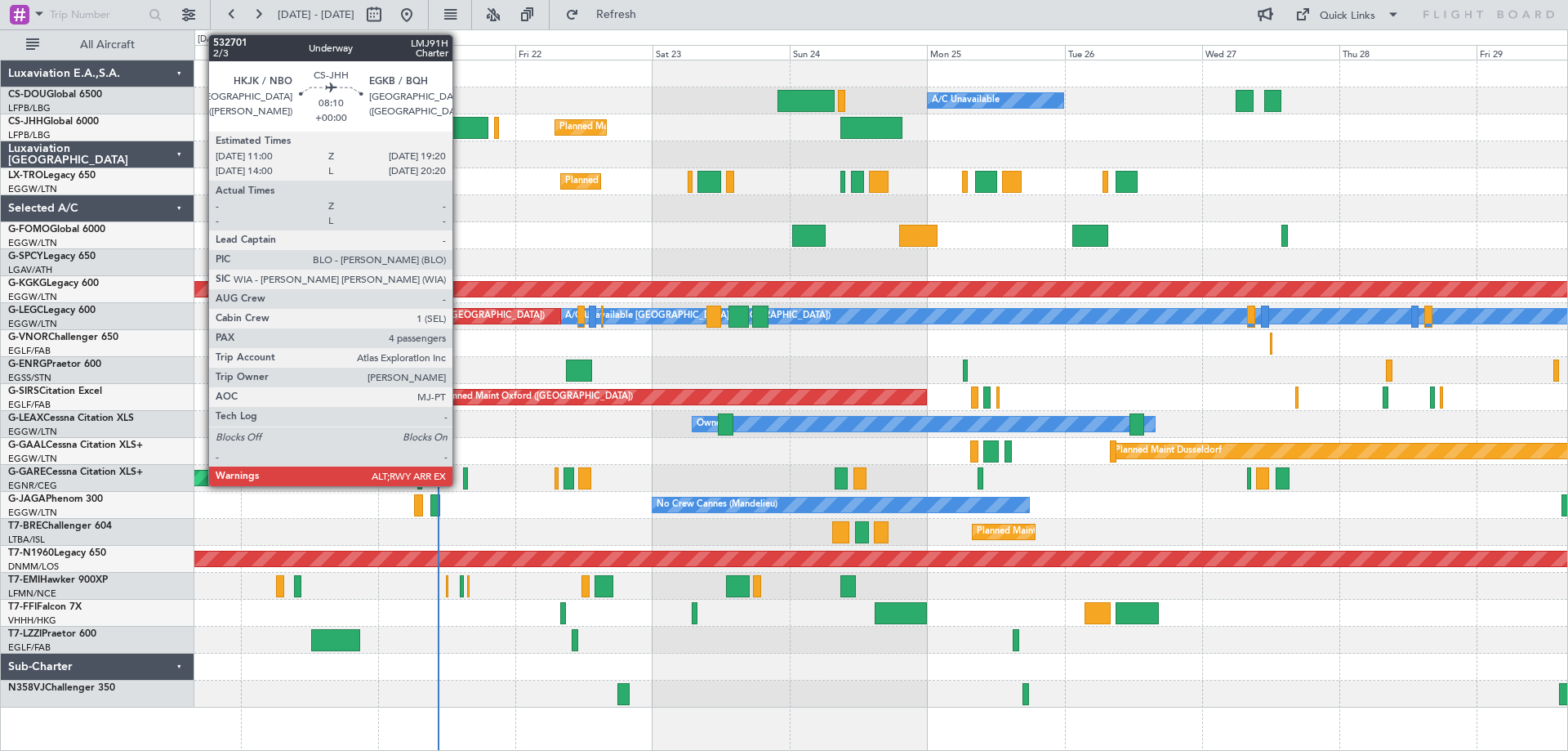
click at [460, 125] on div at bounding box center [464, 128] width 48 height 22
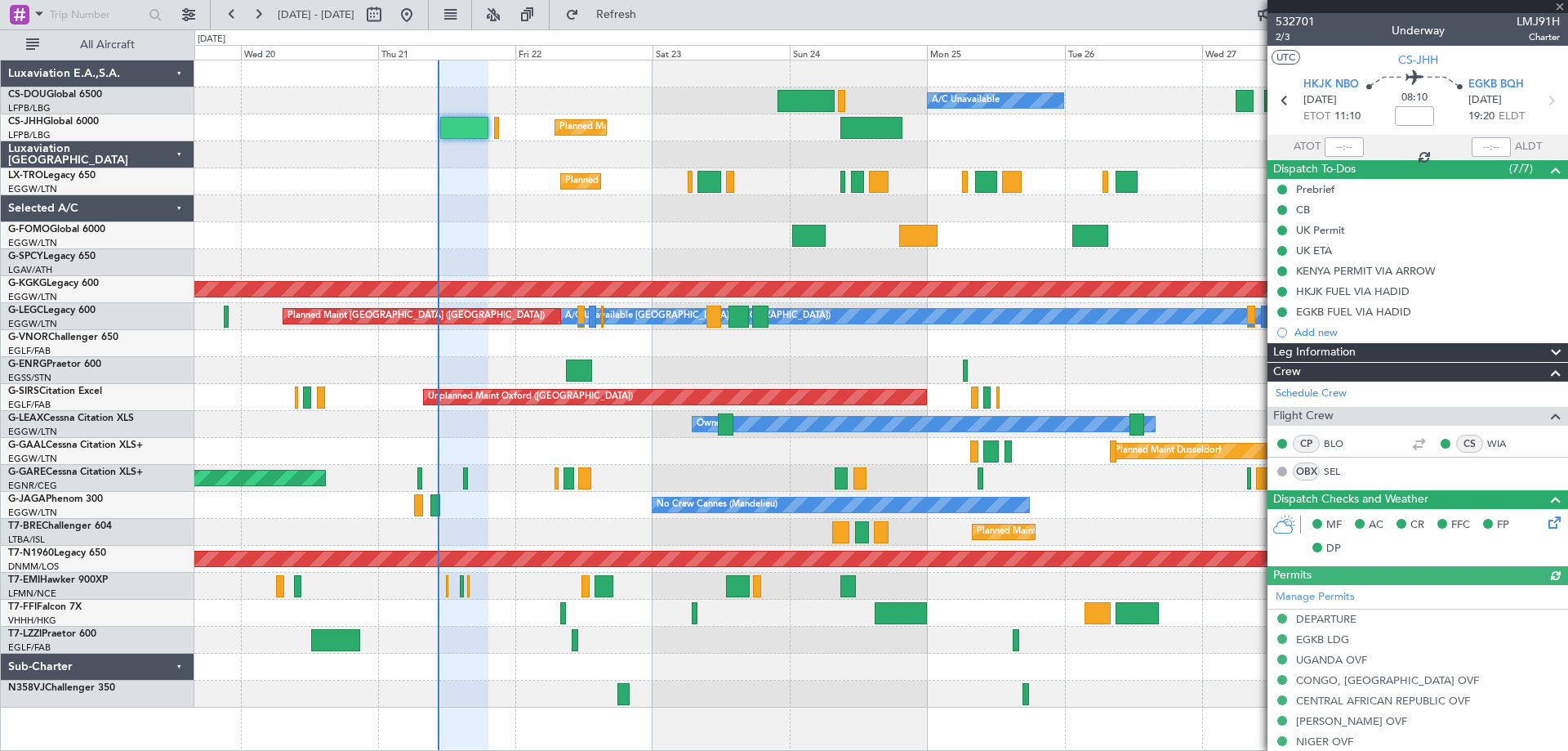
scroll to position [502, 0]
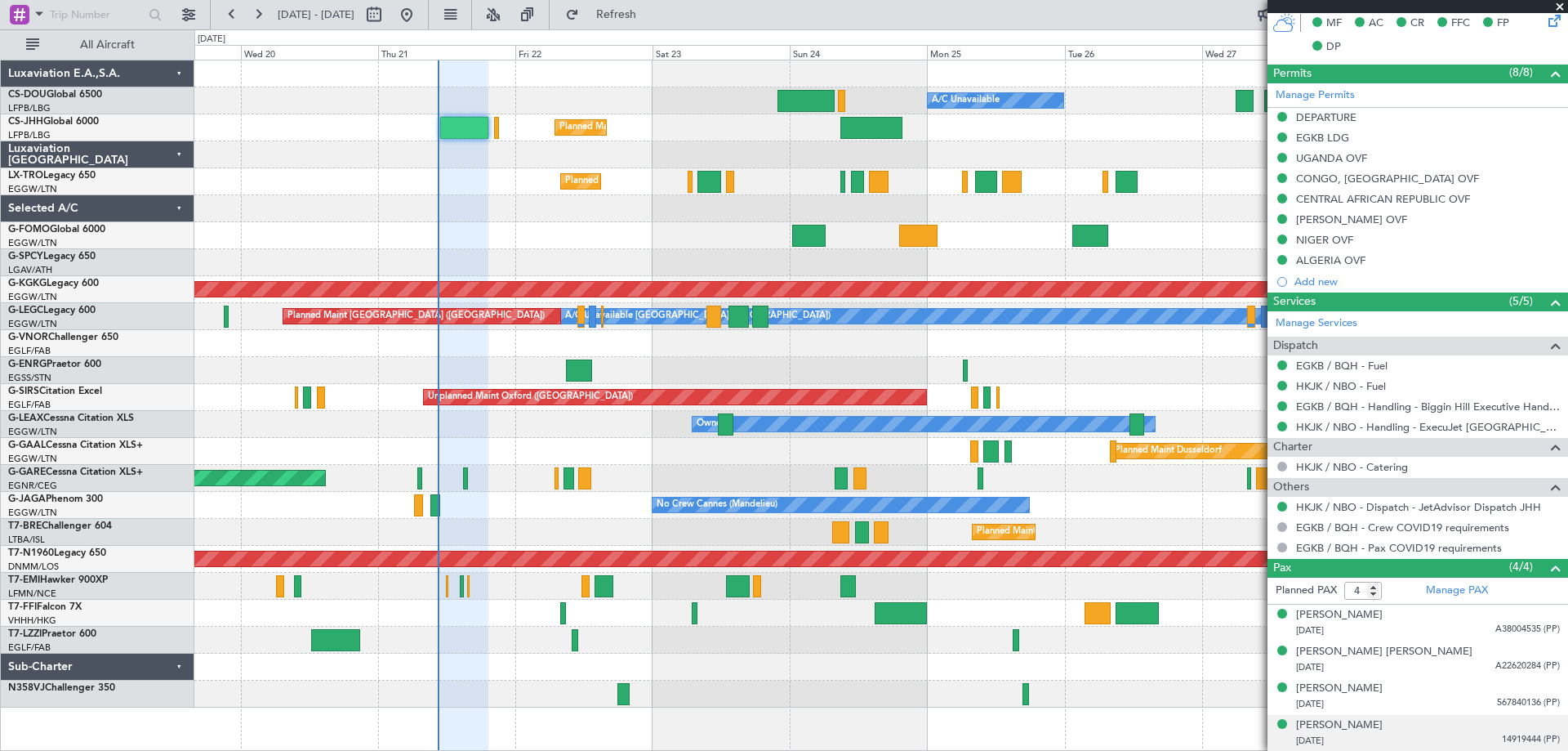
click at [1504, 741] on span "14919444 (PP)" at bounding box center [1530, 740] width 58 height 14
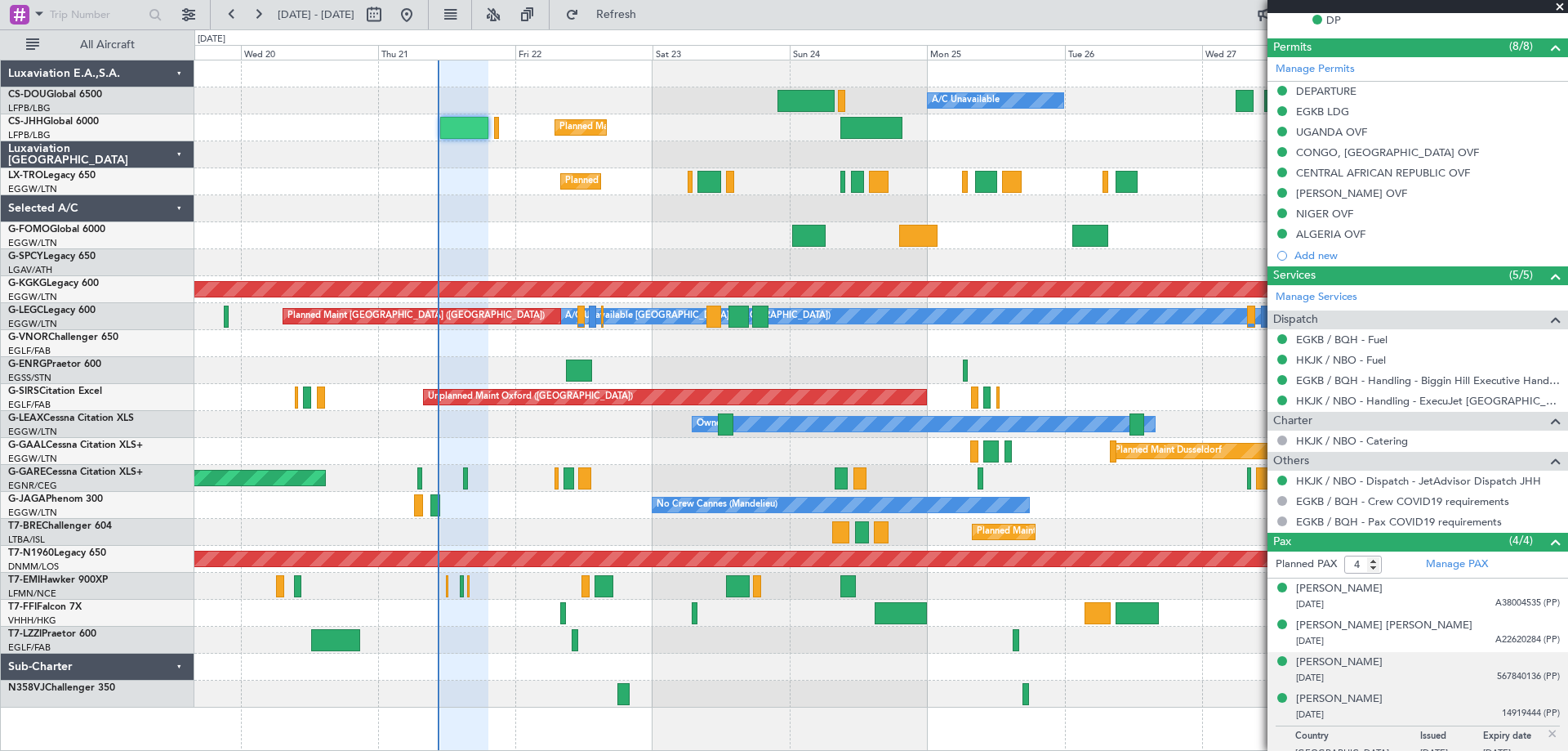
scroll to position [542, 0]
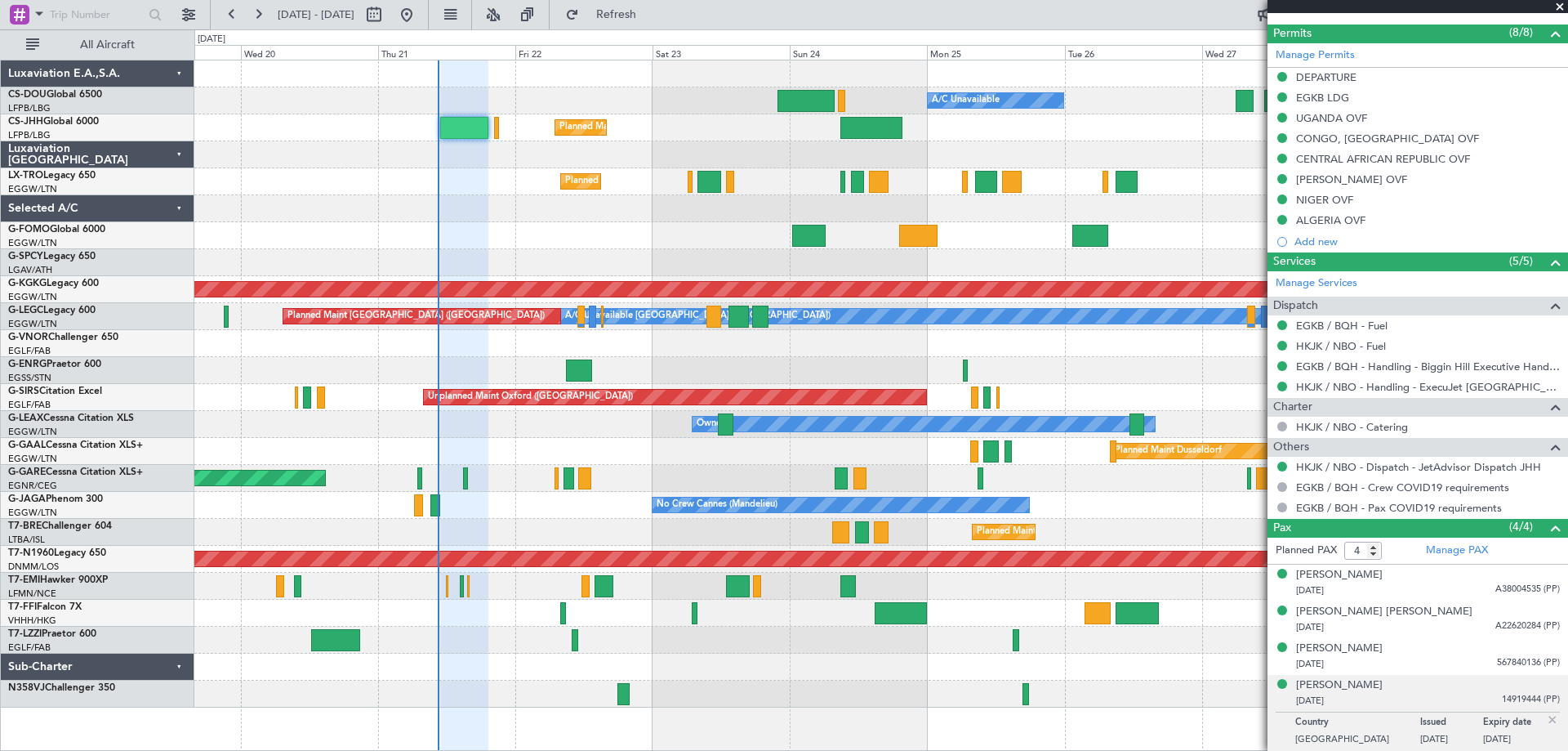
click at [1560, 5] on span at bounding box center [1559, 7] width 16 height 15
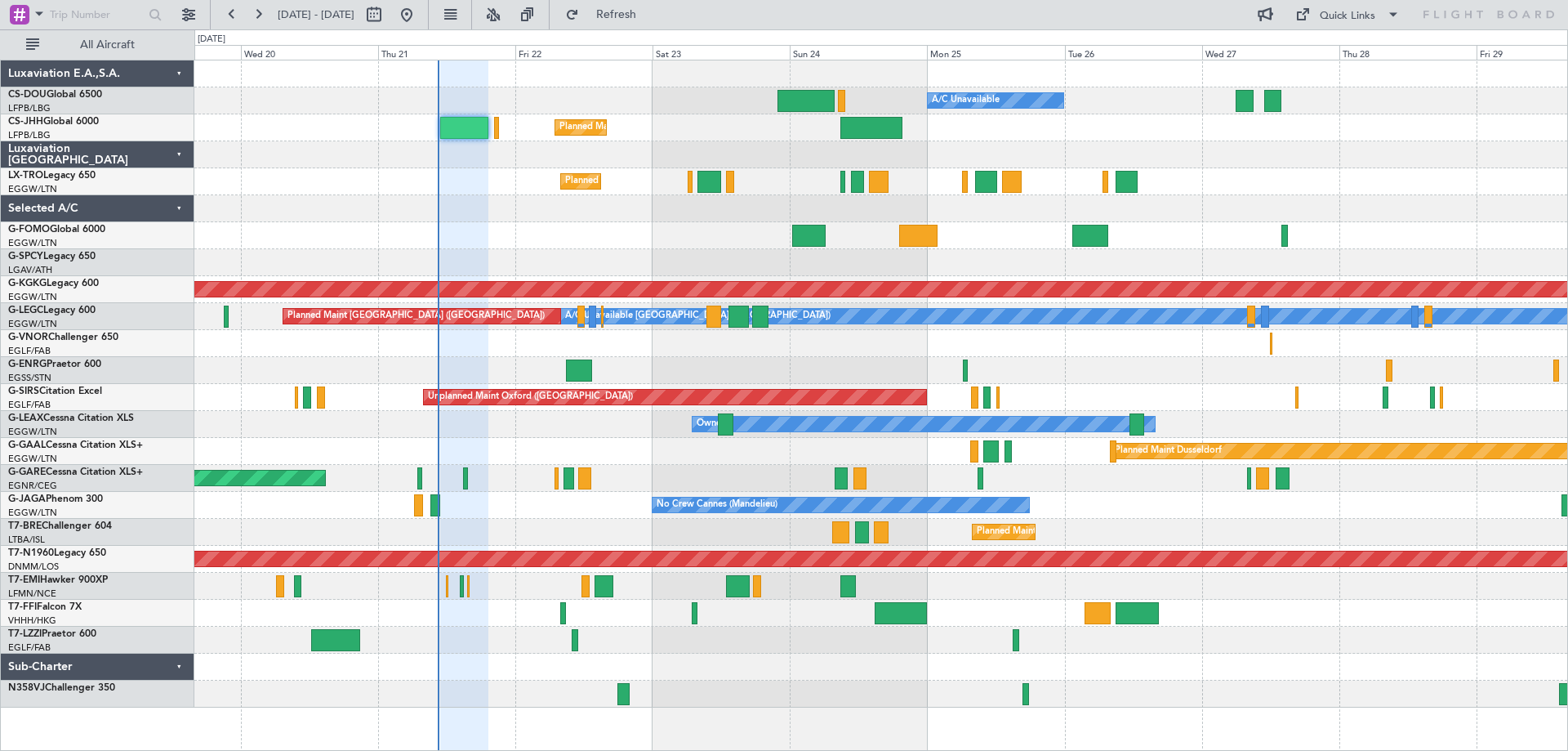
type input "0"
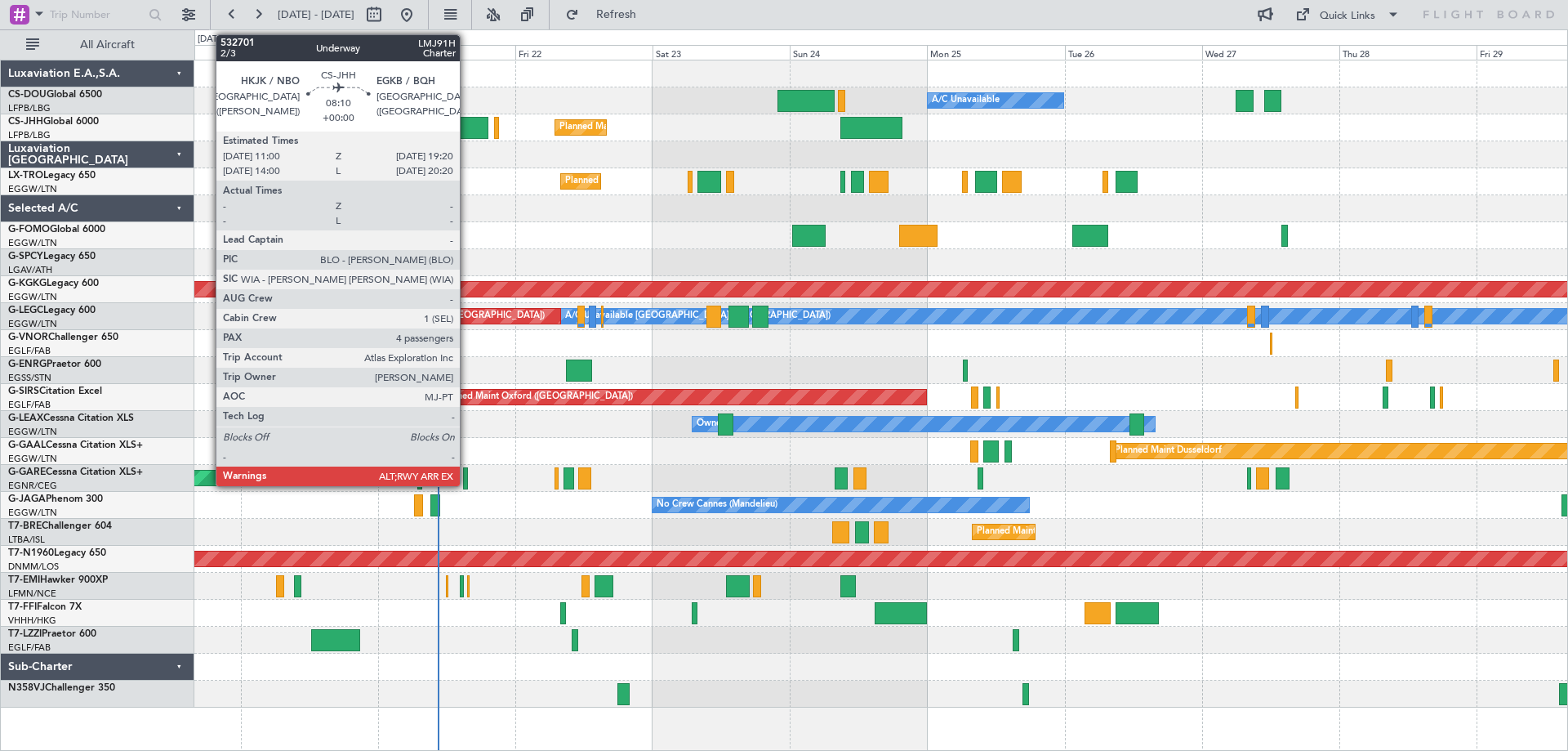
click at [467, 123] on div at bounding box center [464, 128] width 48 height 22
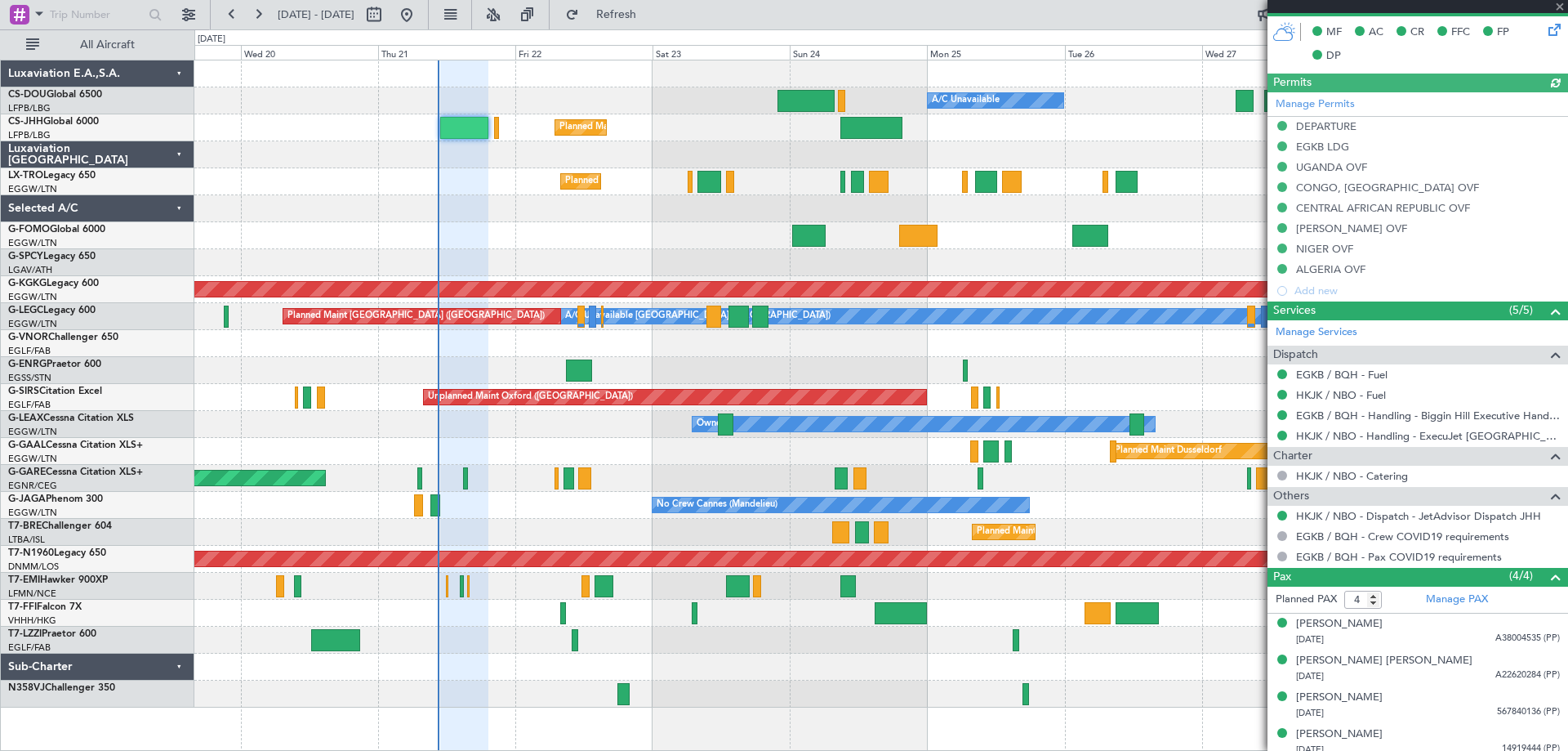
scroll to position [502, 0]
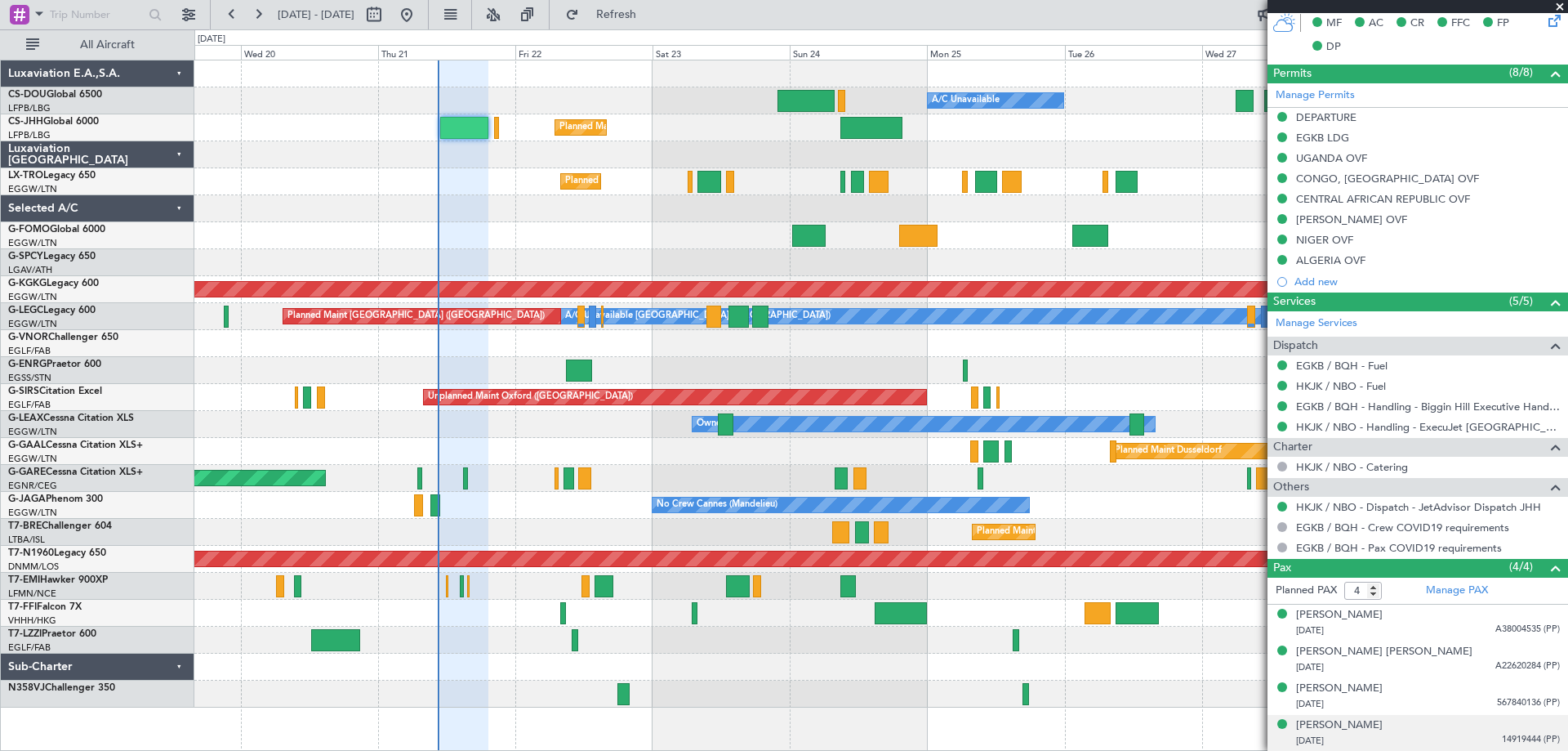
click at [1507, 739] on span "14919444 (PP)" at bounding box center [1530, 740] width 58 height 14
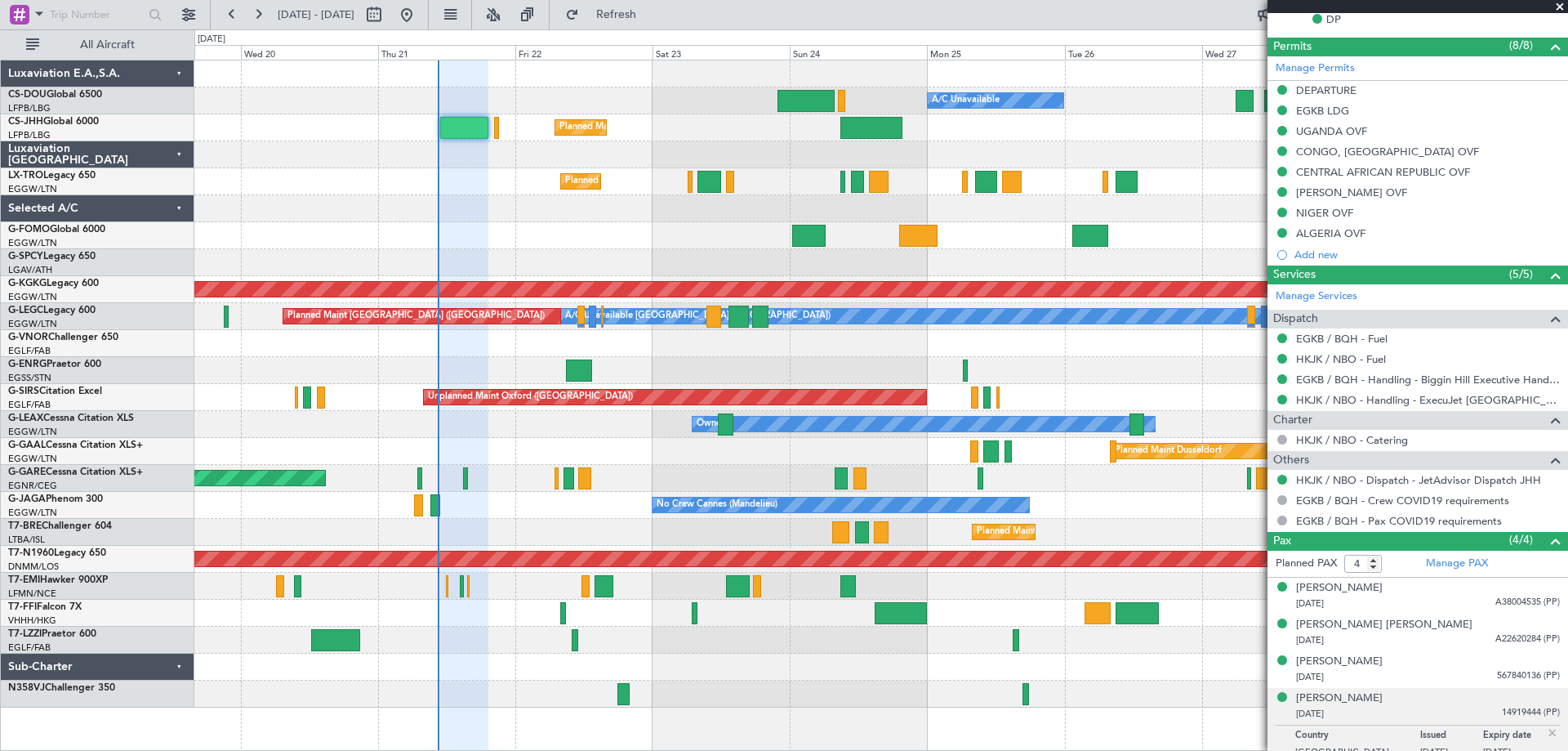
scroll to position [542, 0]
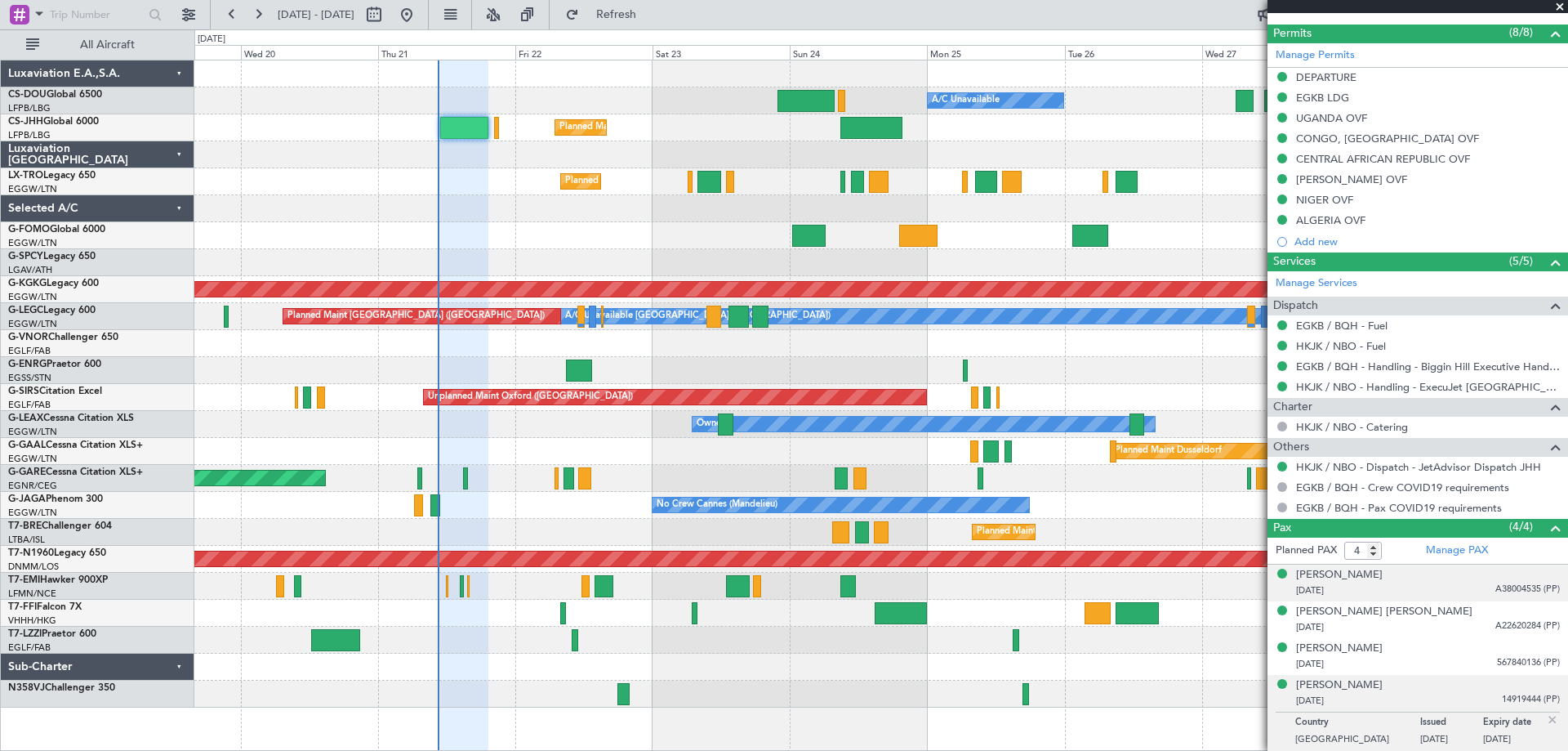
click at [1513, 591] on span "A38004535 (PP)" at bounding box center [1528, 590] width 65 height 14
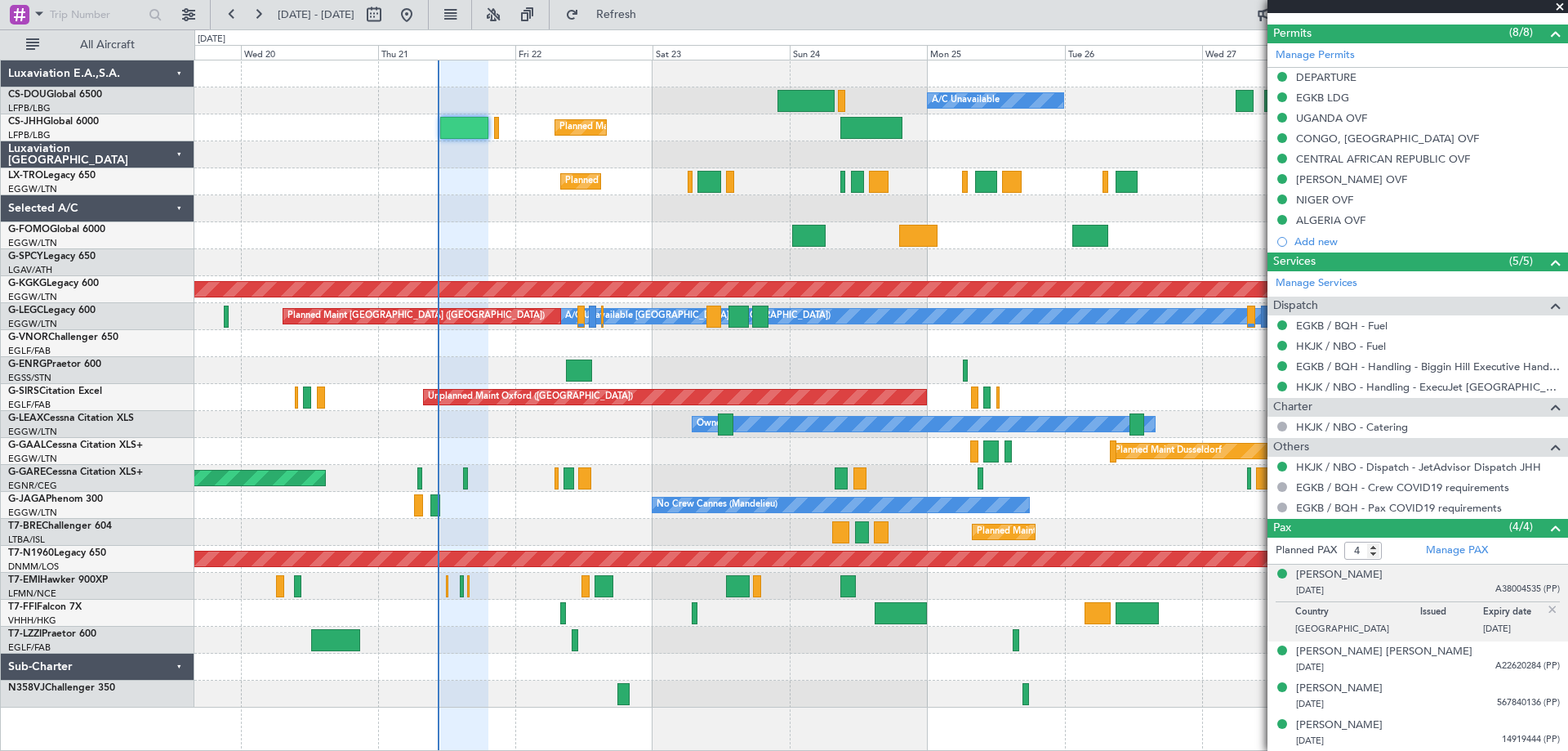
click at [1545, 609] on img at bounding box center [1552, 608] width 15 height 15
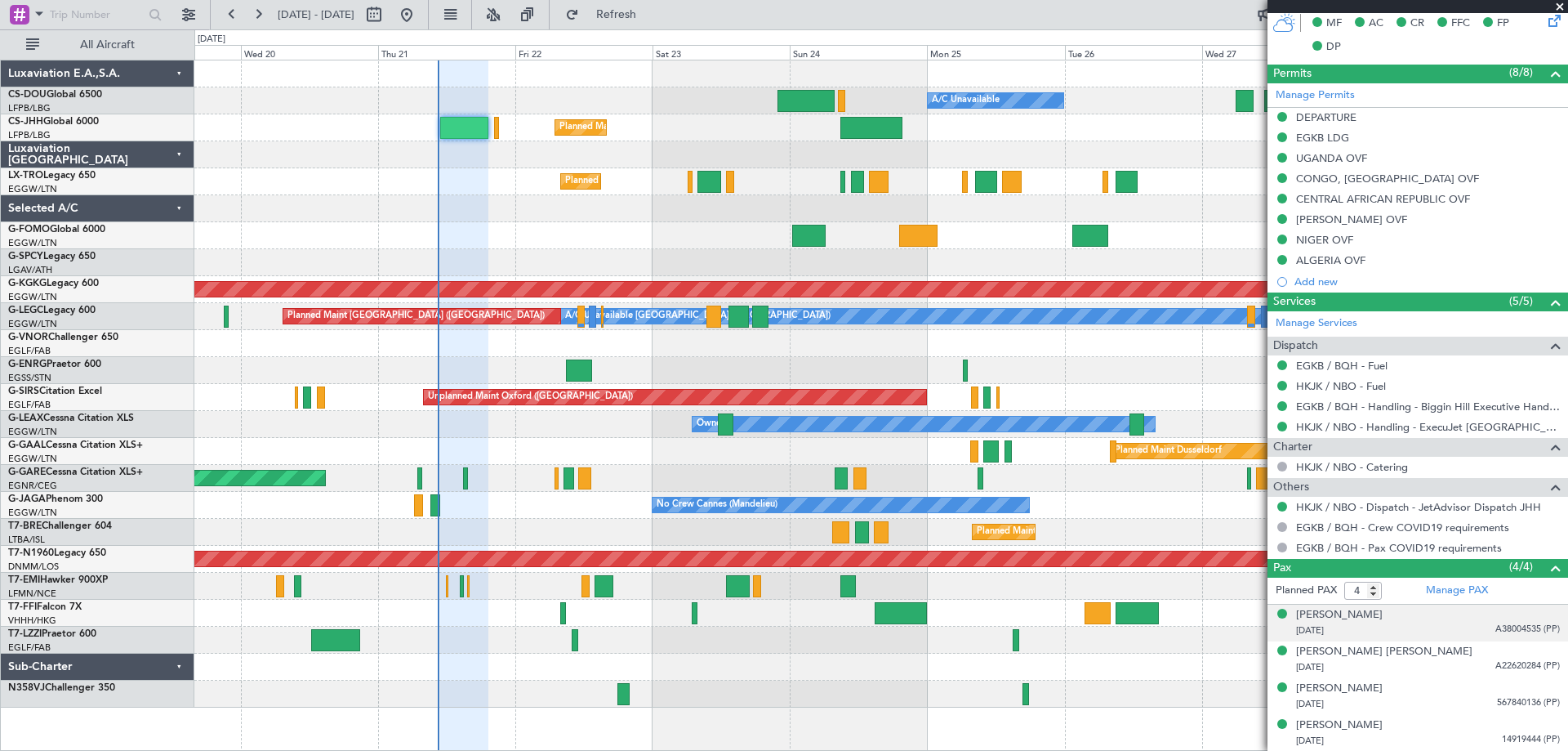
click at [1560, 9] on span at bounding box center [1559, 7] width 16 height 15
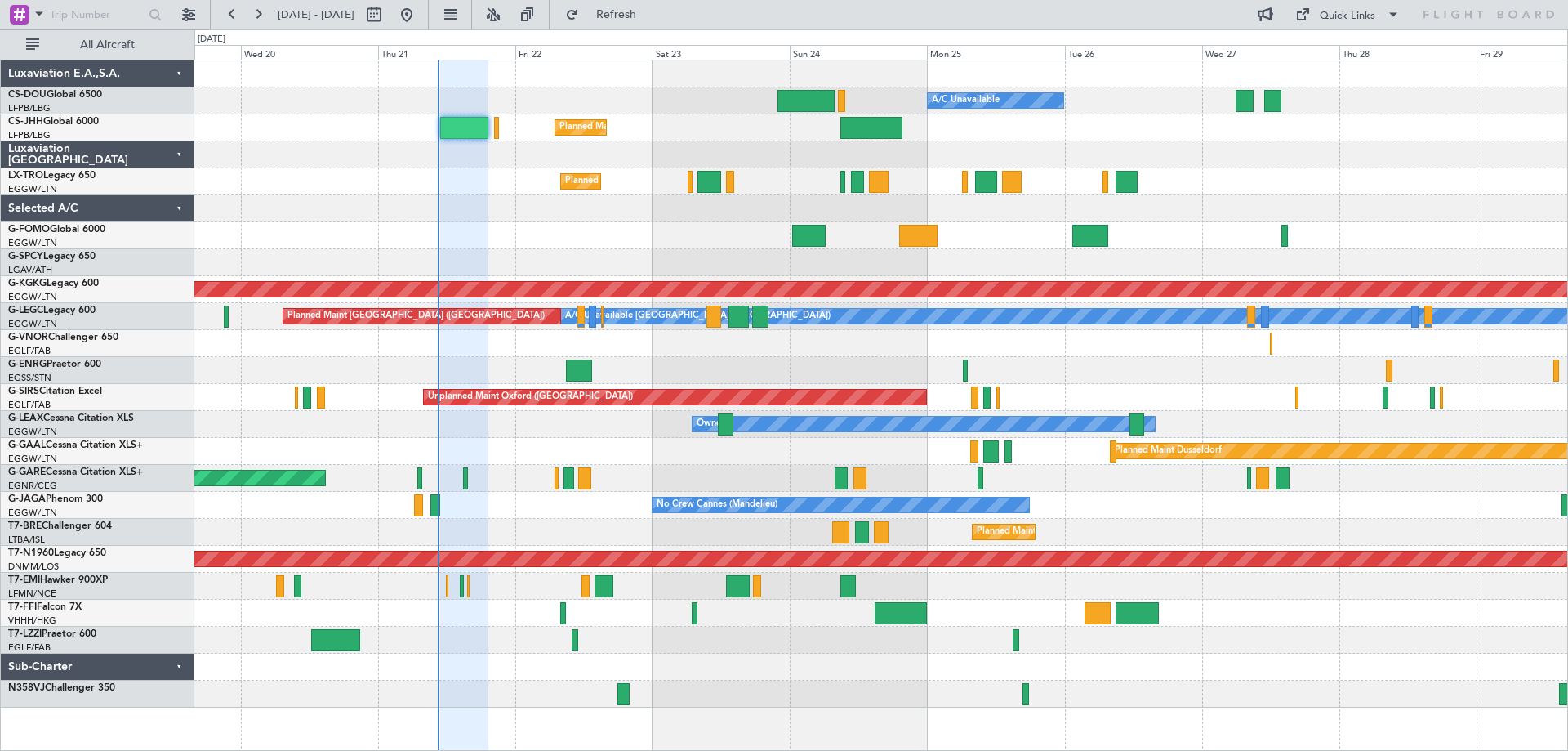
type input "0"
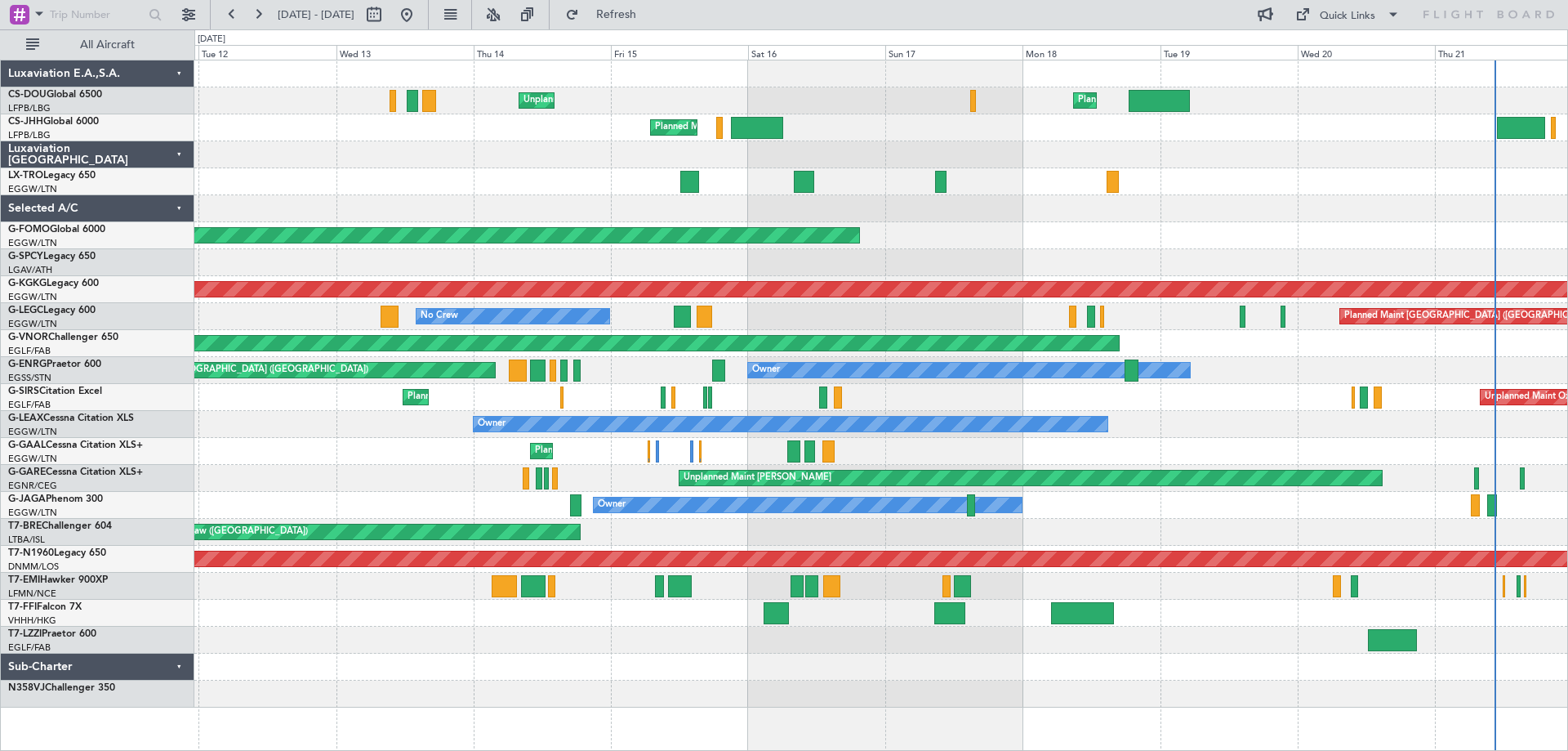
click at [1360, 246] on div "Planned Maint Windsor Locks ([PERSON_NAME] Intl)" at bounding box center [880, 236] width 1373 height 27
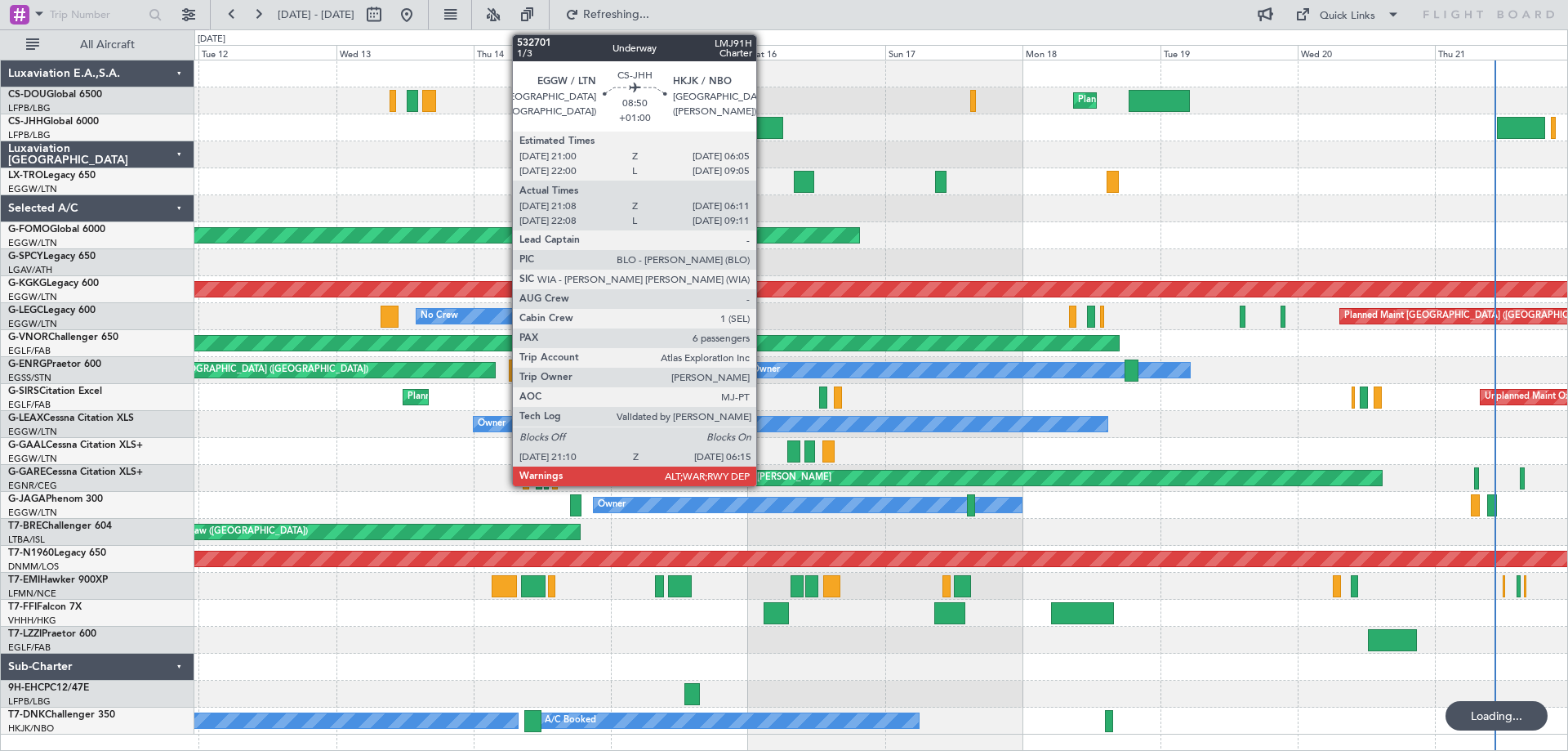
click at [764, 126] on div at bounding box center [757, 128] width 52 height 22
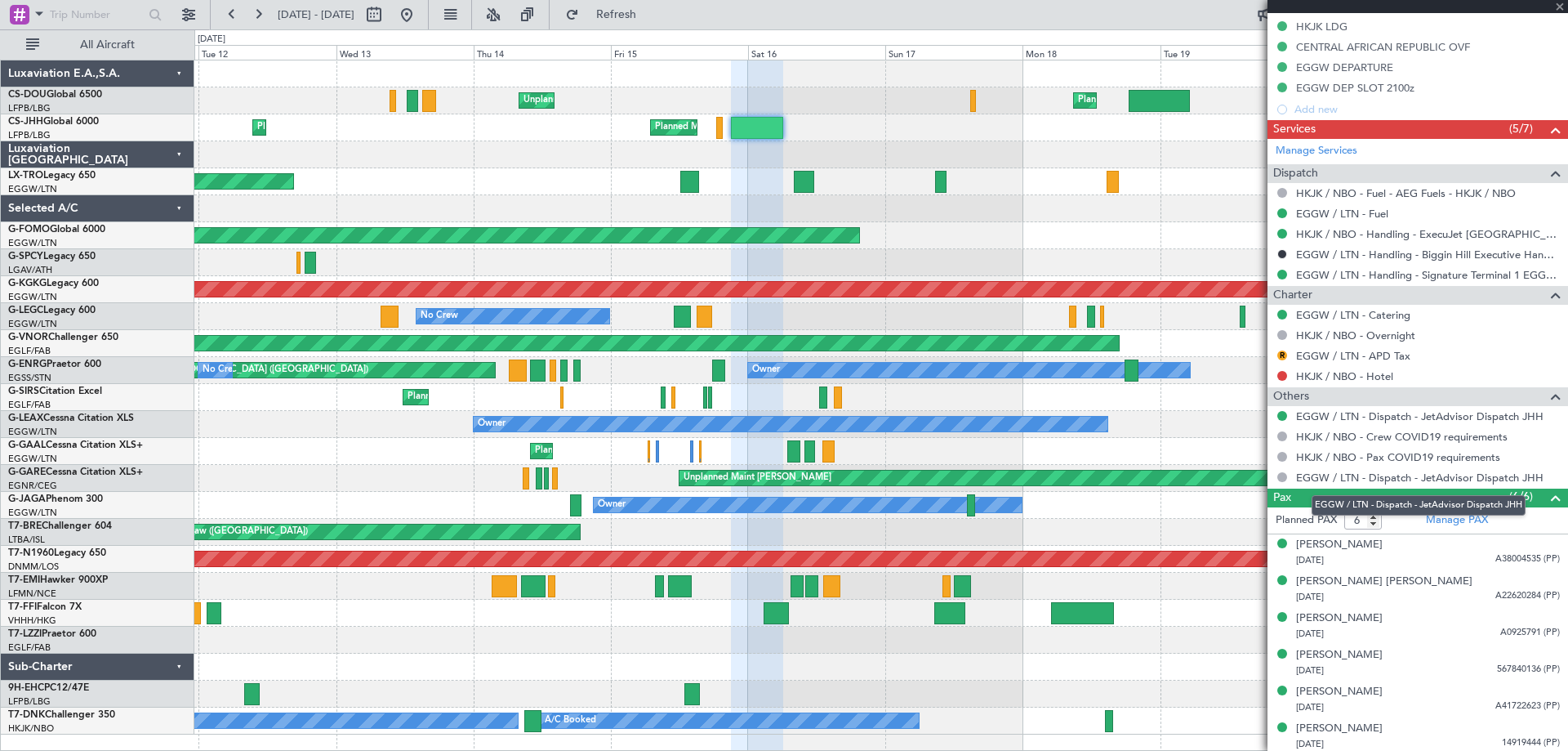
scroll to position [657, 0]
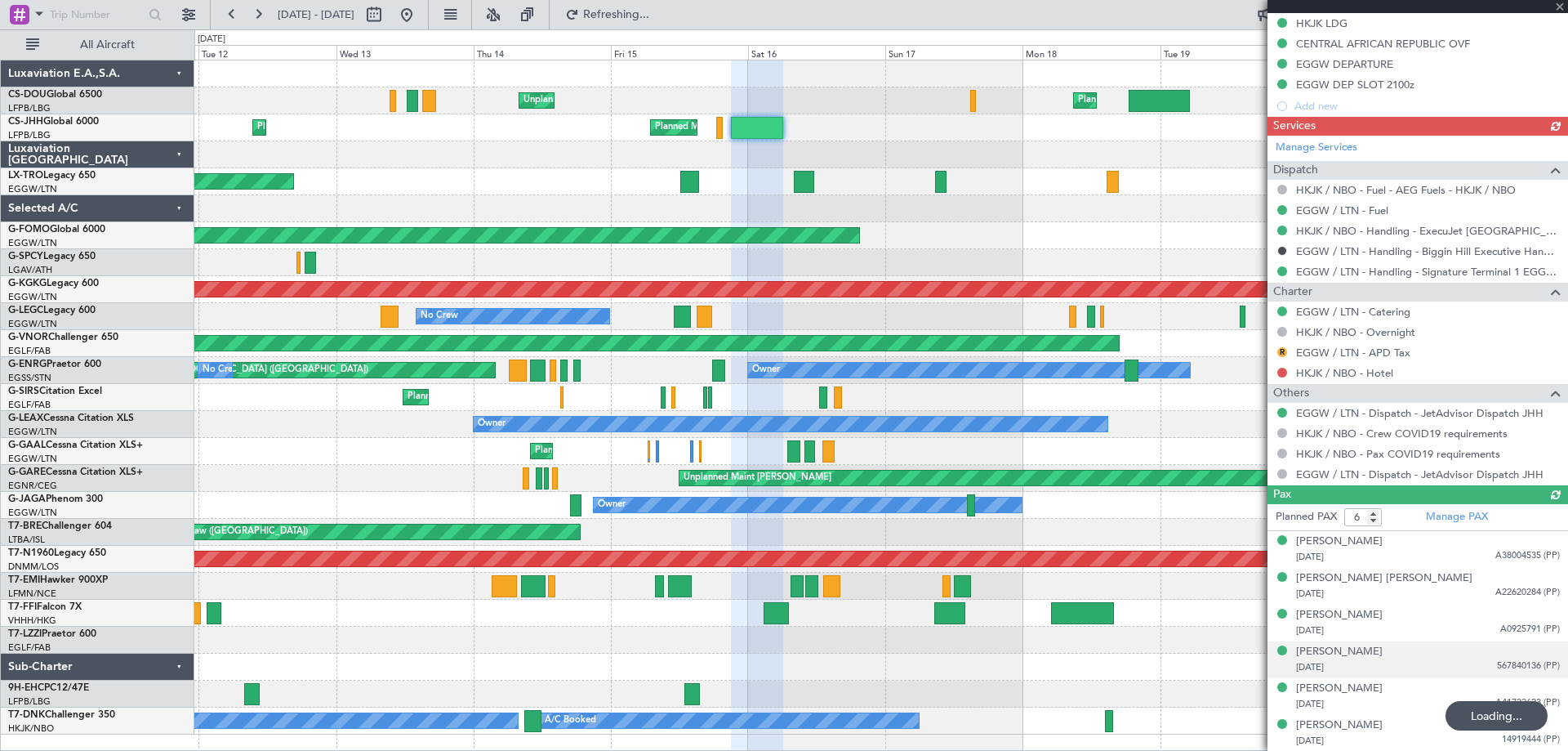
click at [1499, 665] on div "Planned PAX 6 Manage PAX Alia Shelesh 22/10/1992 A38004535 (PP) Carter Charles …" at bounding box center [1418, 628] width 300 height 247
click at [1518, 667] on span "567840136 (PP)" at bounding box center [1529, 666] width 63 height 14
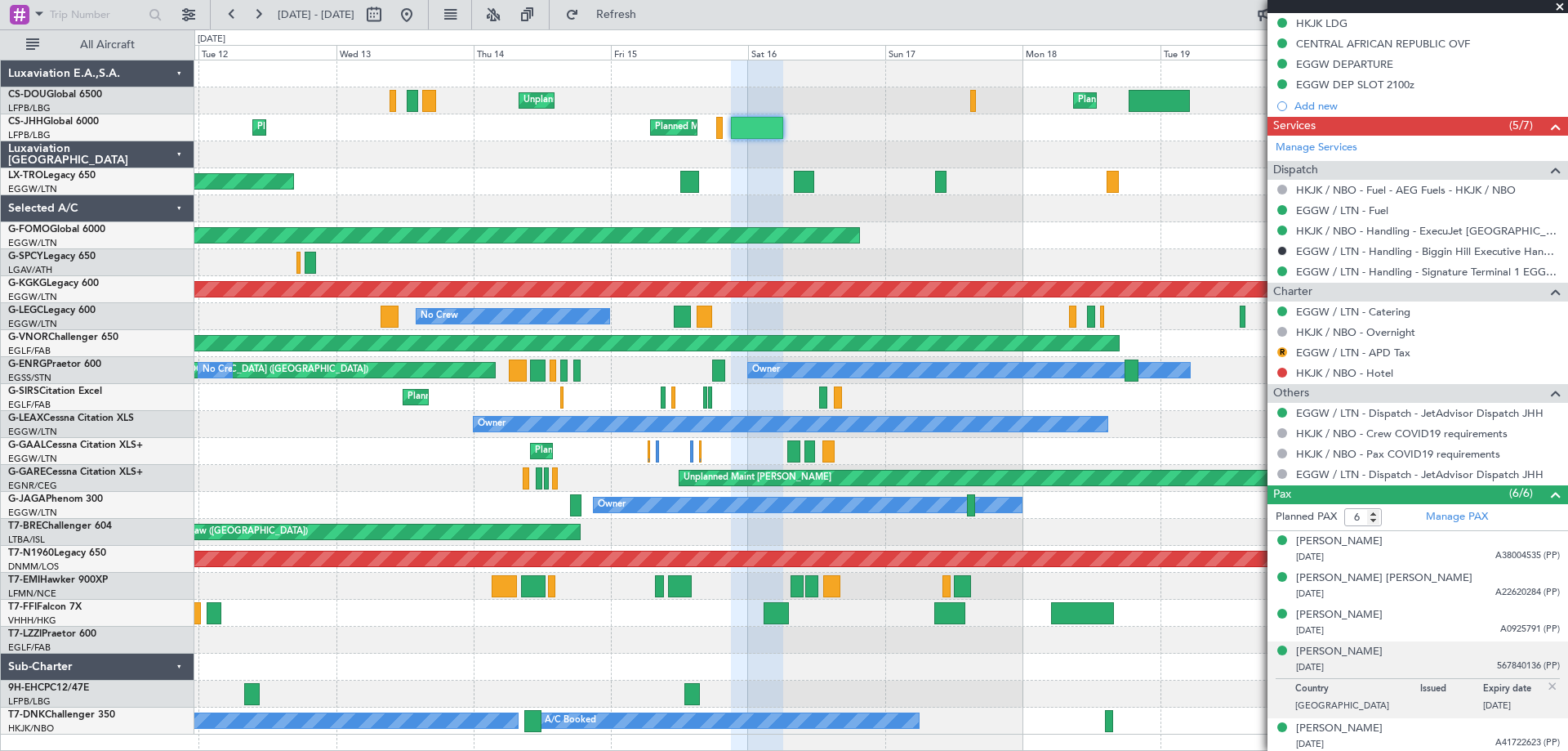
click at [1545, 684] on img at bounding box center [1552, 685] width 15 height 15
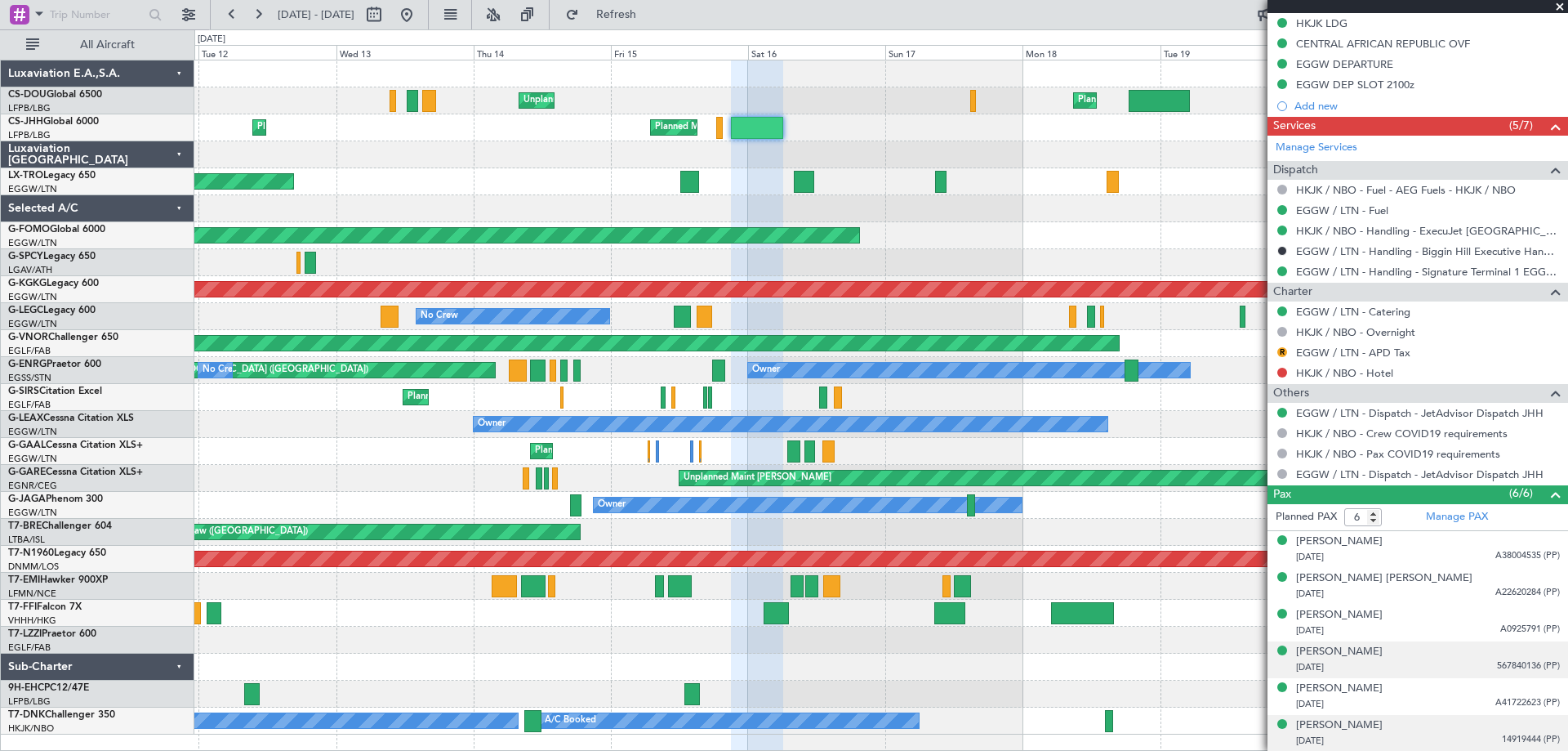
click at [1510, 737] on span "14919444 (PP)" at bounding box center [1530, 740] width 58 height 14
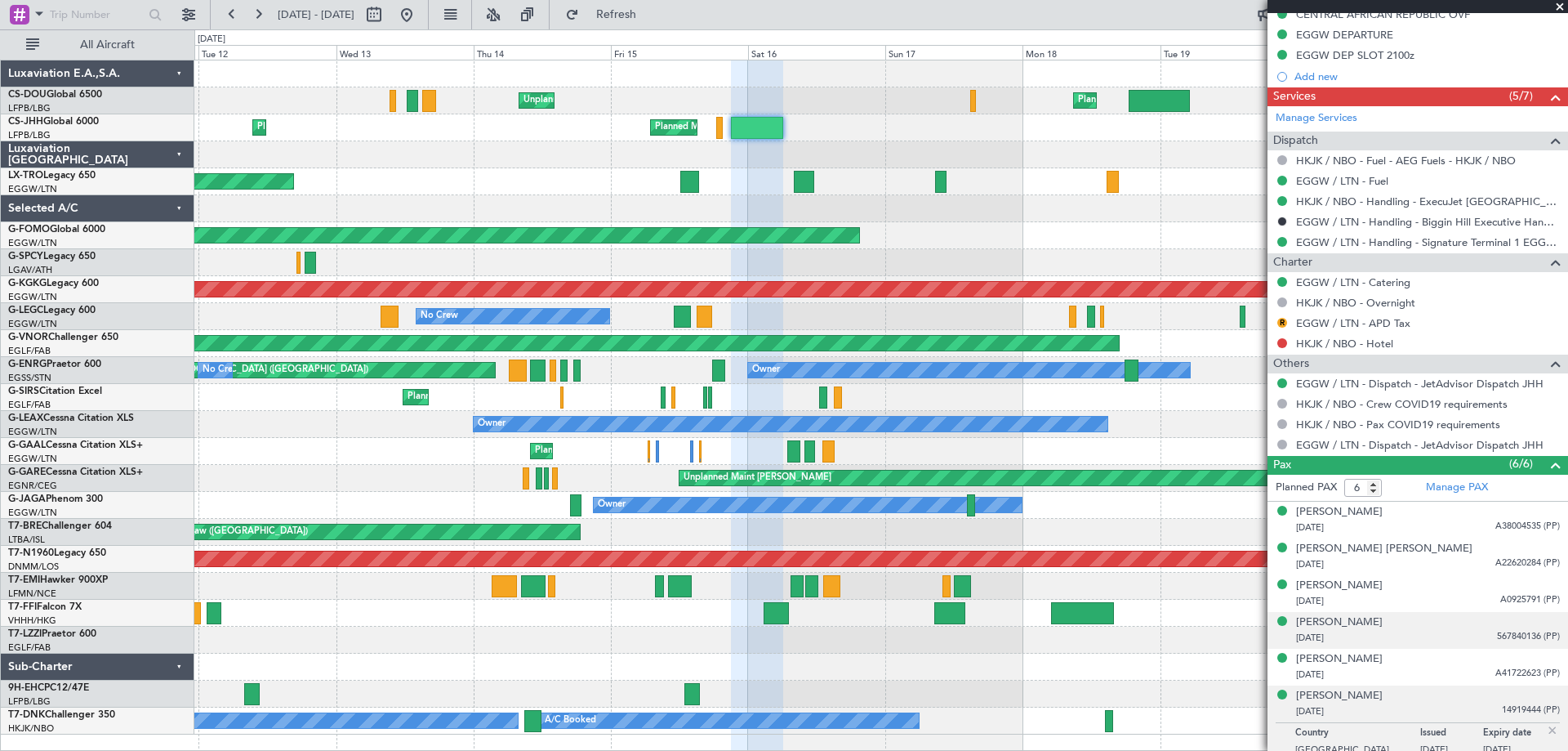
scroll to position [697, 0]
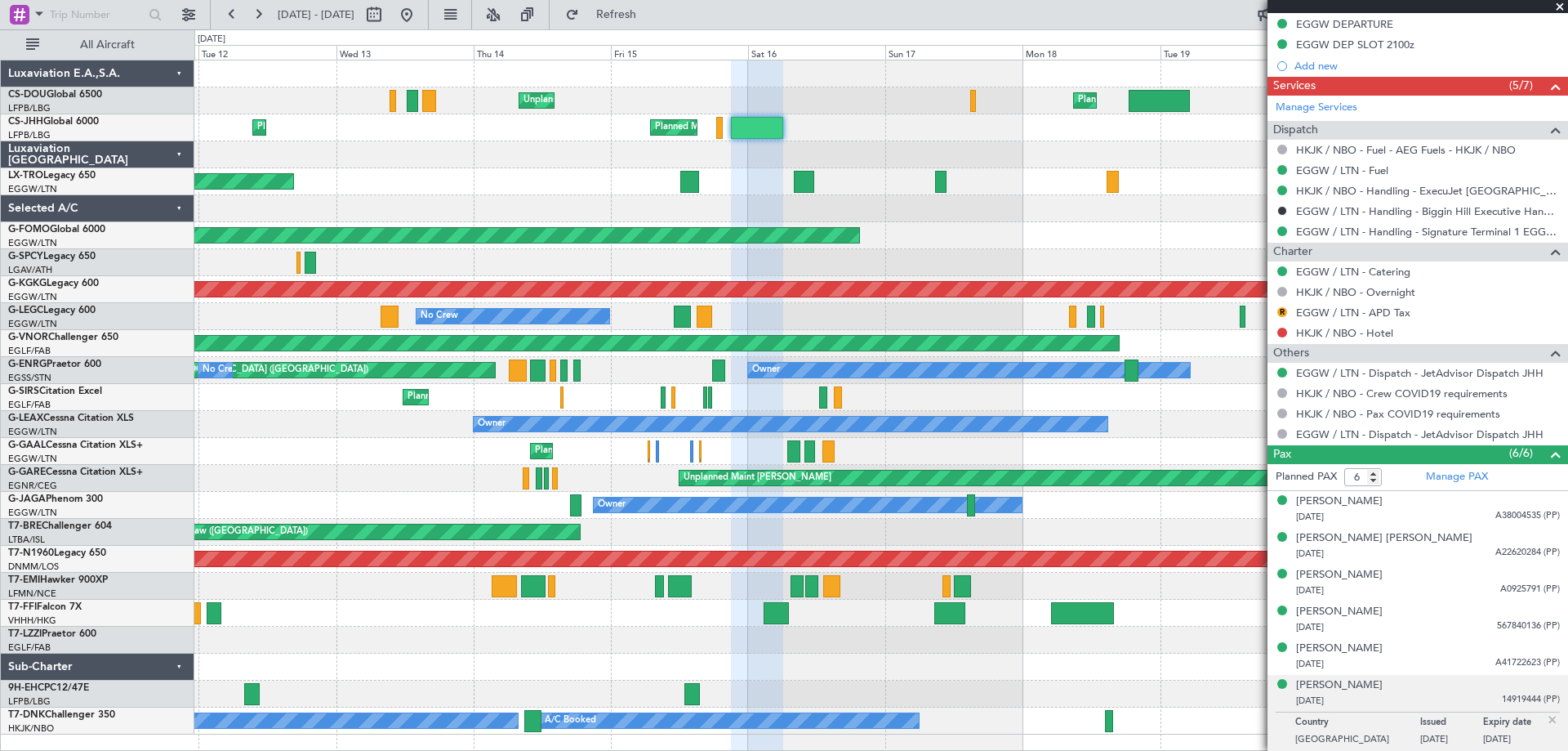
click at [1557, 8] on span at bounding box center [1559, 7] width 16 height 15
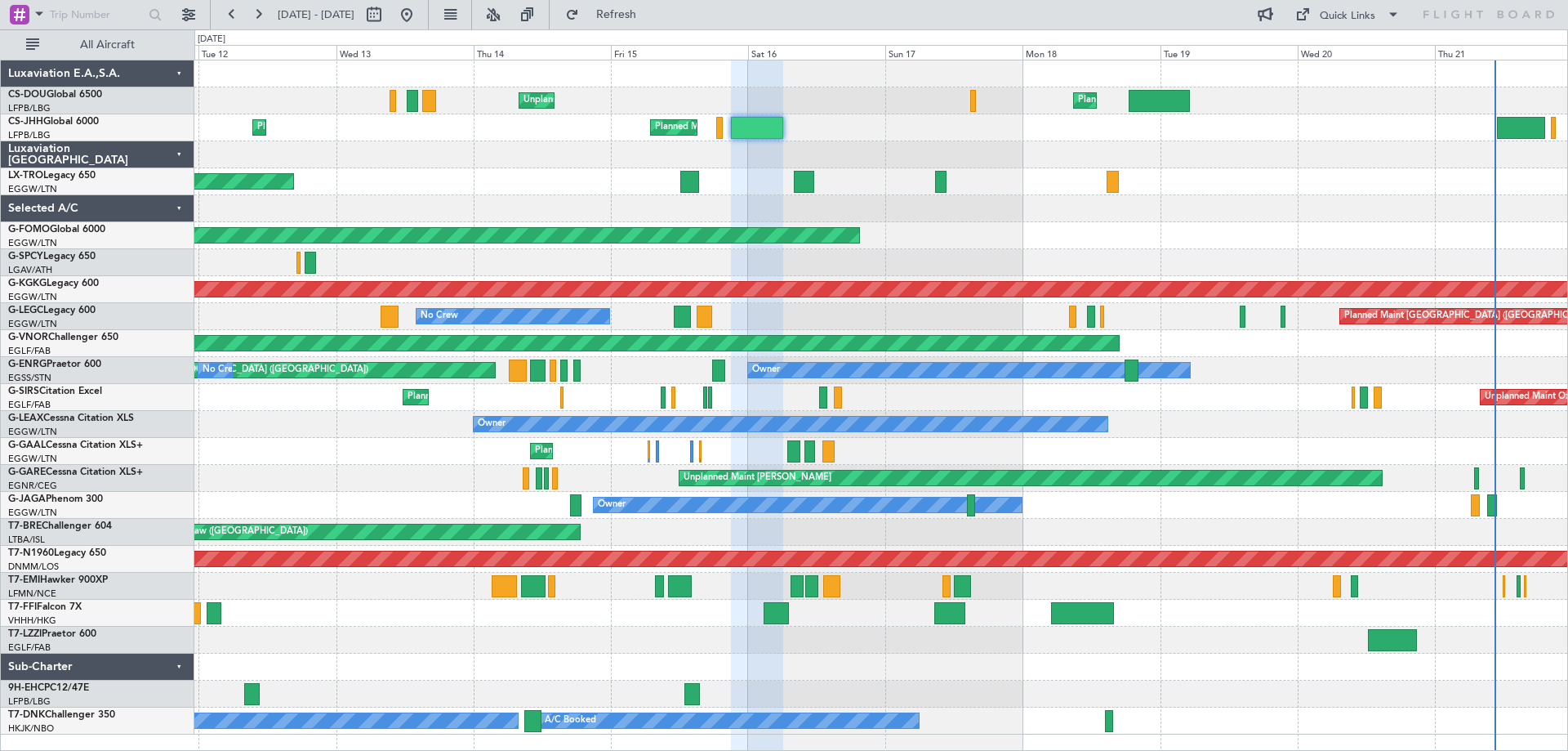
type input "0"
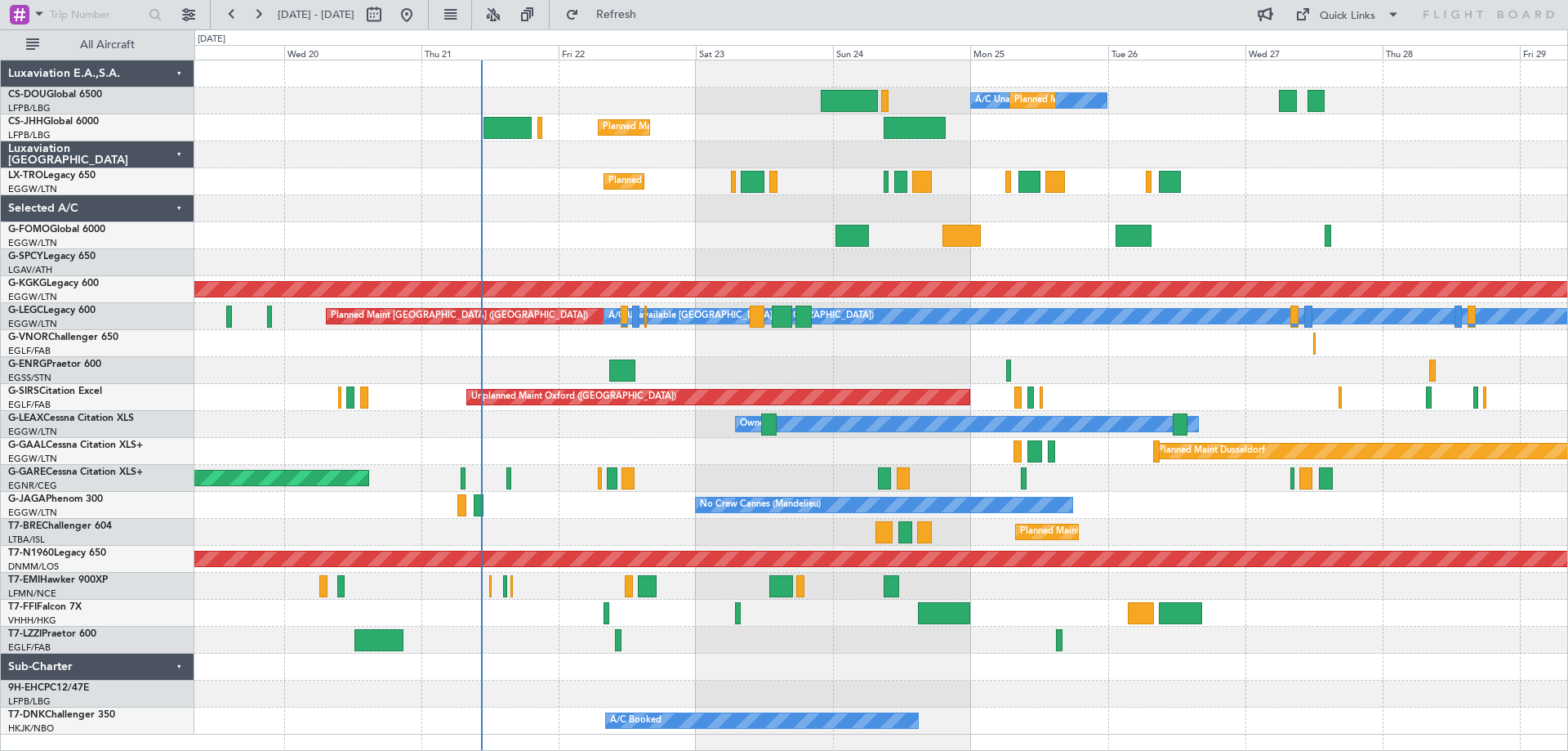
click at [305, 210] on div "A/C Unavailable Planned Maint Paris (Le Bourget) Planned Maint London (Luton) N…" at bounding box center [880, 398] width 1373 height 674
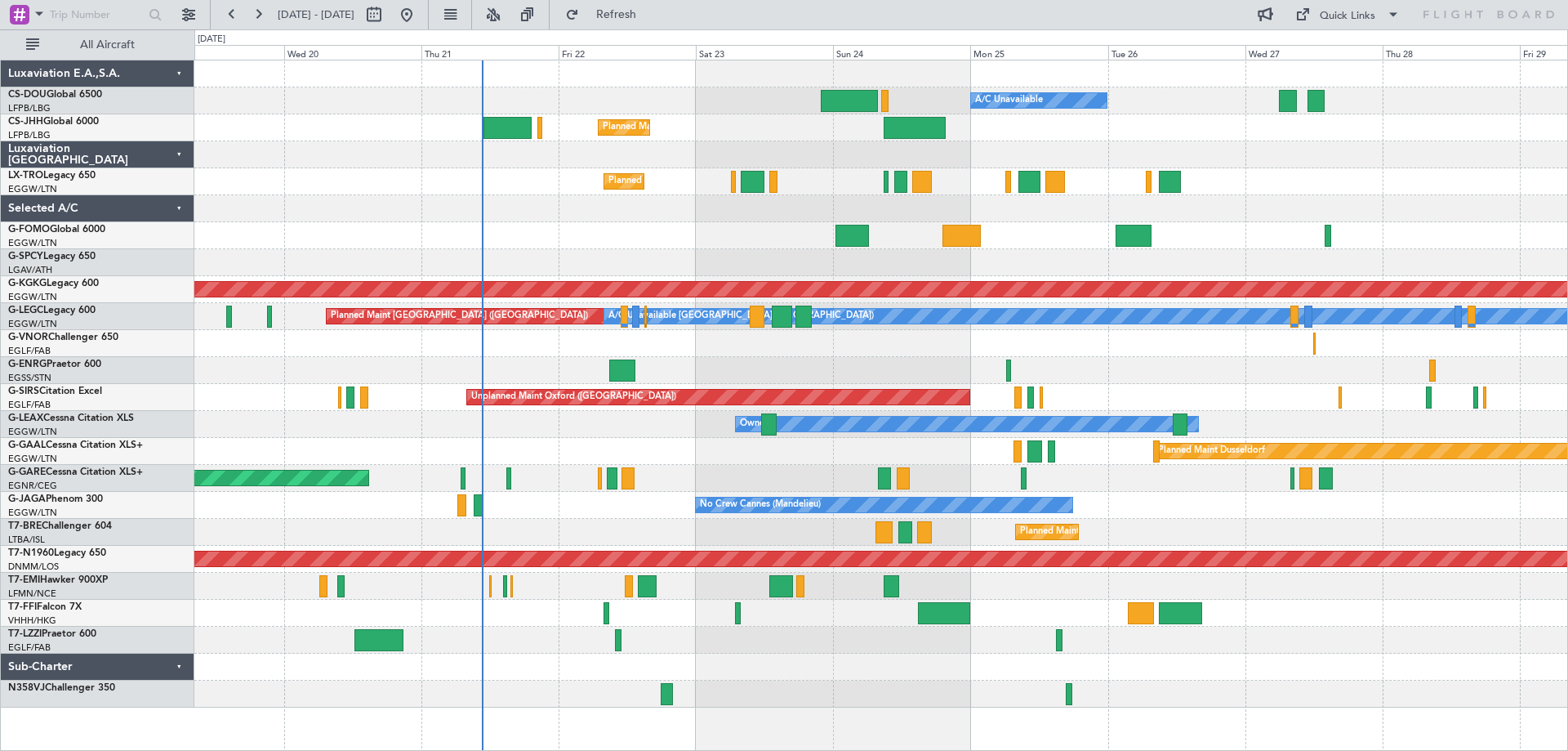
click at [1181, 359] on div "Owner" at bounding box center [880, 370] width 1373 height 27
click at [486, 196] on div at bounding box center [880, 209] width 1373 height 27
click at [488, 220] on div at bounding box center [880, 209] width 1373 height 27
click at [622, 225] on div at bounding box center [880, 236] width 1373 height 27
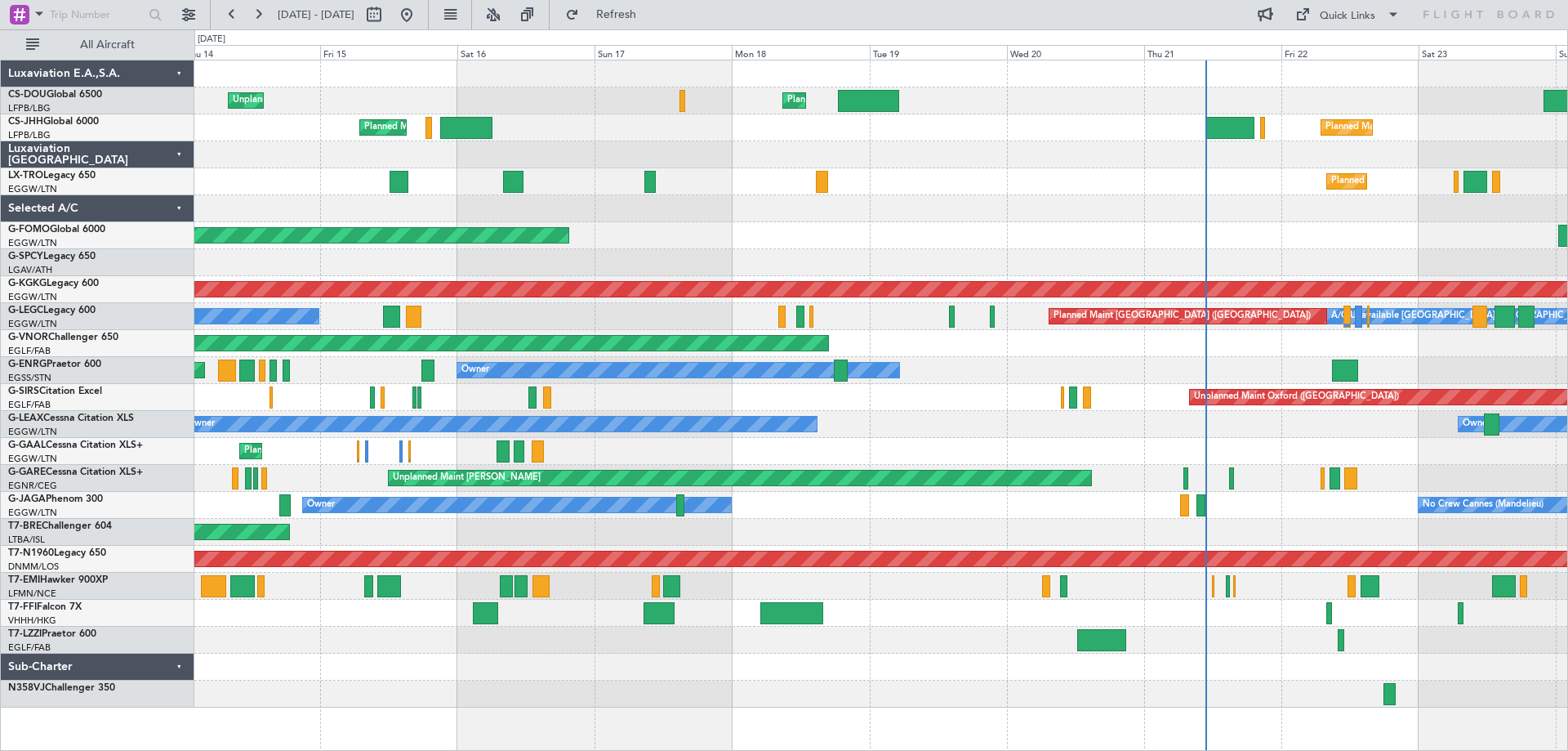
click at [1101, 182] on div "Planned Maint London (Luton) Unplanned Maint Paris (Le Bourget) A/C Unavailable…" at bounding box center [880, 384] width 1373 height 647
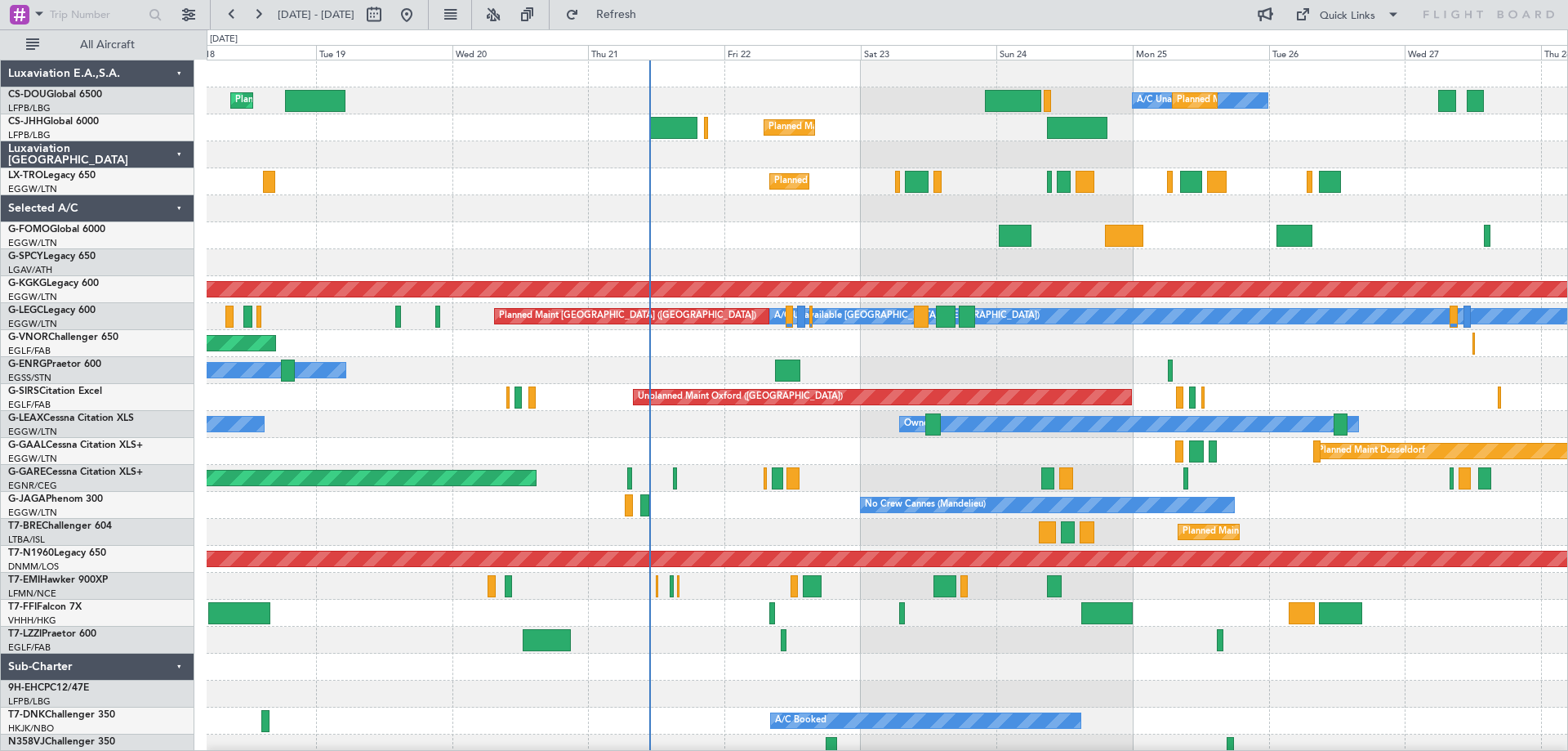
click at [782, 249] on div "Planned Maint London (Luton) A/C Unavailable Planned Maint Paris (Le Bourget) N…" at bounding box center [886, 410] width 1361 height 701
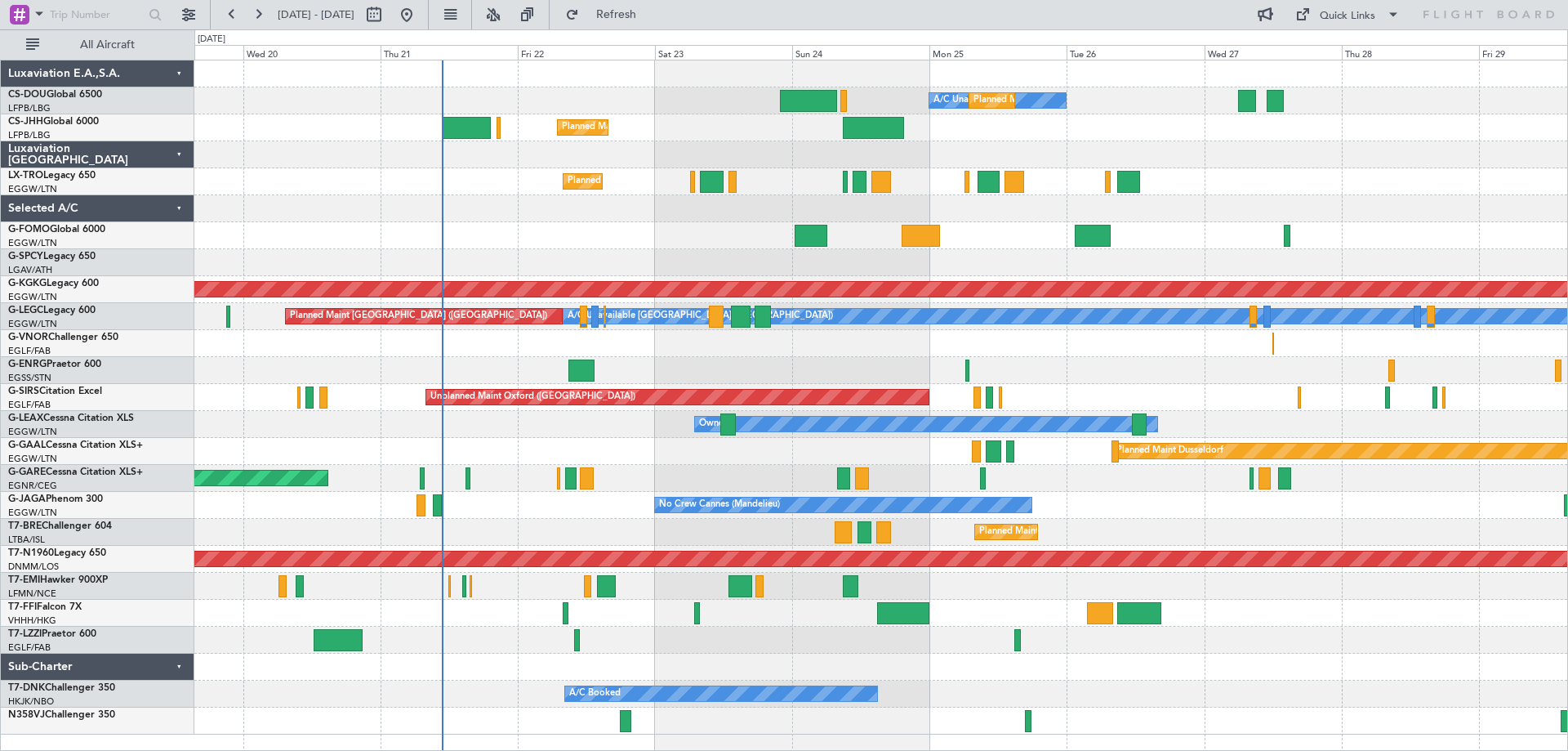
click at [990, 259] on div at bounding box center [880, 263] width 1373 height 27
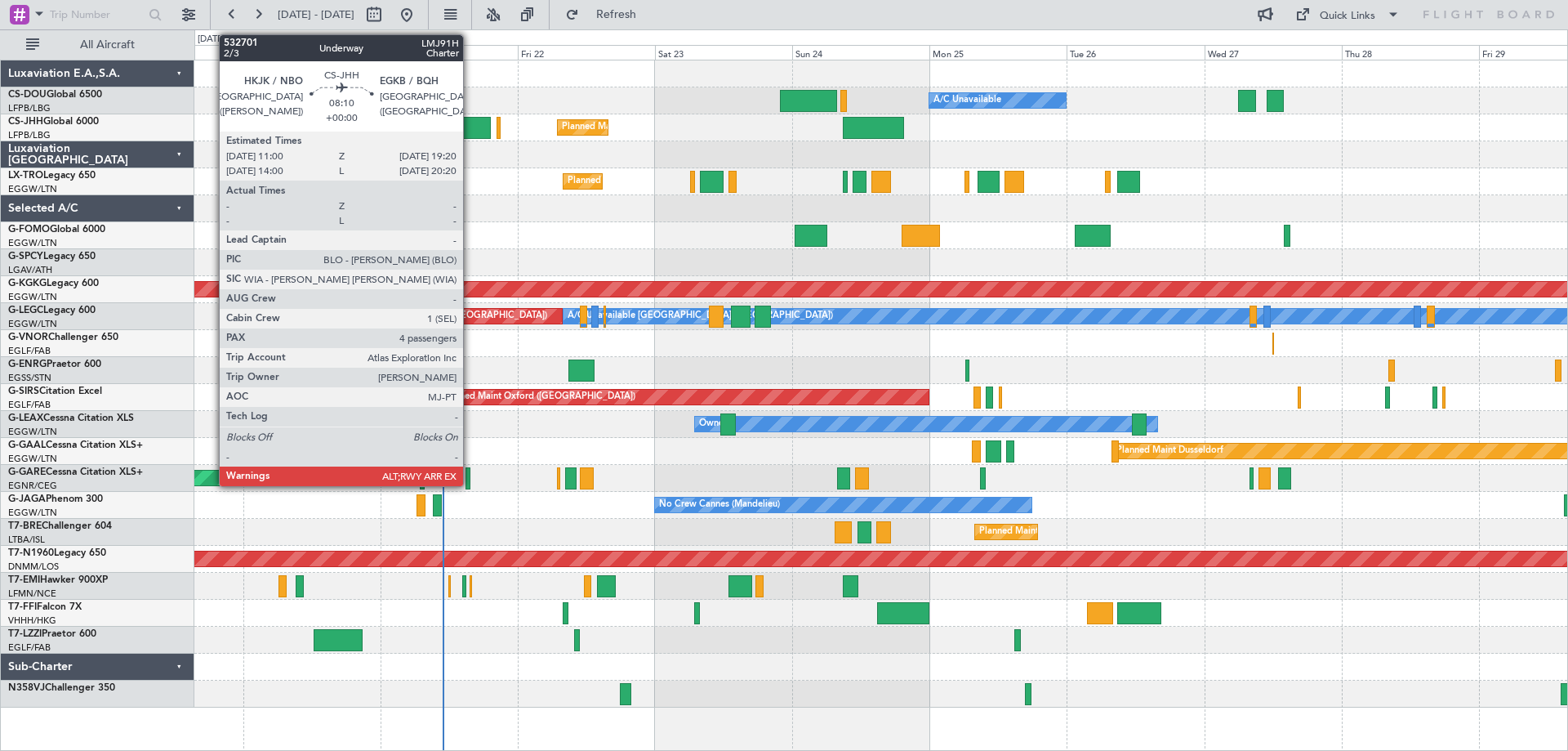
click at [470, 125] on div at bounding box center [467, 128] width 48 height 22
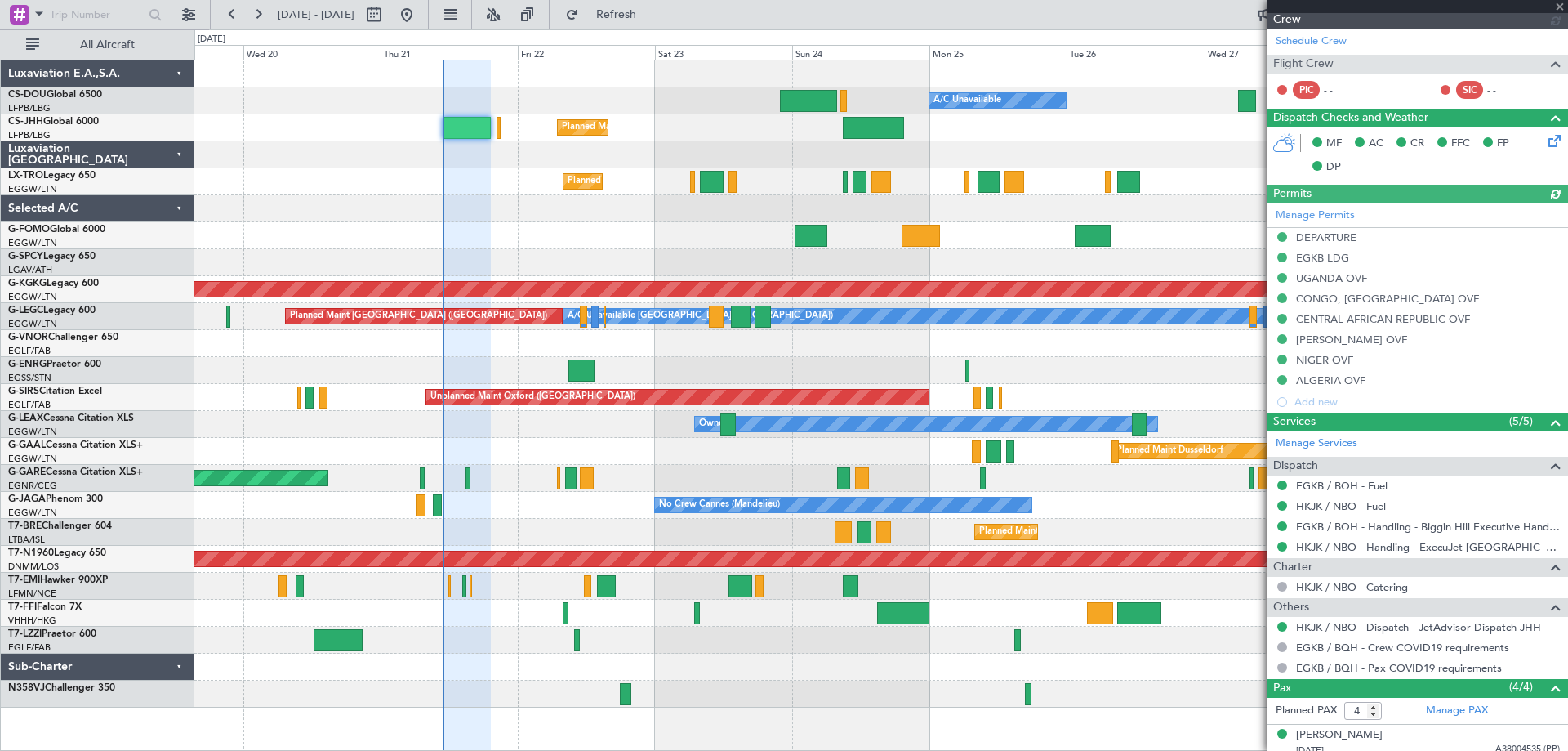
scroll to position [502, 0]
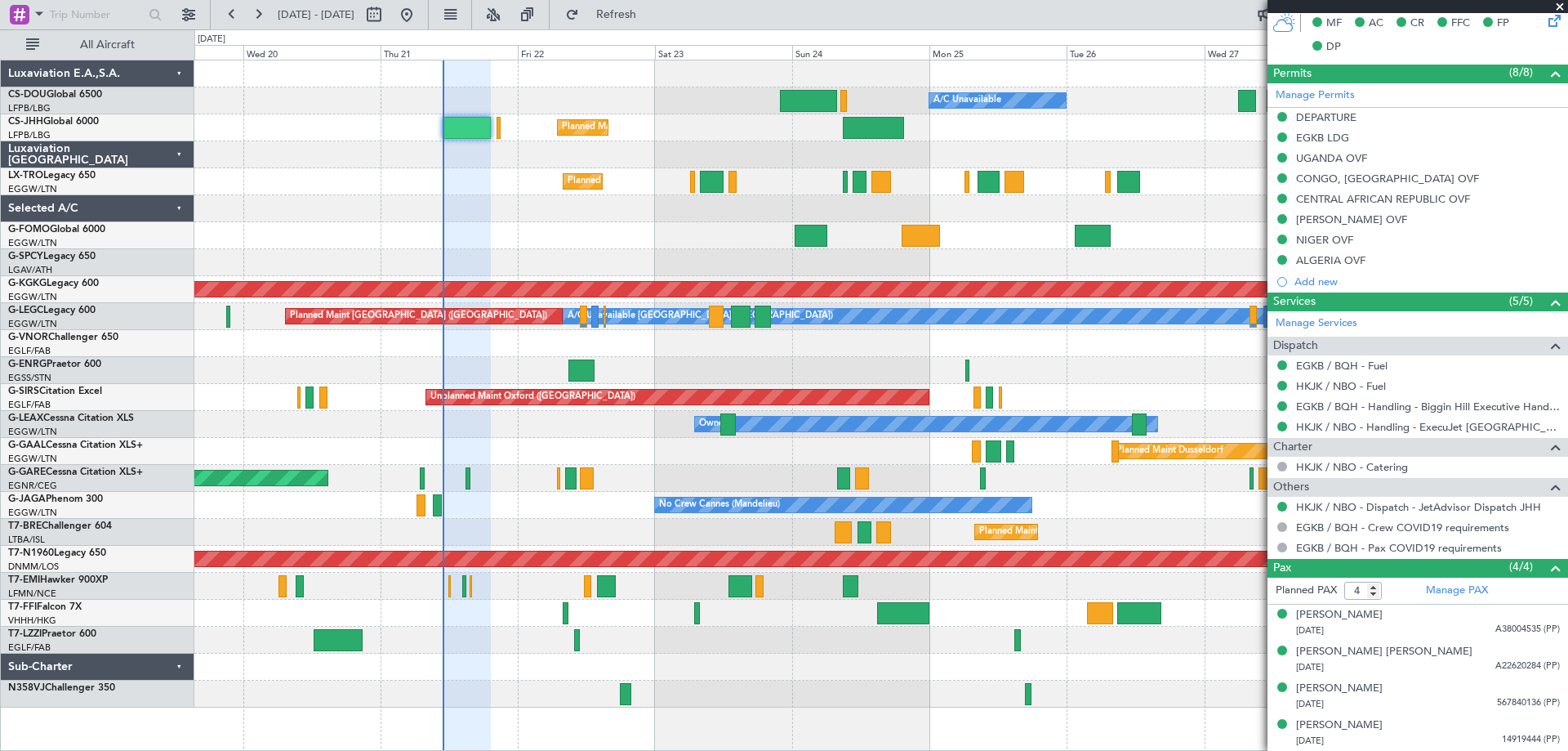
click at [1560, 6] on span at bounding box center [1559, 7] width 16 height 15
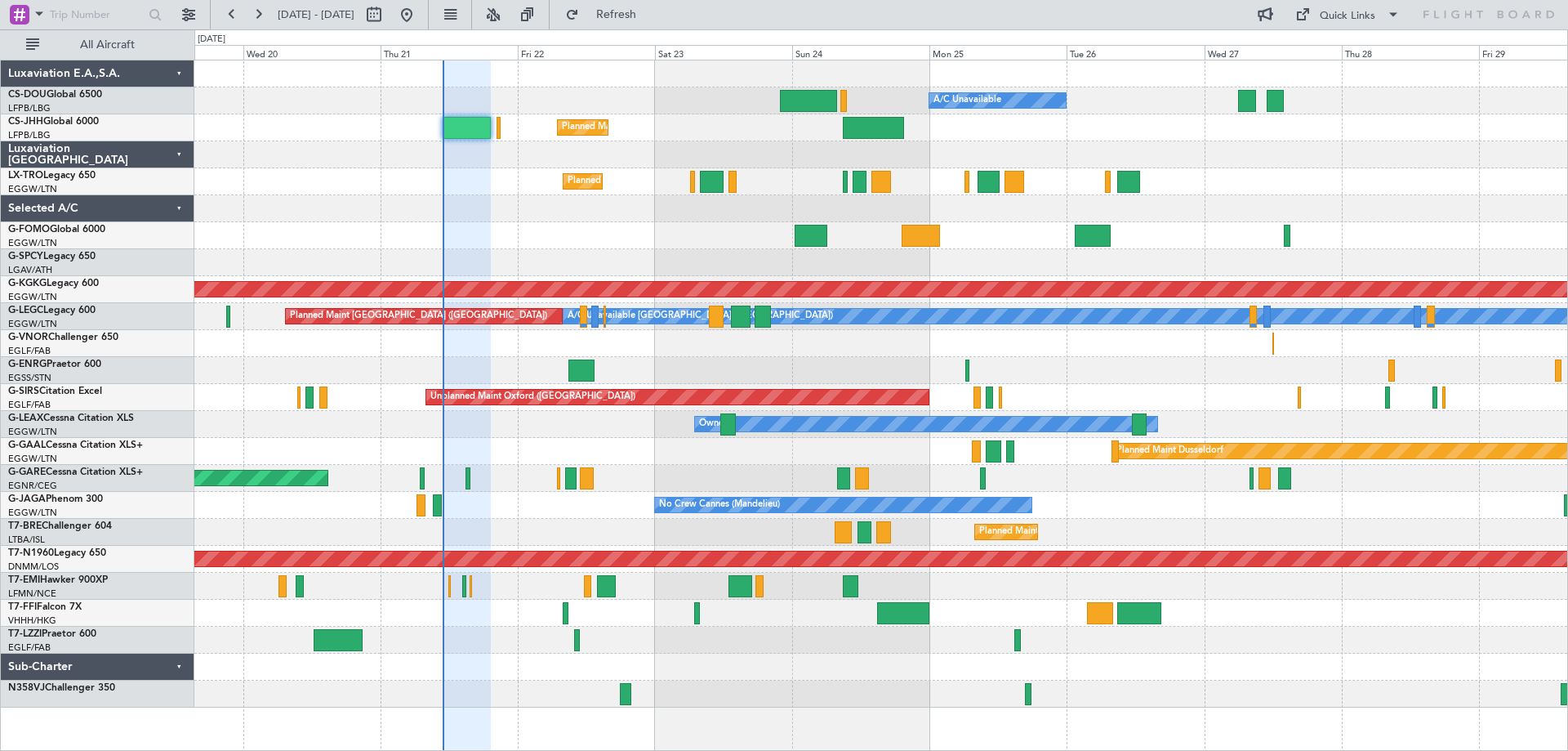
type input "0"
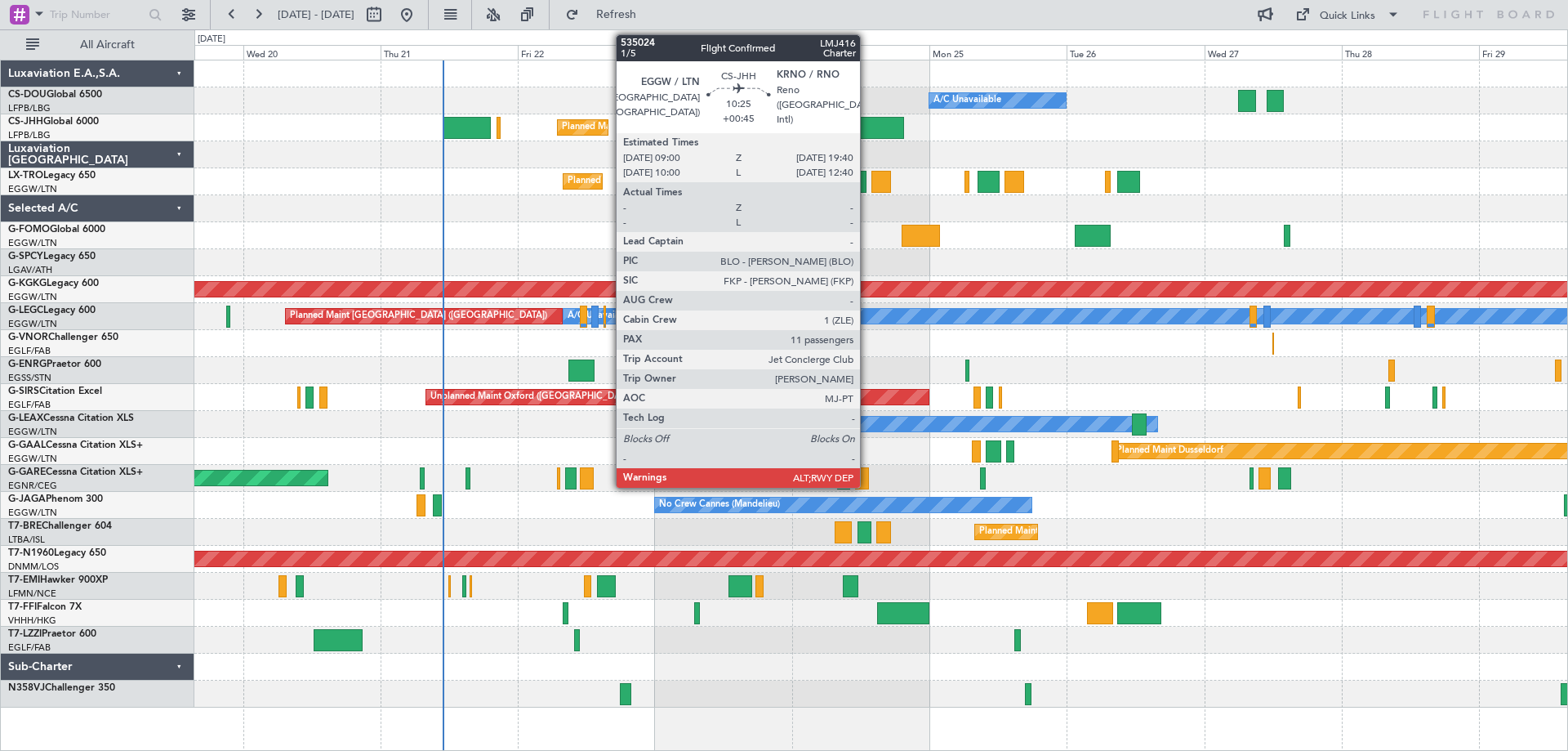
click at [868, 130] on div at bounding box center [874, 128] width 61 height 22
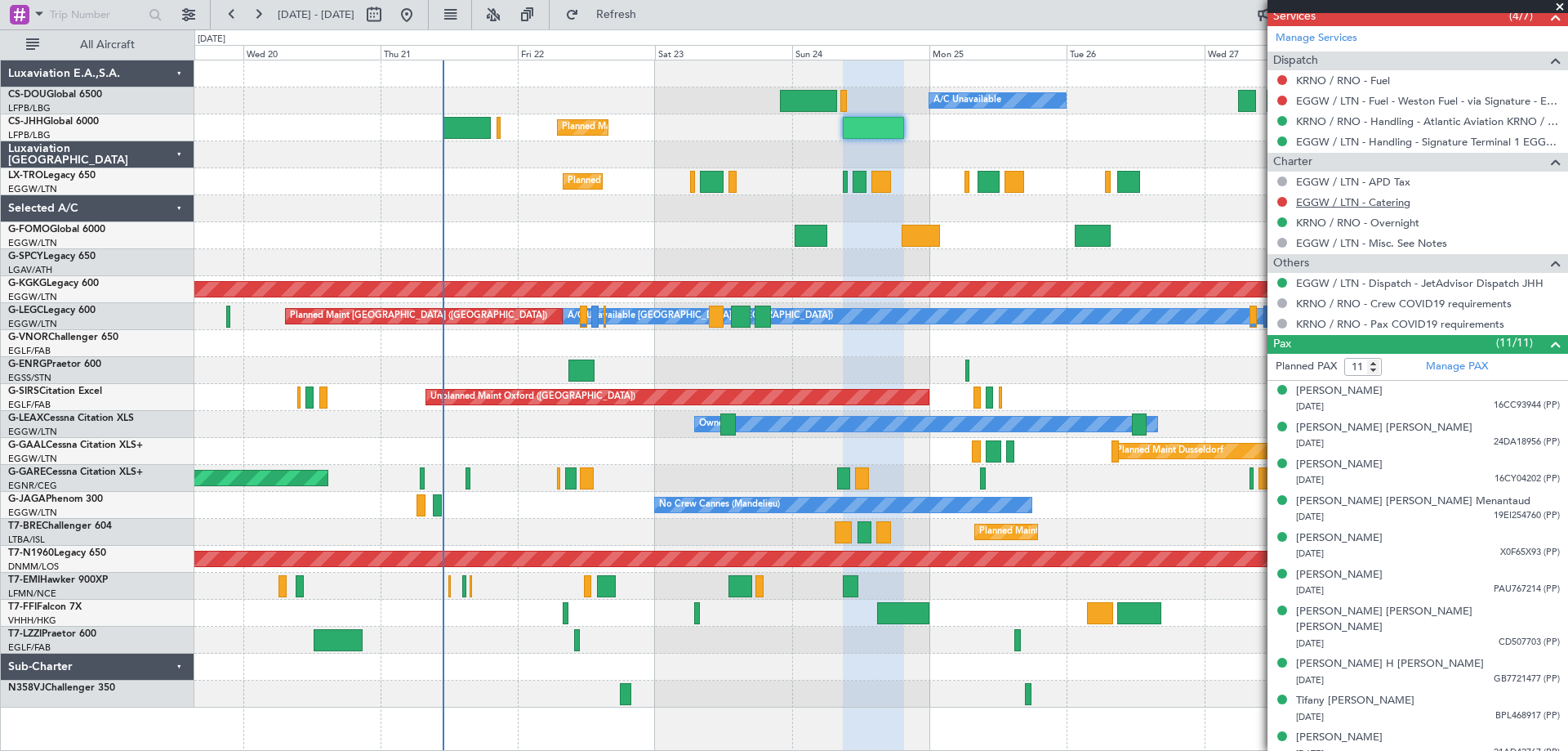
scroll to position [759, 0]
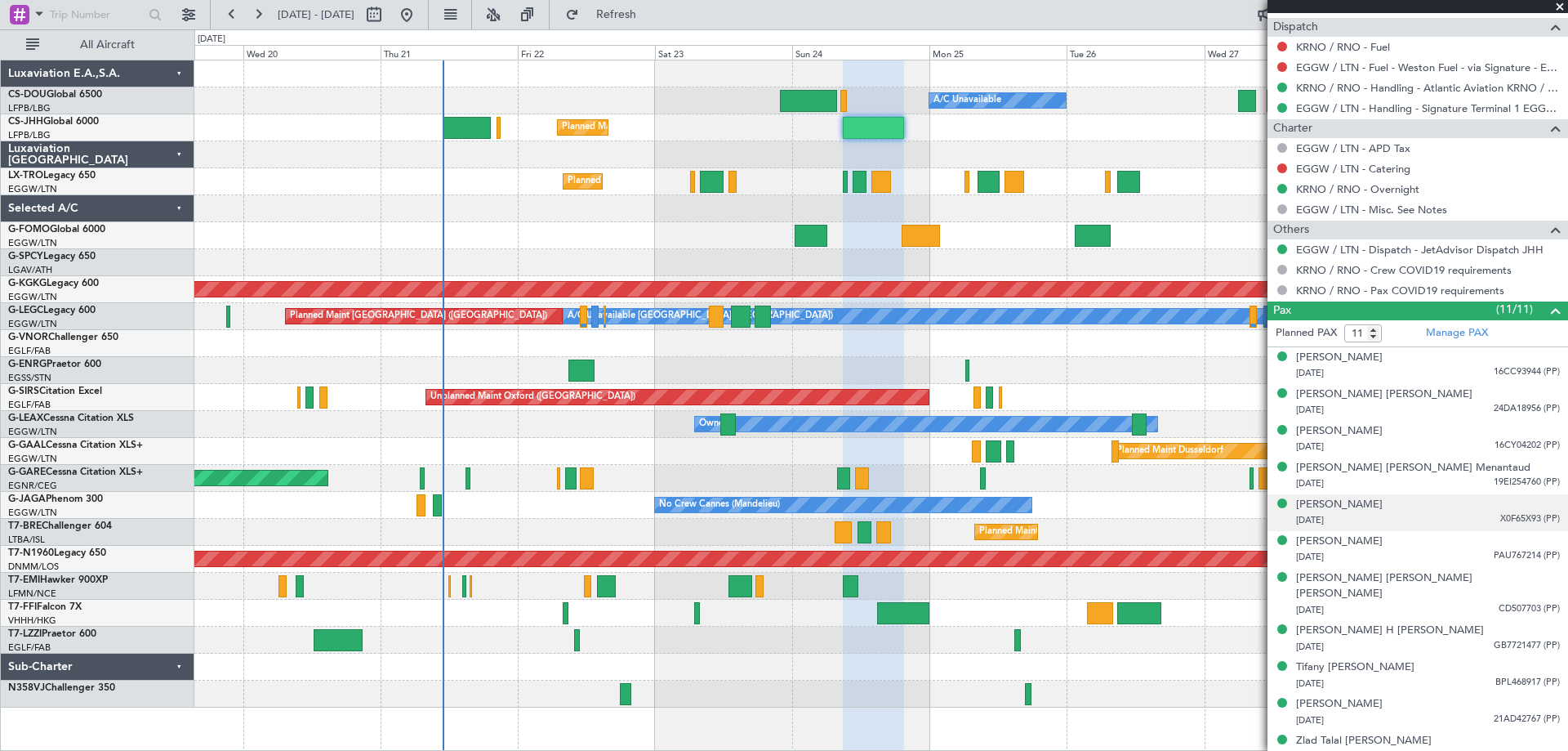
click at [1518, 517] on span "X0F65X93 (PP)" at bounding box center [1530, 519] width 60 height 14
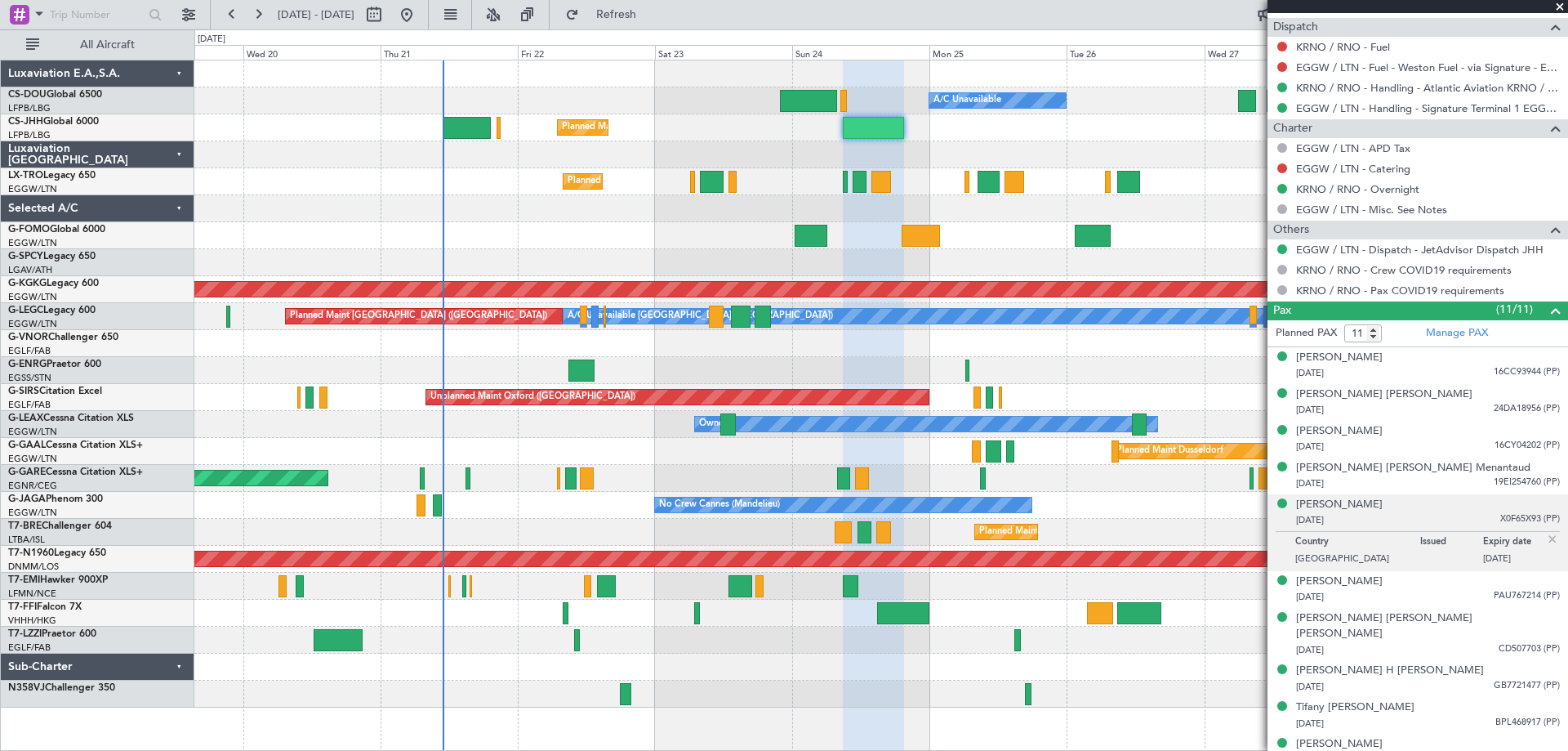
click at [1545, 535] on img at bounding box center [1552, 539] width 15 height 15
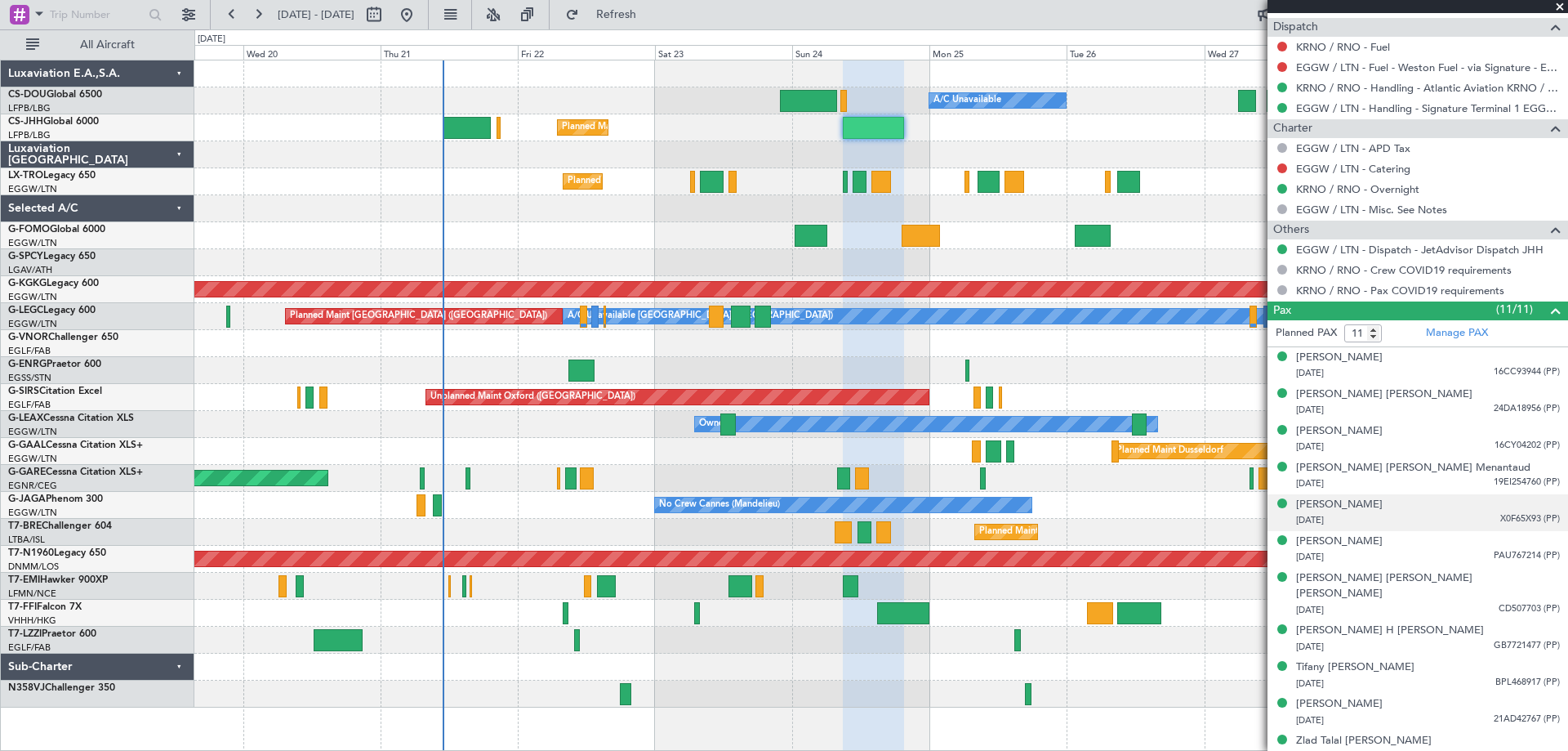
click at [1556, 6] on span at bounding box center [1559, 7] width 16 height 15
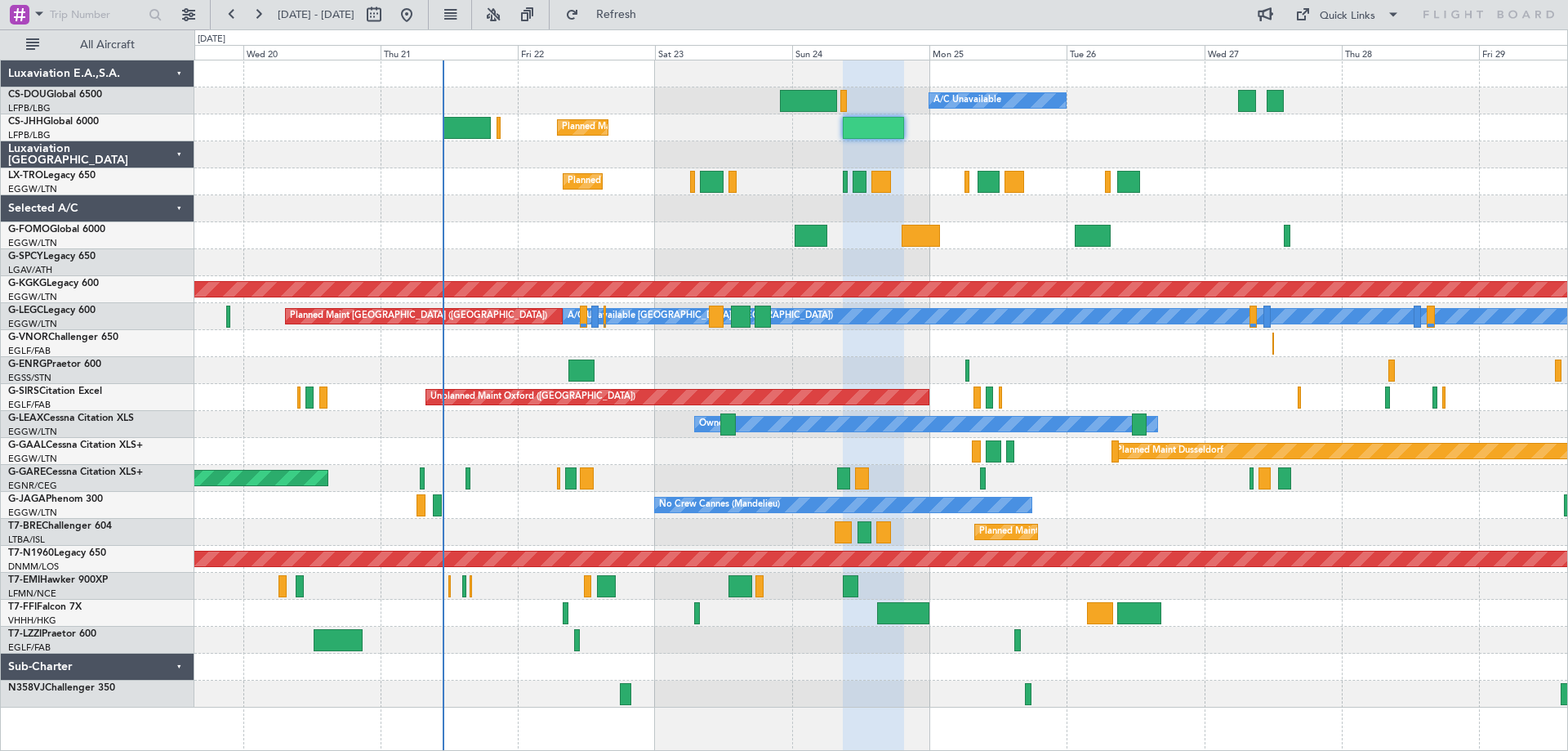
type input "0"
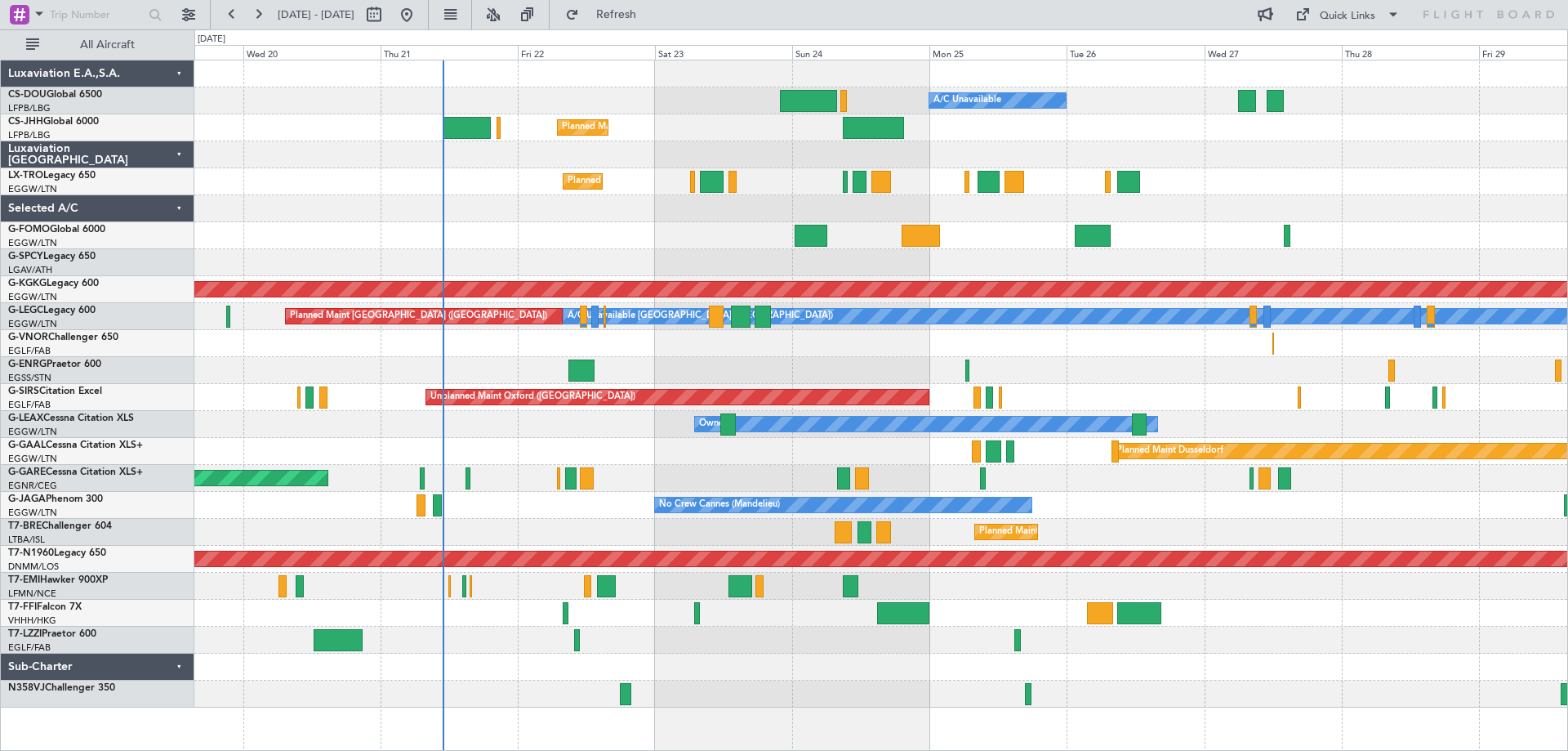
scroll to position [0, 0]
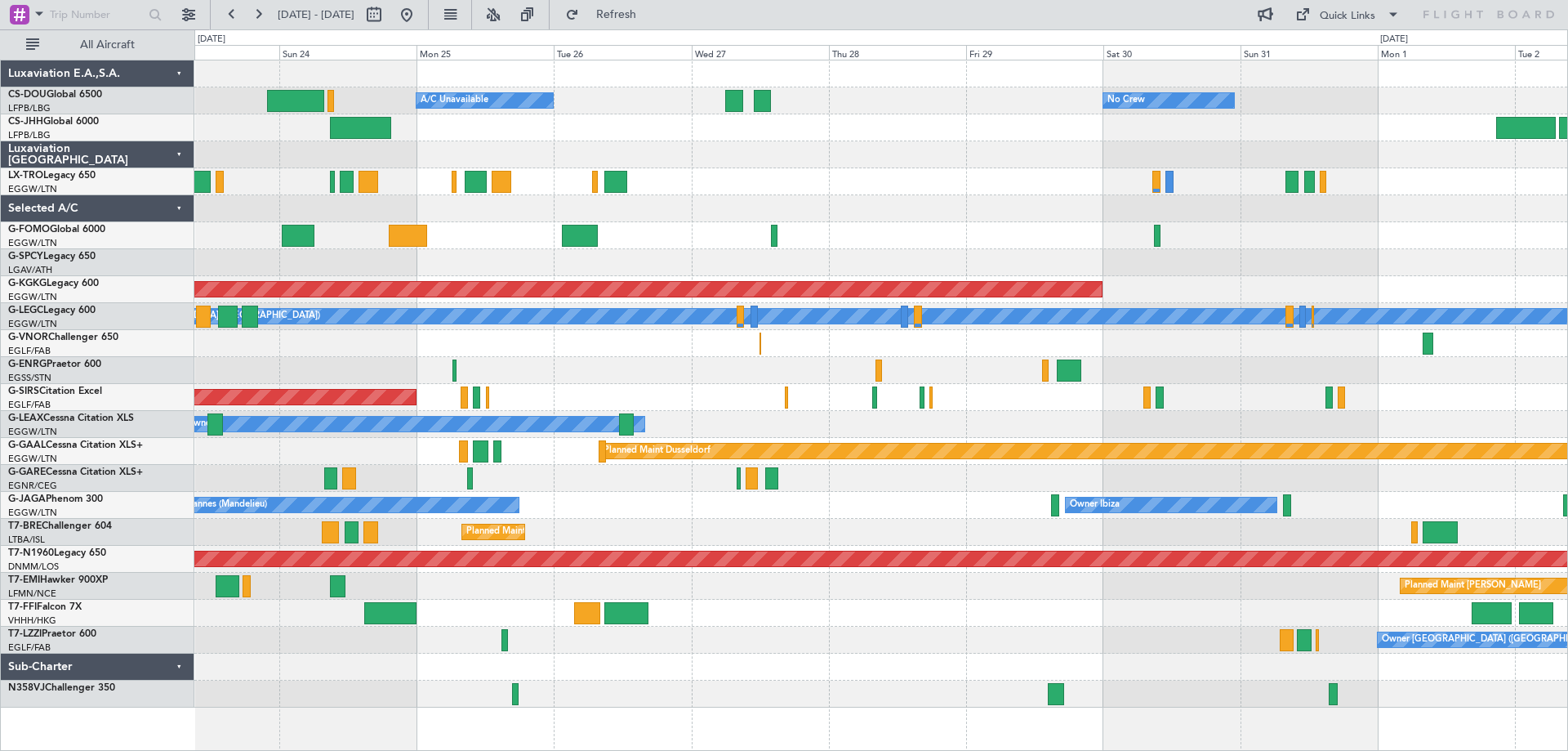
click at [632, 573] on div "Planned Maint [PERSON_NAME]" at bounding box center [880, 586] width 1373 height 27
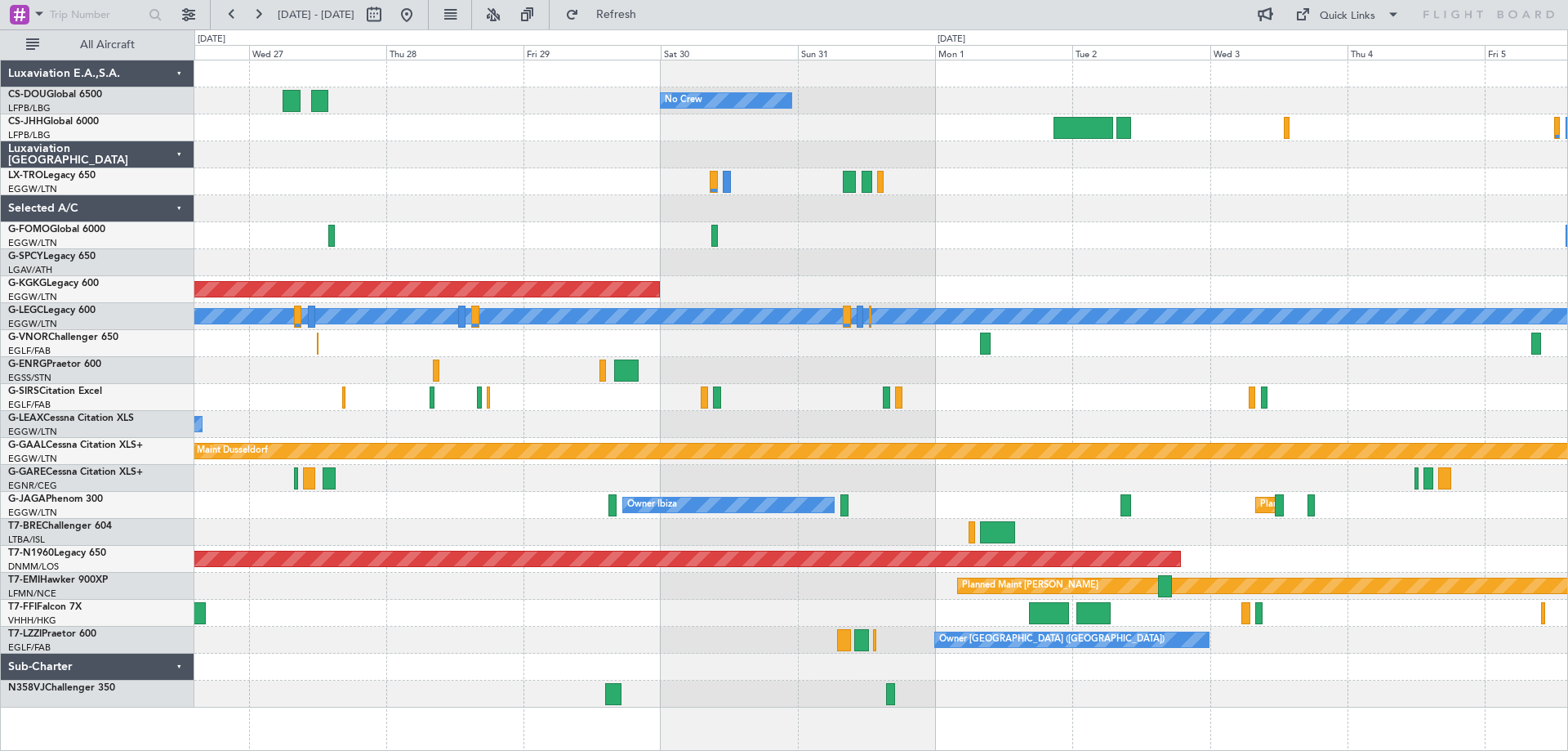
click at [755, 632] on div "Owner [GEOGRAPHIC_DATA] ([GEOGRAPHIC_DATA])" at bounding box center [880, 640] width 1373 height 27
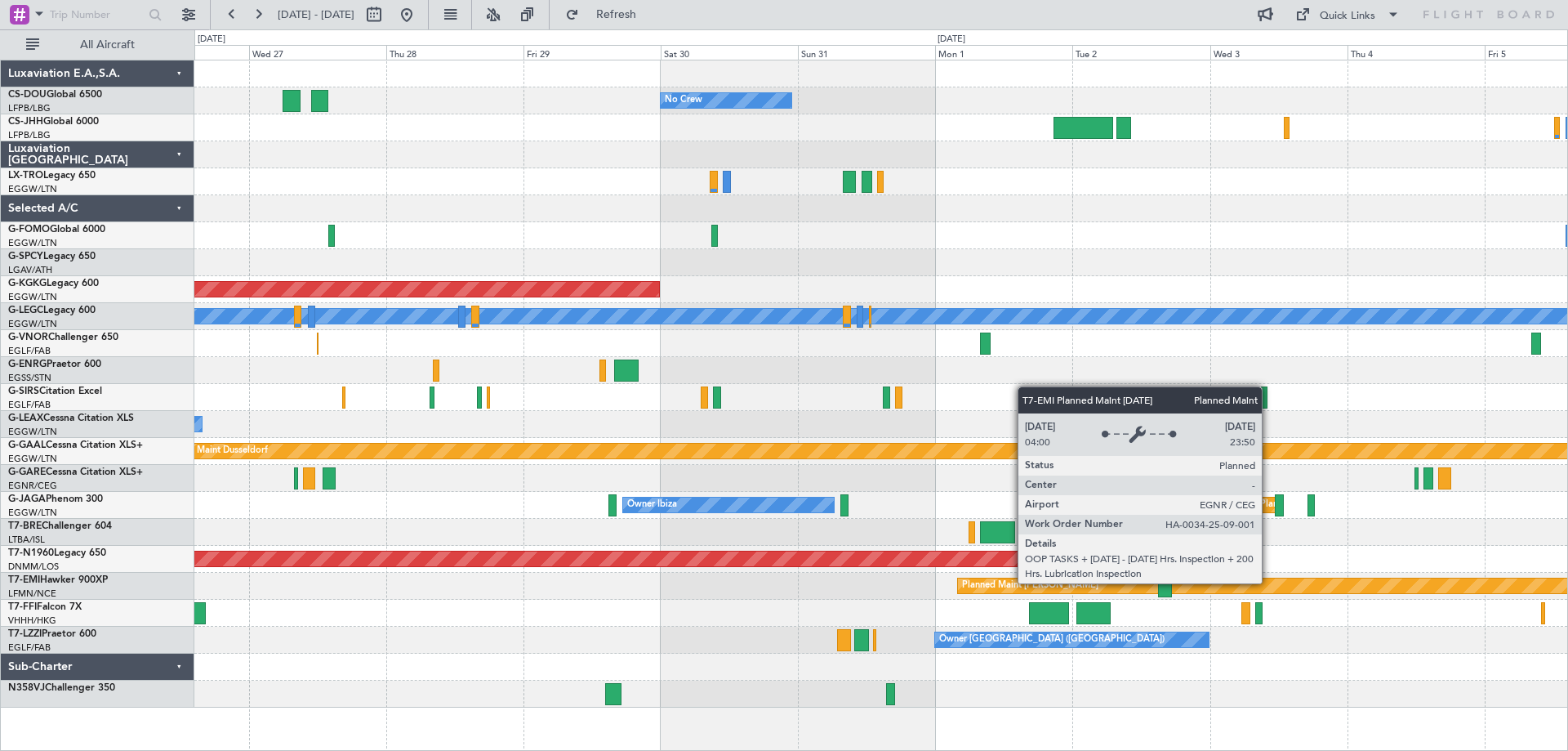
click at [1269, 583] on div "Planned Maint [PERSON_NAME]" at bounding box center [1357, 585] width 799 height 15
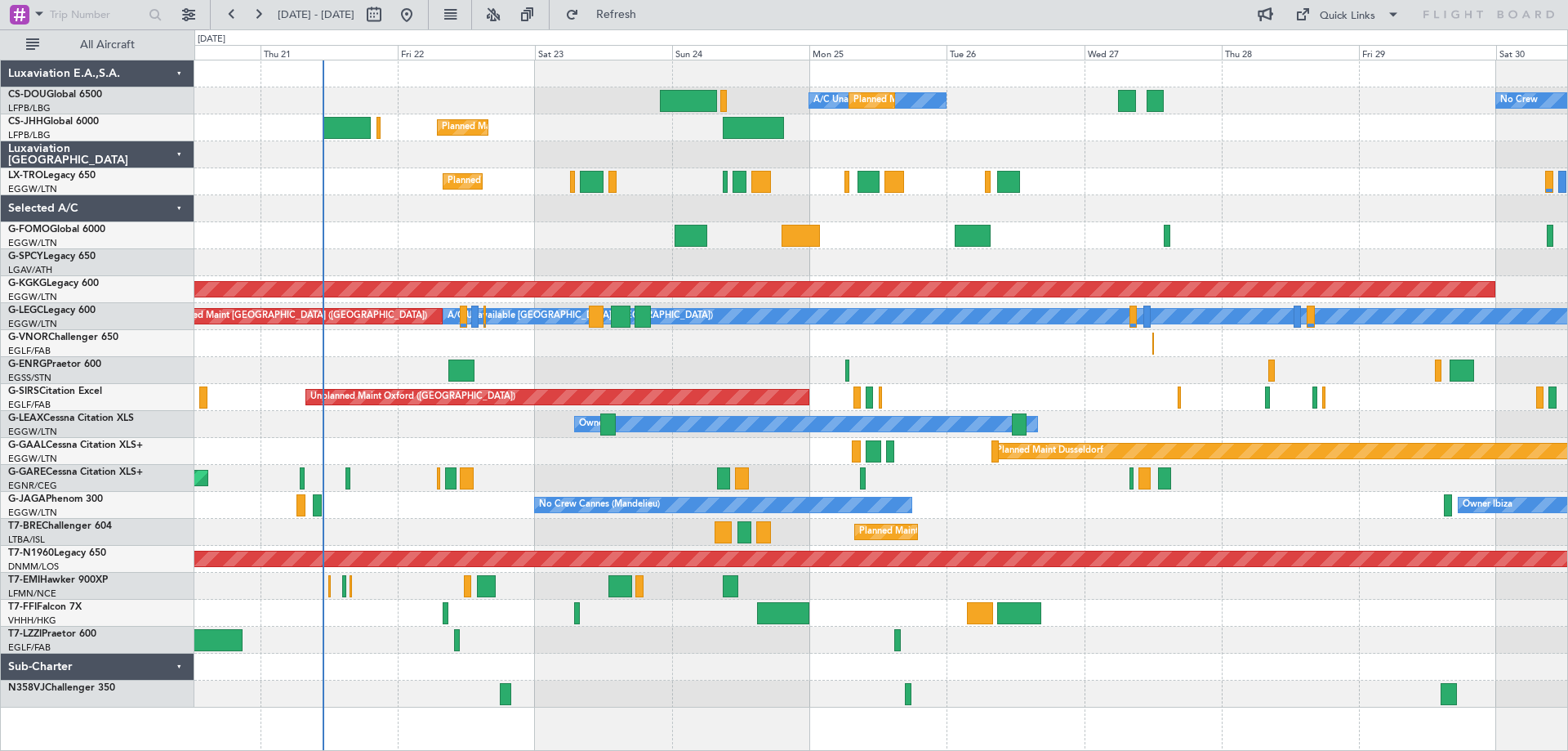
click at [1238, 192] on div "No Crew A/C Unavailable Planned Maint Paris (Le Bourget) Planned Maint London (…" at bounding box center [880, 384] width 1373 height 647
click at [463, 223] on div at bounding box center [880, 236] width 1373 height 27
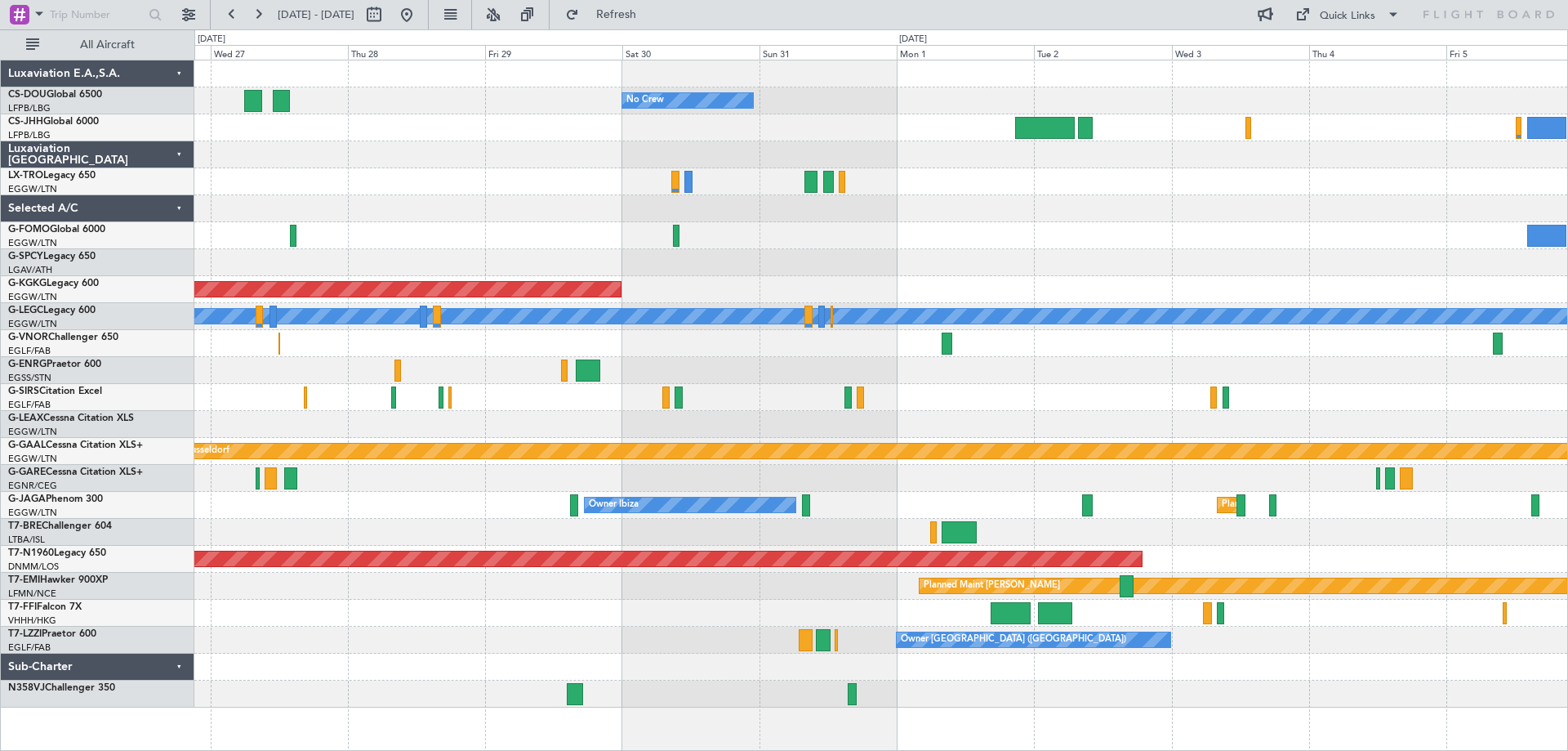
click at [369, 155] on div at bounding box center [880, 155] width 1373 height 27
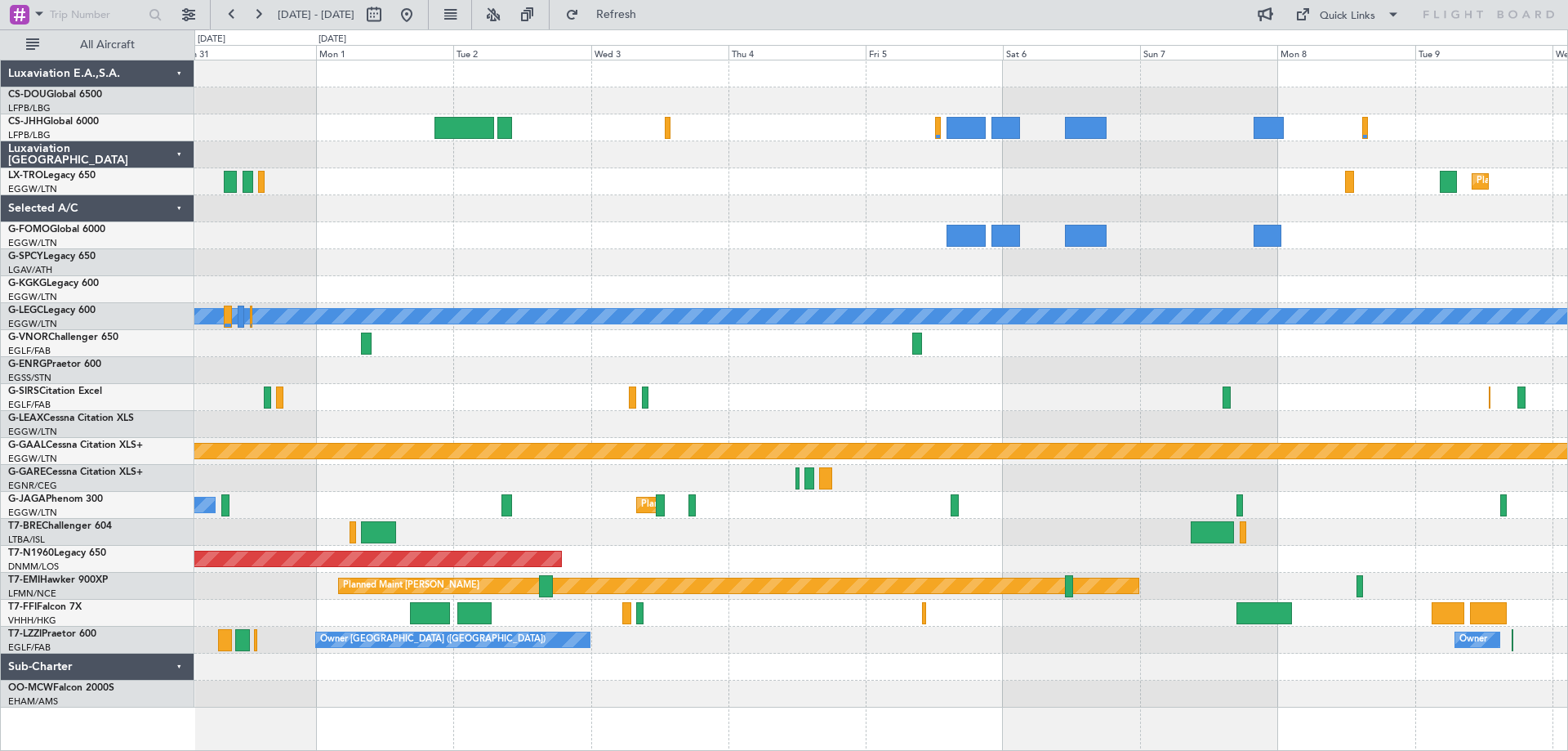
click at [1342, 229] on div at bounding box center [880, 236] width 1373 height 27
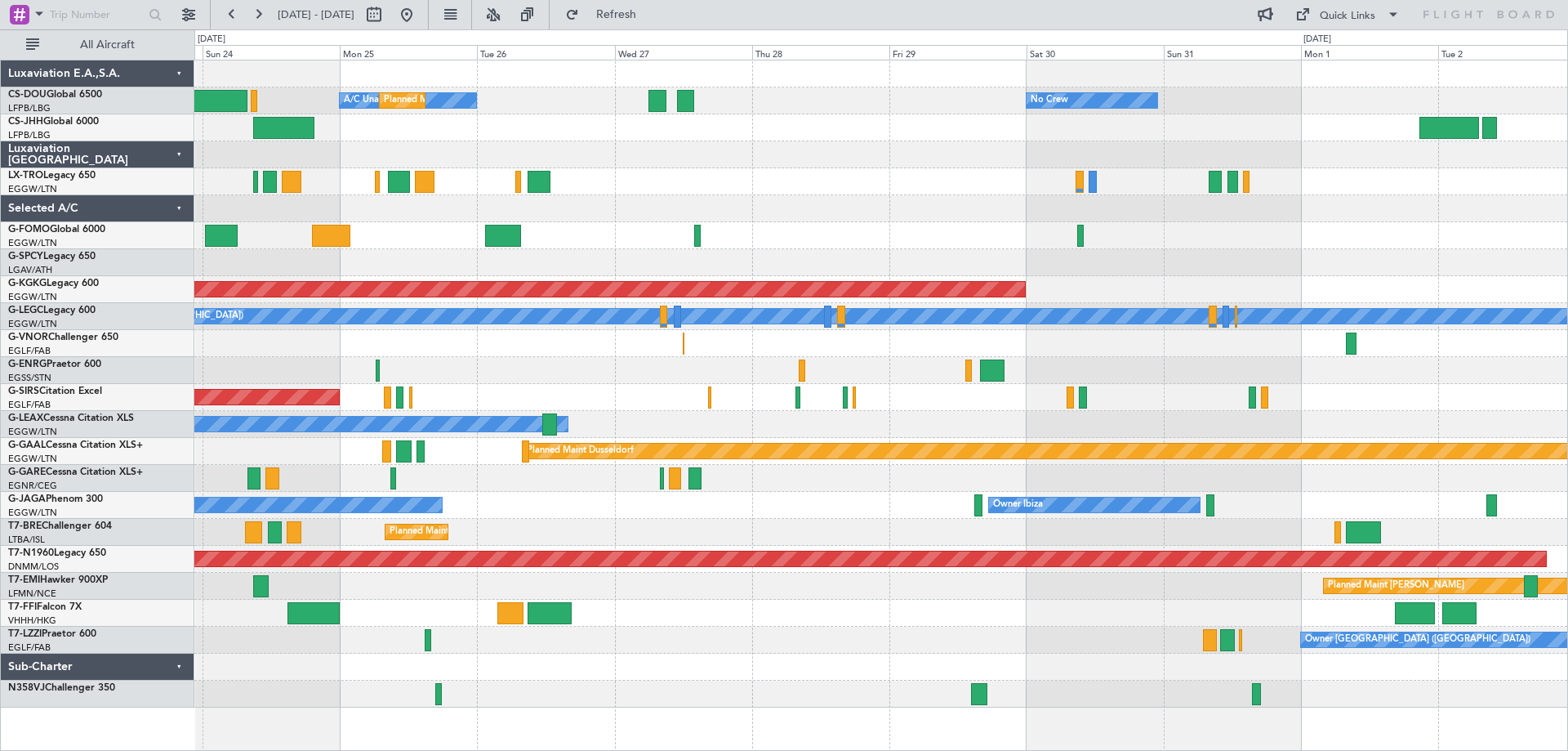
click at [1524, 210] on div "No Crew A/C Unavailable Planned Maint [GEOGRAPHIC_DATA] ([GEOGRAPHIC_DATA]) Pla…" at bounding box center [880, 384] width 1373 height 647
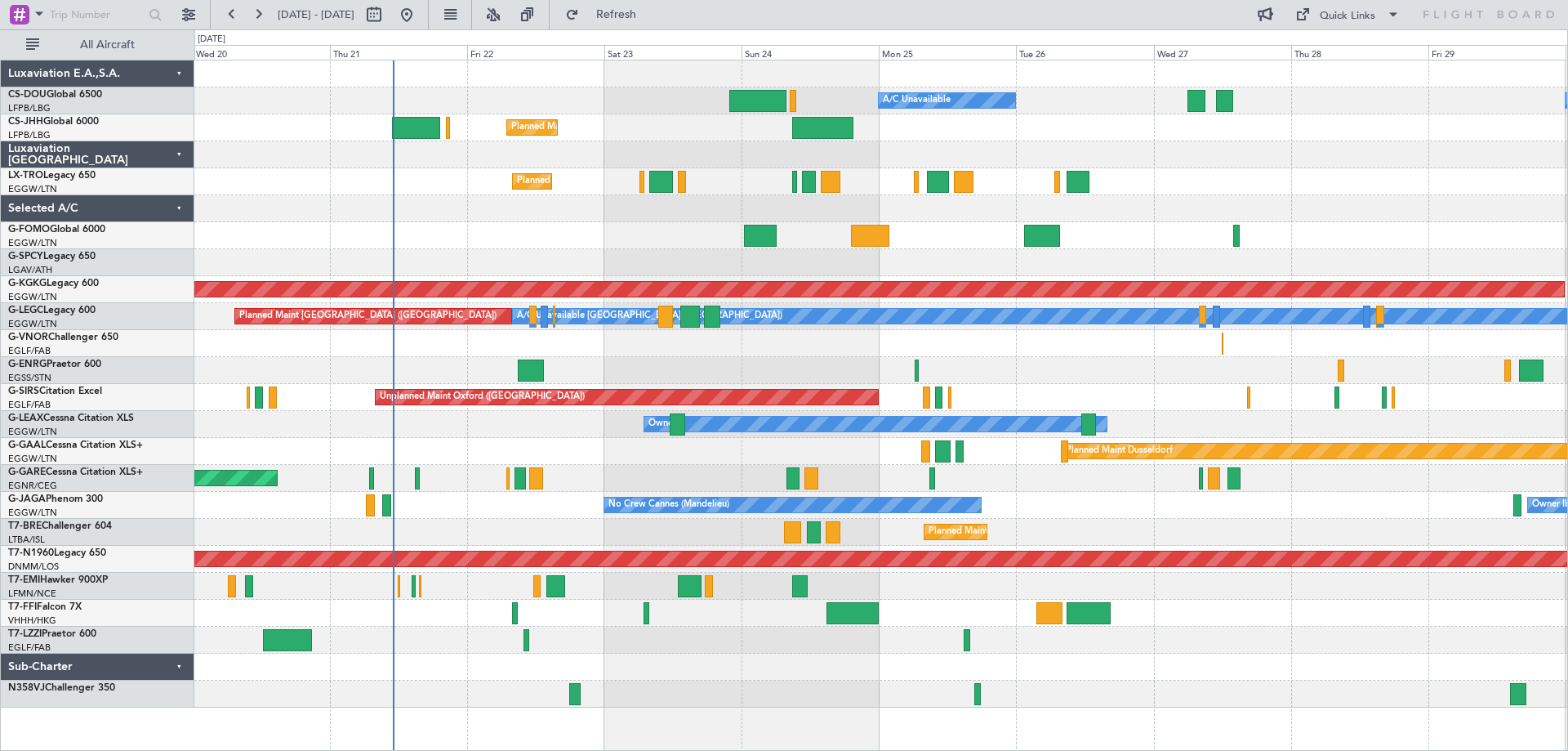
click at [1268, 195] on div at bounding box center [880, 209] width 1373 height 27
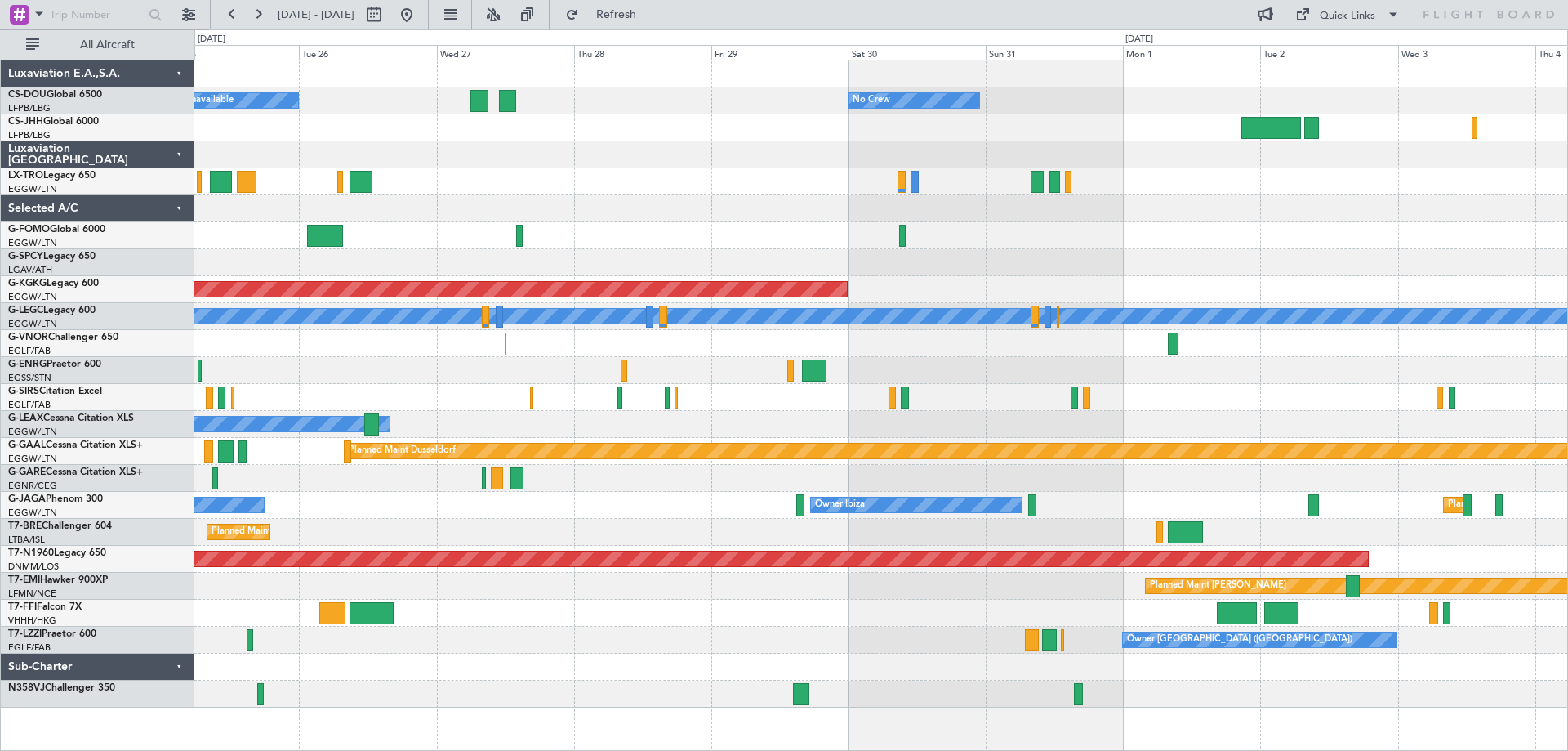
click at [627, 158] on div at bounding box center [880, 155] width 1373 height 27
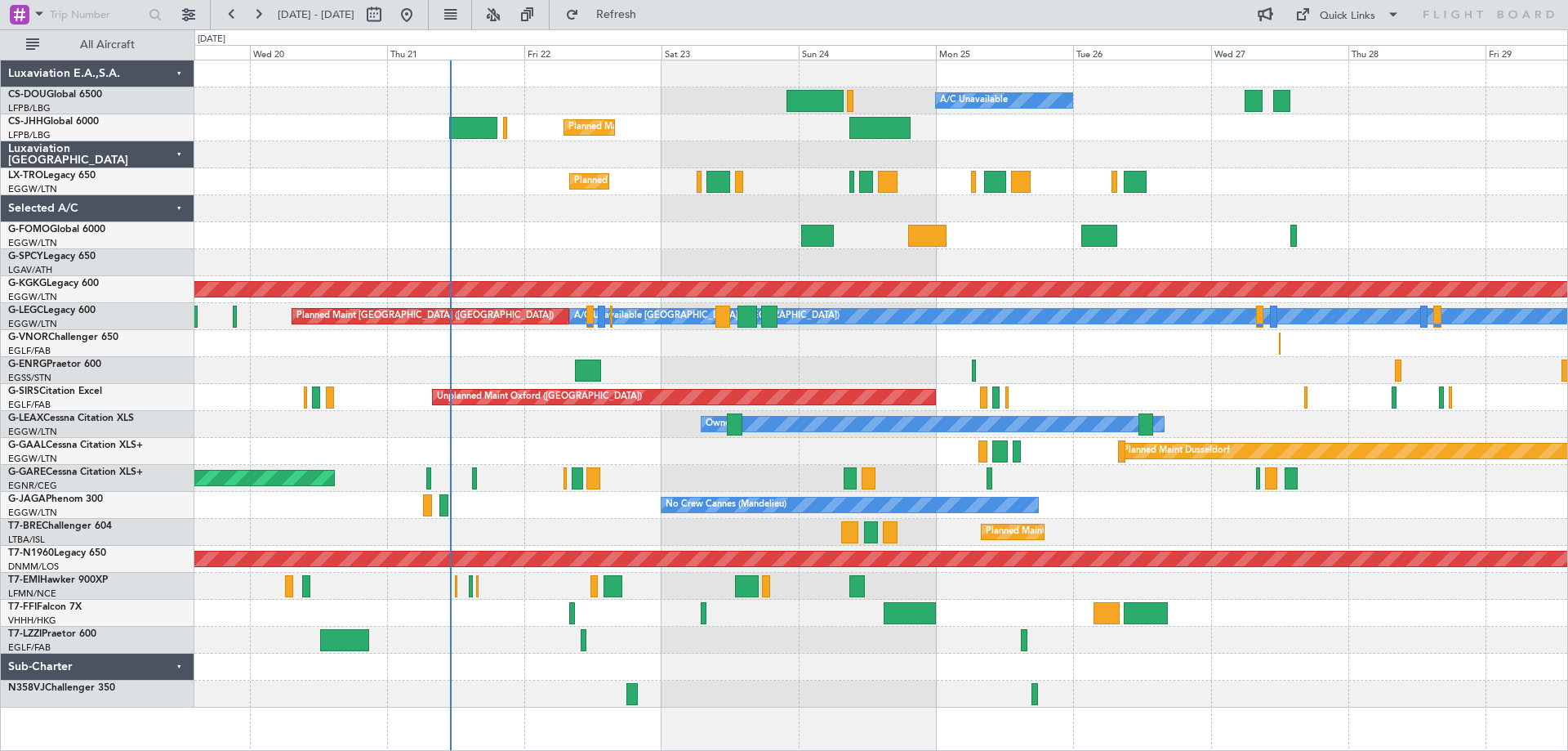
click at [1398, 162] on div at bounding box center [880, 155] width 1373 height 27
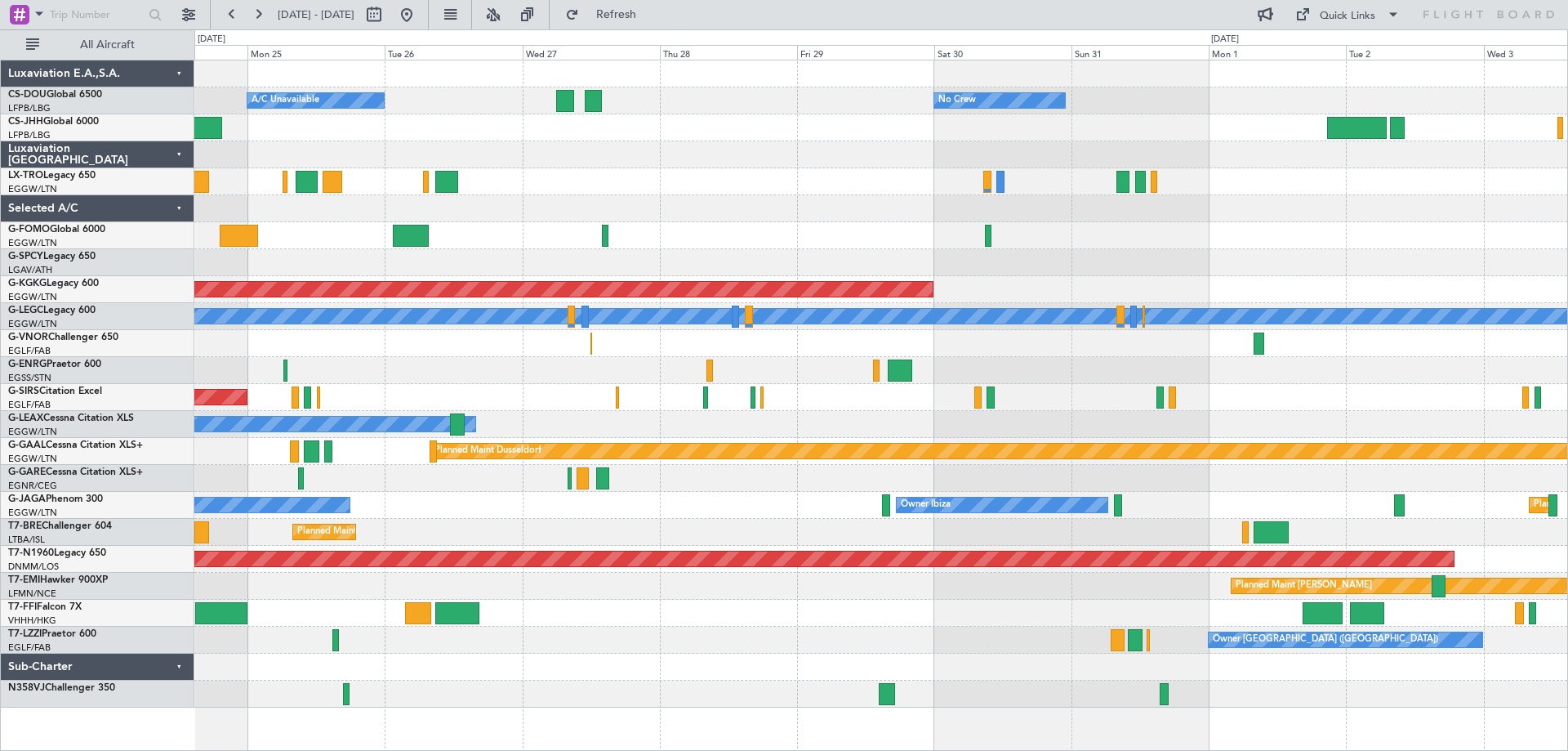
click at [787, 200] on div at bounding box center [880, 209] width 1373 height 27
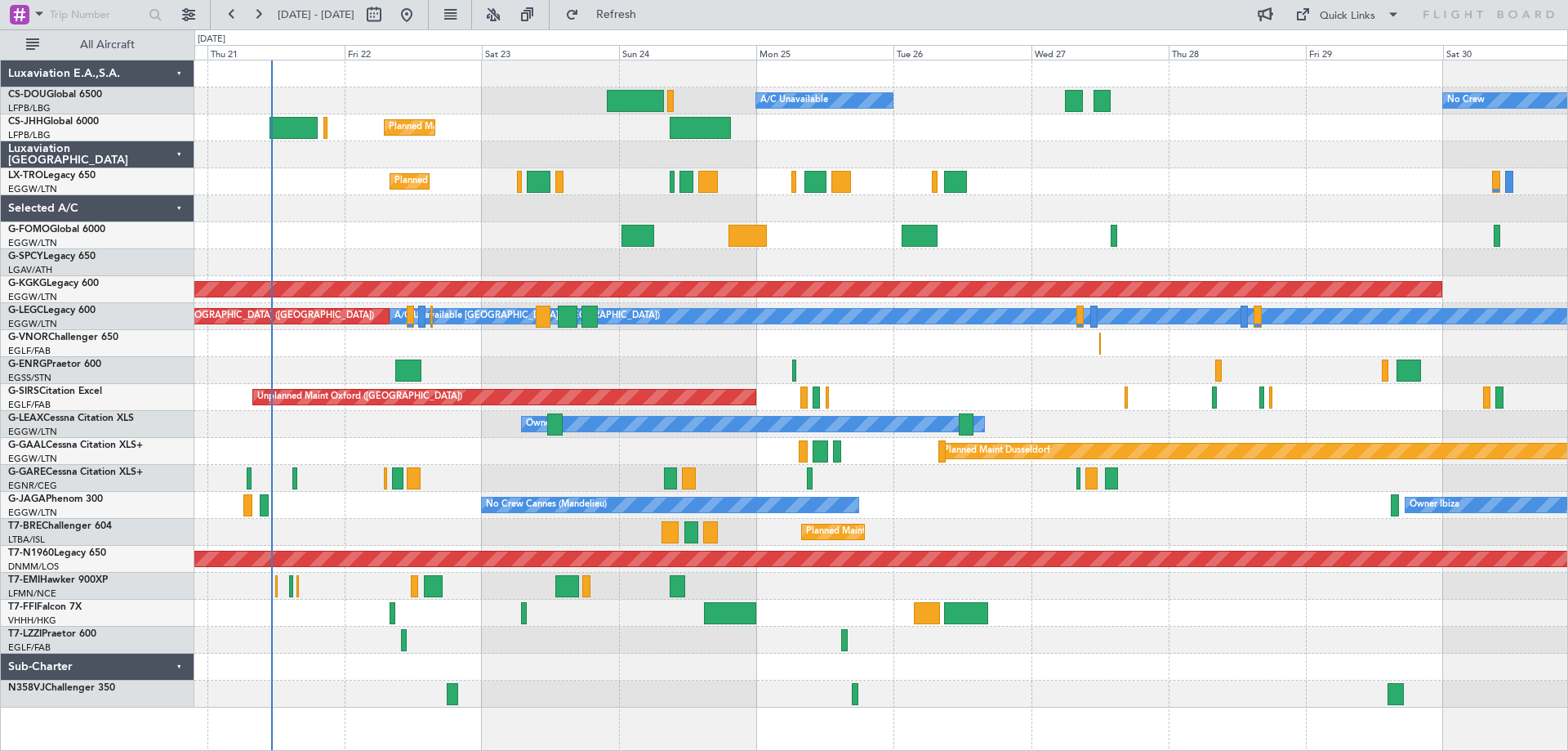
click at [1150, 222] on div "Planned Maint Paris (Le Bourget) A/C Unavailable No Crew Planned Maint London (…" at bounding box center [880, 384] width 1373 height 647
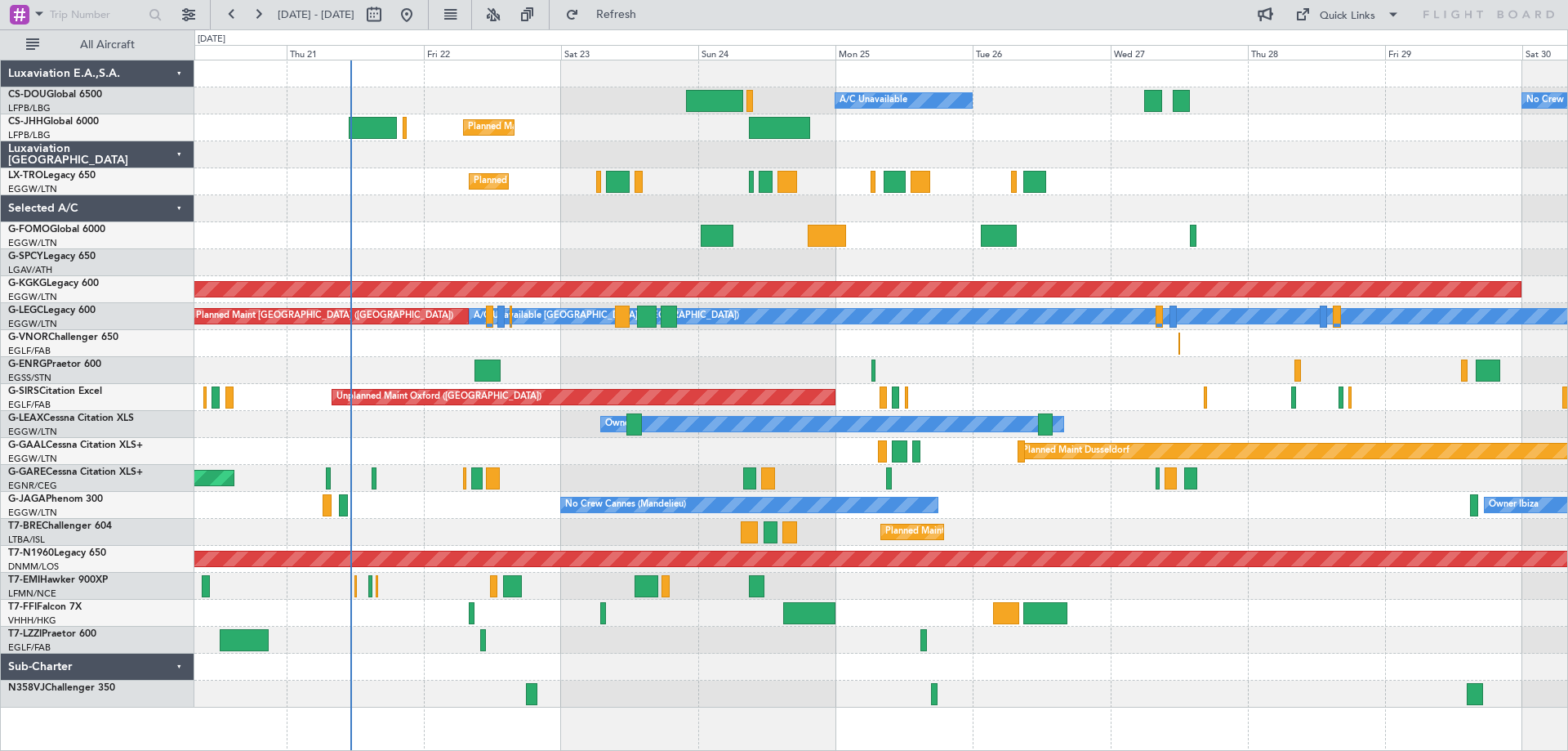
click at [543, 234] on div at bounding box center [880, 236] width 1373 height 27
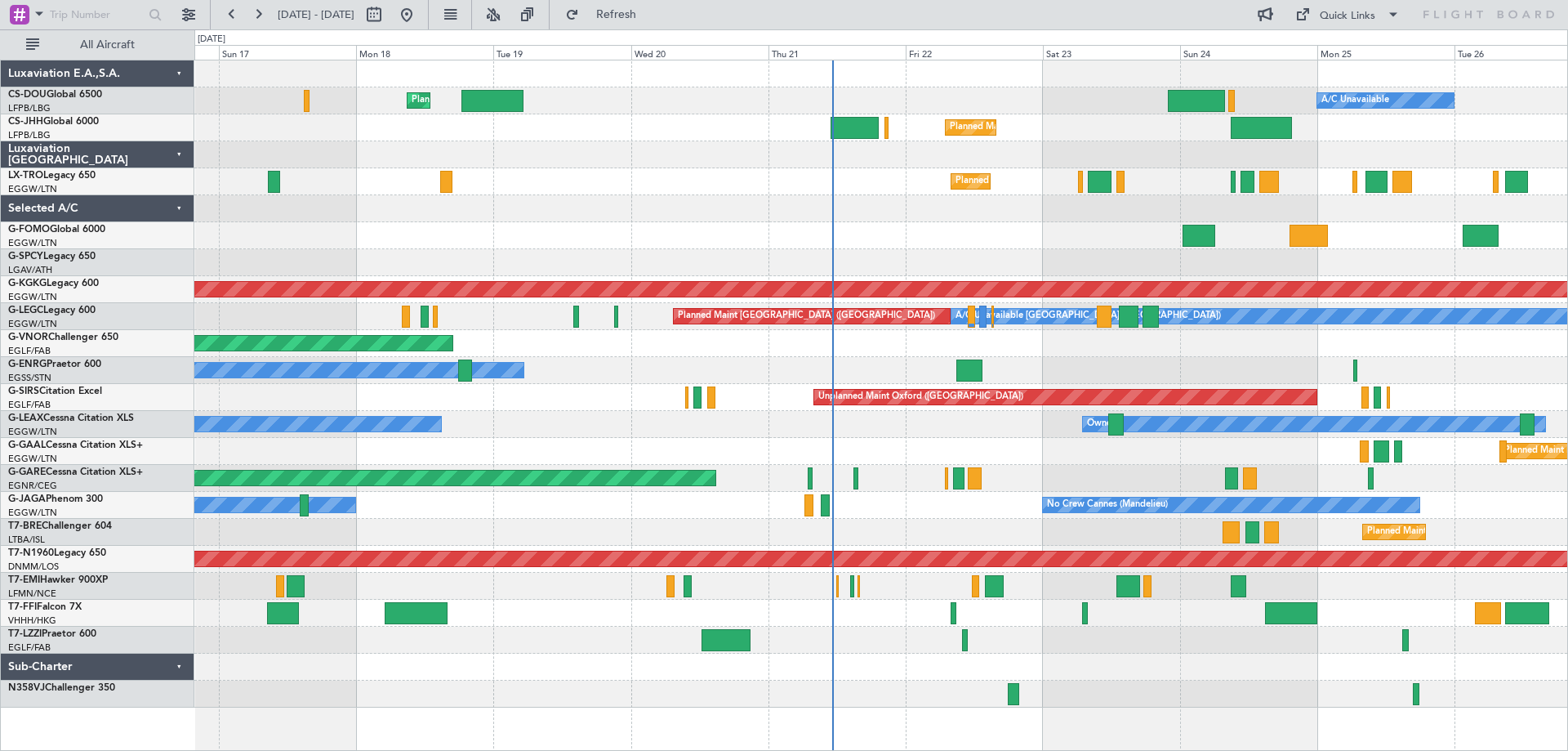
click at [953, 242] on div "Planned Maint Paris (Le Bourget) A/C Unavailable Planned Maint London (Luton) U…" at bounding box center [880, 384] width 1373 height 647
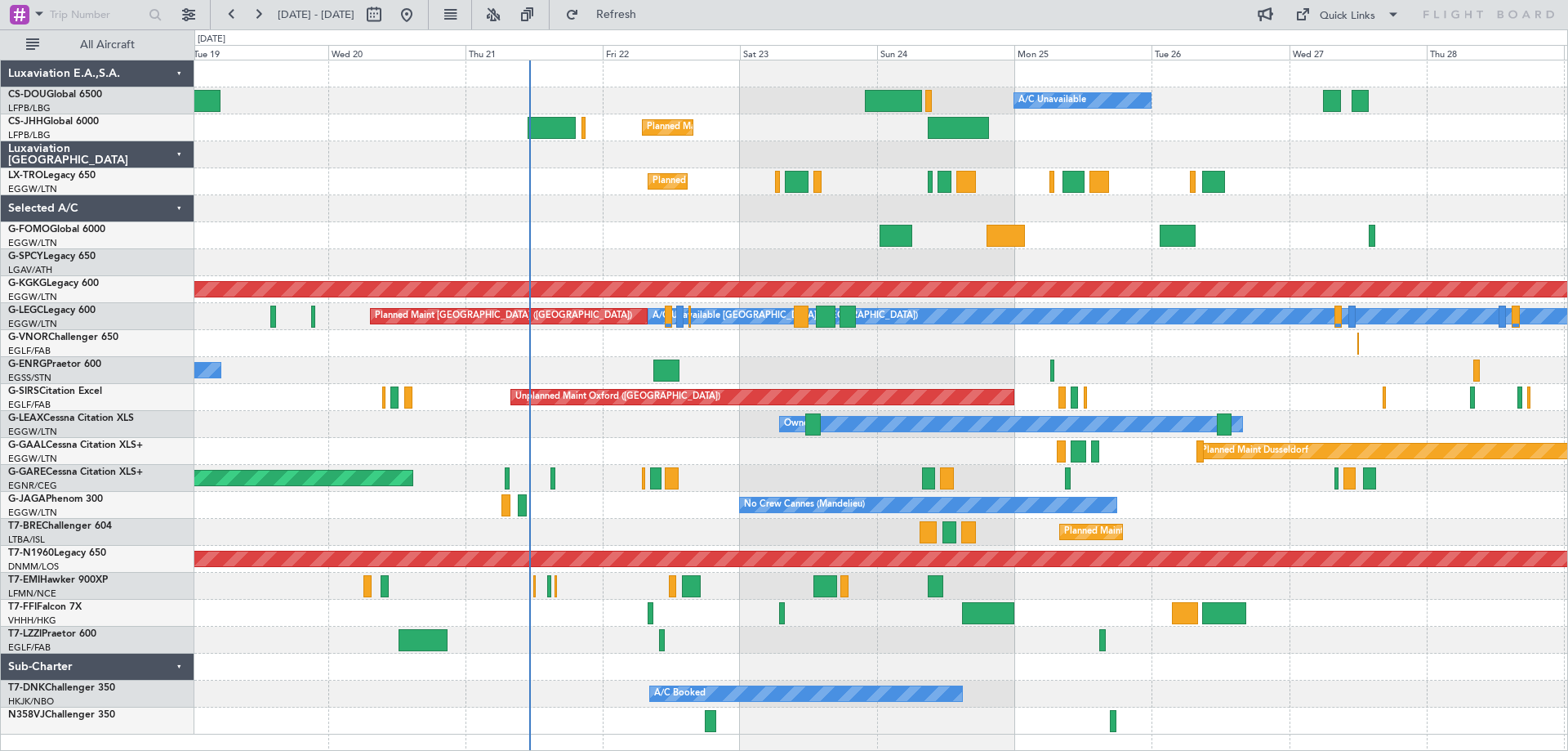
click at [812, 249] on div at bounding box center [880, 263] width 1373 height 27
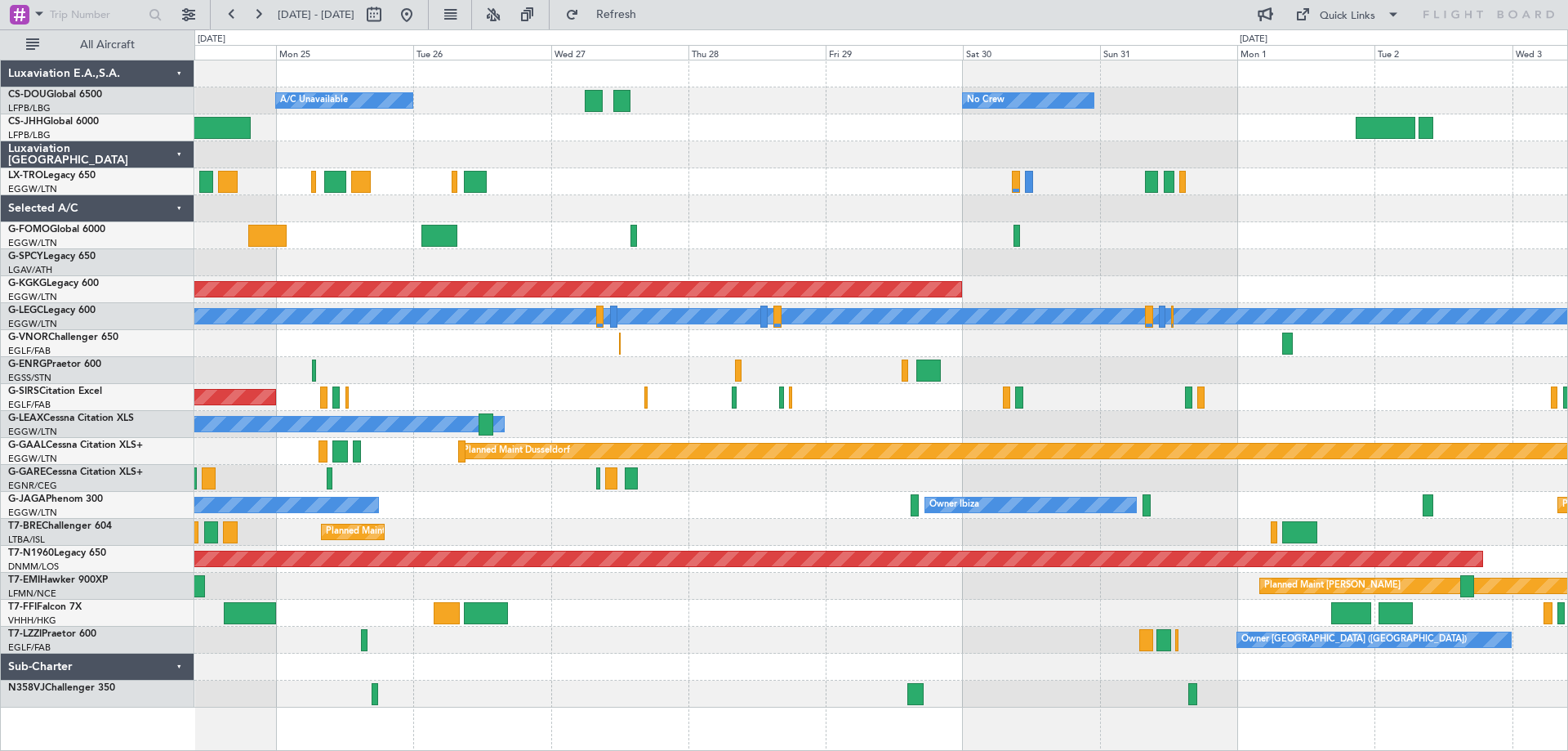
click at [713, 219] on div "Planned Maint [GEOGRAPHIC_DATA] ([GEOGRAPHIC_DATA]) A/C Unavailable No Crew Pla…" at bounding box center [880, 384] width 1373 height 647
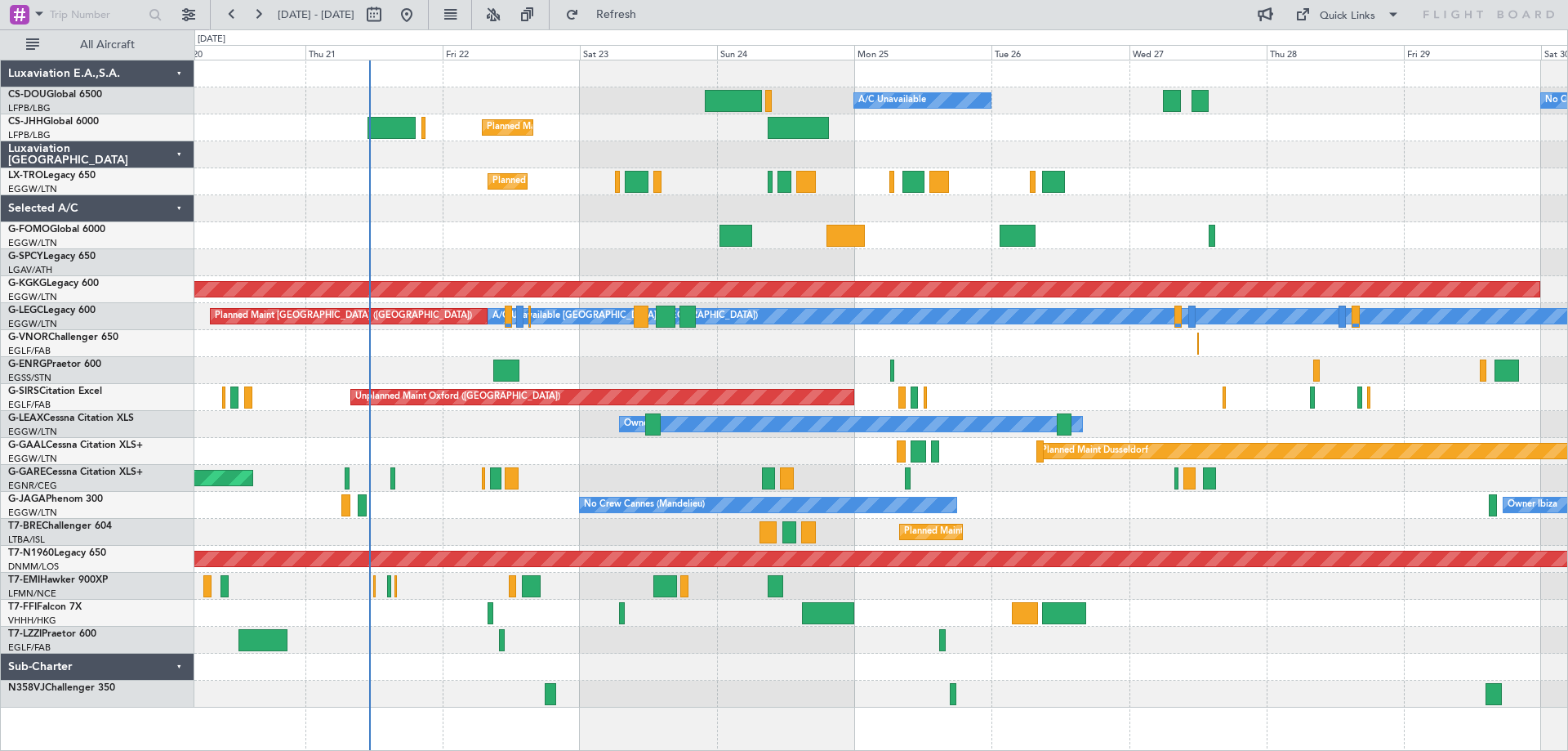
click at [1198, 257] on div "Planned Maint Paris (Le Bourget) A/C Unavailable No Crew Planned Maint London (…" at bounding box center [880, 384] width 1373 height 647
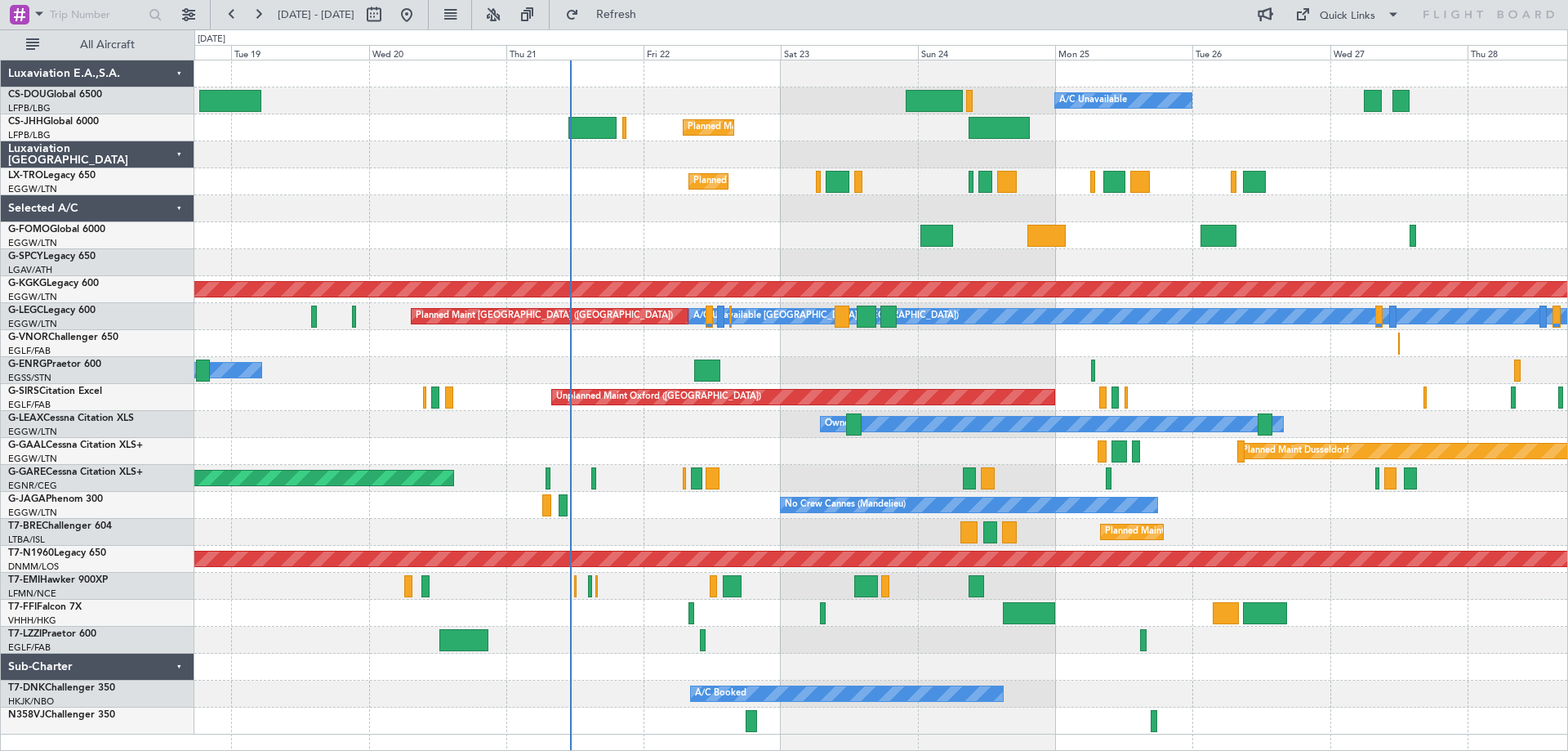
click at [712, 224] on div "Planned Maint Windsor Locks ([PERSON_NAME] Intl)" at bounding box center [880, 236] width 1373 height 27
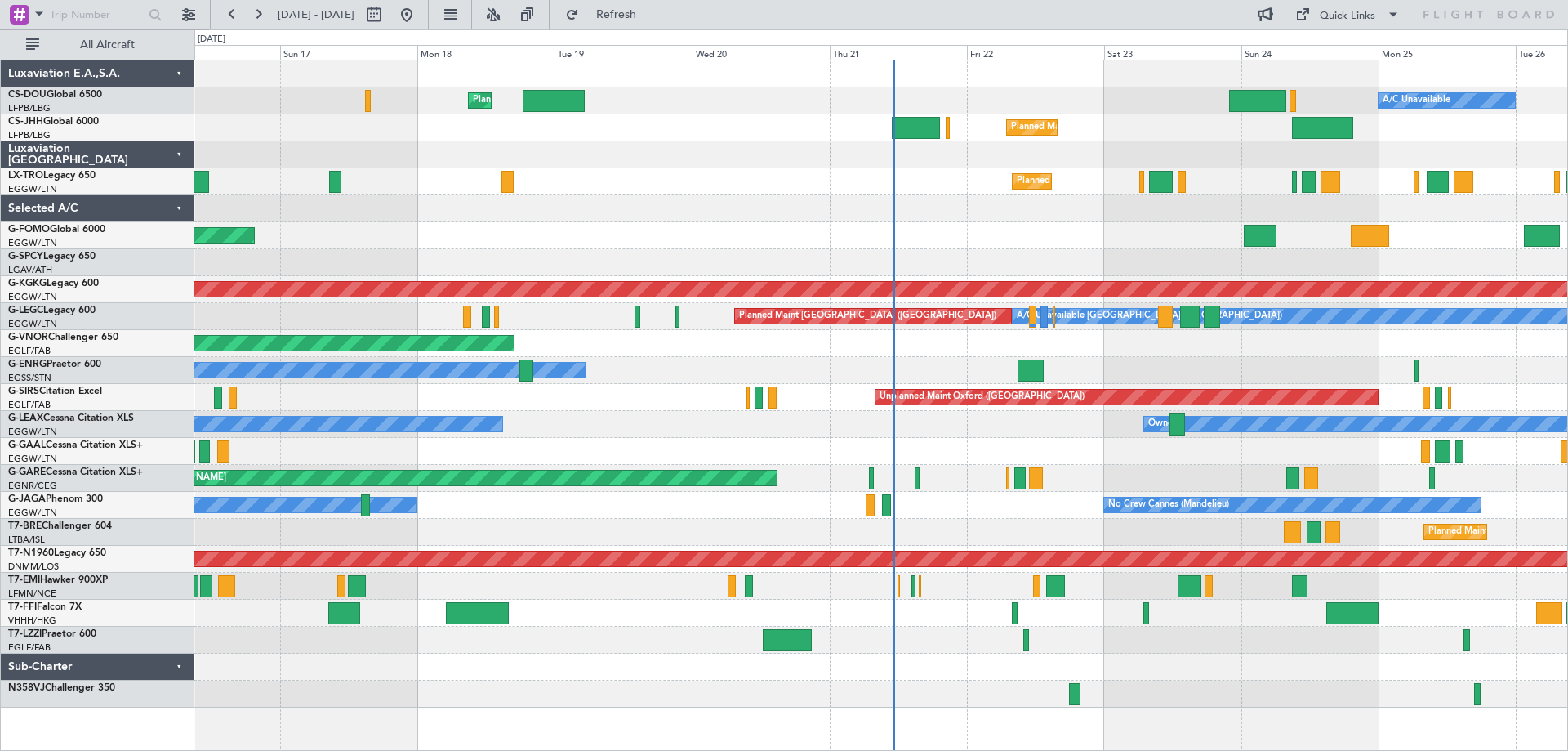
click at [973, 252] on div "Planned Maint Paris (Le Bourget) A/C Unavailable Planned Maint London (Luton) U…" at bounding box center [880, 384] width 1373 height 647
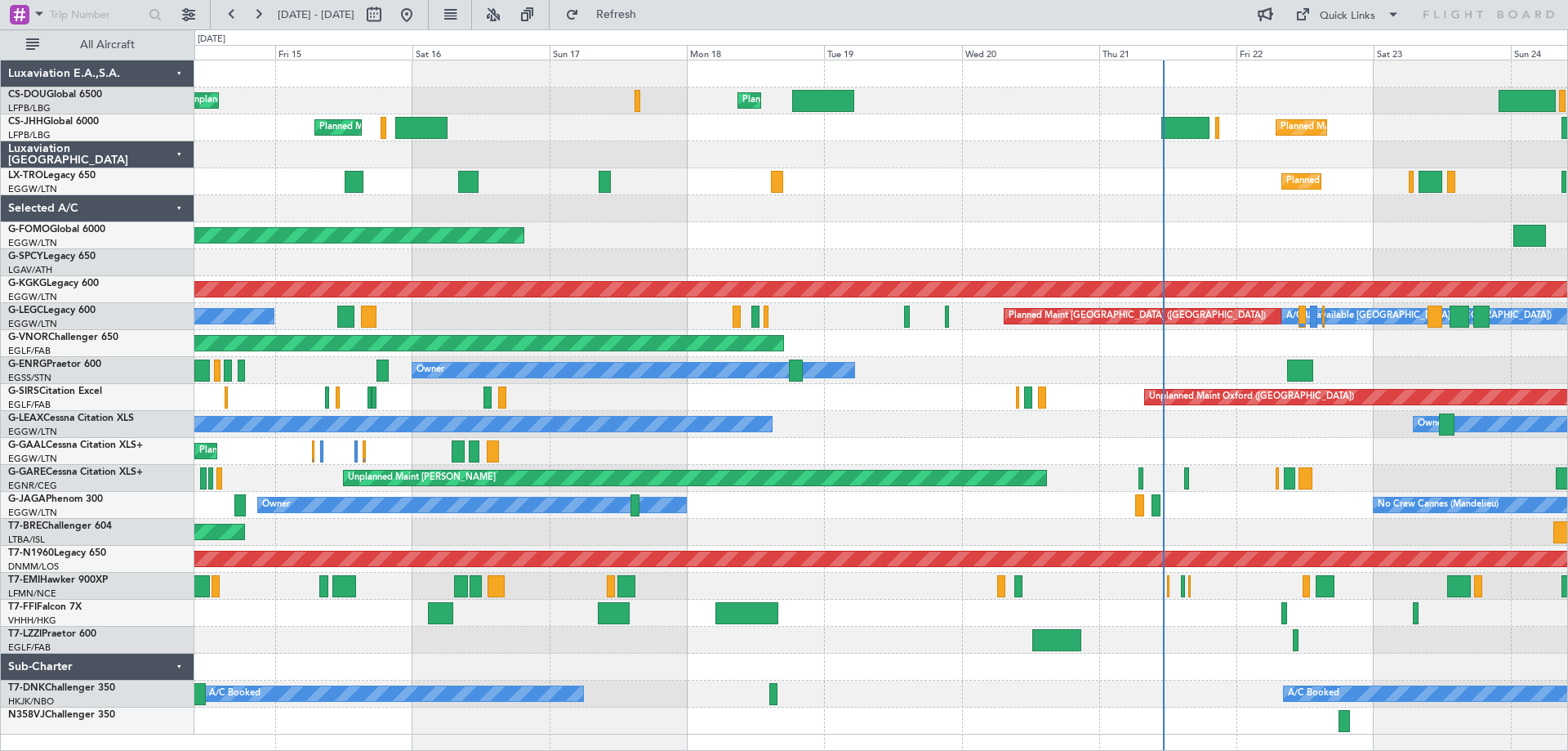
click at [891, 209] on div at bounding box center [880, 209] width 1373 height 27
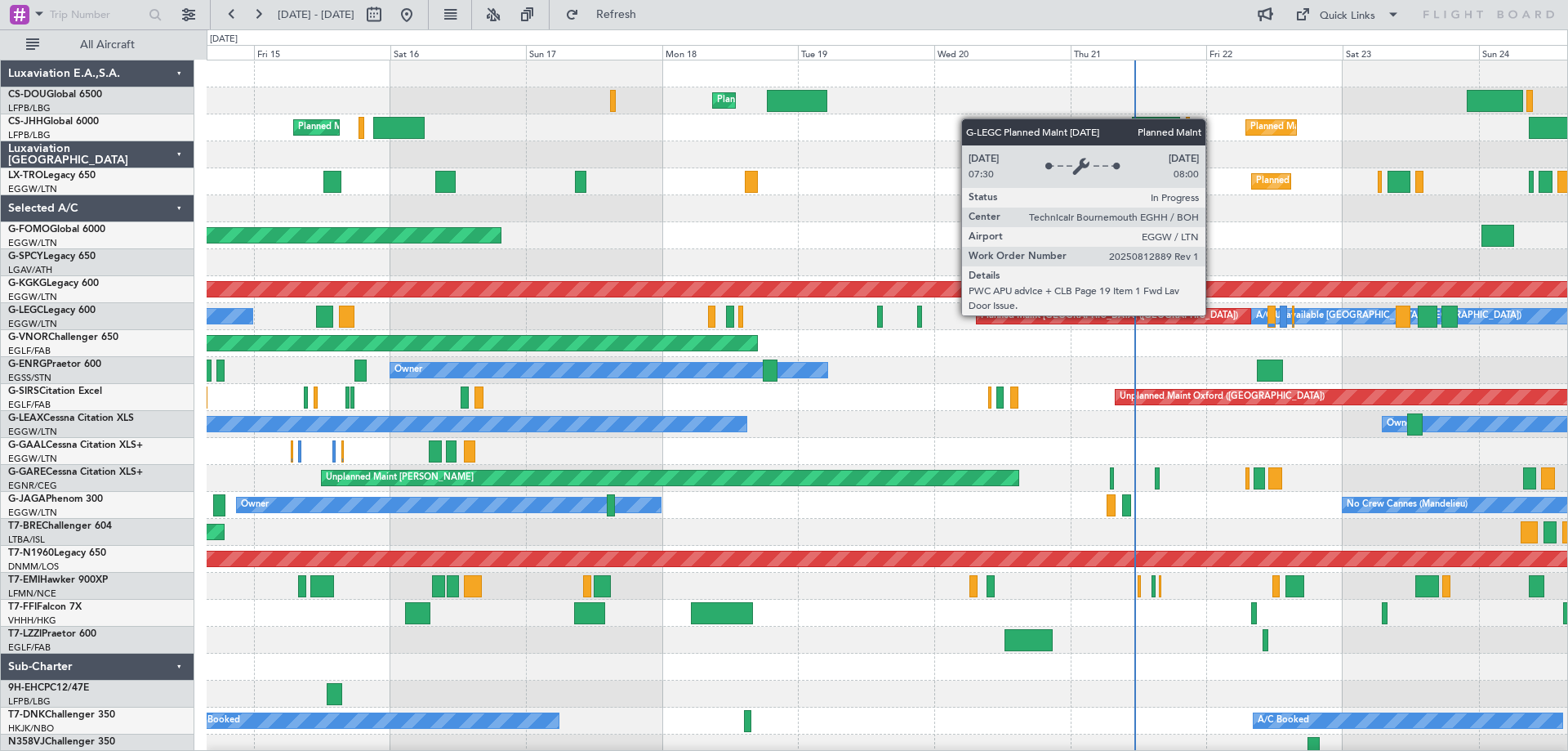
scroll to position [9, 0]
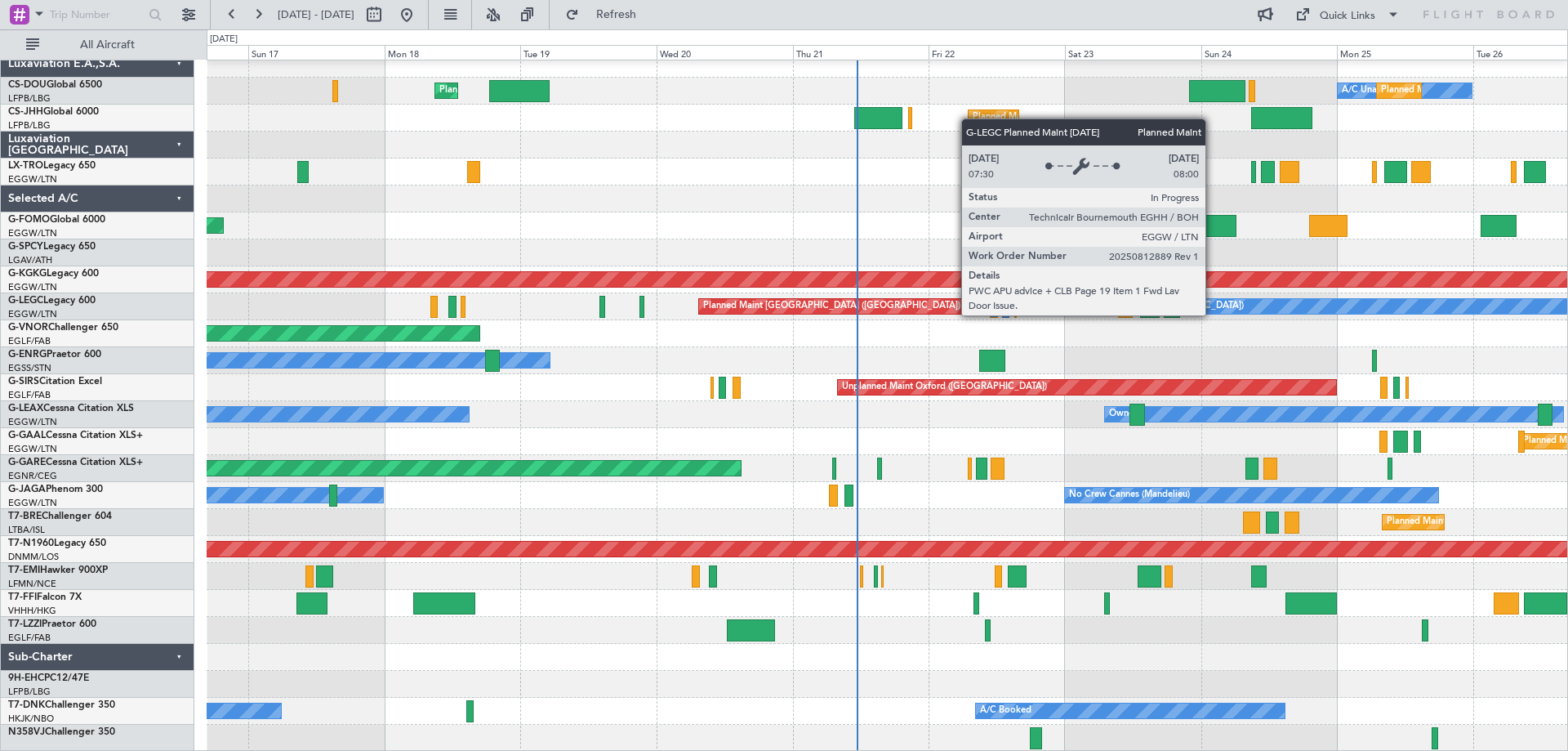
click at [903, 305] on div "Planned Maint [GEOGRAPHIC_DATA] ([GEOGRAPHIC_DATA])" at bounding box center [835, 306] width 274 height 15
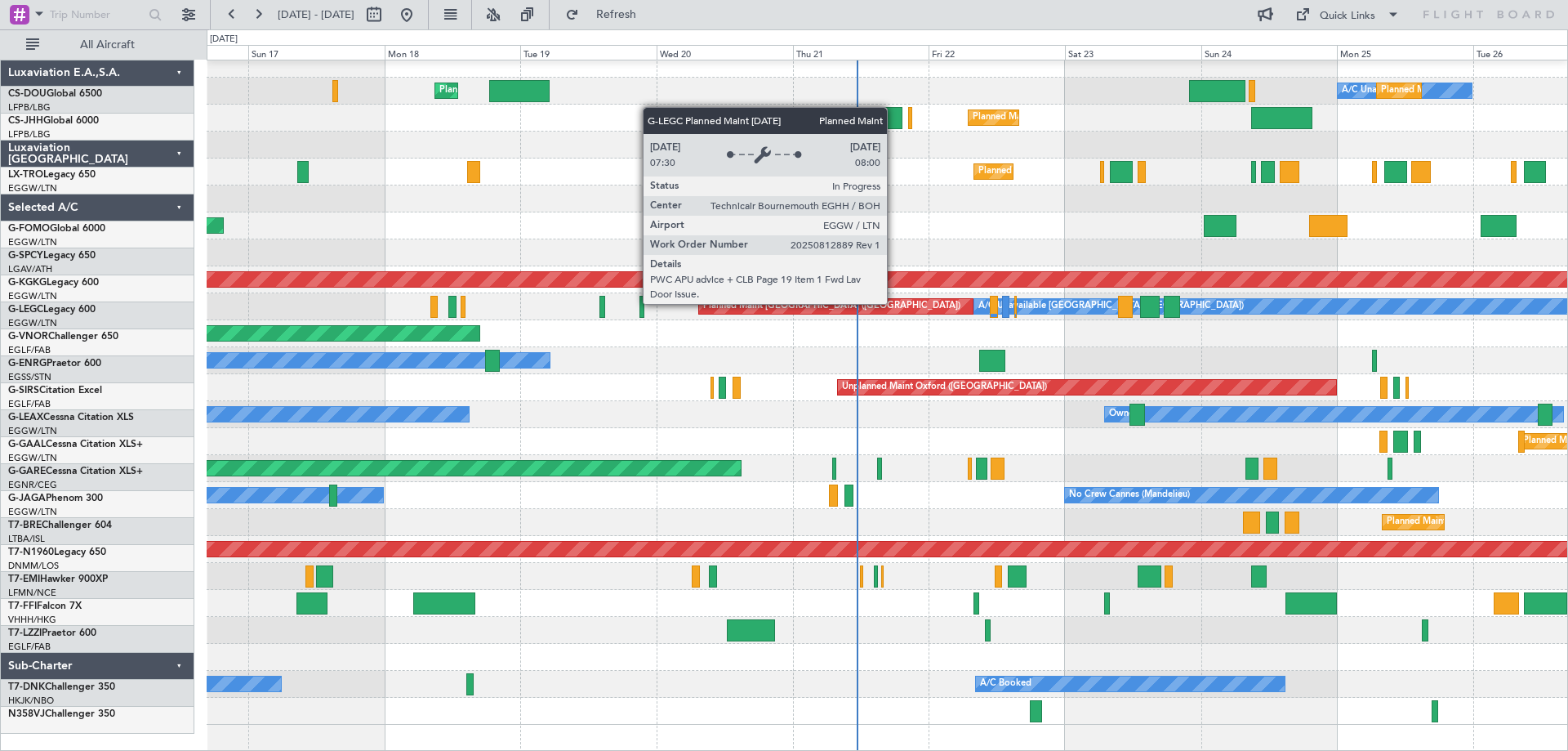
scroll to position [0, 0]
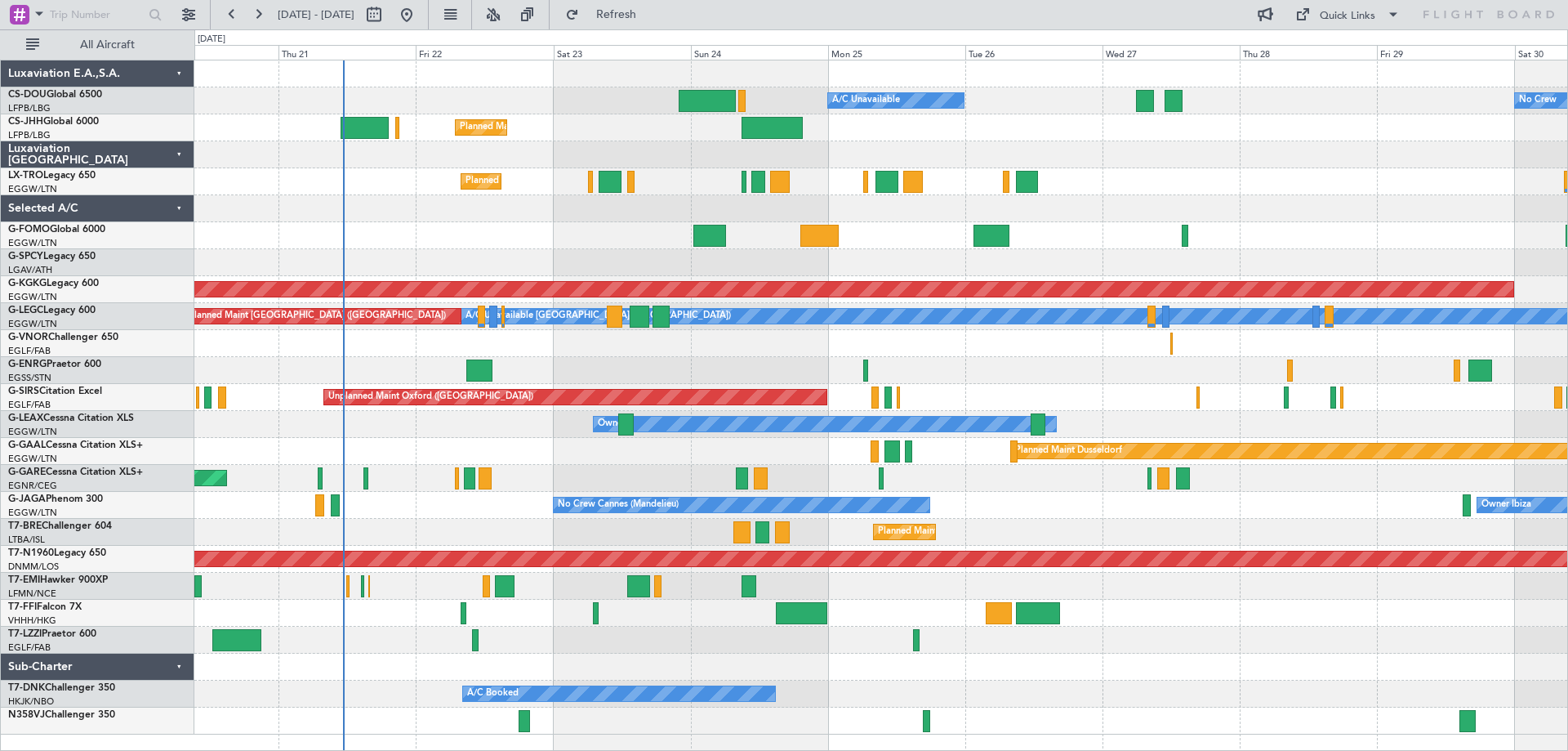
click at [899, 568] on div "Planned Maint [GEOGRAPHIC_DATA] ([GEOGRAPHIC_DATA])" at bounding box center [880, 559] width 1373 height 27
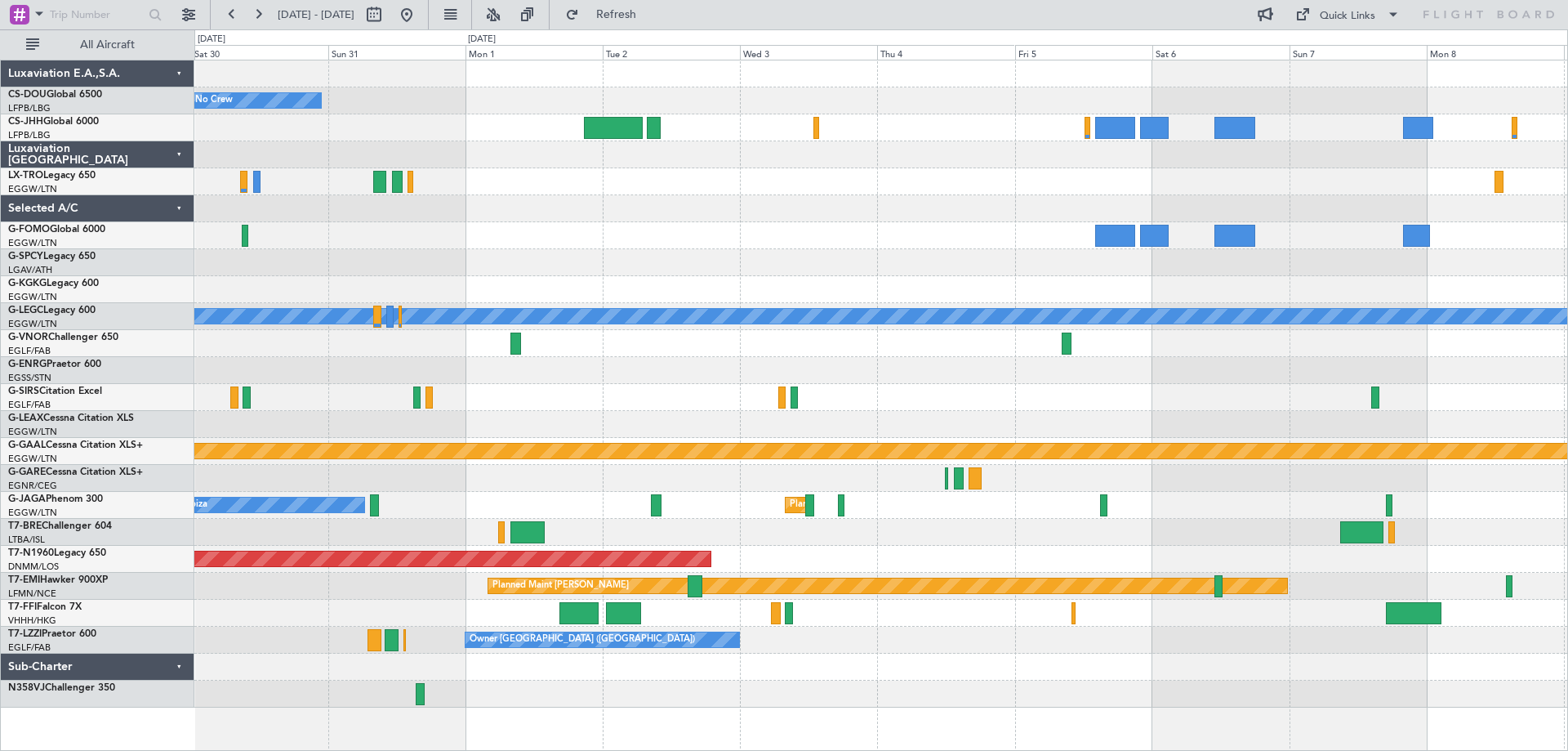
click at [141, 208] on div "No Crew Planned Maint Dusseldorf AOG Maint Istanbul (Ataturk) A/C Unavailable L…" at bounding box center [784, 389] width 1568 height 721
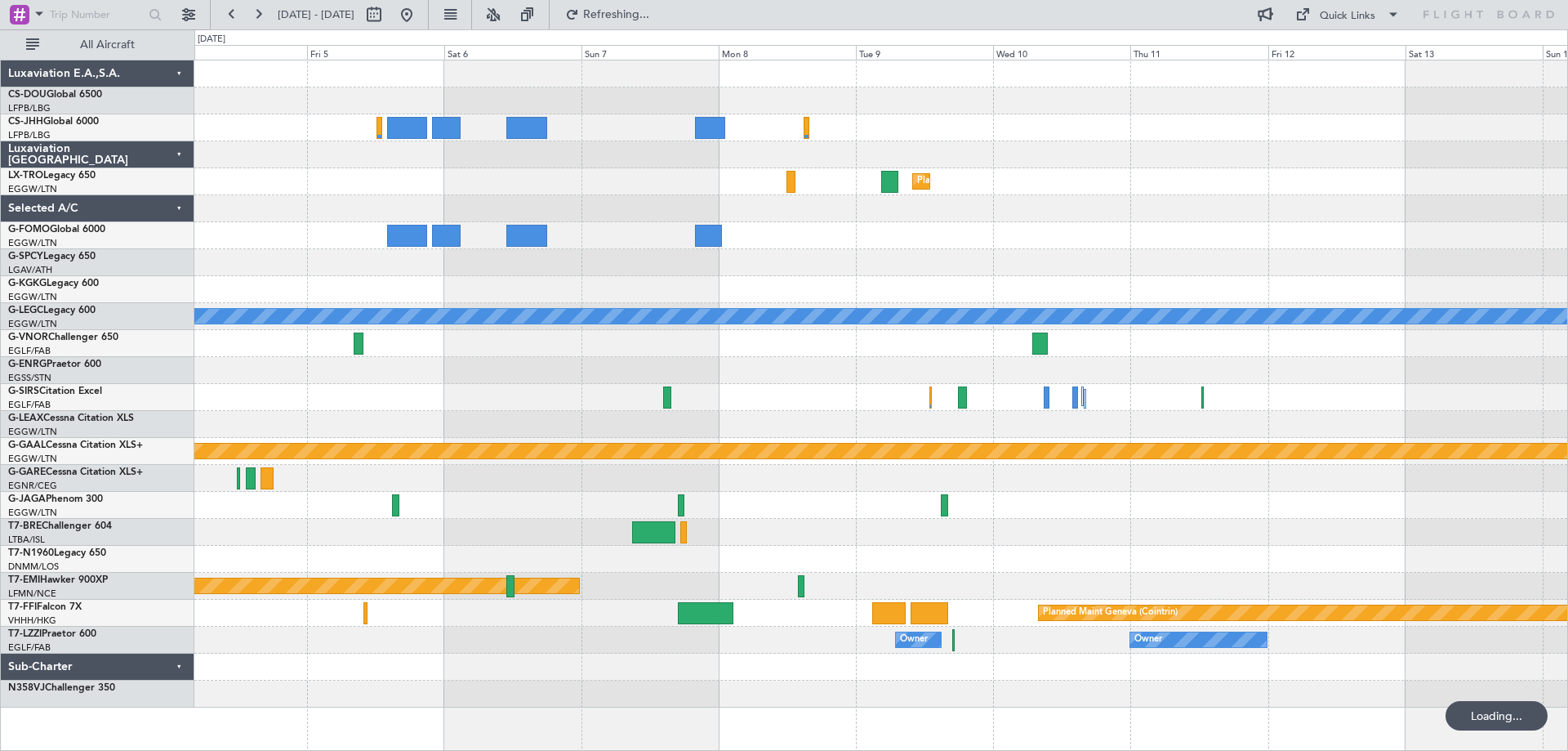
click at [571, 195] on div "Planned Maint Dusseldorf A/C Unavailable London (Luton) Planned Maint Dusseldor…" at bounding box center [880, 384] width 1373 height 647
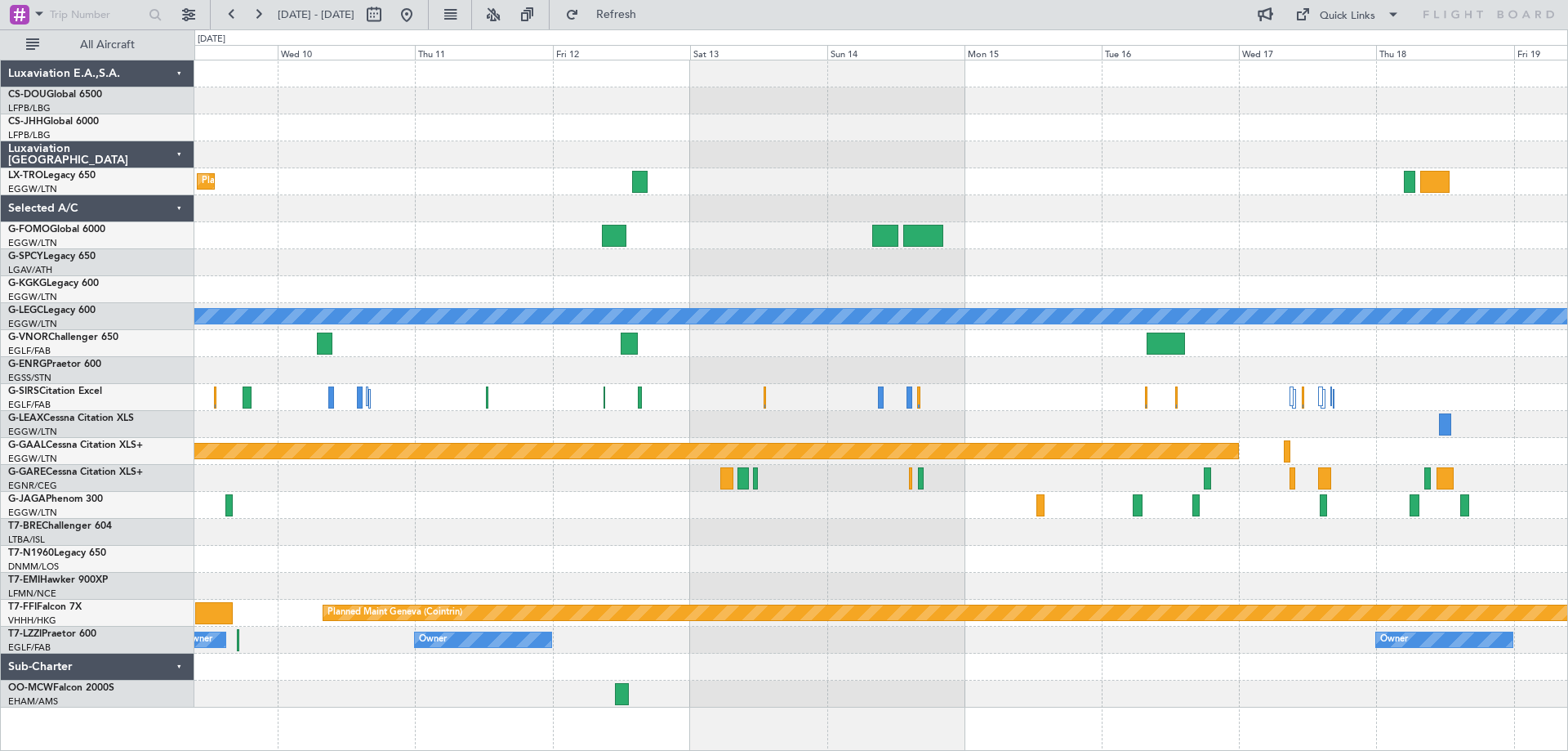
click at [404, 179] on div "Planned Maint Dusseldorf" at bounding box center [880, 182] width 1373 height 27
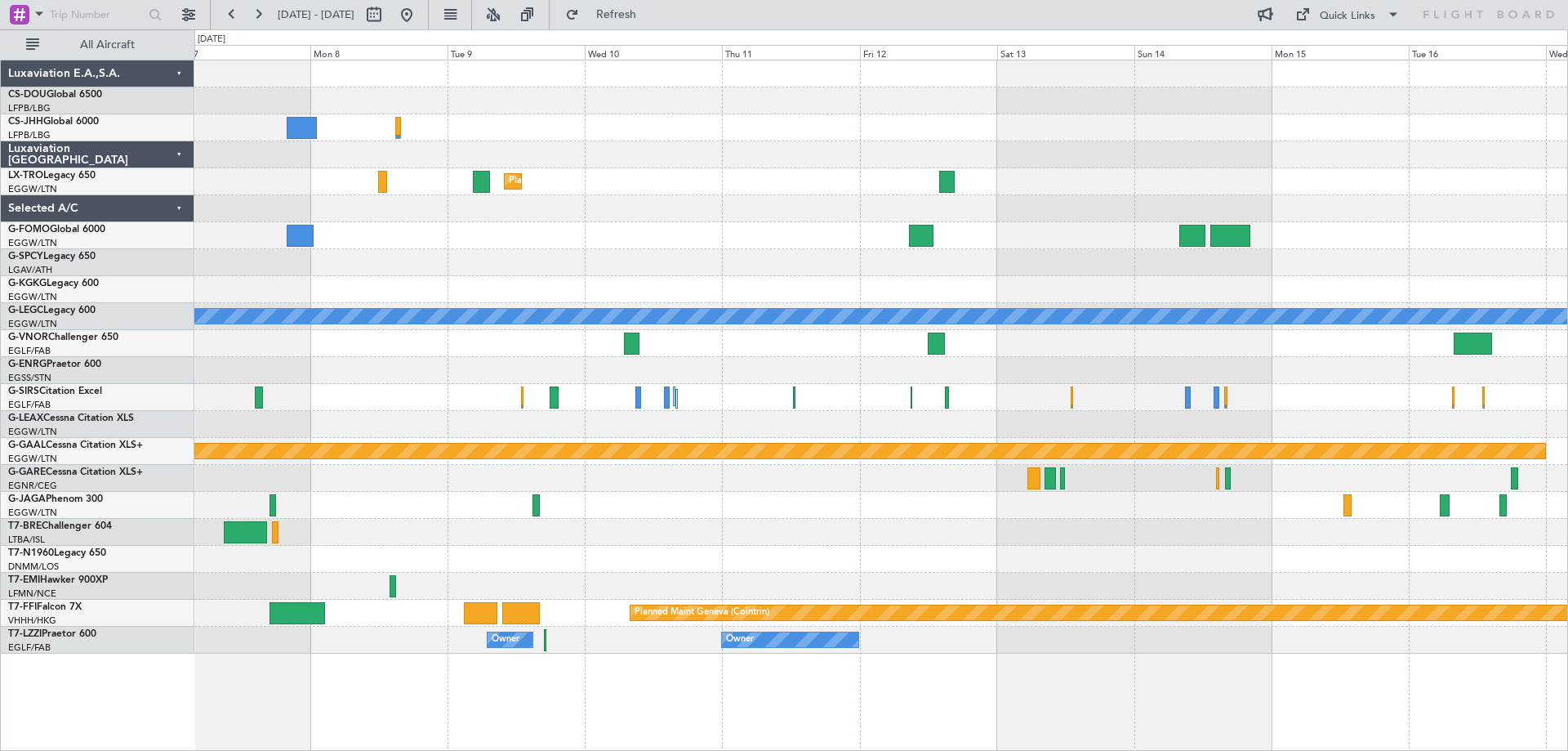
click at [1111, 209] on div at bounding box center [880, 209] width 1373 height 27
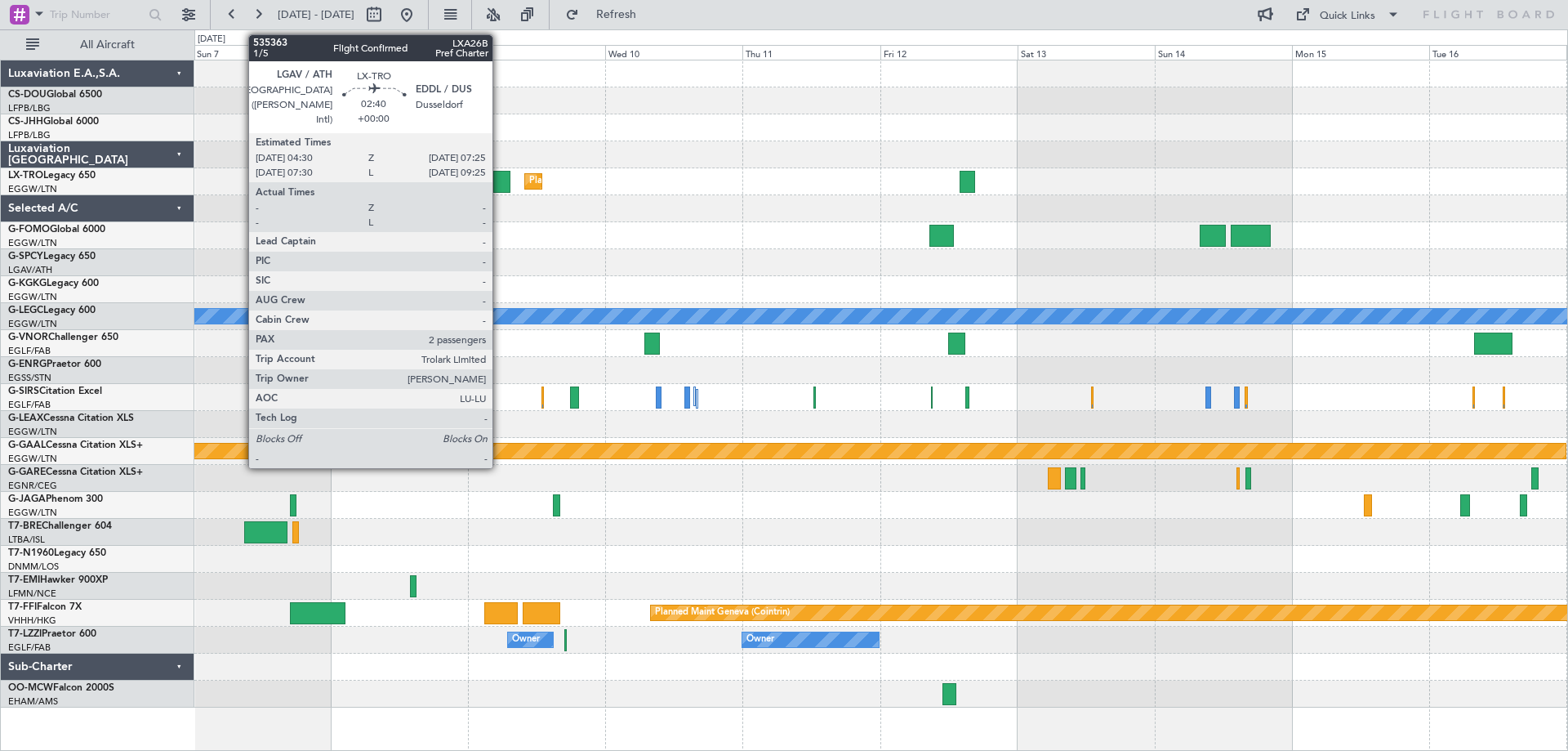
click at [500, 181] on div at bounding box center [502, 182] width 17 height 22
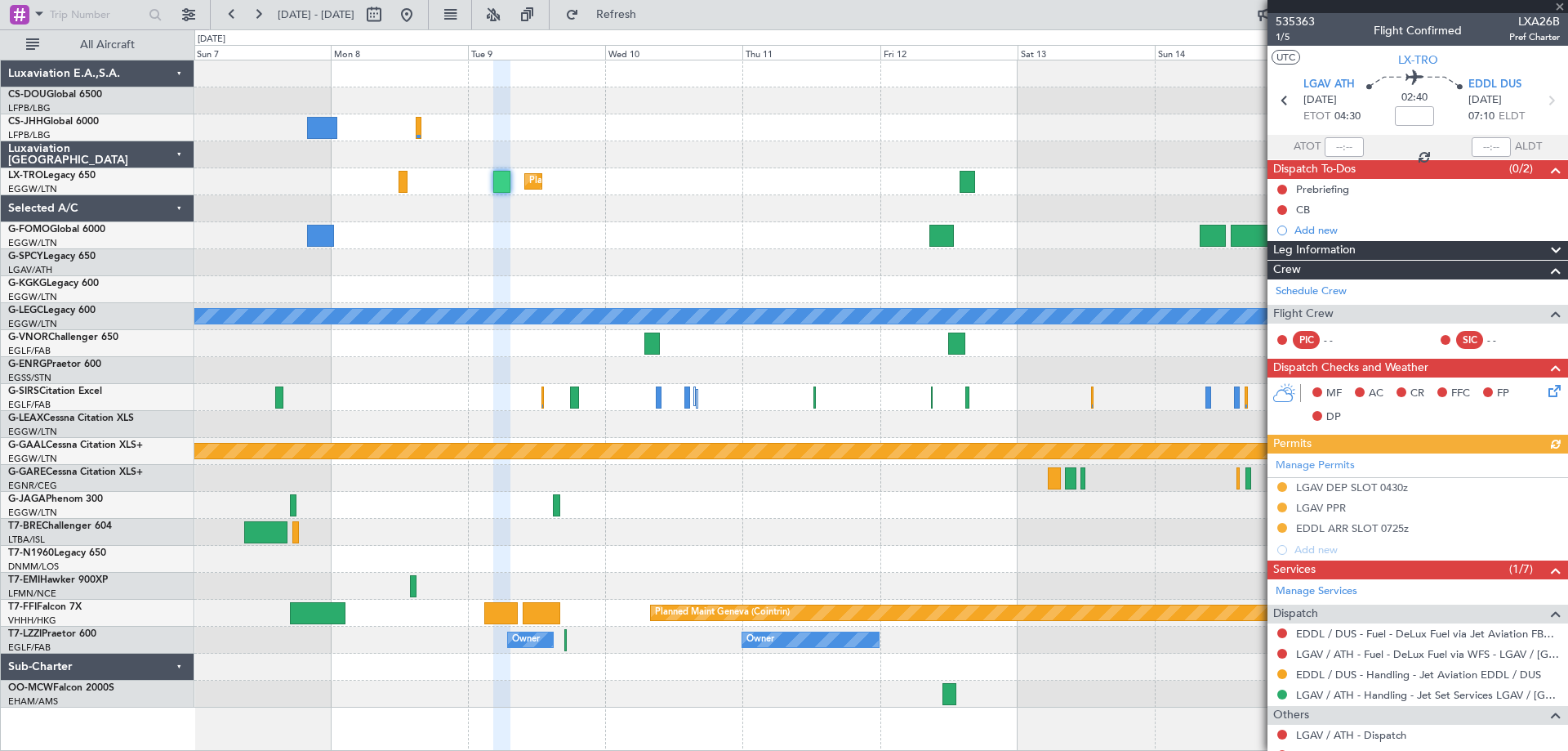
click at [1559, 8] on div at bounding box center [1418, 6] width 300 height 13
click at [1559, 8] on span at bounding box center [1559, 7] width 16 height 15
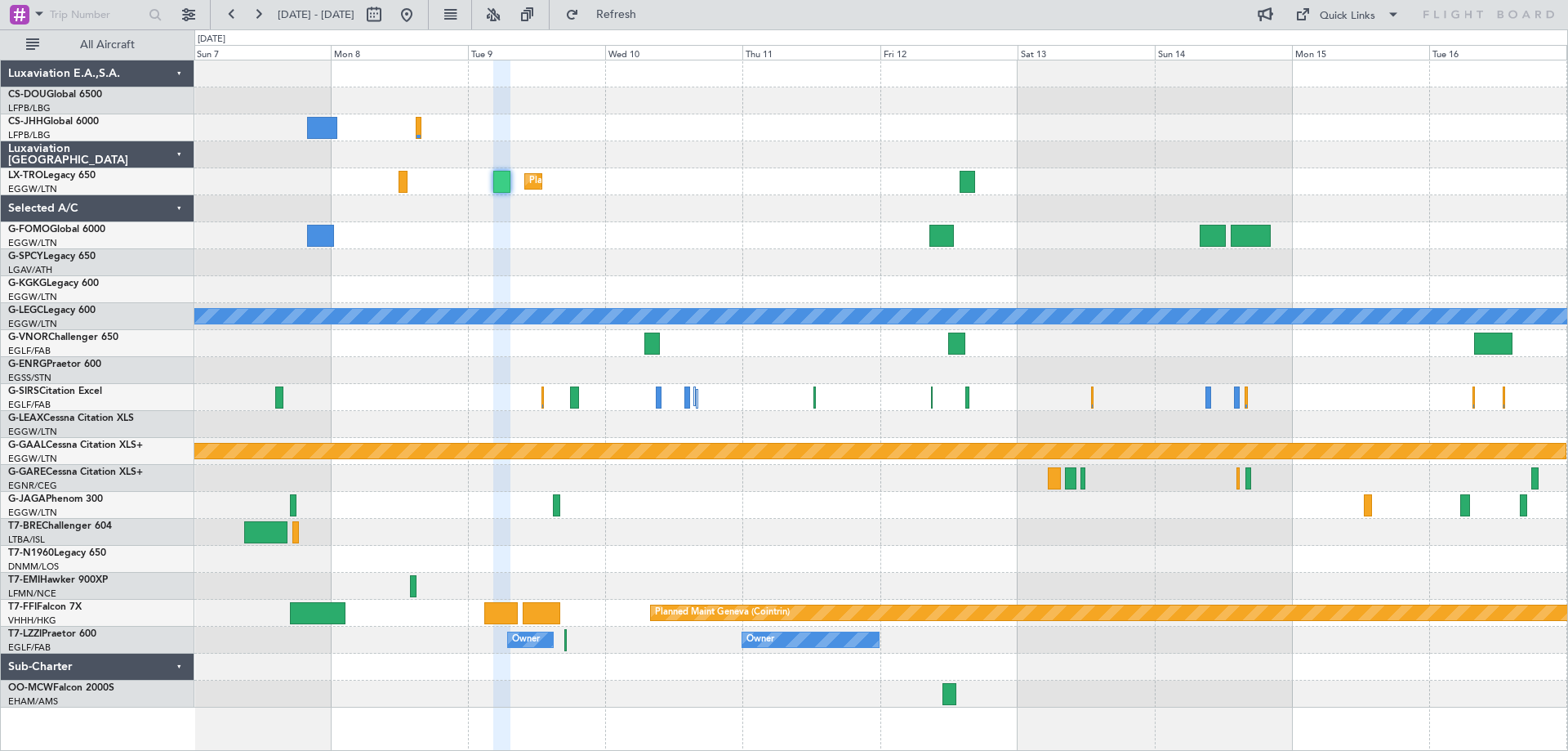
type input "0"
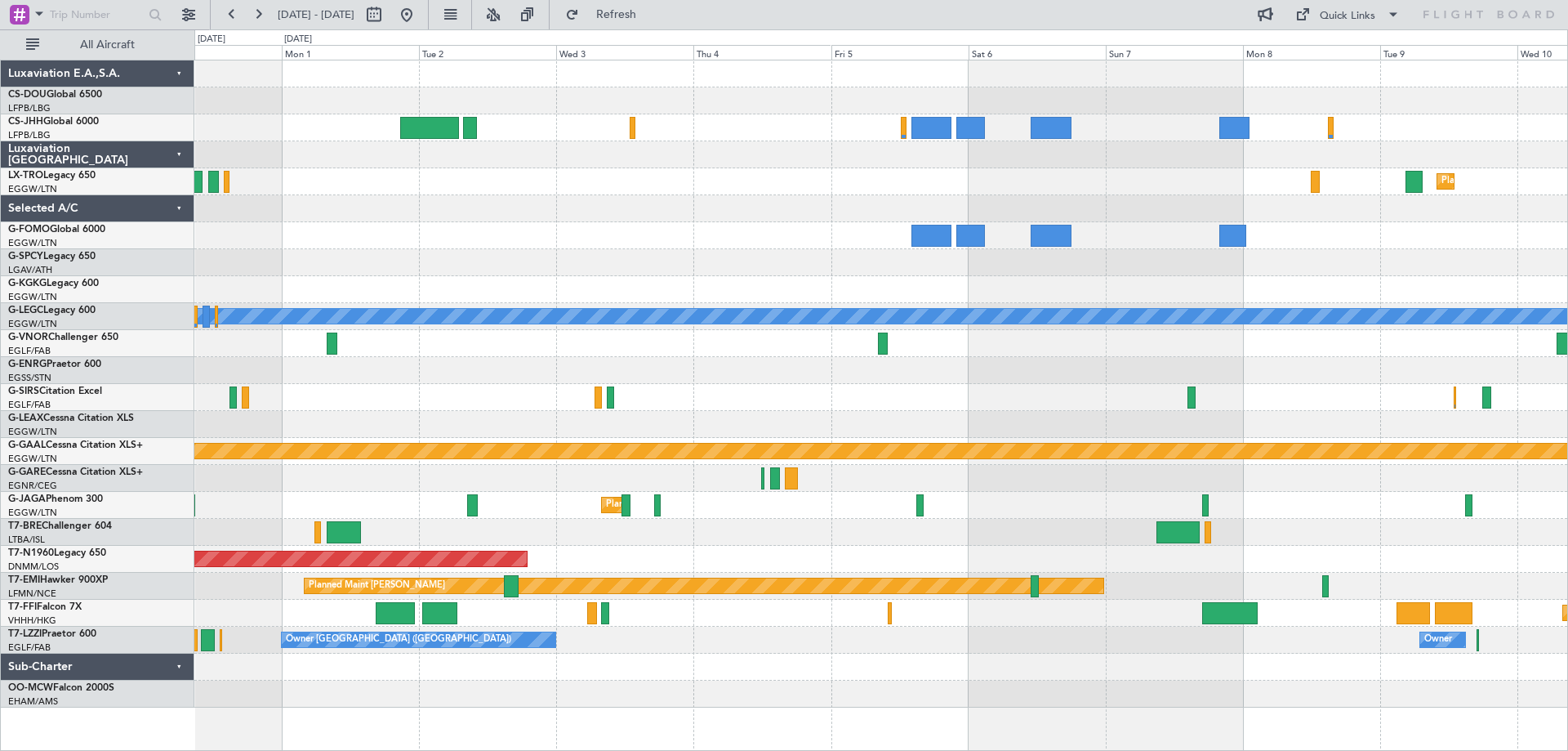
click at [1296, 243] on div "No Crew Planned Maint Dusseldorf AOG Maint Istanbul (Ataturk) A/C Unavailable L…" at bounding box center [880, 384] width 1373 height 647
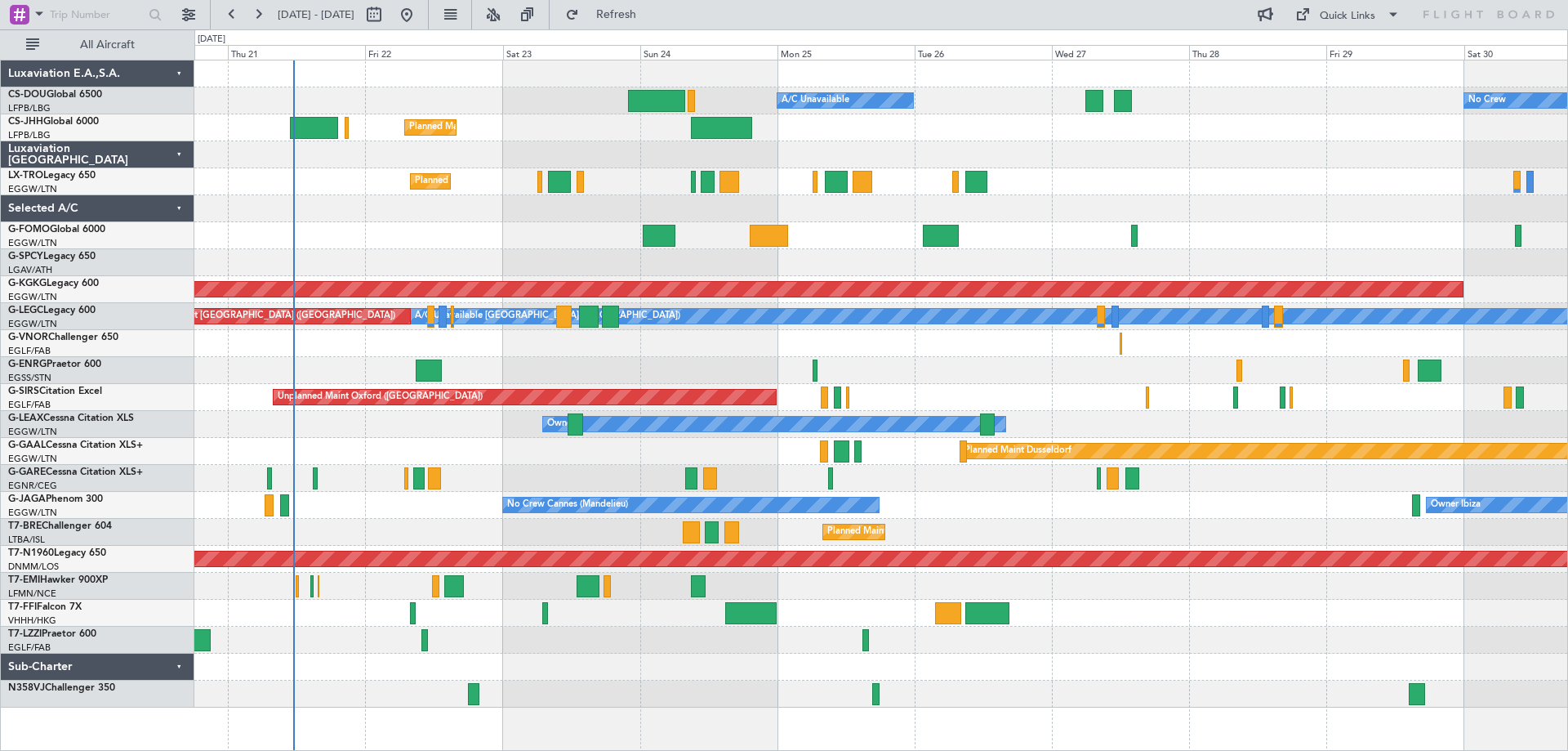
click at [360, 217] on div at bounding box center [880, 209] width 1373 height 27
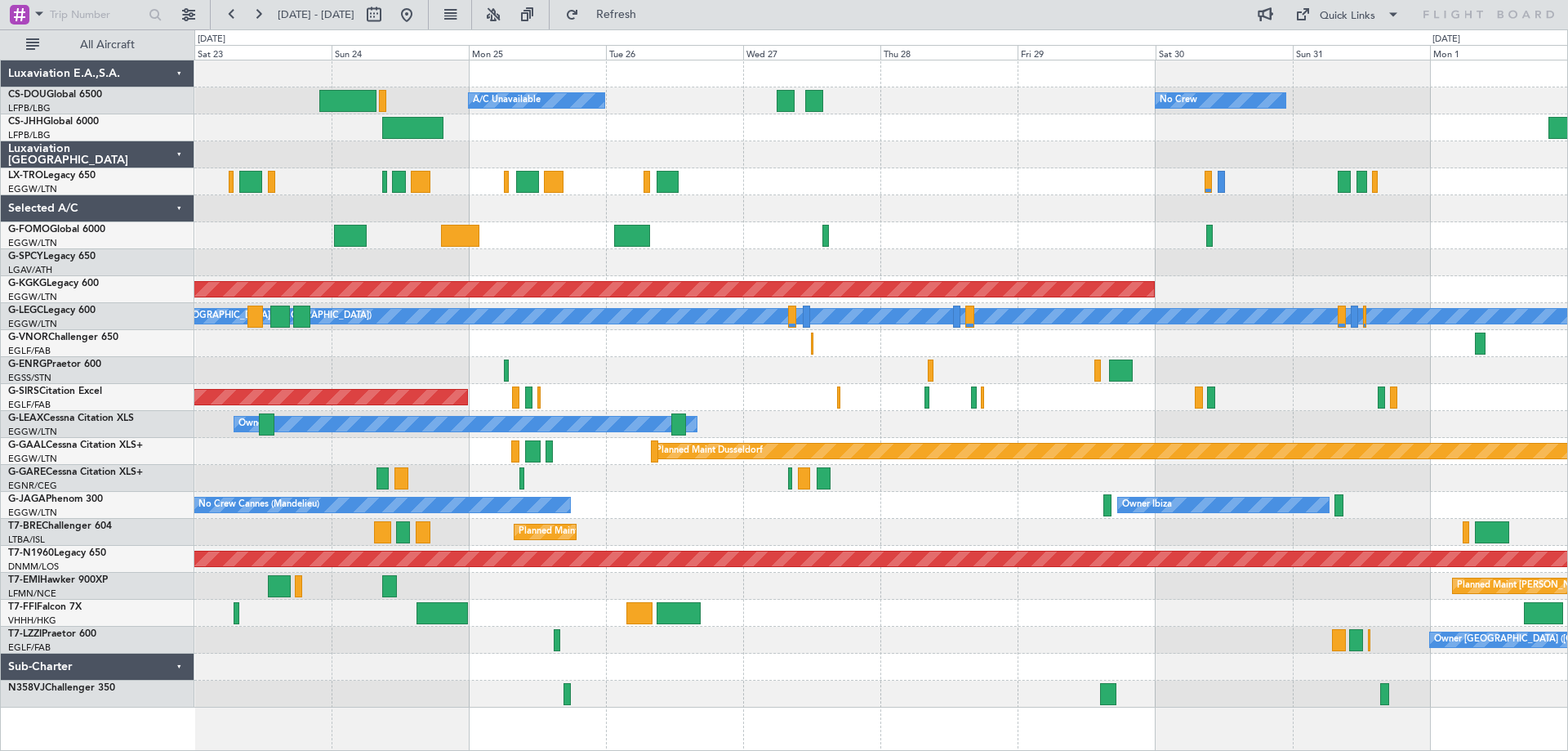
click at [1094, 348] on div at bounding box center [880, 344] width 1373 height 27
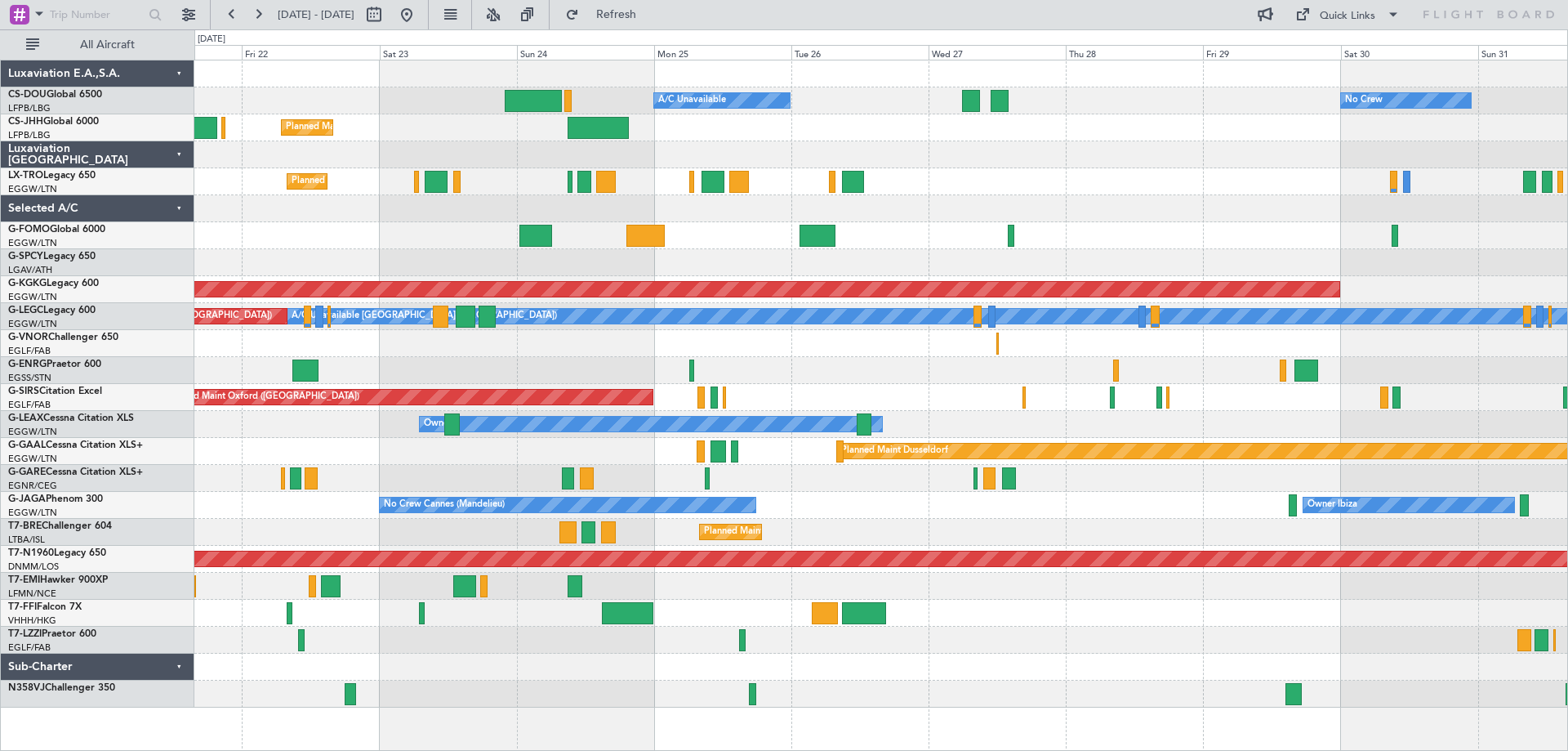
click at [803, 364] on div "No Crew Planned Maint [GEOGRAPHIC_DATA] ([GEOGRAPHIC_DATA]) A/C Unavailable Pla…" at bounding box center [880, 384] width 1373 height 647
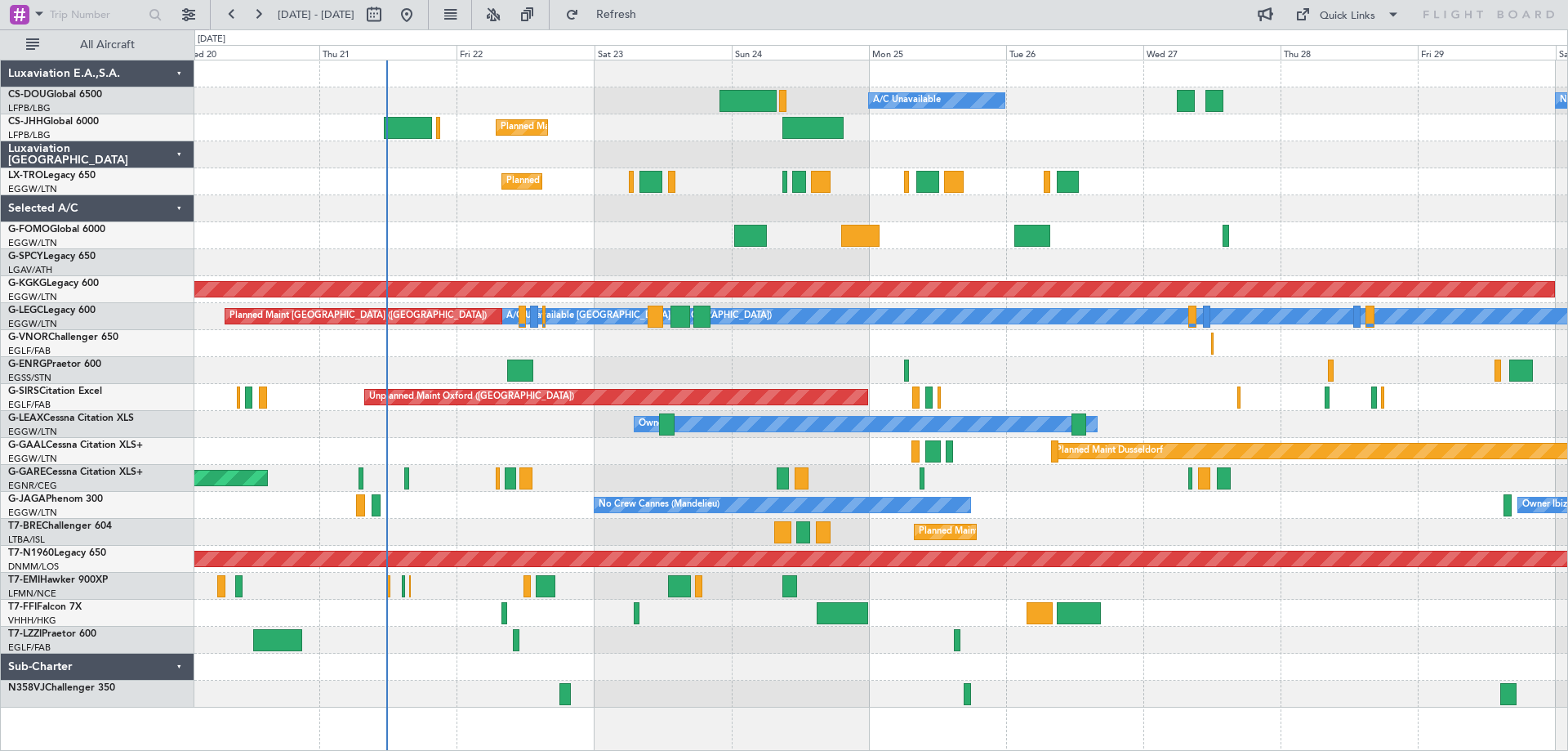
click at [797, 335] on div "Planned Maint London ([GEOGRAPHIC_DATA])" at bounding box center [880, 344] width 1373 height 27
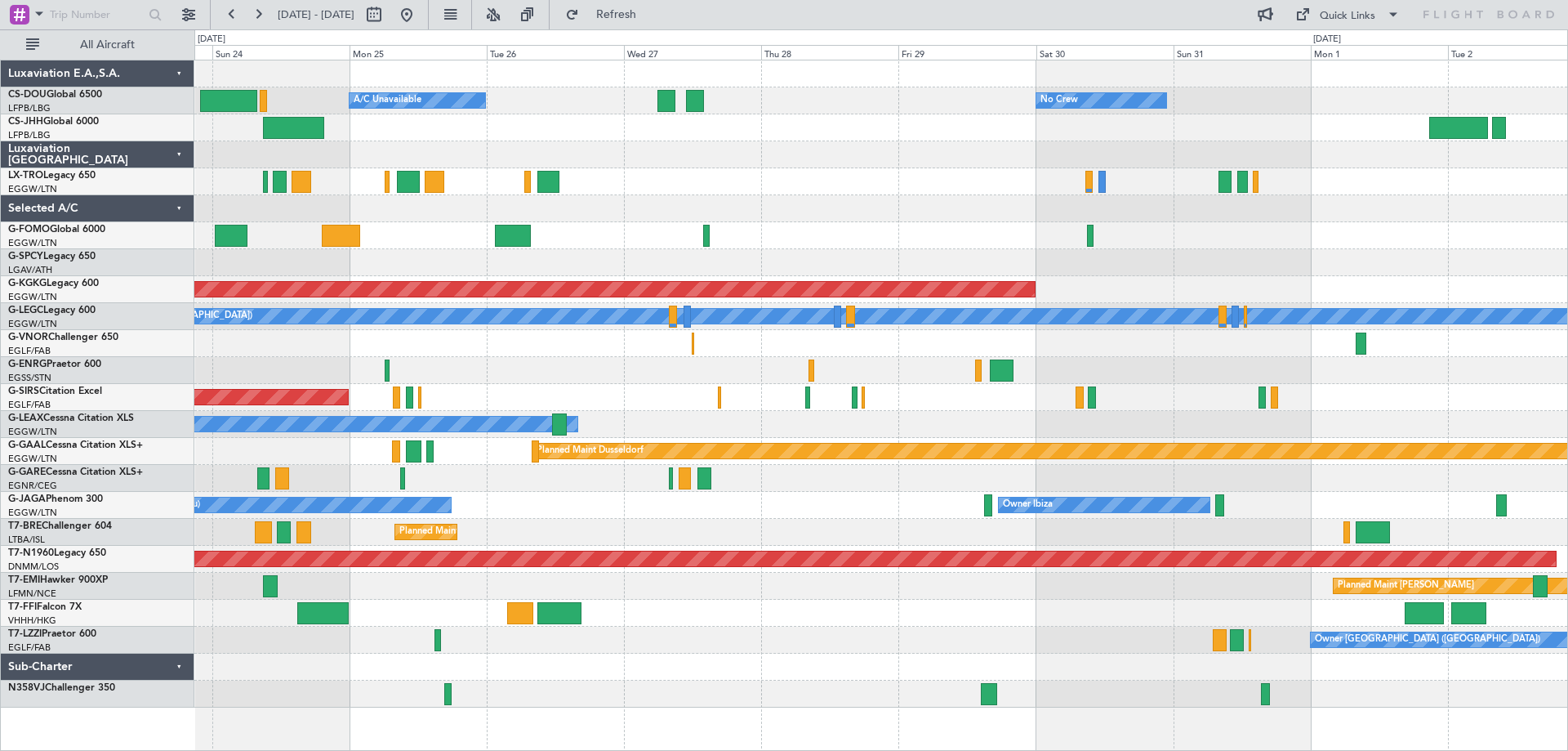
click at [820, 625] on div at bounding box center [880, 614] width 1373 height 27
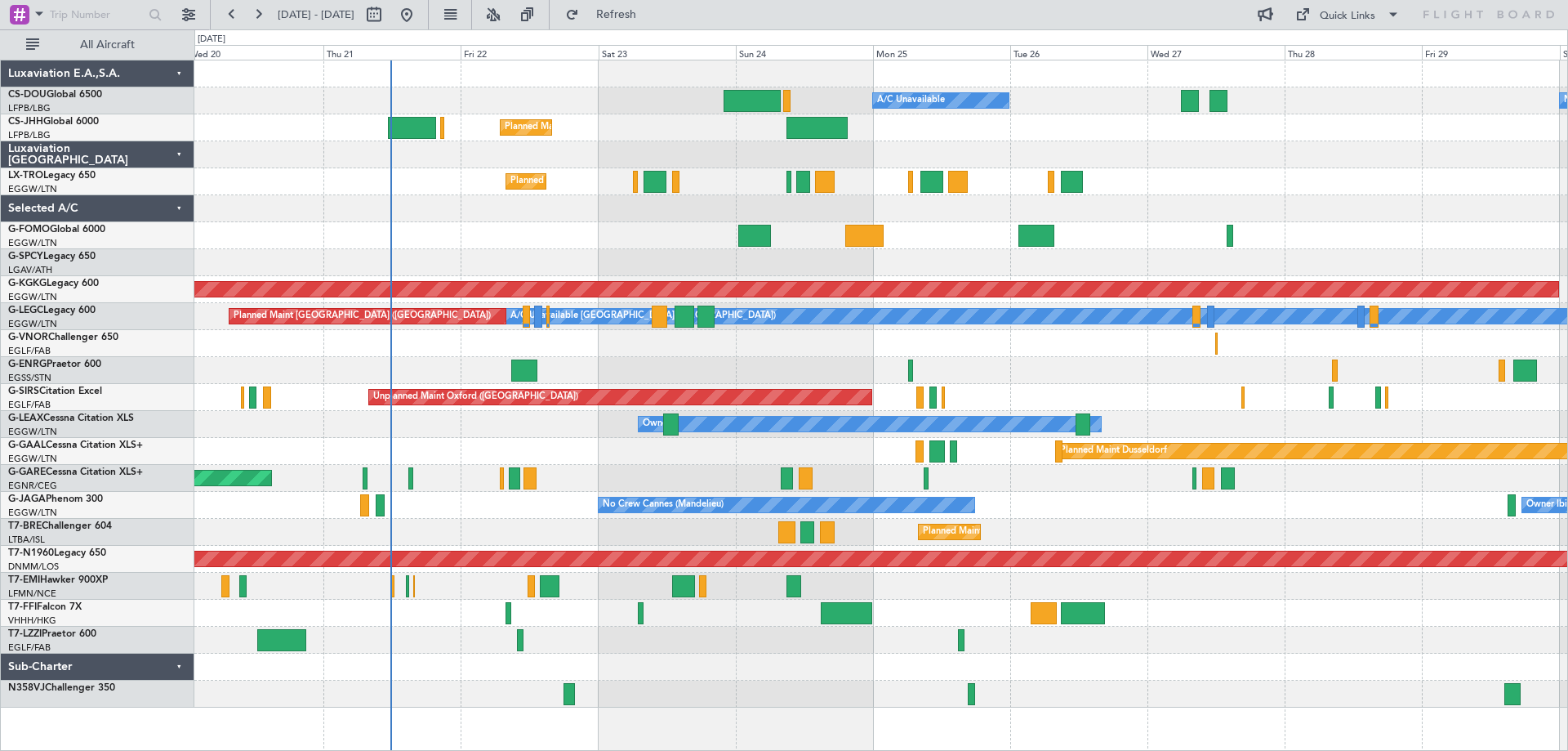
click at [1178, 624] on div "No Crew Planned Maint [GEOGRAPHIC_DATA] ([GEOGRAPHIC_DATA]) A/C Unavailable Pla…" at bounding box center [880, 384] width 1373 height 647
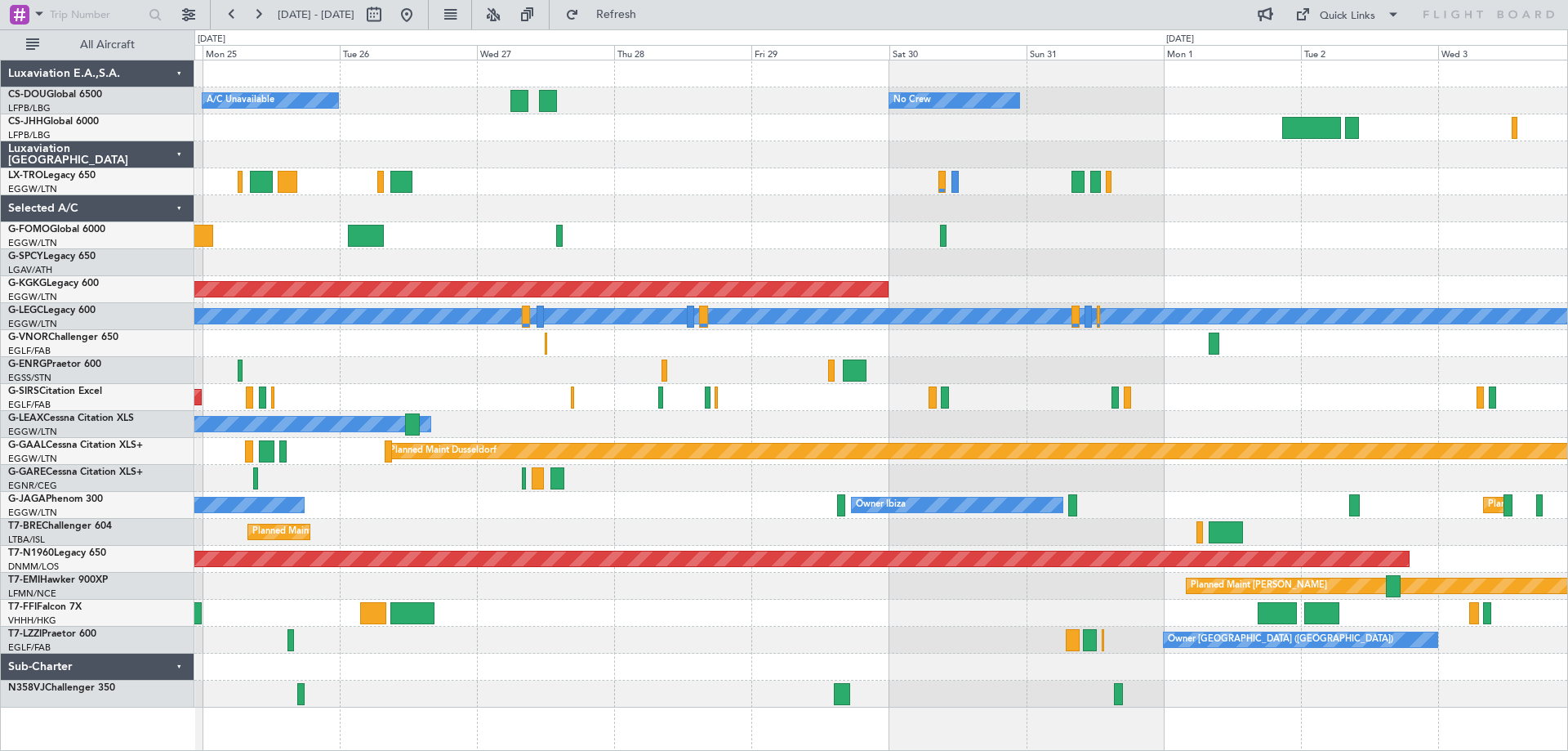
click at [759, 200] on div "No Crew Planned Maint [GEOGRAPHIC_DATA] ([GEOGRAPHIC_DATA]) A/C Unavailable Pla…" at bounding box center [880, 384] width 1373 height 647
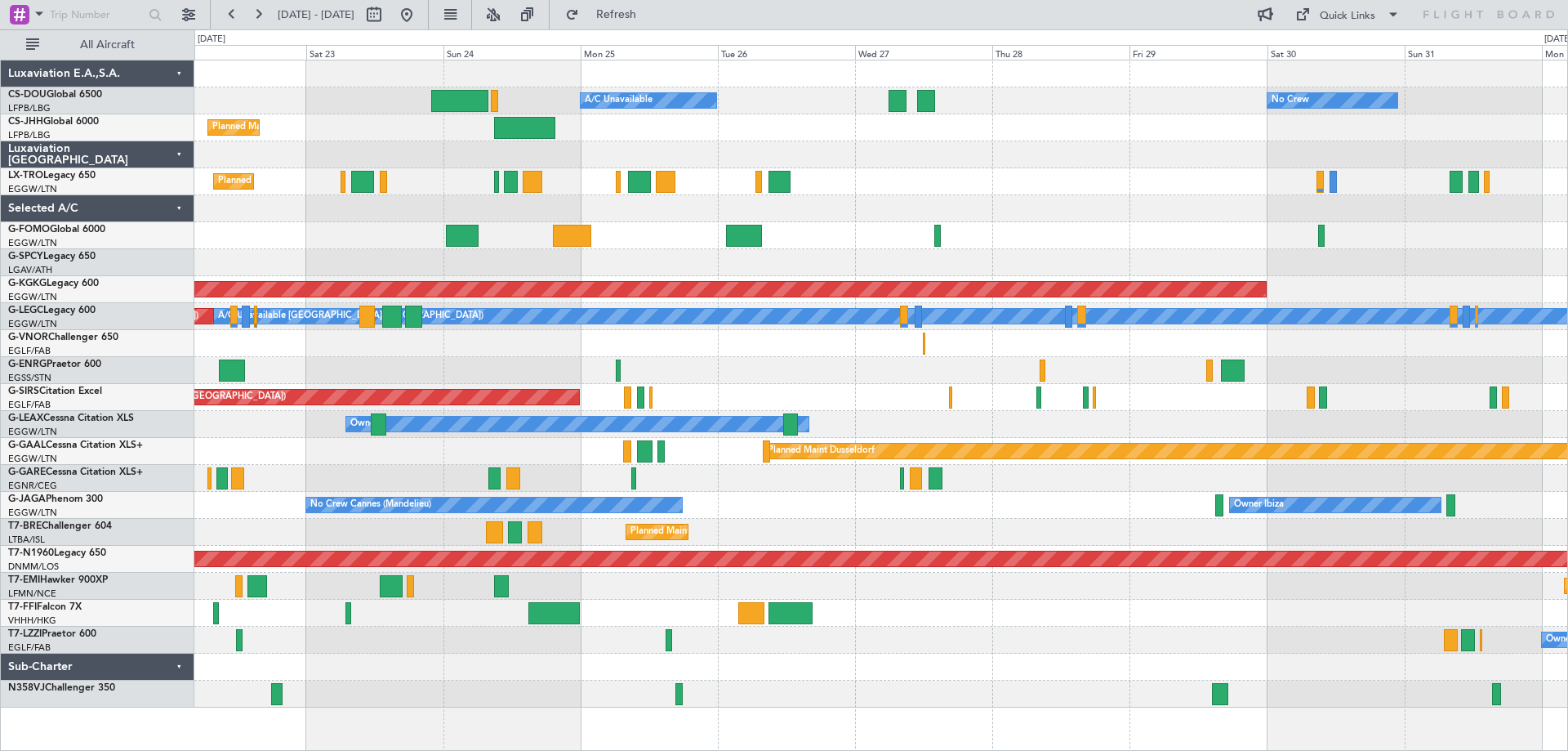
click at [1101, 236] on div "Planned Maint [GEOGRAPHIC_DATA] ([GEOGRAPHIC_DATA]) A/C Unavailable No Crew Pla…" at bounding box center [880, 384] width 1373 height 647
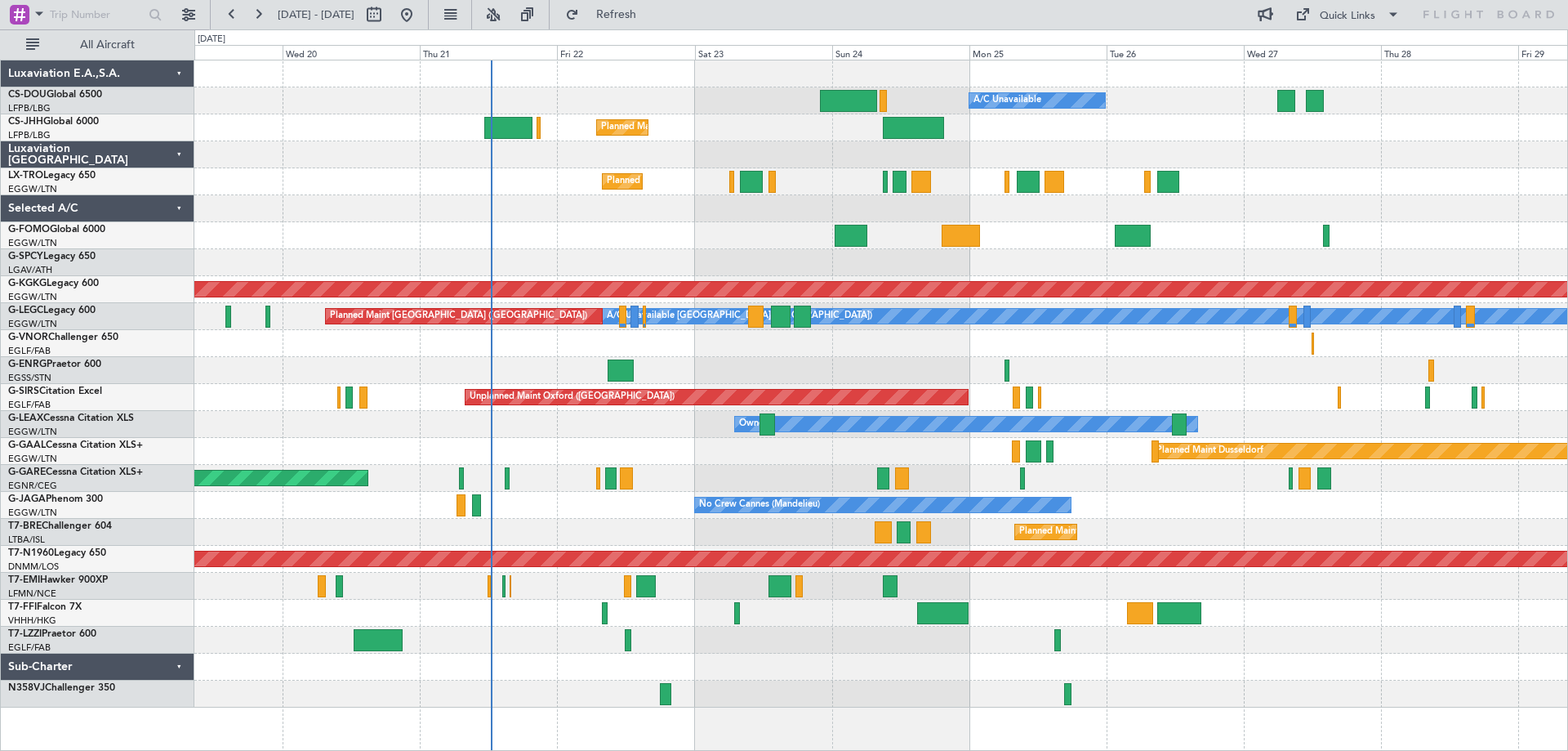
click at [723, 257] on div at bounding box center [880, 263] width 1373 height 27
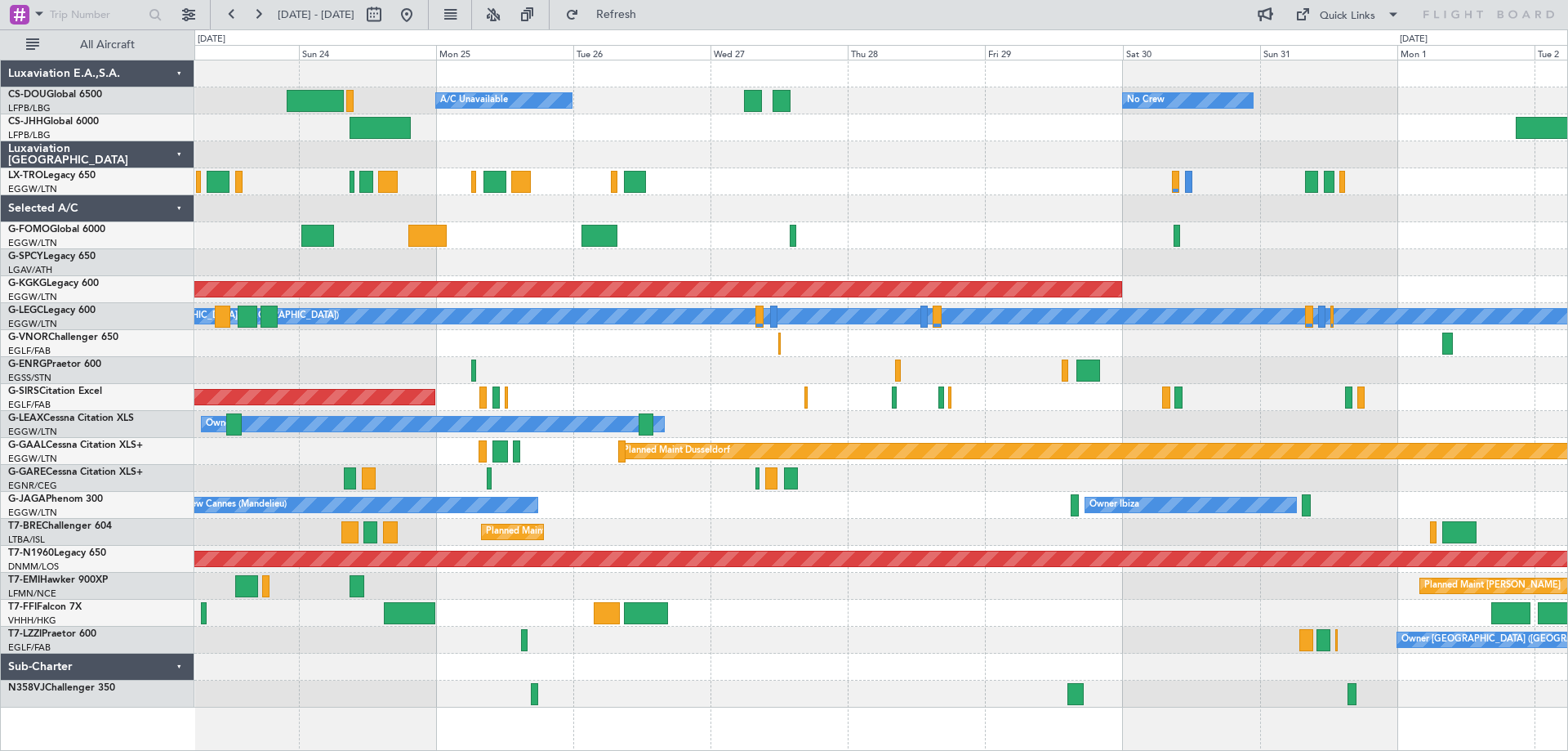
click at [492, 162] on div "Planned Maint [GEOGRAPHIC_DATA] ([GEOGRAPHIC_DATA]) A/C Unavailable No Crew Pla…" at bounding box center [880, 384] width 1373 height 647
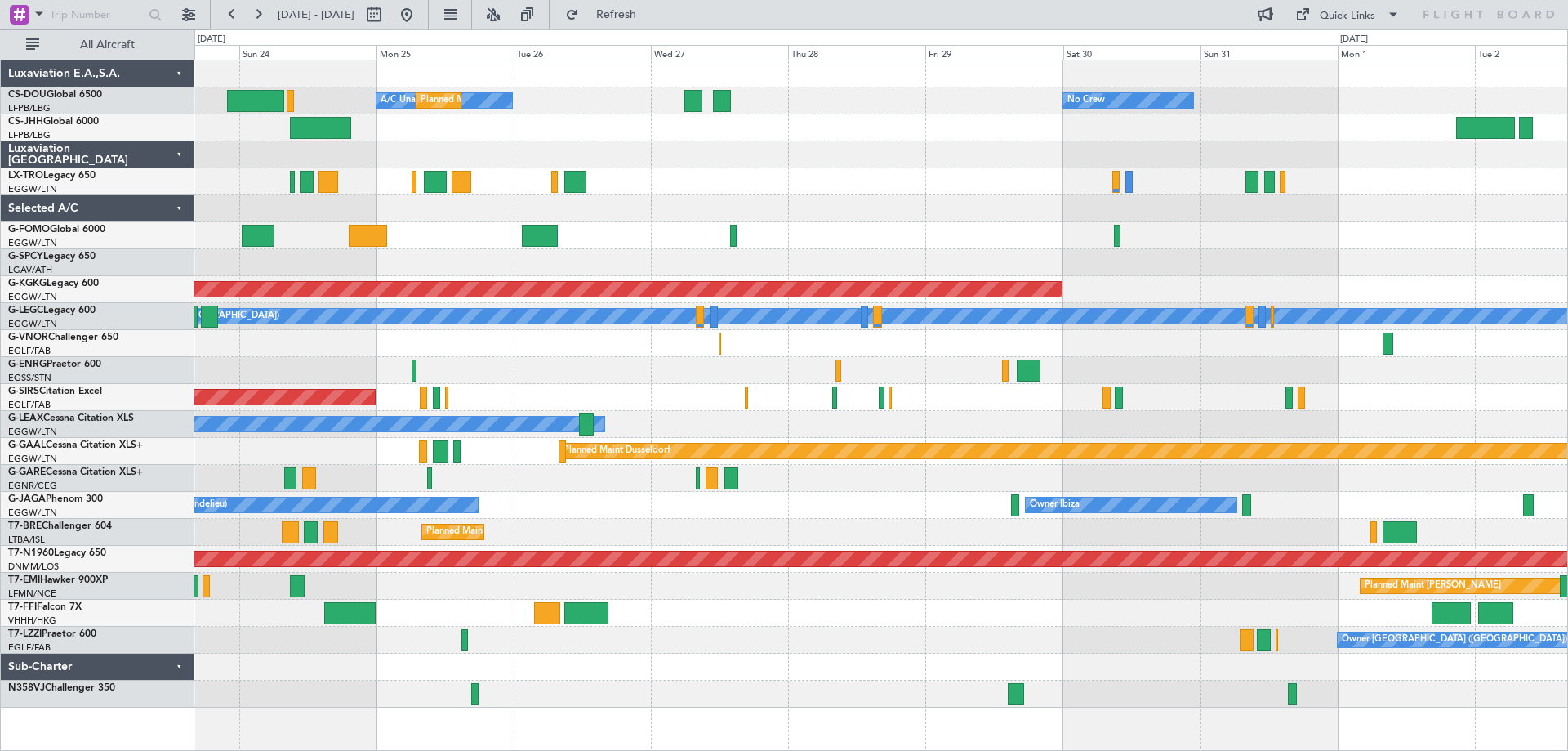
click at [945, 201] on div "No Crew A/C Unavailable Planned Maint [GEOGRAPHIC_DATA] ([GEOGRAPHIC_DATA]) Pla…" at bounding box center [880, 384] width 1373 height 647
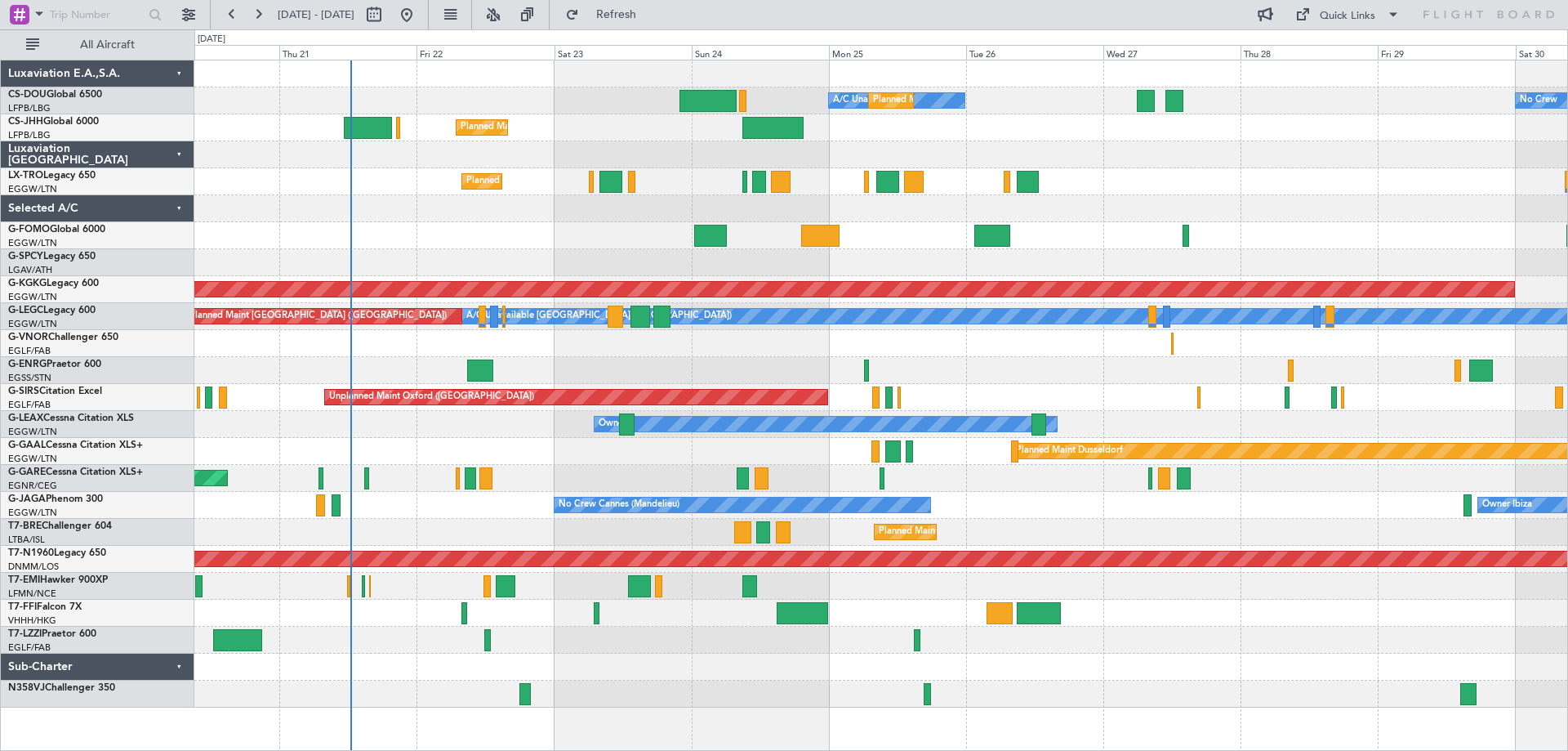
click at [883, 223] on div "No Crew A/C Unavailable Planned Maint [GEOGRAPHIC_DATA] ([GEOGRAPHIC_DATA]) Pla…" at bounding box center [880, 384] width 1373 height 647
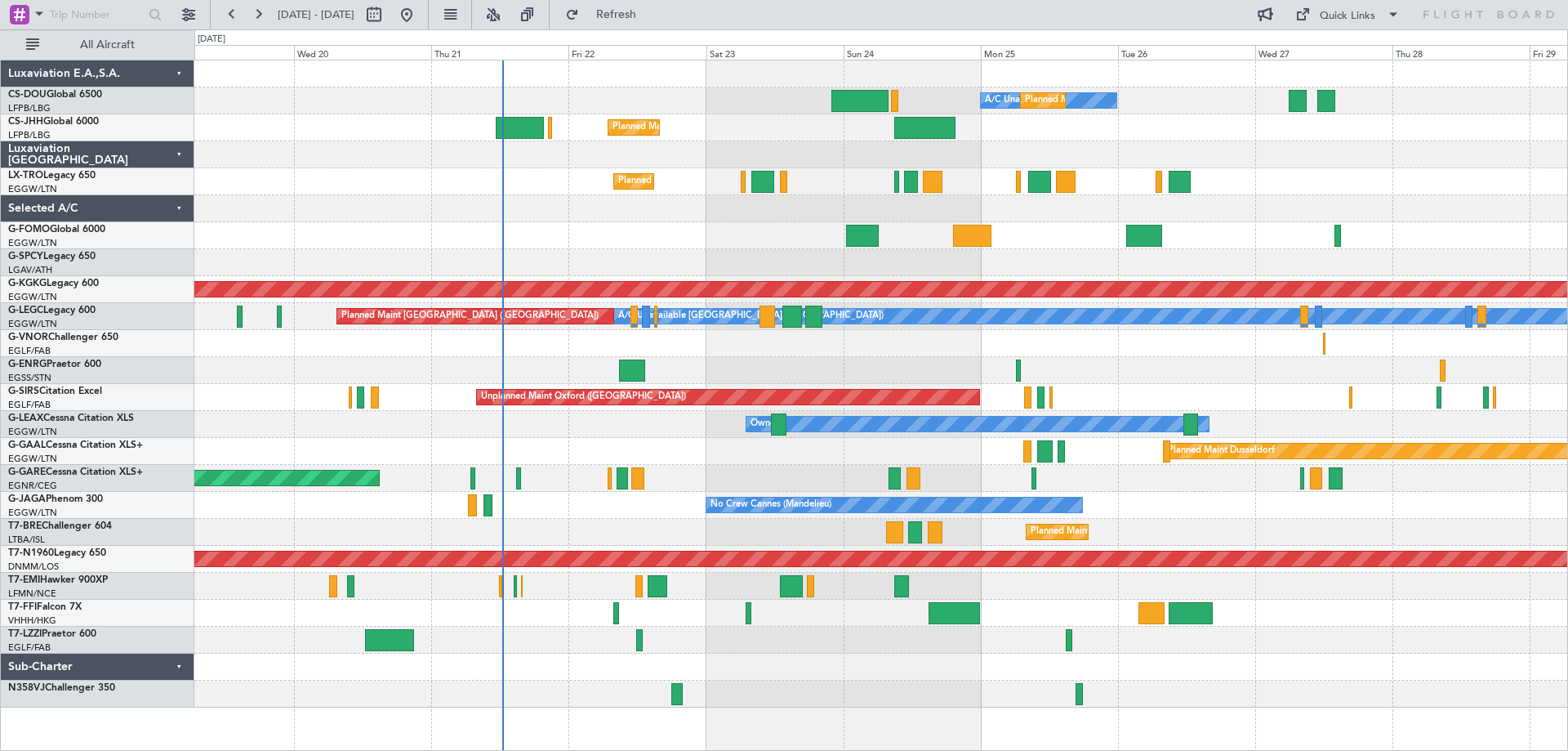
click at [719, 219] on div at bounding box center [880, 209] width 1373 height 27
